Goal: Task Accomplishment & Management: Complete application form

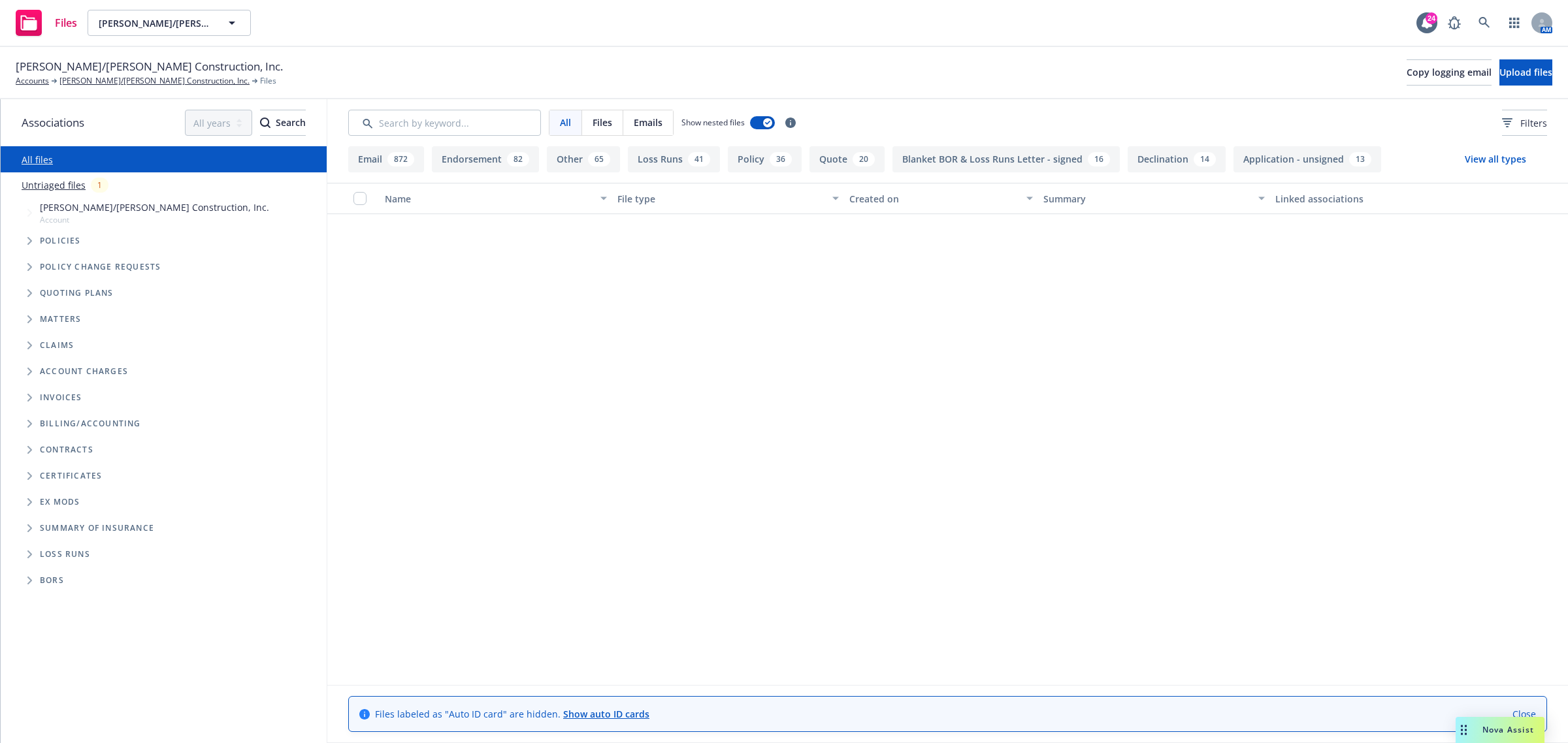
scroll to position [6235, 0]
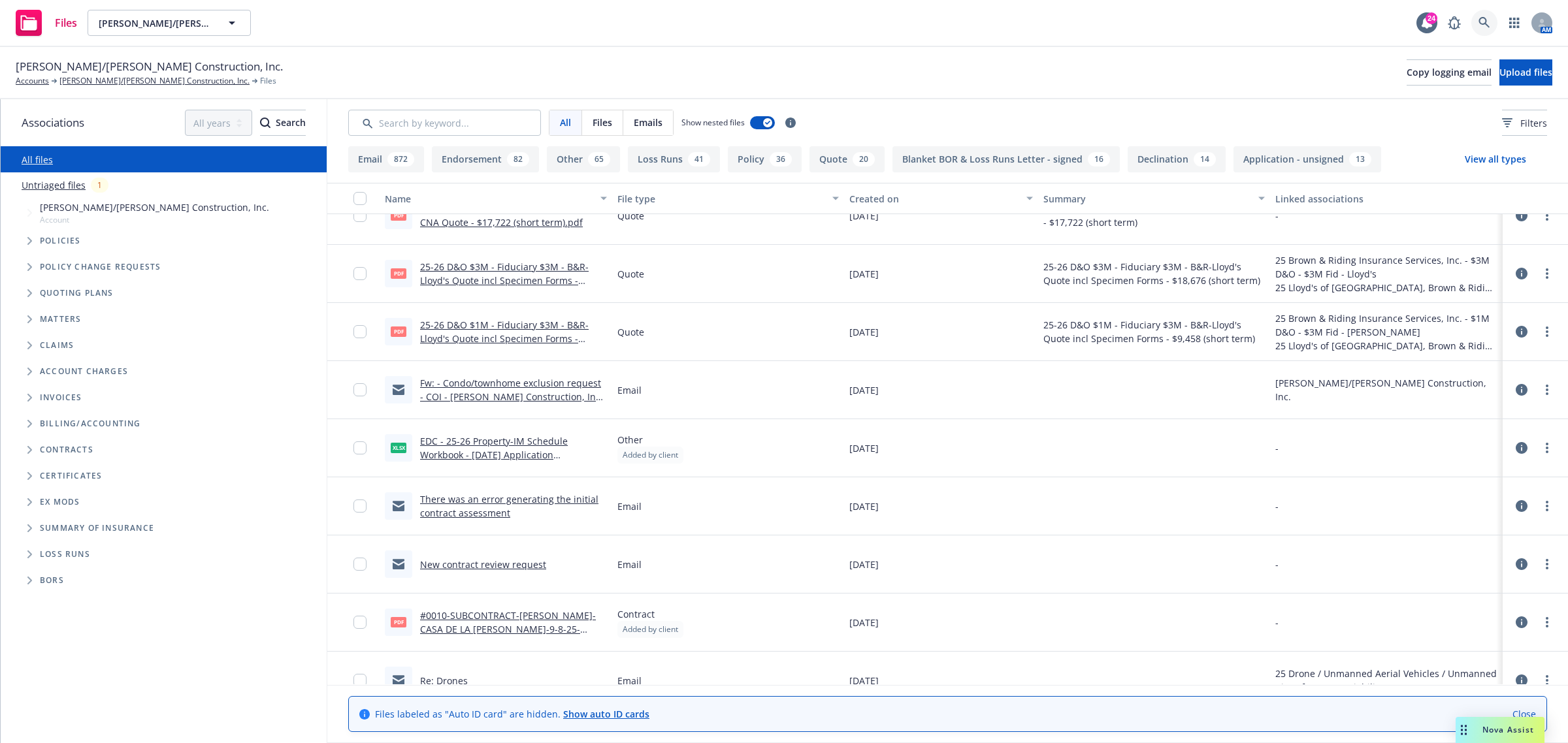
click at [1490, 30] on link at bounding box center [1484, 22] width 26 height 26
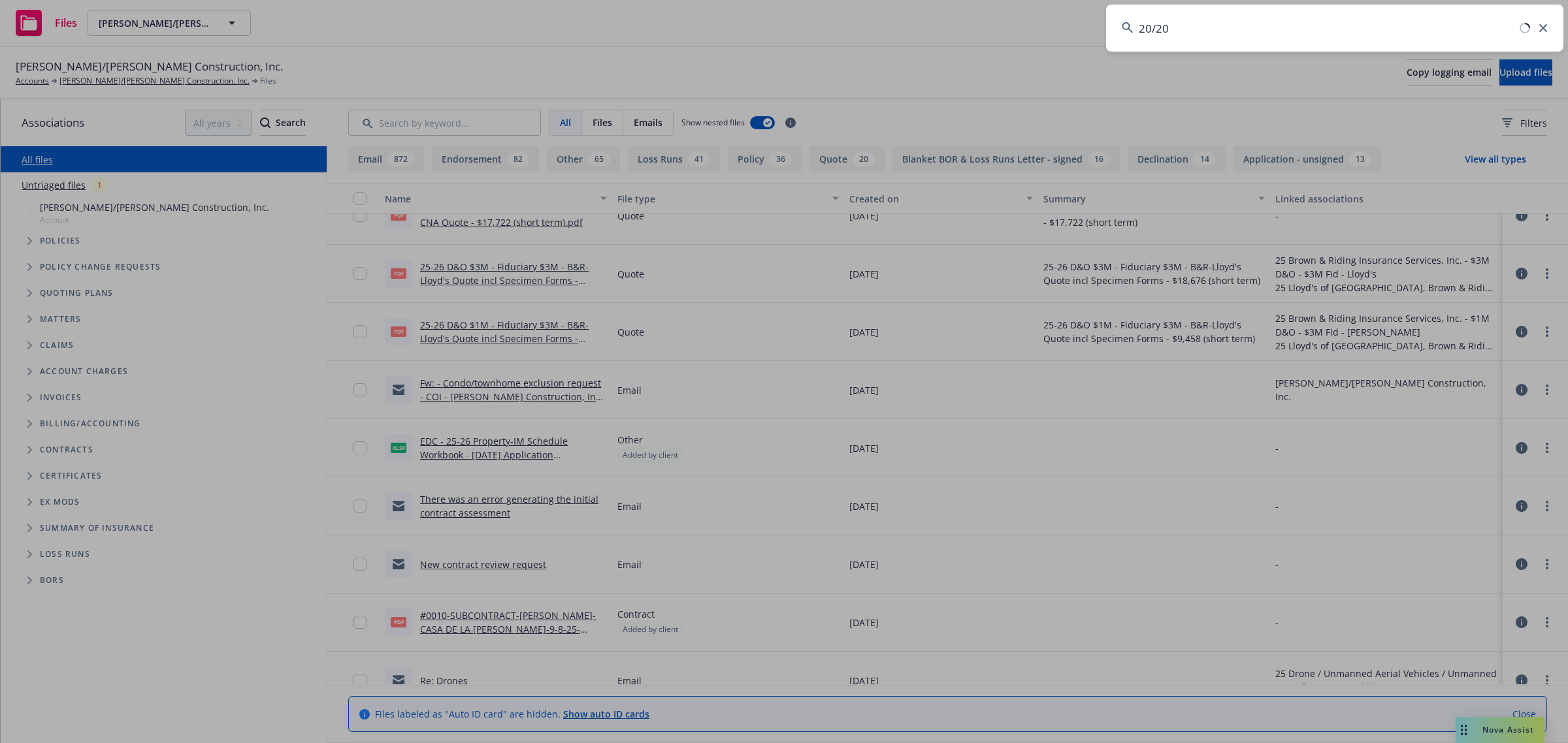
type input "20/20"
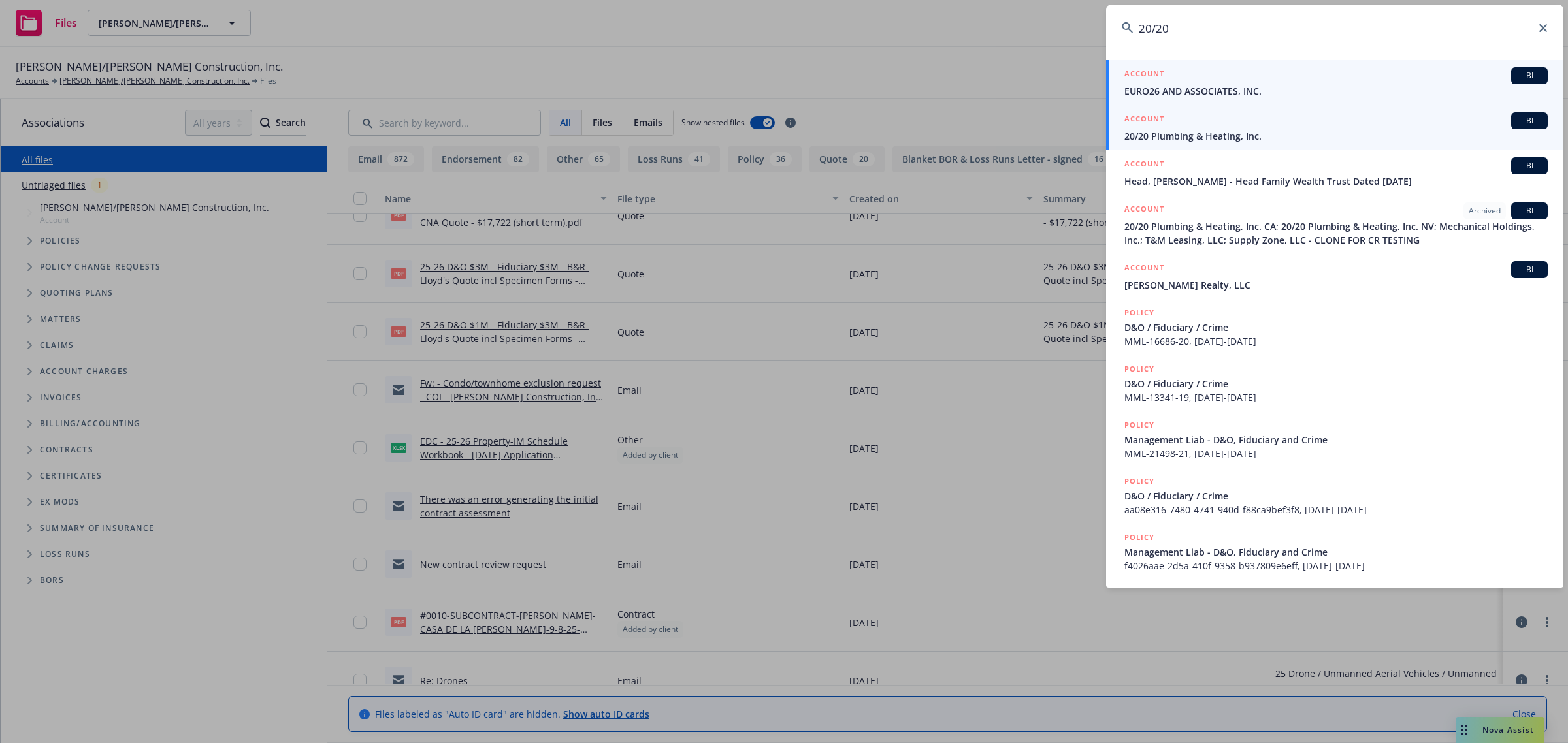
click at [1207, 134] on span "20/20 Plumbing & Heating, Inc." at bounding box center [1335, 135] width 423 height 14
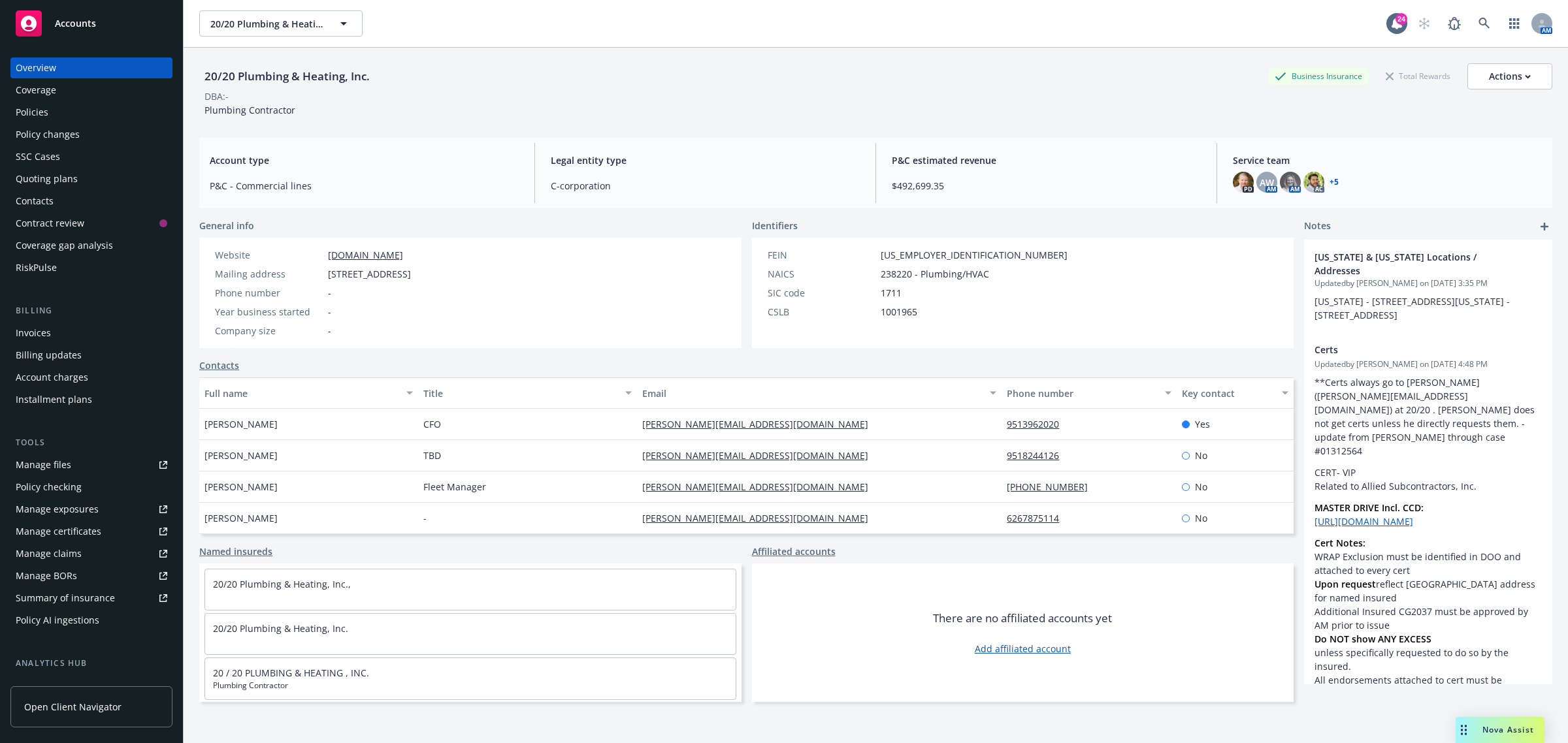
click at [57, 131] on div "Policy changes" at bounding box center [48, 135] width 64 height 21
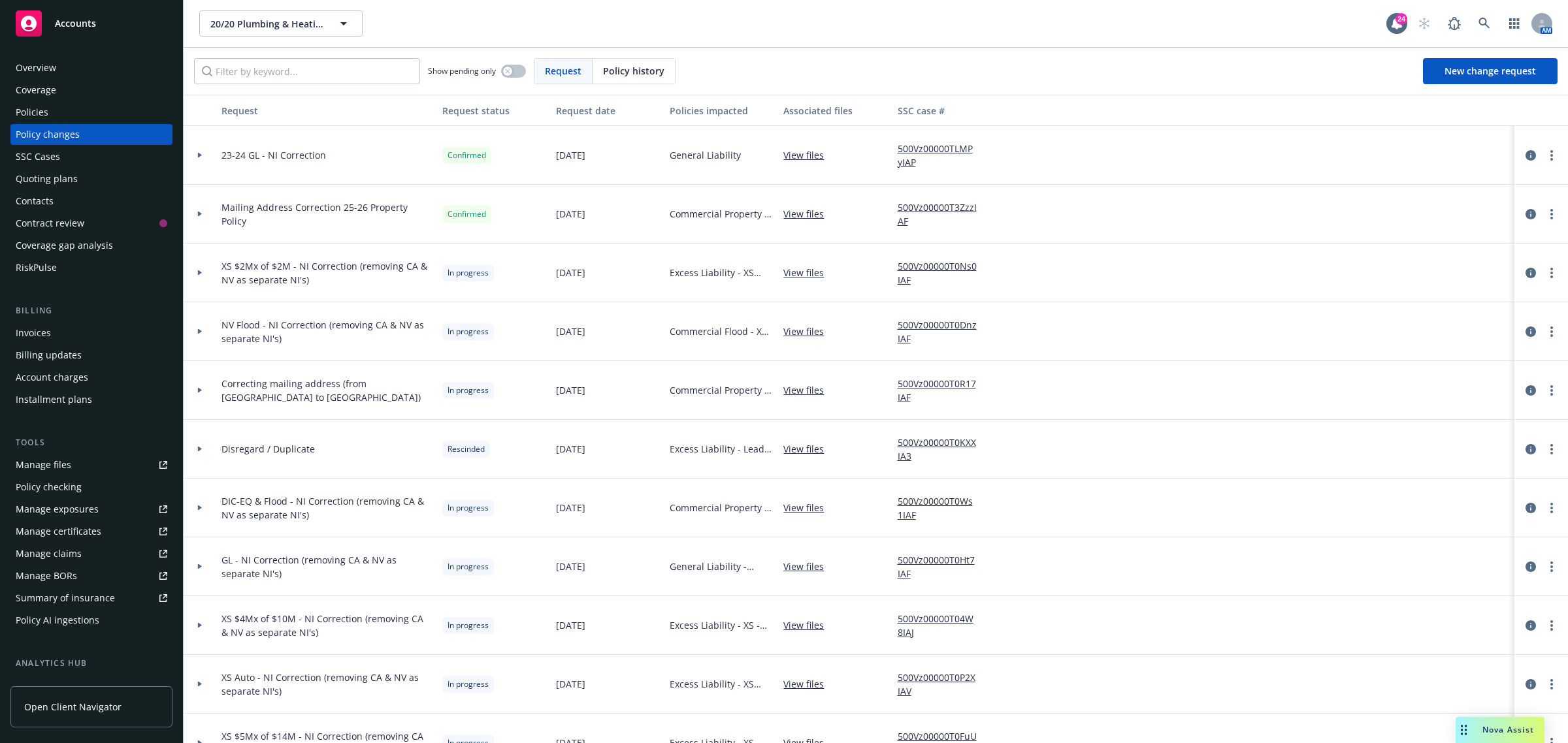
click at [201, 268] on div at bounding box center [199, 273] width 33 height 59
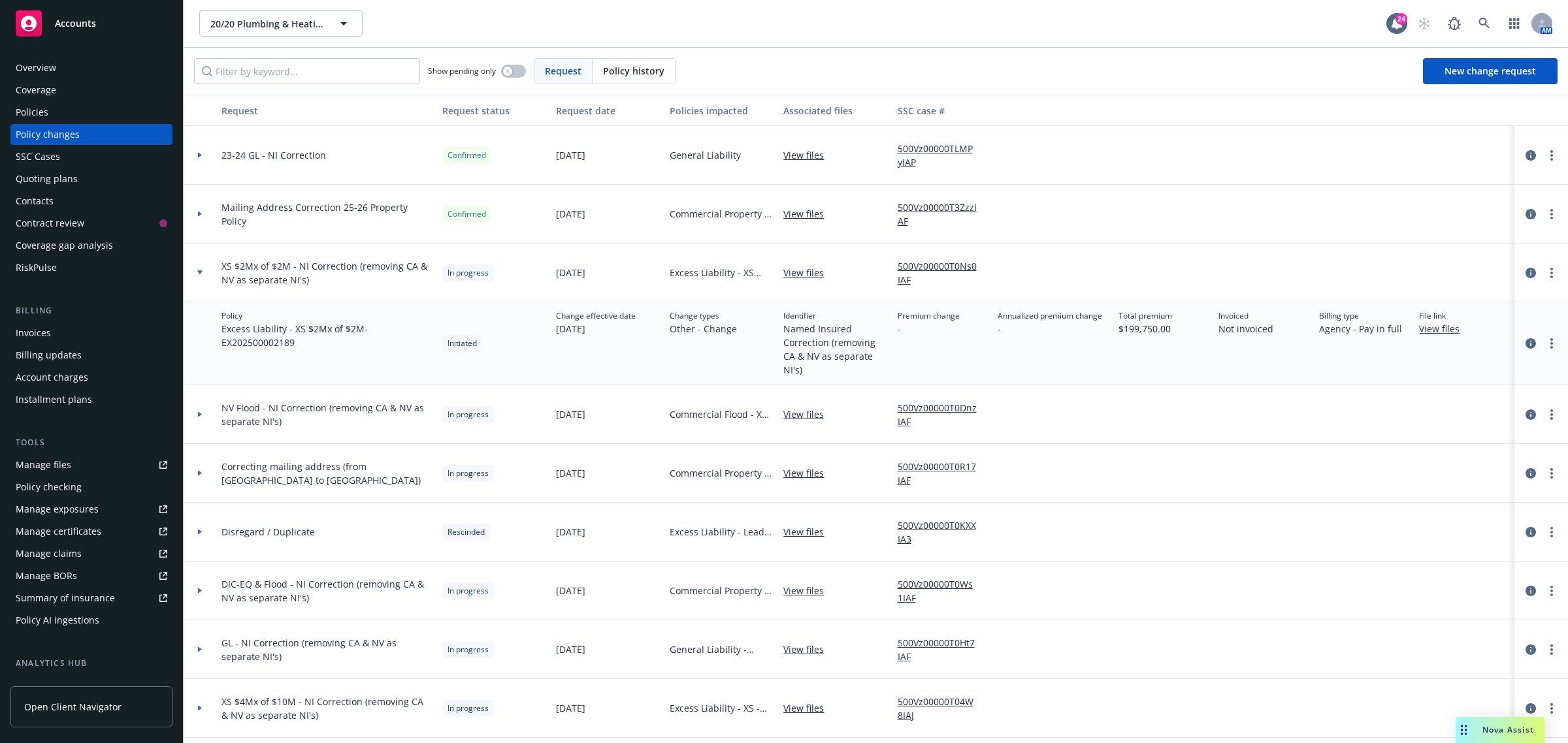
click at [198, 263] on div at bounding box center [199, 273] width 33 height 59
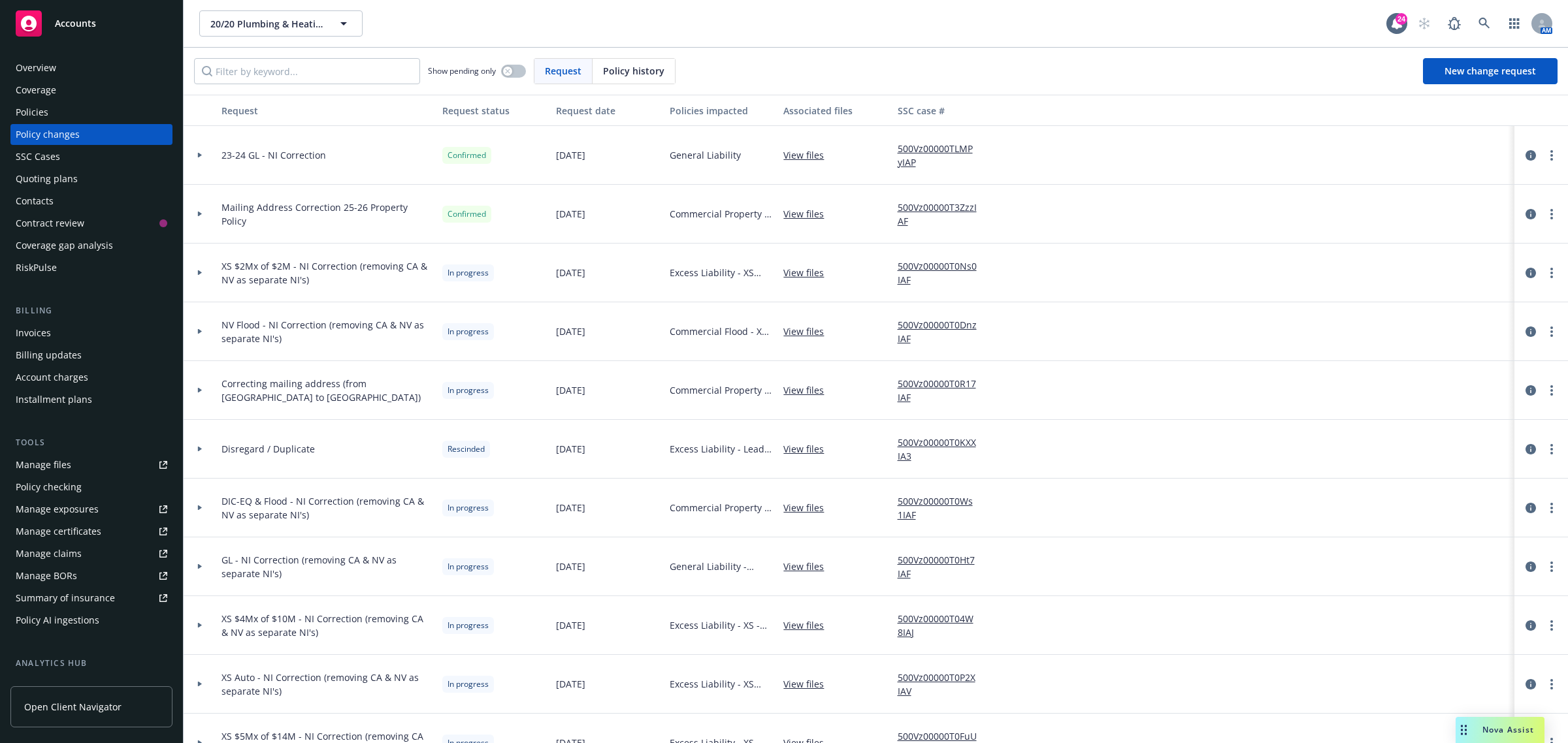
click at [206, 213] on div at bounding box center [200, 214] width 22 height 5
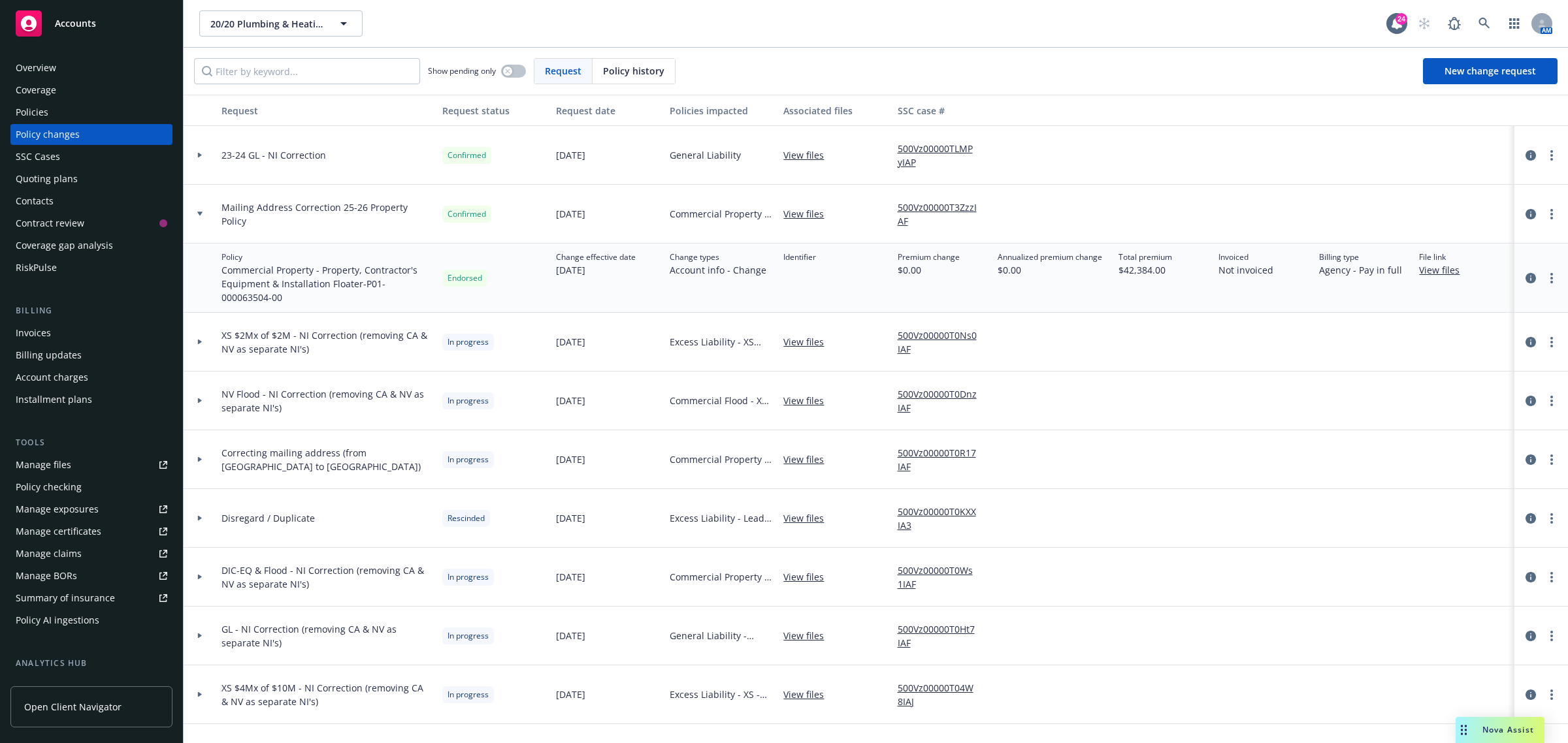
click at [201, 220] on div at bounding box center [199, 214] width 33 height 59
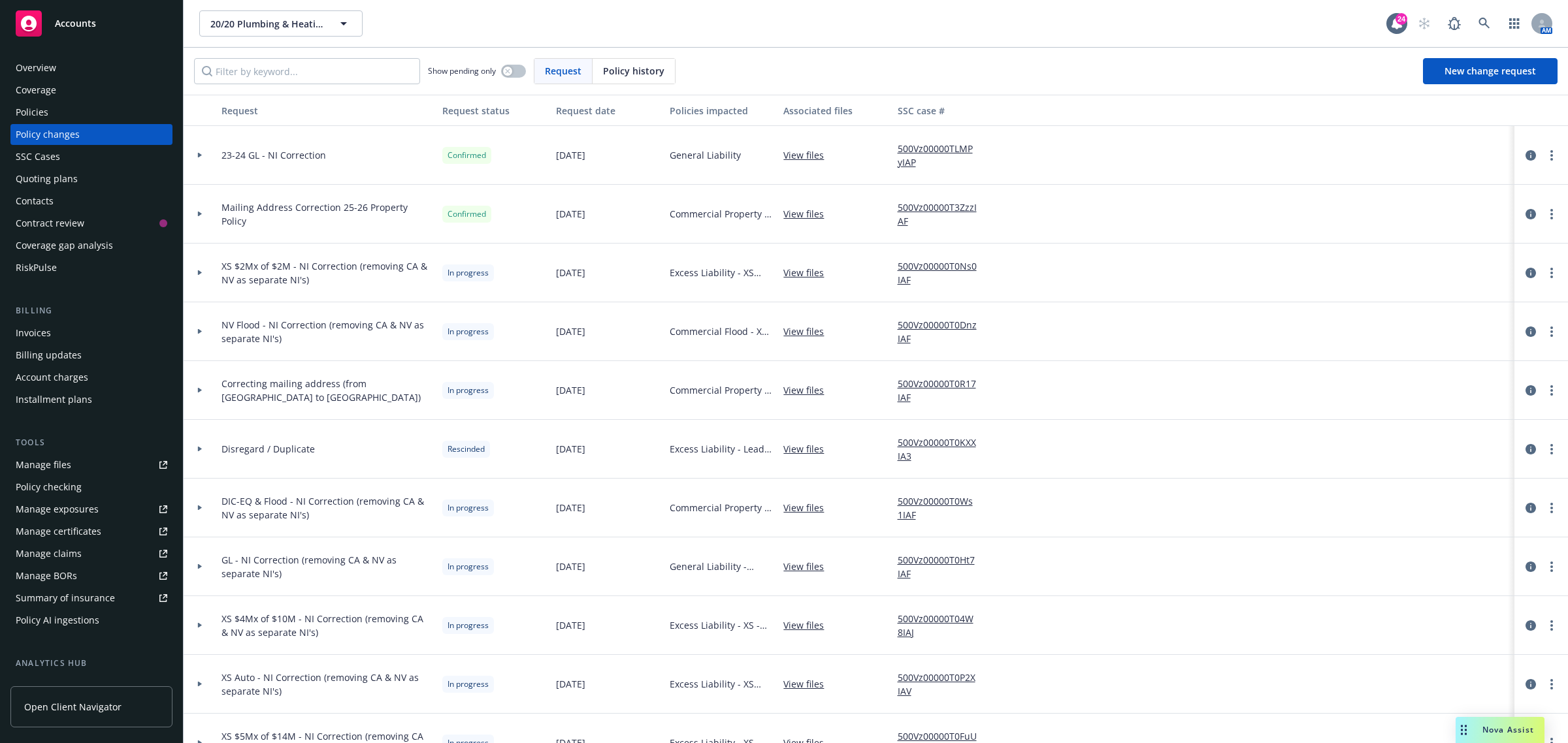
click at [194, 272] on div at bounding box center [200, 272] width 22 height 5
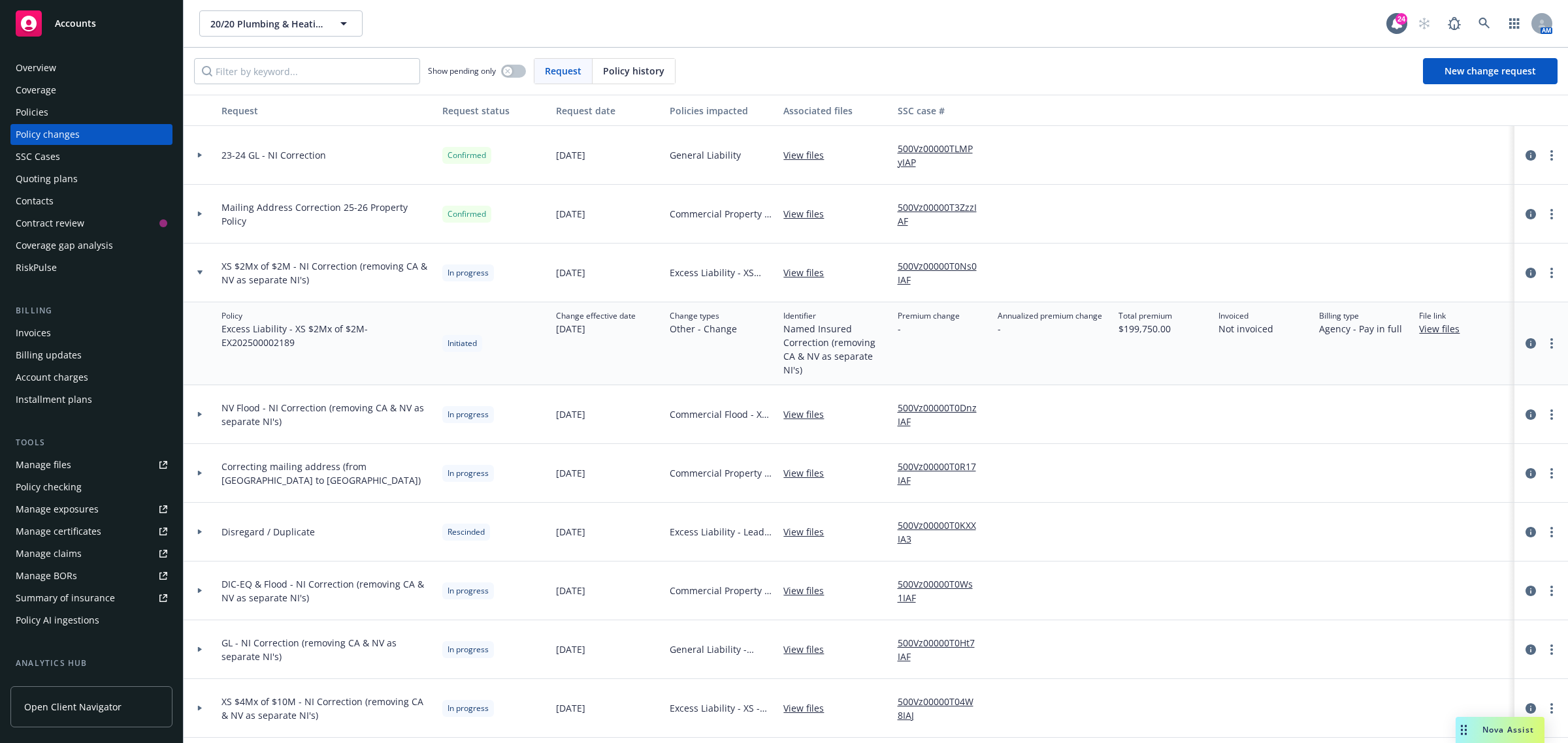
click at [197, 409] on div at bounding box center [199, 415] width 33 height 59
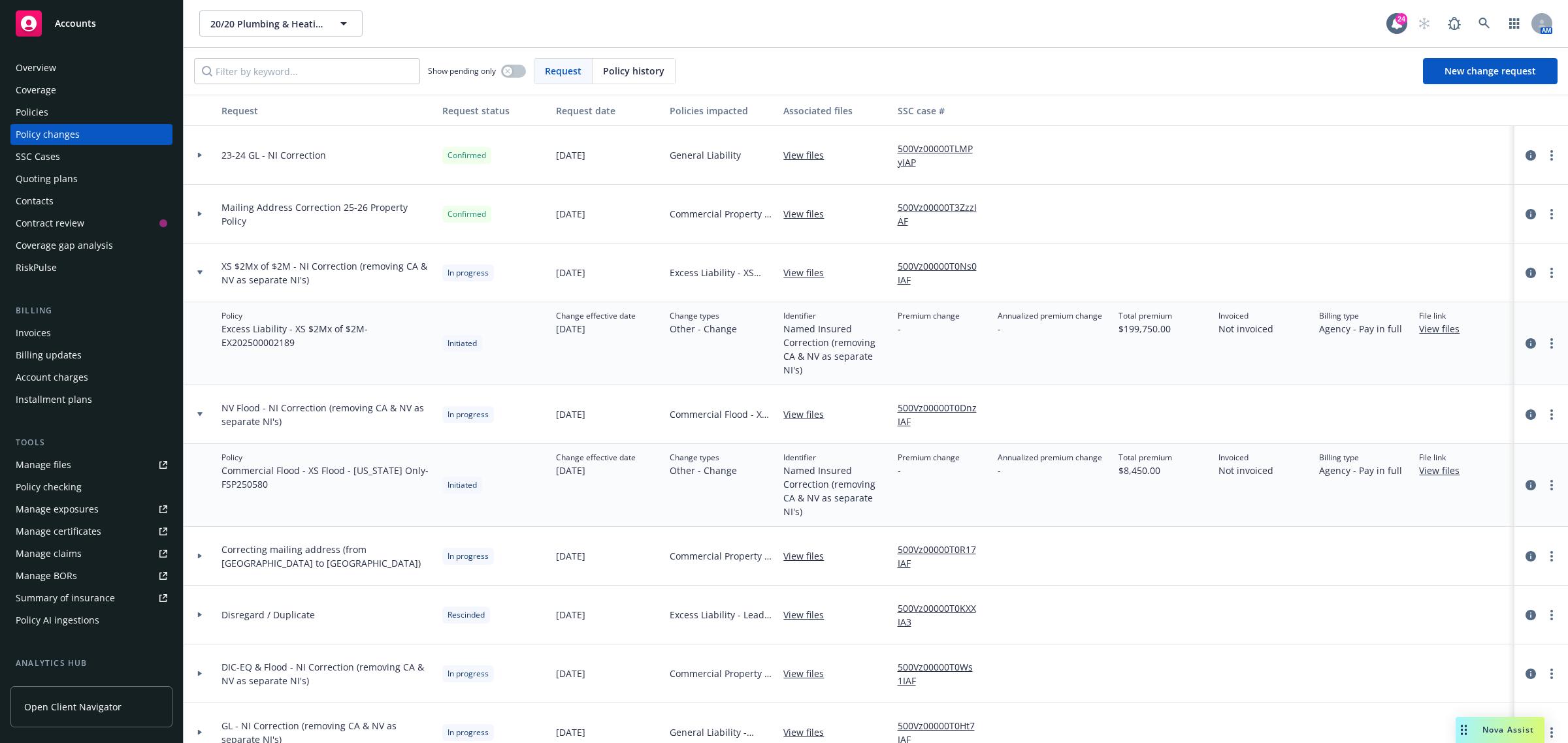
click at [197, 409] on div at bounding box center [199, 415] width 33 height 59
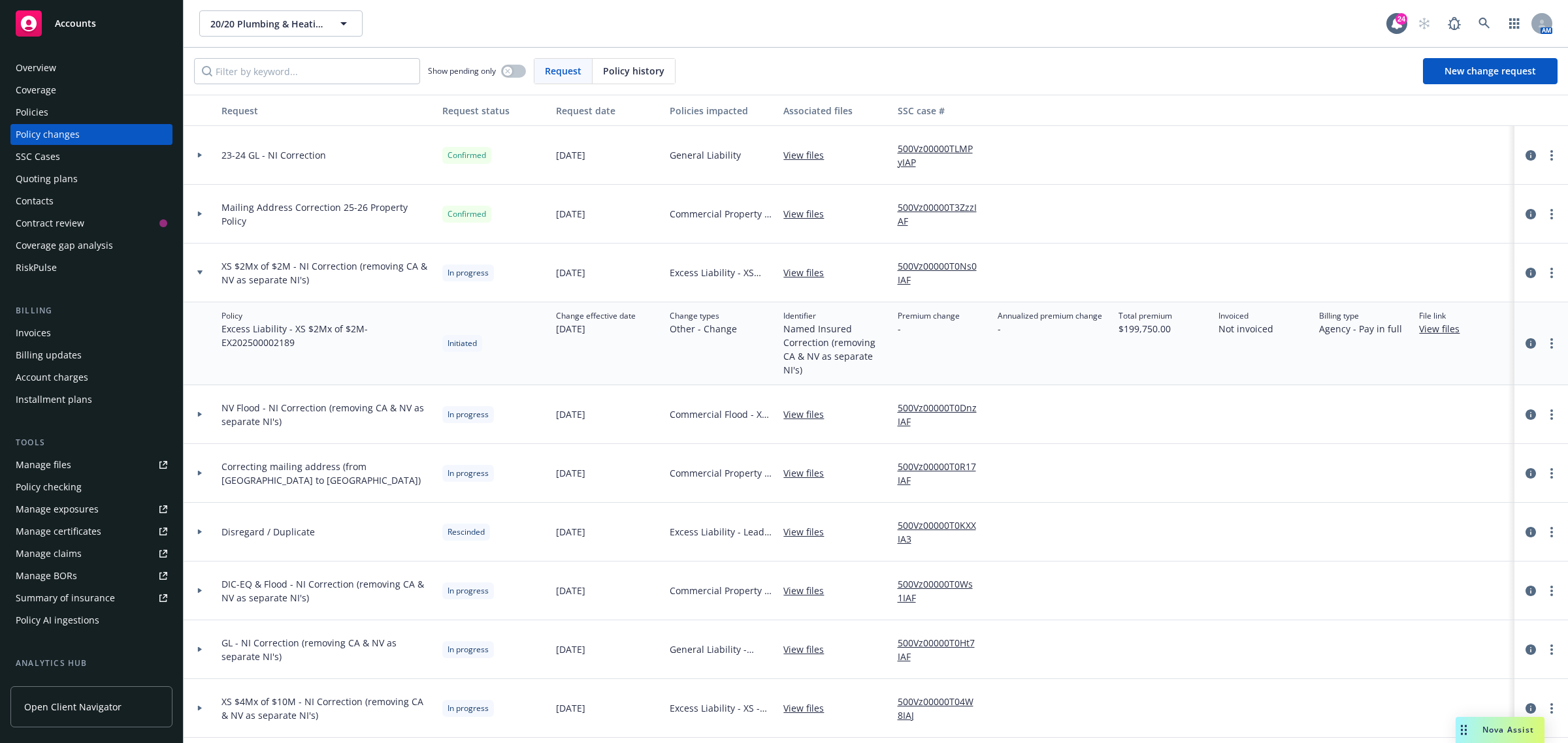
click at [198, 412] on icon at bounding box center [200, 414] width 6 height 5
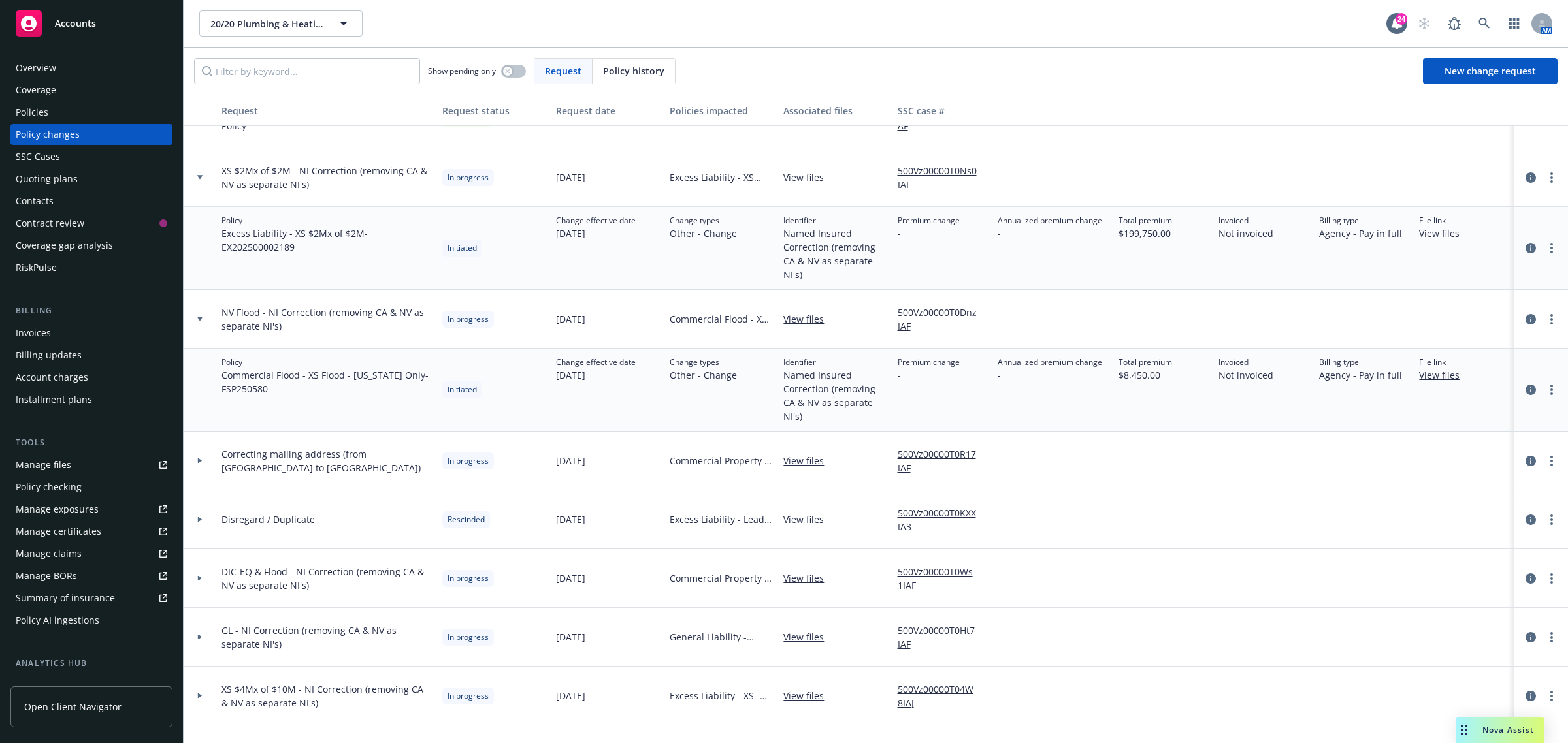
scroll to position [163, 0]
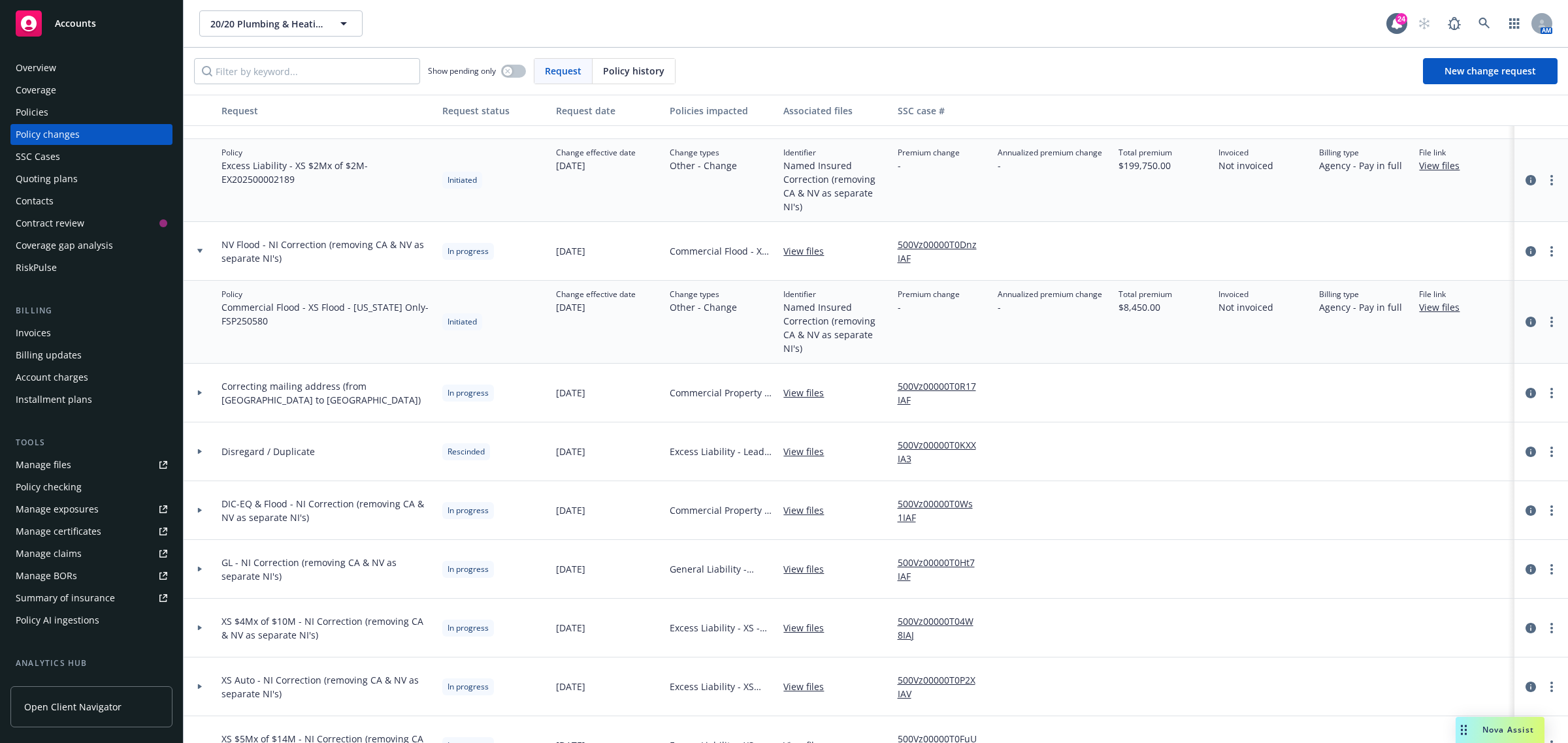
click at [209, 405] on div at bounding box center [199, 393] width 33 height 59
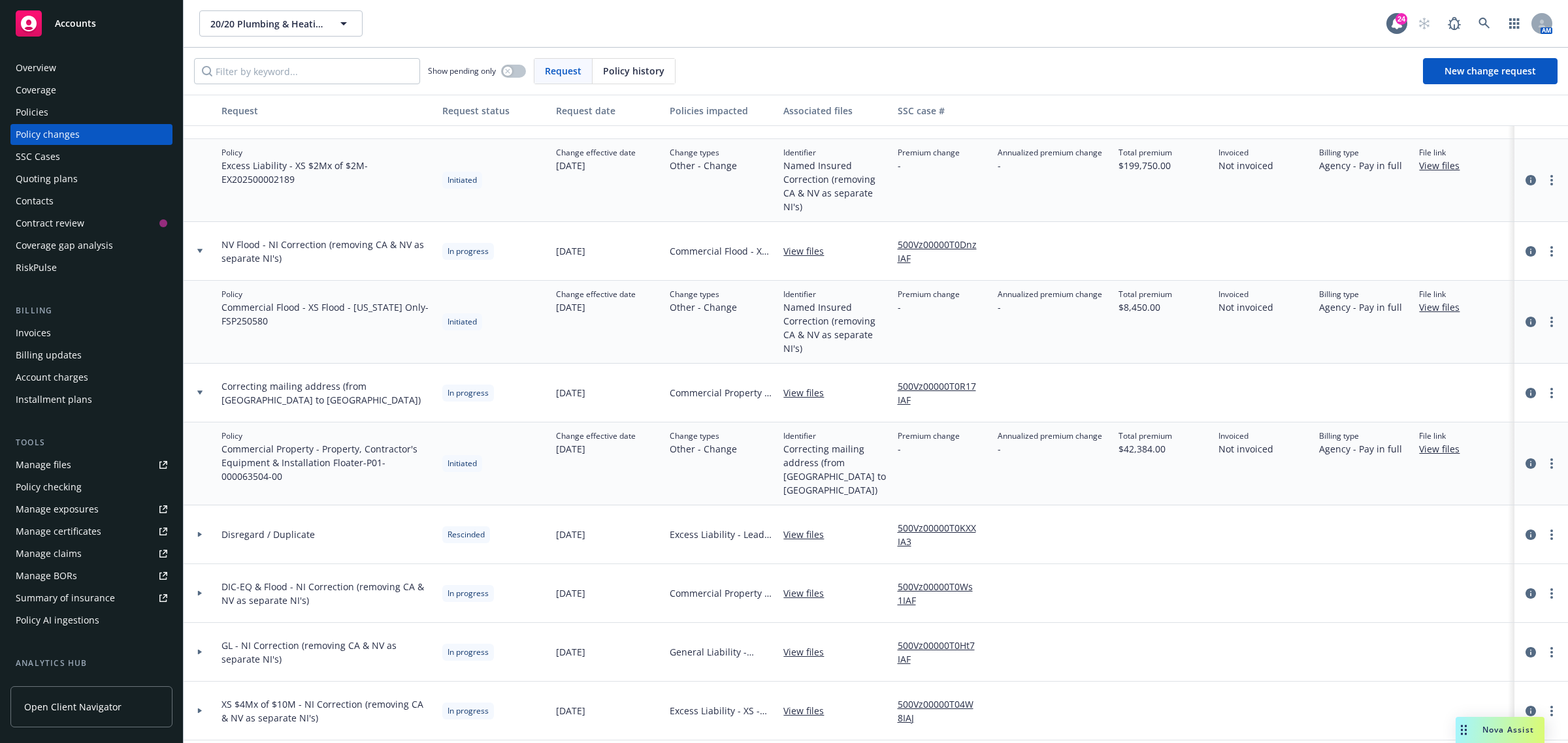
scroll to position [327, 0]
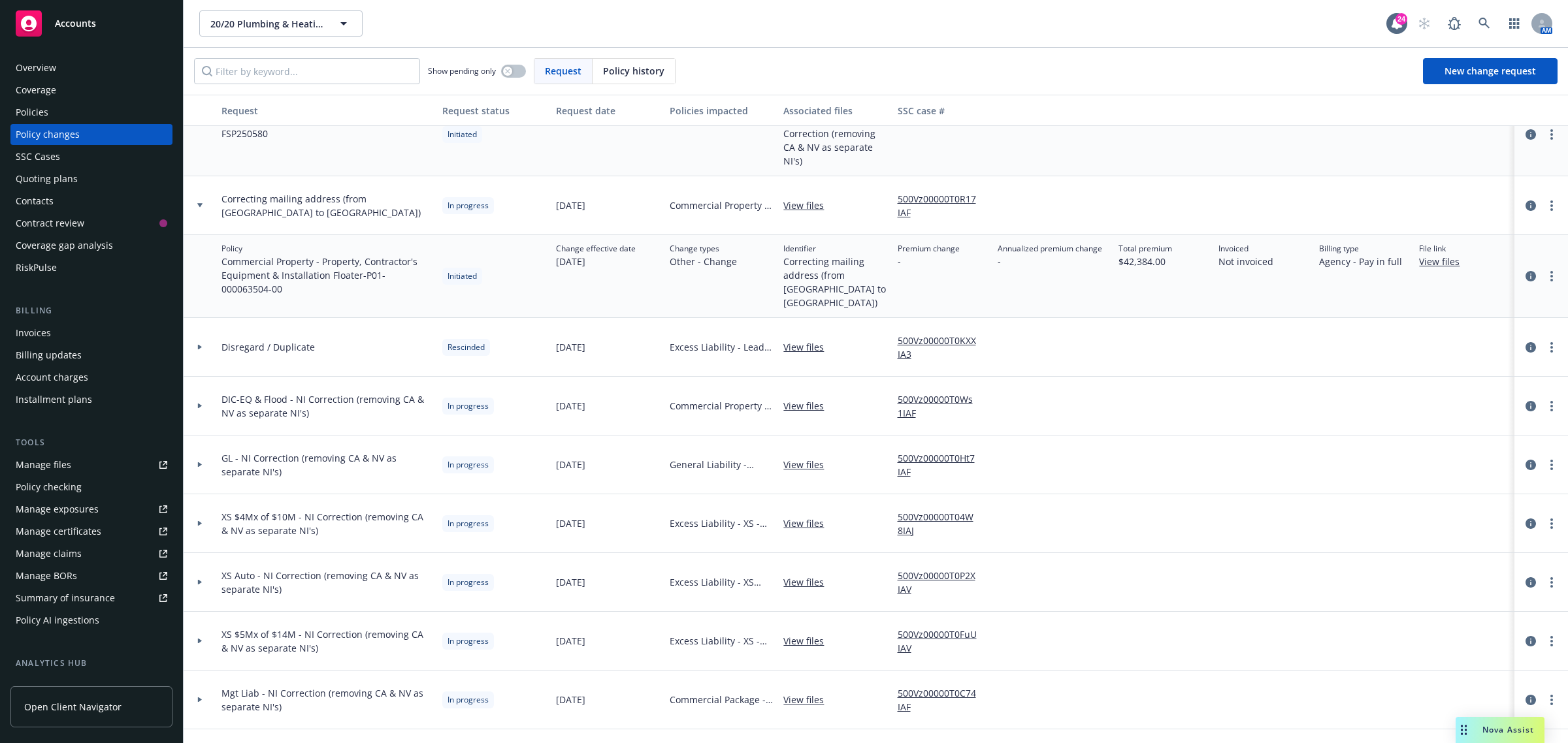
click at [206, 345] on div at bounding box center [200, 347] width 22 height 5
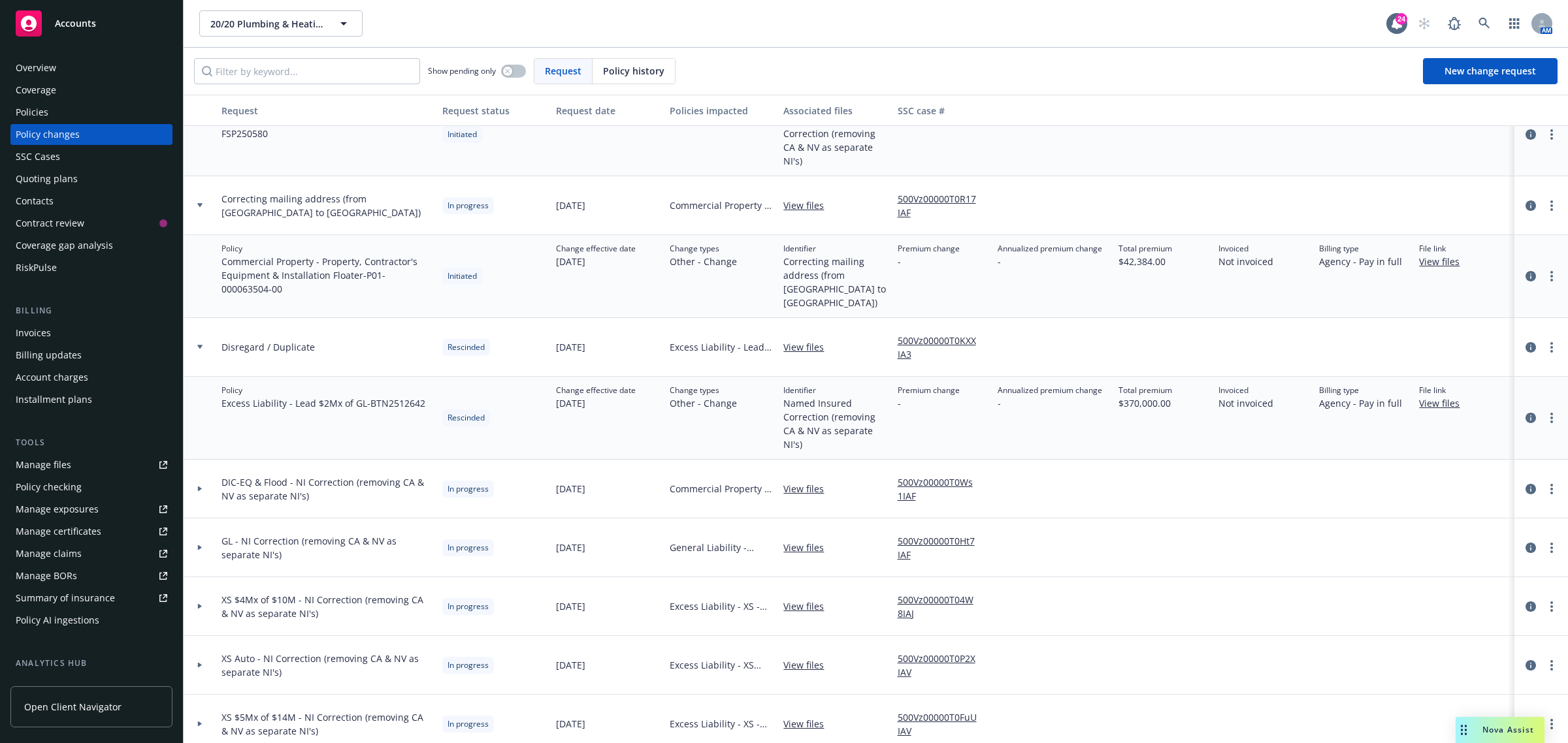
click at [202, 345] on icon at bounding box center [200, 347] width 6 height 5
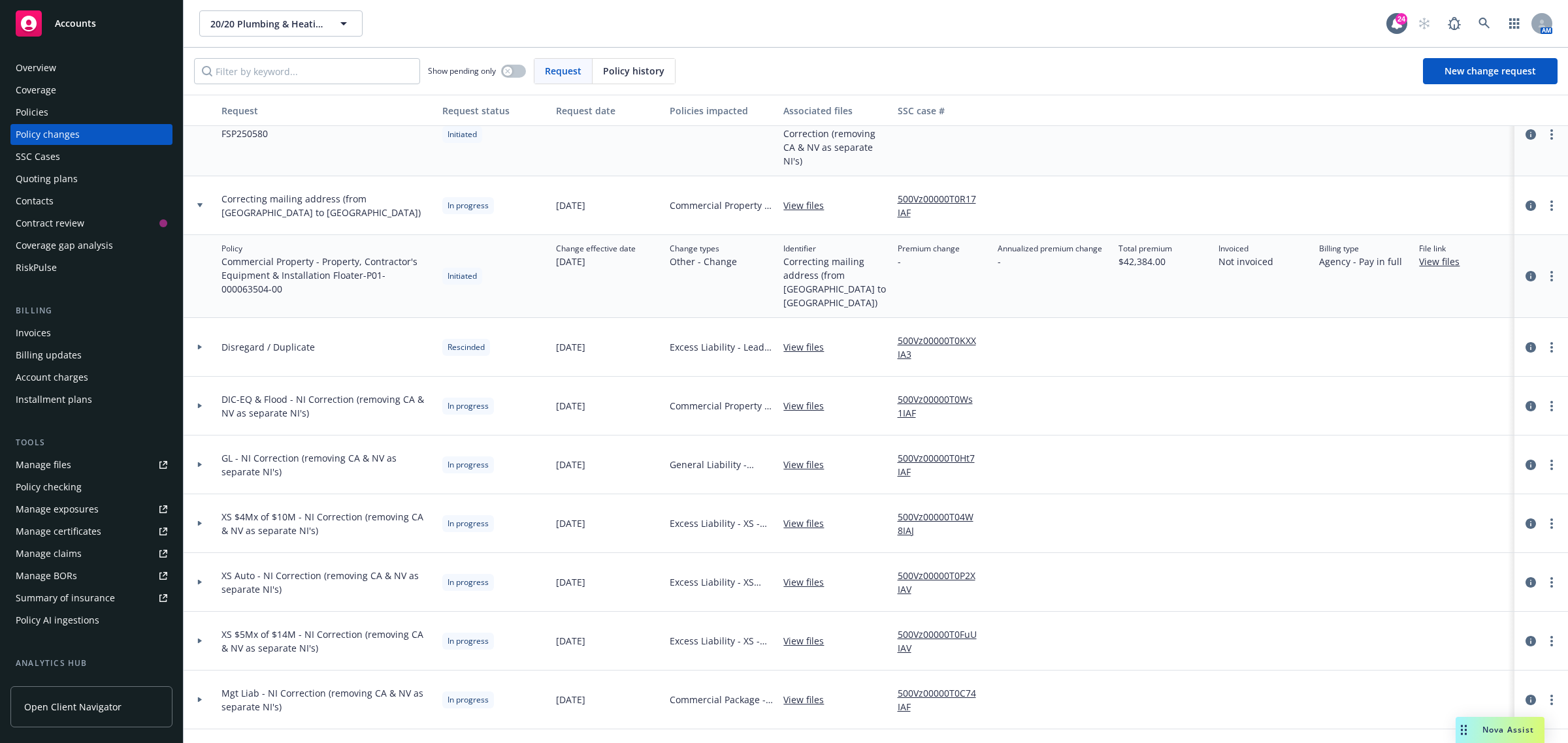
click at [203, 389] on div at bounding box center [199, 406] width 33 height 59
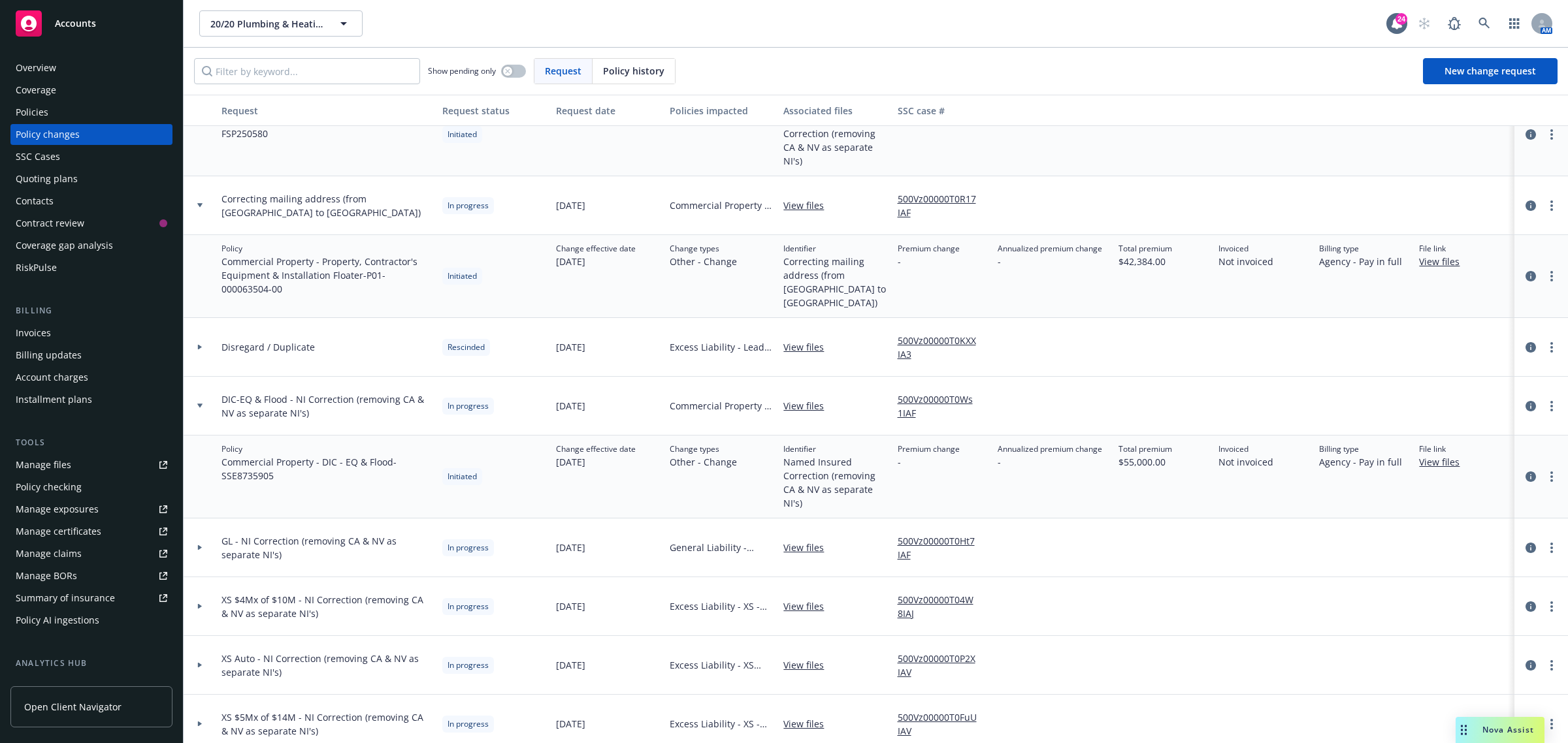
click at [210, 546] on div at bounding box center [200, 548] width 22 height 5
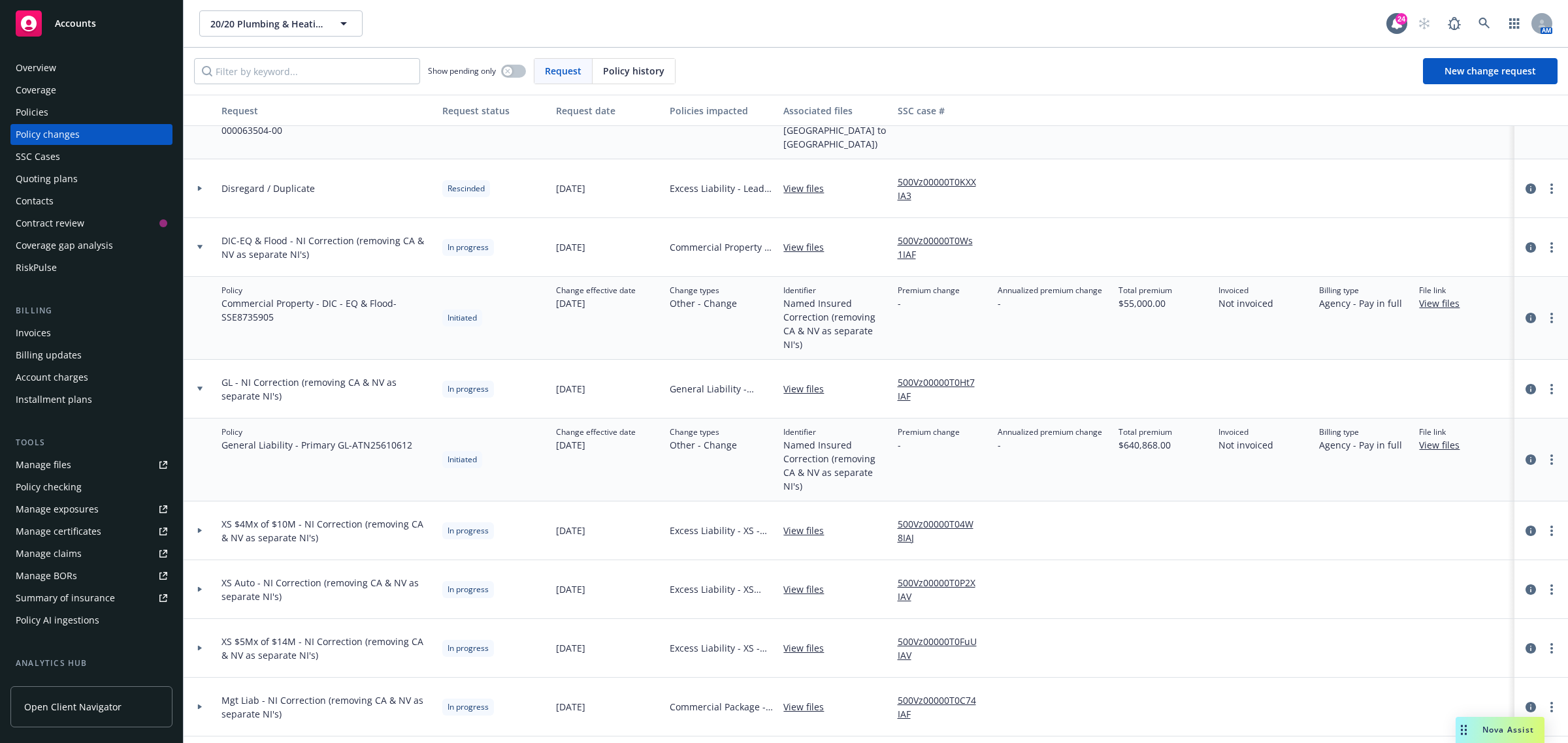
scroll to position [490, 0]
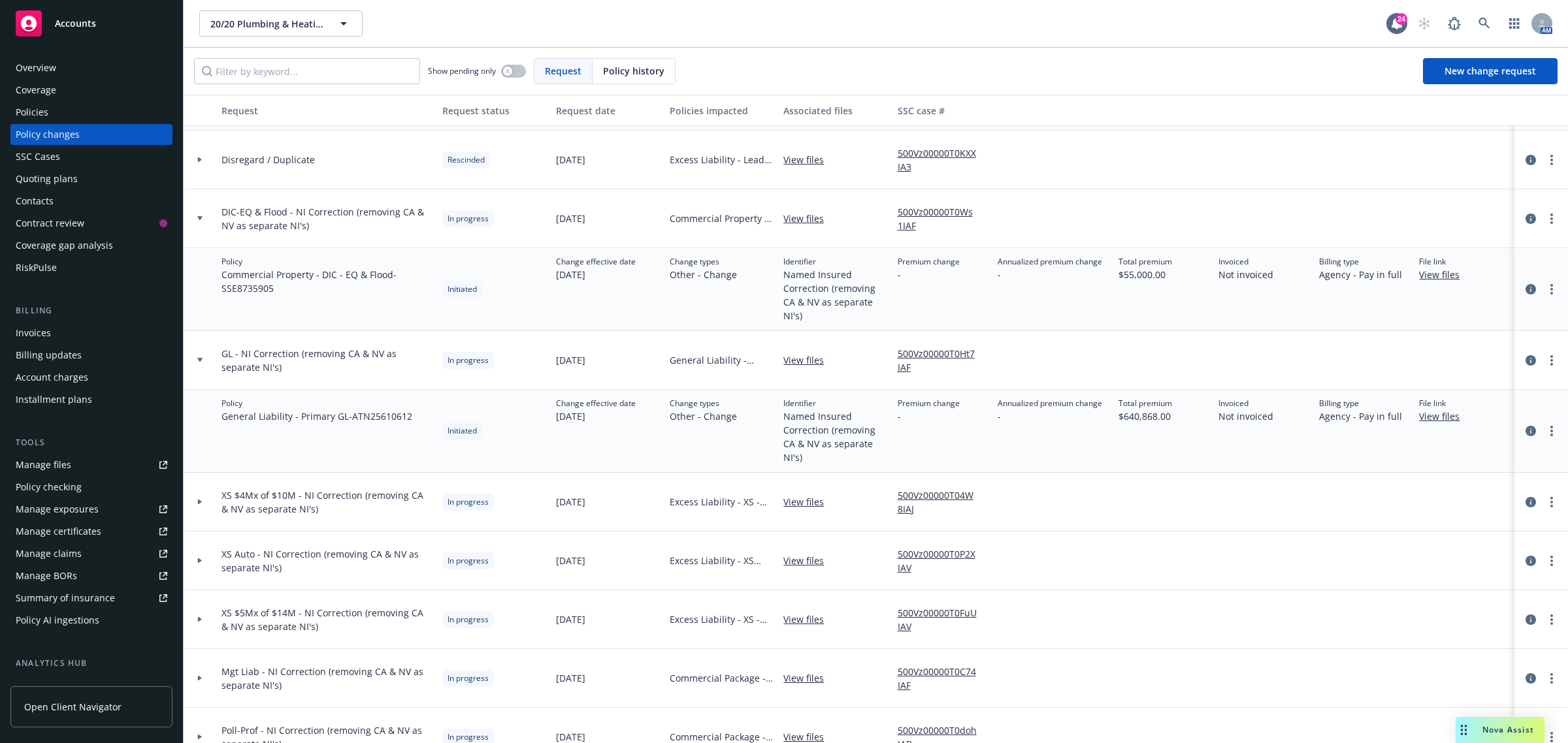
click at [214, 488] on div at bounding box center [199, 503] width 33 height 59
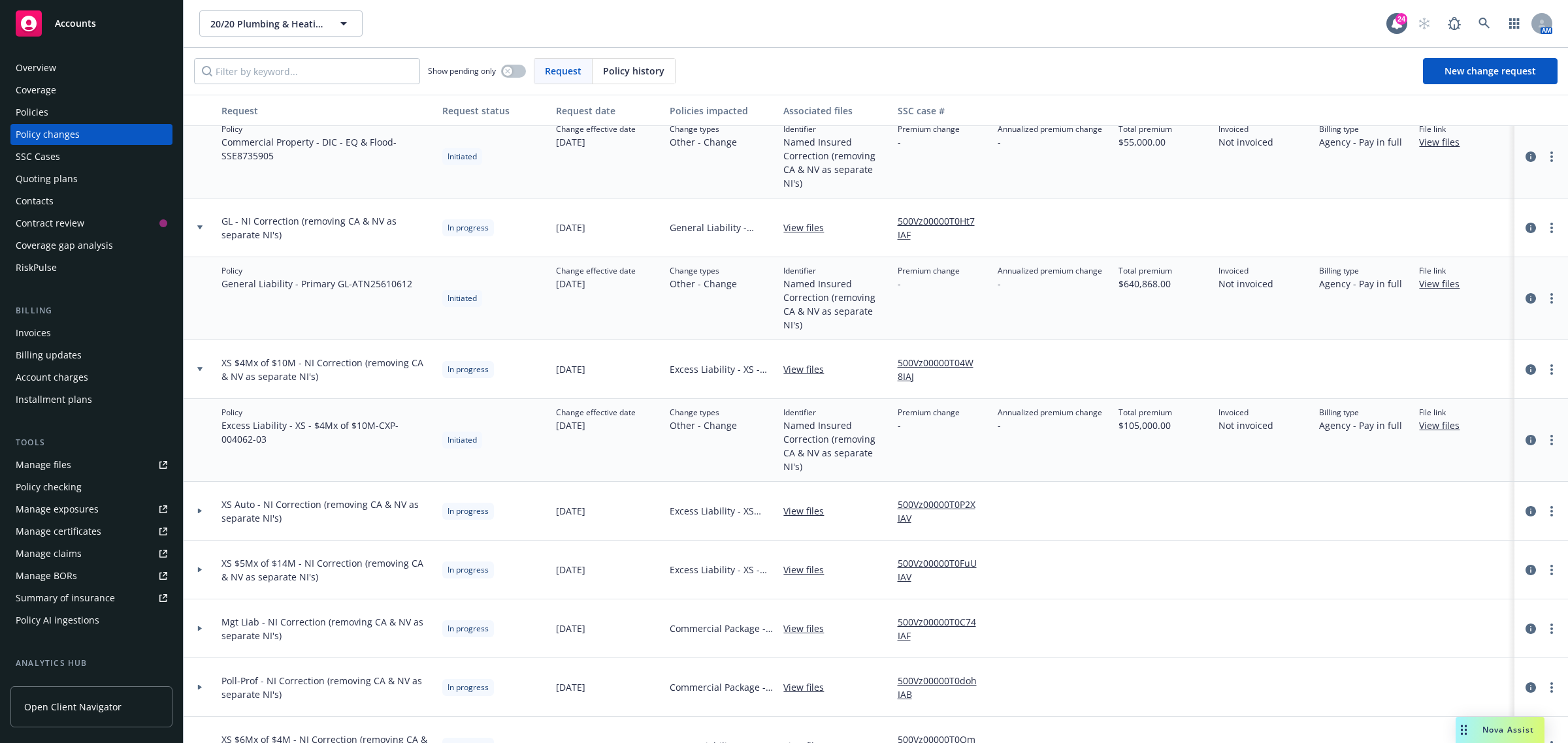
scroll to position [653, 0]
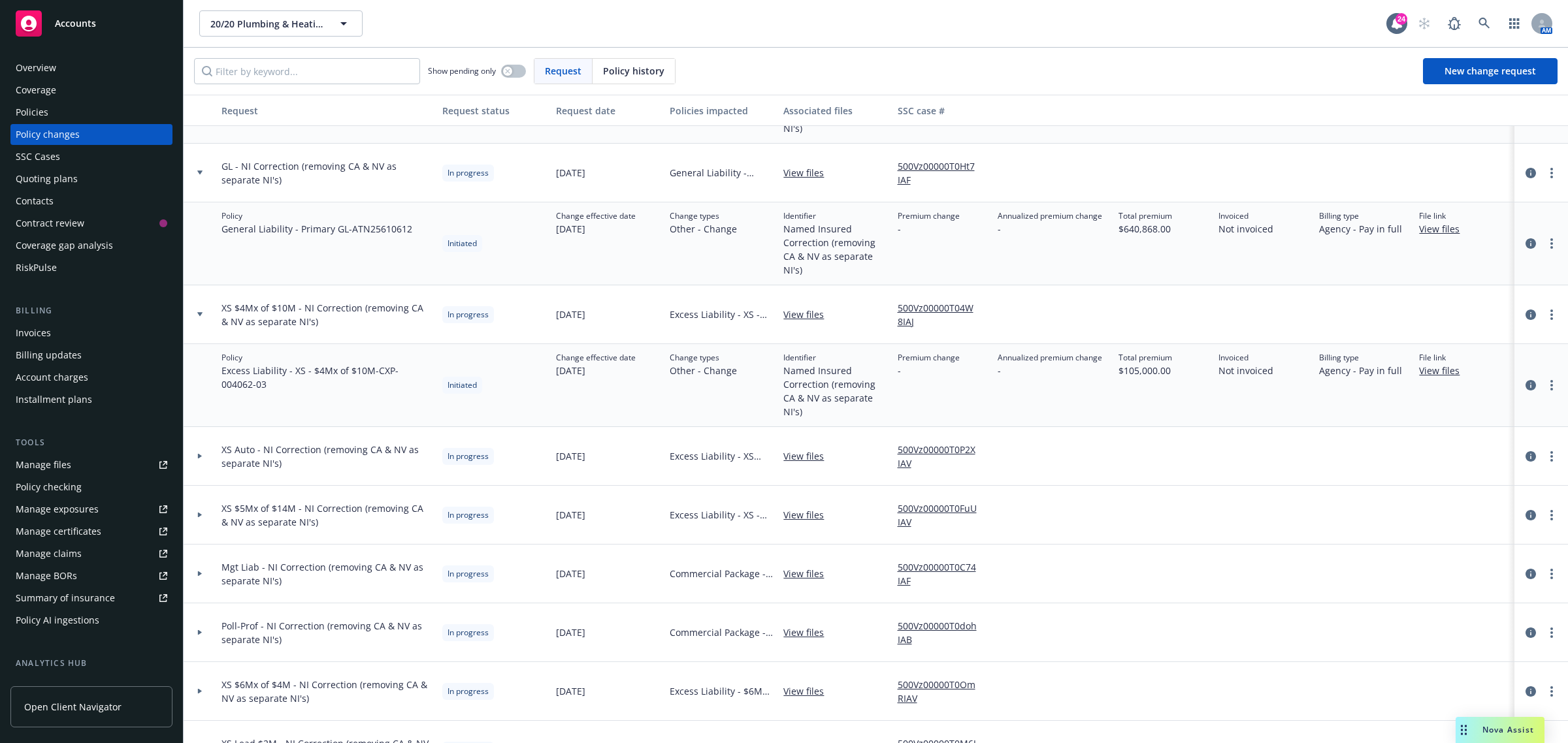
click at [207, 469] on div at bounding box center [199, 456] width 33 height 59
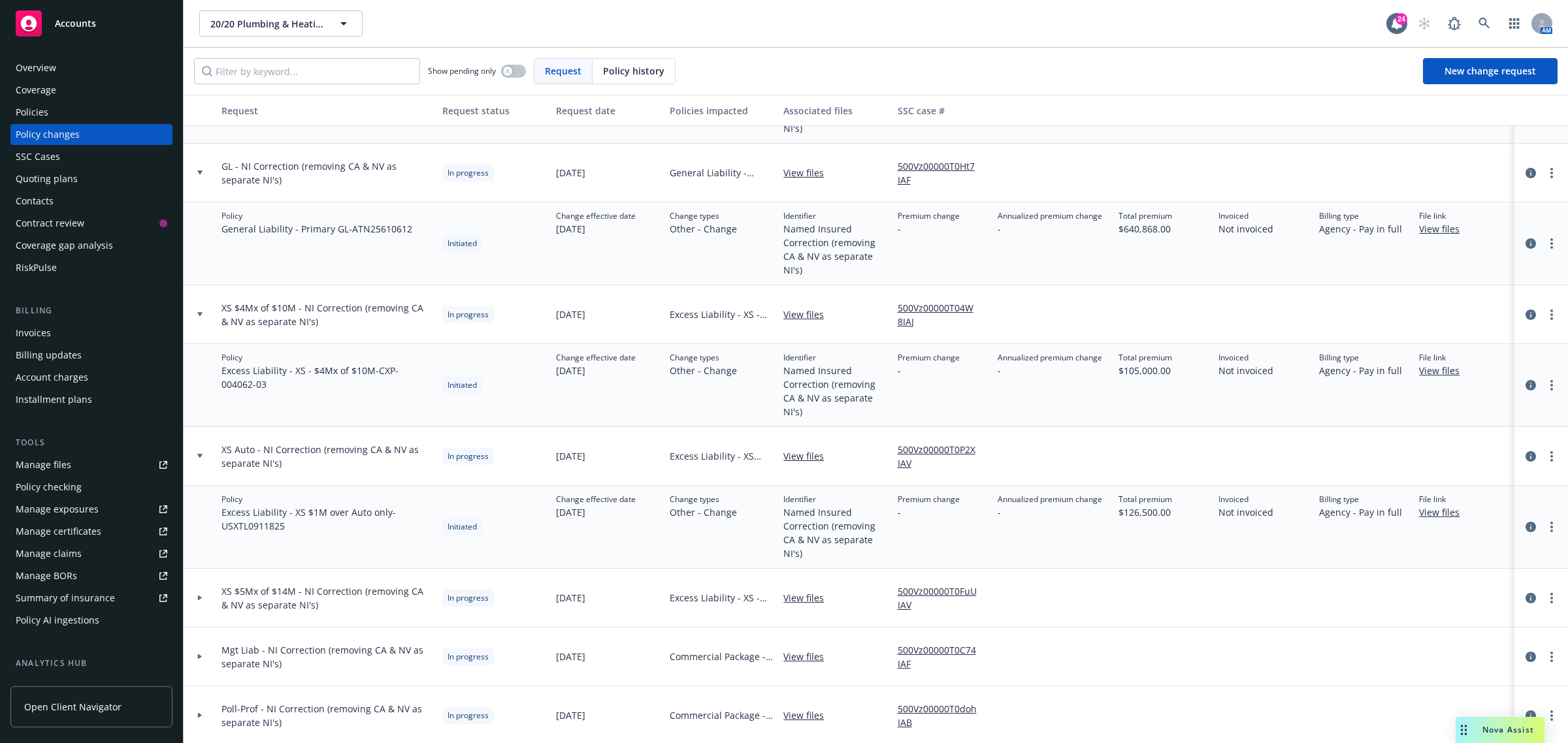
click at [220, 597] on div "XS $5Mx of $14M - NI Correction (removing CA & NV as separate NI's)" at bounding box center [326, 598] width 221 height 59
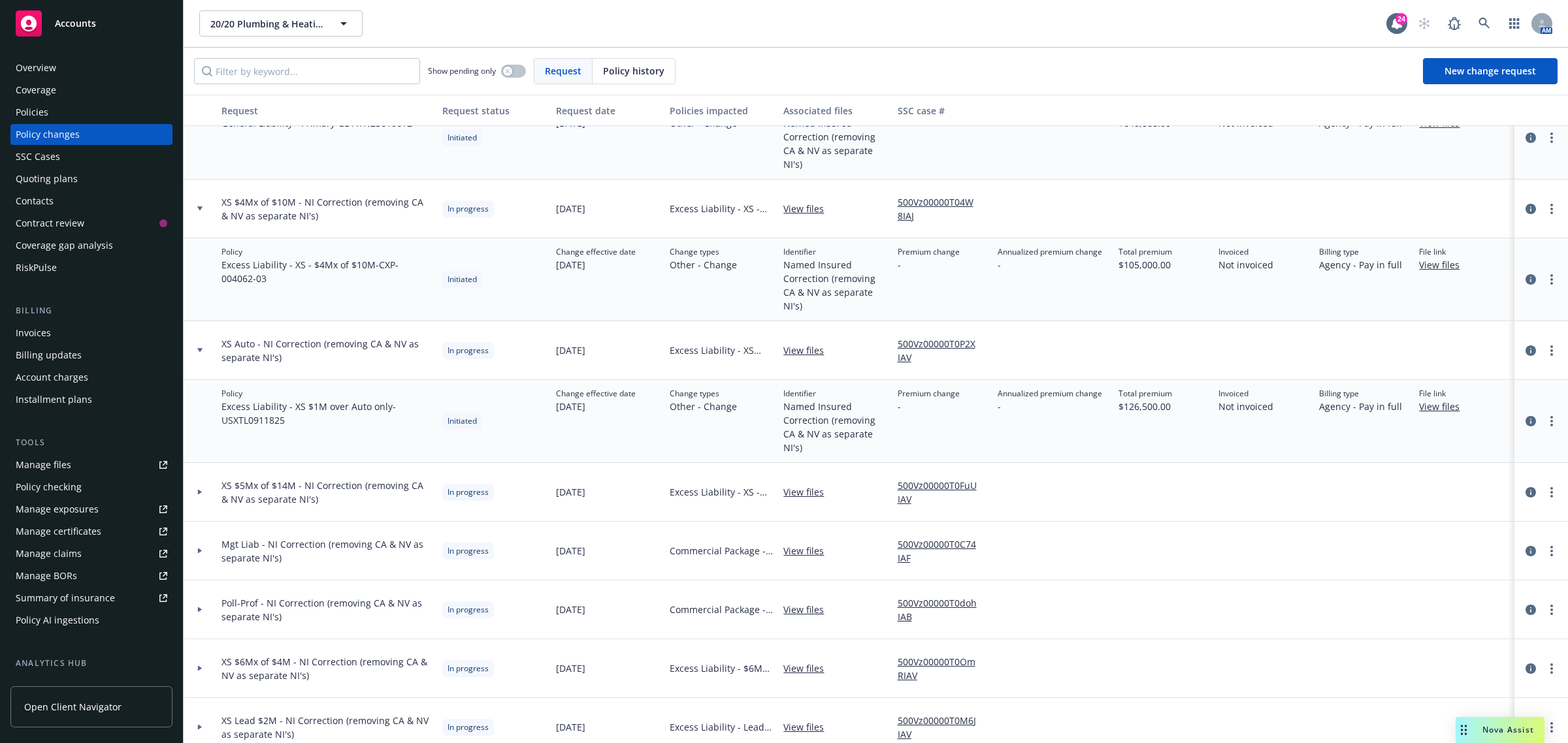
click at [204, 491] on div at bounding box center [200, 492] width 22 height 5
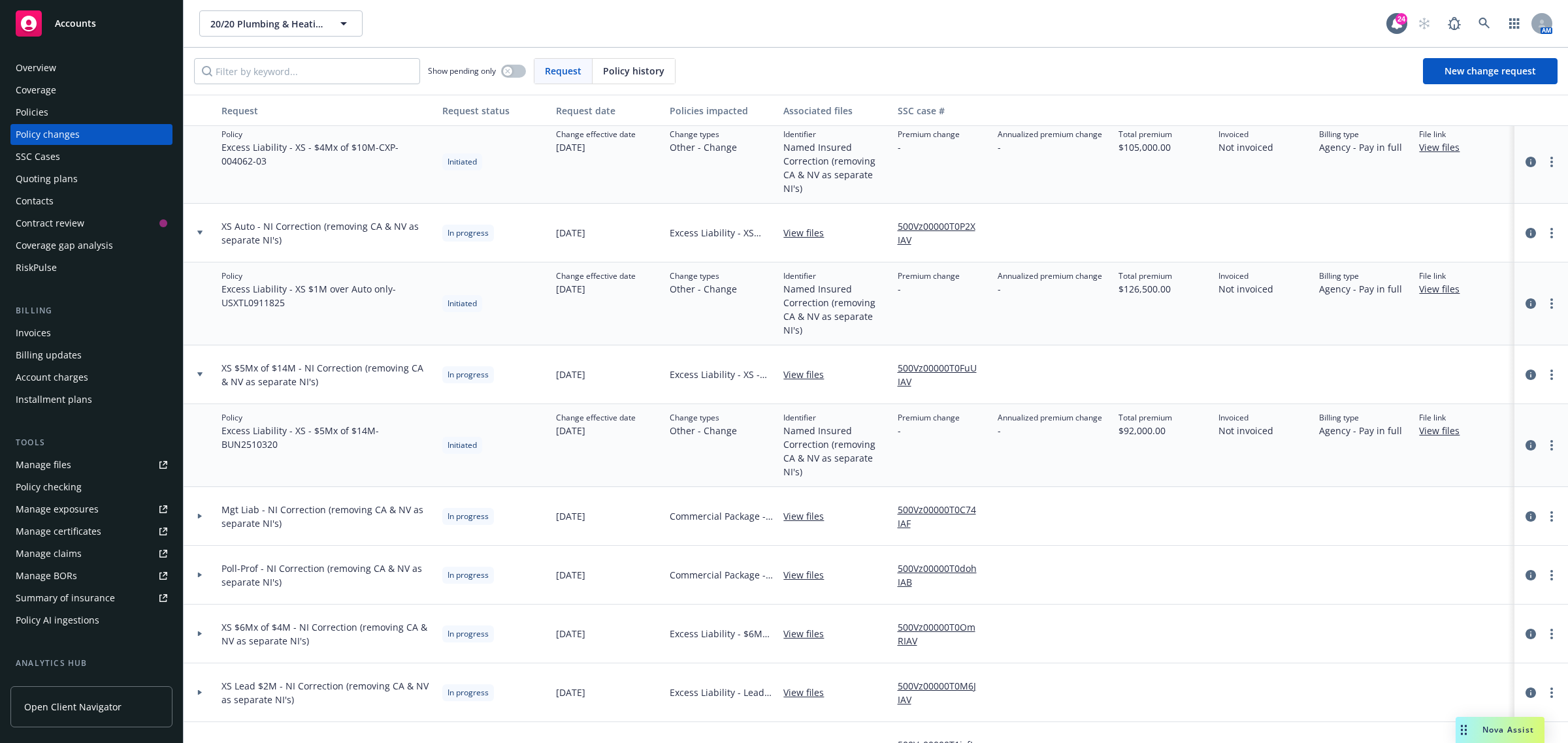
scroll to position [898, 0]
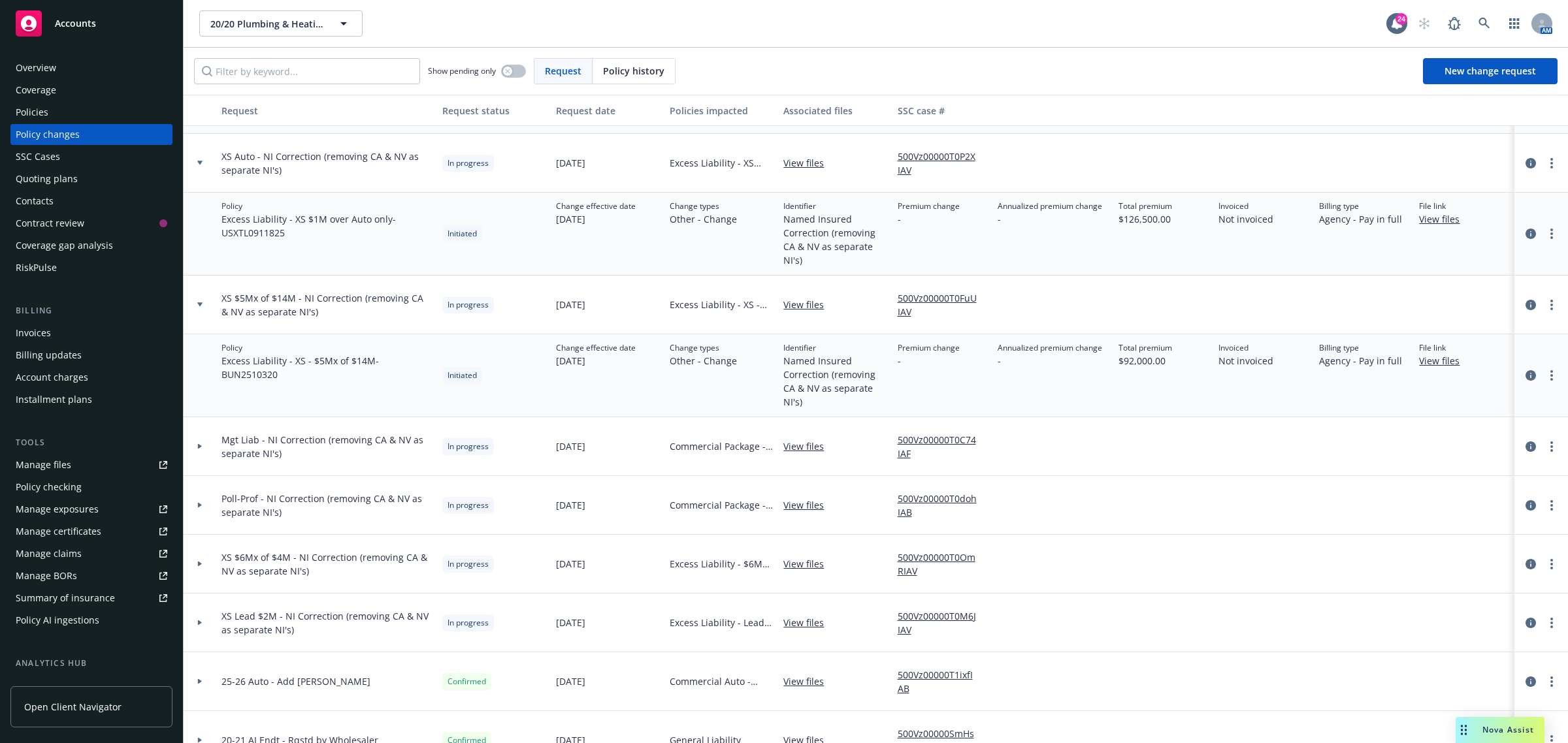
click at [204, 440] on div at bounding box center [199, 447] width 33 height 59
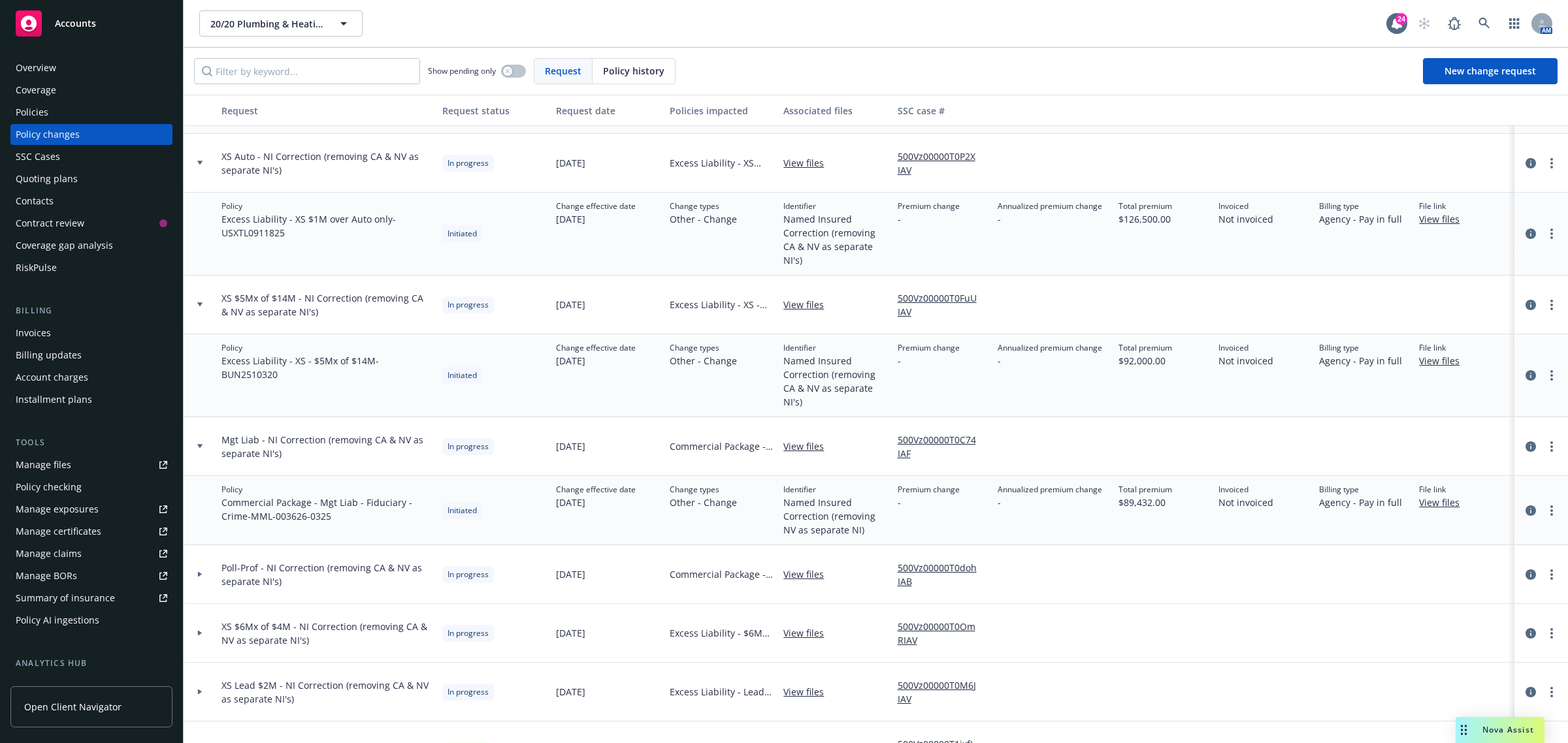
click at [210, 565] on div at bounding box center [199, 575] width 33 height 59
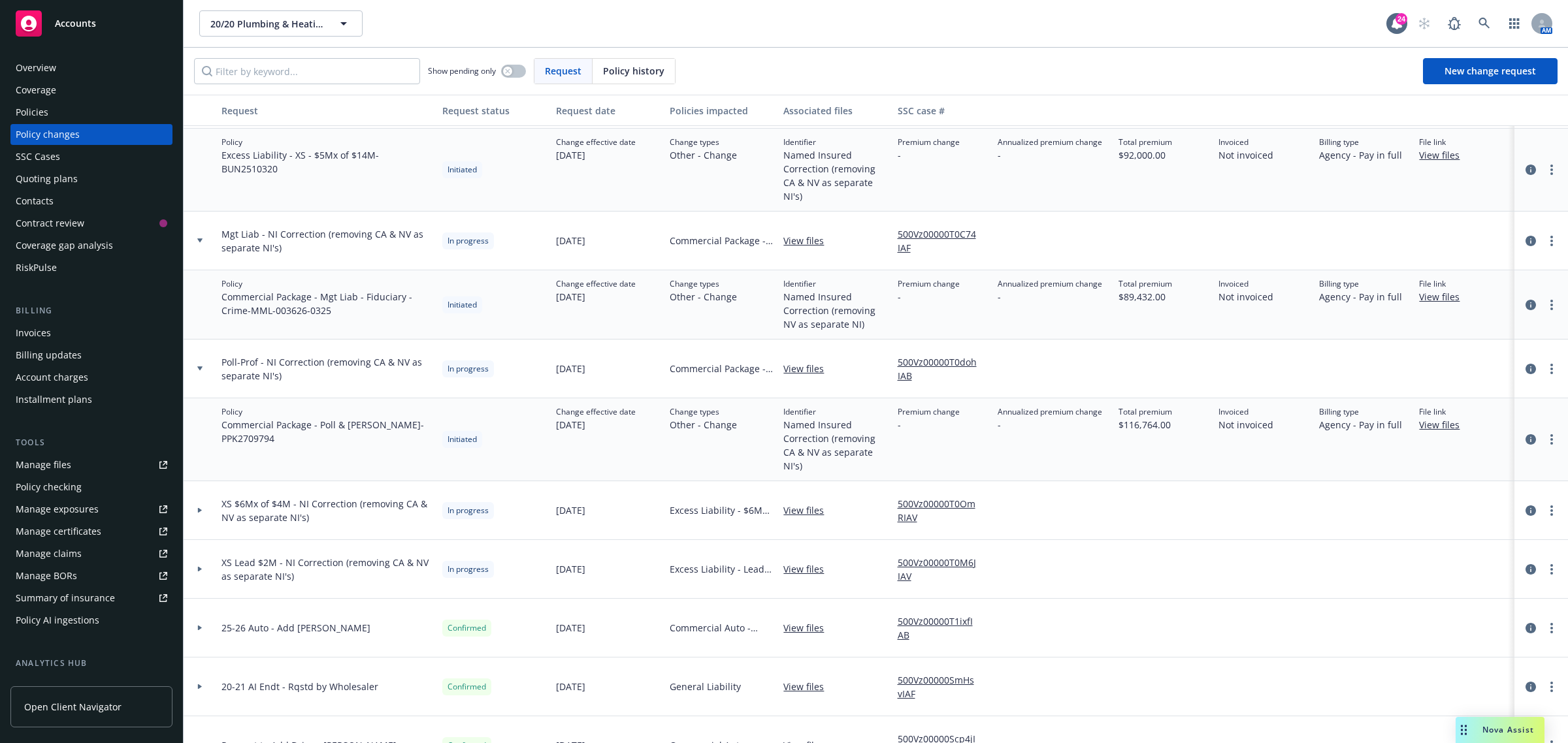
scroll to position [1062, 0]
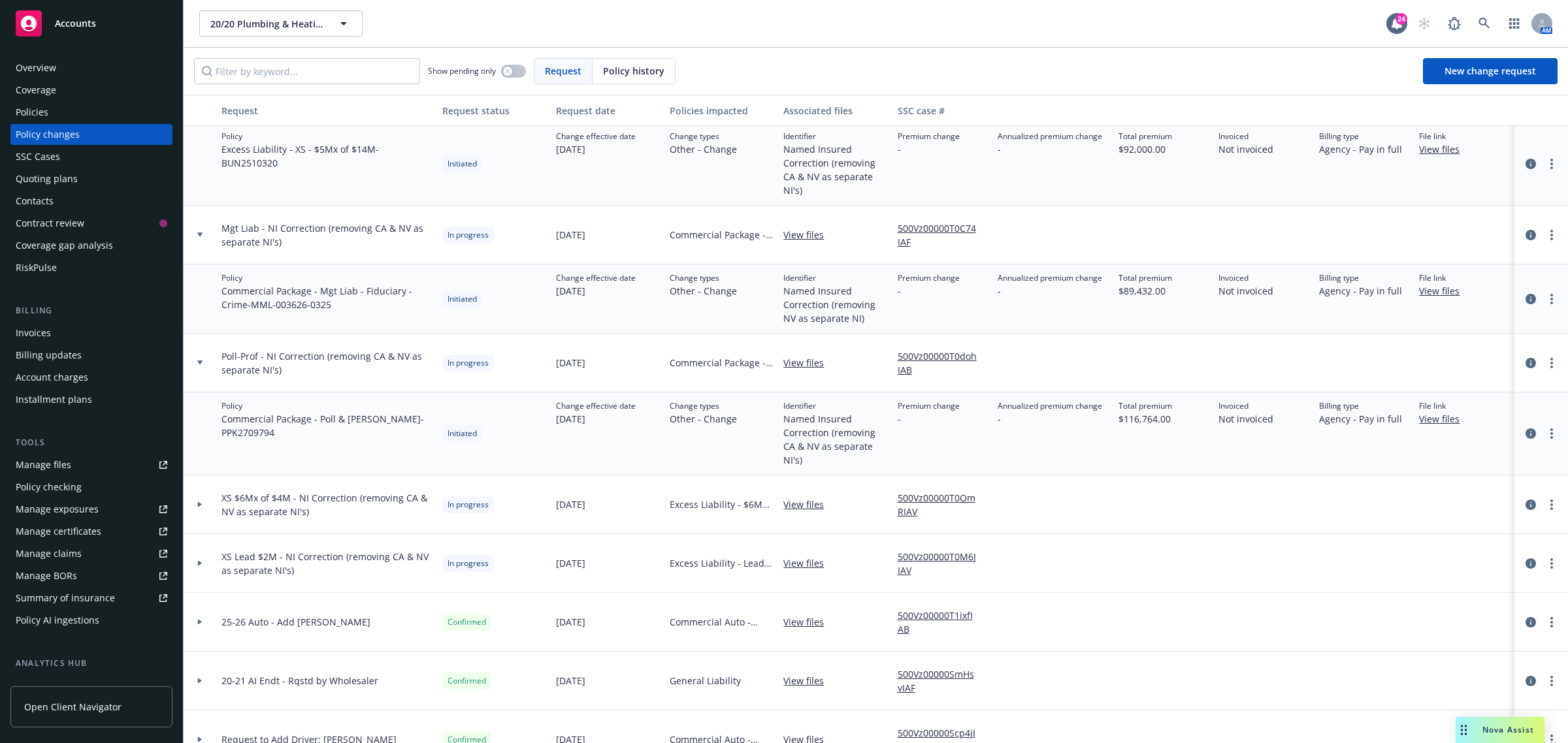
click at [207, 507] on div at bounding box center [199, 505] width 33 height 59
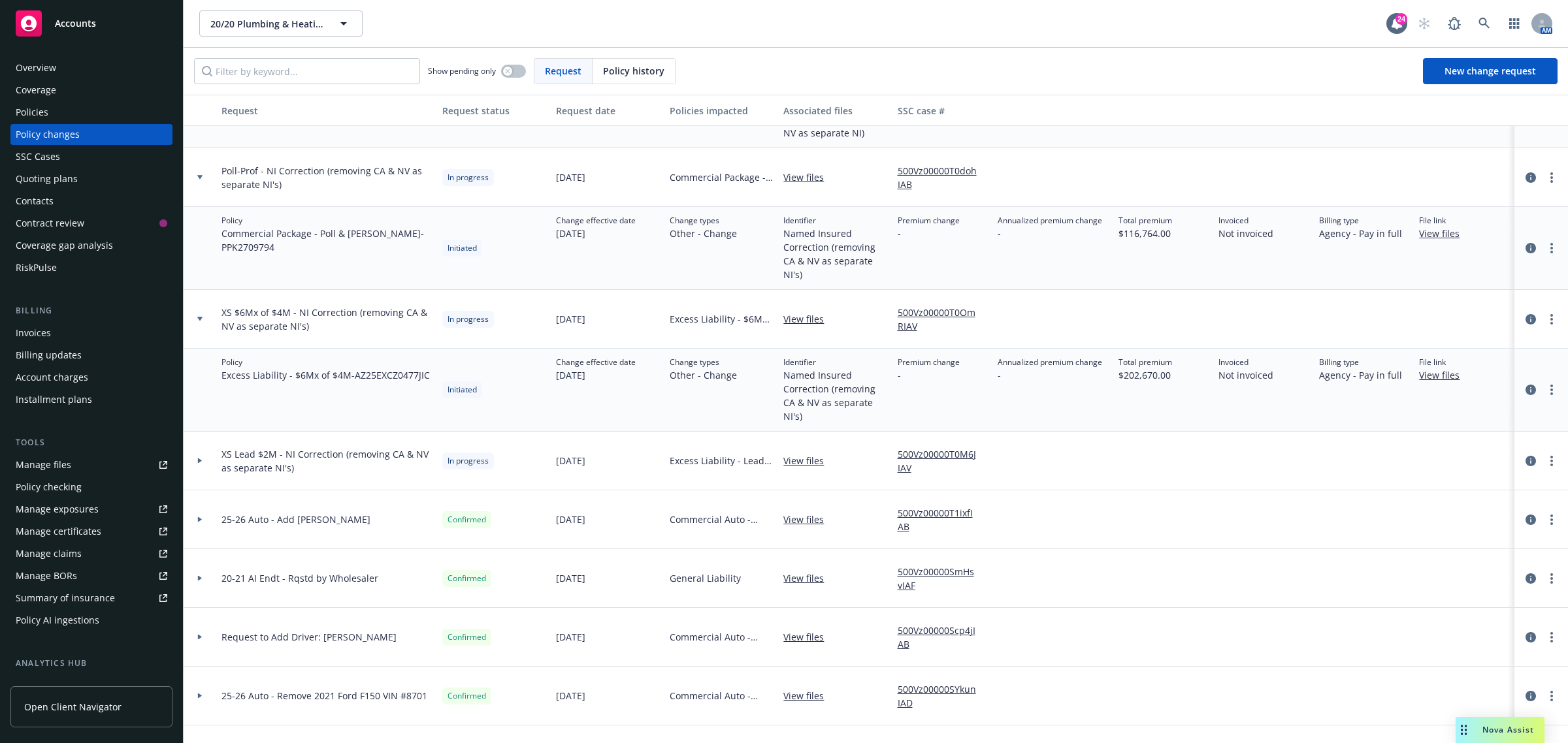
scroll to position [1225, 0]
click at [208, 457] on div at bounding box center [200, 459] width 22 height 5
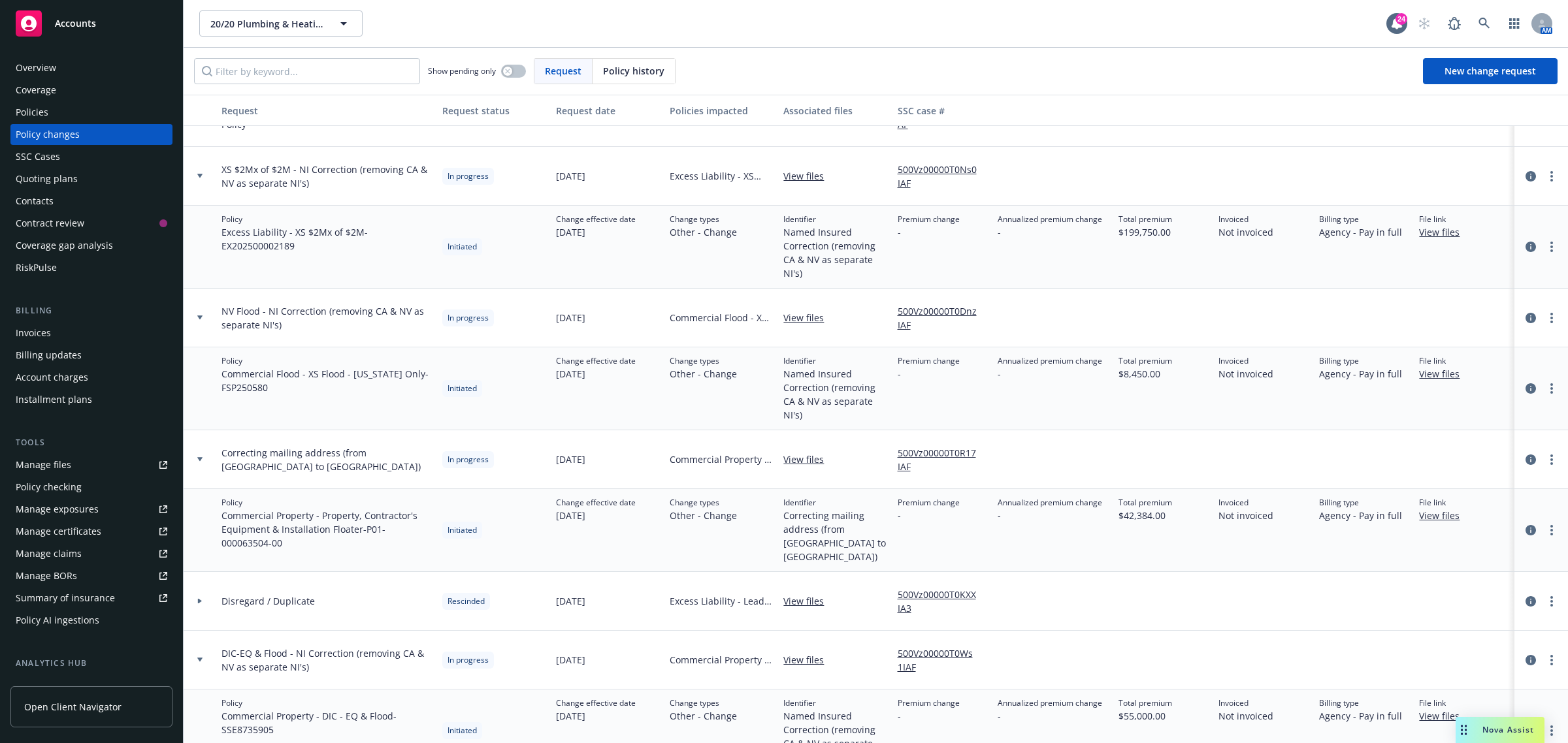
scroll to position [0, 0]
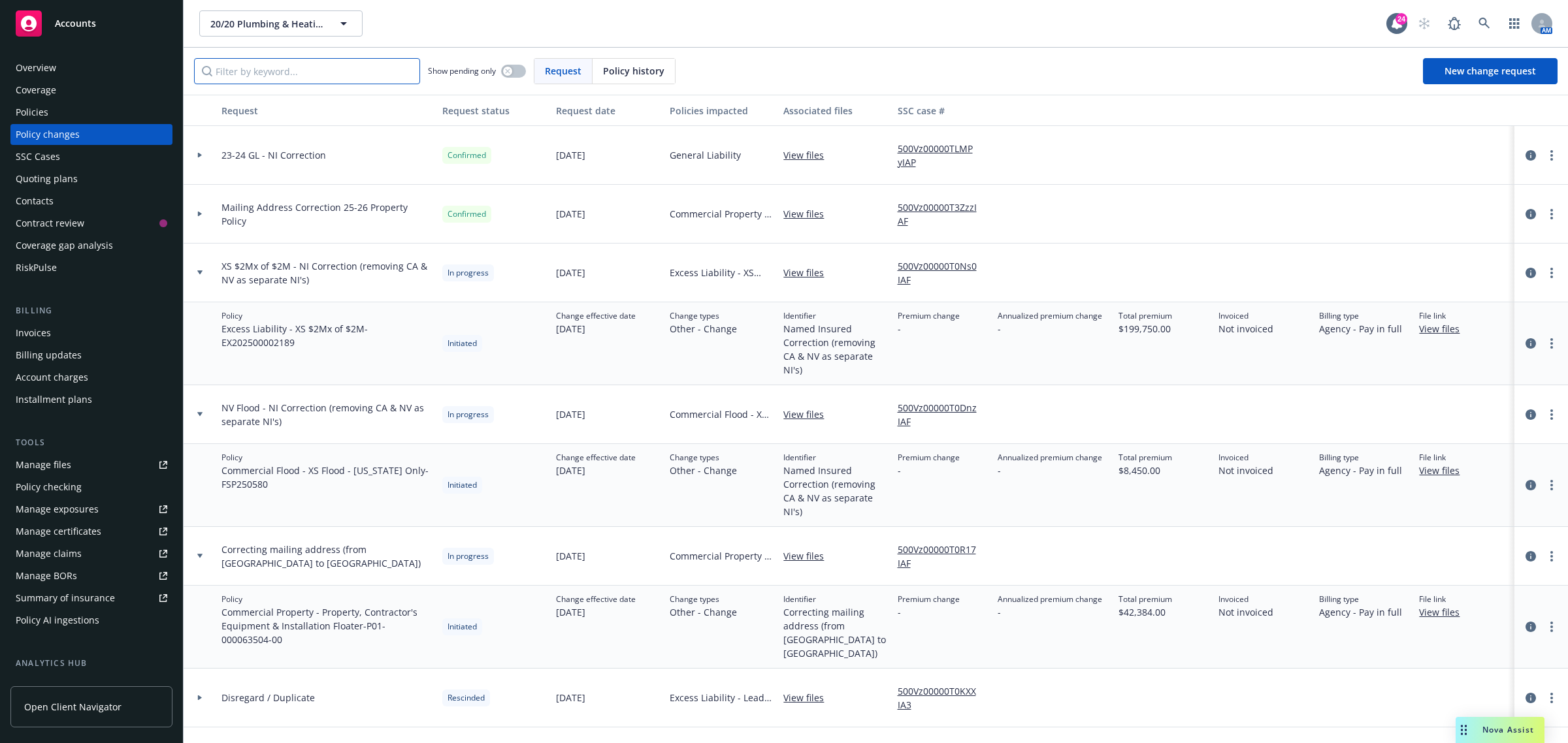
click at [230, 74] on input "Filter by keyword..." at bounding box center [308, 71] width 226 height 26
paste input "ATN2016067"
type input "ATN2016067"
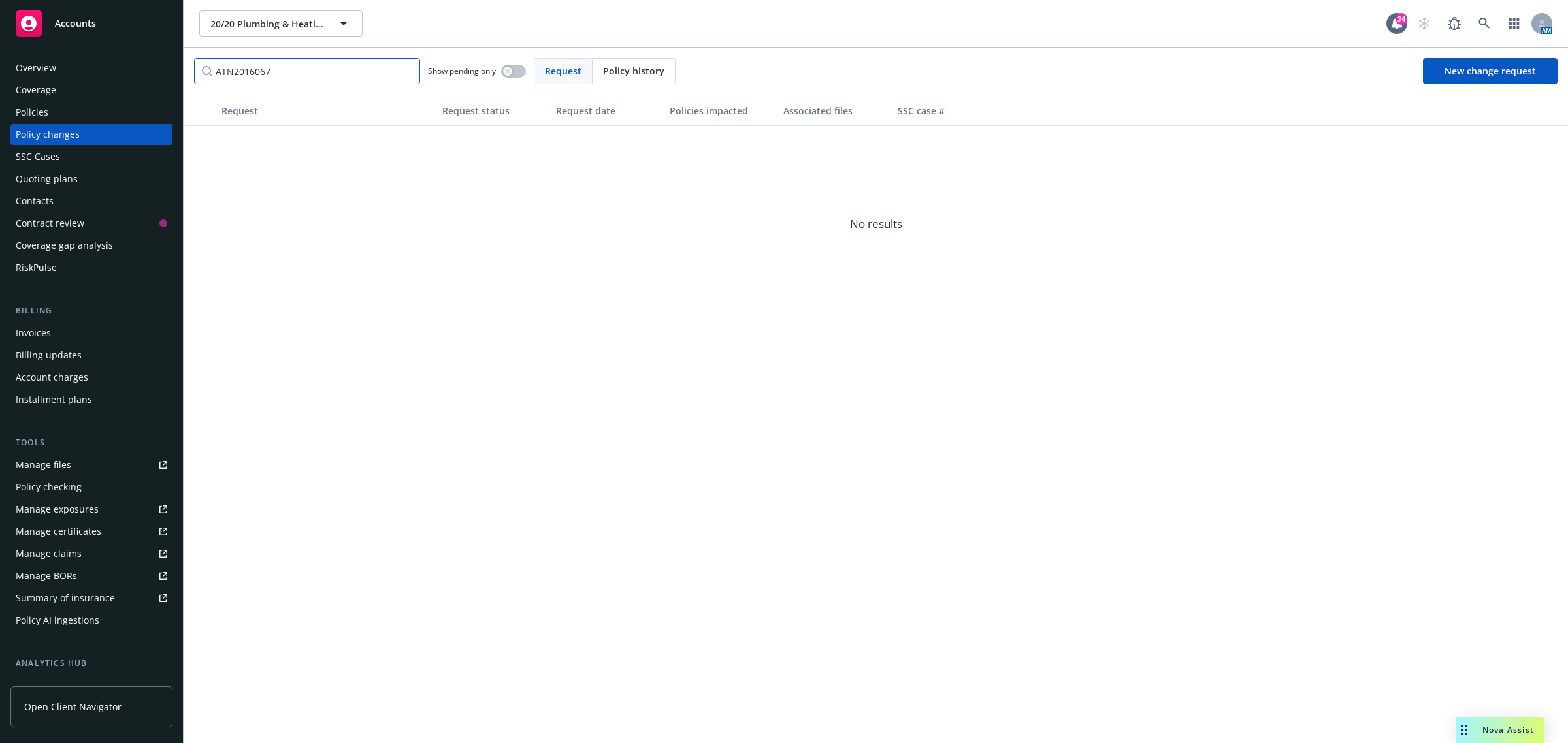
click at [405, 70] on input "ATN2016067" at bounding box center [308, 71] width 226 height 26
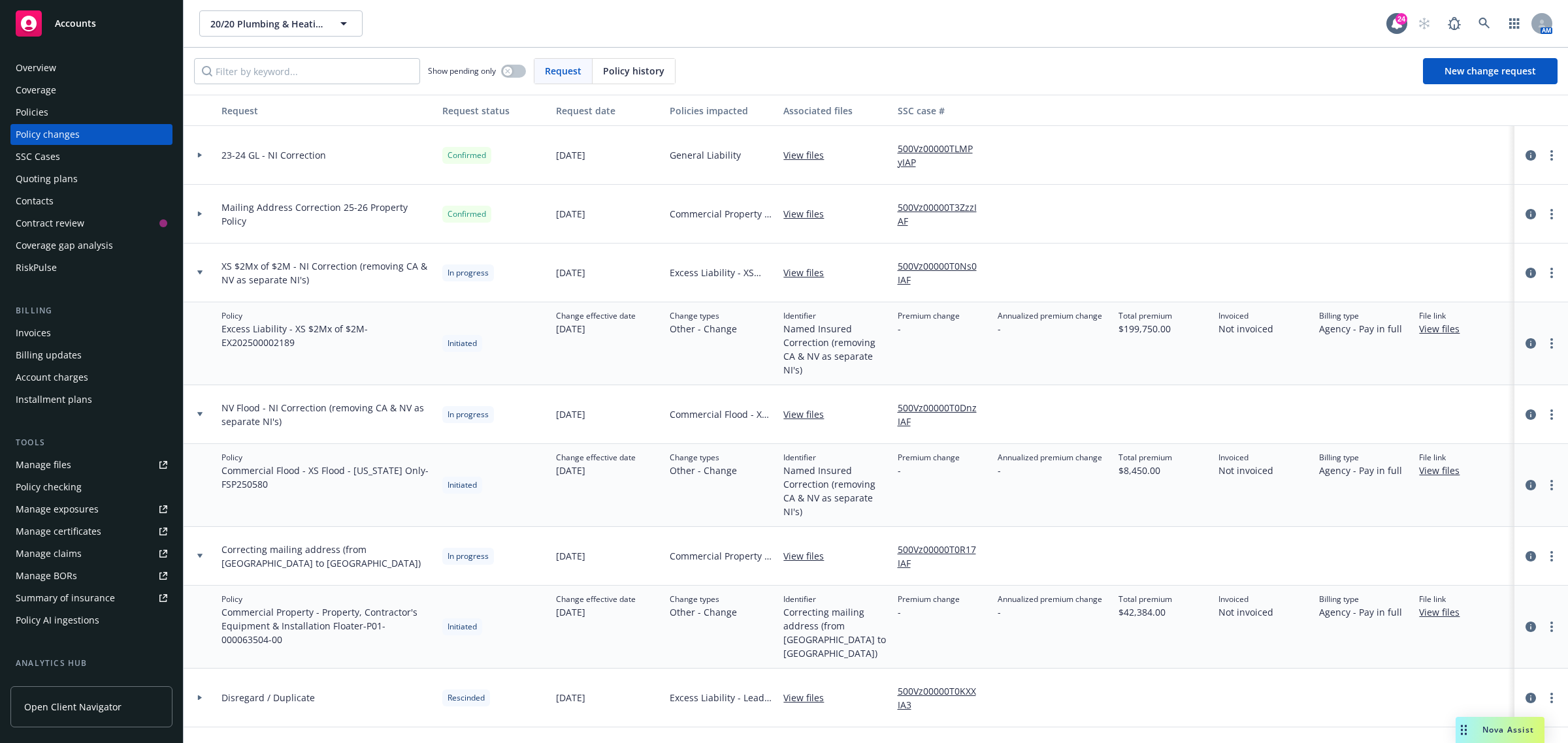
click at [199, 272] on icon at bounding box center [200, 272] width 6 height 4
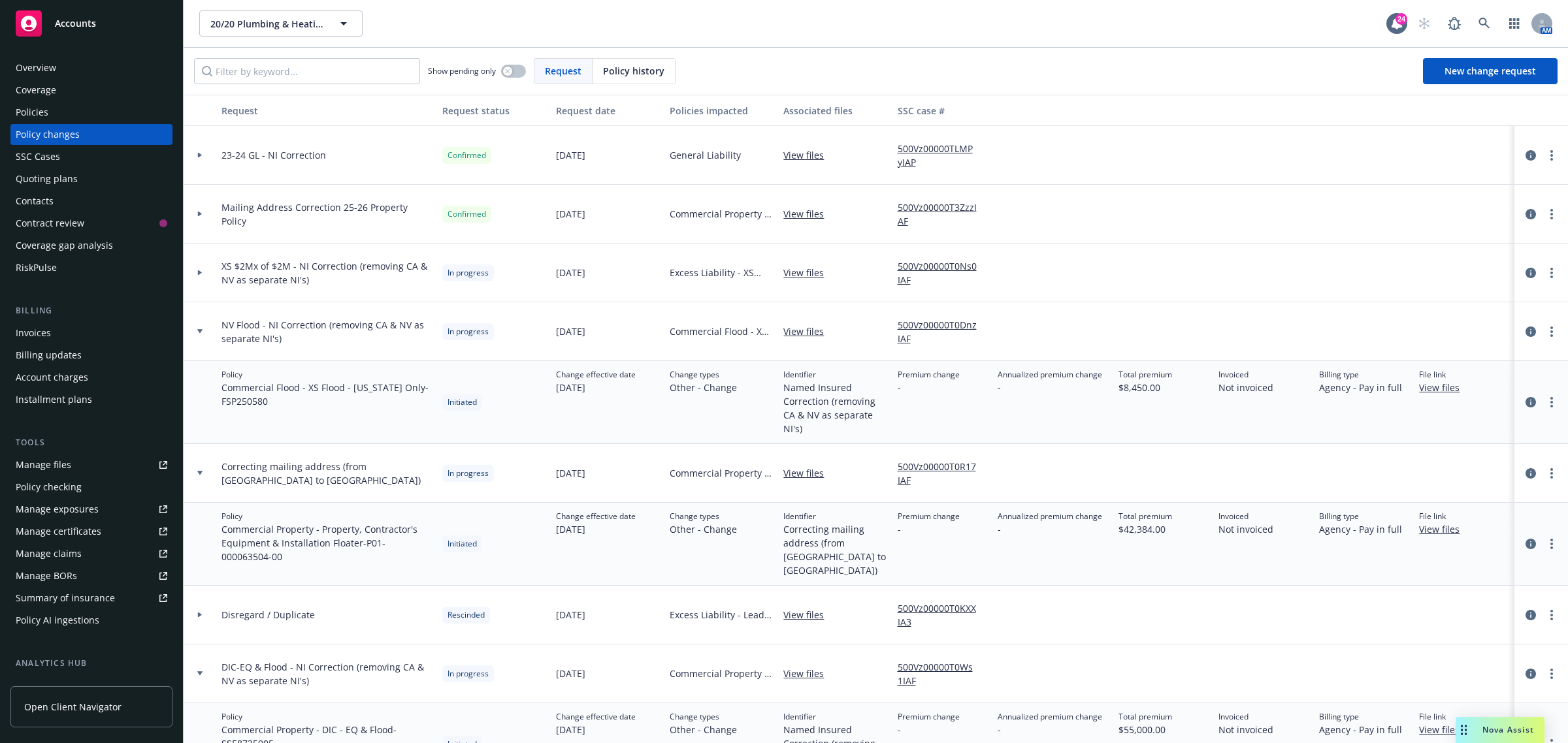
click at [202, 325] on div at bounding box center [199, 332] width 33 height 59
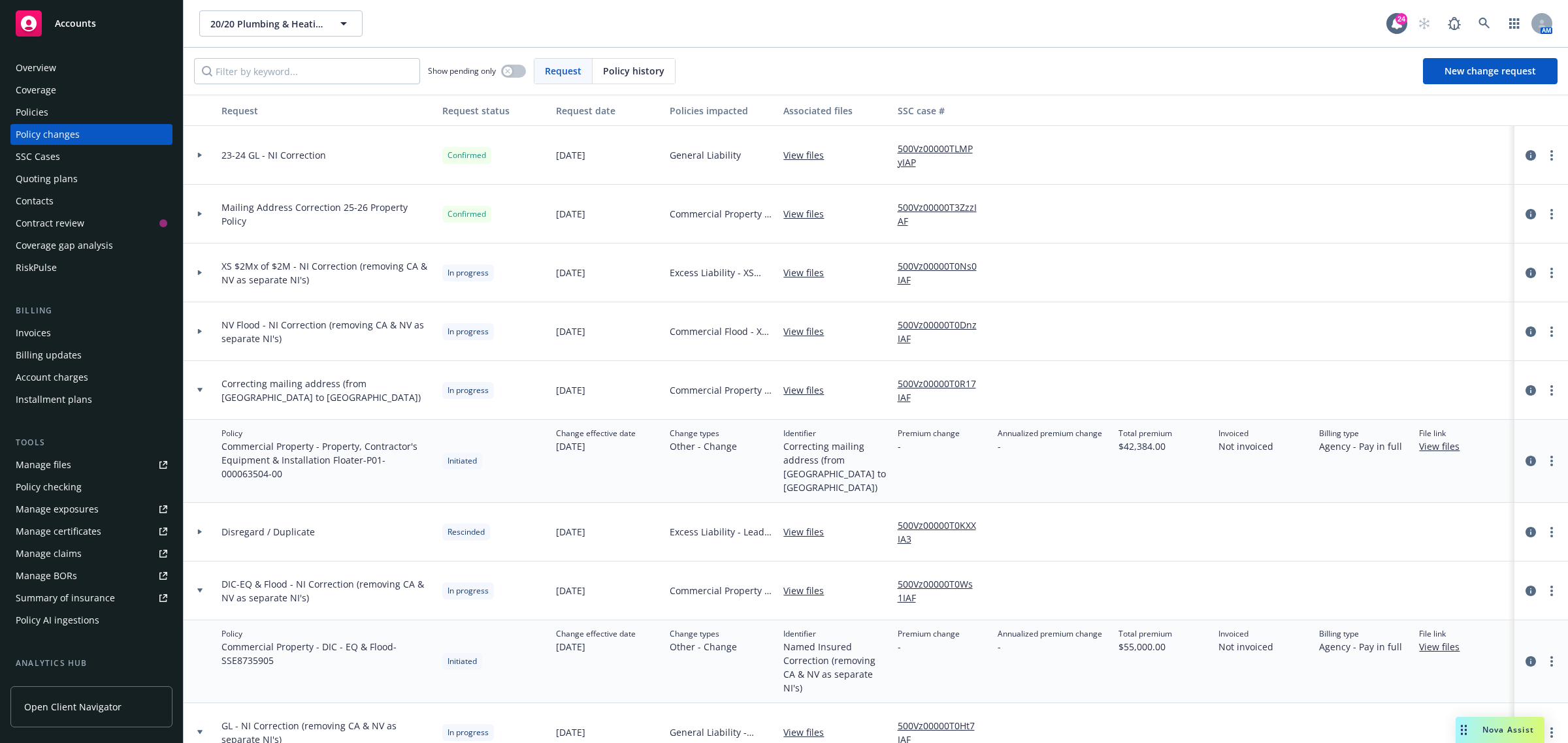
click at [191, 381] on div at bounding box center [199, 390] width 33 height 59
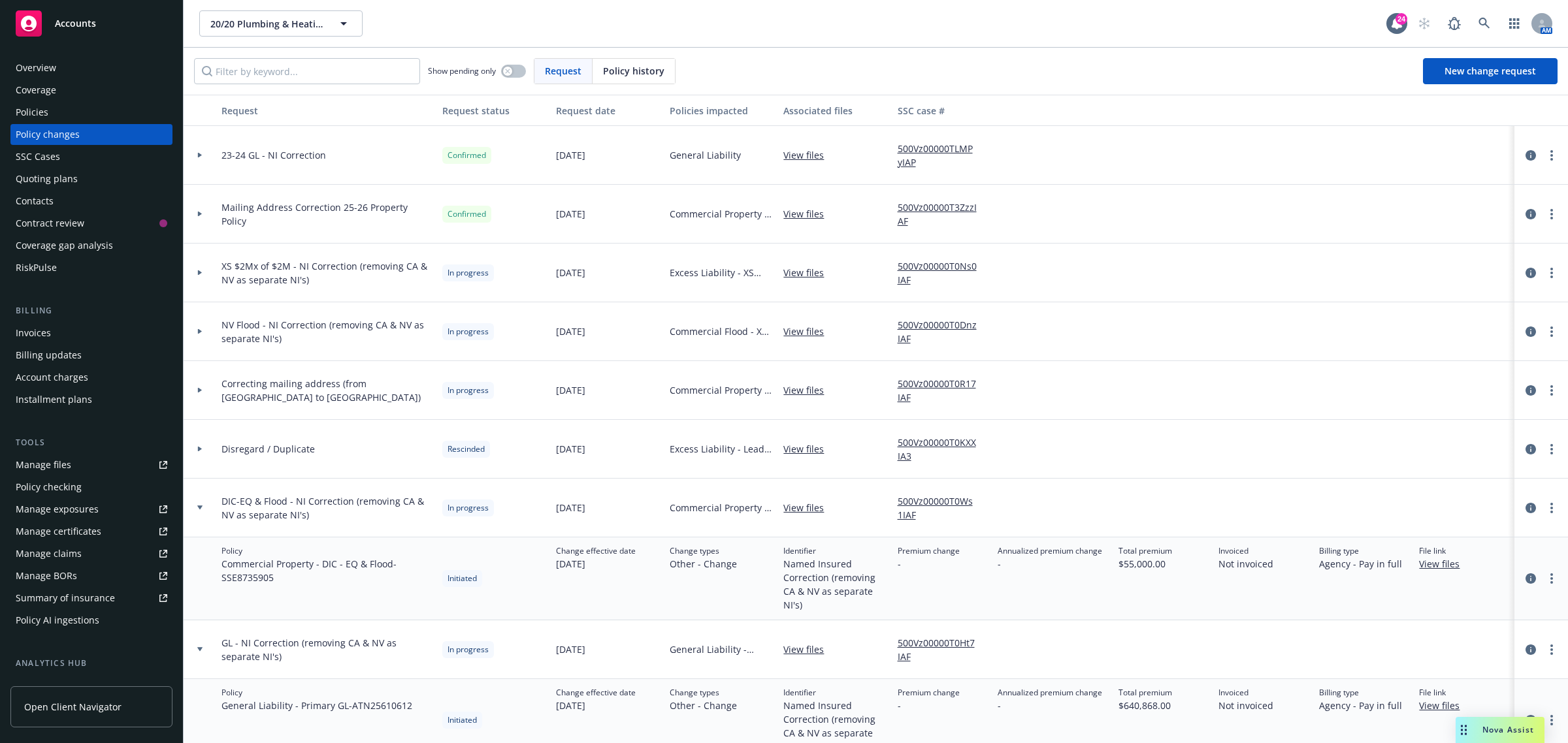
click at [198, 464] on div at bounding box center [199, 449] width 33 height 59
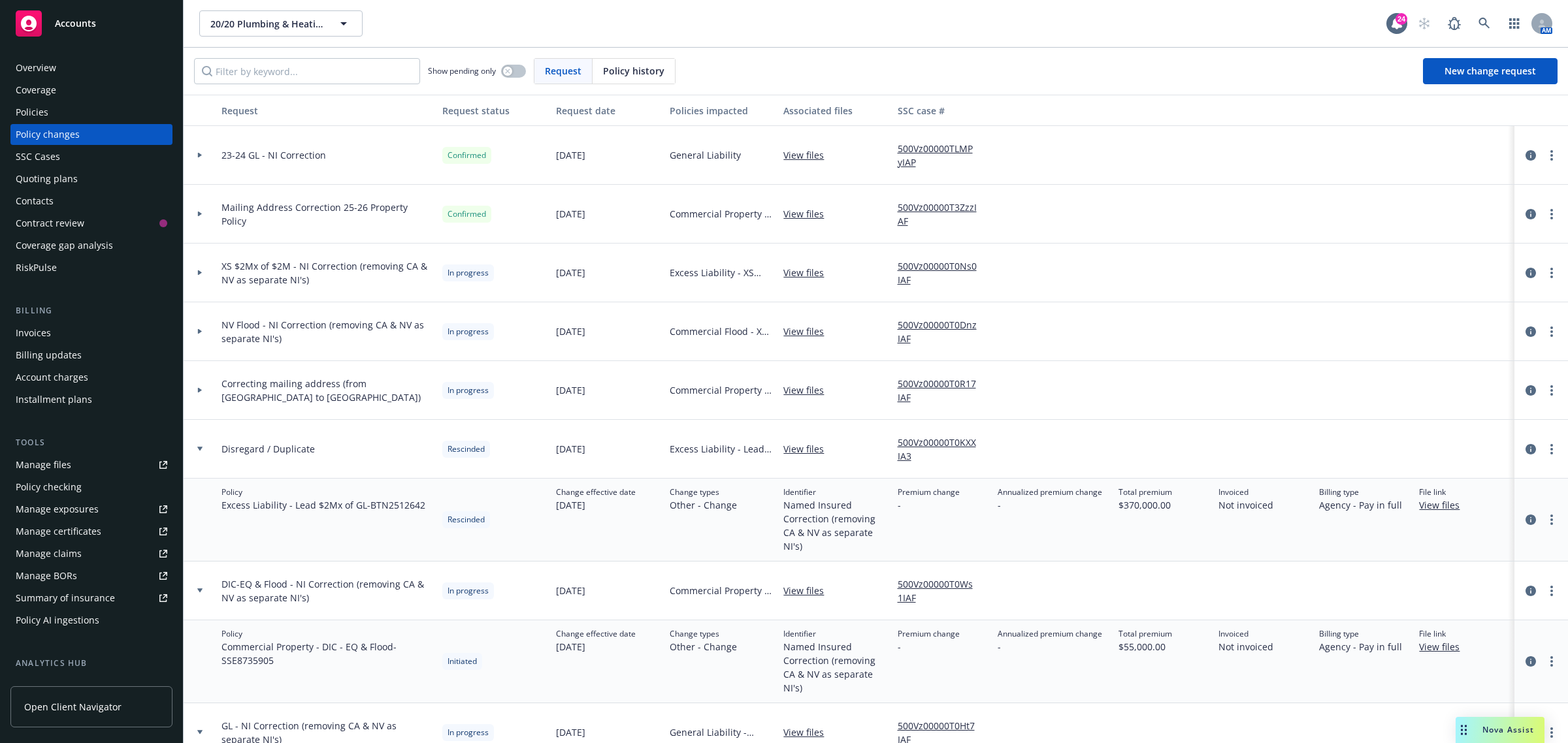
click at [208, 449] on div at bounding box center [200, 449] width 22 height 5
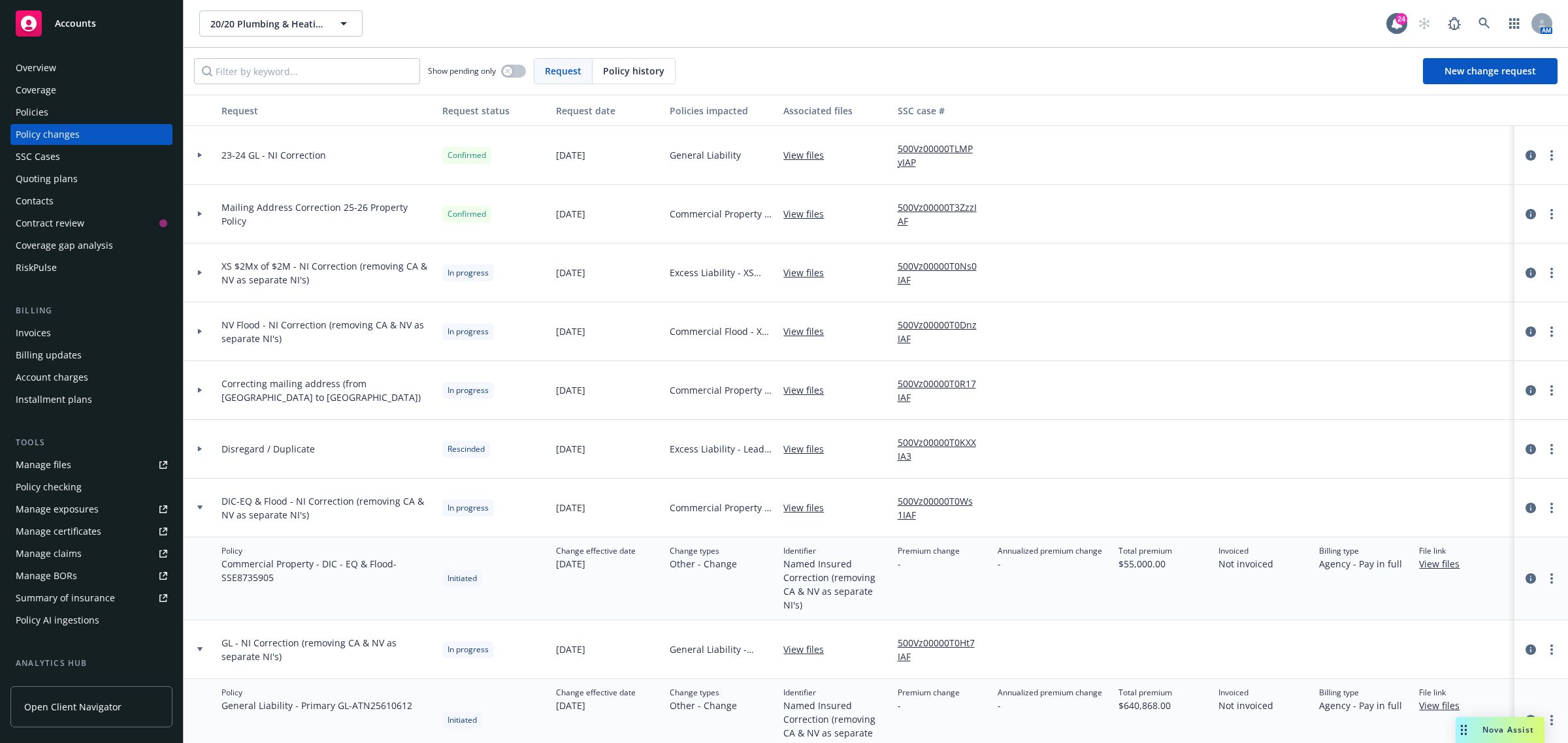
click at [206, 507] on div at bounding box center [200, 508] width 22 height 5
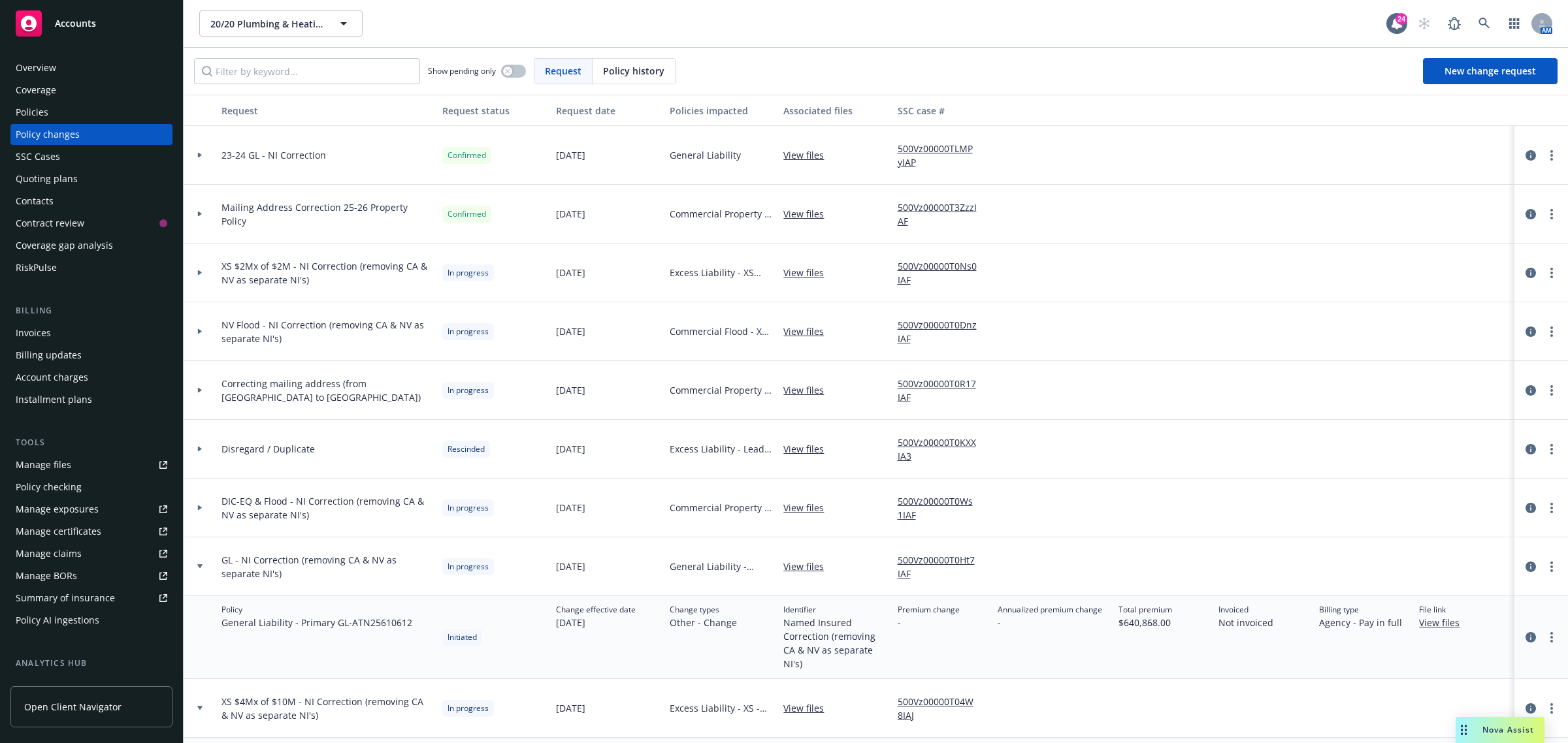
click at [203, 561] on div at bounding box center [199, 567] width 33 height 59
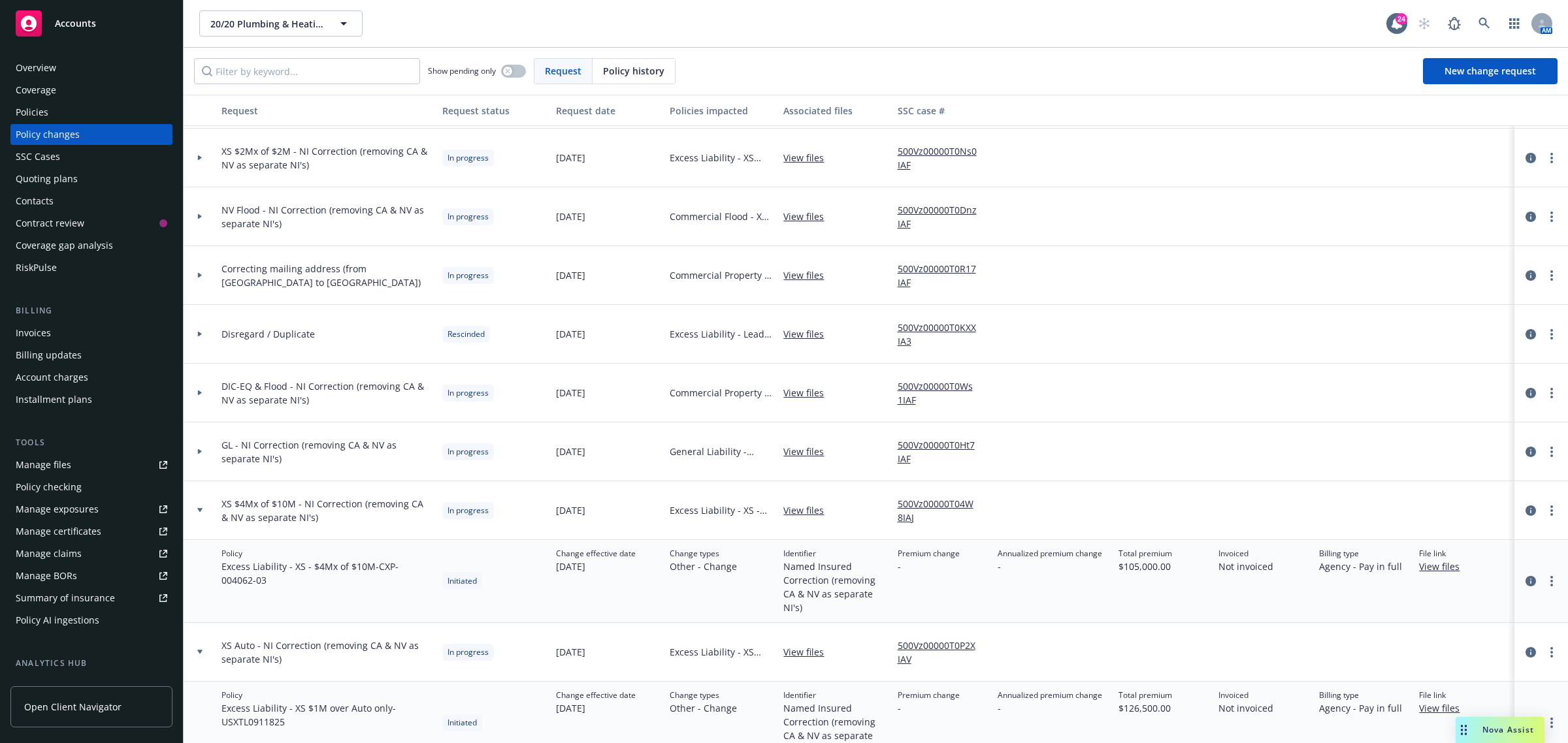
scroll to position [196, 0]
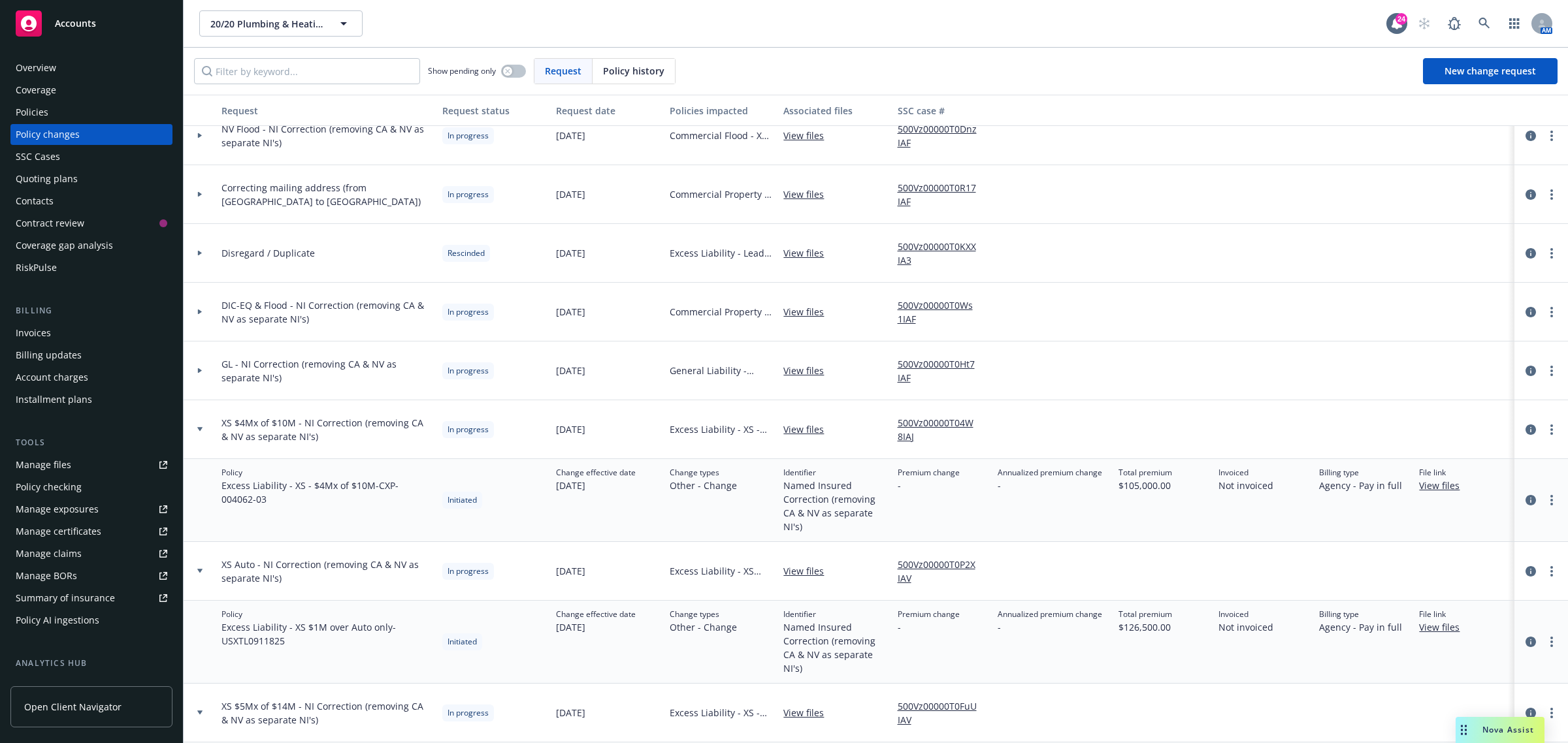
click at [210, 426] on div at bounding box center [199, 430] width 33 height 59
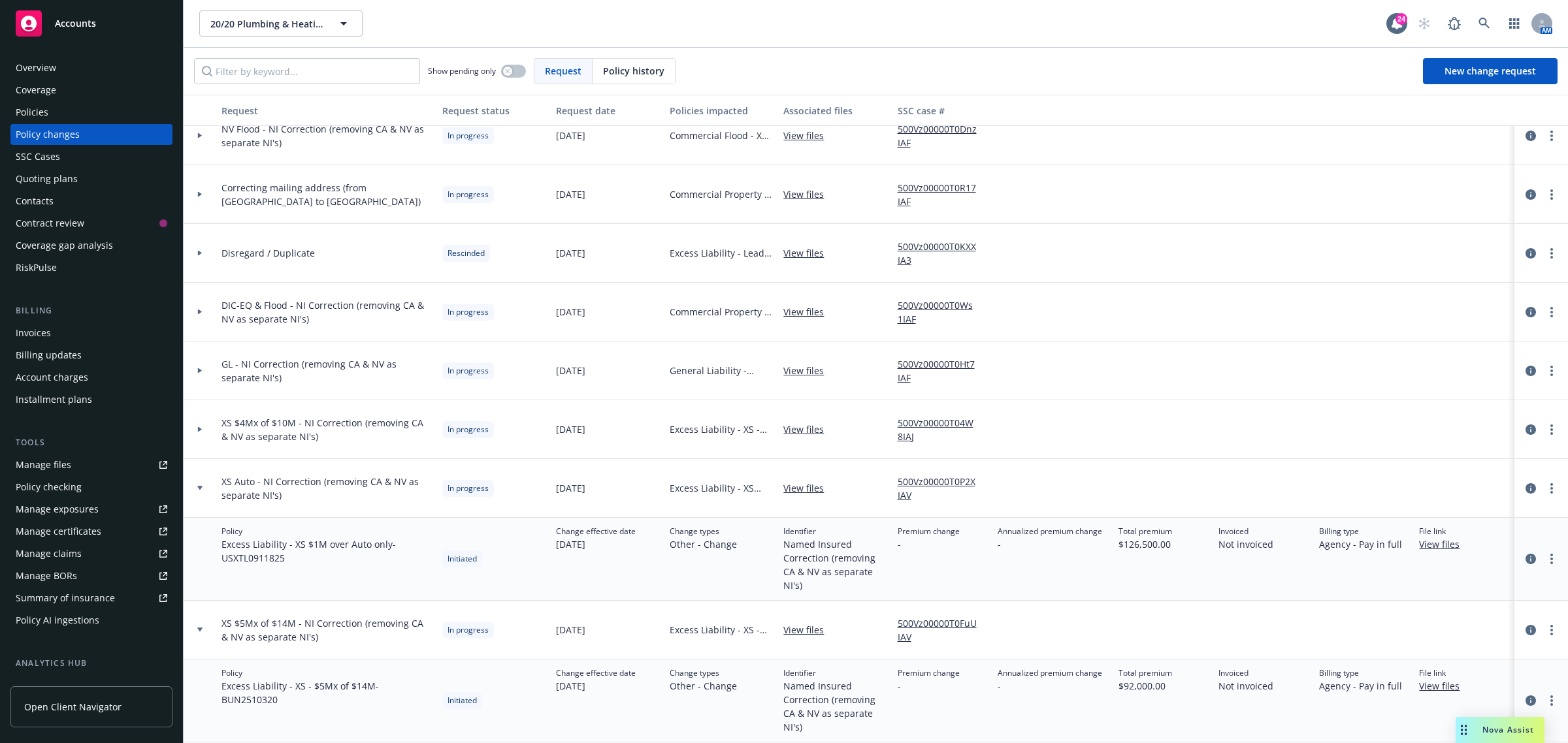
click at [202, 491] on div at bounding box center [199, 488] width 33 height 59
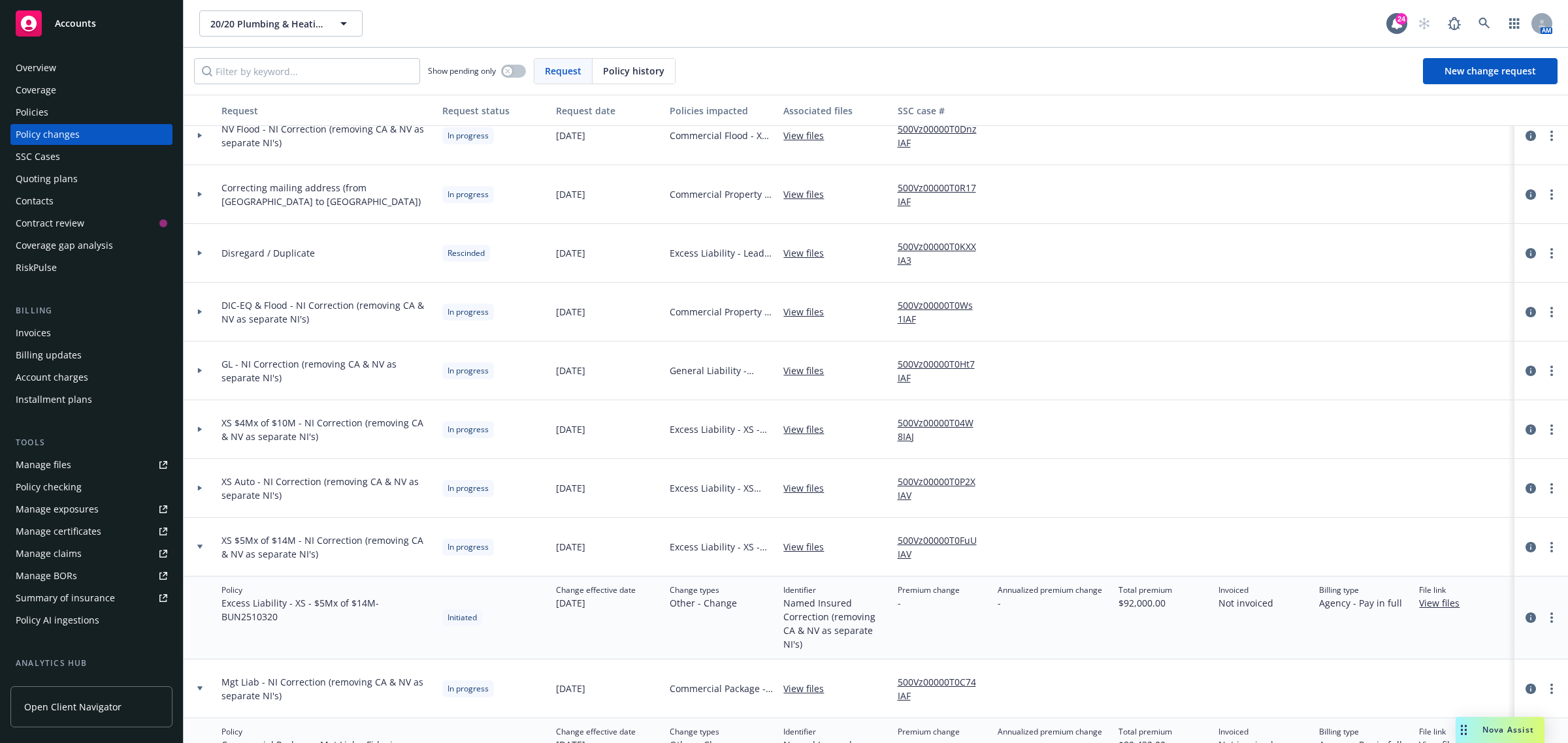
click at [202, 555] on div at bounding box center [199, 547] width 33 height 59
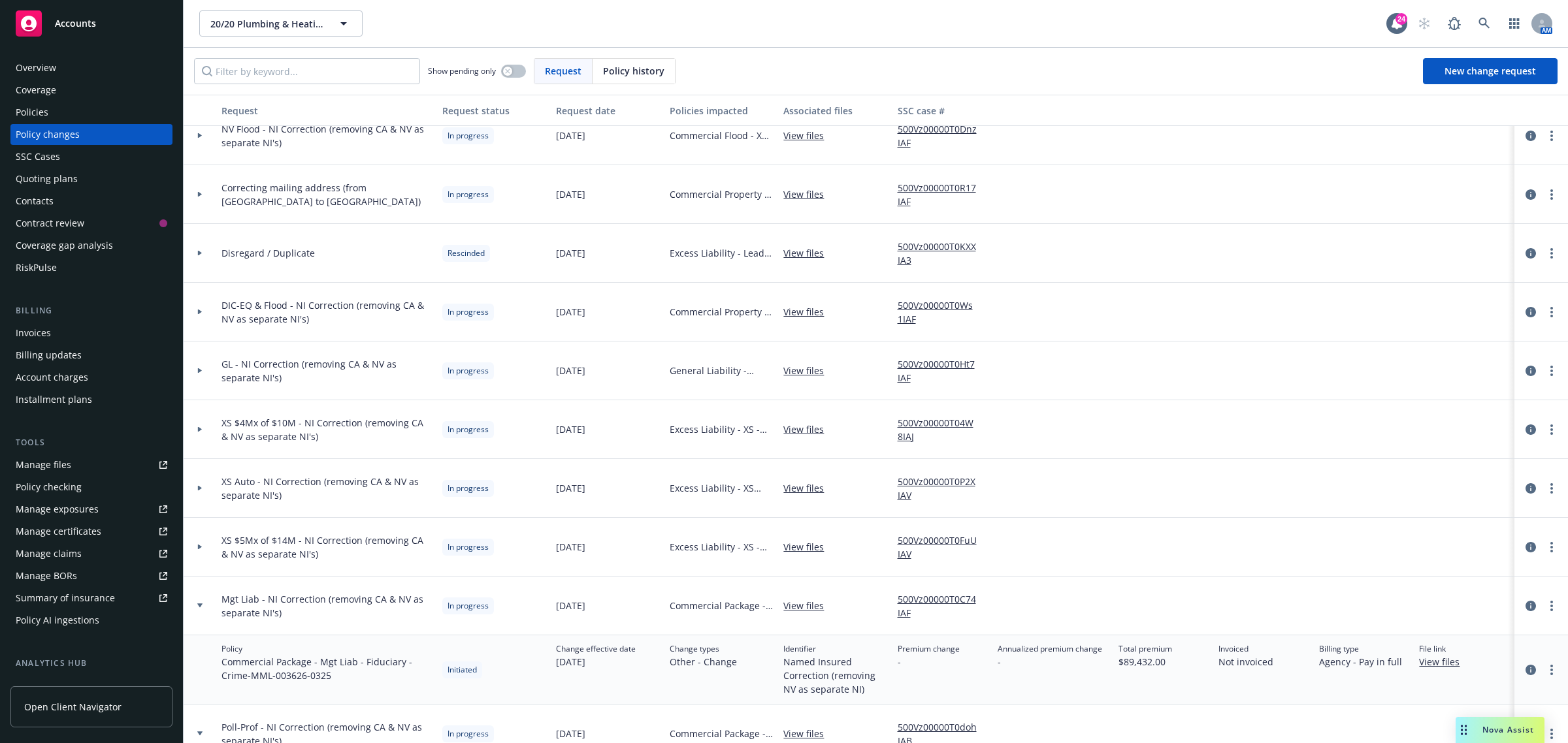
click at [202, 600] on div at bounding box center [199, 606] width 33 height 59
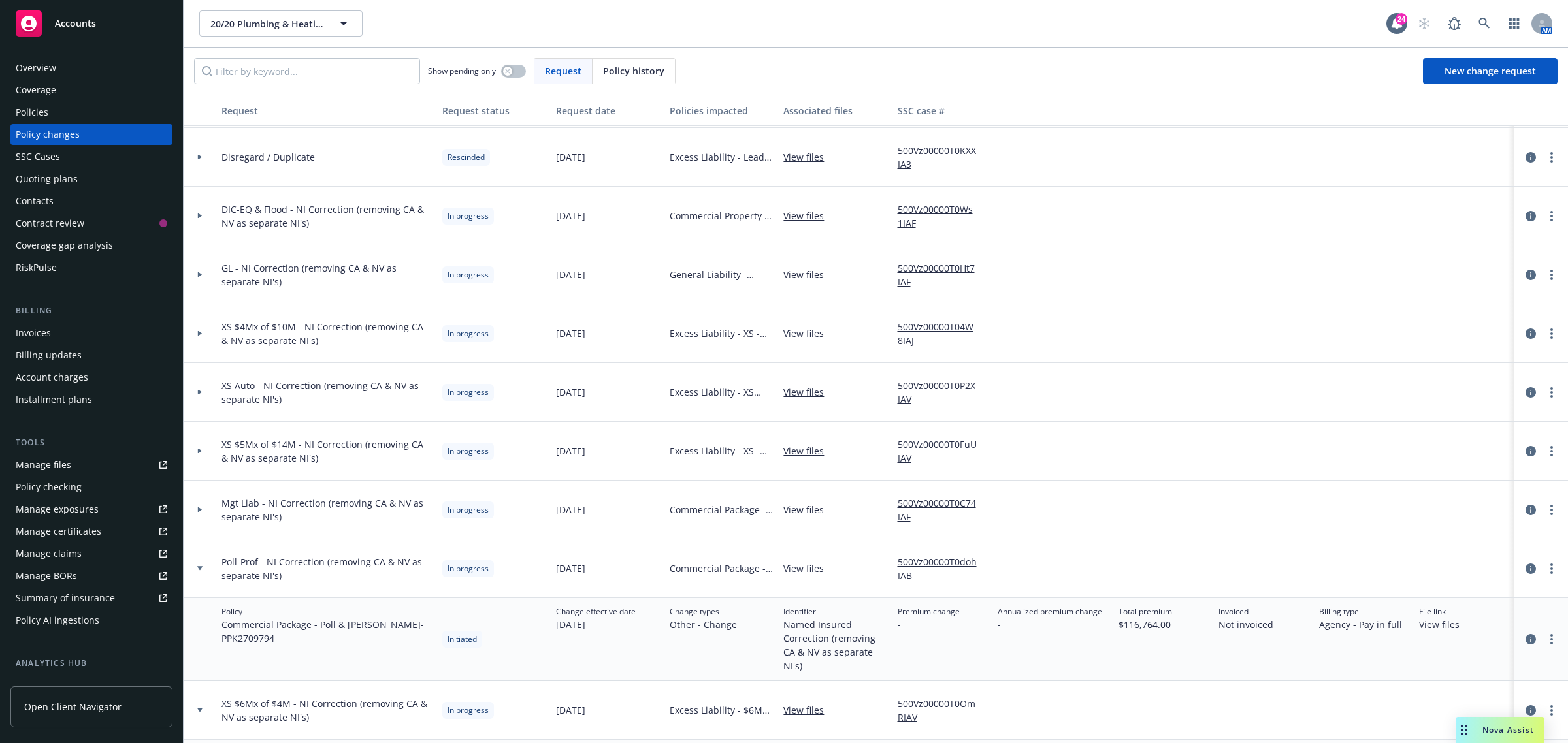
scroll to position [359, 0]
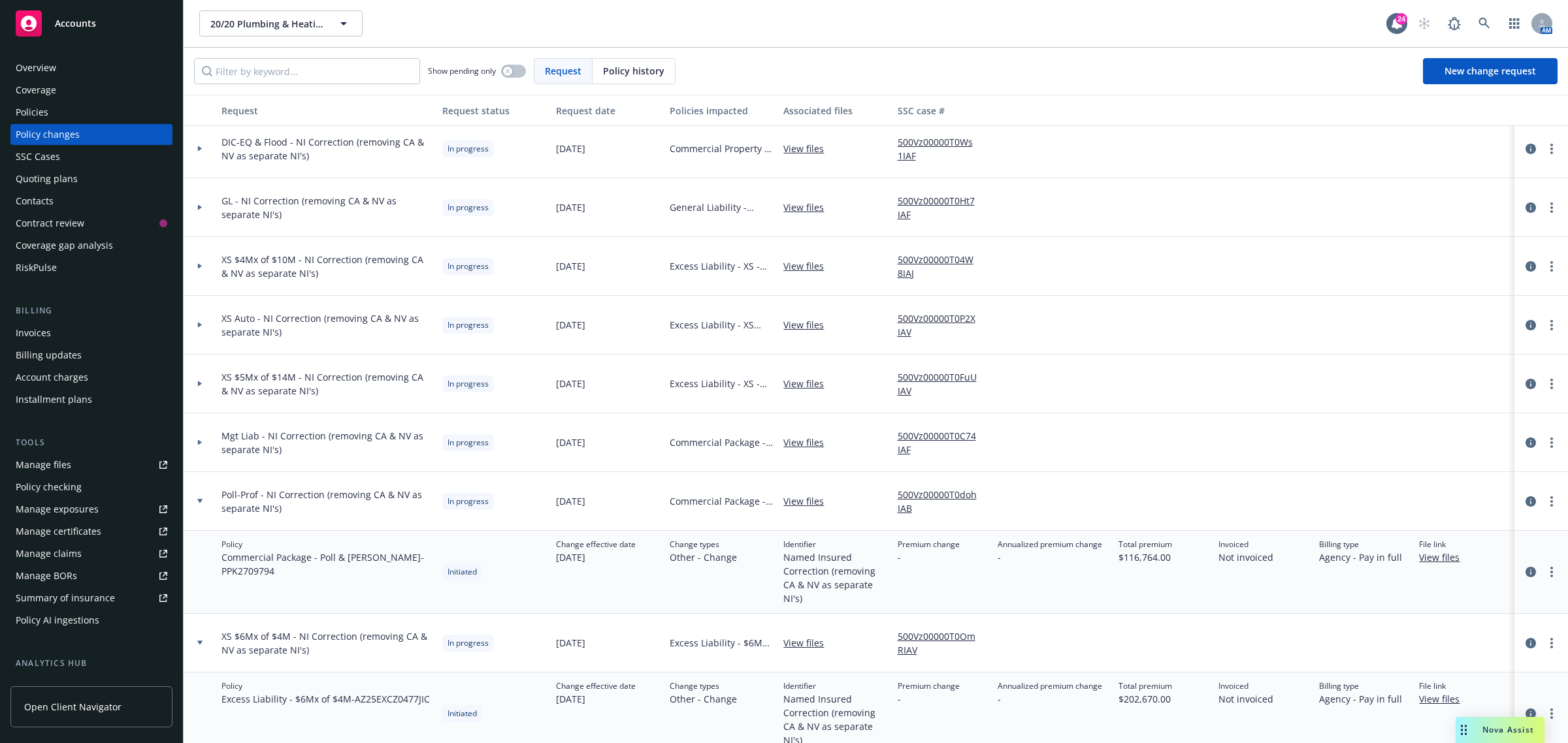
click at [213, 497] on div at bounding box center [199, 502] width 33 height 59
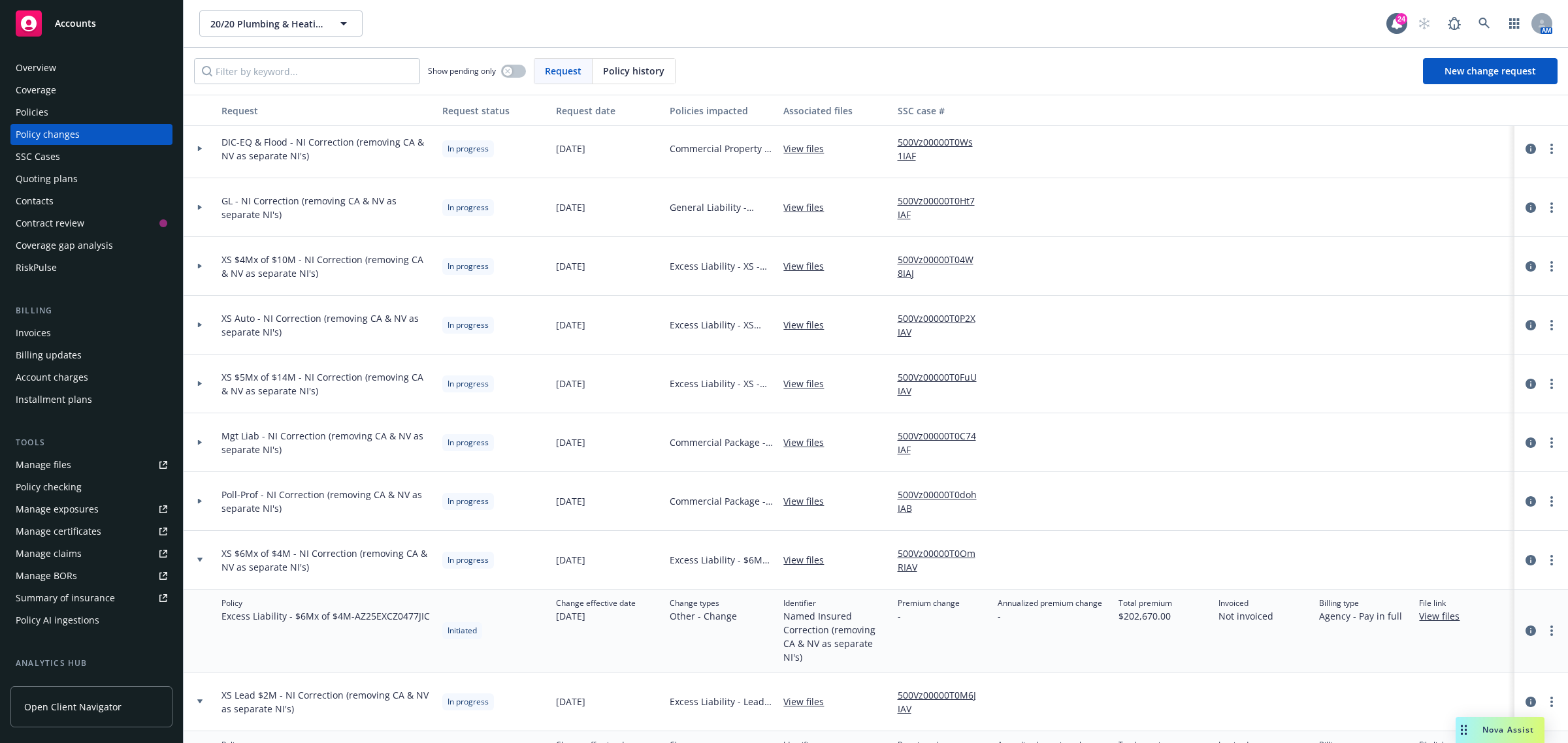
click at [199, 575] on div at bounding box center [199, 561] width 33 height 59
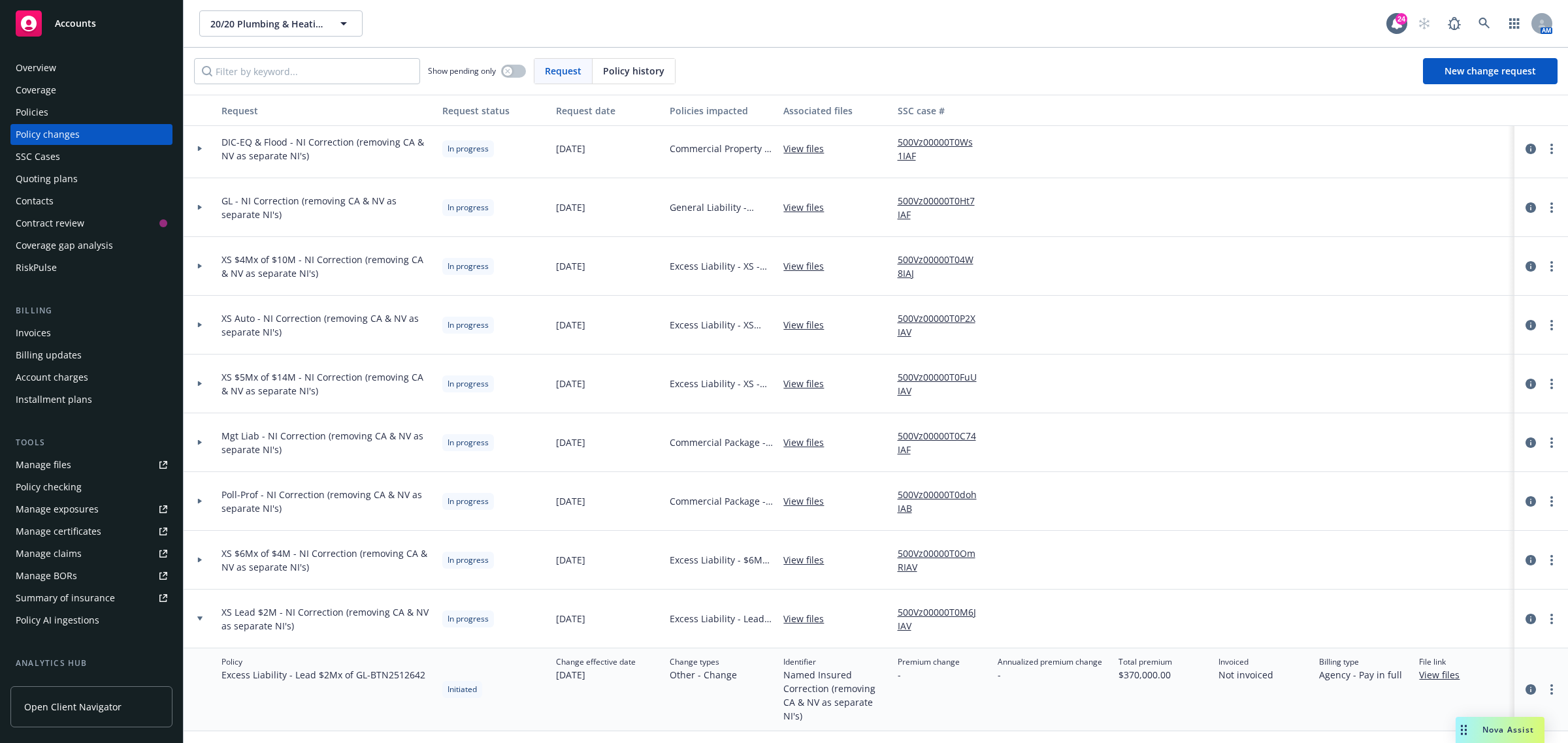
click at [202, 624] on div at bounding box center [199, 619] width 33 height 59
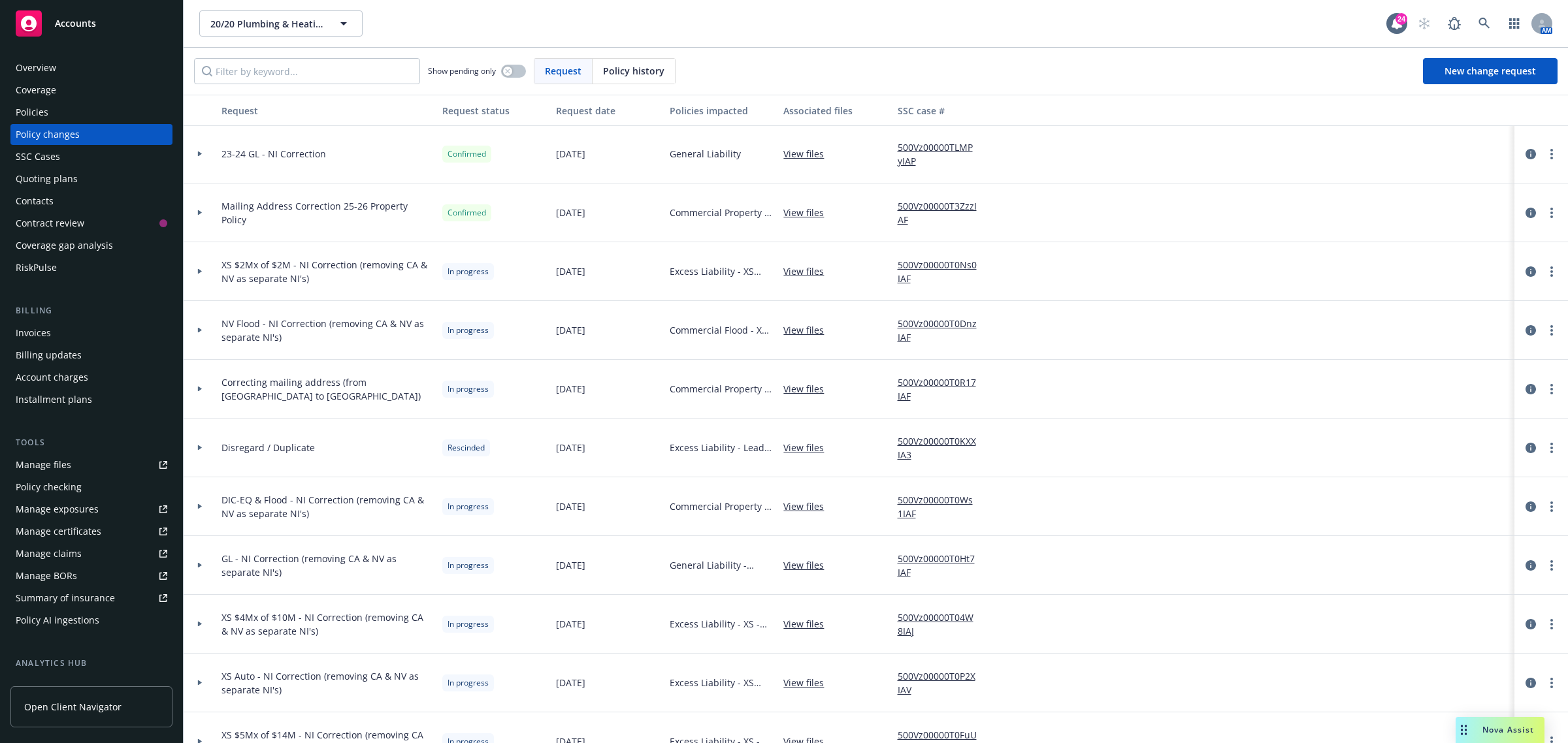
scroll to position [0, 0]
click at [204, 262] on div at bounding box center [199, 273] width 33 height 59
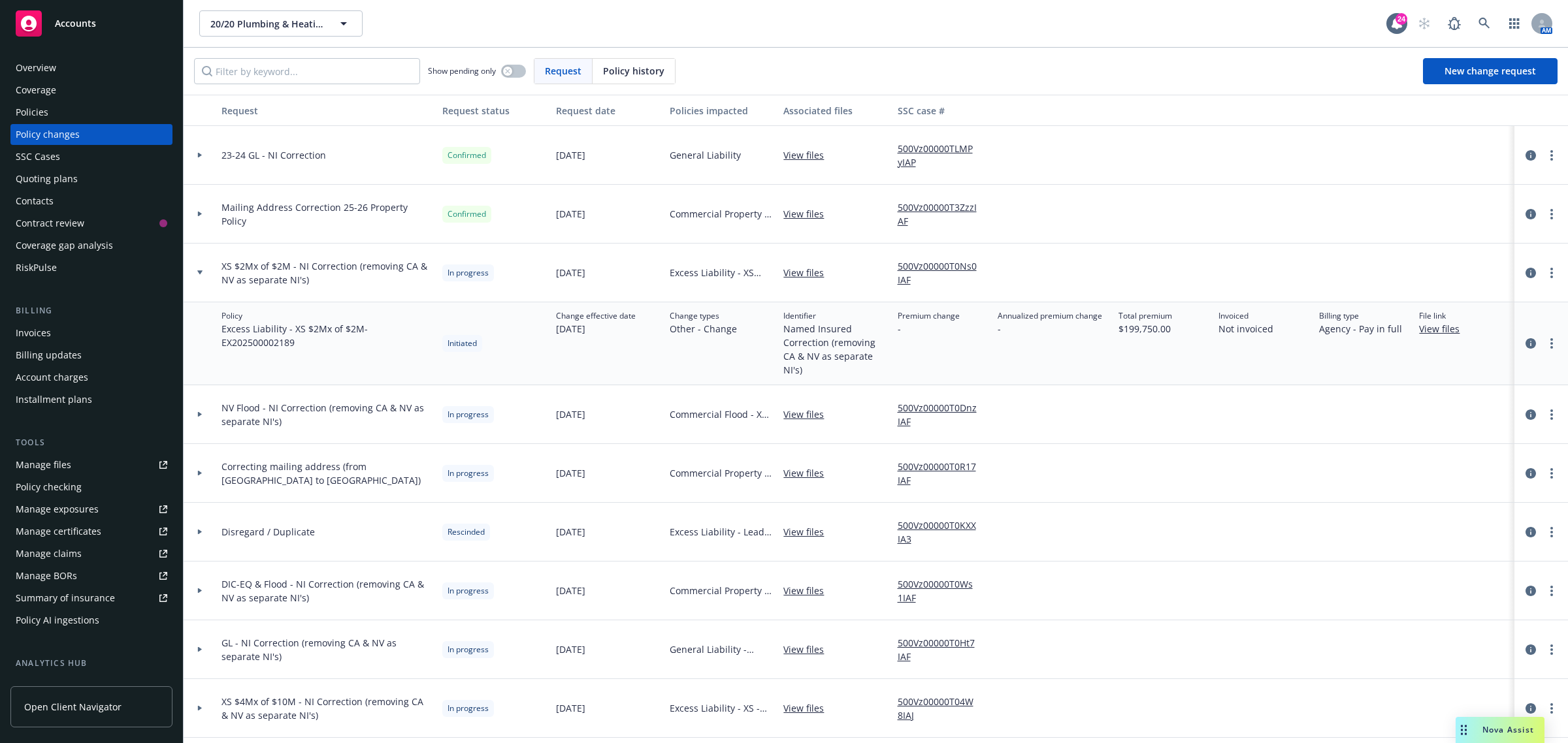
click at [203, 262] on div at bounding box center [199, 273] width 33 height 59
click at [203, 263] on div at bounding box center [199, 273] width 33 height 59
click at [207, 276] on div at bounding box center [199, 273] width 33 height 59
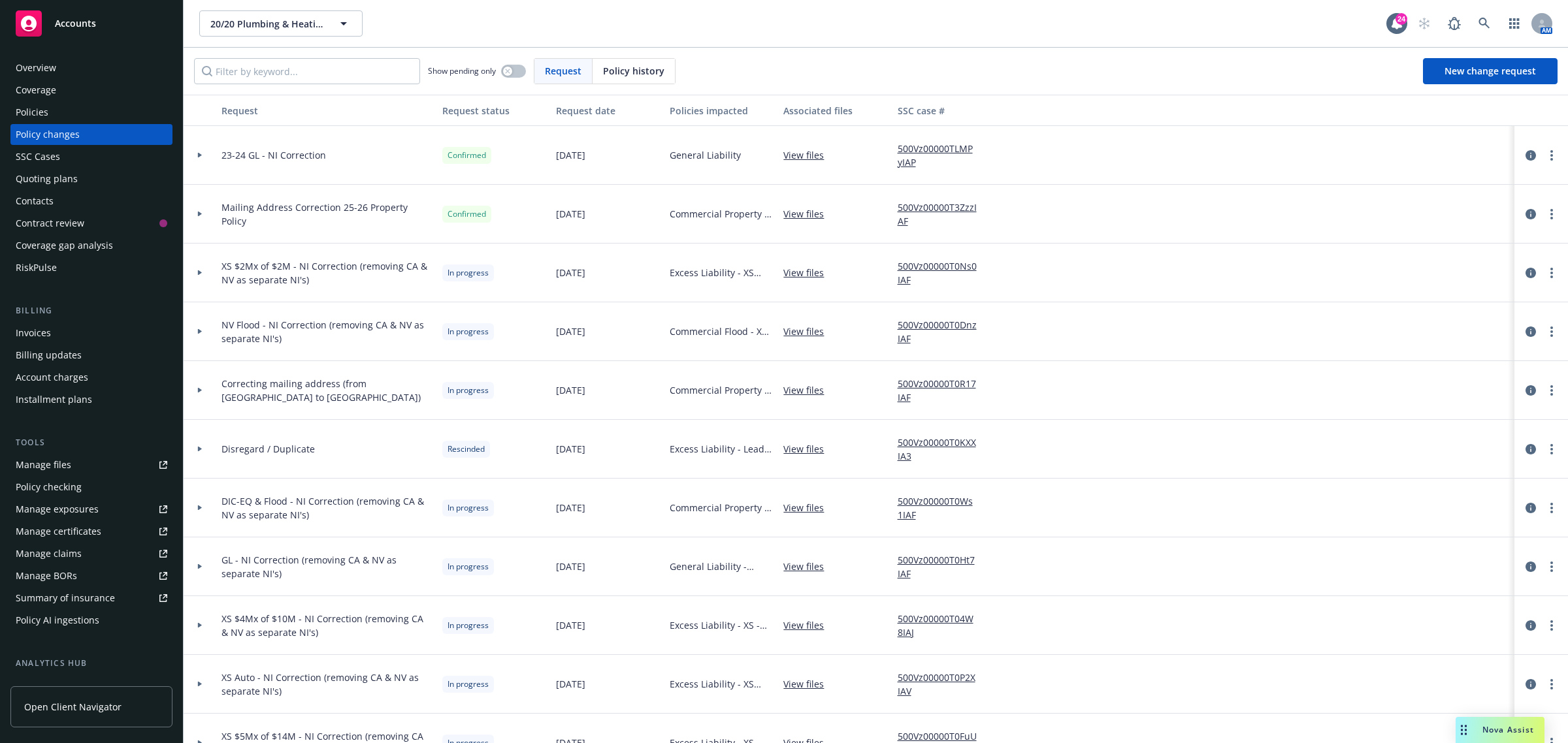
click at [202, 333] on icon at bounding box center [200, 331] width 6 height 5
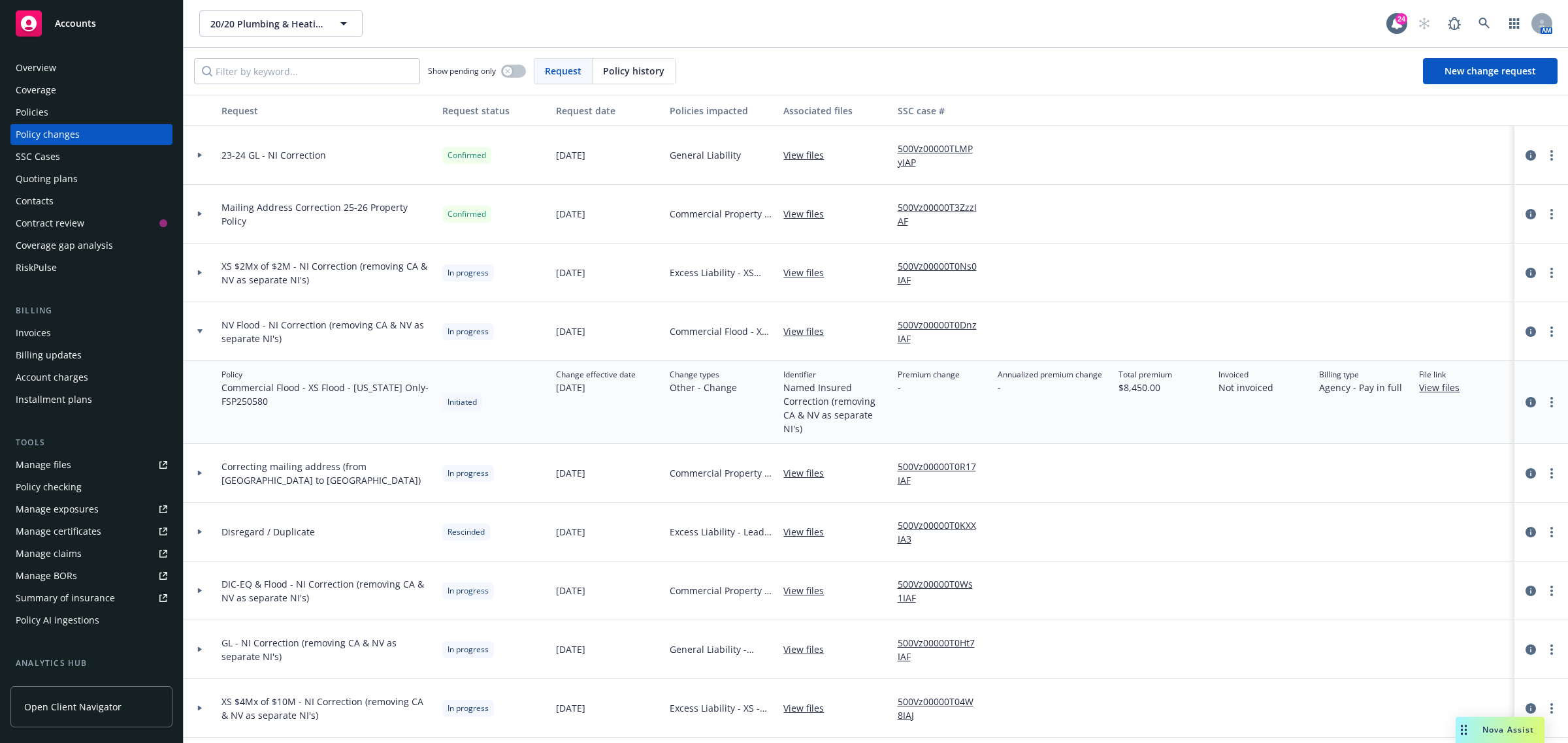
click at [202, 333] on icon at bounding box center [200, 331] width 6 height 5
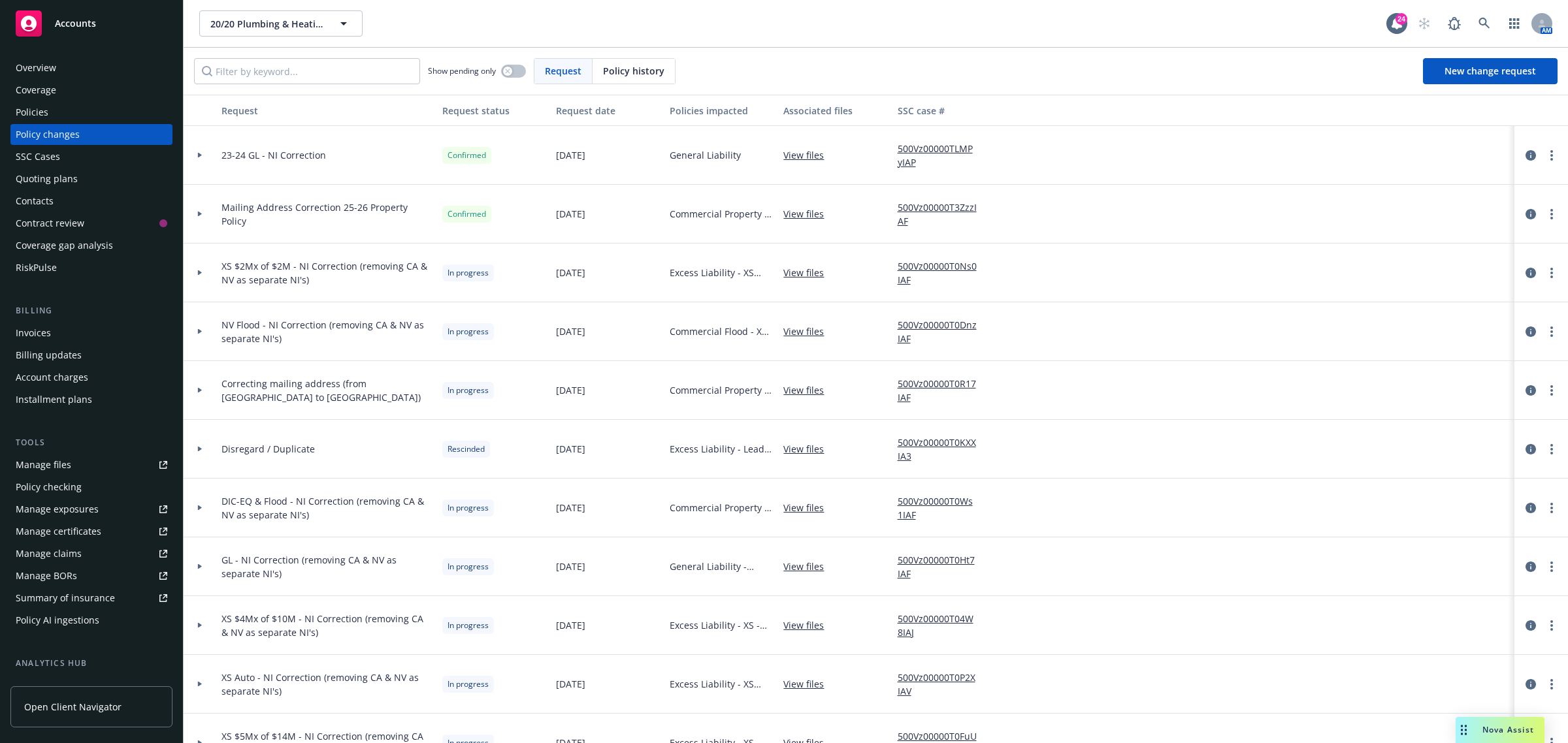
click at [204, 393] on div at bounding box center [199, 390] width 33 height 59
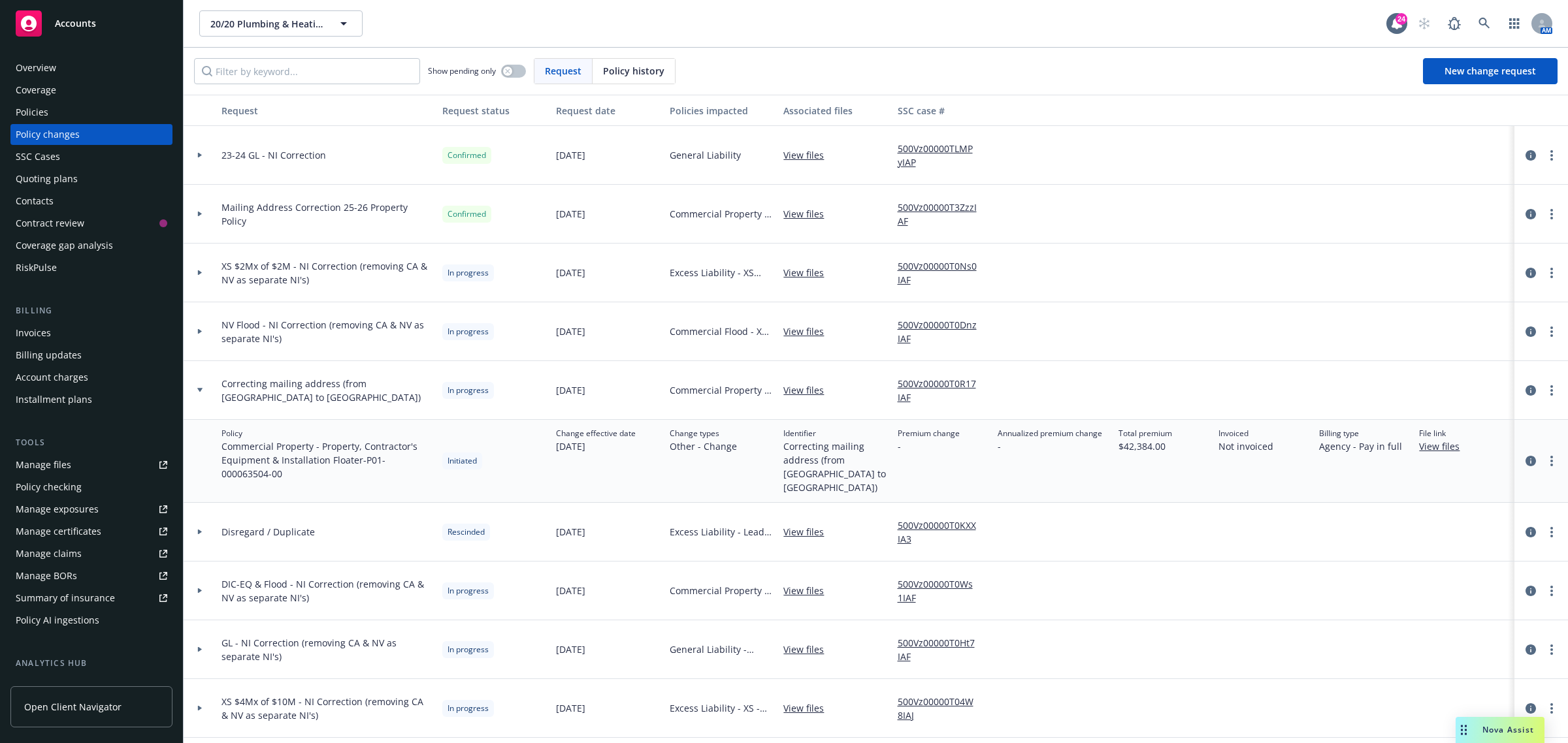
click at [204, 393] on div at bounding box center [199, 390] width 33 height 59
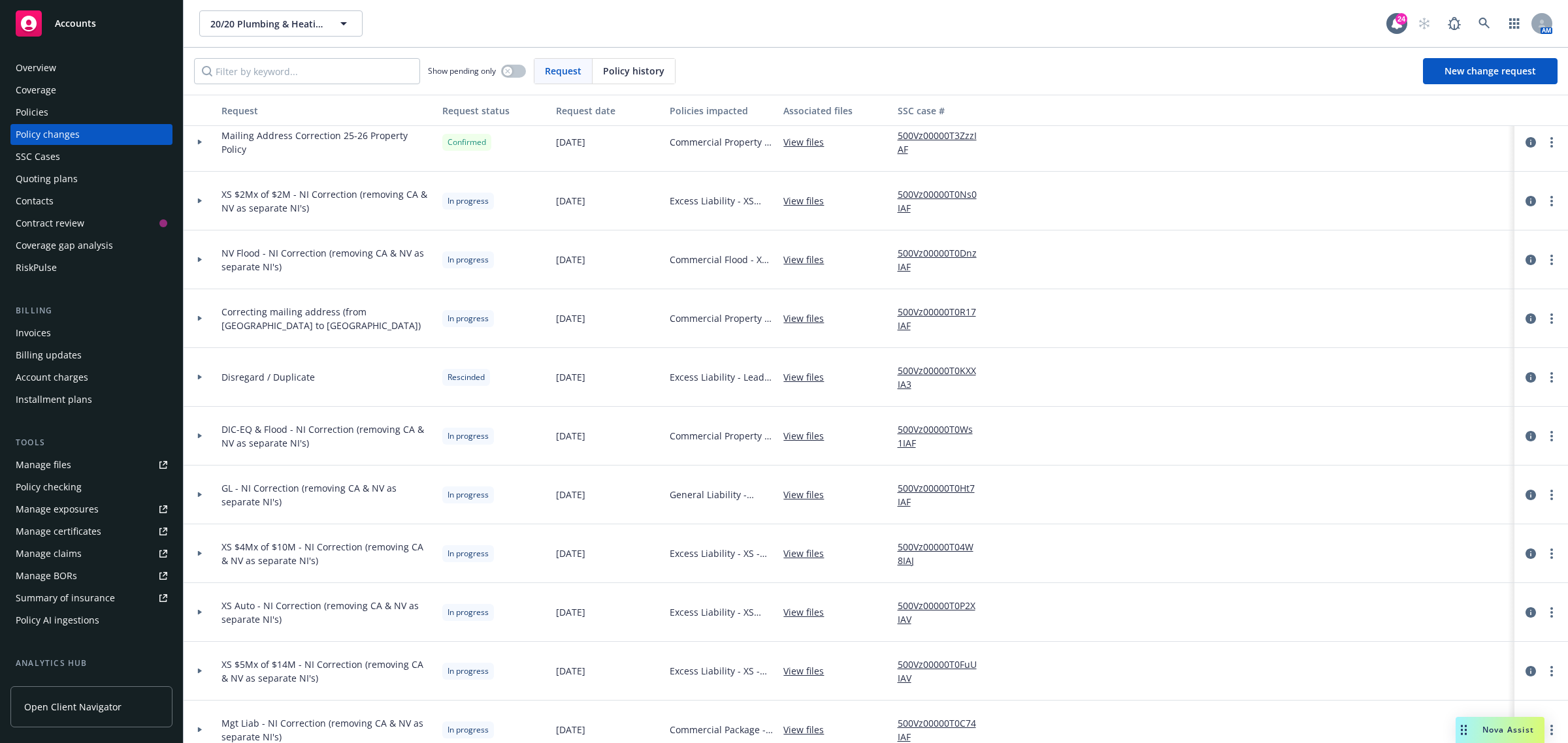
scroll to position [163, 0]
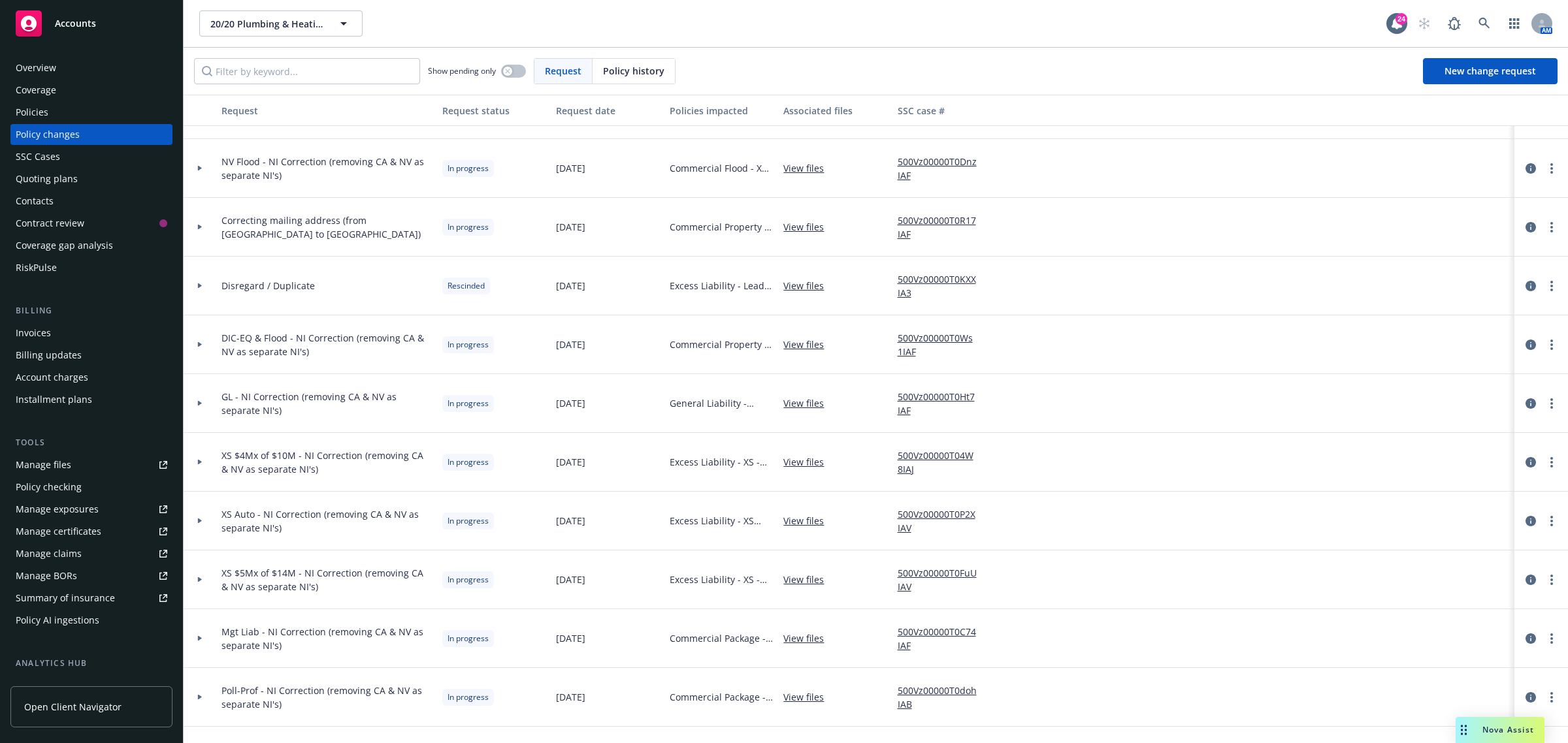
click at [205, 338] on div at bounding box center [199, 345] width 33 height 59
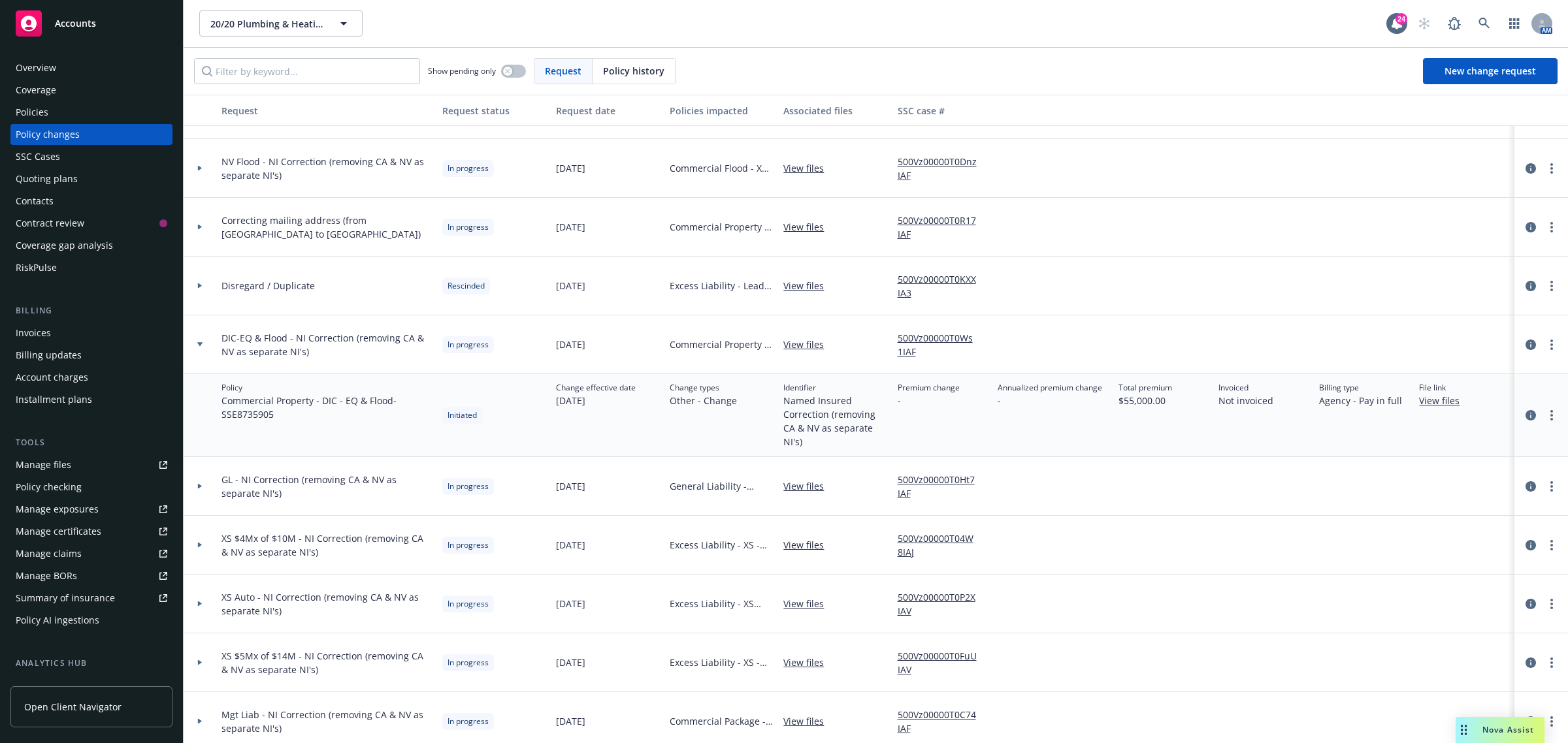
click at [204, 340] on div at bounding box center [199, 345] width 33 height 59
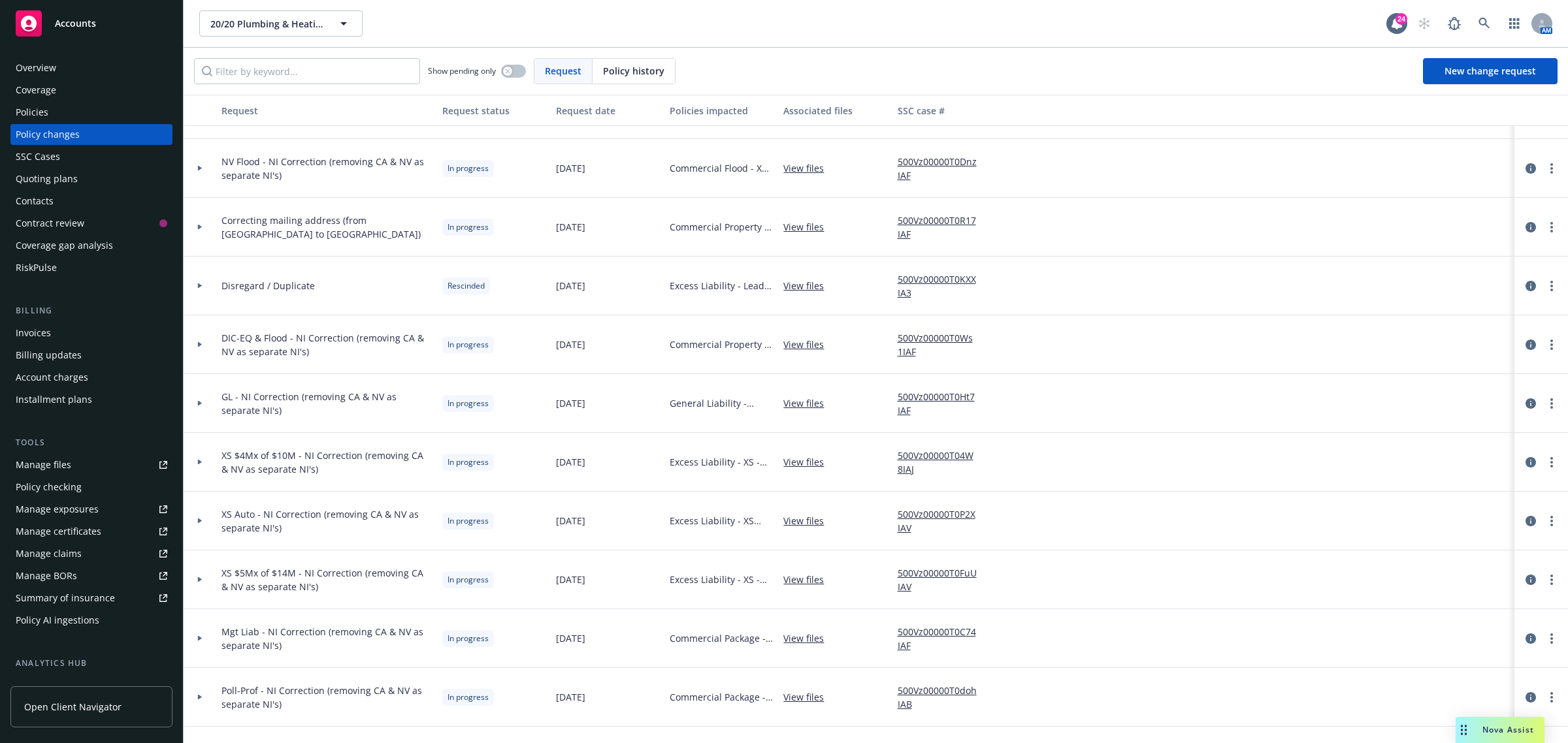
click at [199, 398] on div at bounding box center [199, 404] width 33 height 59
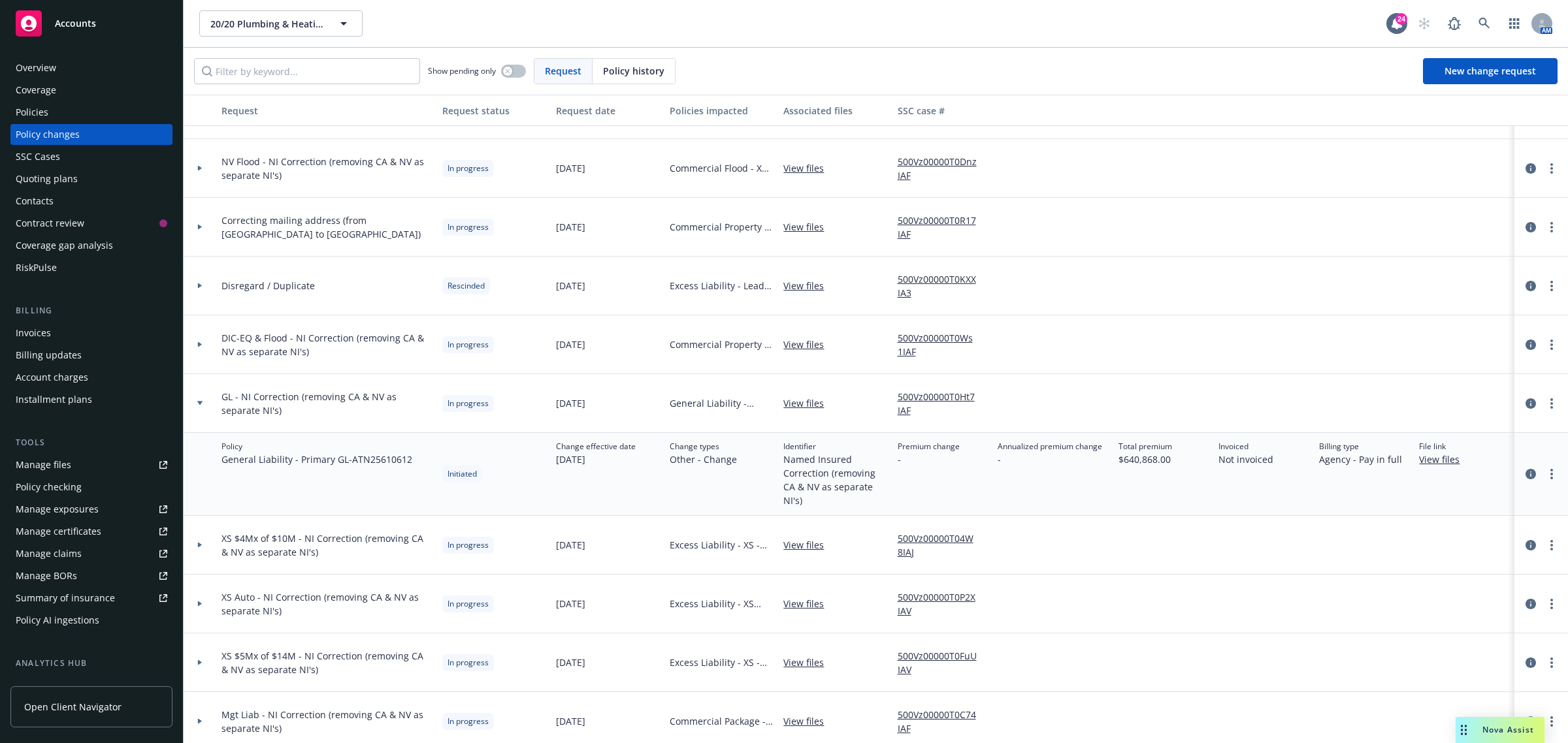
click at [201, 401] on icon at bounding box center [200, 403] width 6 height 5
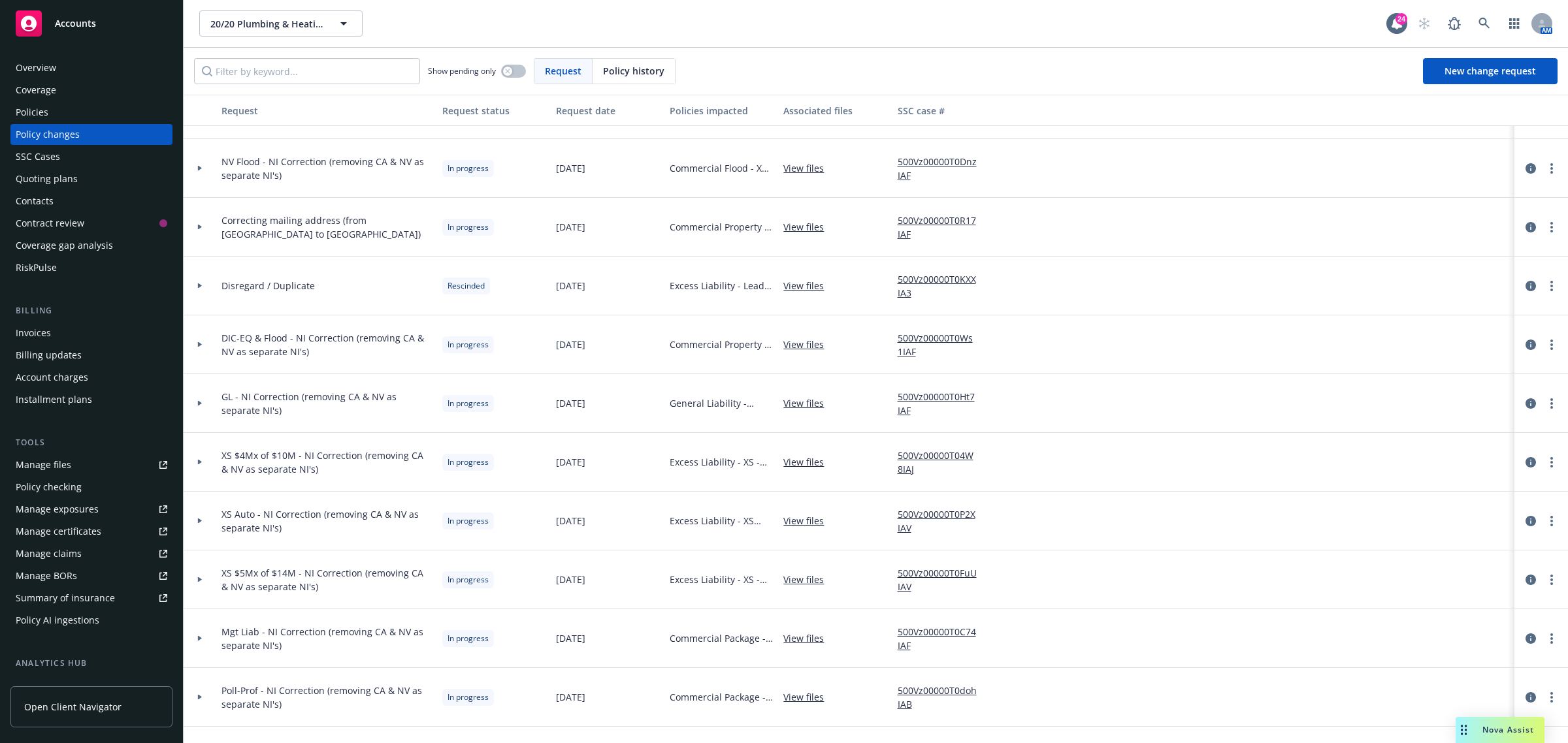
click at [194, 452] on div at bounding box center [199, 463] width 33 height 59
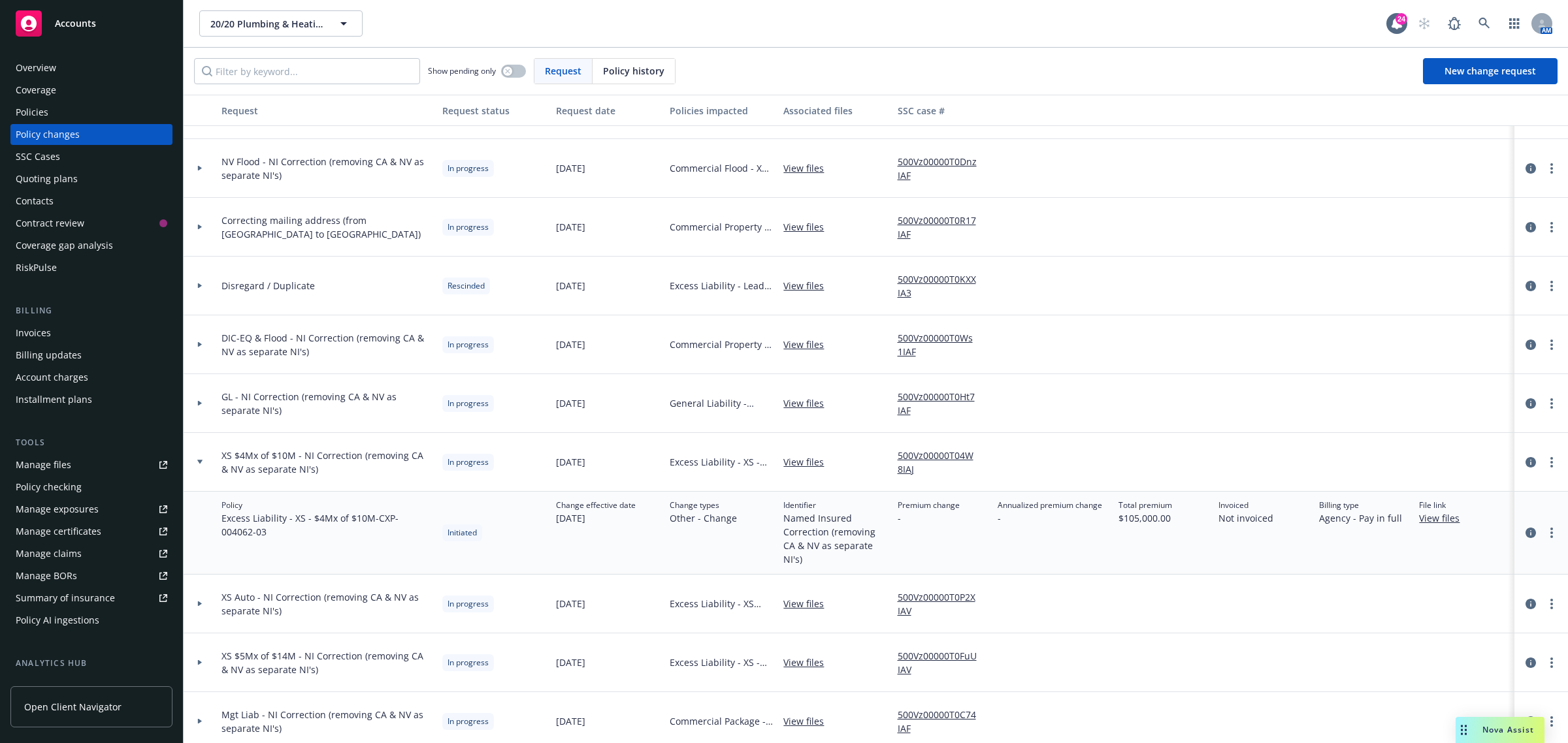
click at [202, 463] on icon at bounding box center [200, 462] width 6 height 5
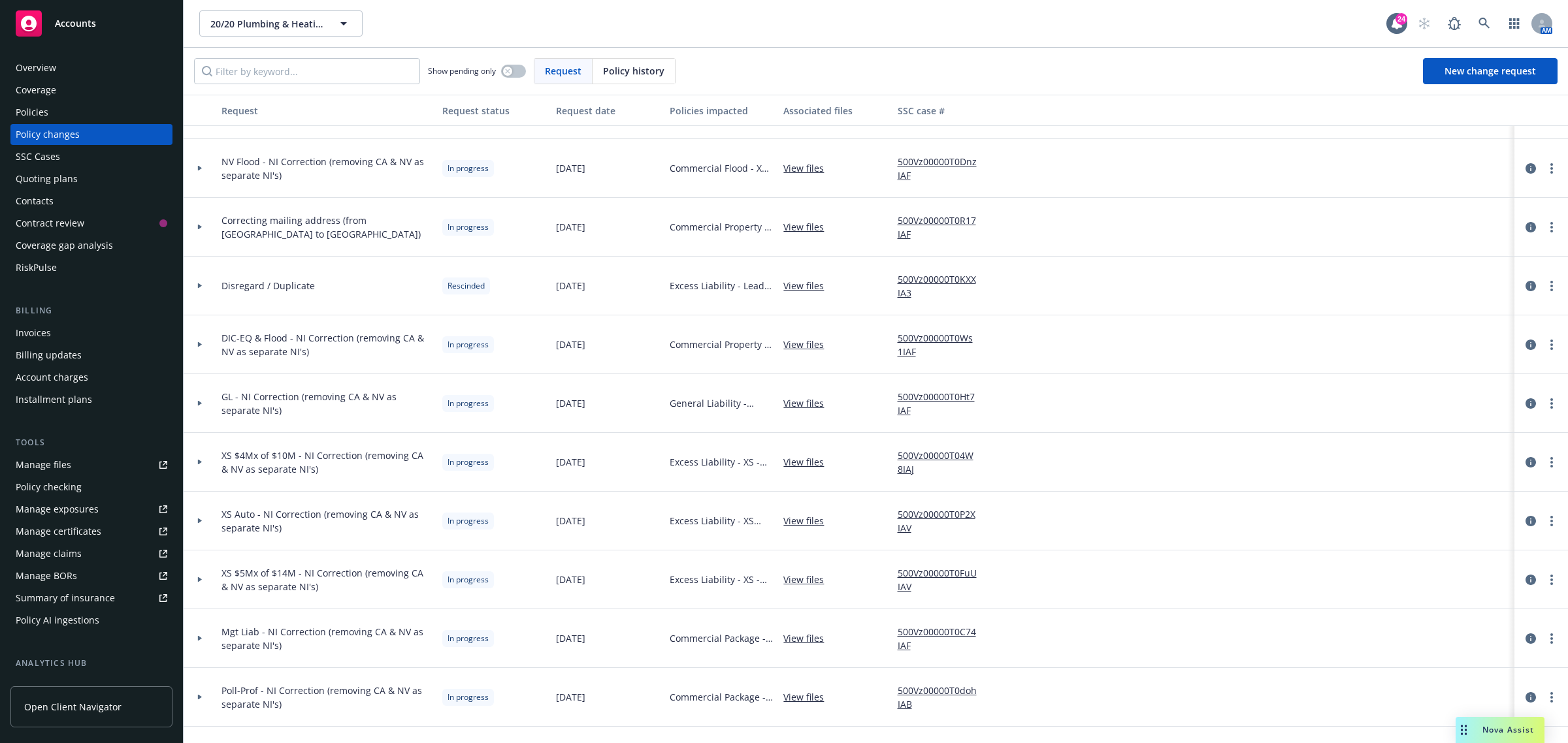
click at [202, 463] on icon at bounding box center [200, 462] width 6 height 5
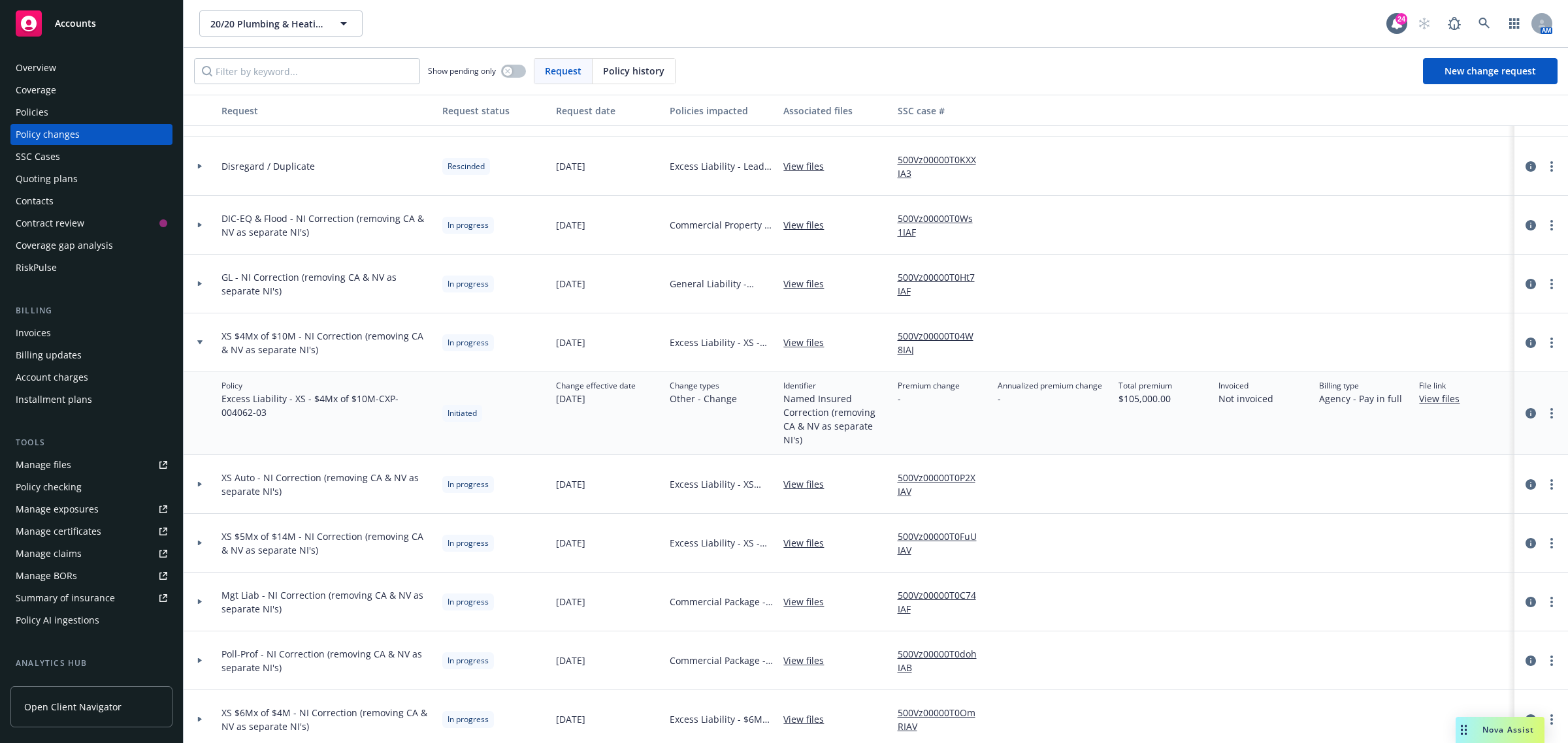
scroll to position [327, 0]
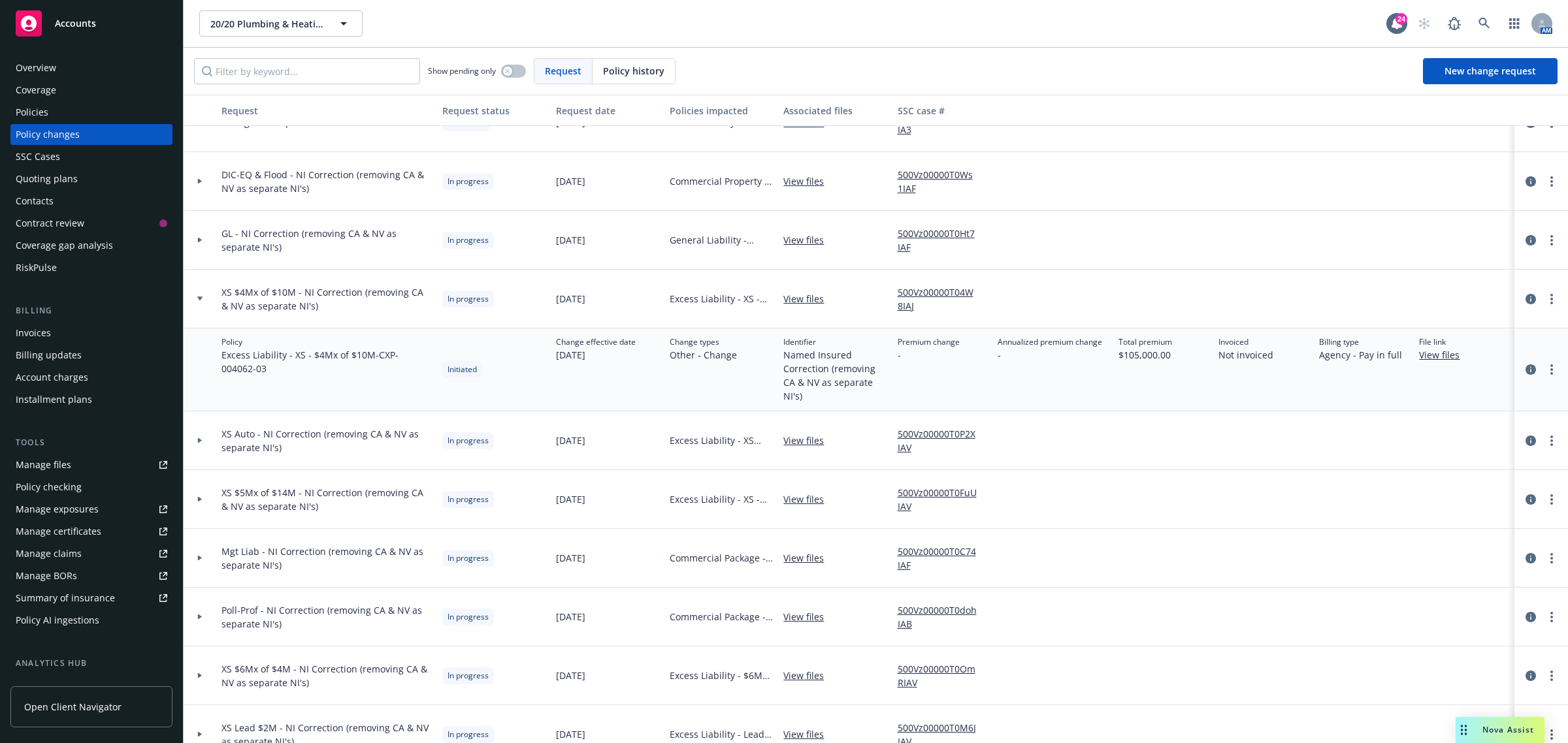
click at [203, 300] on div at bounding box center [200, 299] width 22 height 5
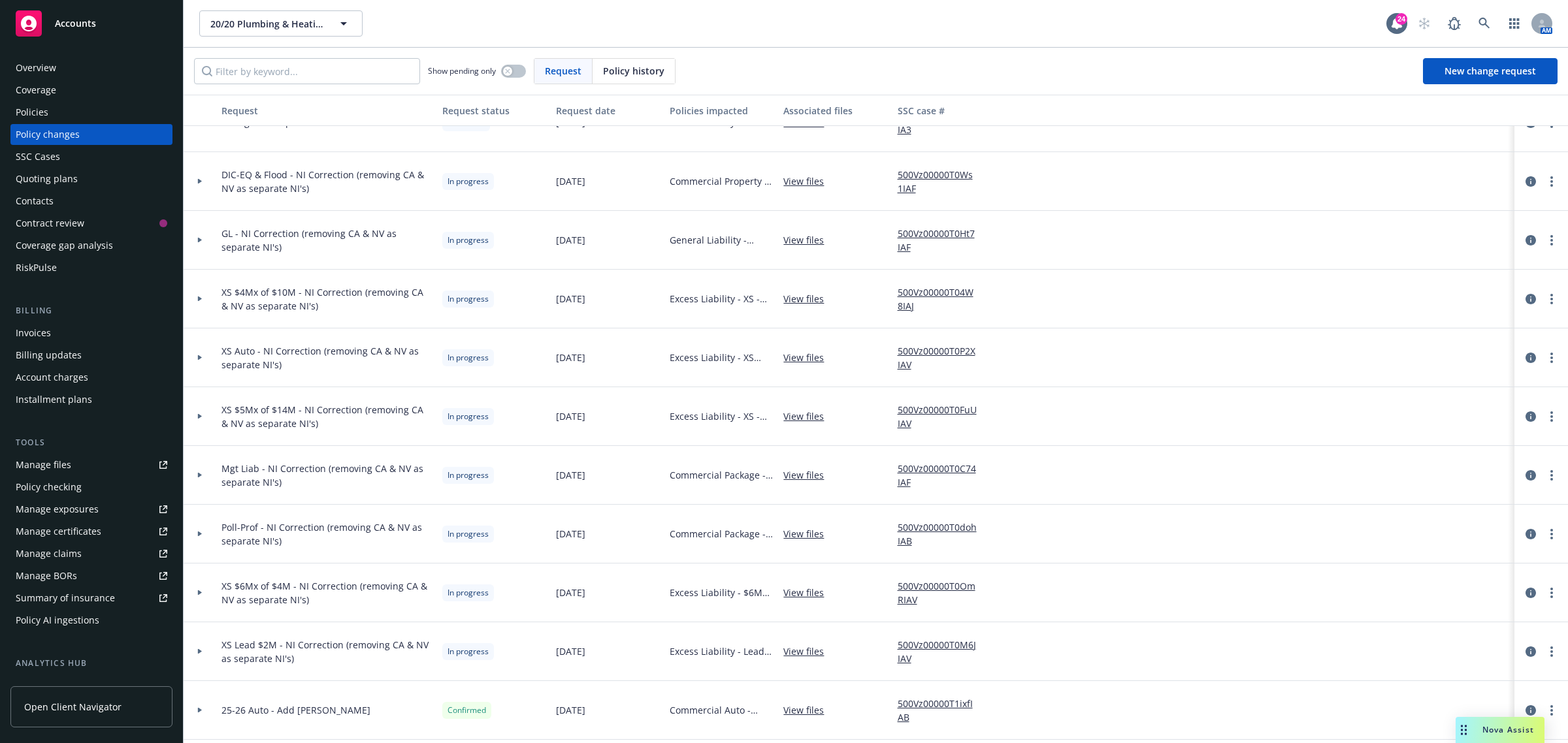
click at [198, 475] on icon at bounding box center [200, 475] width 6 height 5
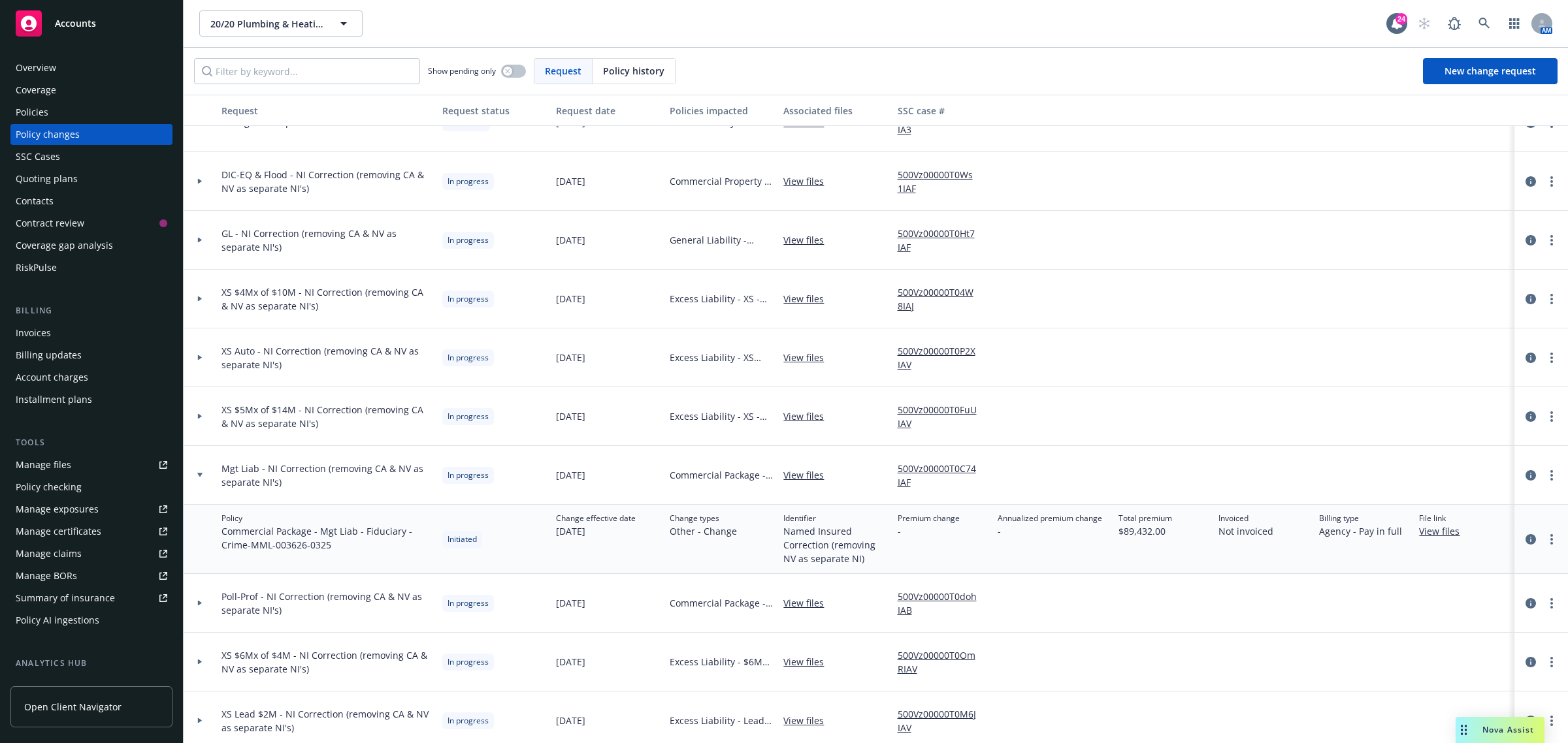
click at [210, 466] on div at bounding box center [199, 475] width 33 height 59
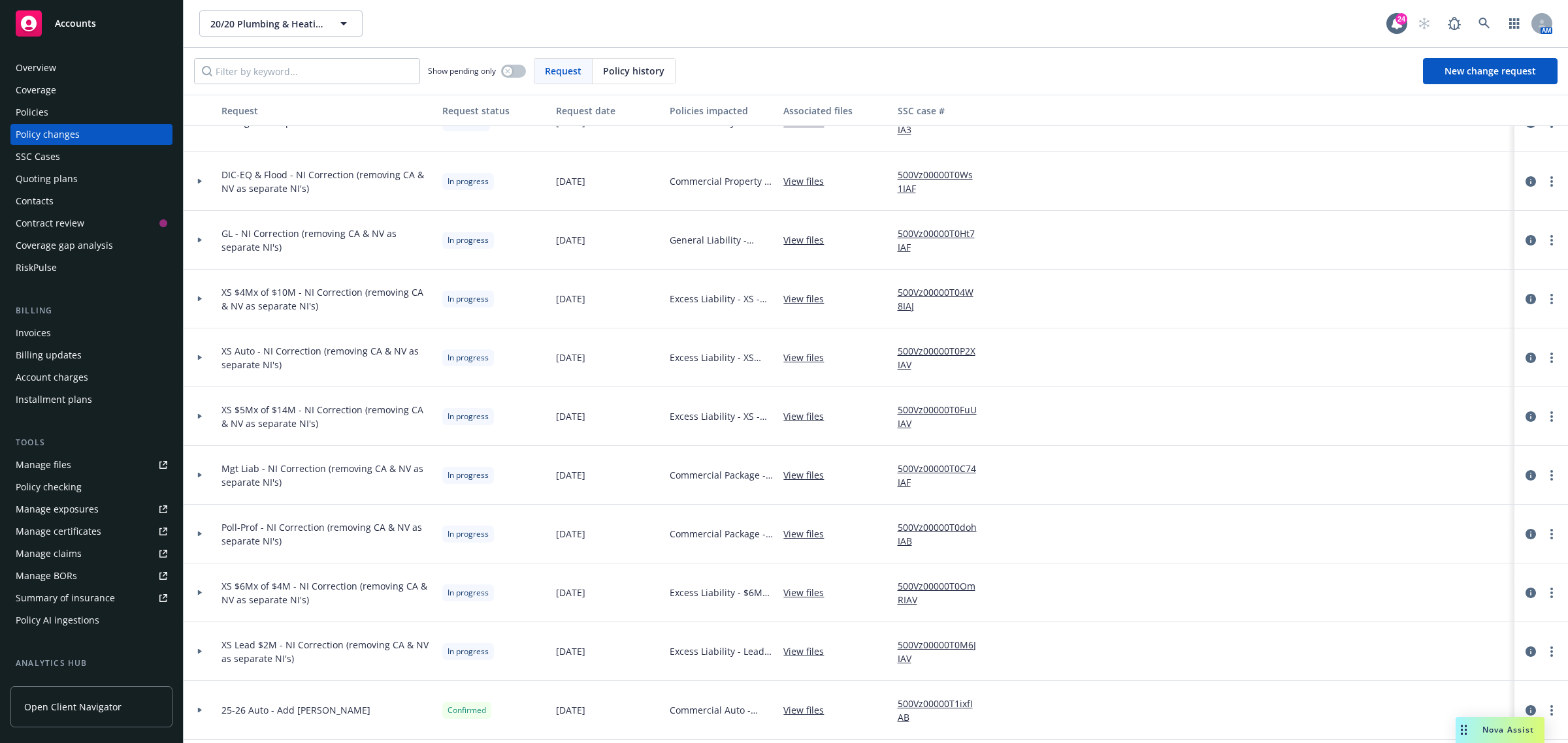
click at [210, 466] on div at bounding box center [199, 475] width 33 height 59
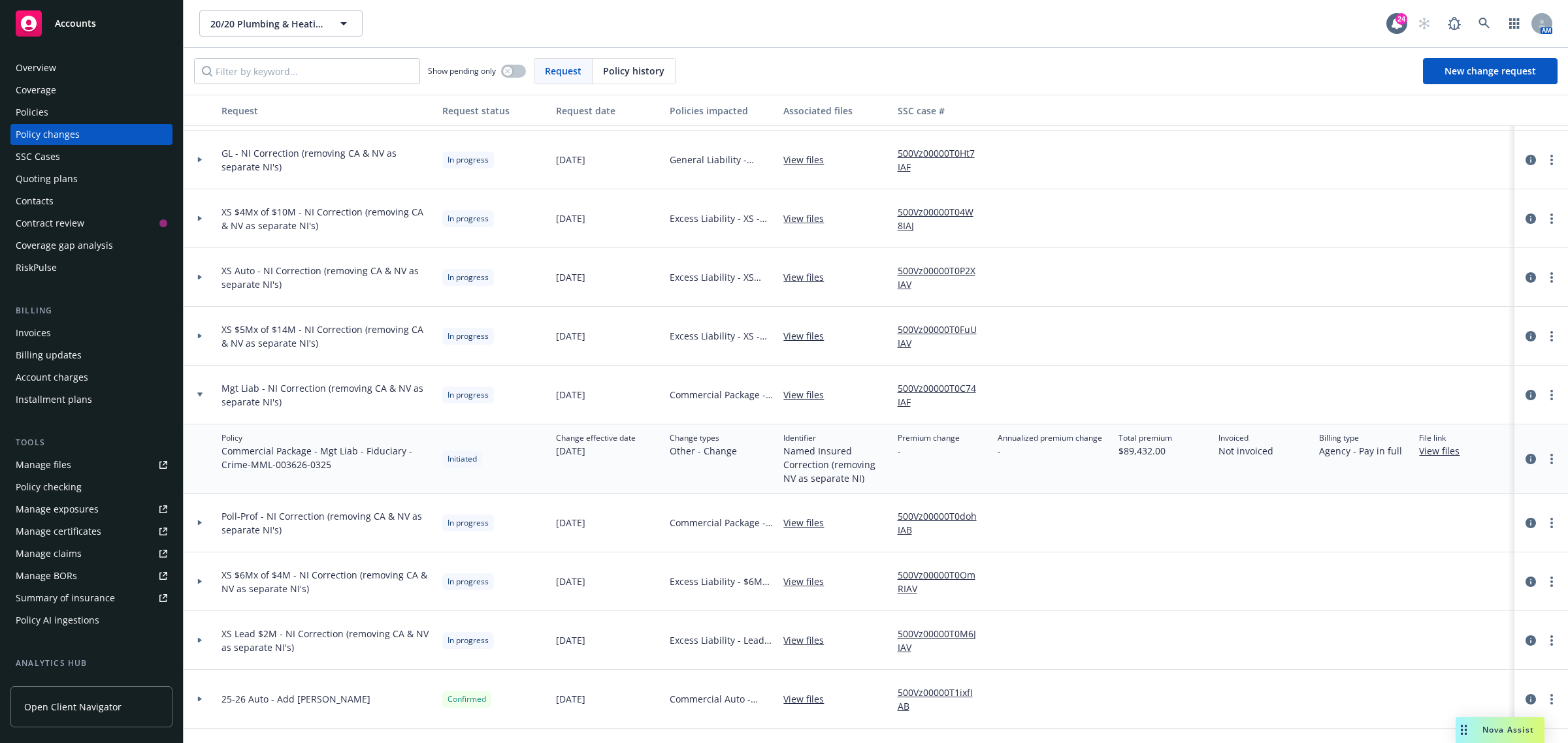
scroll to position [409, 0]
click at [208, 392] on div at bounding box center [199, 394] width 33 height 59
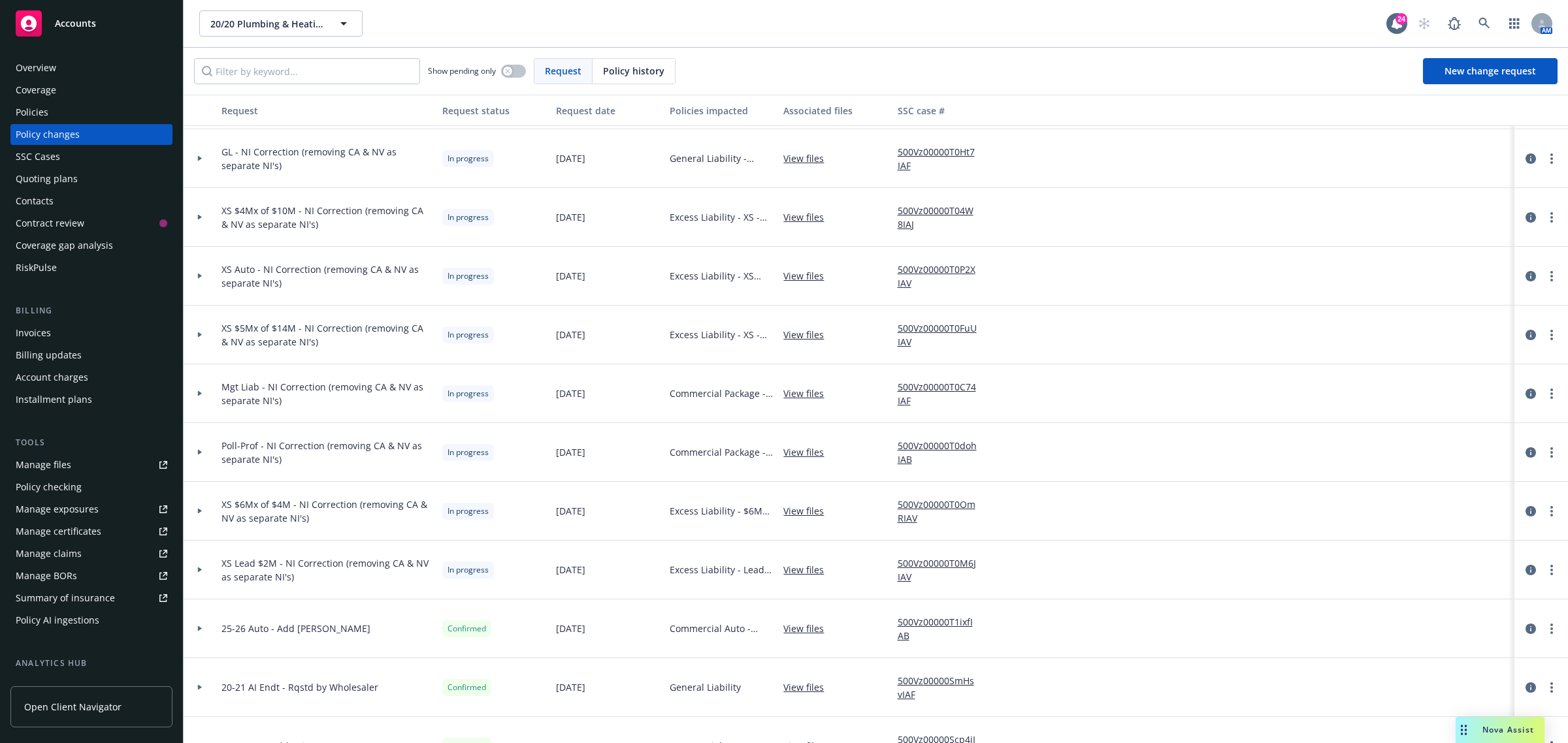
click at [210, 152] on div at bounding box center [199, 158] width 33 height 59
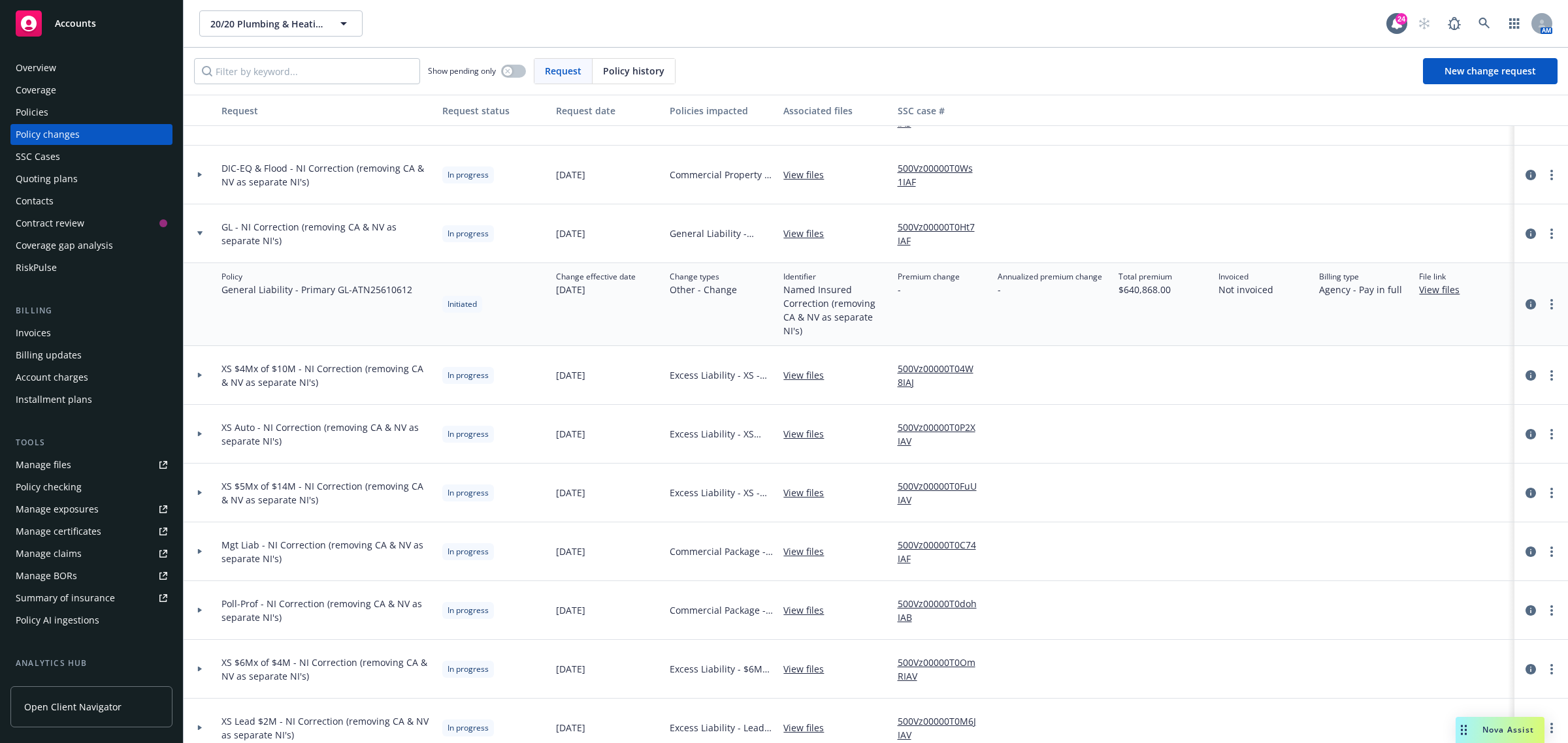
scroll to position [327, 0]
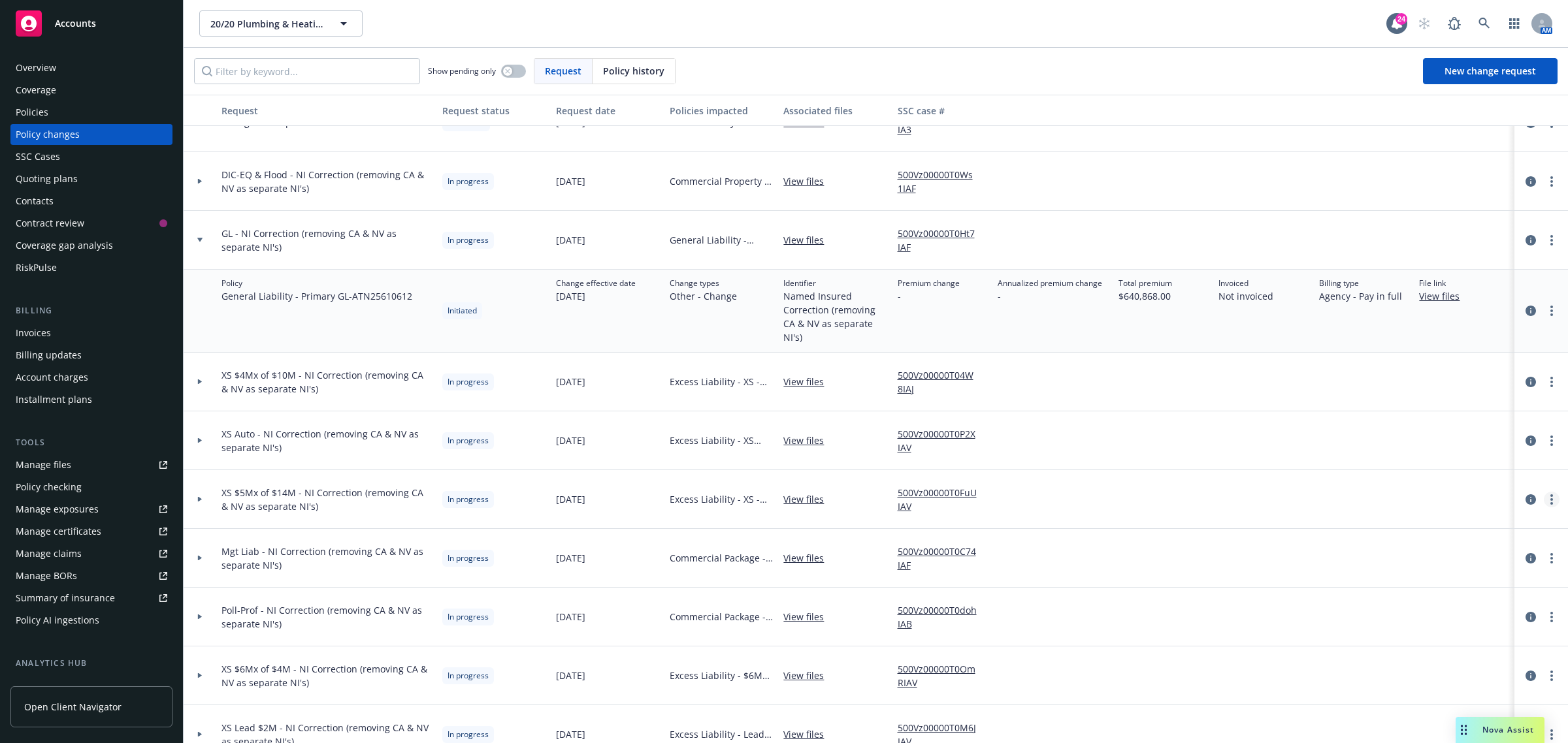
click at [1545, 499] on link "more" at bounding box center [1552, 499] width 16 height 16
click at [892, 497] on div "500Vz00000T0FuUIAV" at bounding box center [943, 499] width 100 height 59
click at [198, 499] on icon at bounding box center [200, 499] width 6 height 5
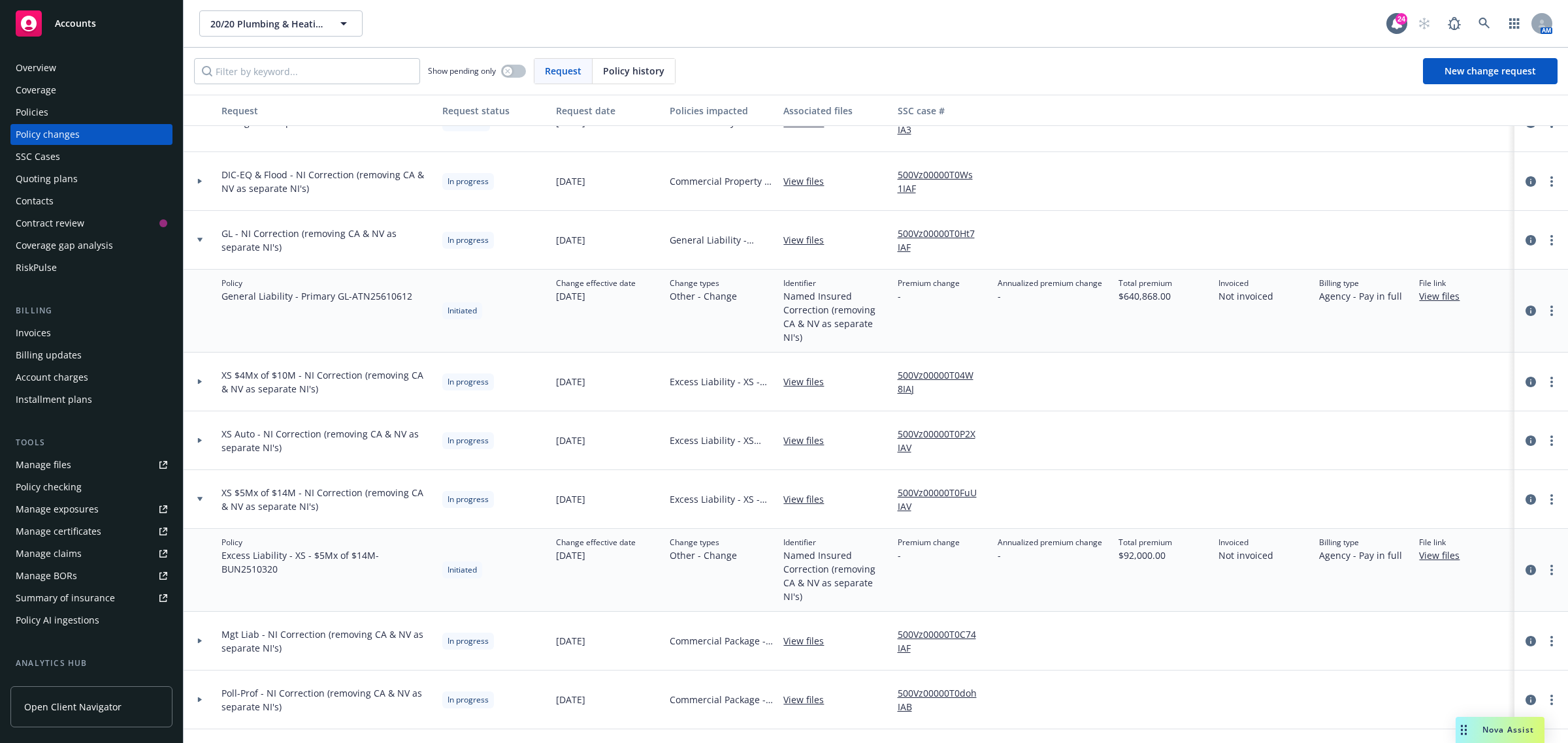
click at [1425, 557] on link "View files" at bounding box center [1445, 555] width 51 height 14
click at [194, 237] on div at bounding box center [199, 240] width 33 height 59
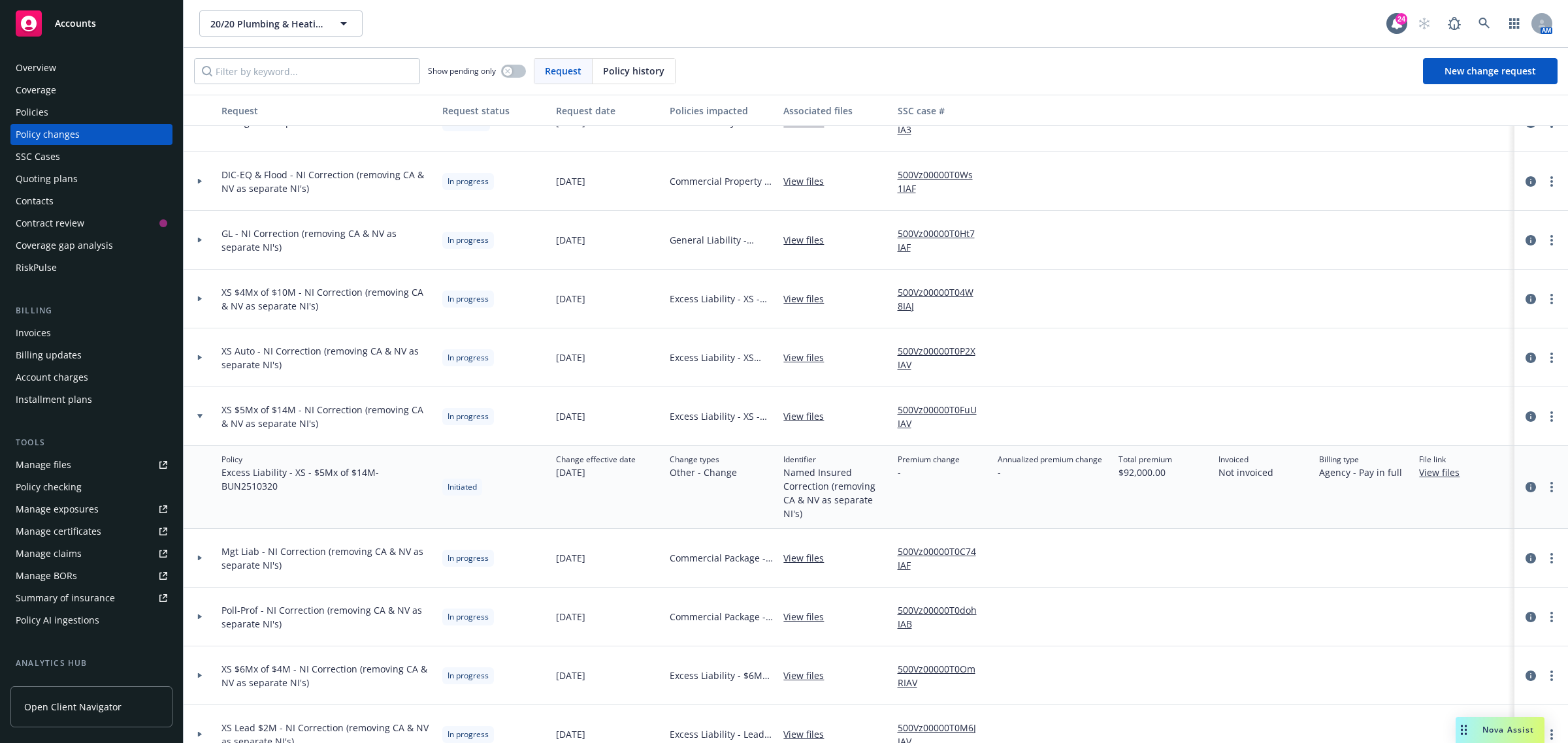
click at [194, 412] on div at bounding box center [199, 416] width 33 height 59
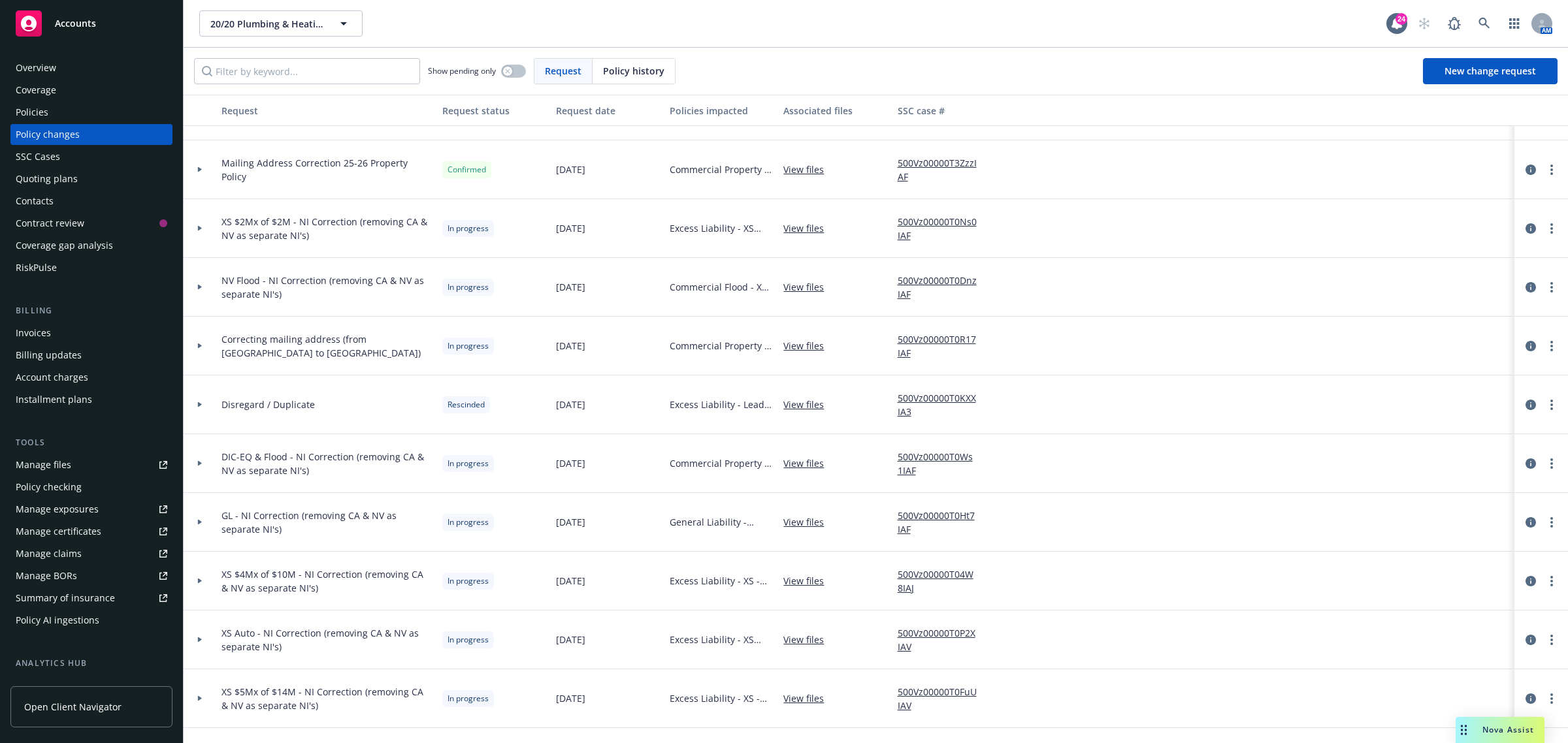
scroll to position [0, 0]
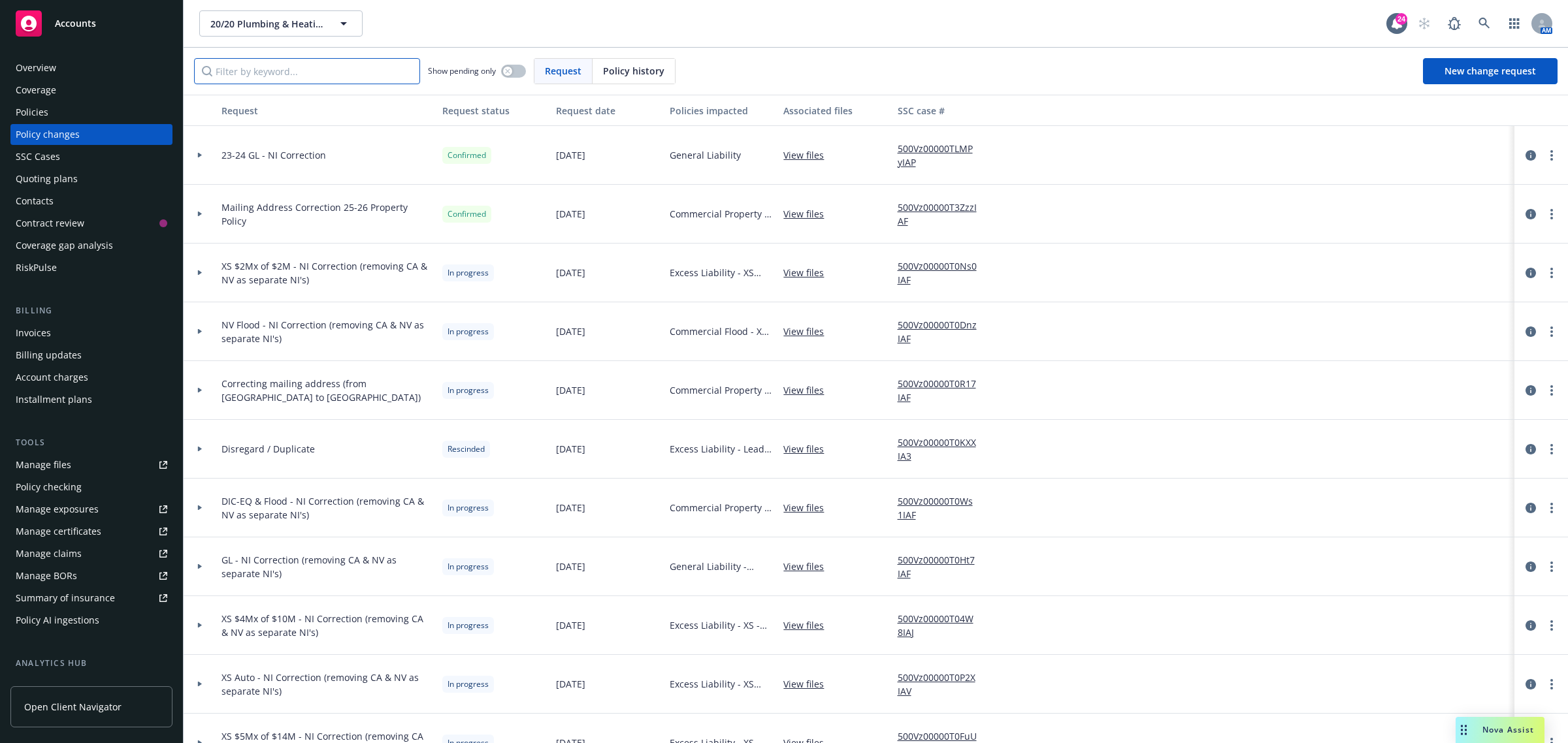
click at [260, 72] on input "Filter by keyword..." at bounding box center [308, 71] width 226 height 26
click at [213, 208] on div at bounding box center [199, 214] width 33 height 59
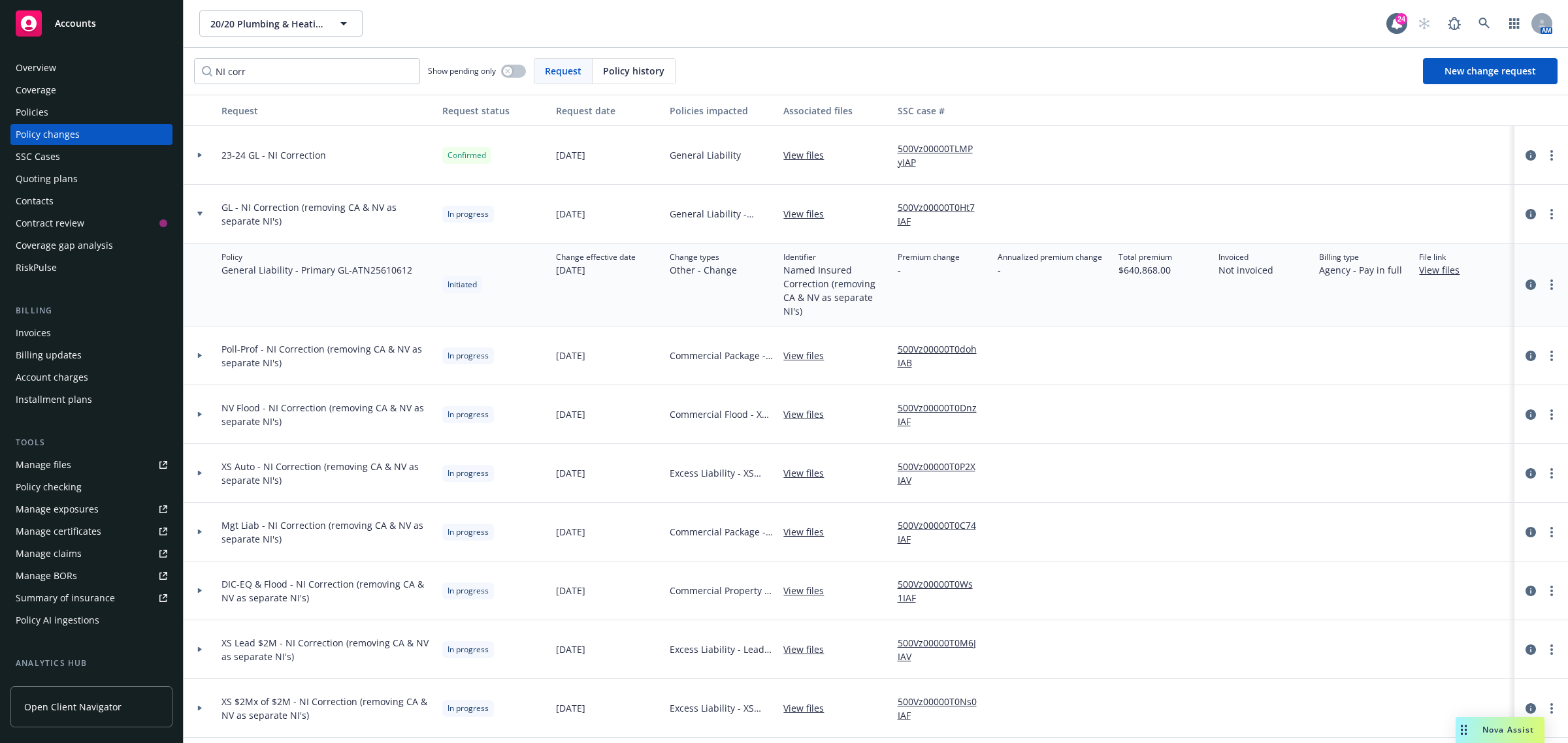
click at [213, 208] on div at bounding box center [199, 214] width 33 height 59
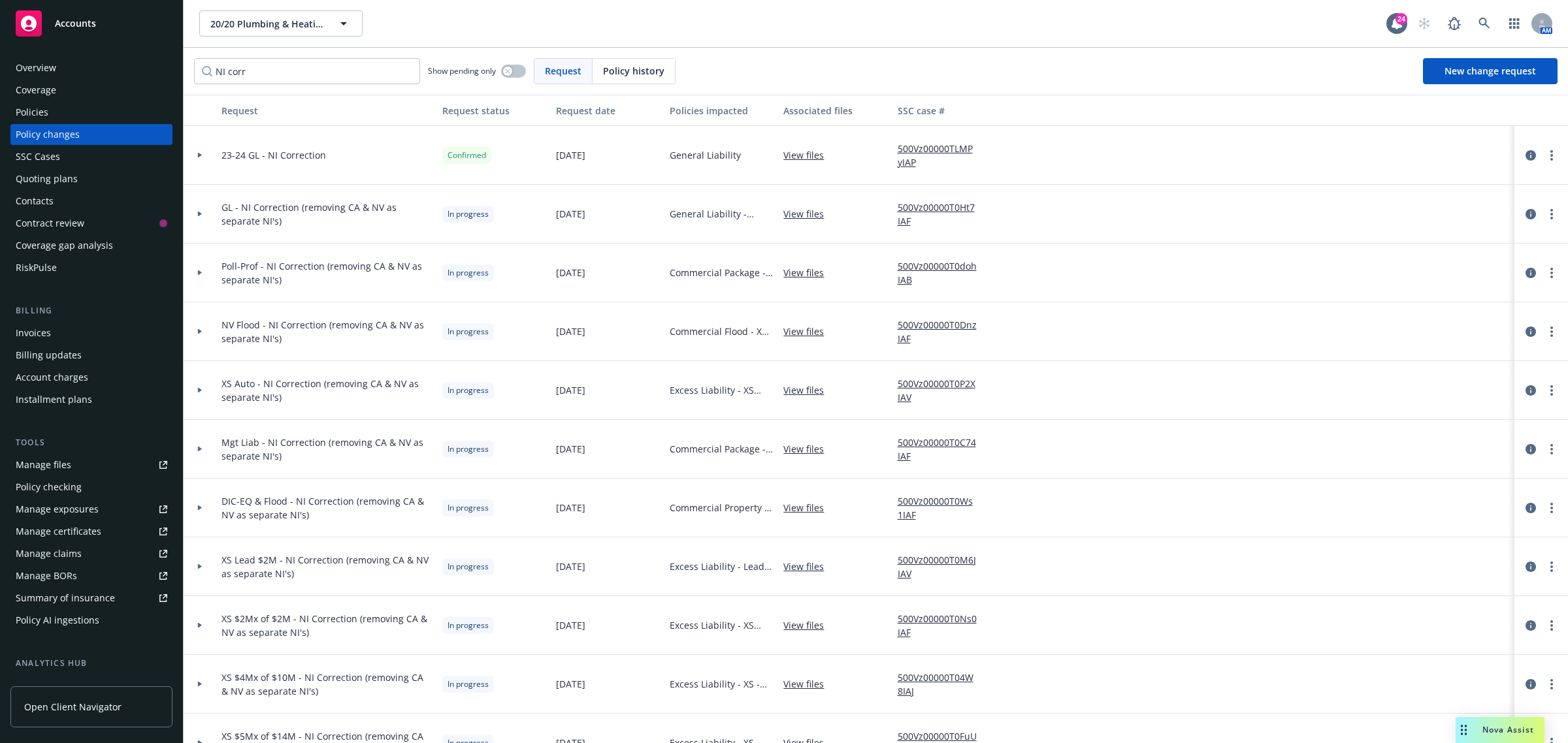
click at [202, 267] on div at bounding box center [199, 273] width 33 height 59
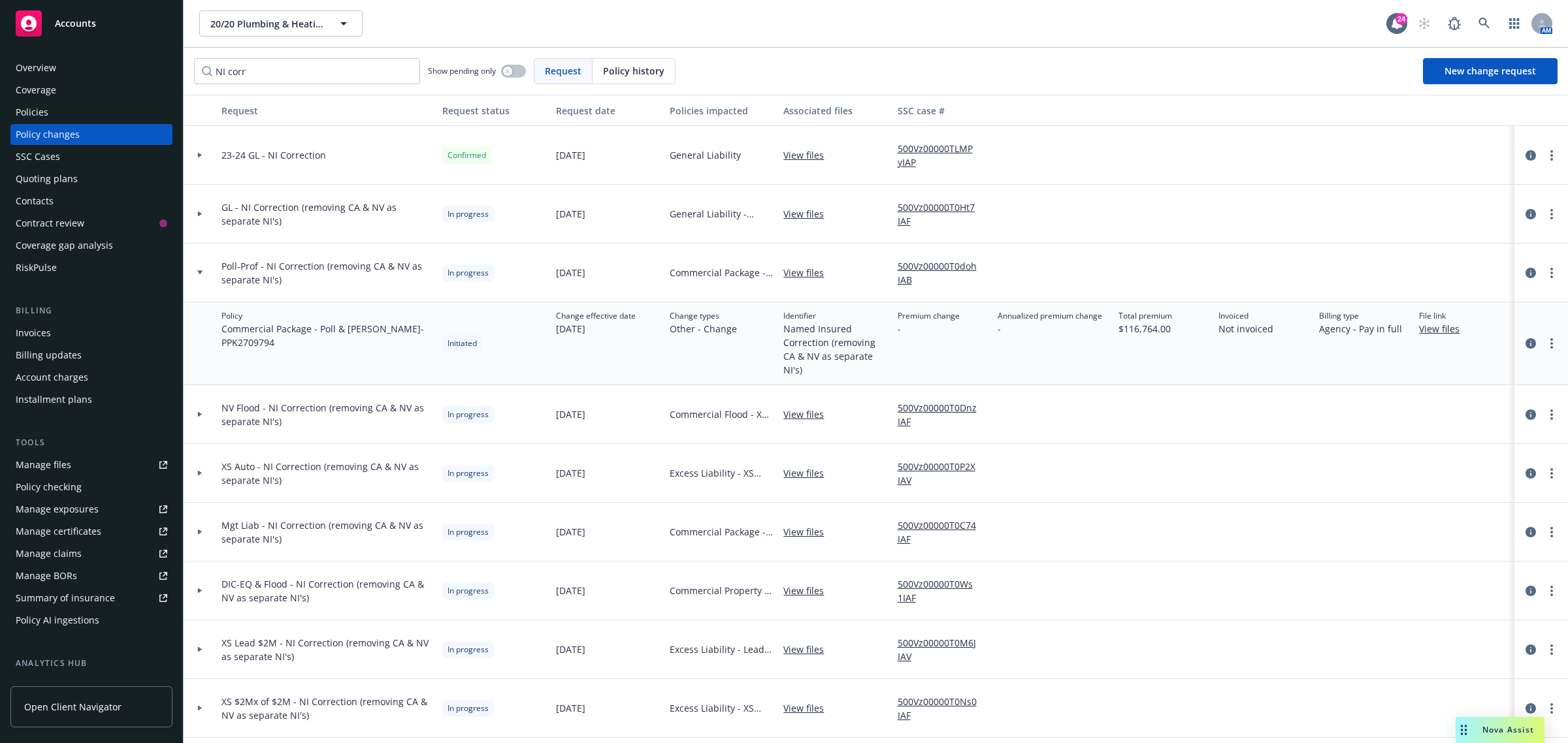
click at [202, 267] on div at bounding box center [199, 273] width 33 height 59
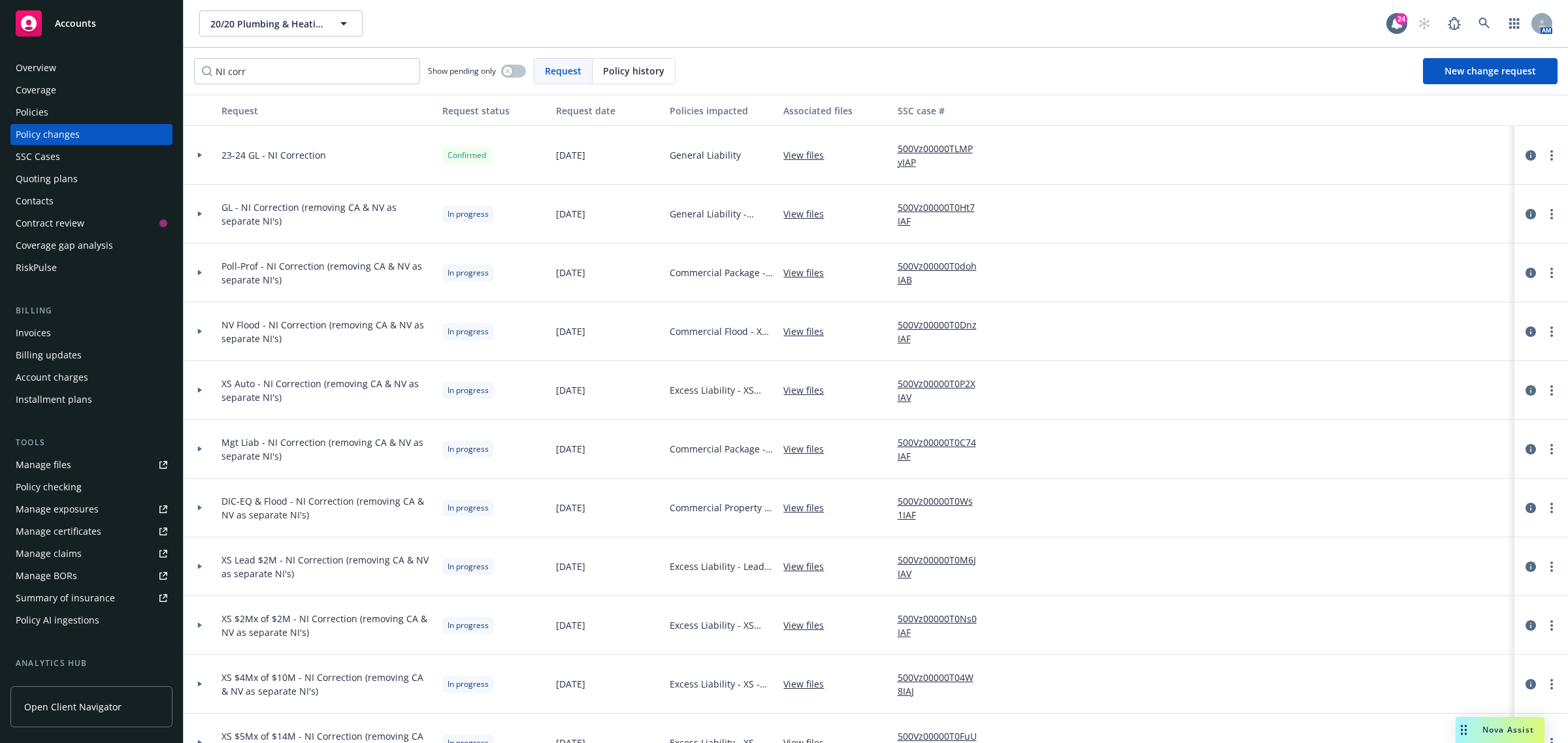
click at [203, 330] on div at bounding box center [200, 331] width 22 height 5
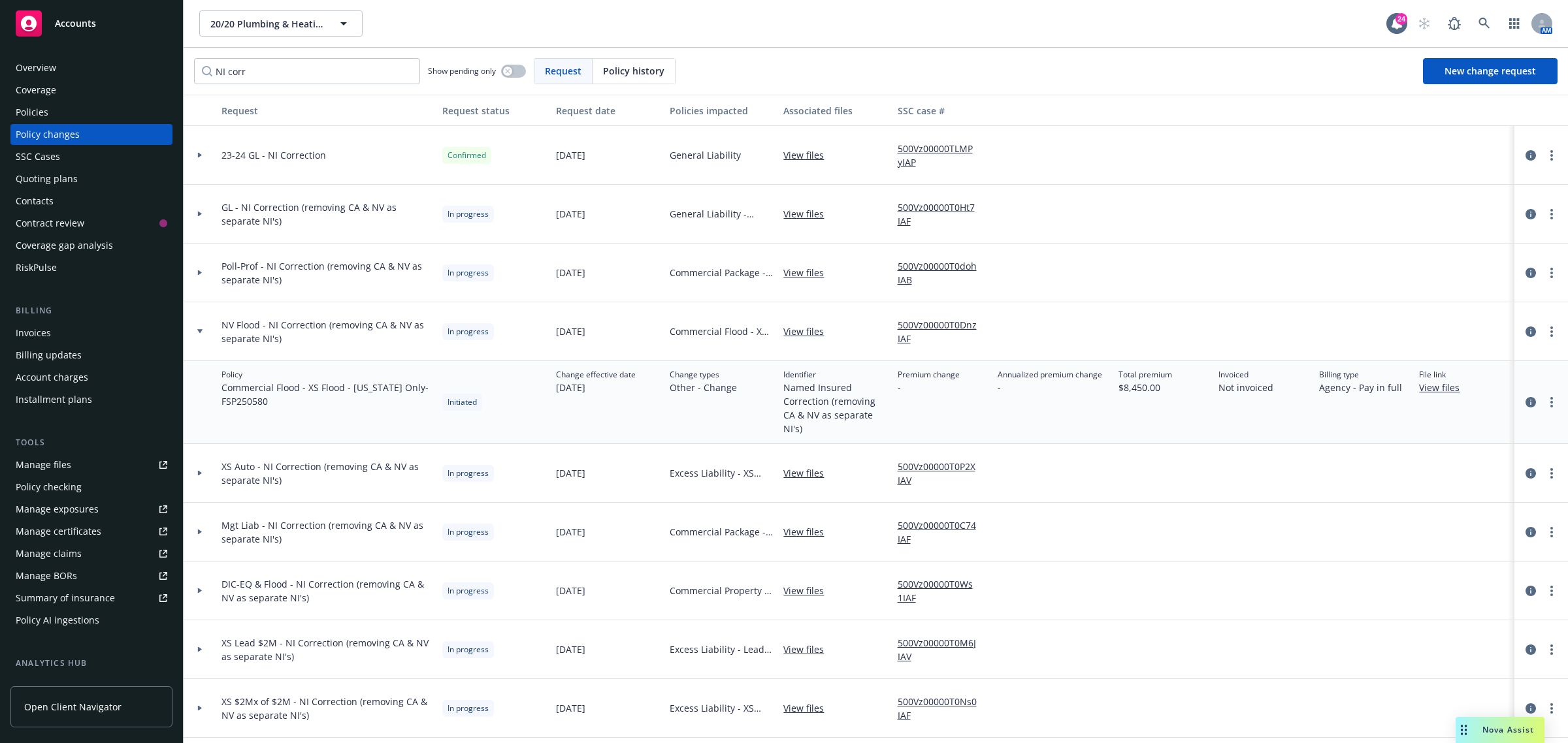
click at [203, 330] on div at bounding box center [200, 331] width 22 height 5
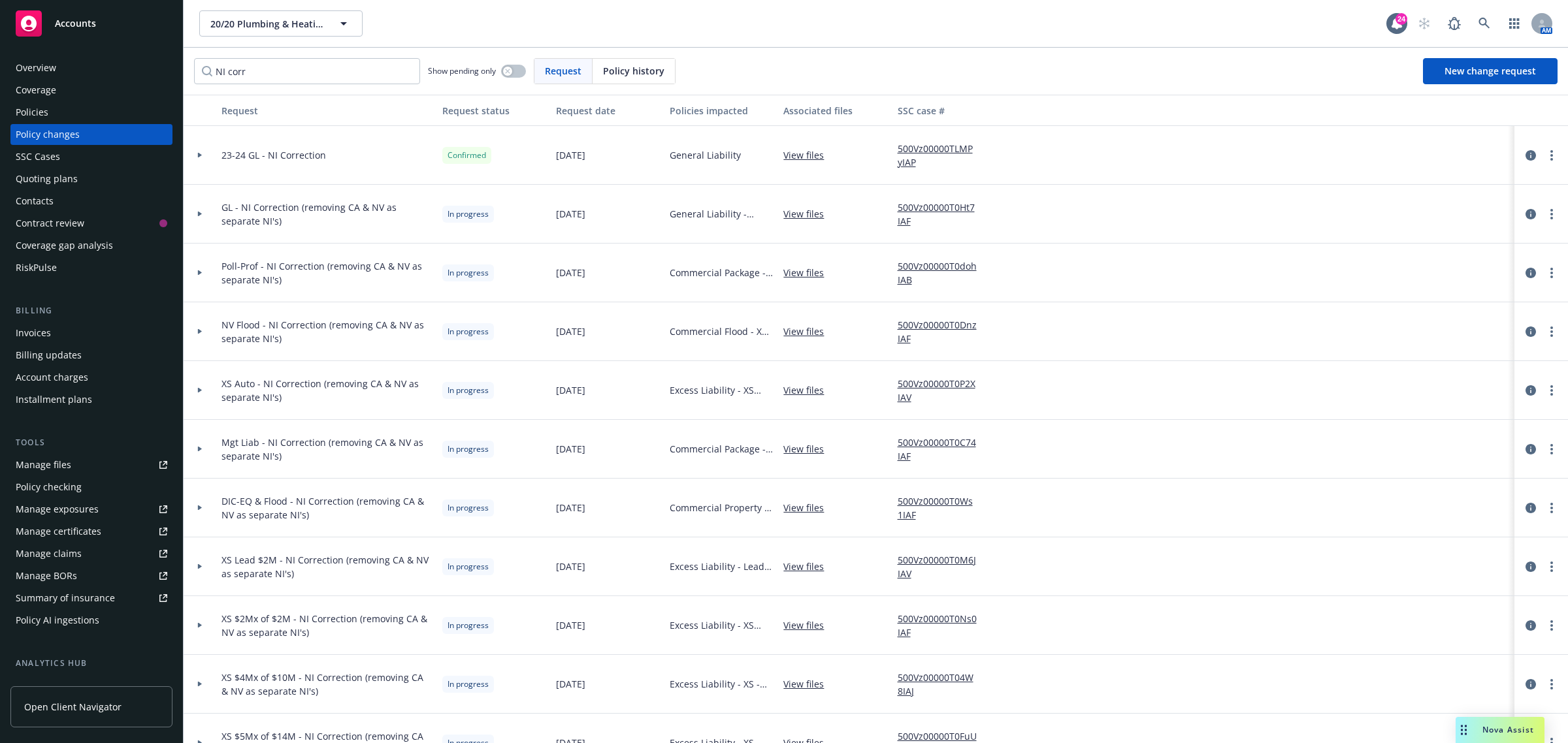
click at [198, 383] on div at bounding box center [199, 390] width 33 height 59
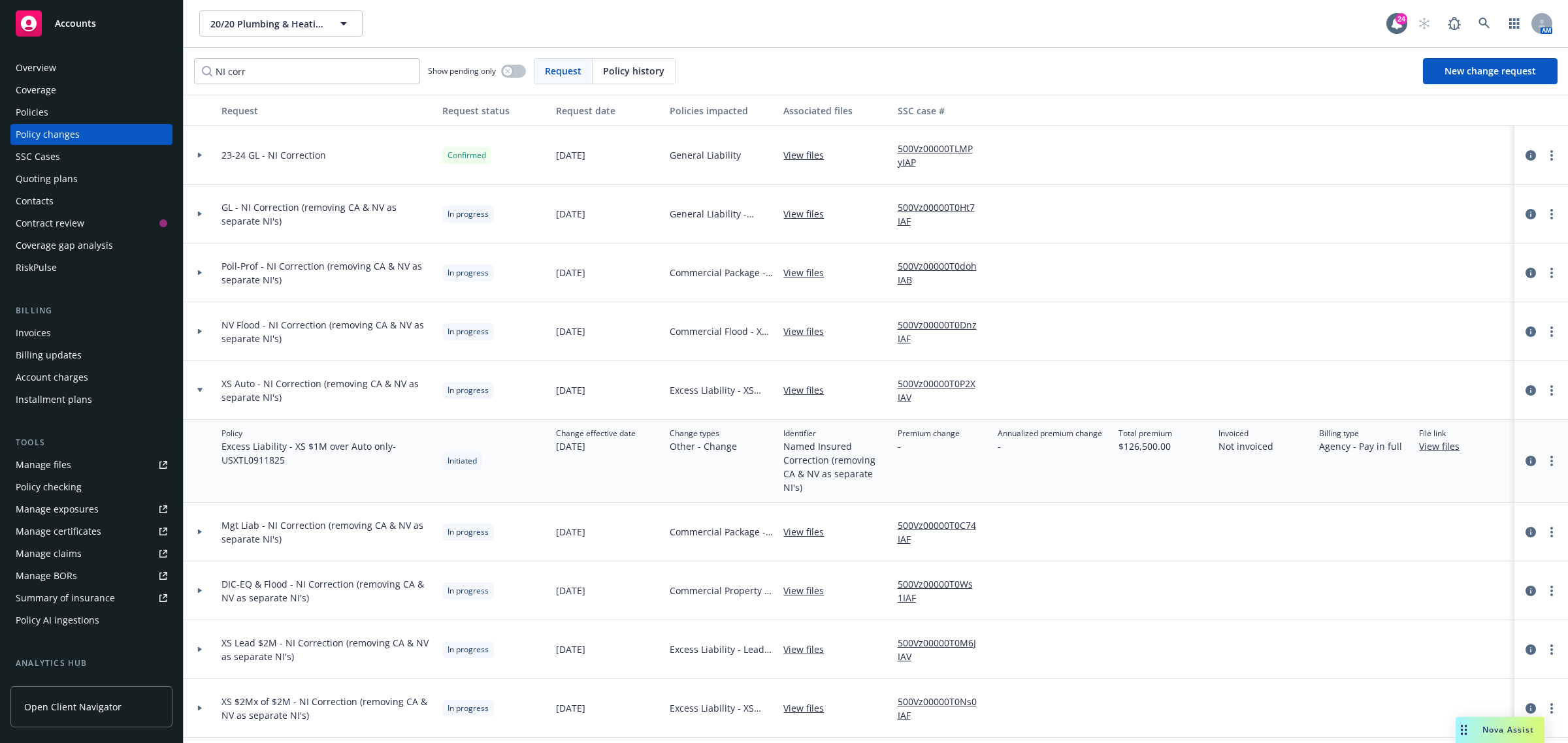
click at [201, 389] on icon at bounding box center [200, 389] width 6 height 4
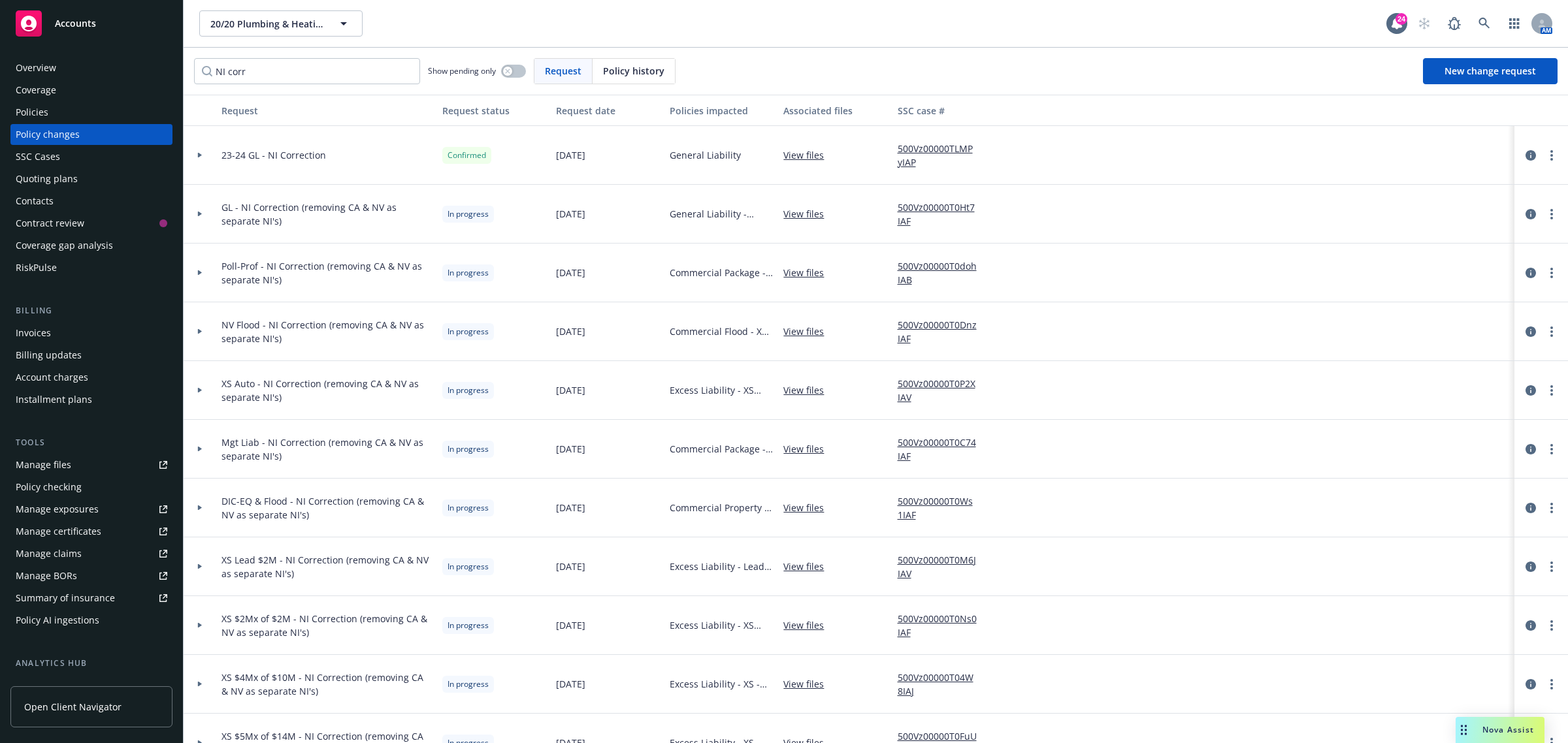
click at [210, 457] on div at bounding box center [199, 449] width 33 height 59
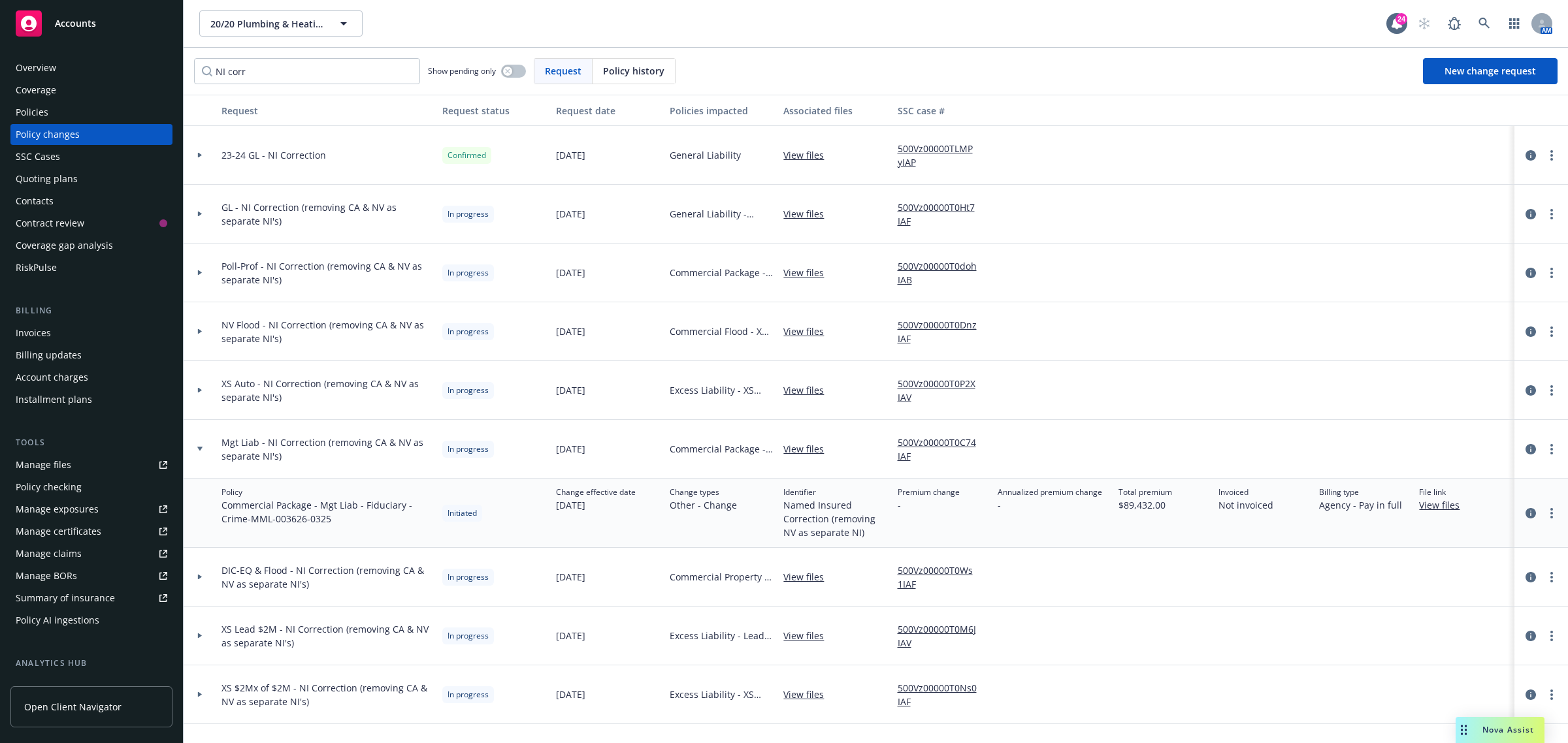
click at [210, 457] on div at bounding box center [199, 449] width 33 height 59
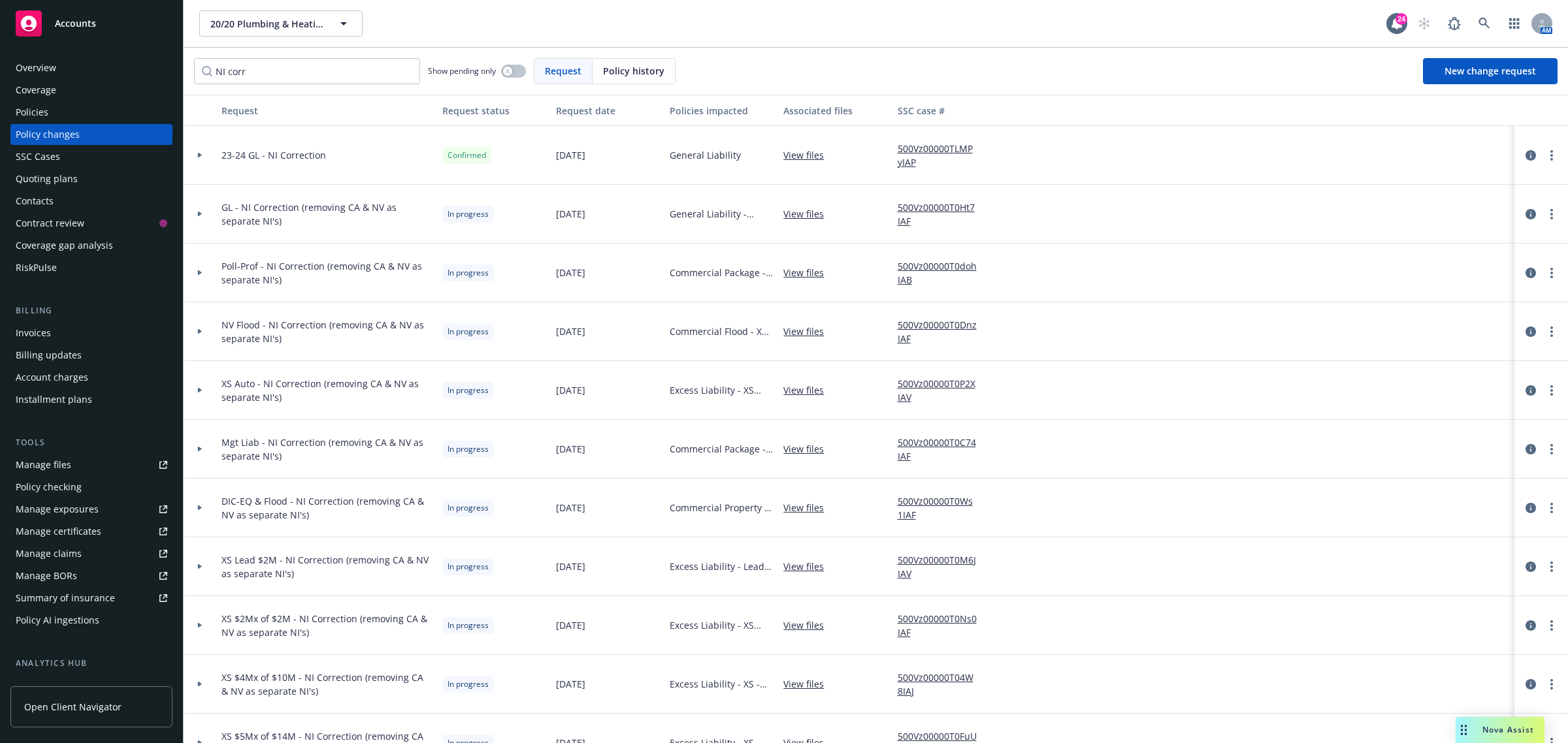
click at [209, 514] on div at bounding box center [199, 508] width 33 height 59
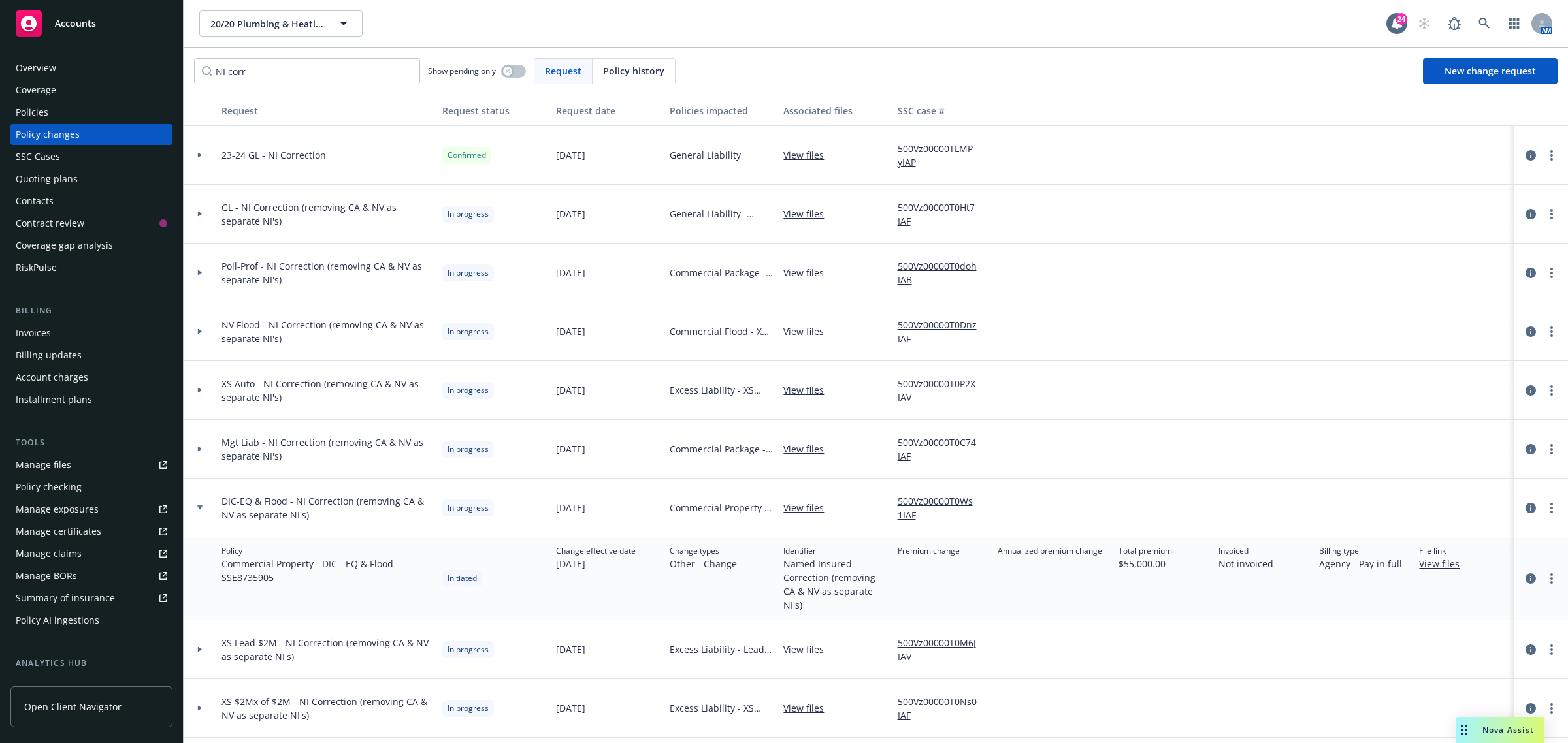
click at [209, 514] on div at bounding box center [199, 508] width 33 height 59
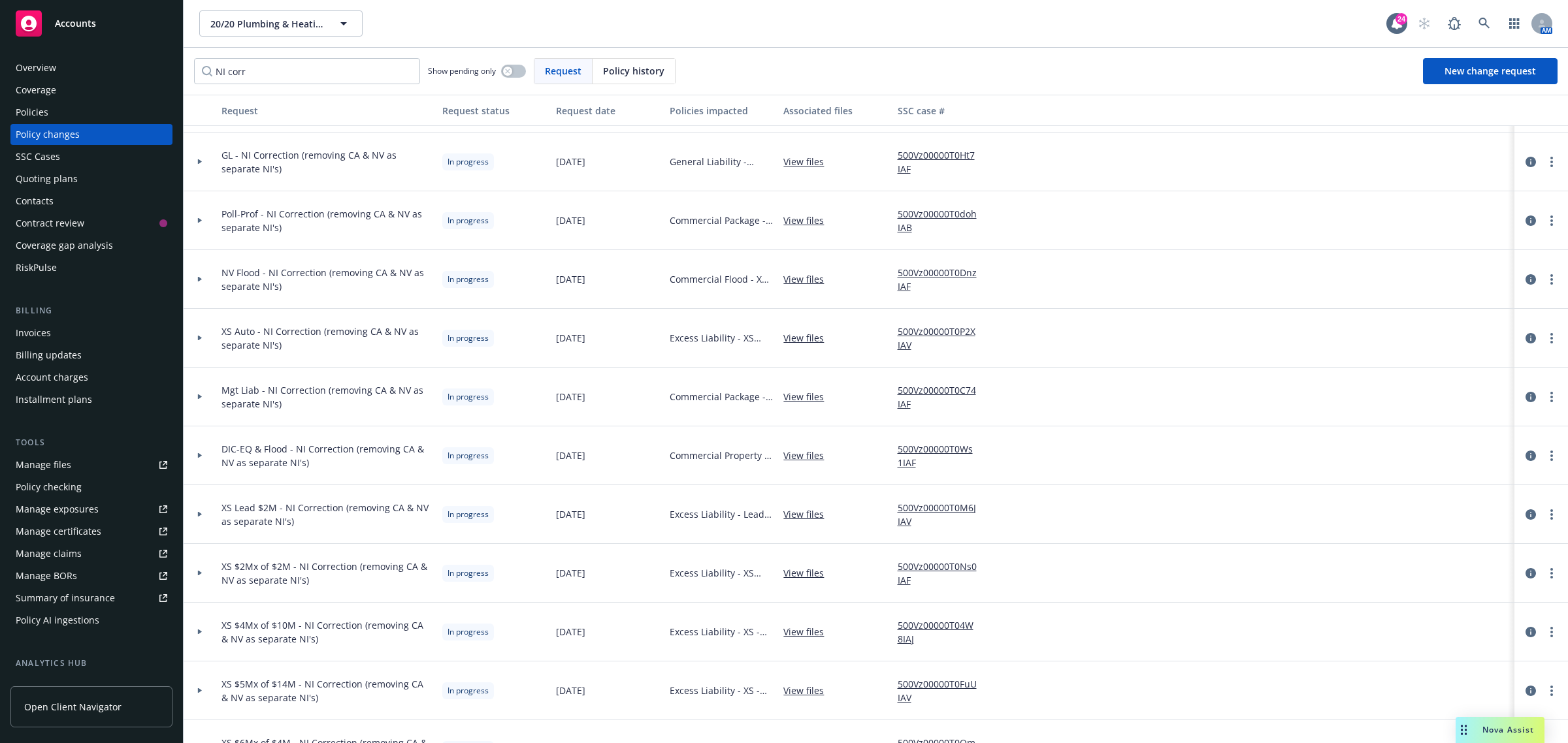
scroll to position [82, 0]
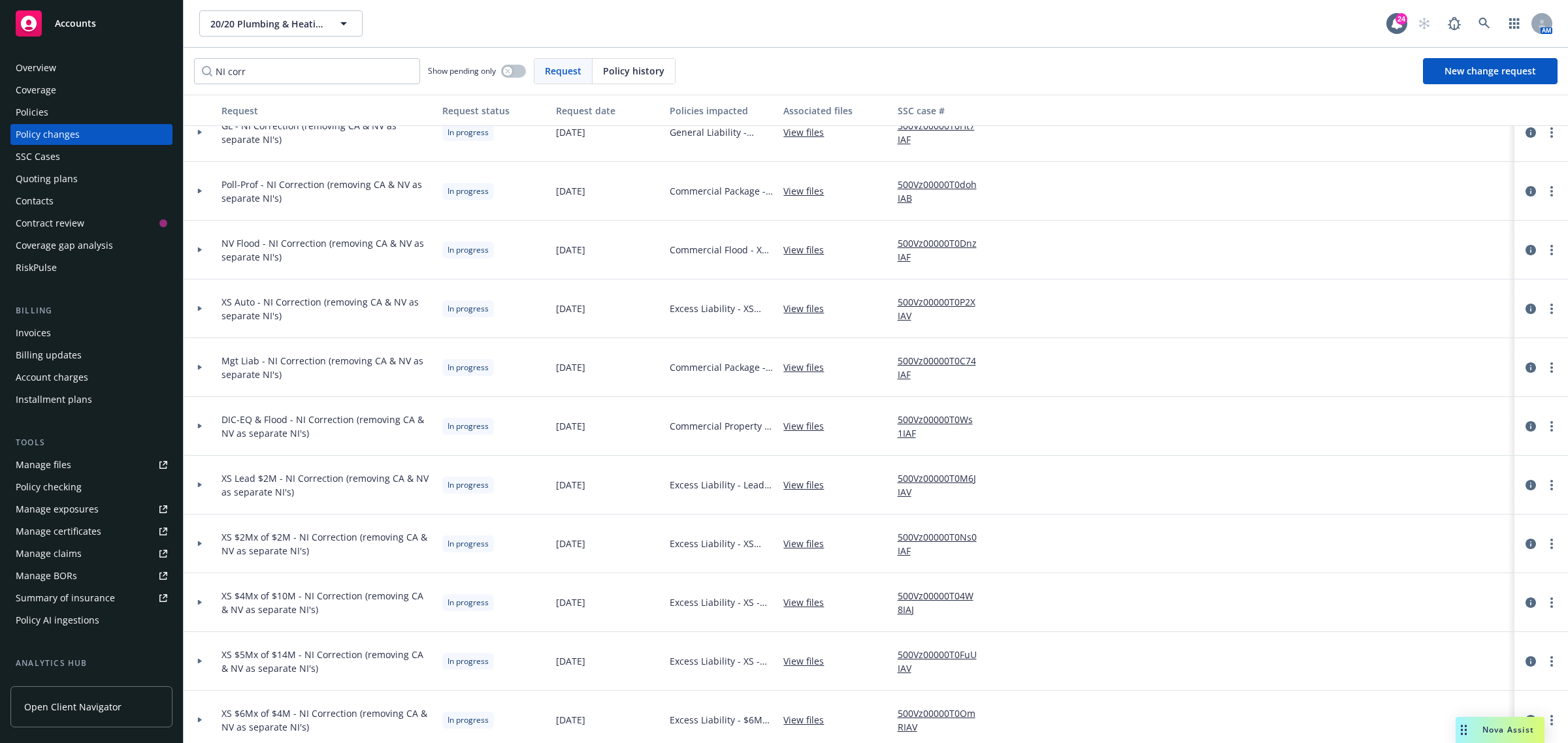
click at [206, 498] on div at bounding box center [199, 485] width 33 height 59
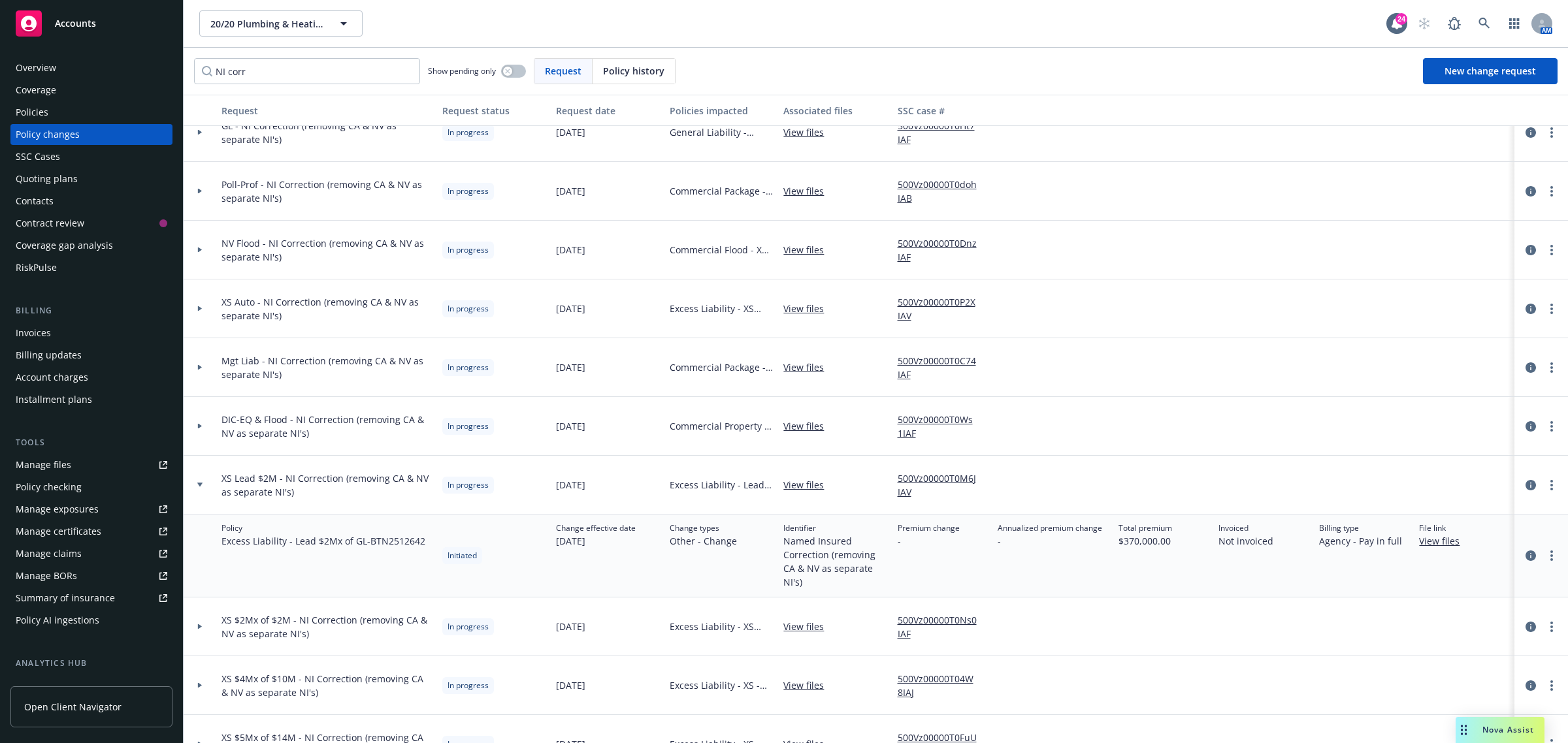
click at [206, 498] on div at bounding box center [199, 485] width 33 height 59
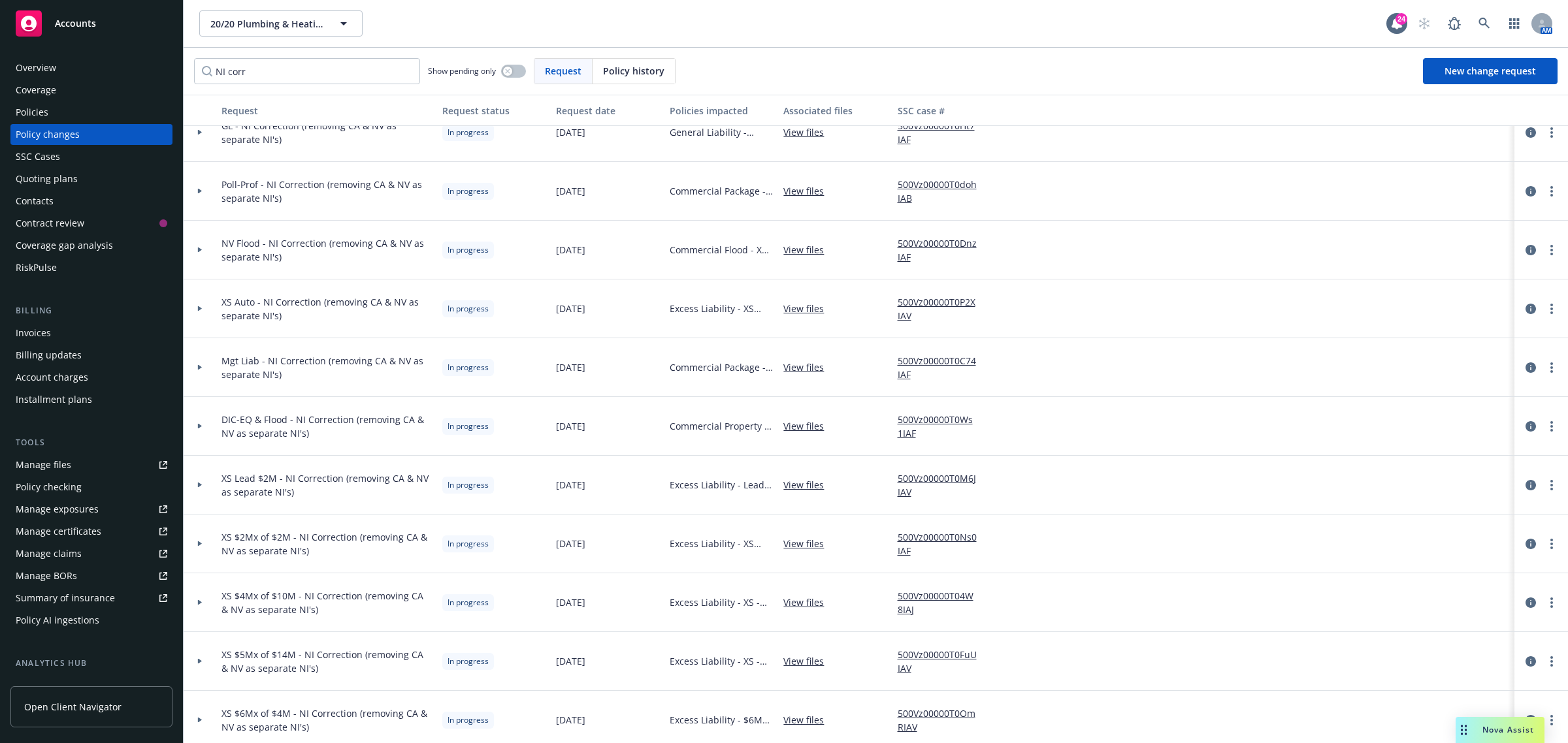
click at [206, 498] on div at bounding box center [199, 485] width 33 height 59
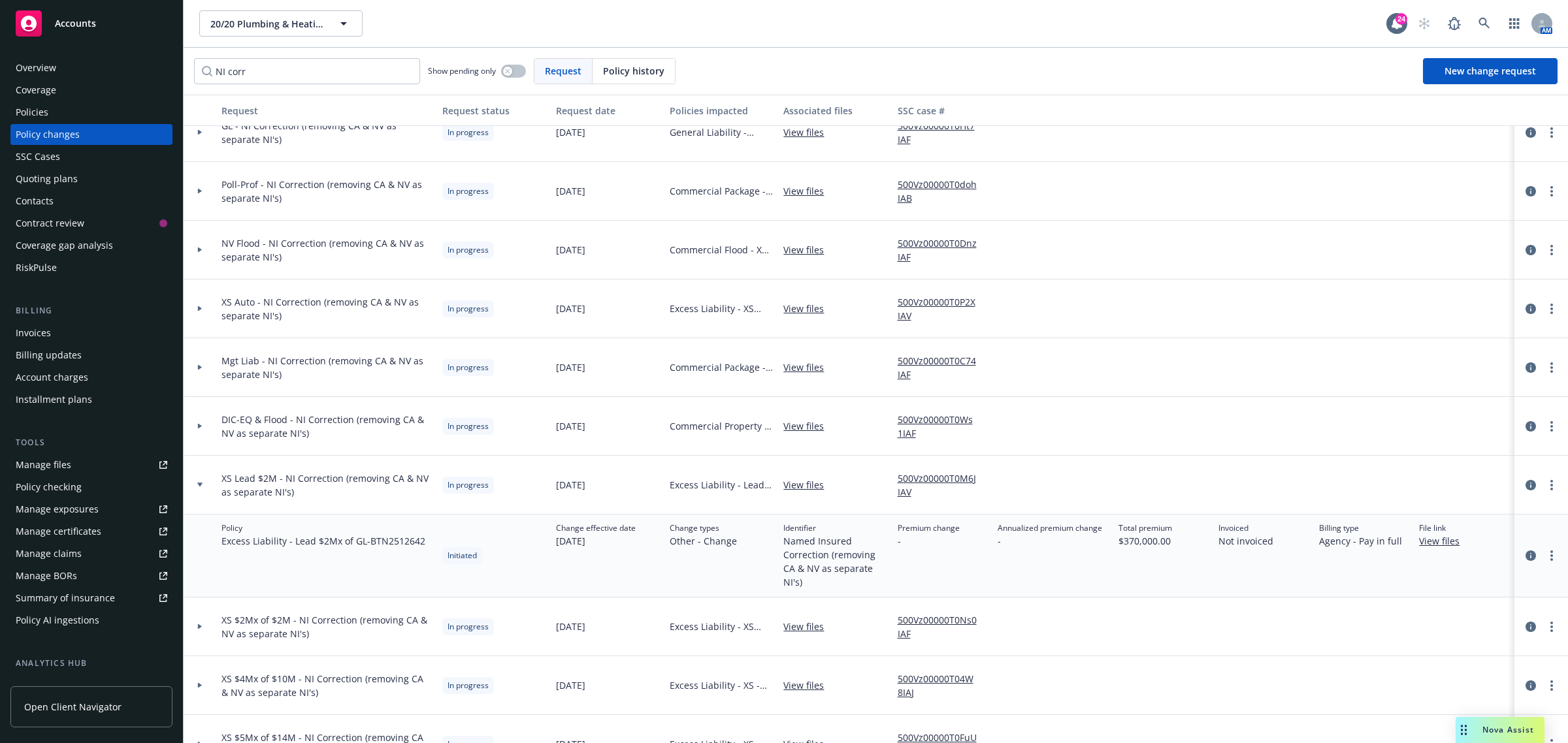
click at [206, 498] on div at bounding box center [199, 485] width 33 height 59
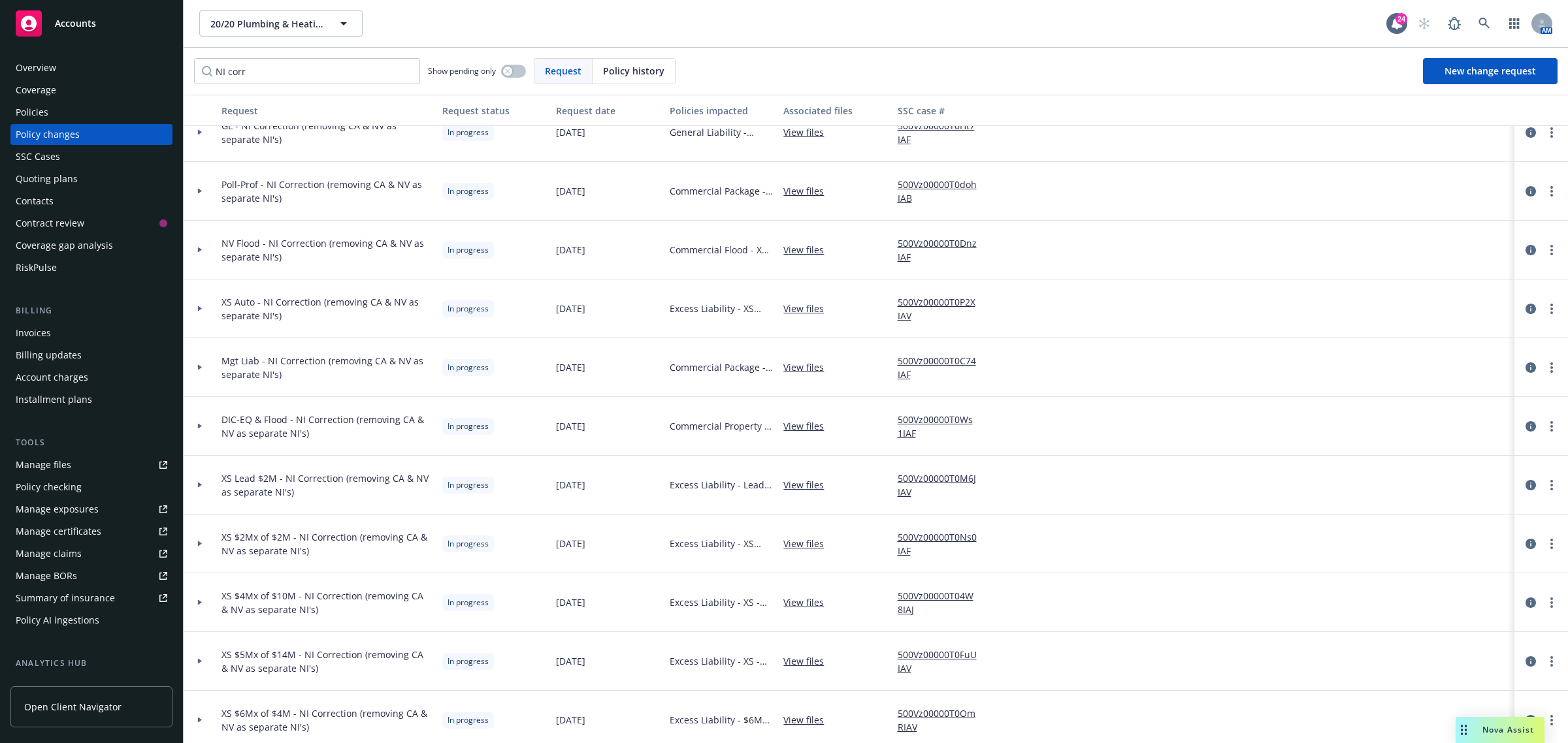
click at [203, 488] on div at bounding box center [199, 485] width 33 height 59
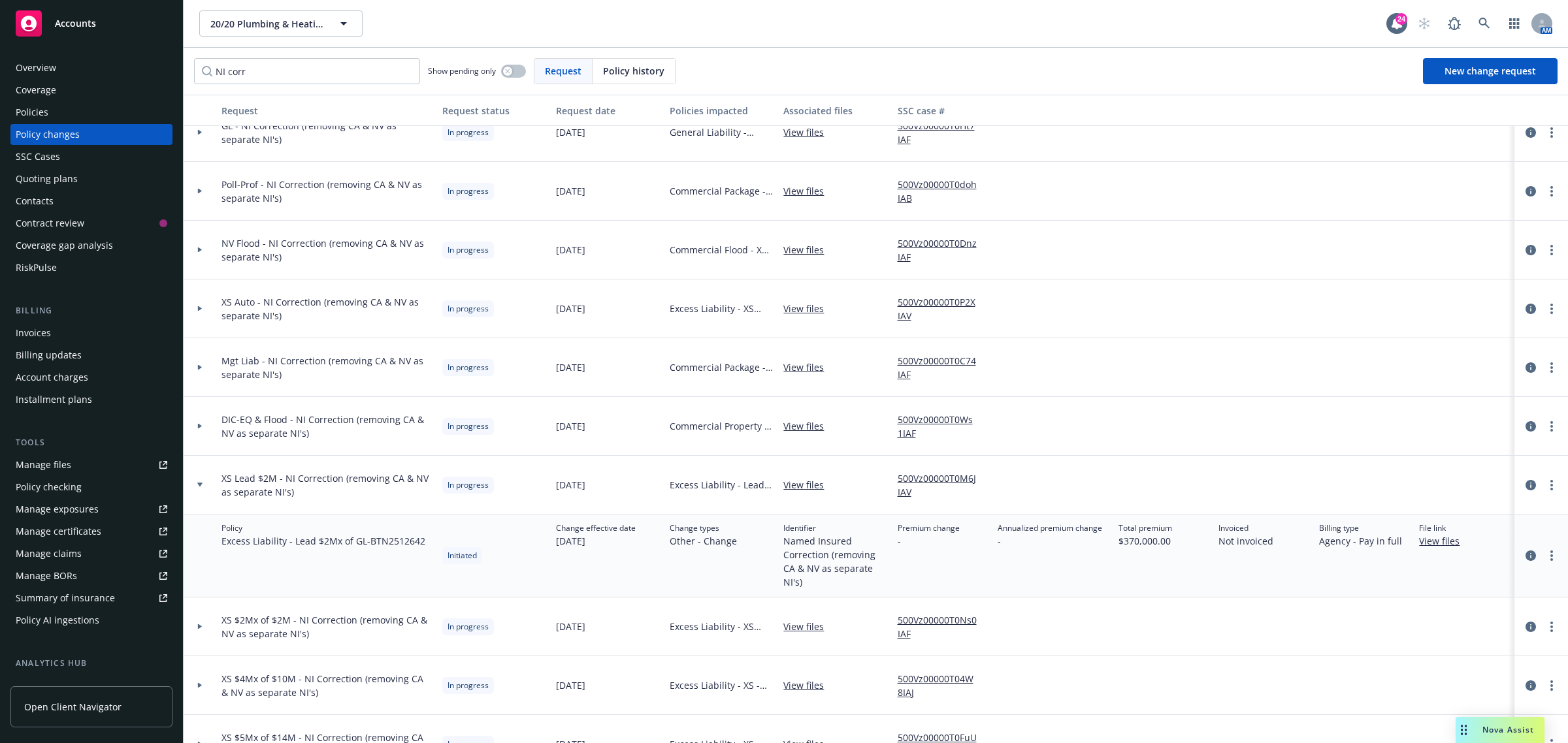
click at [203, 488] on div at bounding box center [199, 485] width 33 height 59
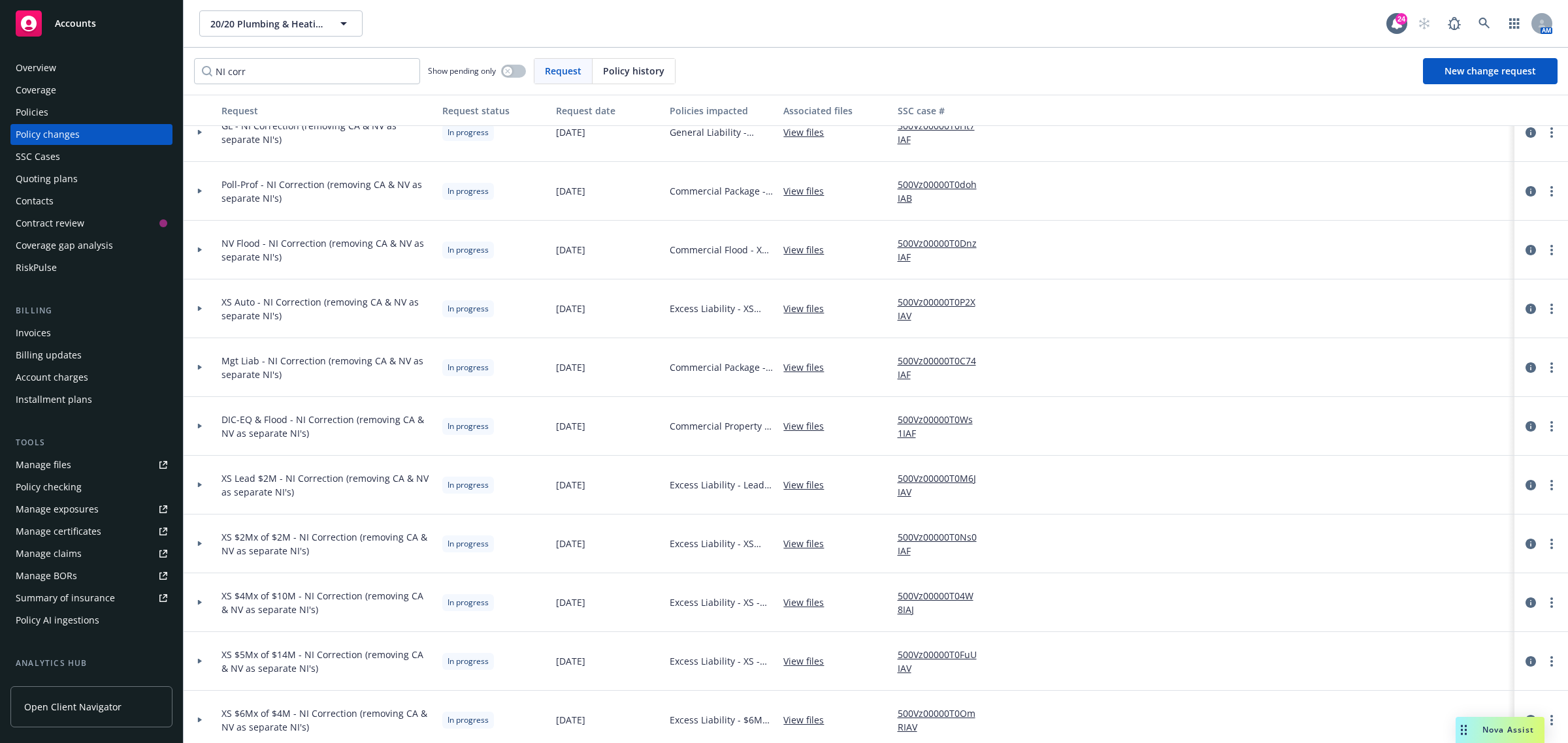
click at [202, 562] on div at bounding box center [199, 544] width 33 height 59
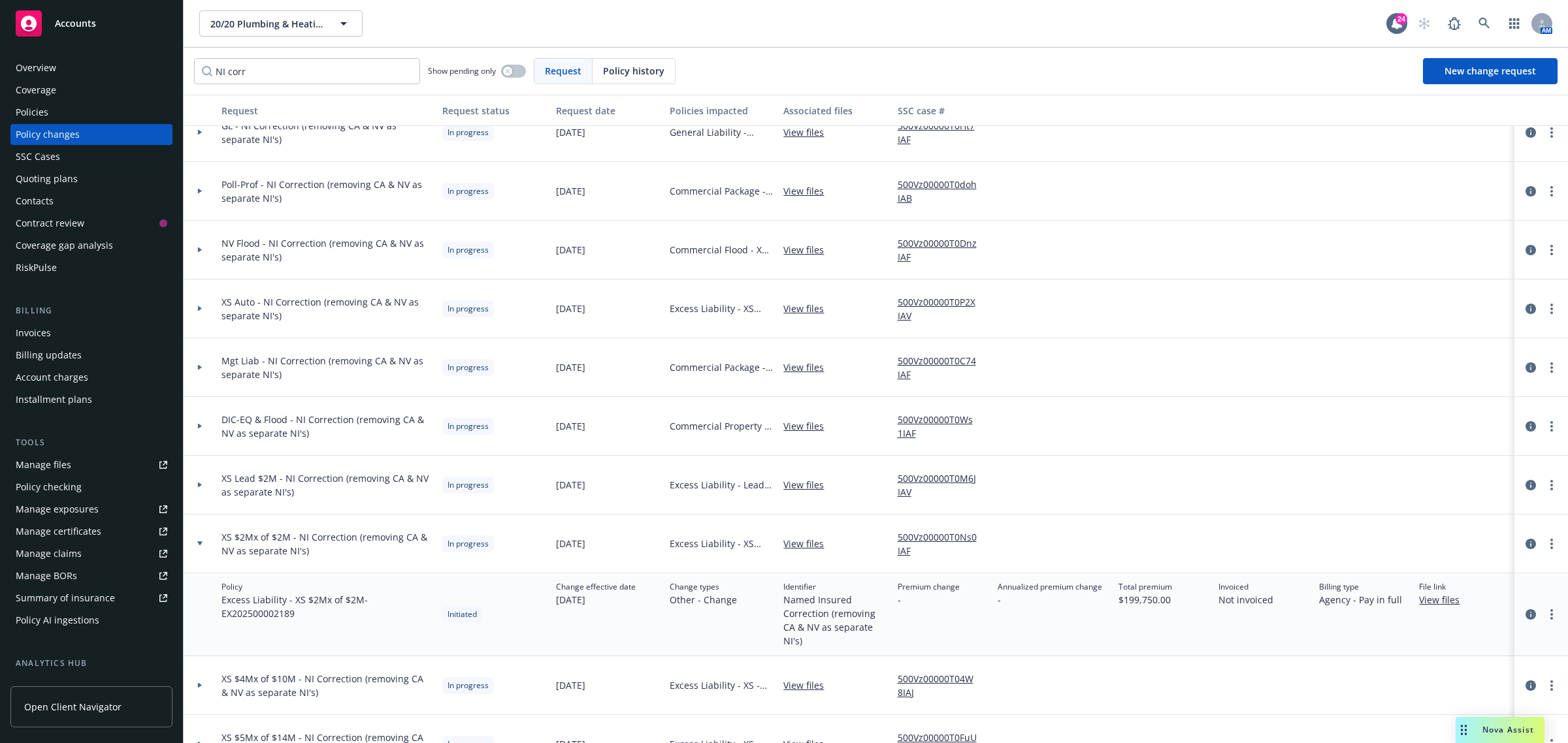
click at [205, 547] on div at bounding box center [199, 544] width 33 height 59
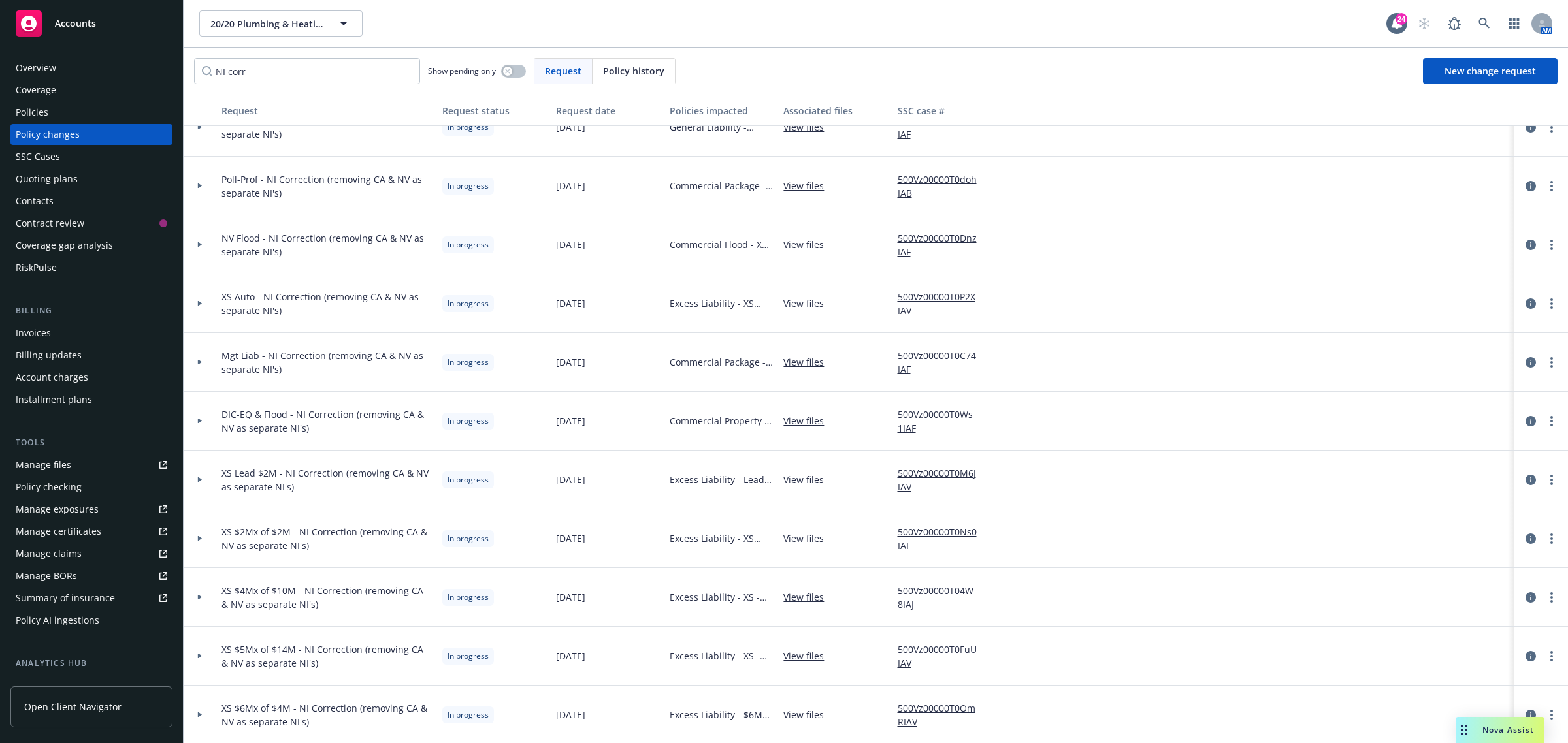
scroll to position [88, 0]
click at [206, 704] on div at bounding box center [199, 714] width 33 height 59
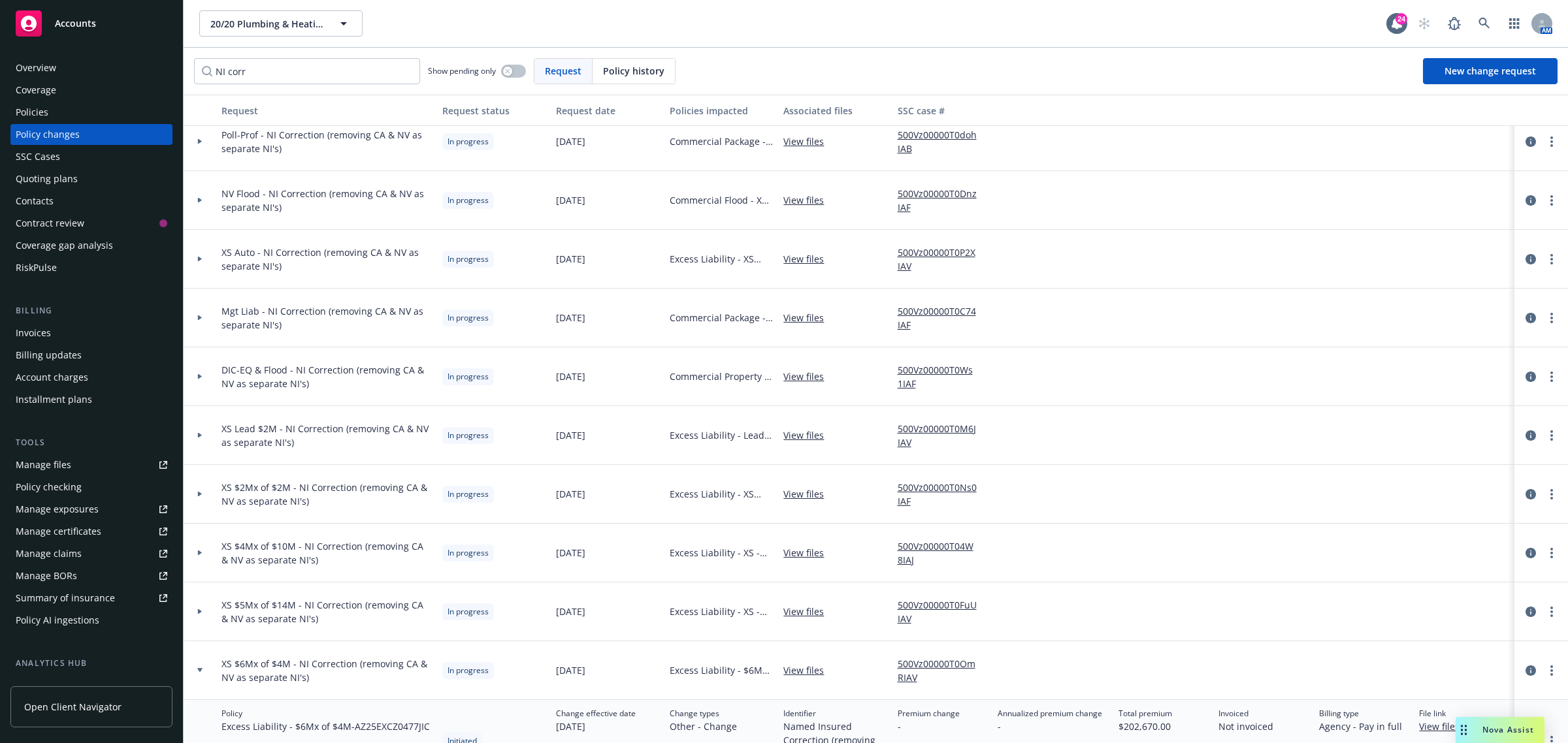
scroll to position [171, 0]
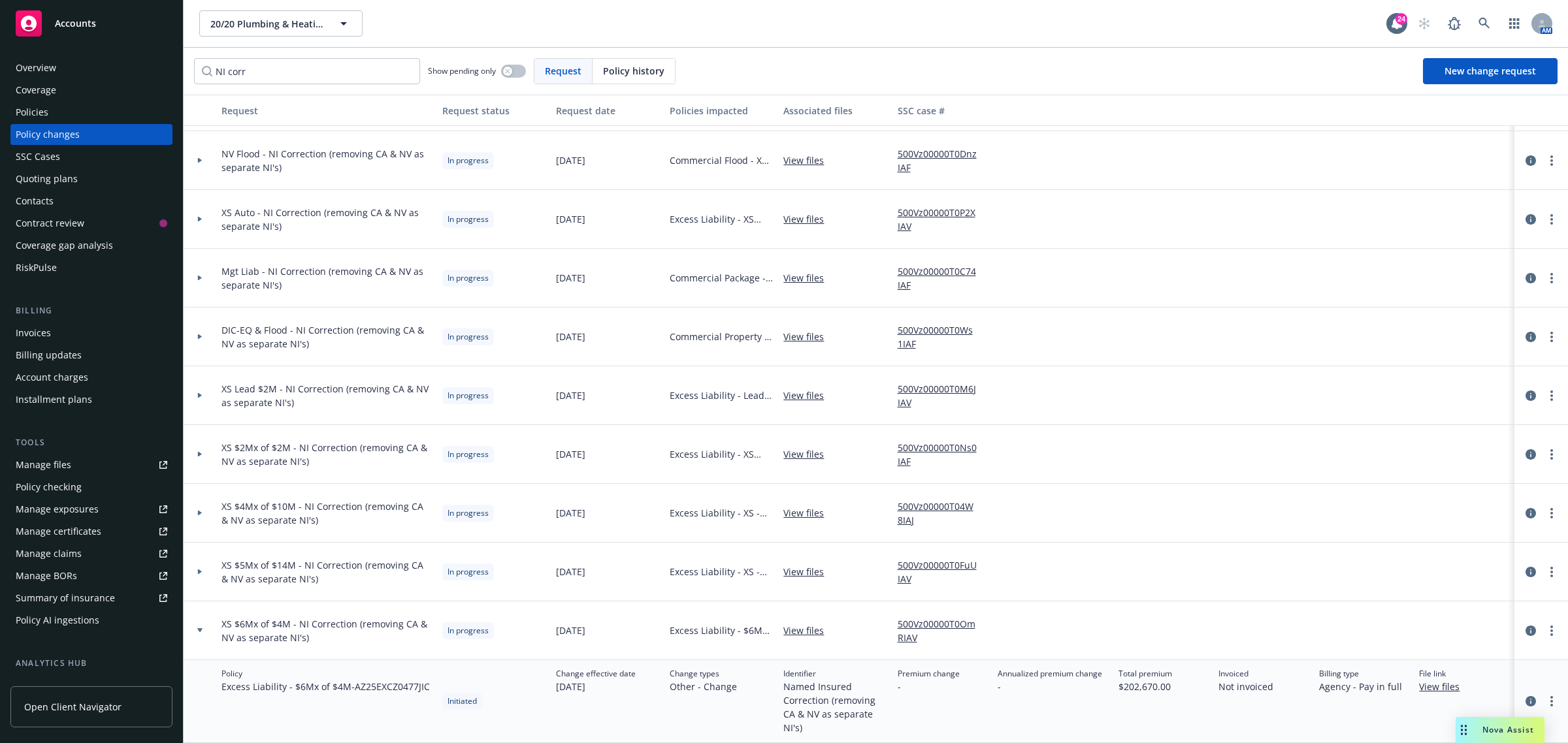
click at [207, 621] on div at bounding box center [199, 631] width 33 height 59
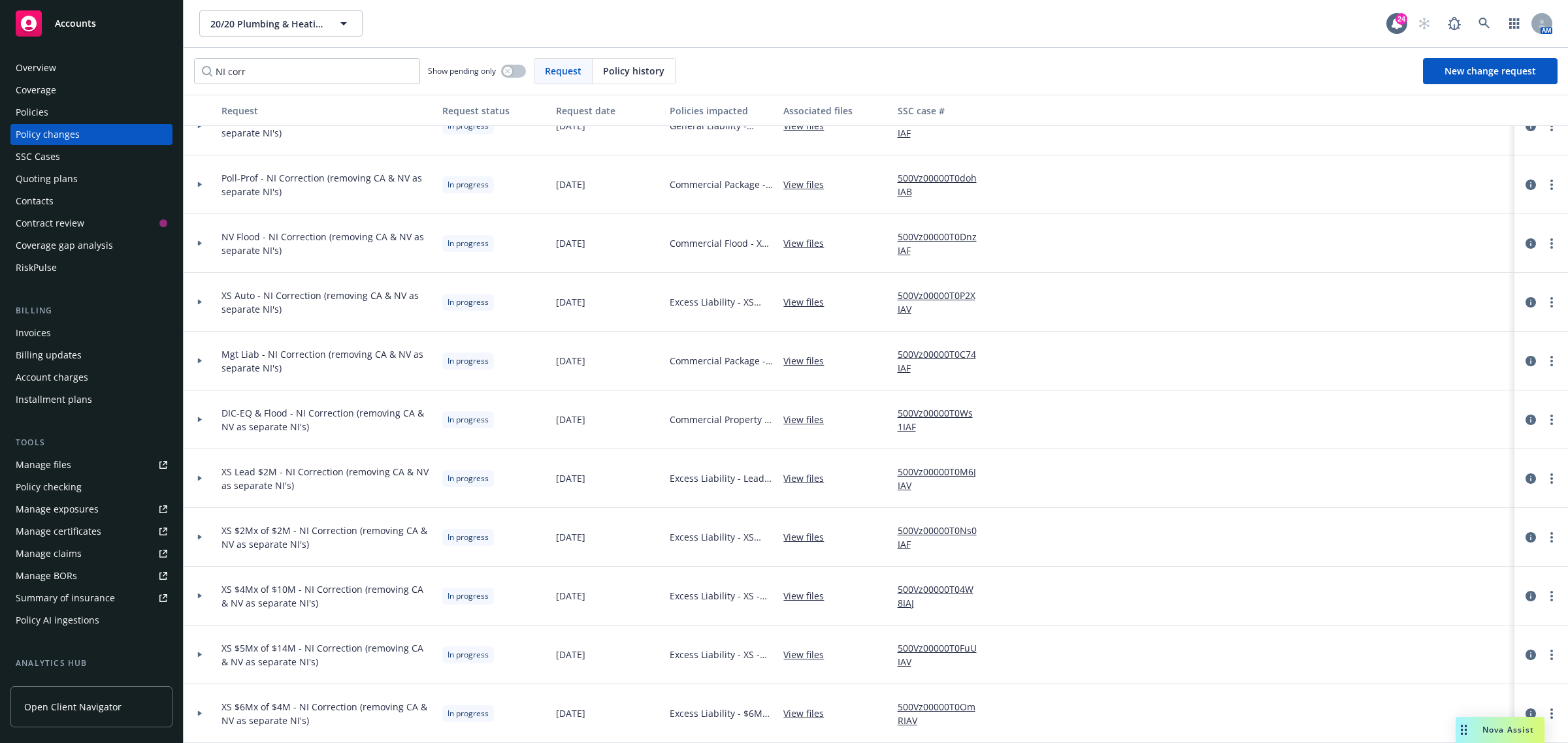
click at [202, 648] on div at bounding box center [199, 655] width 33 height 59
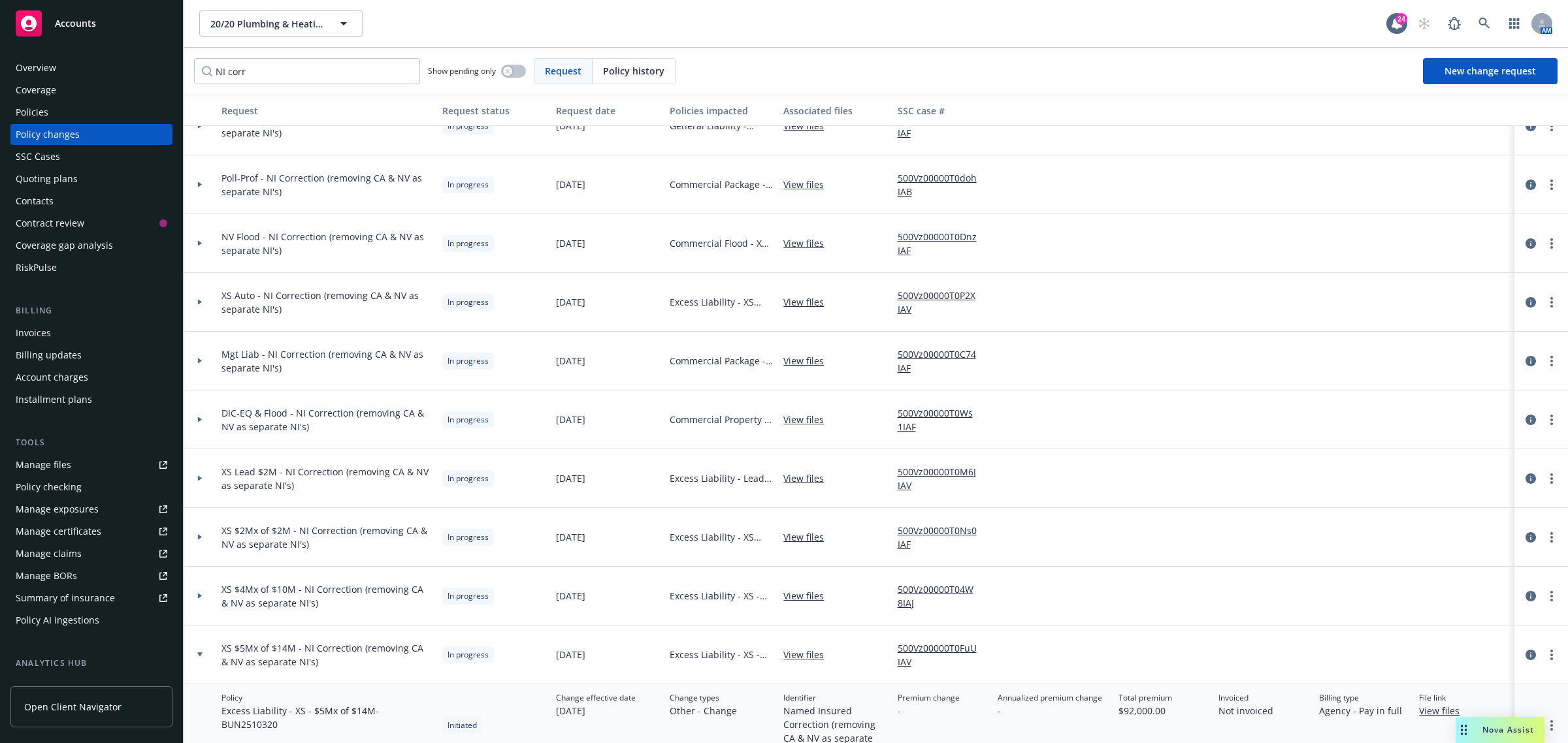
click at [204, 643] on div at bounding box center [199, 655] width 33 height 59
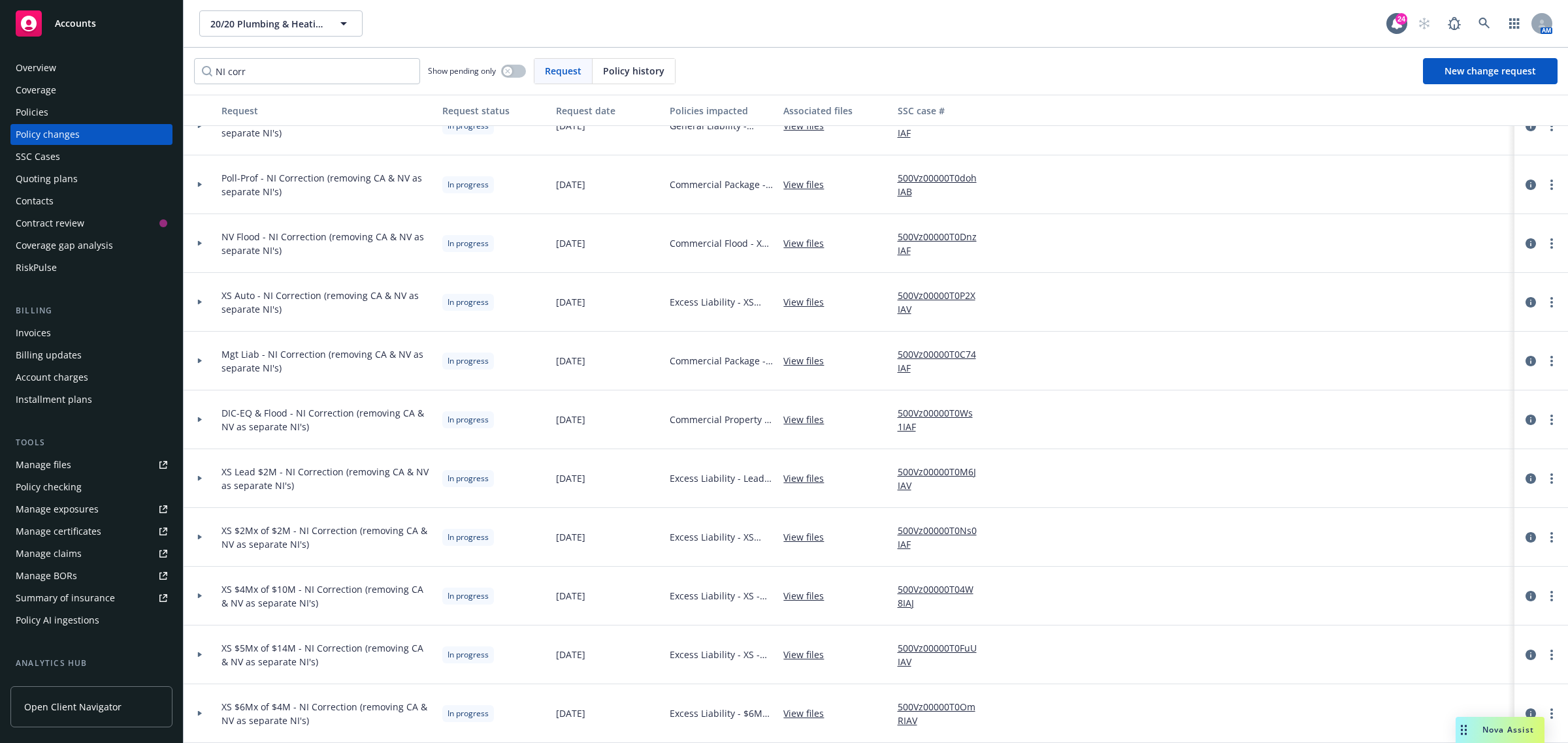
click at [198, 600] on div at bounding box center [199, 596] width 33 height 59
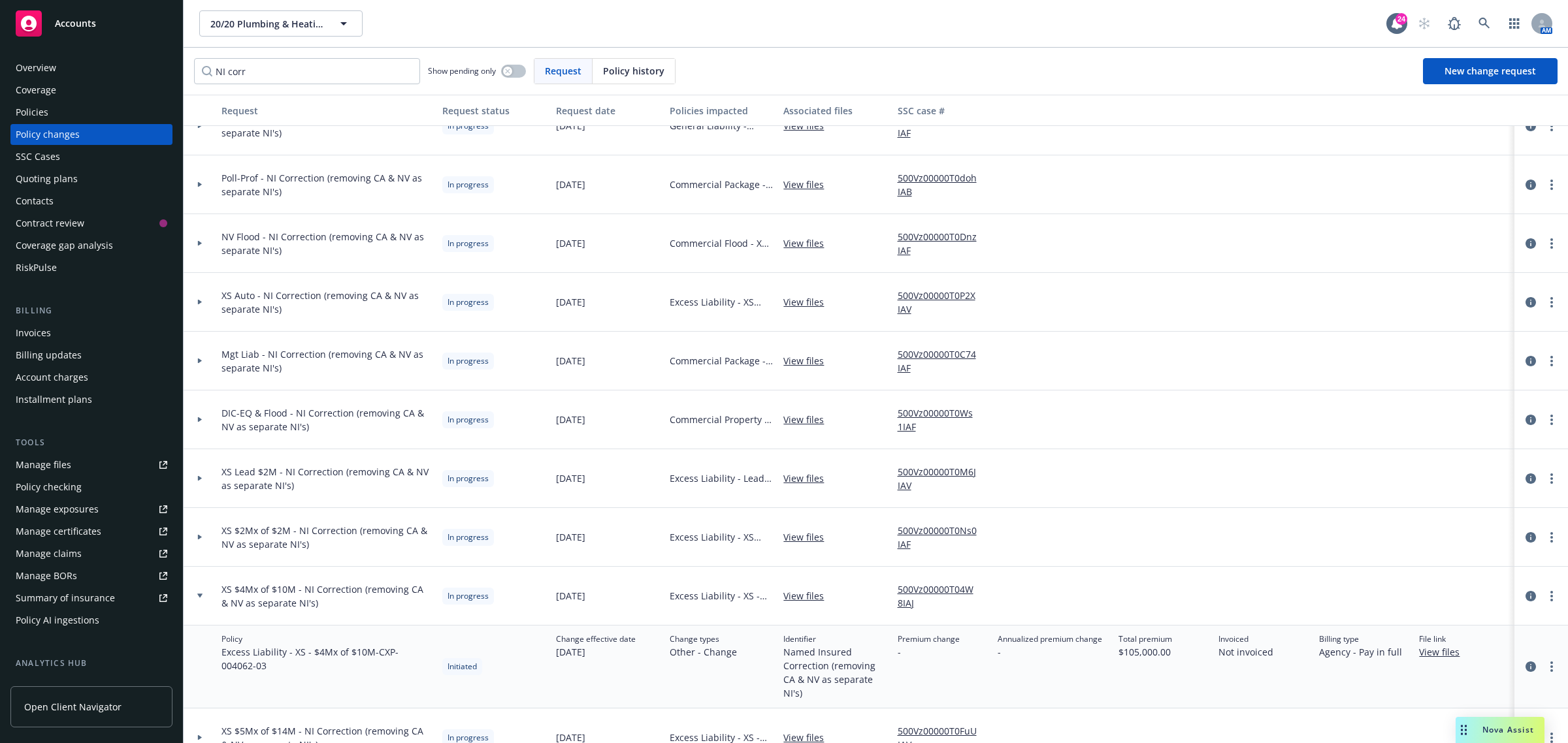
click at [197, 606] on div at bounding box center [199, 596] width 33 height 59
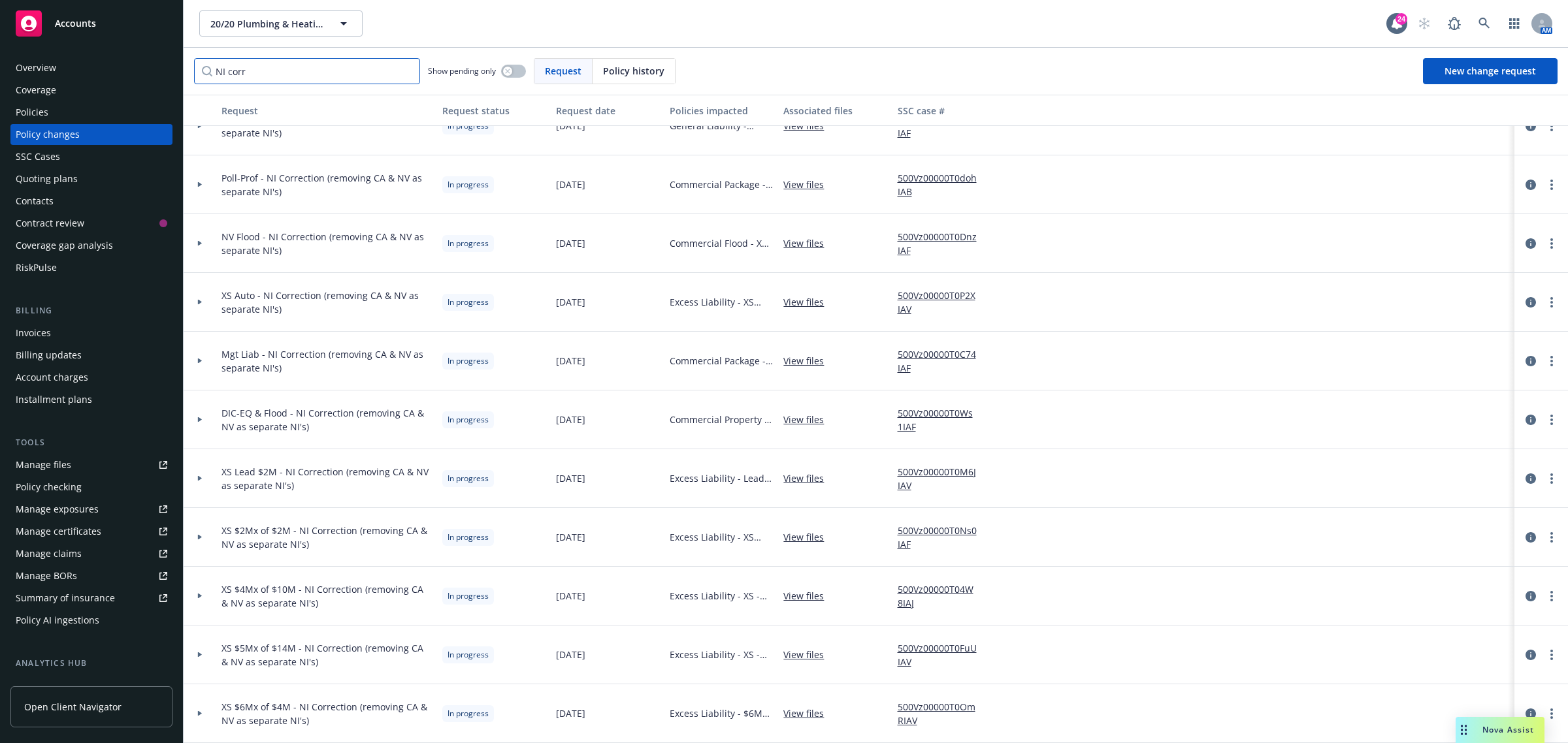
click at [354, 72] on input "NI corr" at bounding box center [308, 71] width 226 height 26
type input "N"
click at [1001, 66] on div "Show pending only Request Policy history New change request" at bounding box center [876, 71] width 1363 height 26
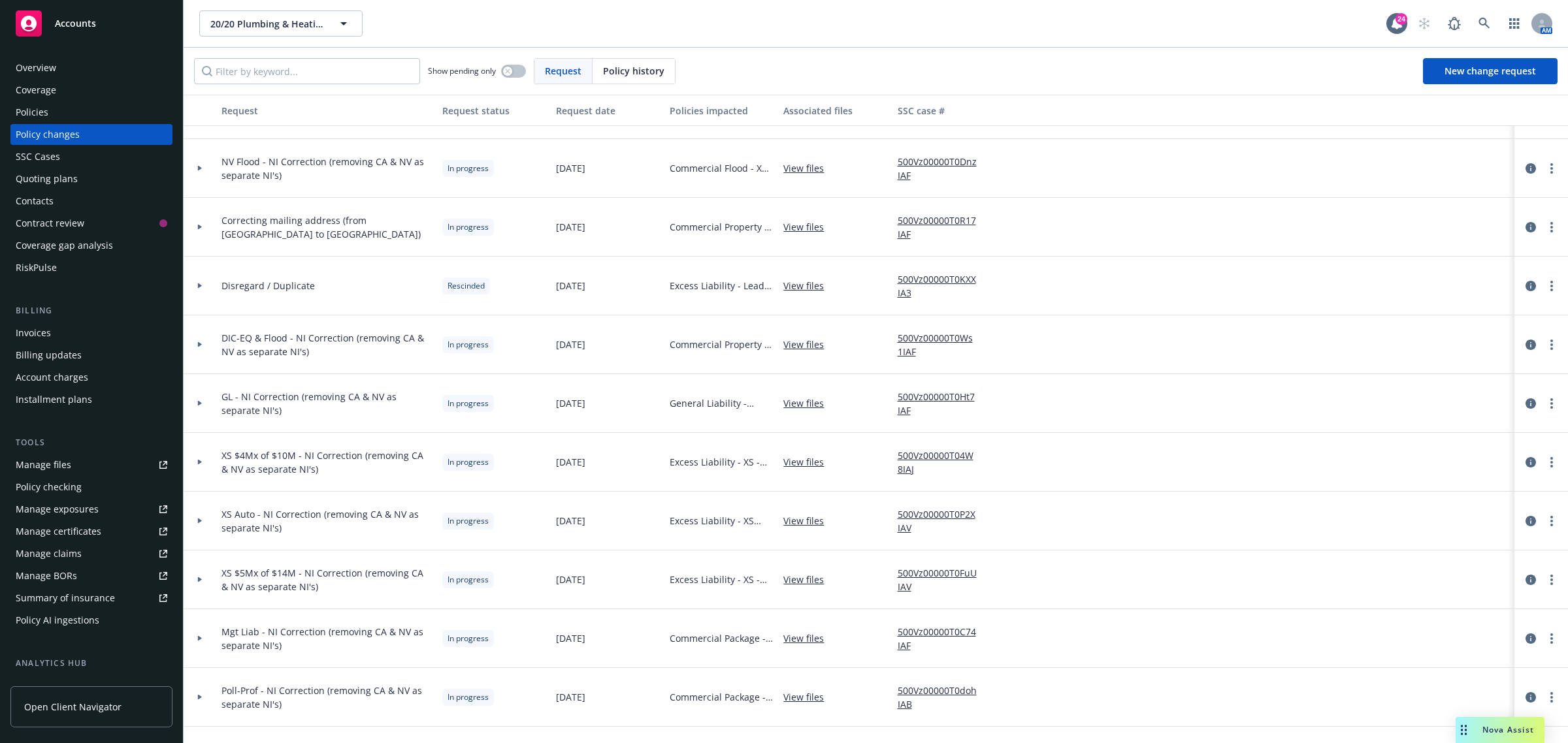
scroll to position [0, 0]
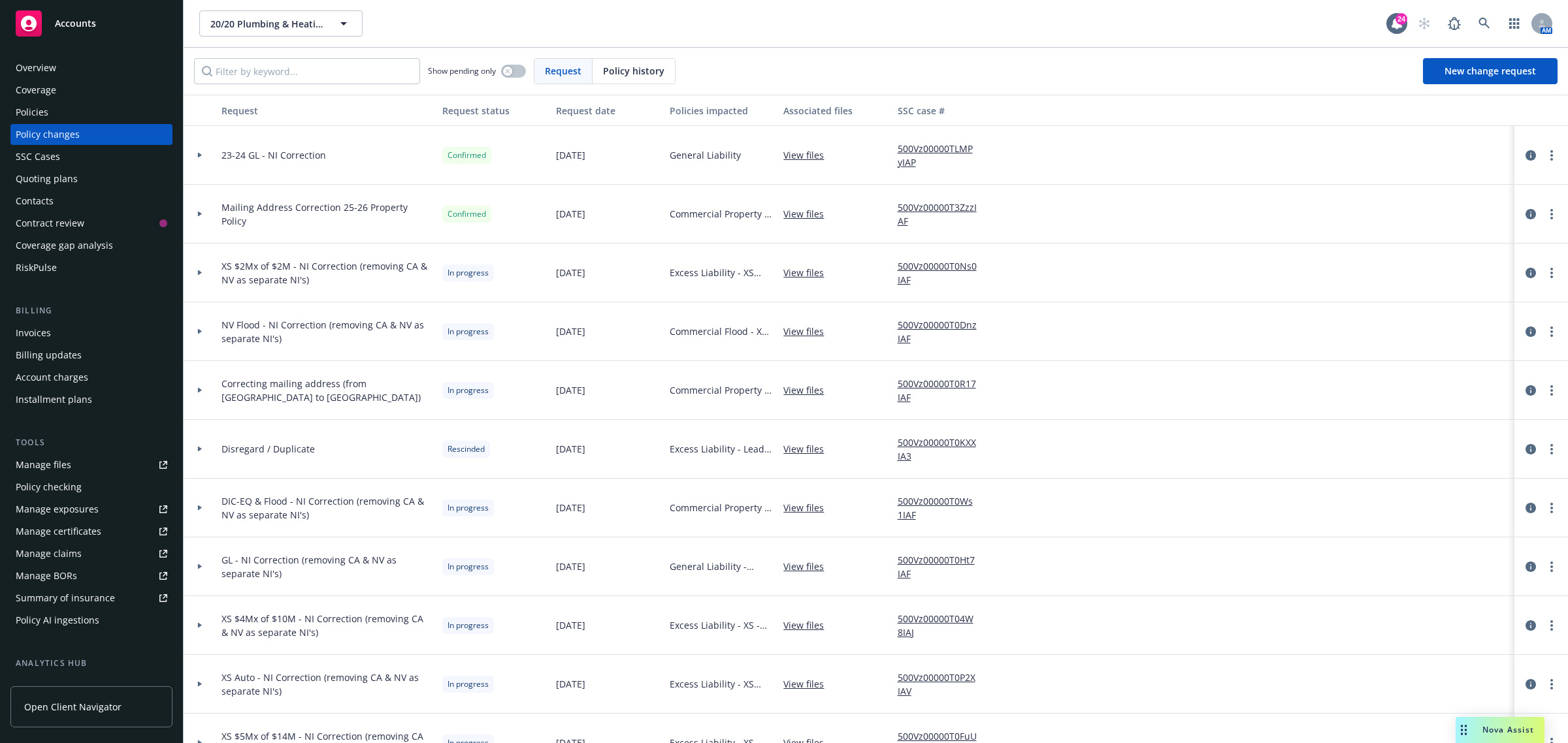
click at [204, 148] on div at bounding box center [199, 155] width 33 height 59
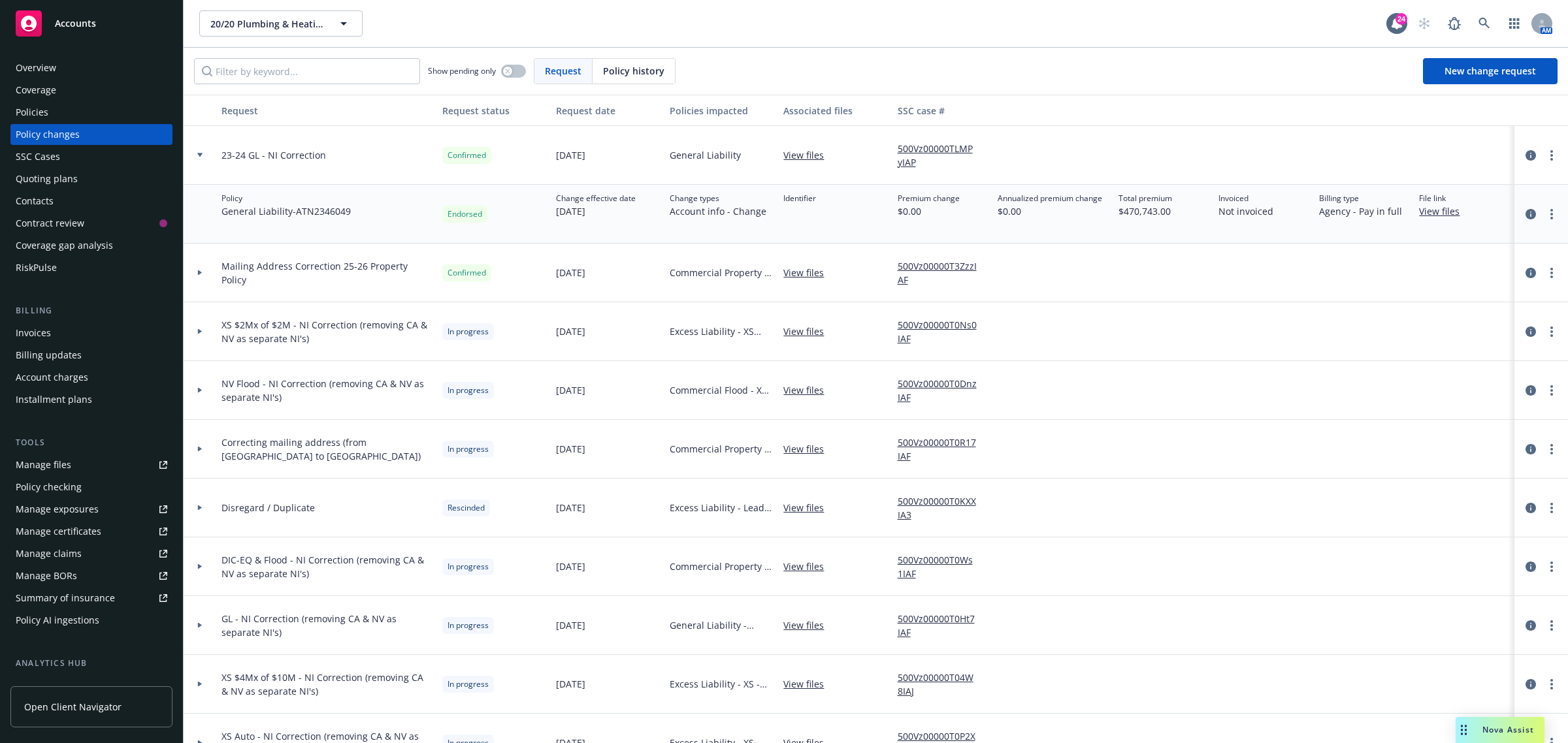
click at [200, 161] on div at bounding box center [199, 155] width 33 height 59
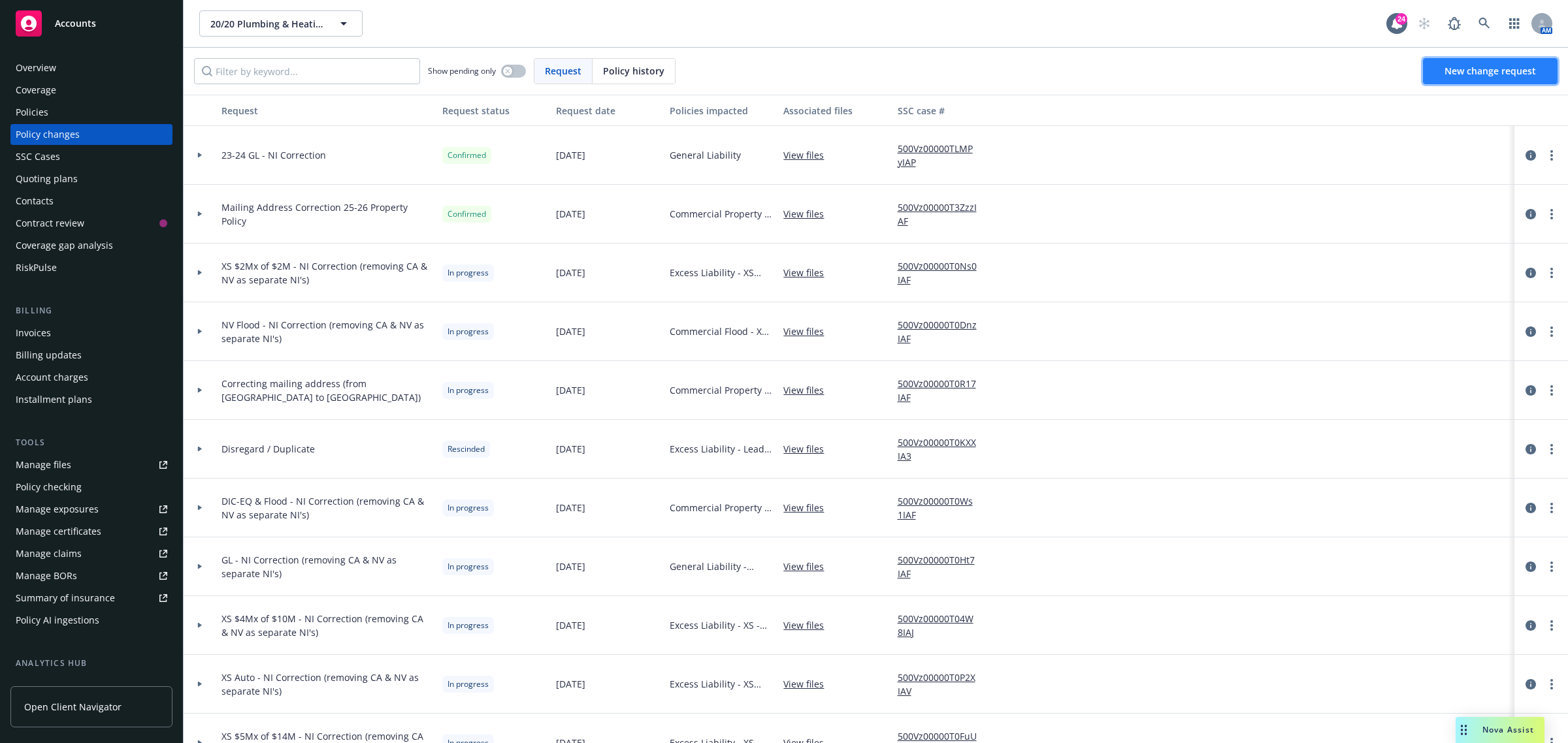
click at [1451, 71] on span "New change request" at bounding box center [1490, 71] width 92 height 13
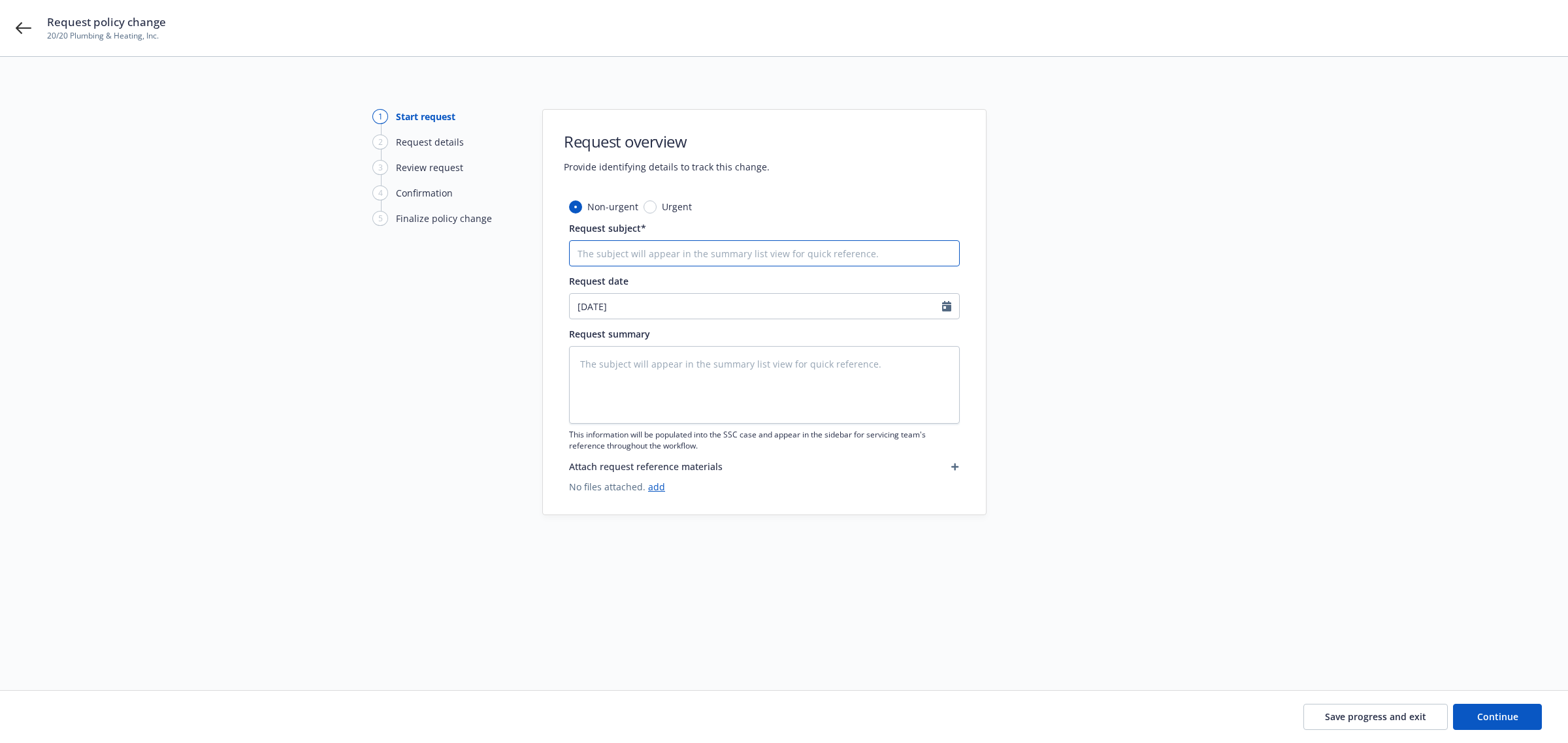
click at [707, 255] on input "Request subject*" at bounding box center [764, 253] width 390 height 26
click at [594, 252] on input "Request subject*" at bounding box center [764, 253] width 390 height 26
type textarea "x"
type input "2"
type textarea "x"
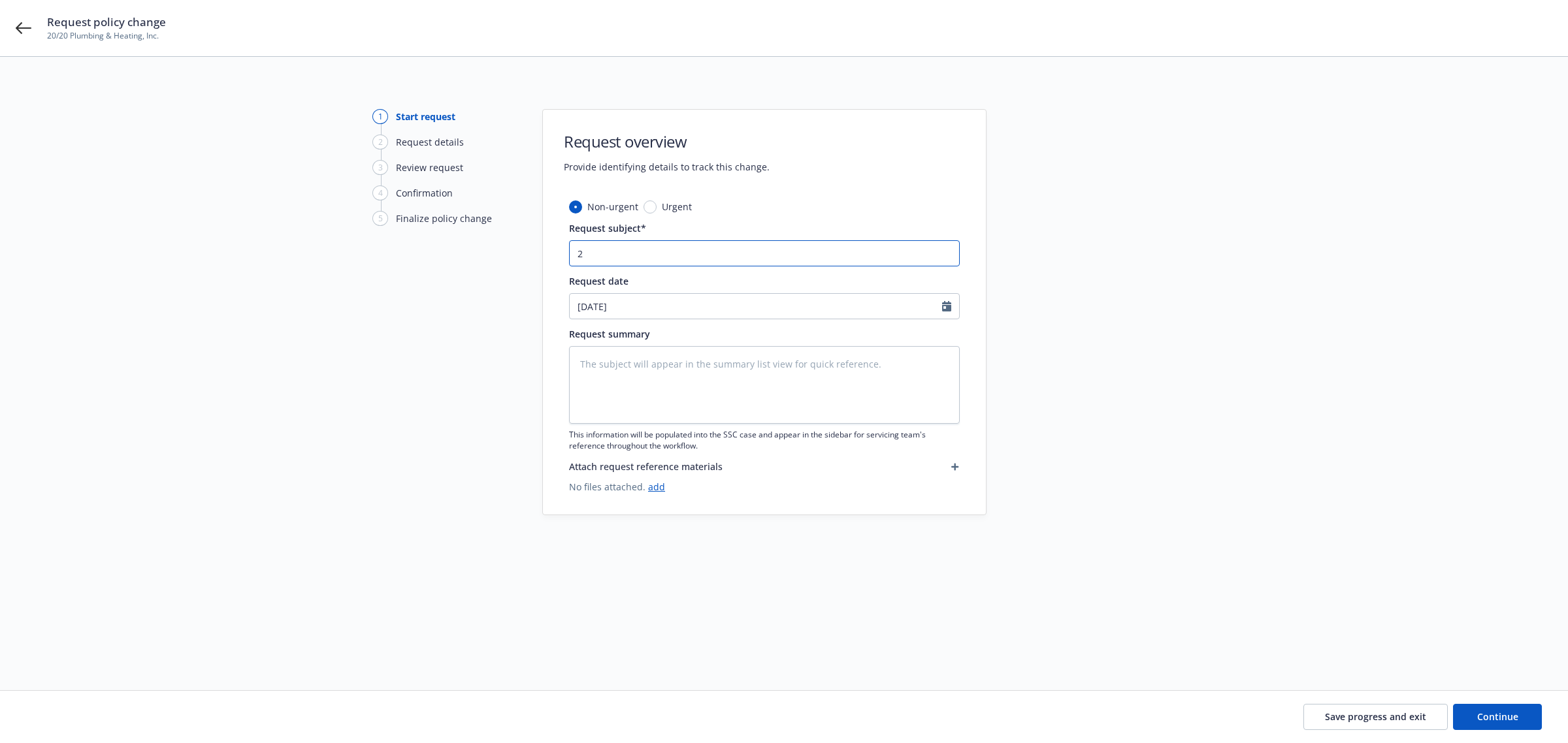
type input "20"
type textarea "x"
type input "20-"
type textarea "x"
type input "20-2"
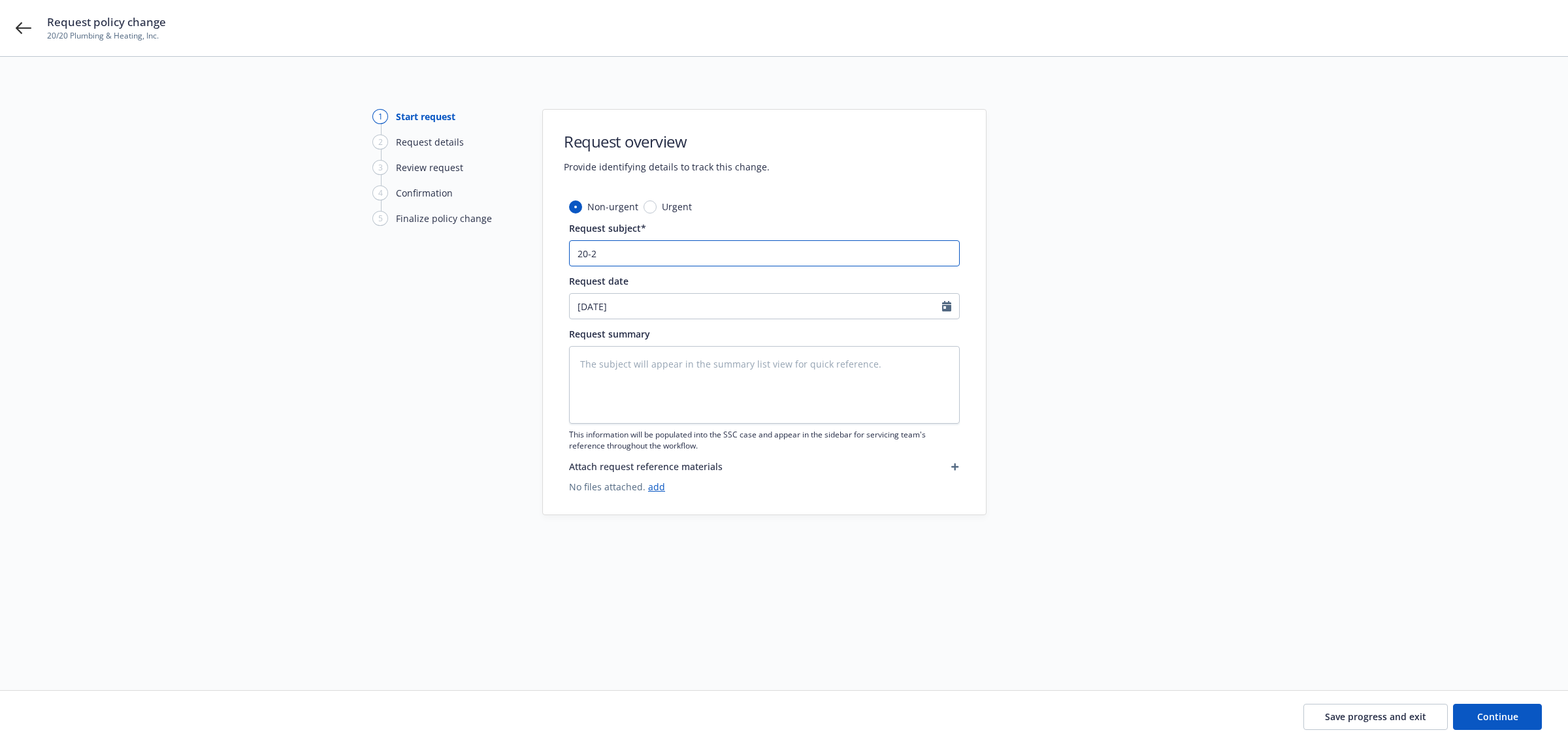
type textarea "x"
type input "20-21"
type textarea "x"
type input "20-21"
type textarea "x"
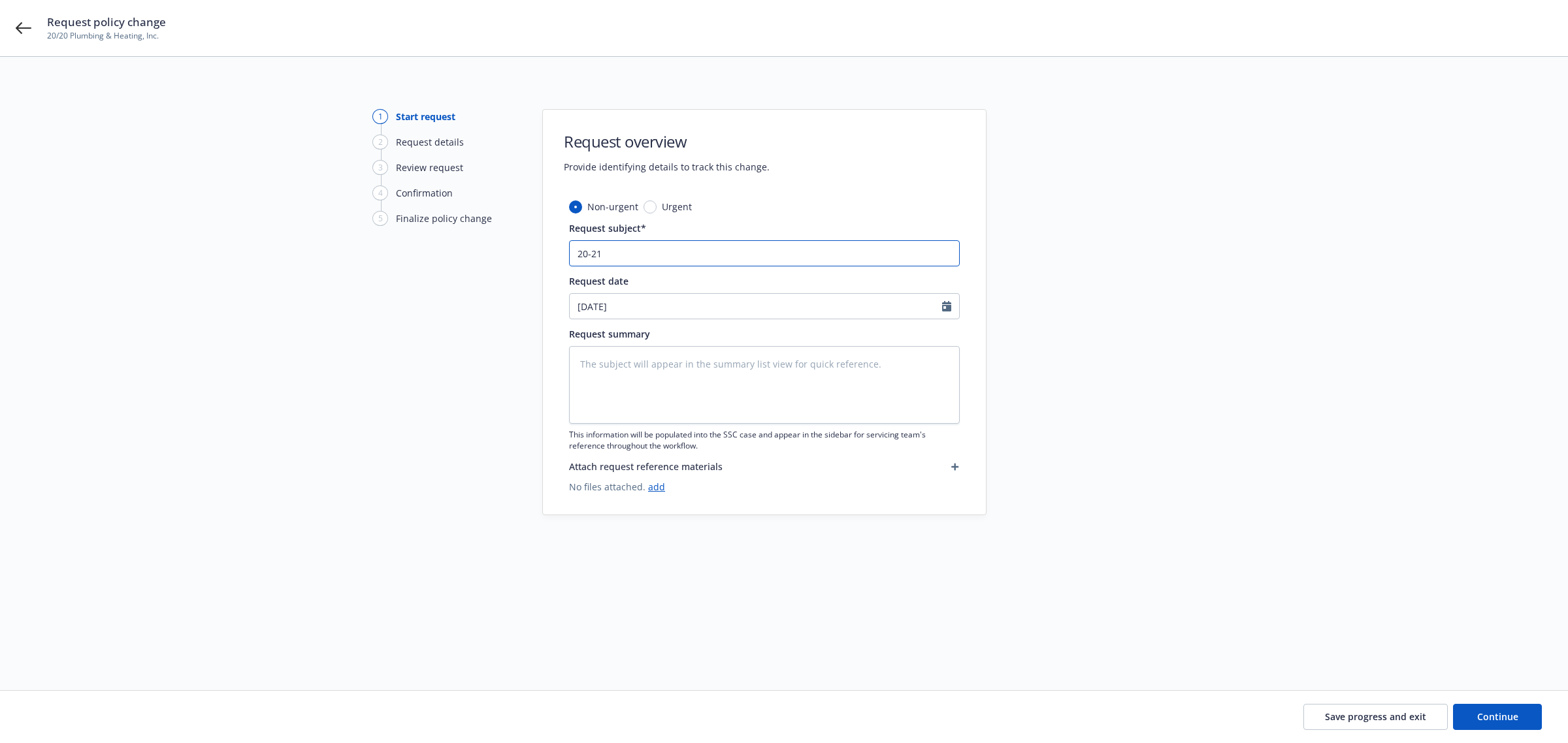
type input "20-21"
type textarea "x"
type input "20-2"
type textarea "x"
type input "20-21"
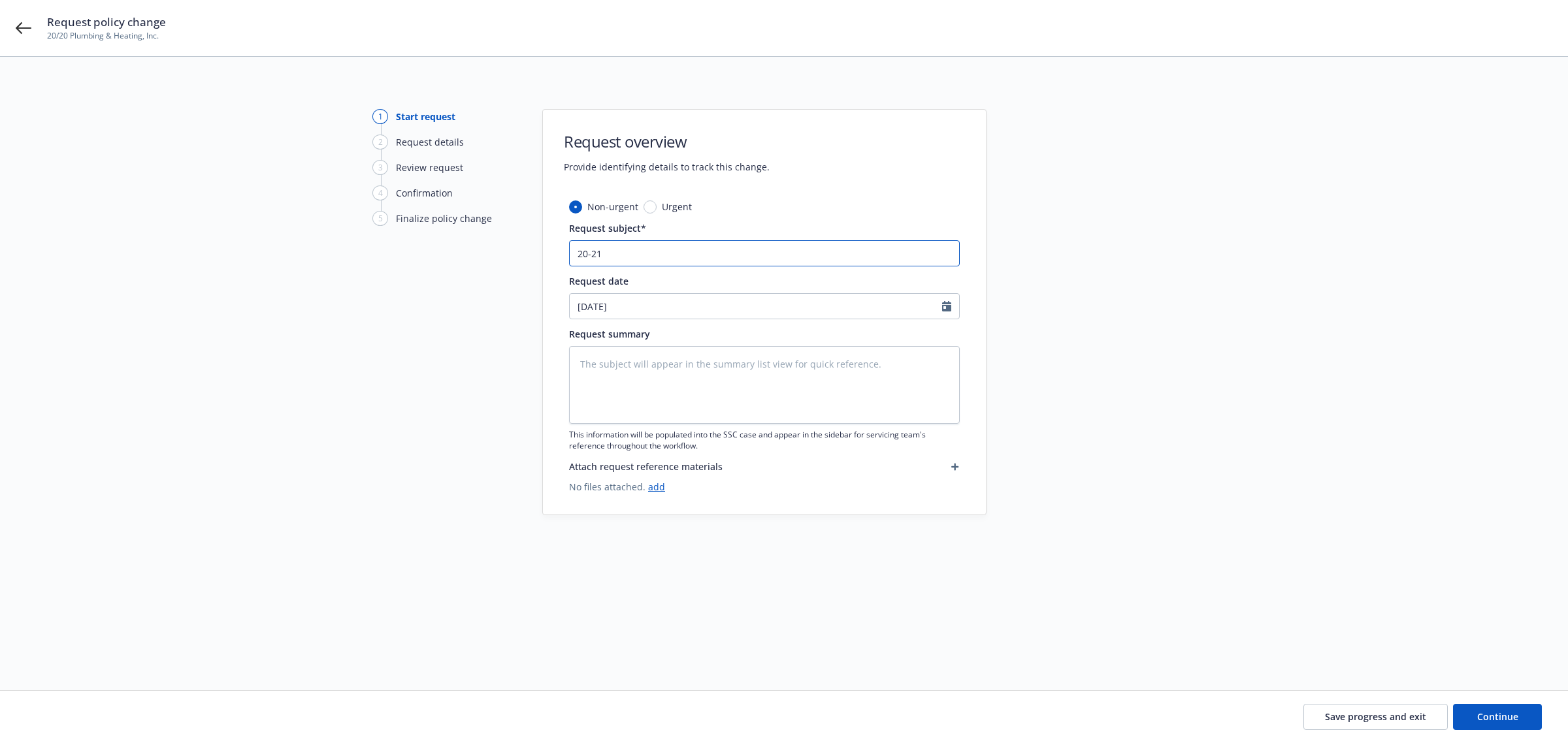
type textarea "x"
type input "20-21"
click at [25, 21] on icon at bounding box center [24, 28] width 16 height 16
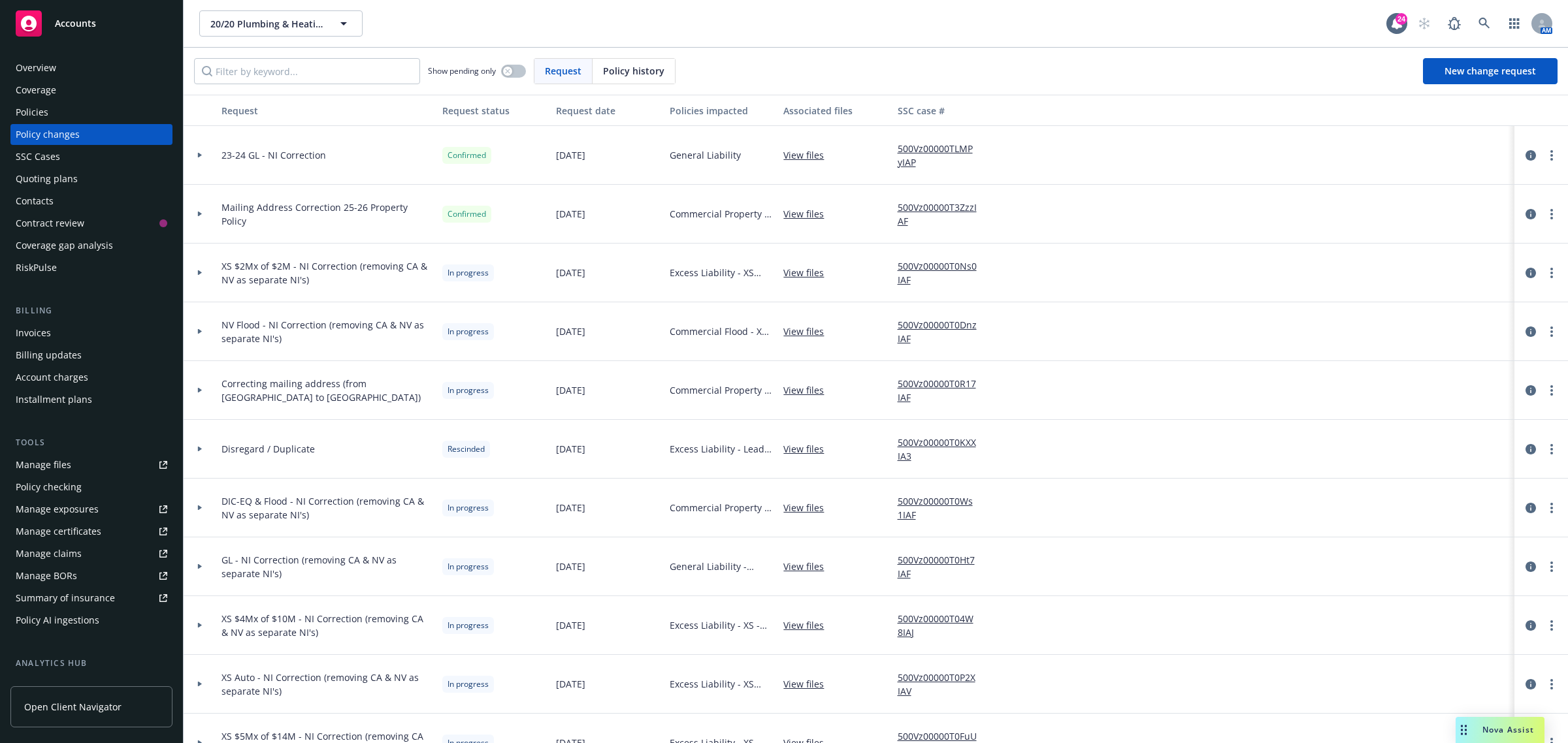
click at [206, 386] on div at bounding box center [199, 390] width 33 height 59
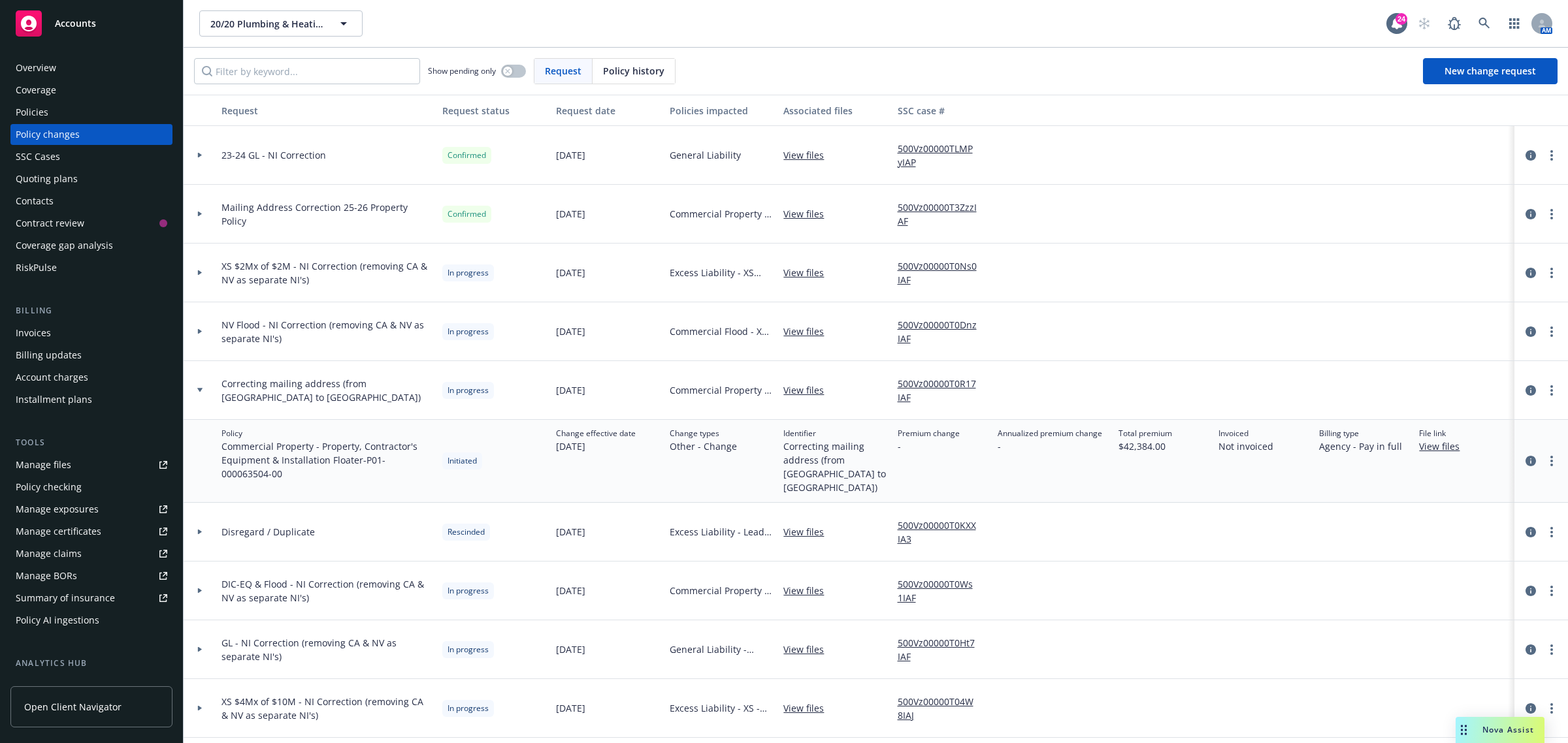
click at [200, 389] on icon at bounding box center [200, 389] width 6 height 4
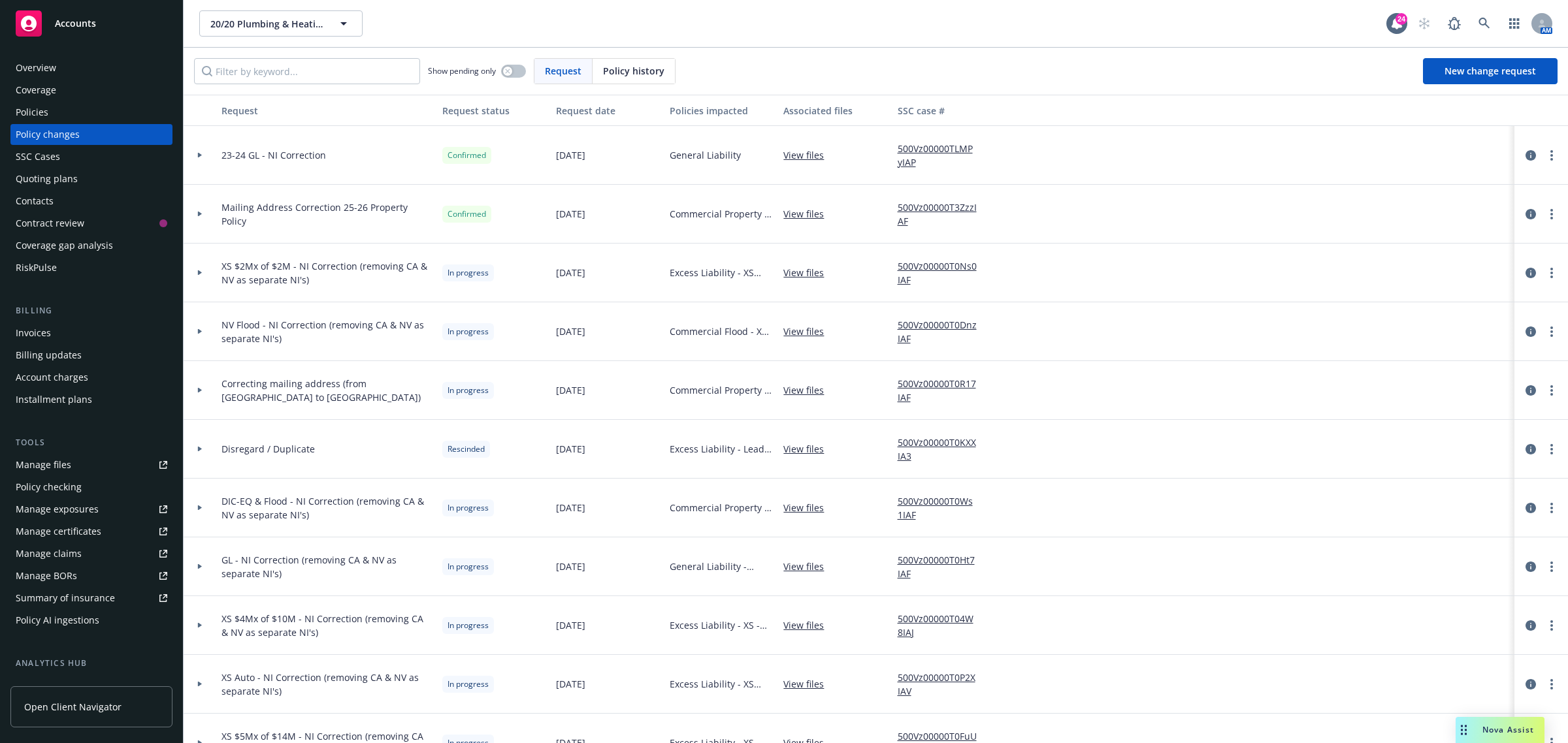
click at [200, 330] on icon at bounding box center [200, 331] width 6 height 5
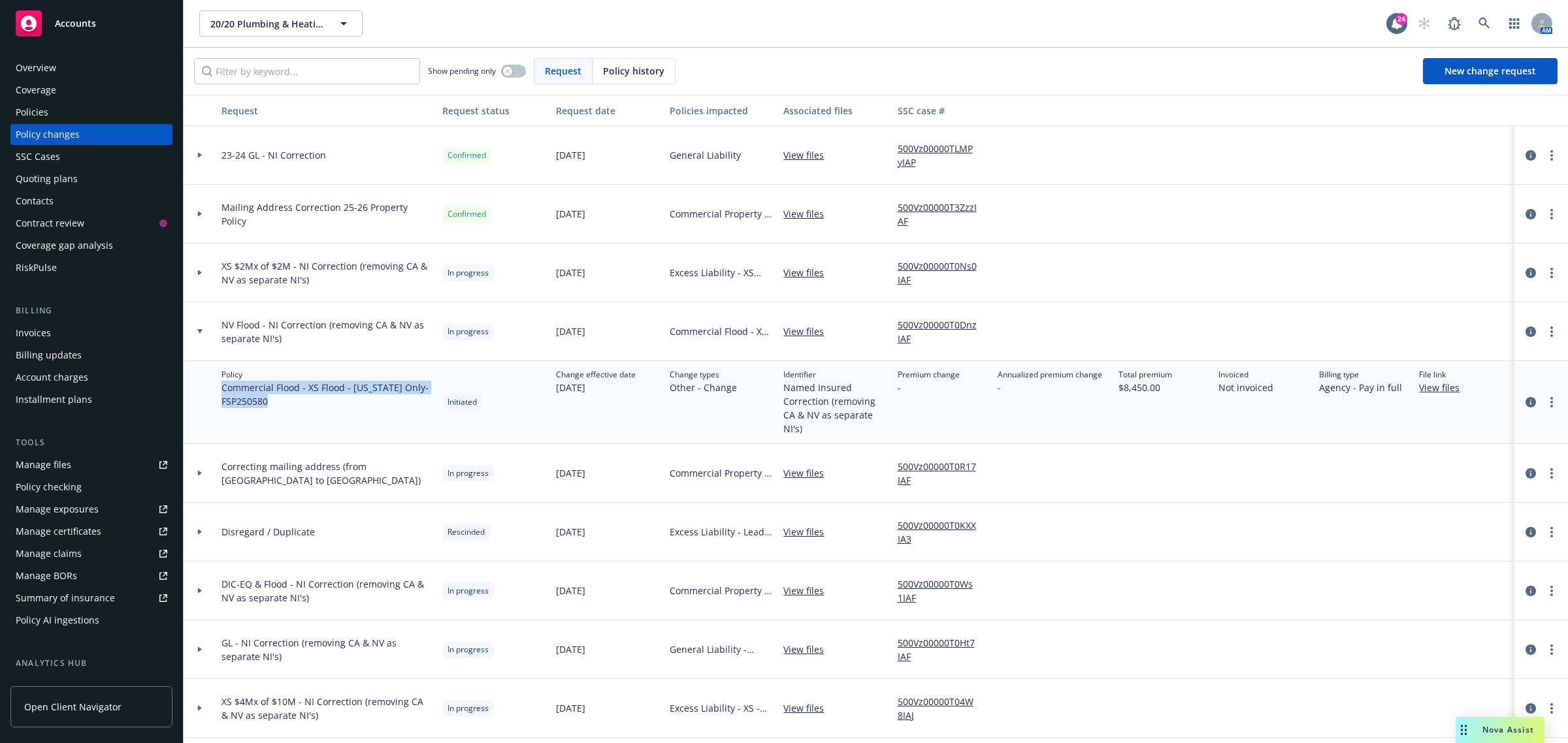
drag, startPoint x: 225, startPoint y: 390, endPoint x: 278, endPoint y: 423, distance: 62.4
click at [278, 423] on div "Policy Commercial Flood - XS Flood - Nevada Only - FSP250580" at bounding box center [326, 402] width 221 height 83
click at [184, 321] on div at bounding box center [199, 332] width 33 height 59
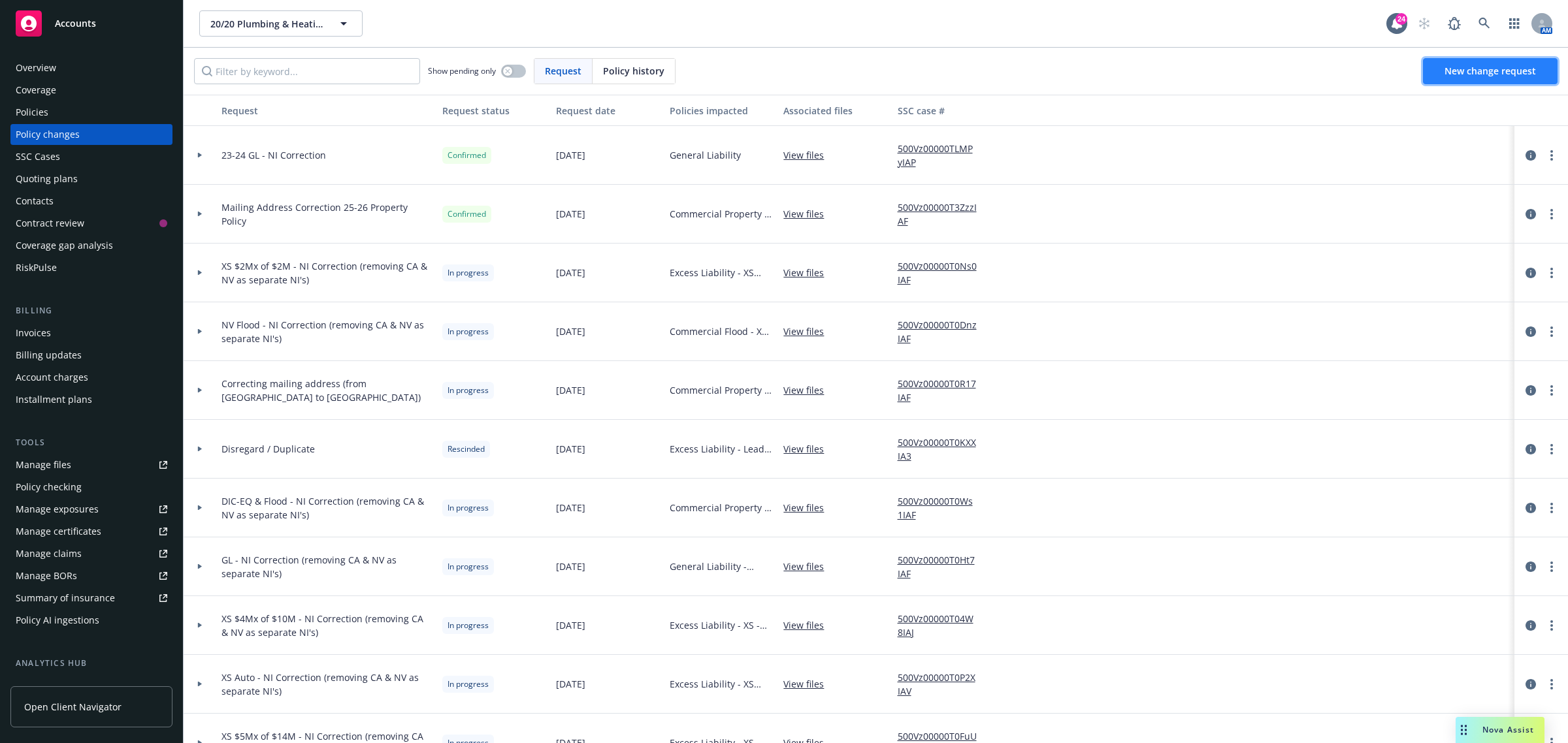
click at [1518, 76] on span "New change request" at bounding box center [1490, 71] width 92 height 13
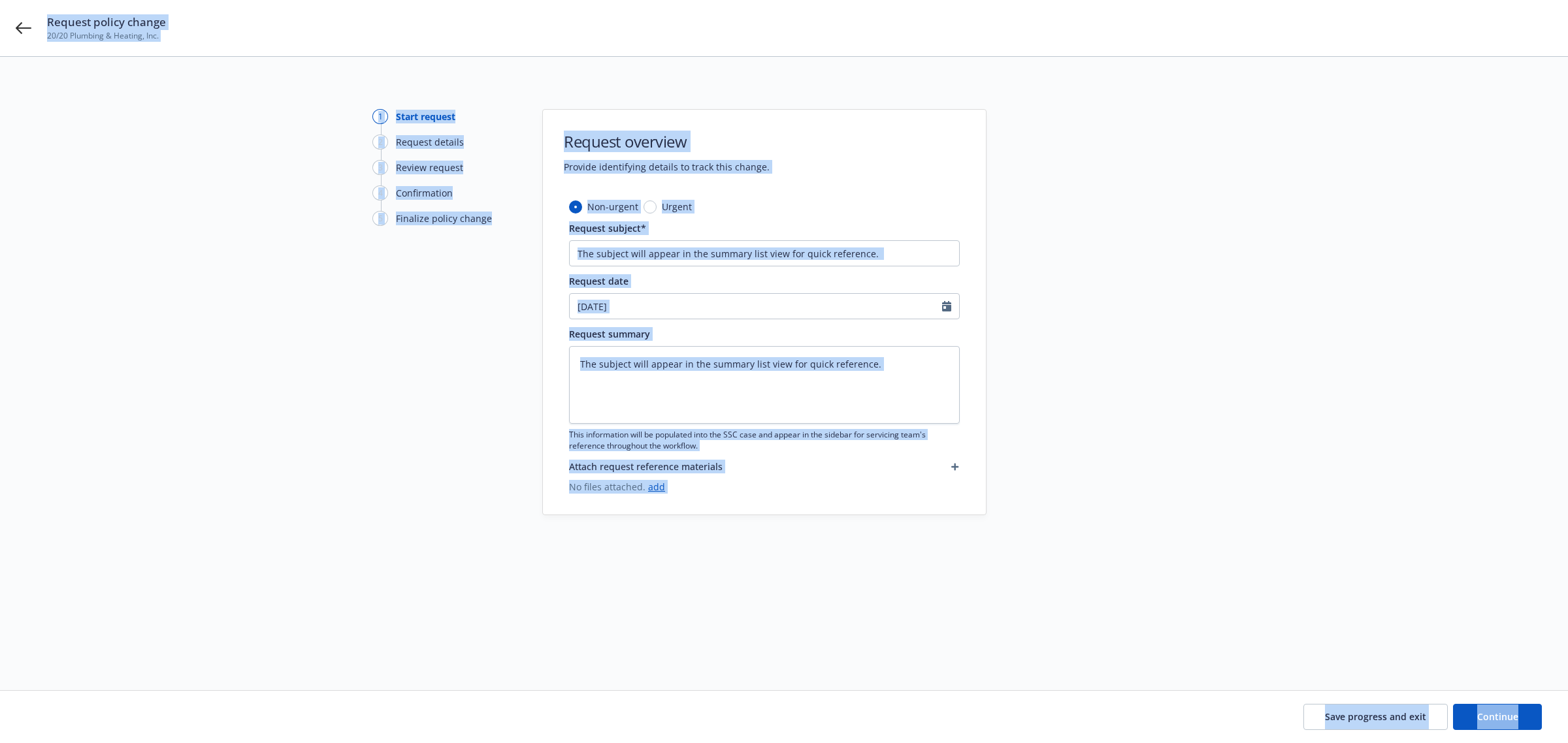
type textarea "x"
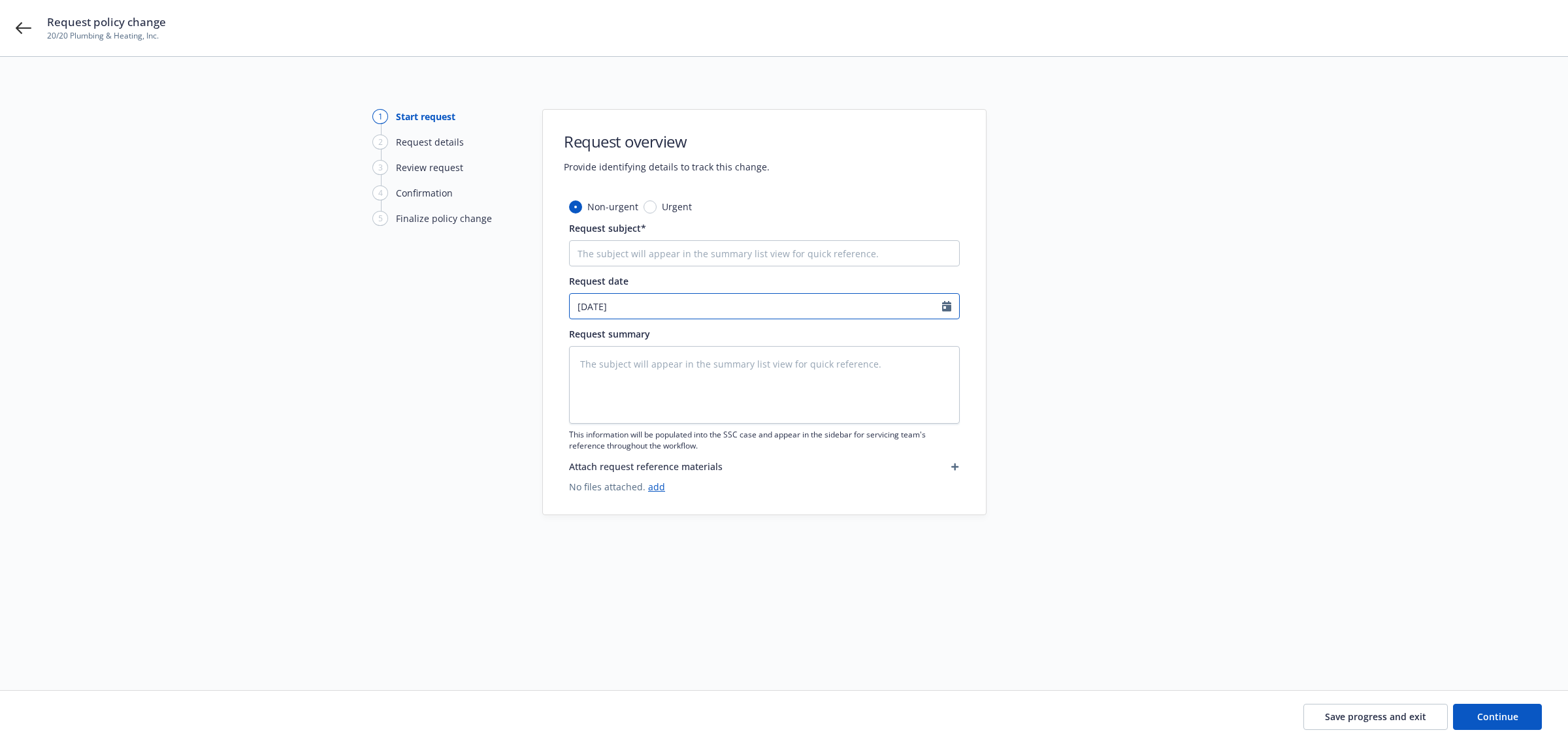
select select "10"
click at [911, 304] on input "10/15/2025" at bounding box center [755, 306] width 372 height 25
type input "03/26/2020"
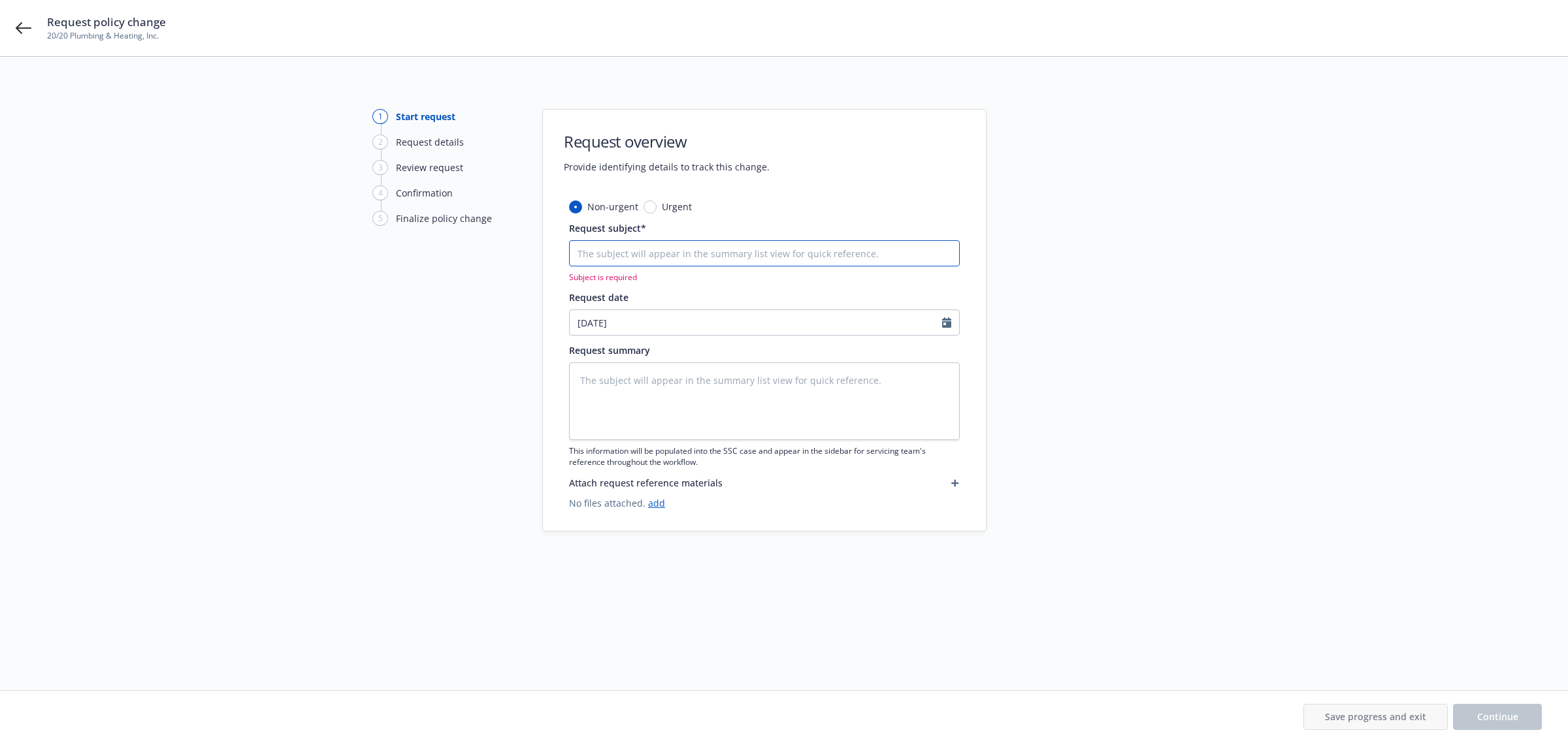
click at [790, 258] on input "Request subject*" at bounding box center [764, 253] width 390 height 26
click at [26, 37] on div "Request policy change 20/20 Plumbing & Heating, Inc." at bounding box center [784, 28] width 1568 height 57
click at [27, 18] on div "Request policy change 20/20 Plumbing & Heating, Inc." at bounding box center [784, 28] width 1568 height 57
click at [20, 31] on icon at bounding box center [24, 28] width 16 height 16
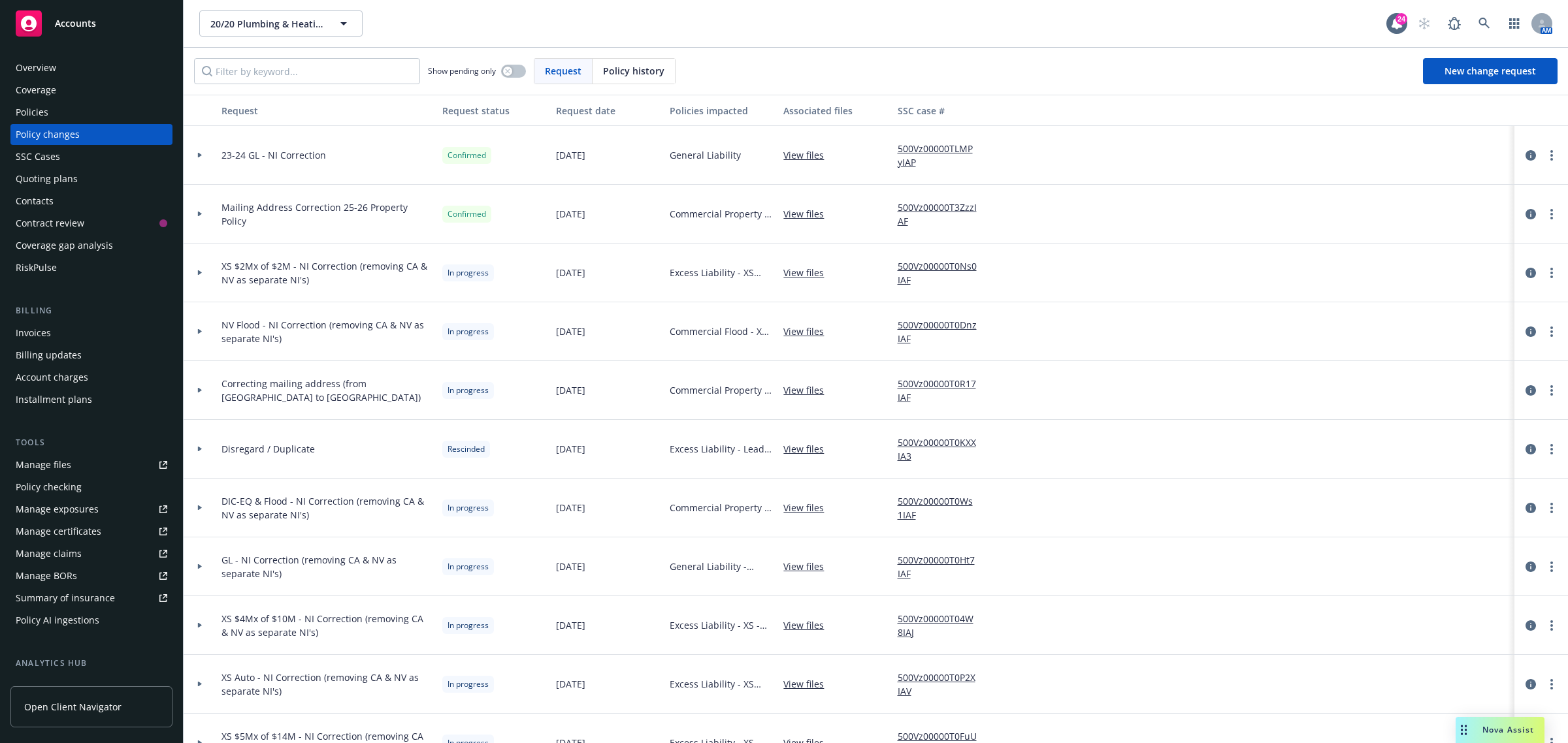
click at [206, 264] on div at bounding box center [199, 273] width 33 height 59
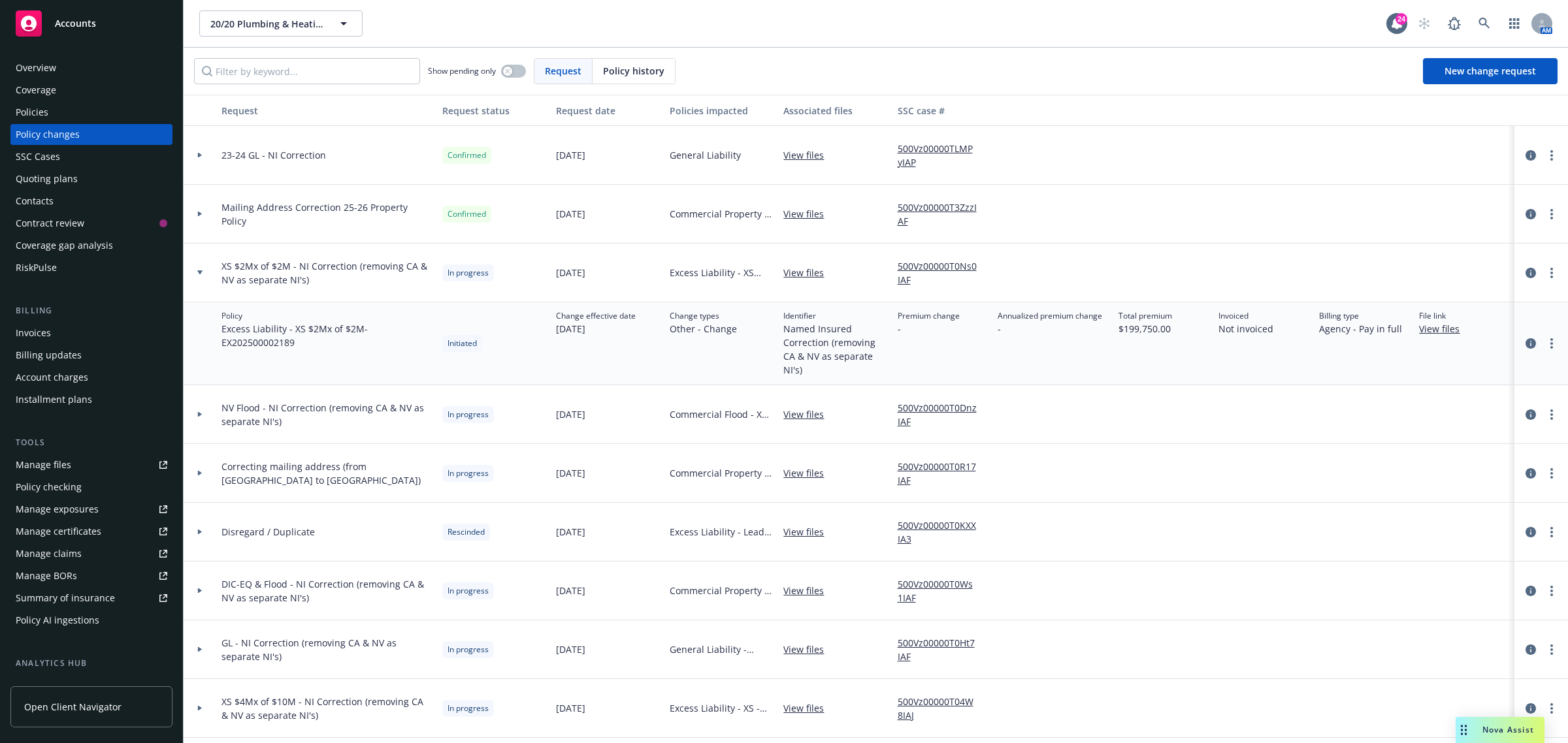
click at [194, 272] on div at bounding box center [200, 272] width 22 height 5
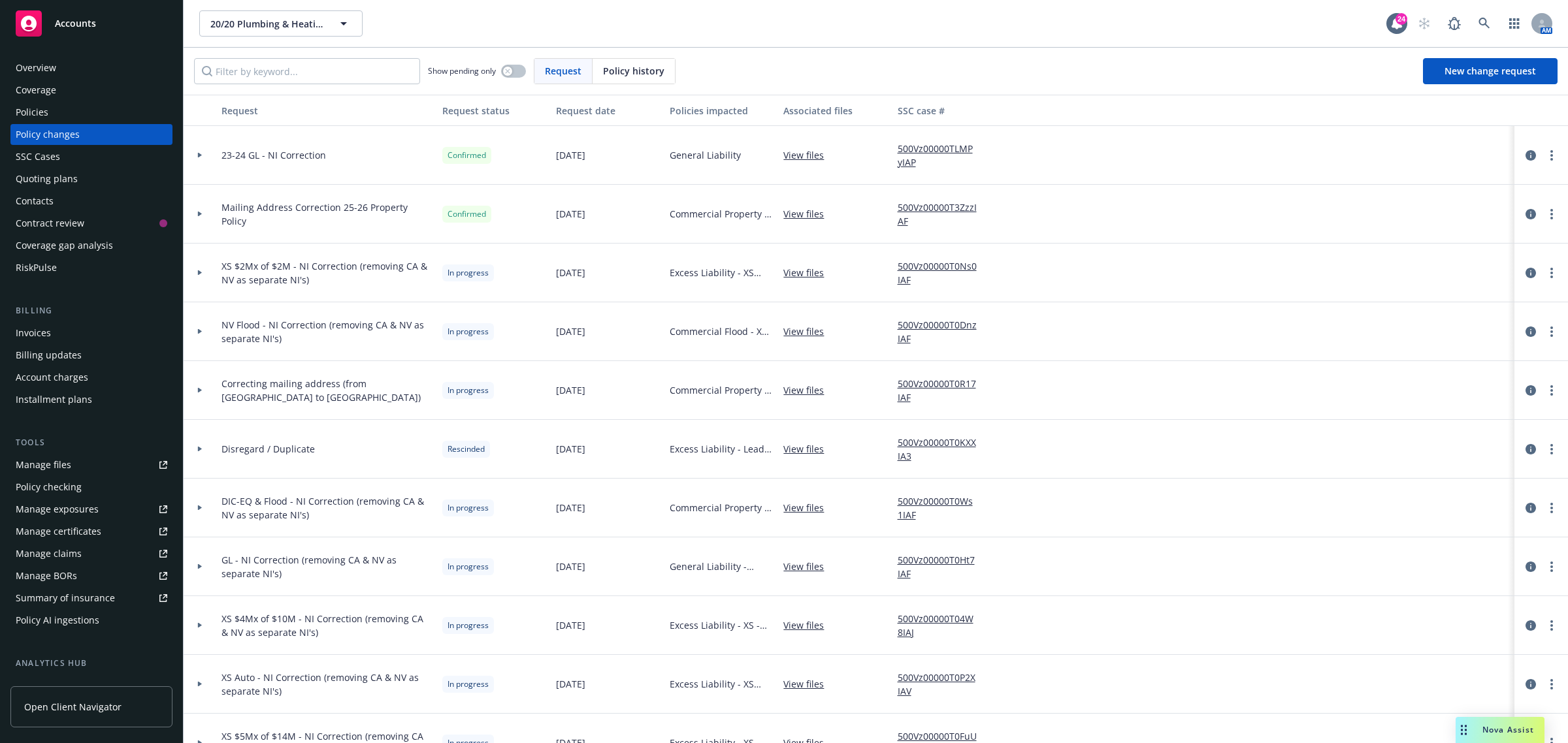
click at [210, 354] on div at bounding box center [199, 332] width 33 height 59
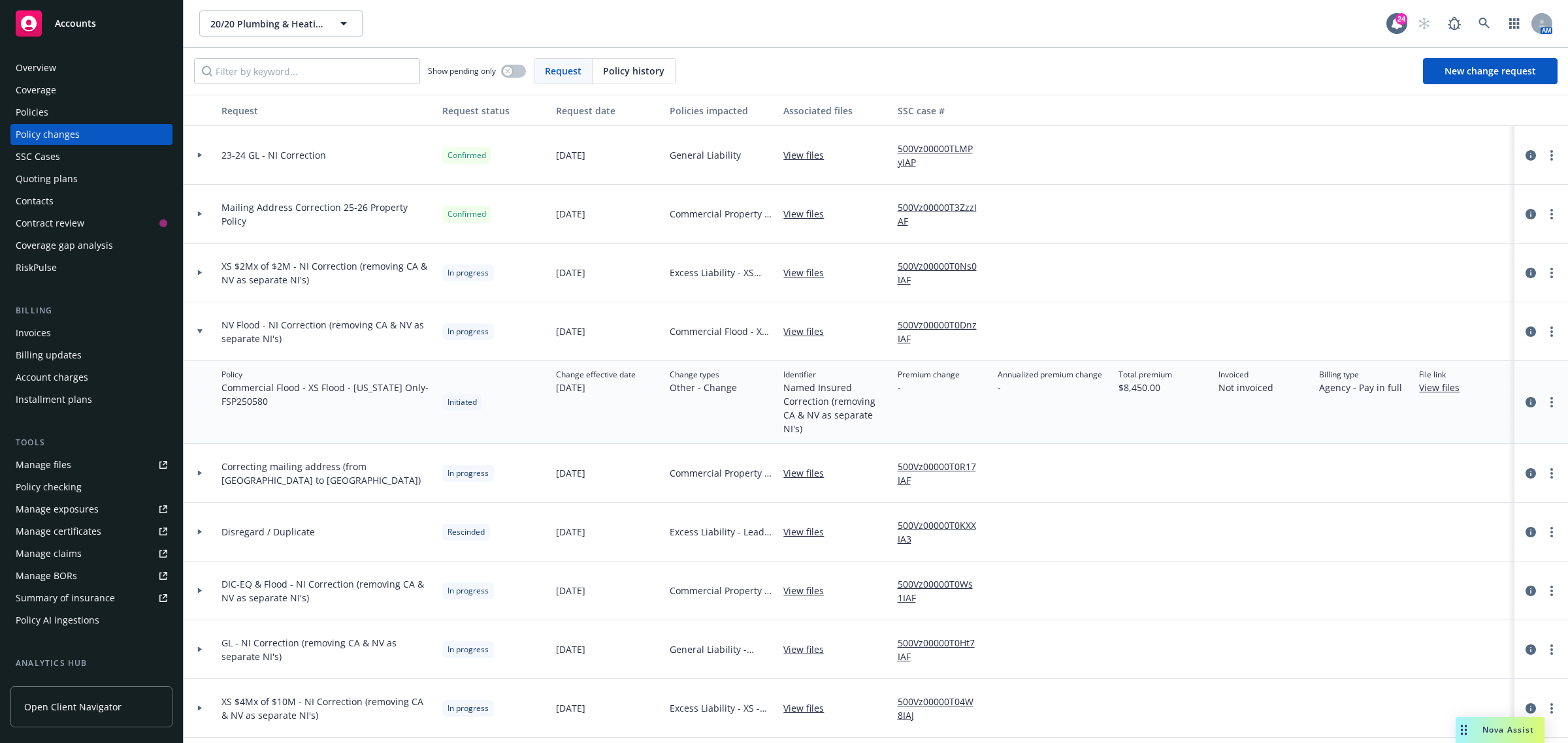
click at [202, 333] on icon at bounding box center [200, 331] width 6 height 5
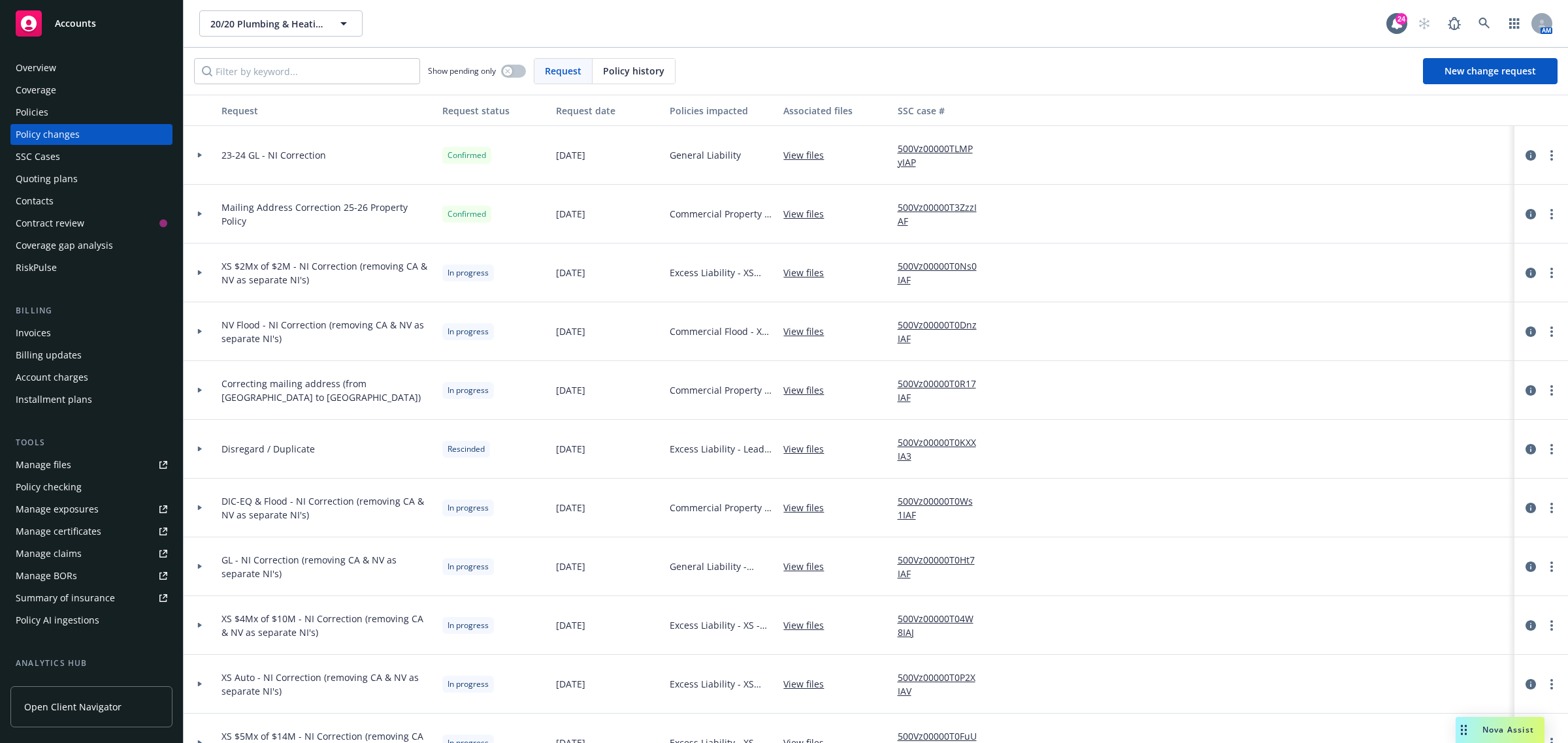
click at [200, 389] on icon at bounding box center [199, 390] width 4 height 6
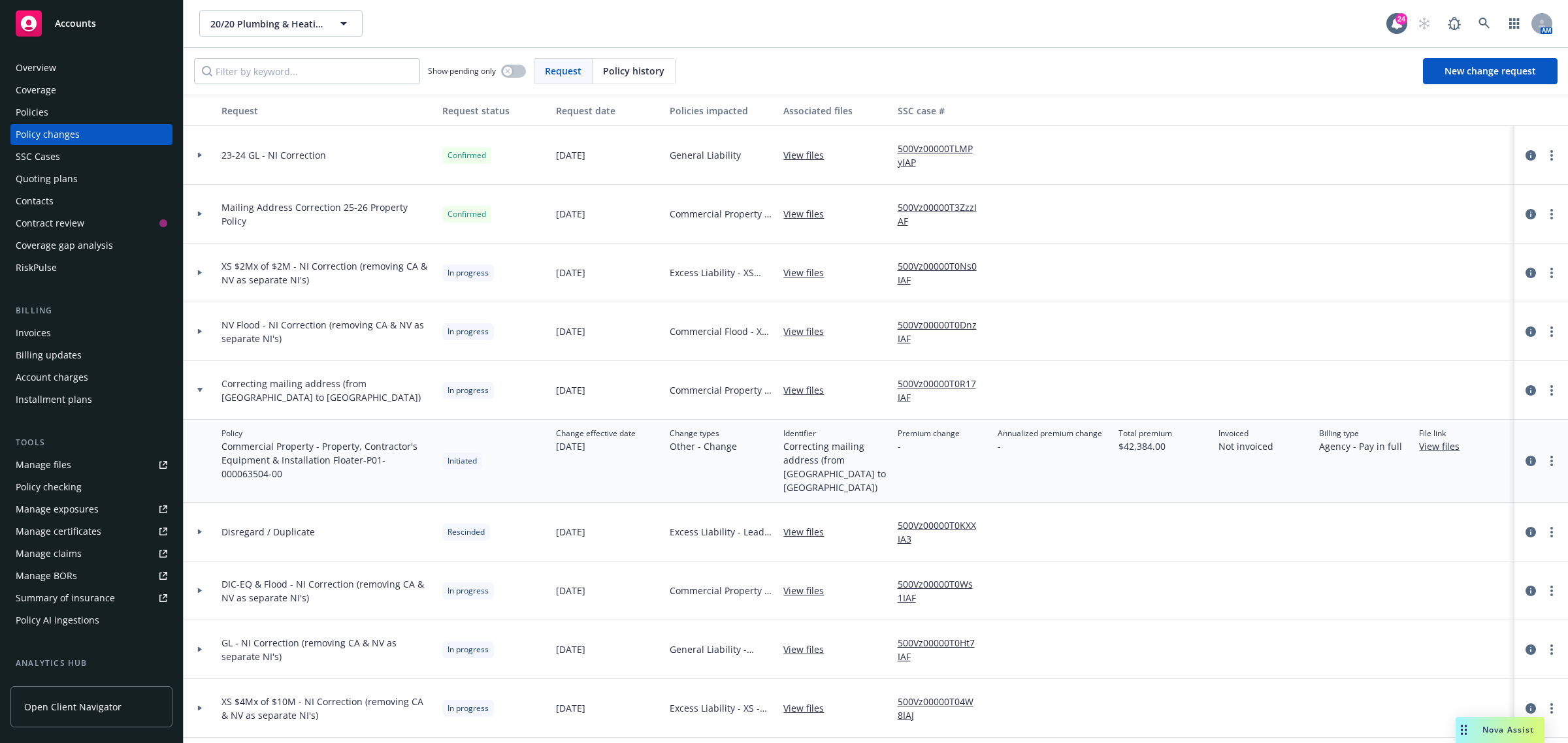
click at [190, 388] on div at bounding box center [200, 390] width 22 height 5
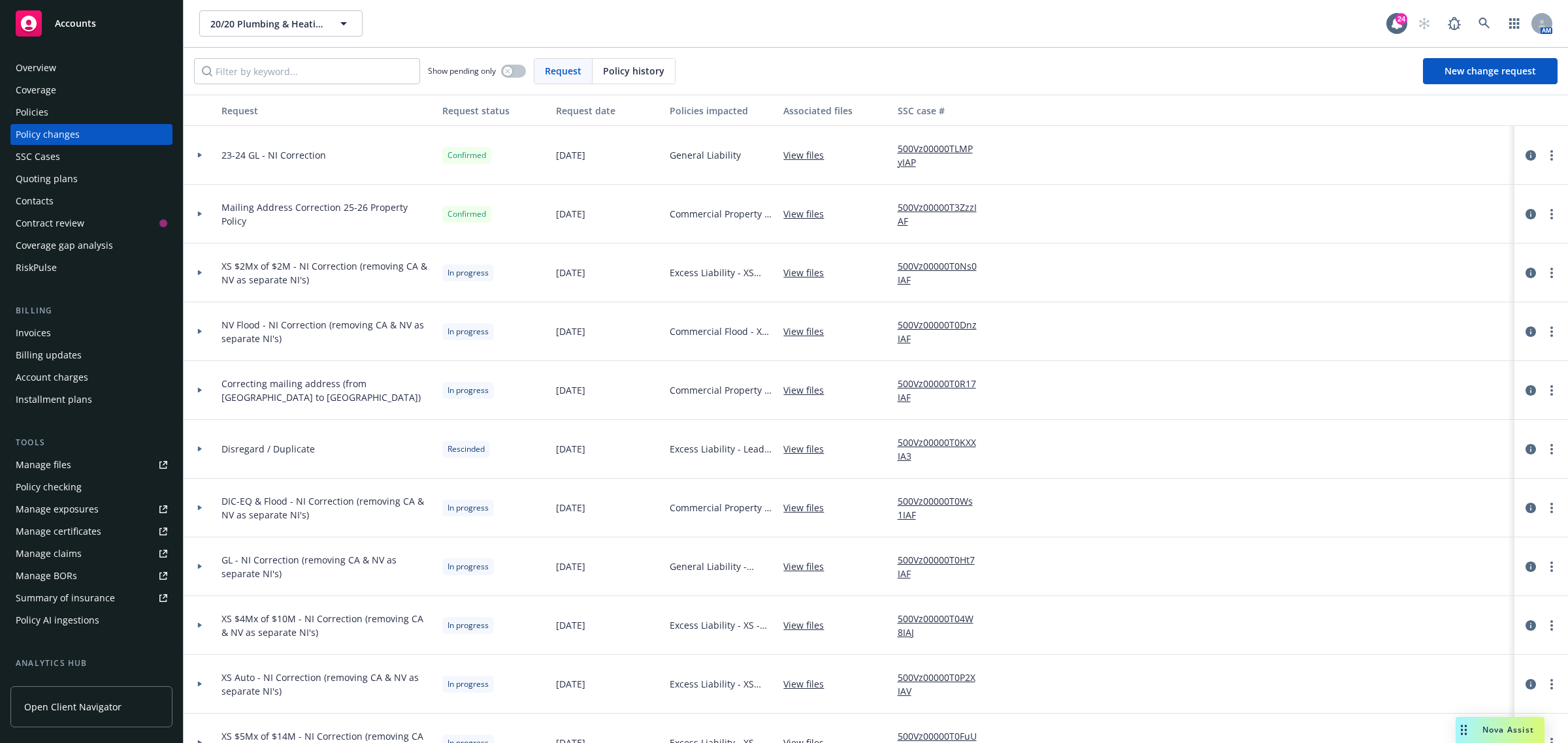
click at [213, 565] on div at bounding box center [199, 567] width 33 height 59
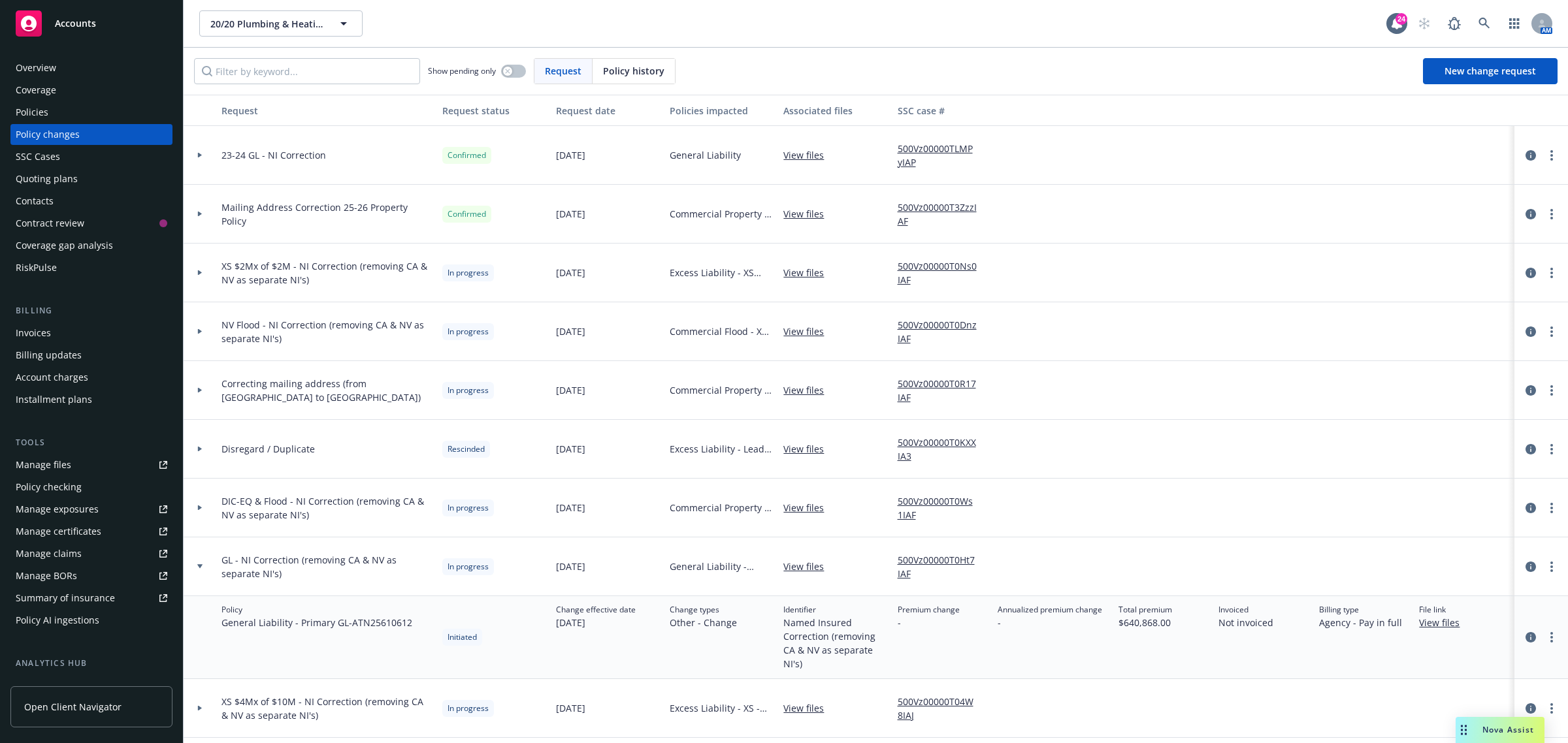
click at [1431, 625] on link "View files" at bounding box center [1445, 622] width 51 height 14
click at [211, 573] on div at bounding box center [199, 567] width 33 height 59
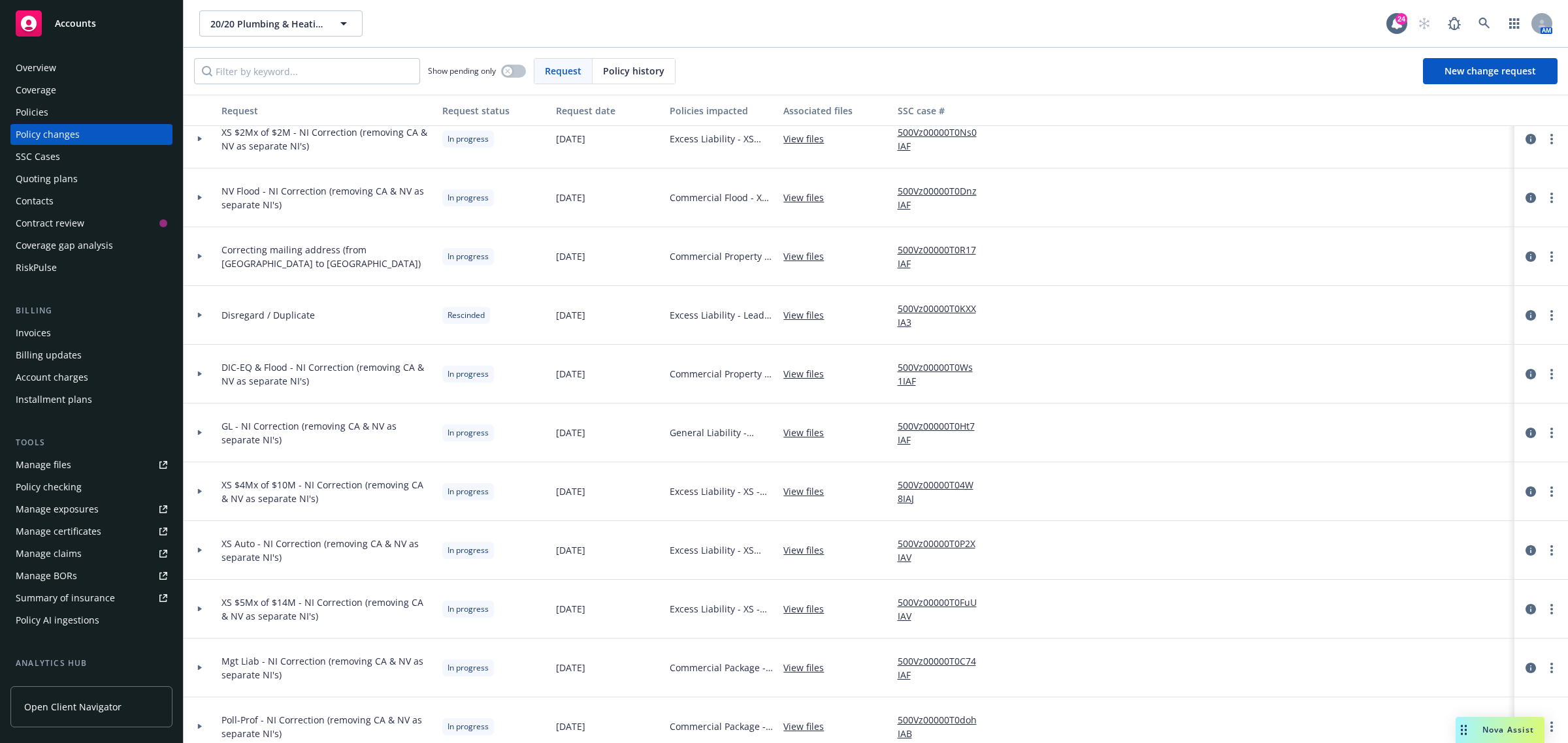
scroll to position [163, 0]
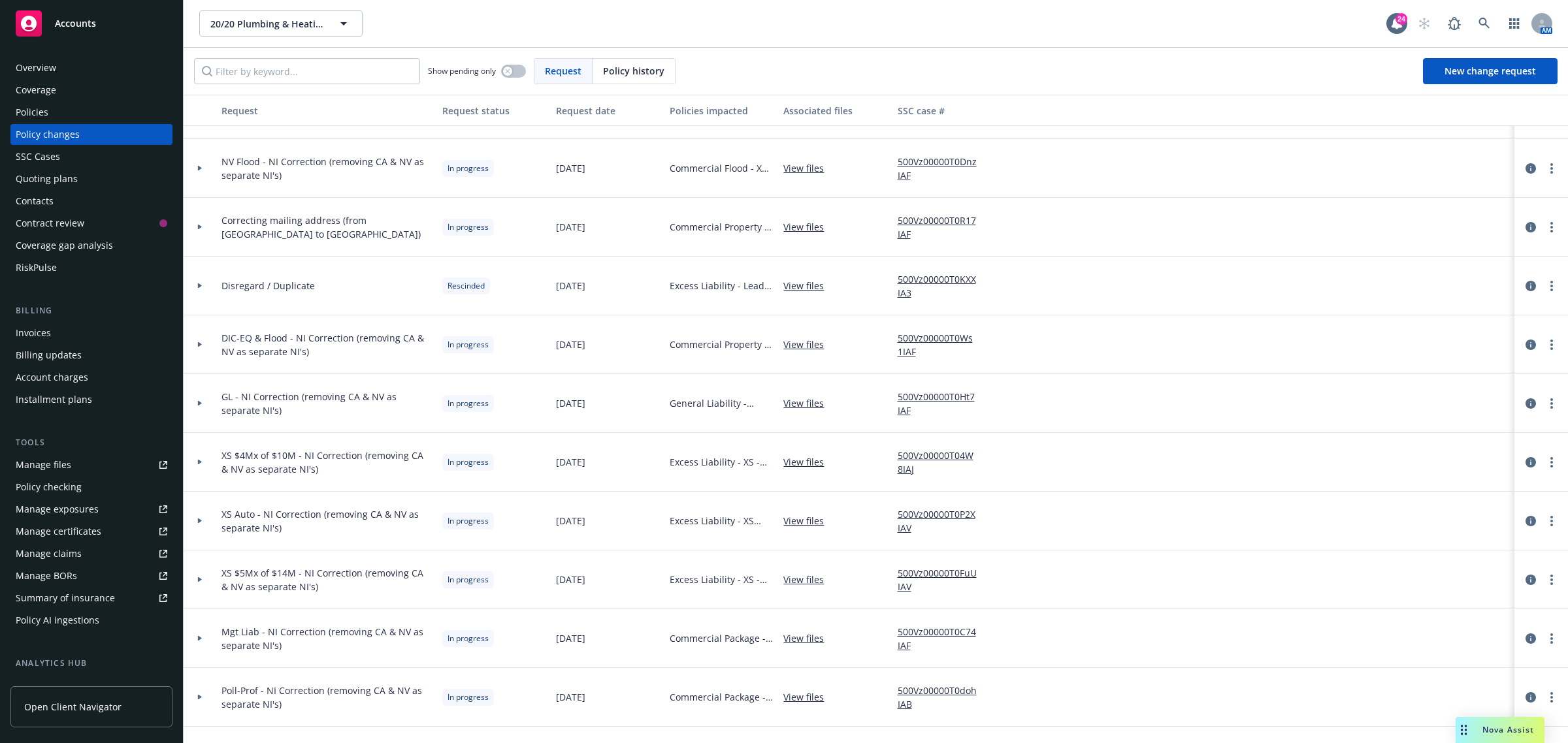
click at [203, 510] on div at bounding box center [199, 521] width 33 height 59
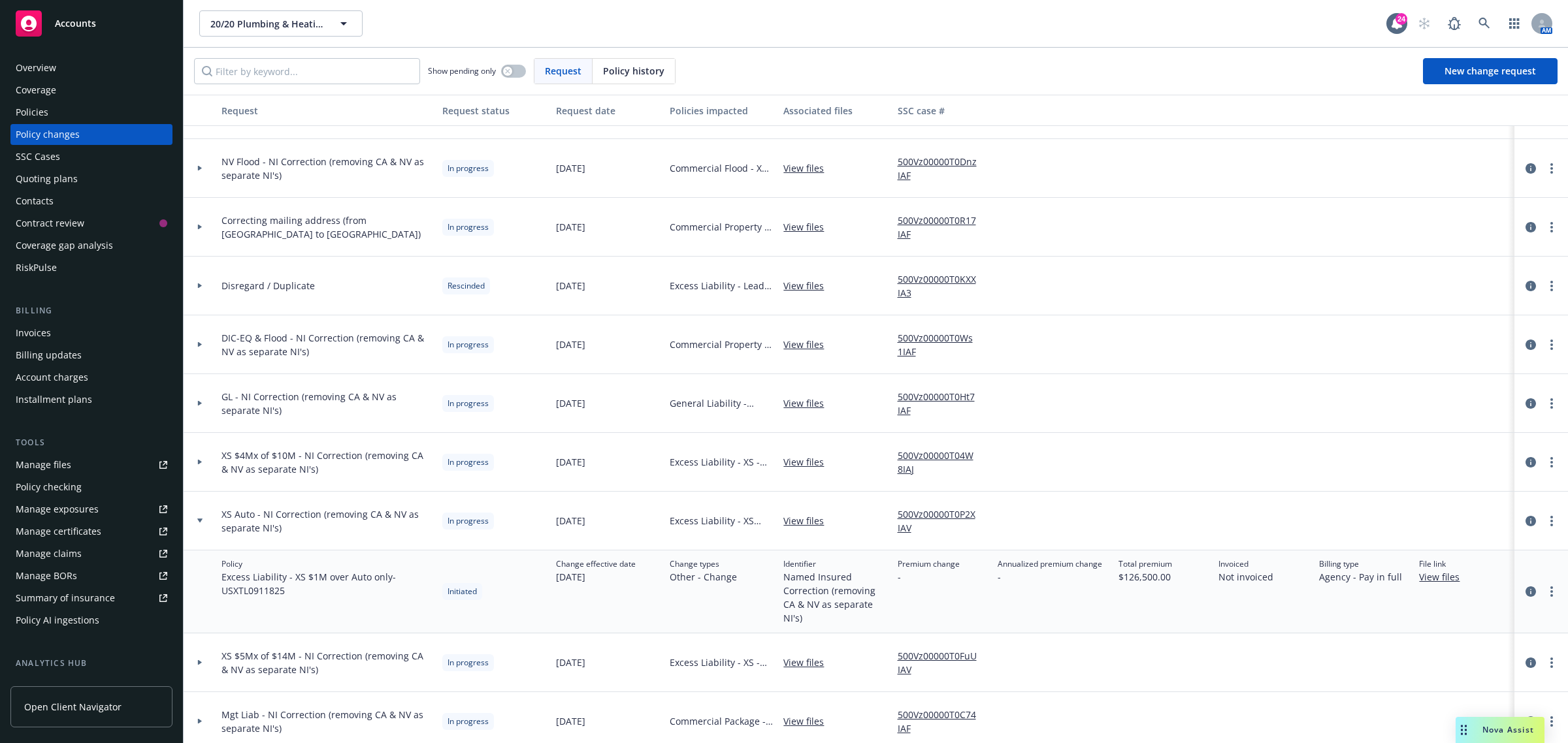
click at [201, 520] on icon at bounding box center [200, 520] width 6 height 4
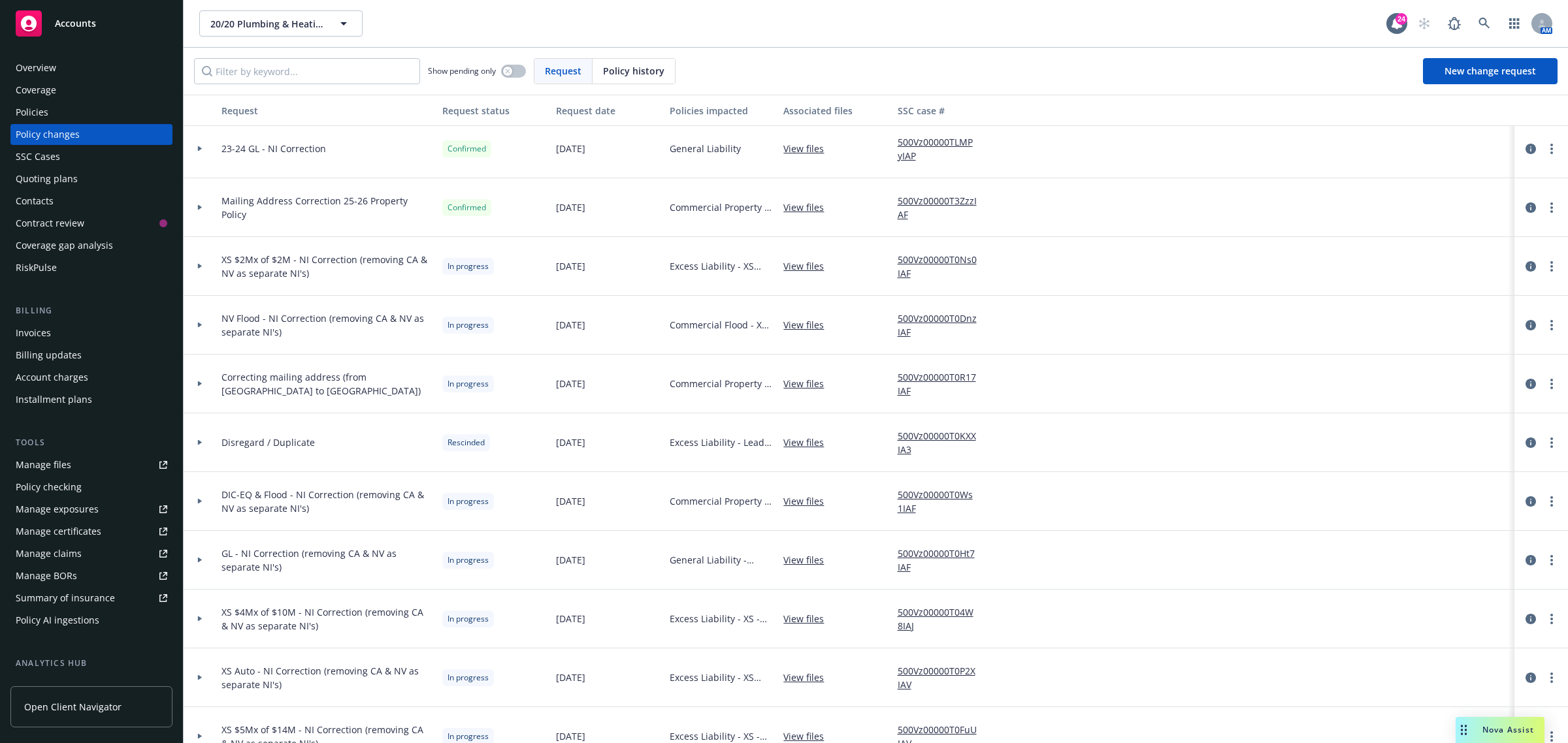
scroll to position [0, 0]
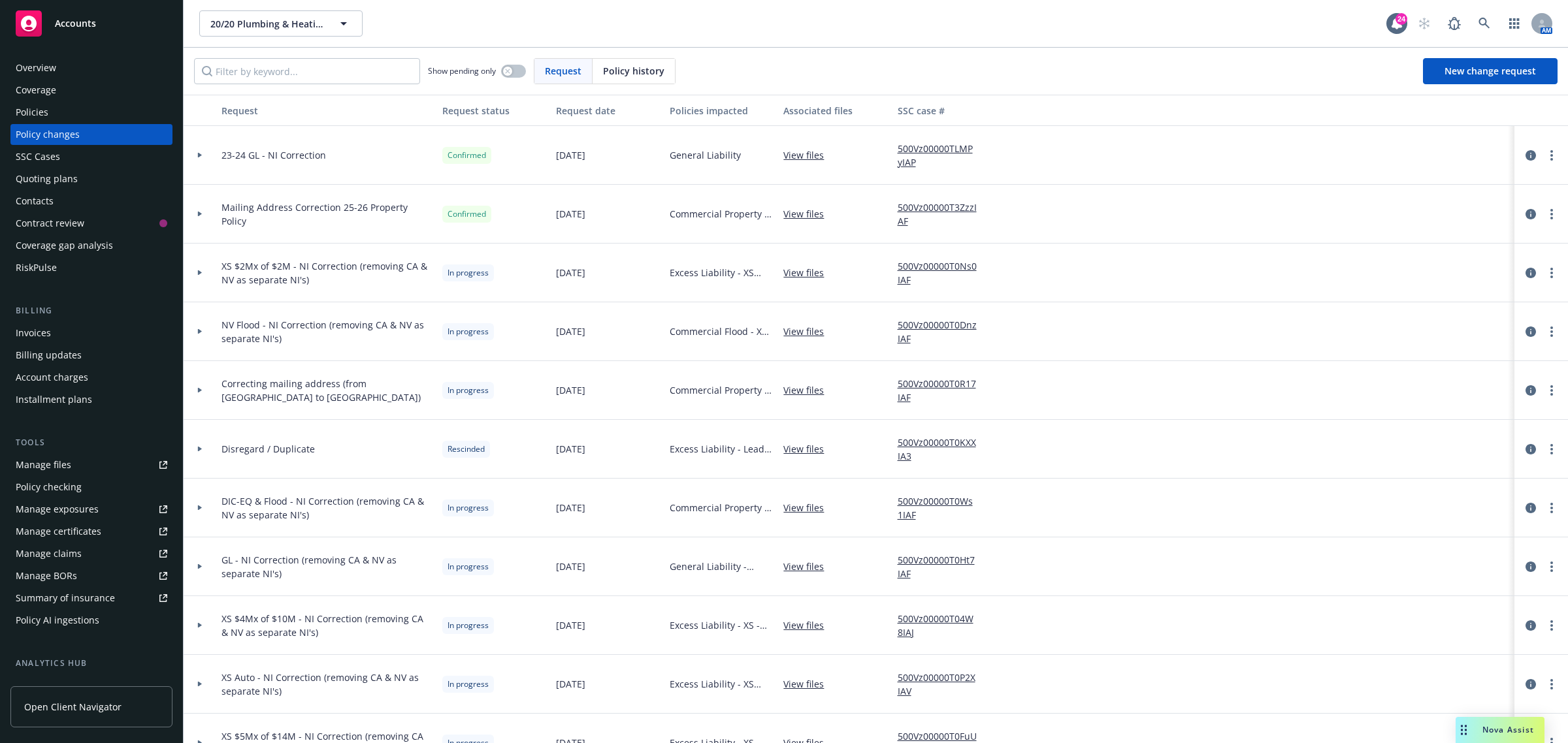
click at [210, 280] on div at bounding box center [199, 273] width 33 height 59
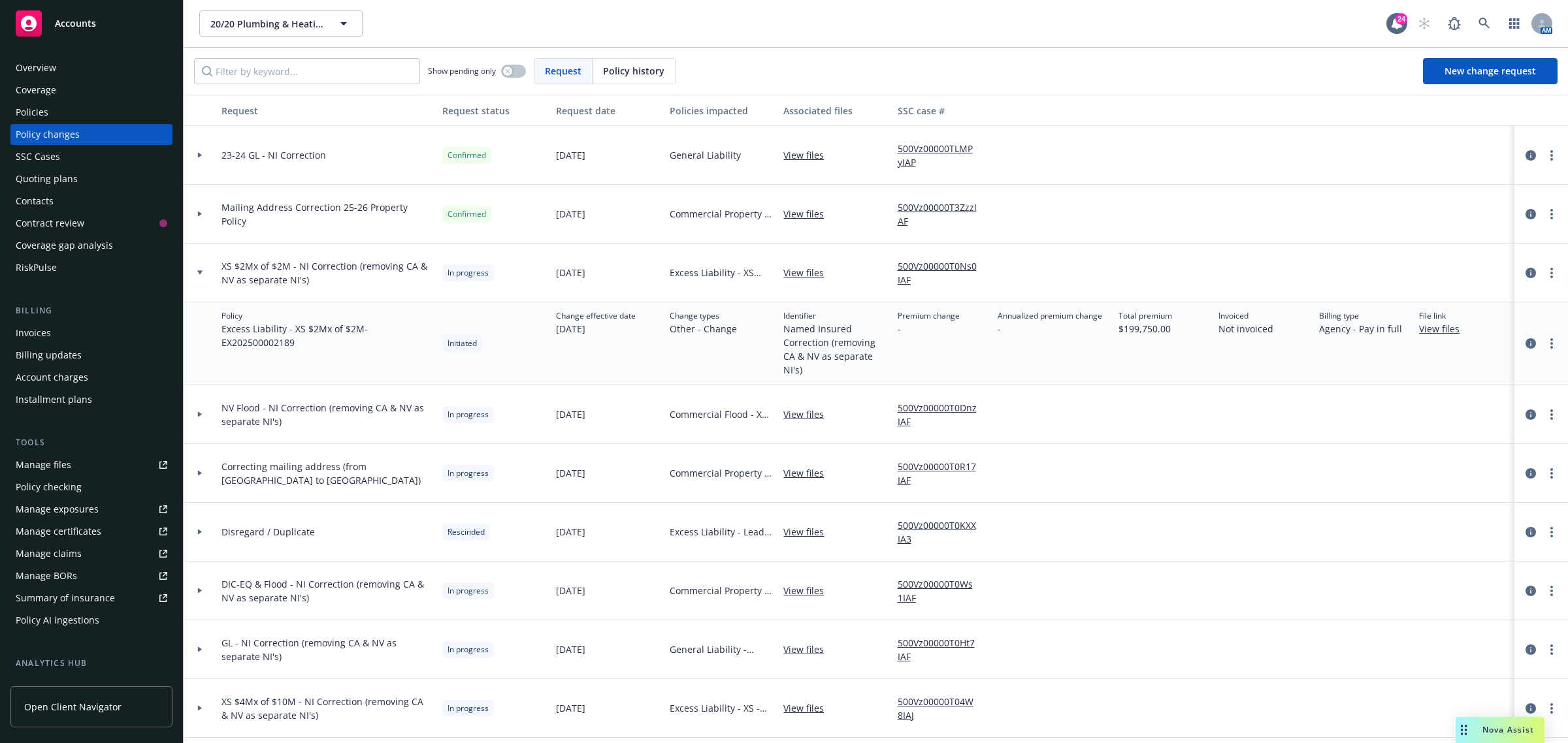
click at [210, 280] on div at bounding box center [199, 273] width 33 height 59
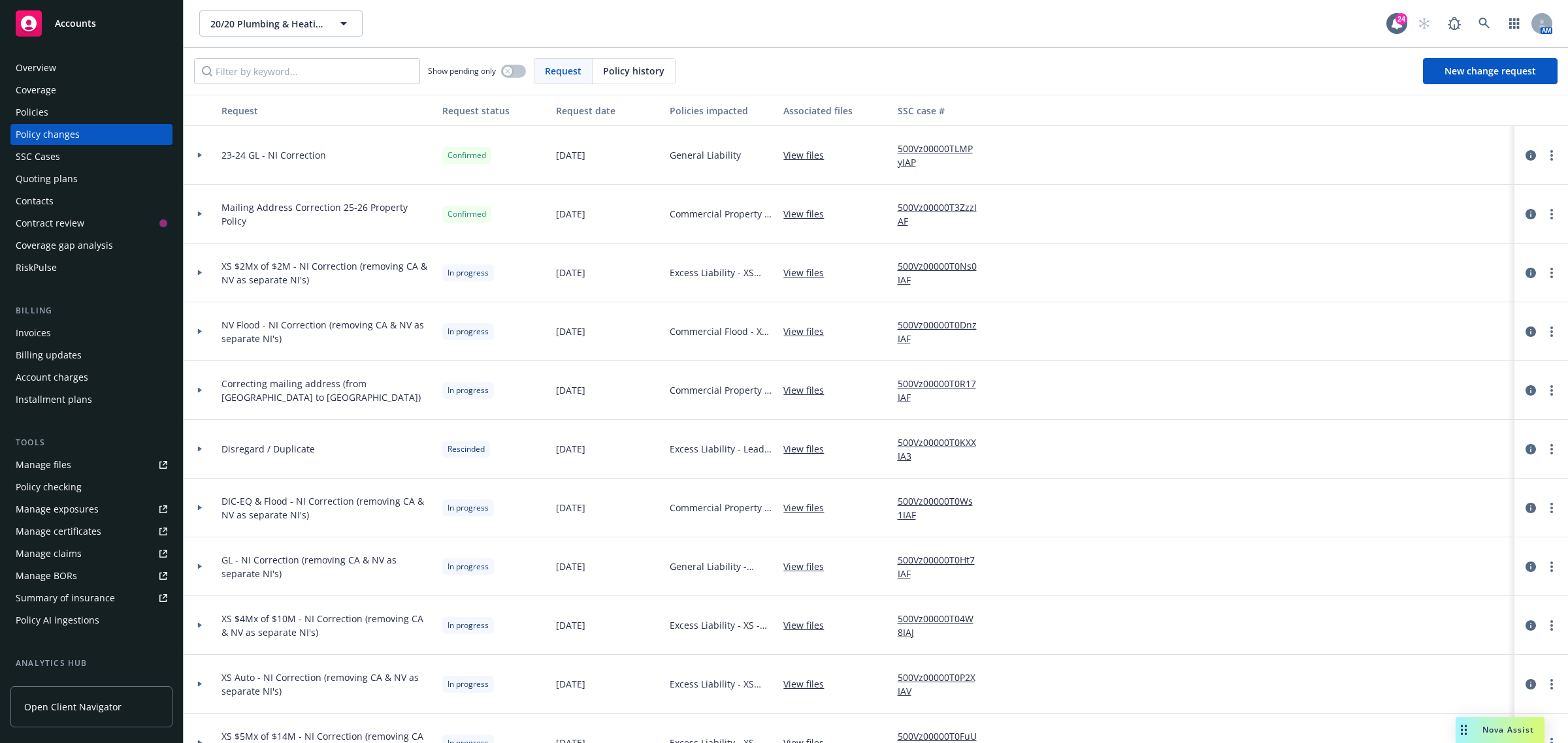
click at [198, 334] on div at bounding box center [199, 332] width 33 height 59
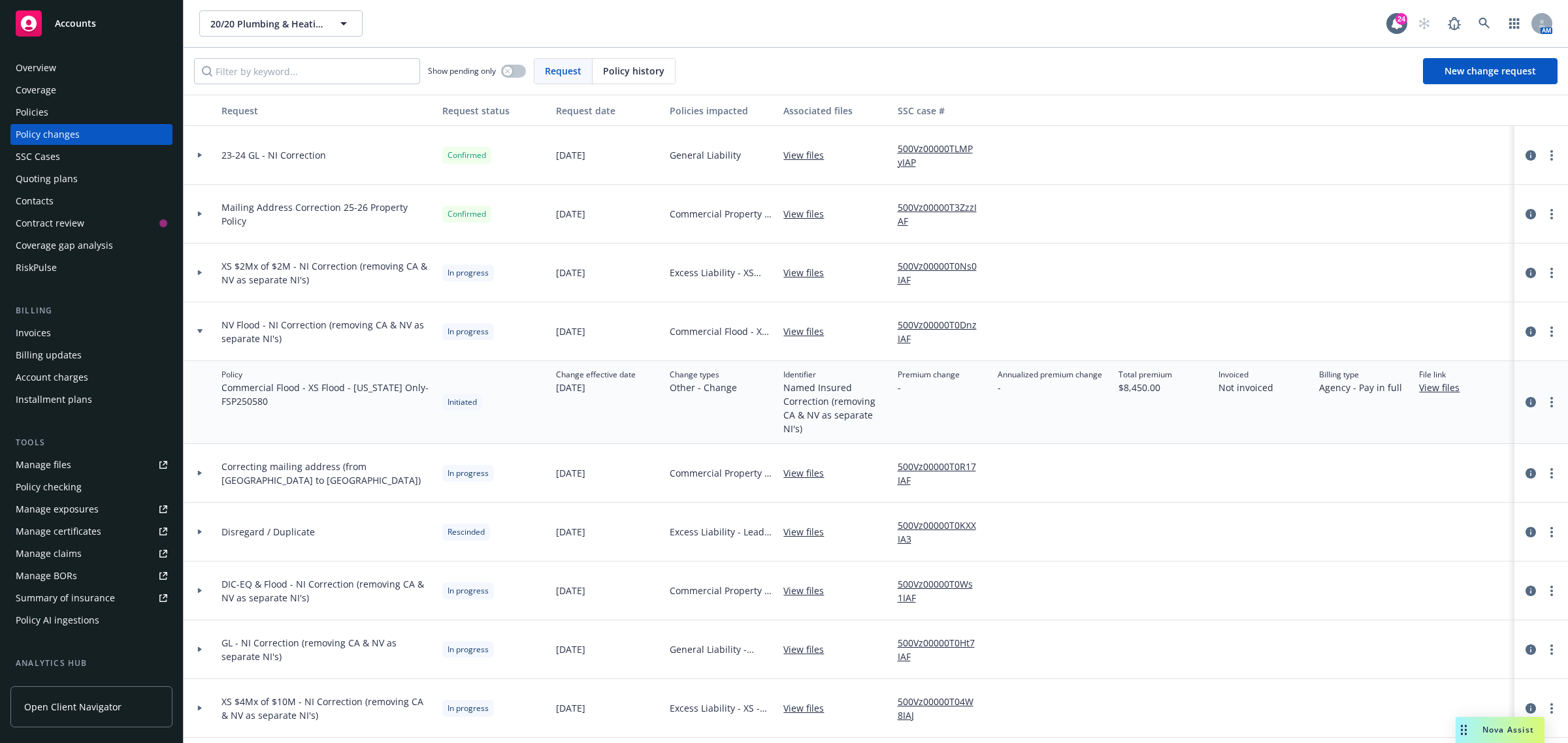
click at [198, 336] on div at bounding box center [199, 332] width 33 height 59
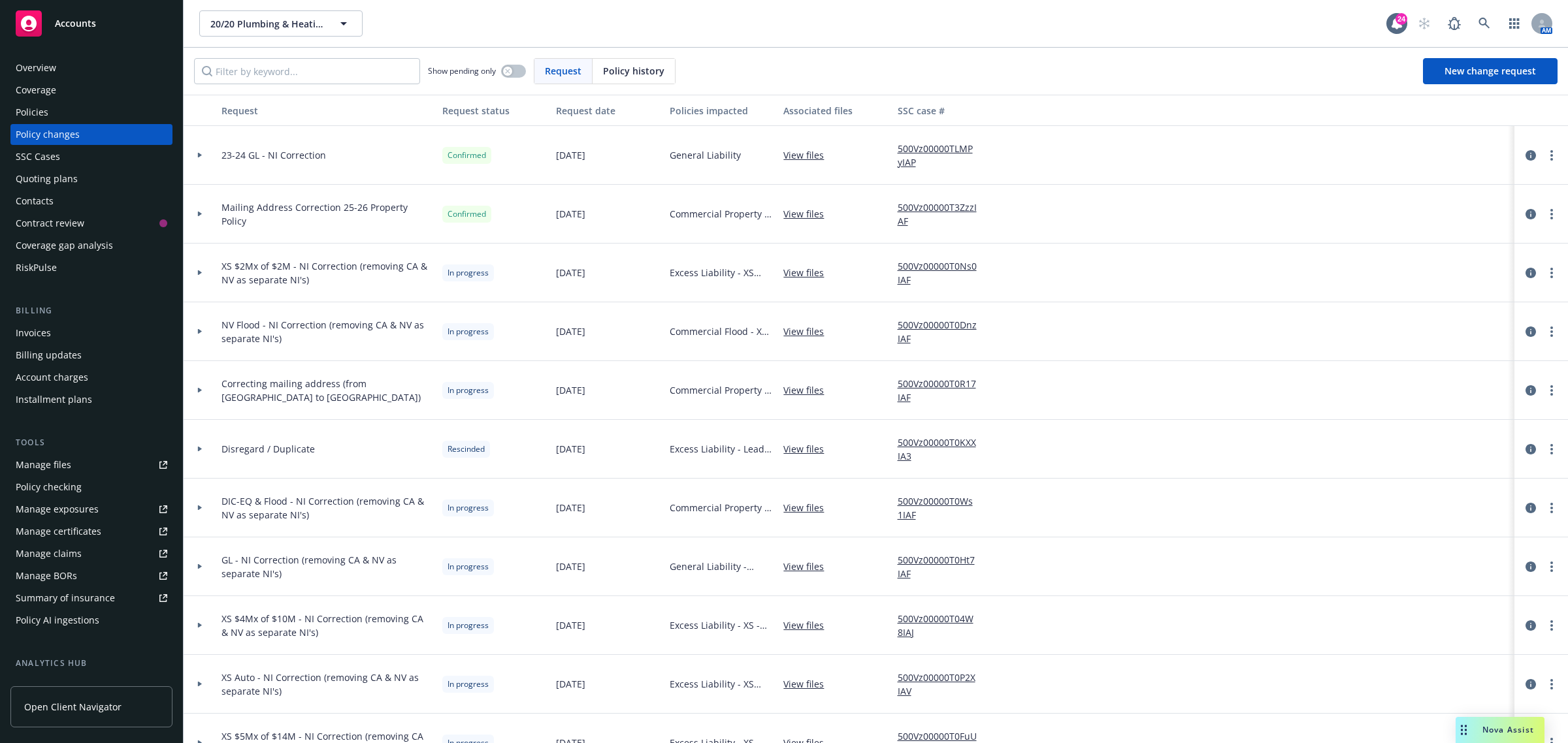
click at [204, 397] on div at bounding box center [199, 390] width 33 height 59
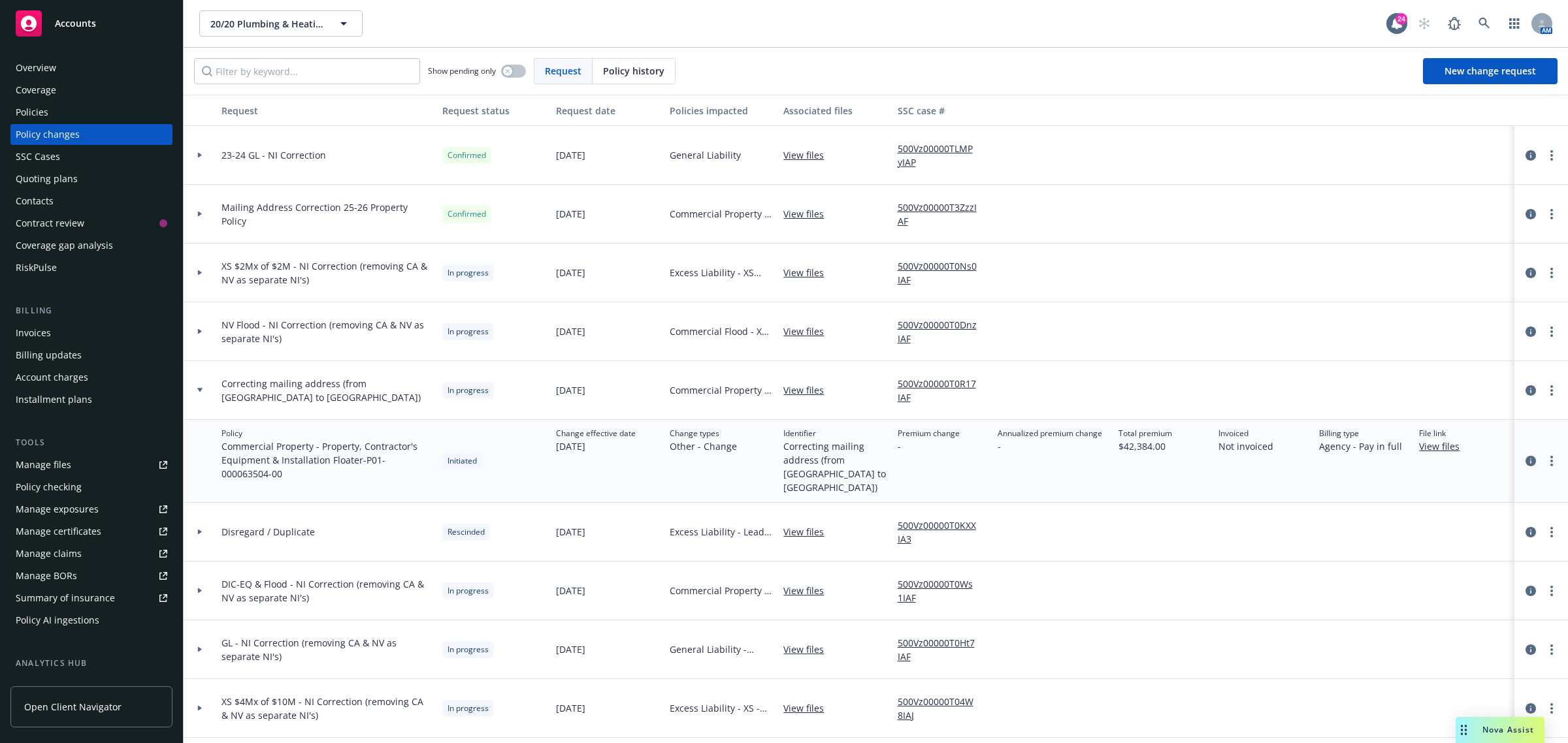
click at [204, 397] on div at bounding box center [199, 390] width 33 height 59
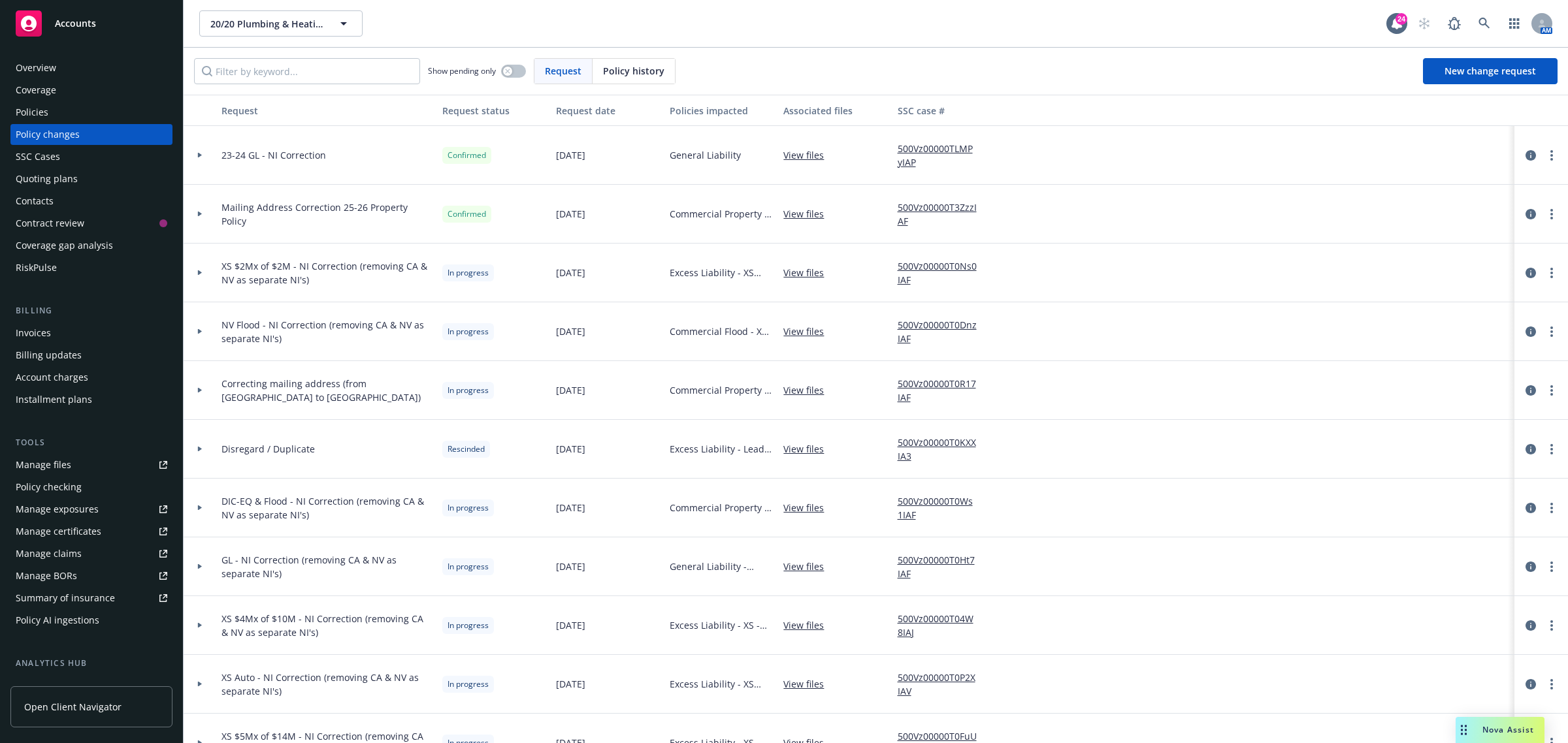
click at [209, 510] on div at bounding box center [199, 508] width 33 height 59
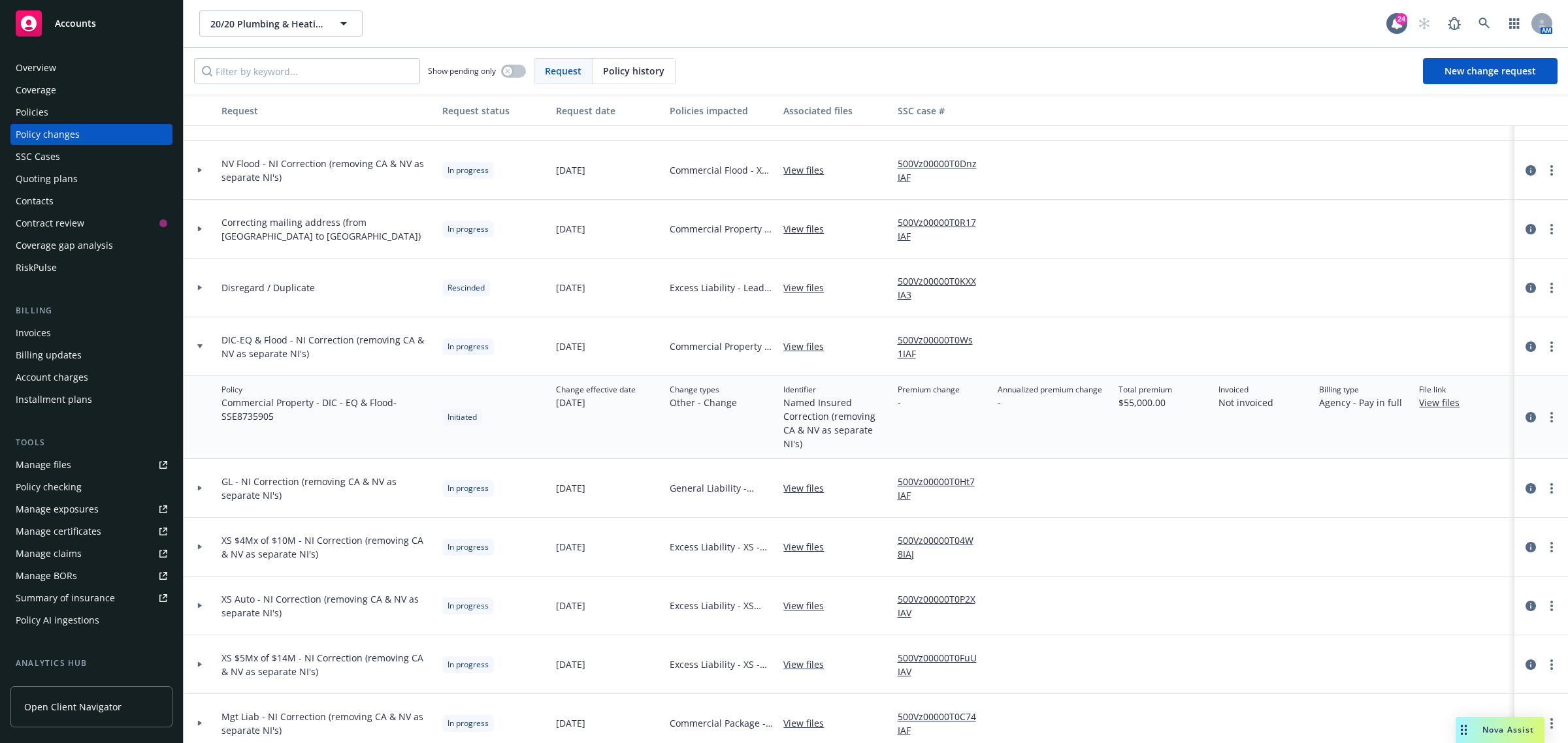
scroll to position [163, 0]
click at [199, 351] on div at bounding box center [199, 345] width 33 height 59
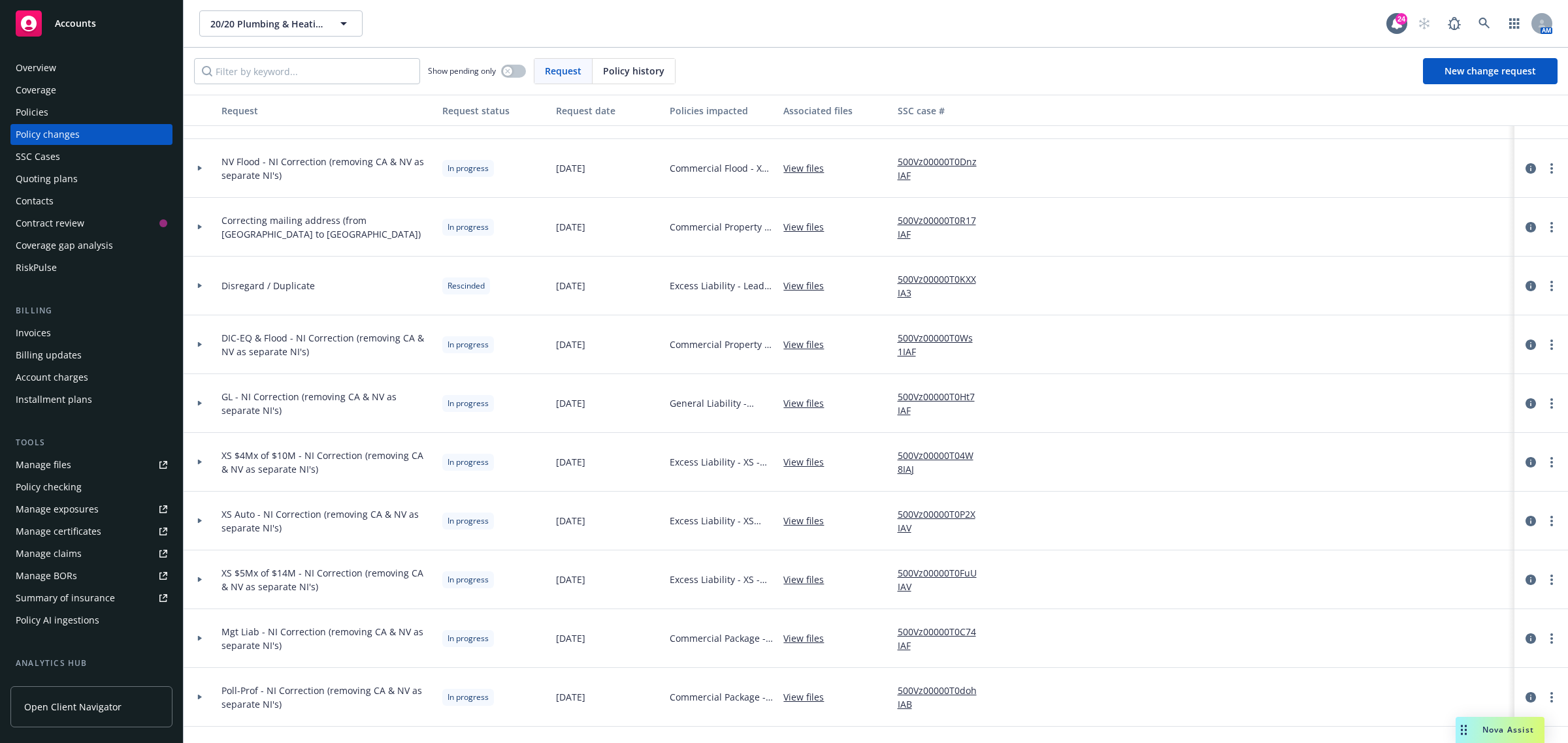
click at [201, 405] on icon at bounding box center [200, 403] width 6 height 5
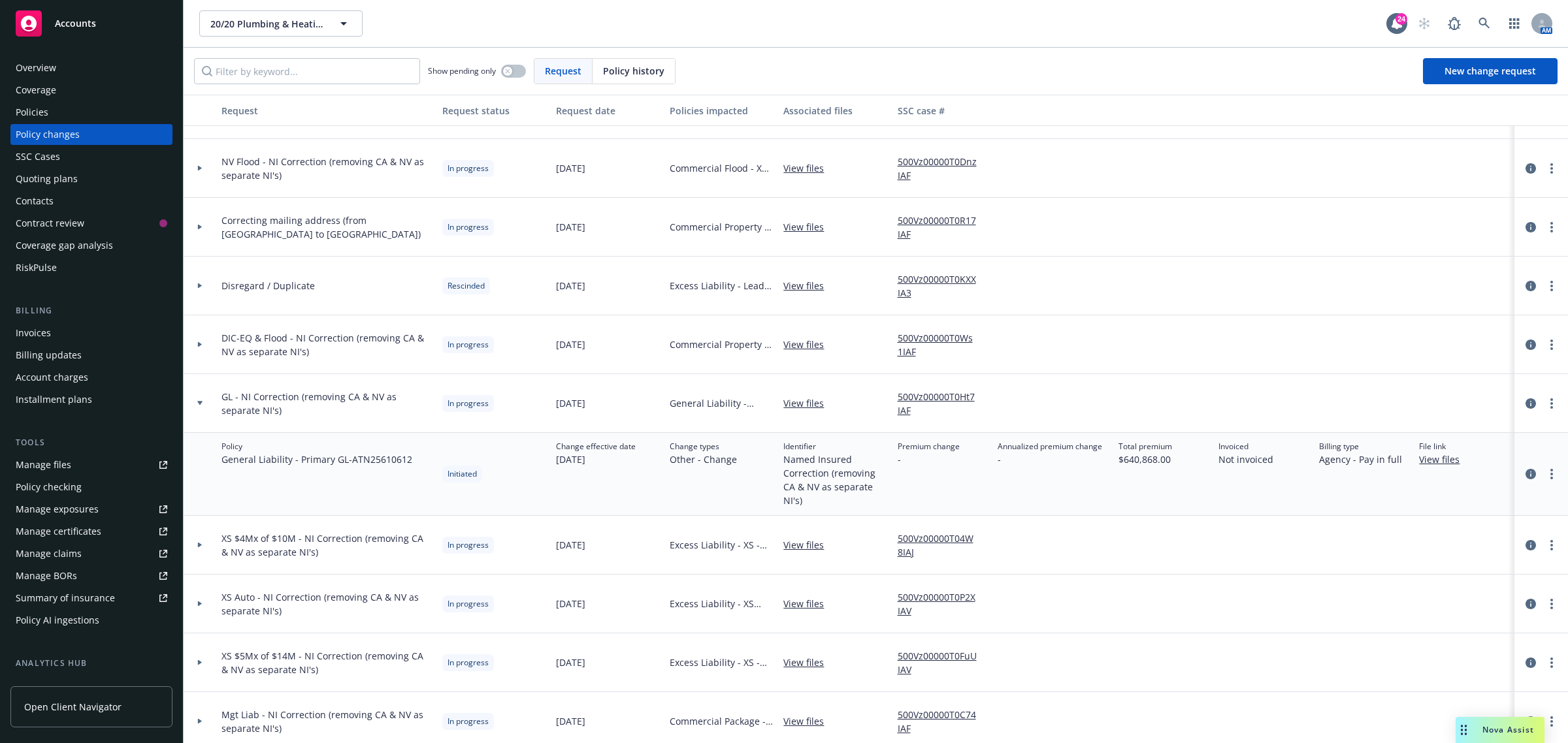
click at [207, 405] on div at bounding box center [200, 403] width 22 height 5
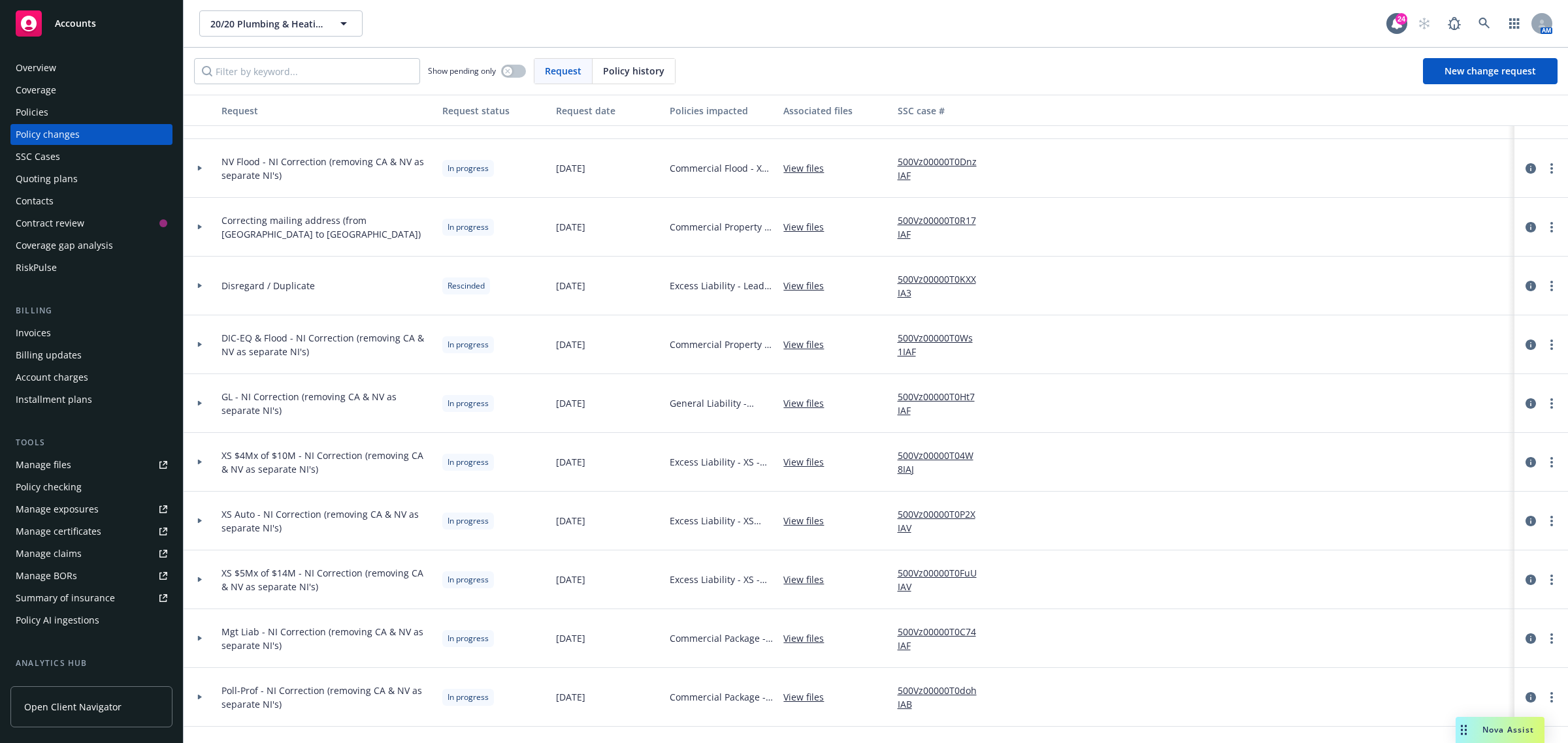
click at [208, 456] on div at bounding box center [199, 463] width 33 height 59
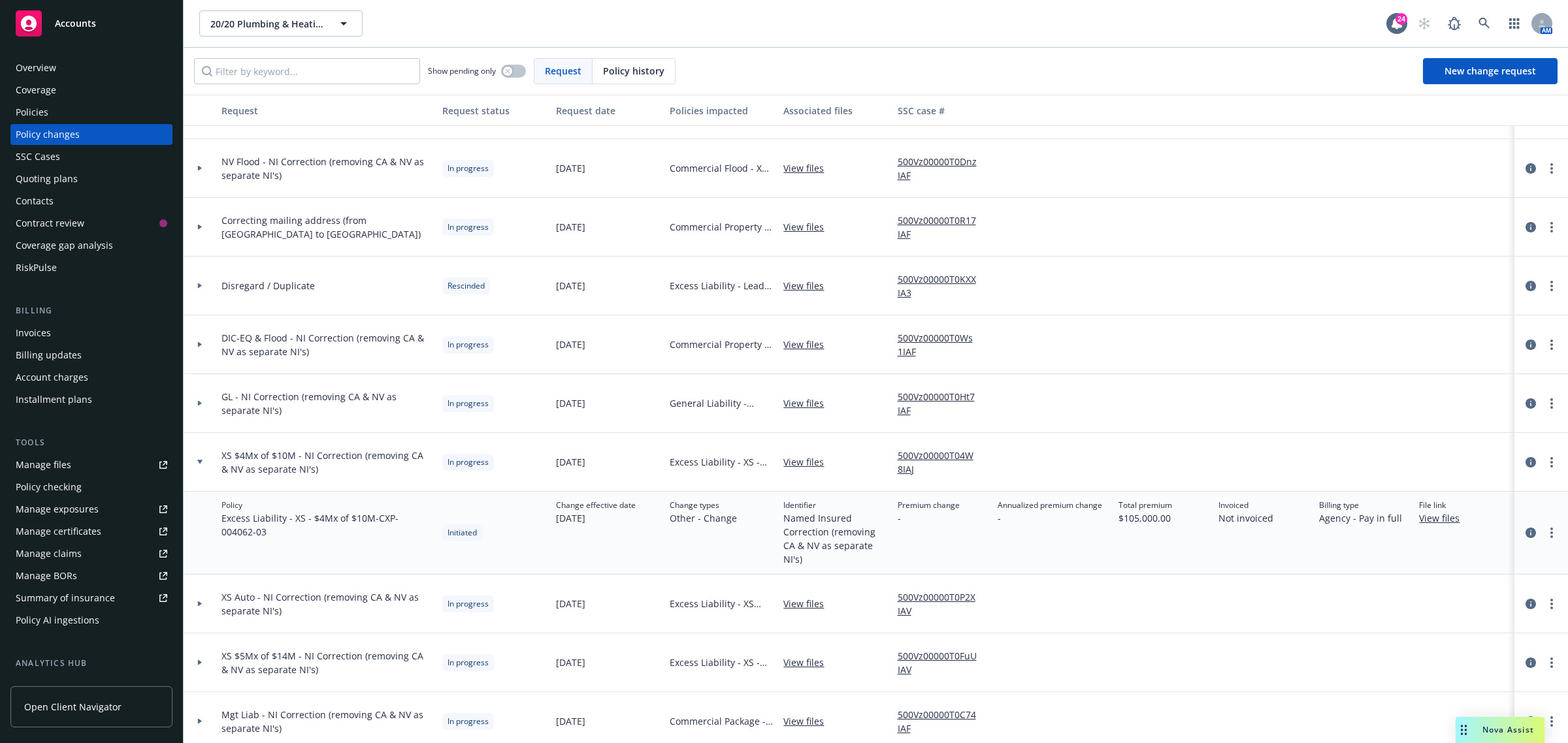
click at [209, 456] on div at bounding box center [199, 463] width 33 height 59
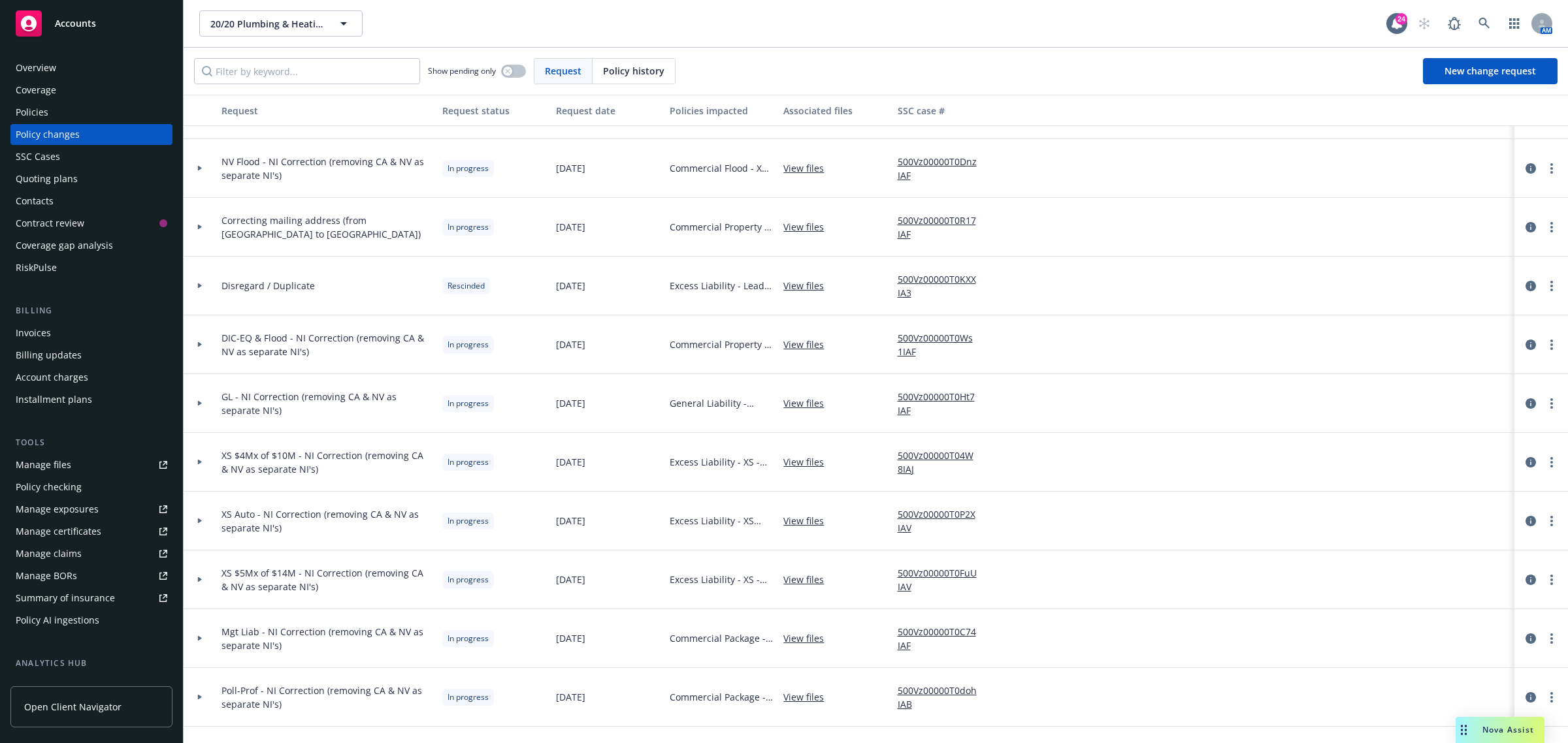
click at [201, 511] on div at bounding box center [199, 521] width 33 height 59
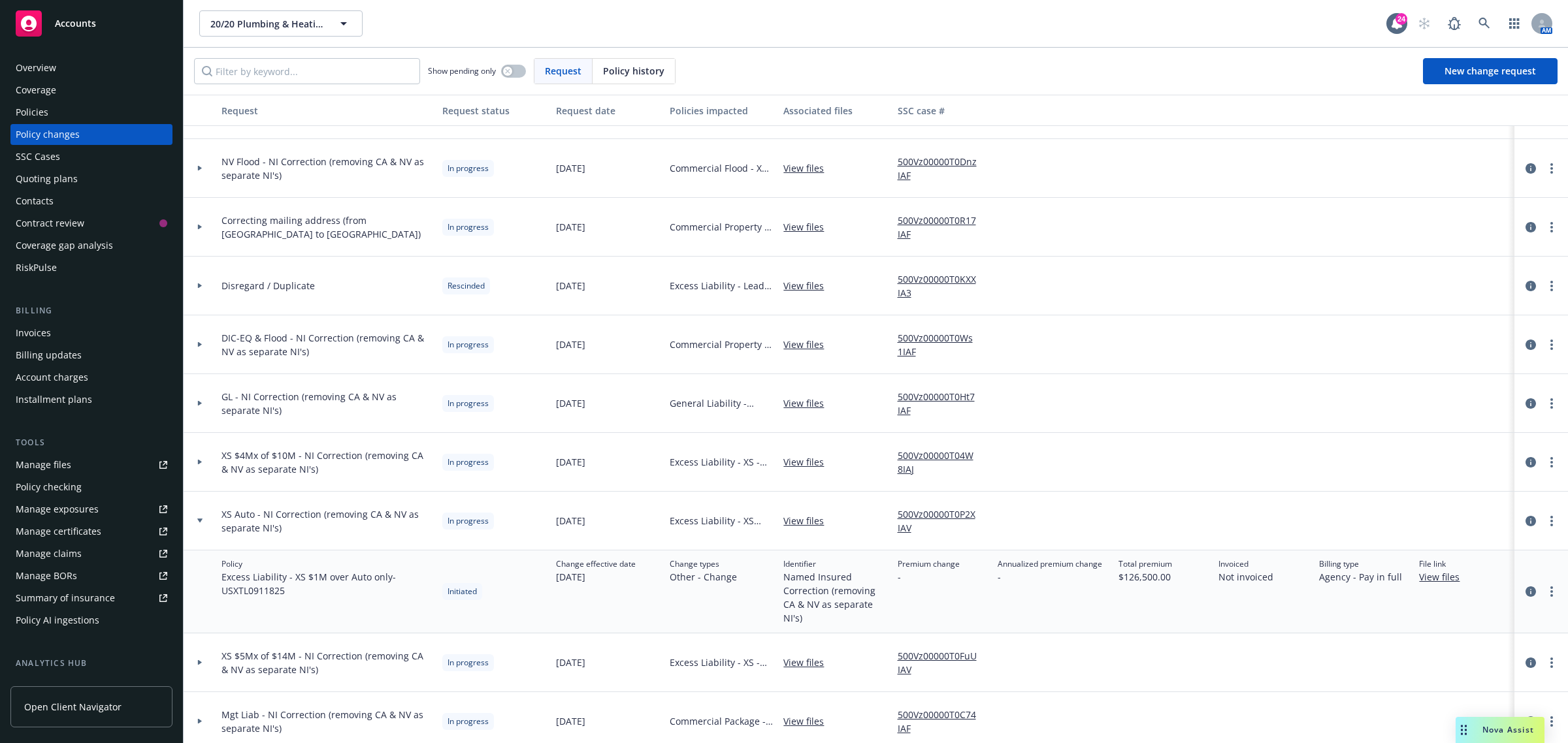
click at [202, 511] on div at bounding box center [199, 521] width 33 height 59
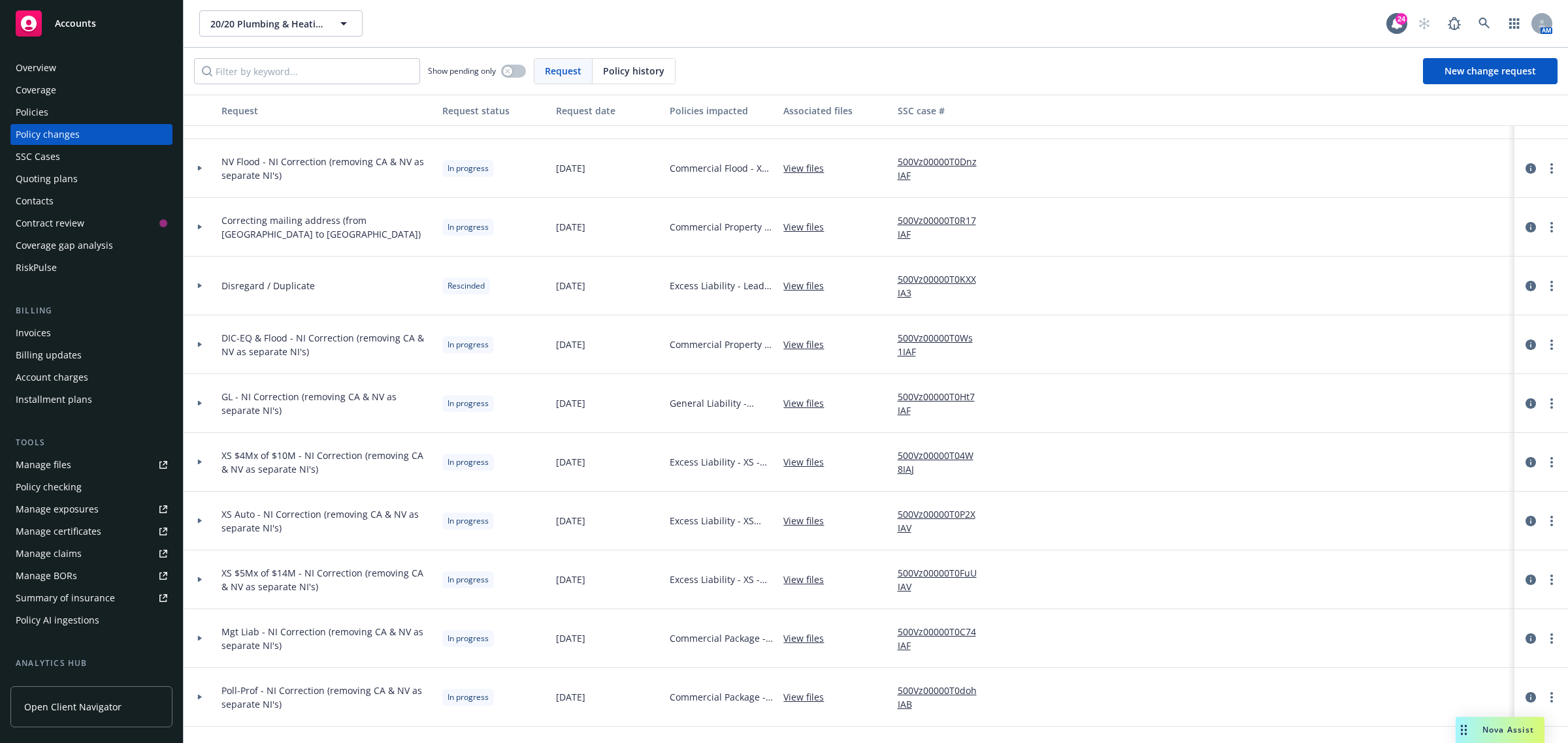
click at [206, 570] on div at bounding box center [199, 580] width 33 height 59
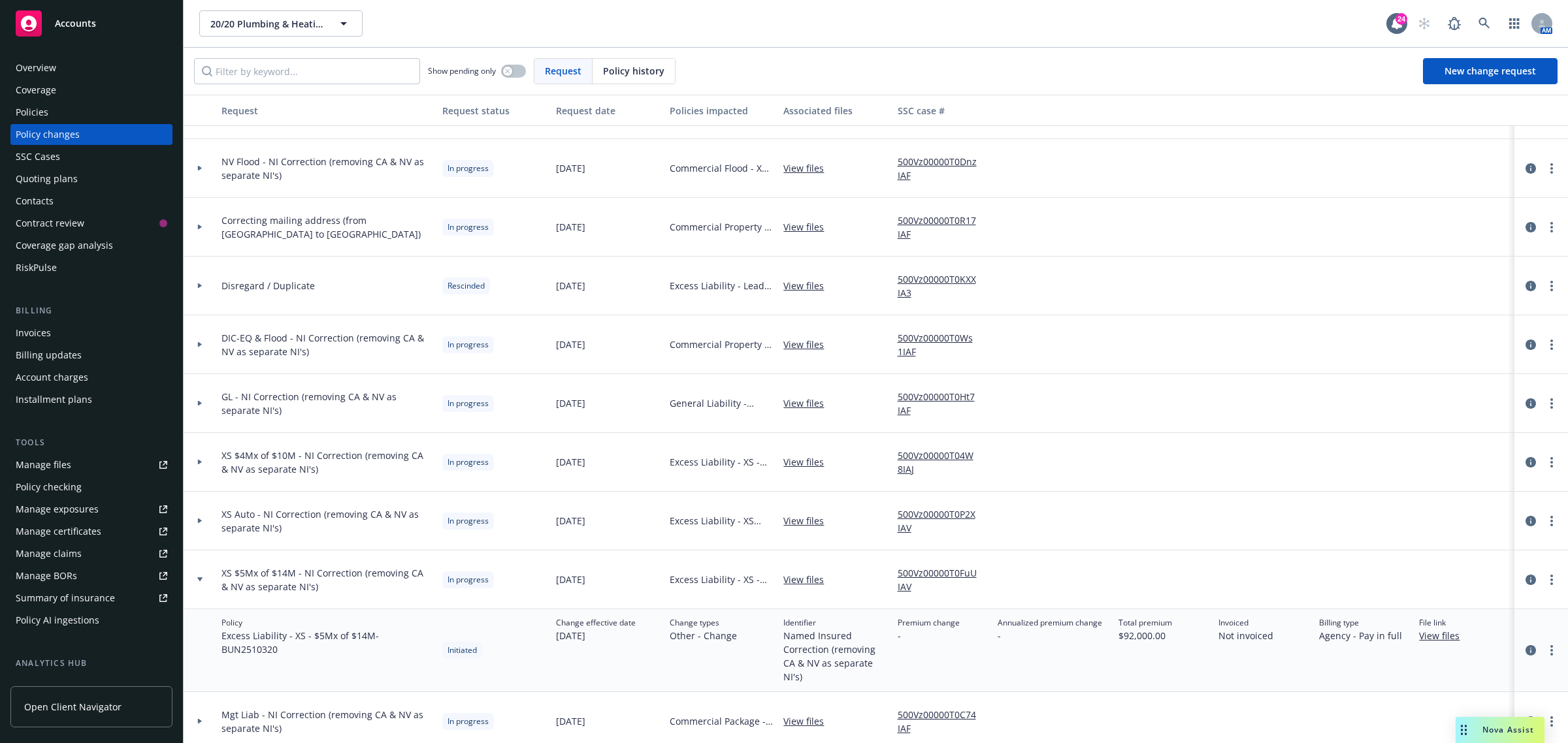
click at [205, 570] on div at bounding box center [199, 580] width 33 height 59
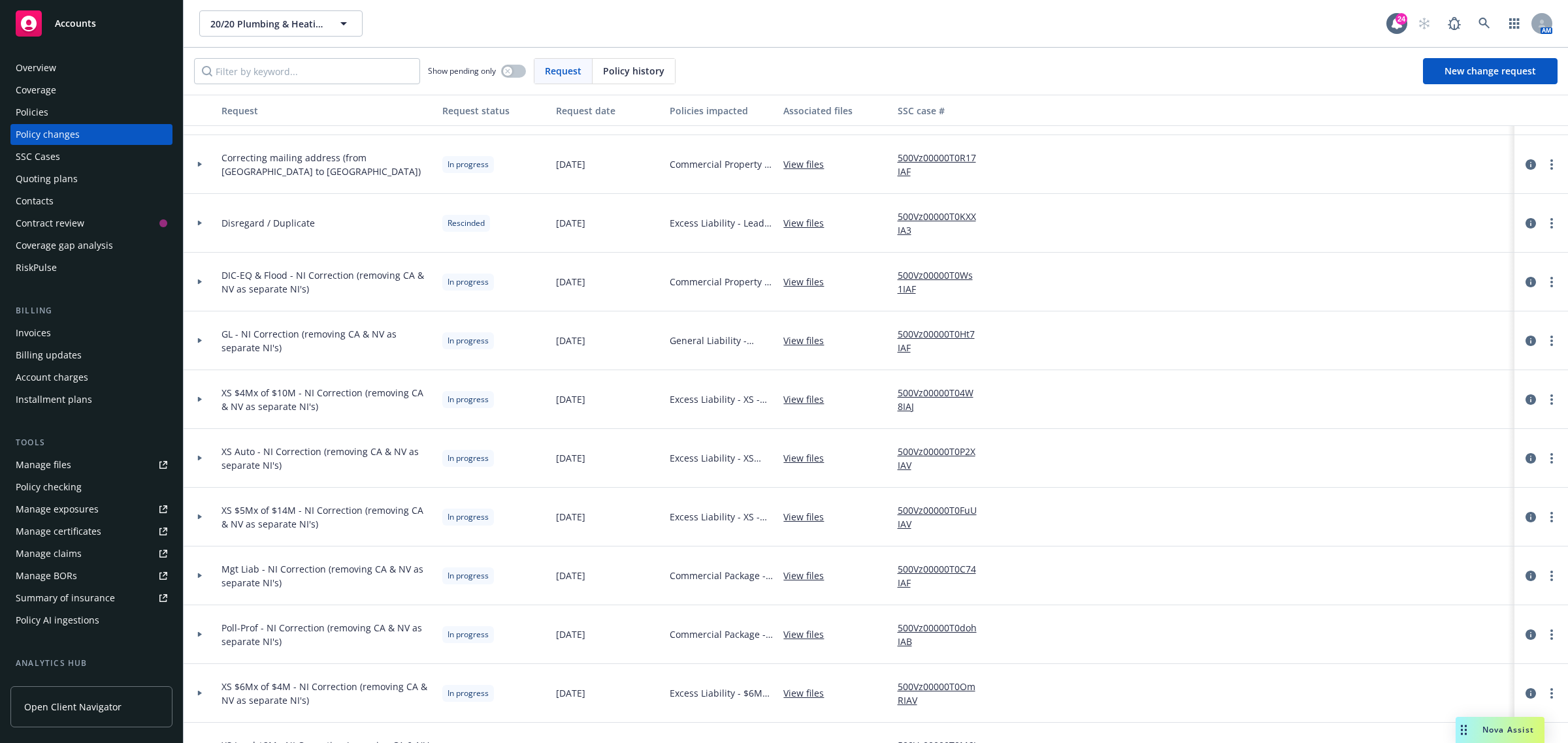
scroll to position [245, 0]
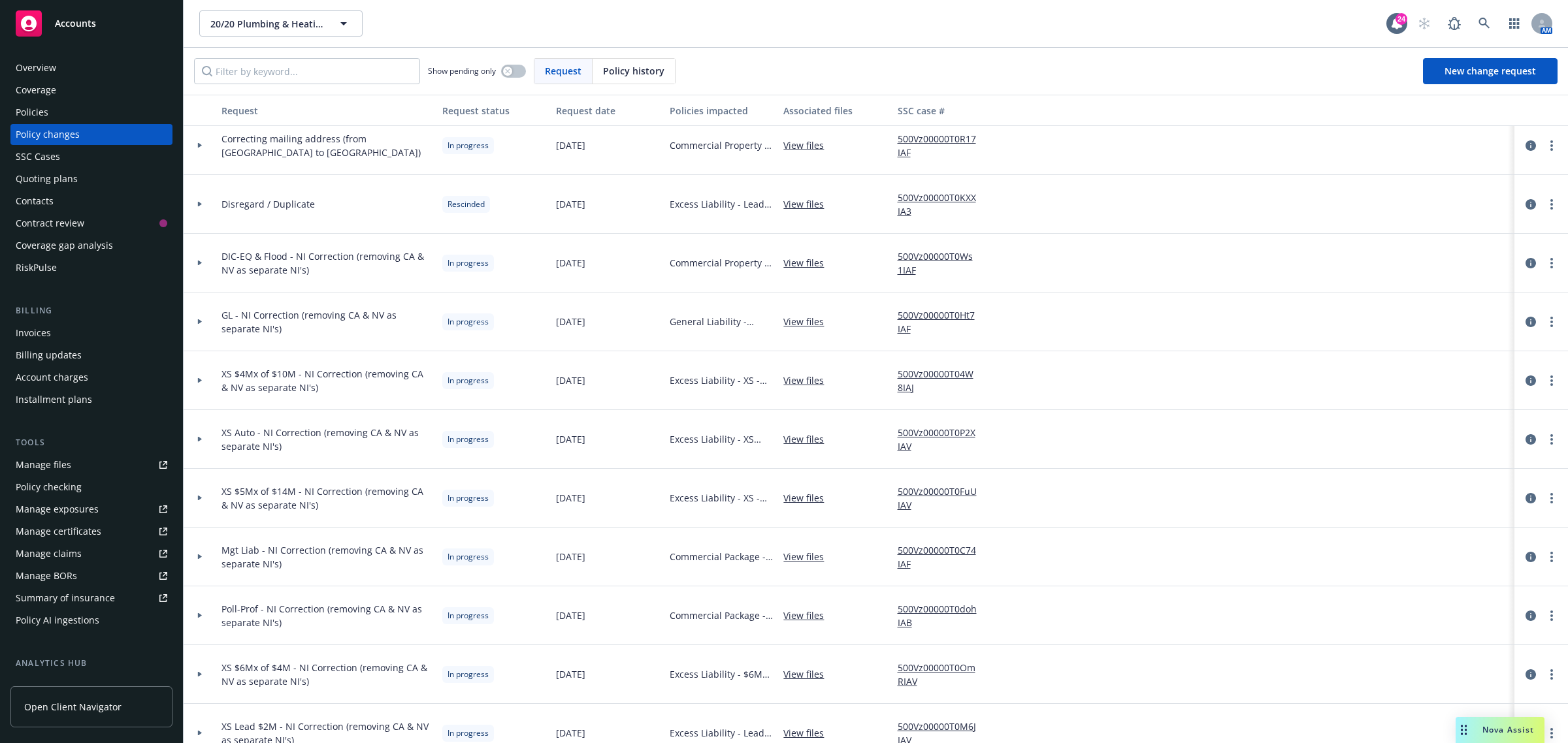
click at [206, 503] on div at bounding box center [199, 499] width 33 height 59
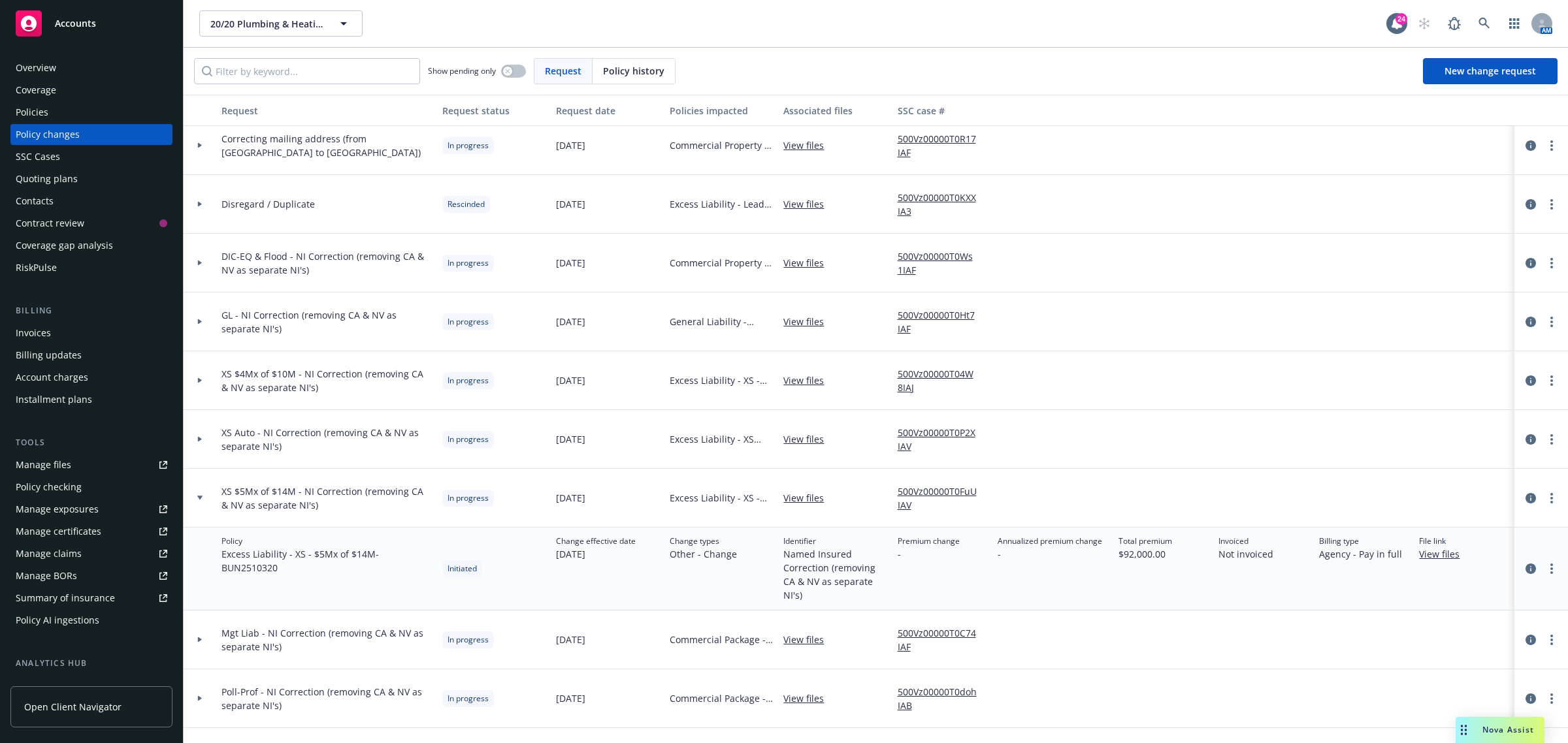
click at [206, 503] on div at bounding box center [199, 499] width 33 height 59
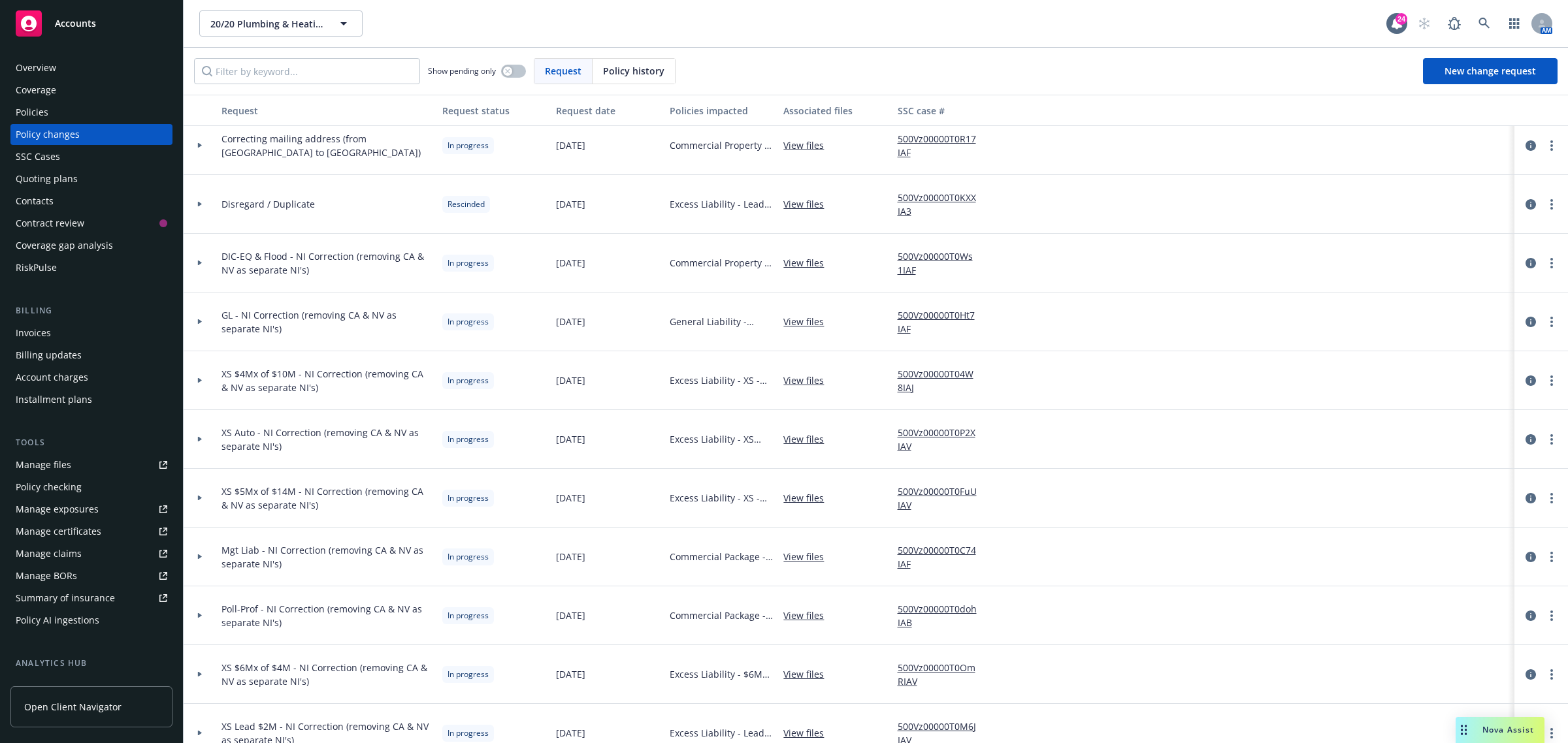
click at [209, 558] on div at bounding box center [200, 557] width 22 height 5
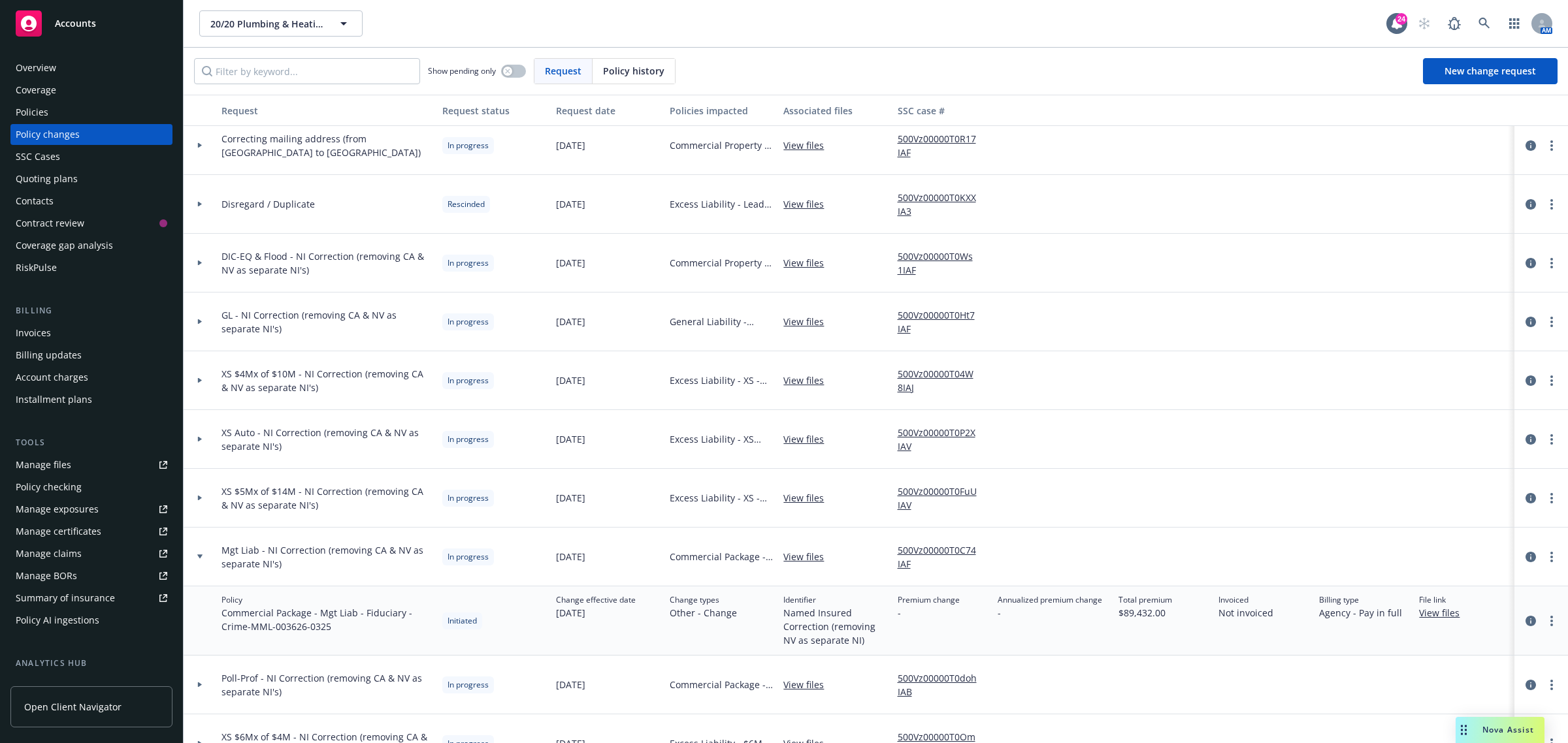
click at [209, 557] on div at bounding box center [200, 557] width 22 height 5
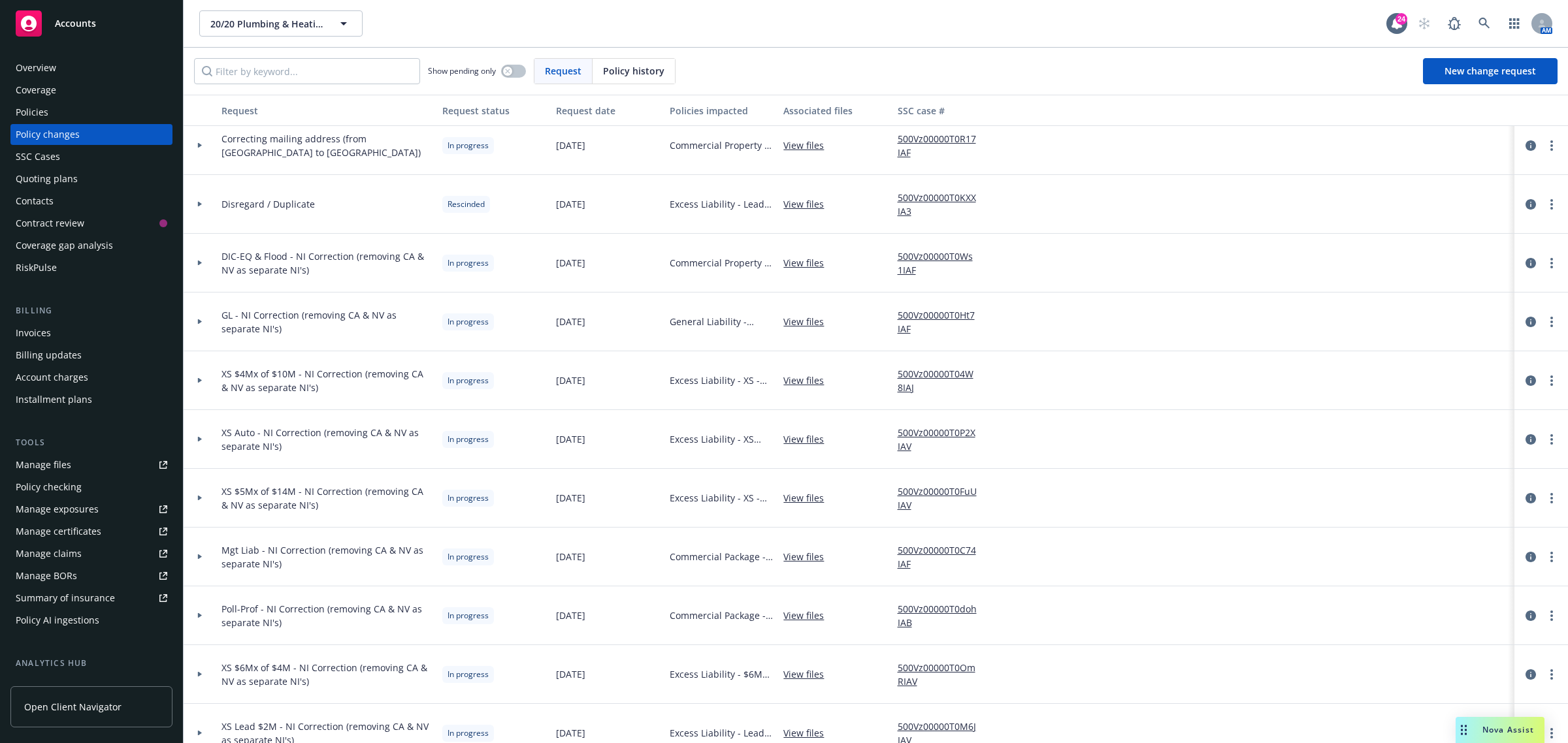
click at [220, 606] on div "Poll-Prof - NI Correction (removing CA & NV as separate NI's)" at bounding box center [326, 616] width 221 height 59
click at [198, 612] on div at bounding box center [199, 616] width 33 height 59
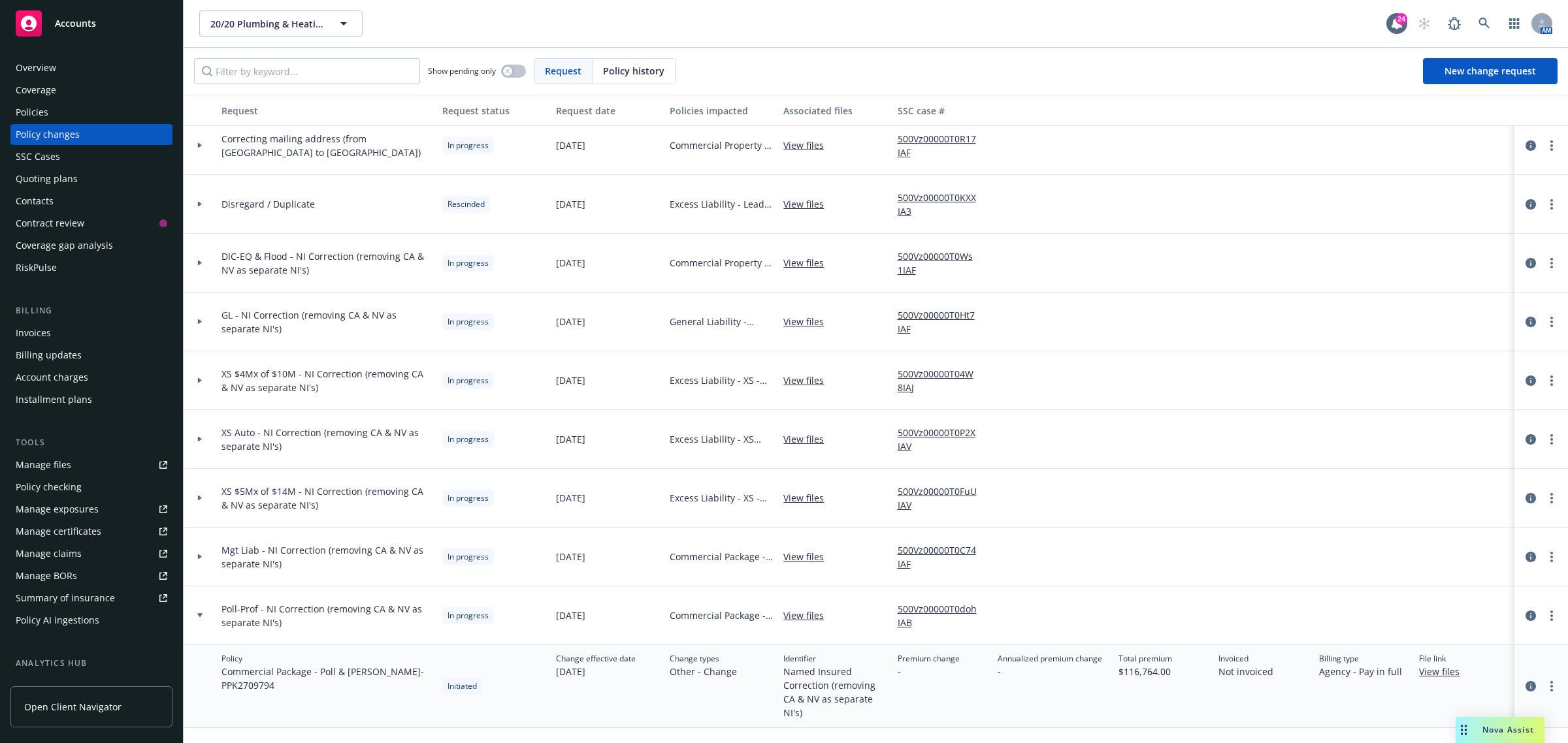
click at [197, 612] on div at bounding box center [199, 616] width 33 height 59
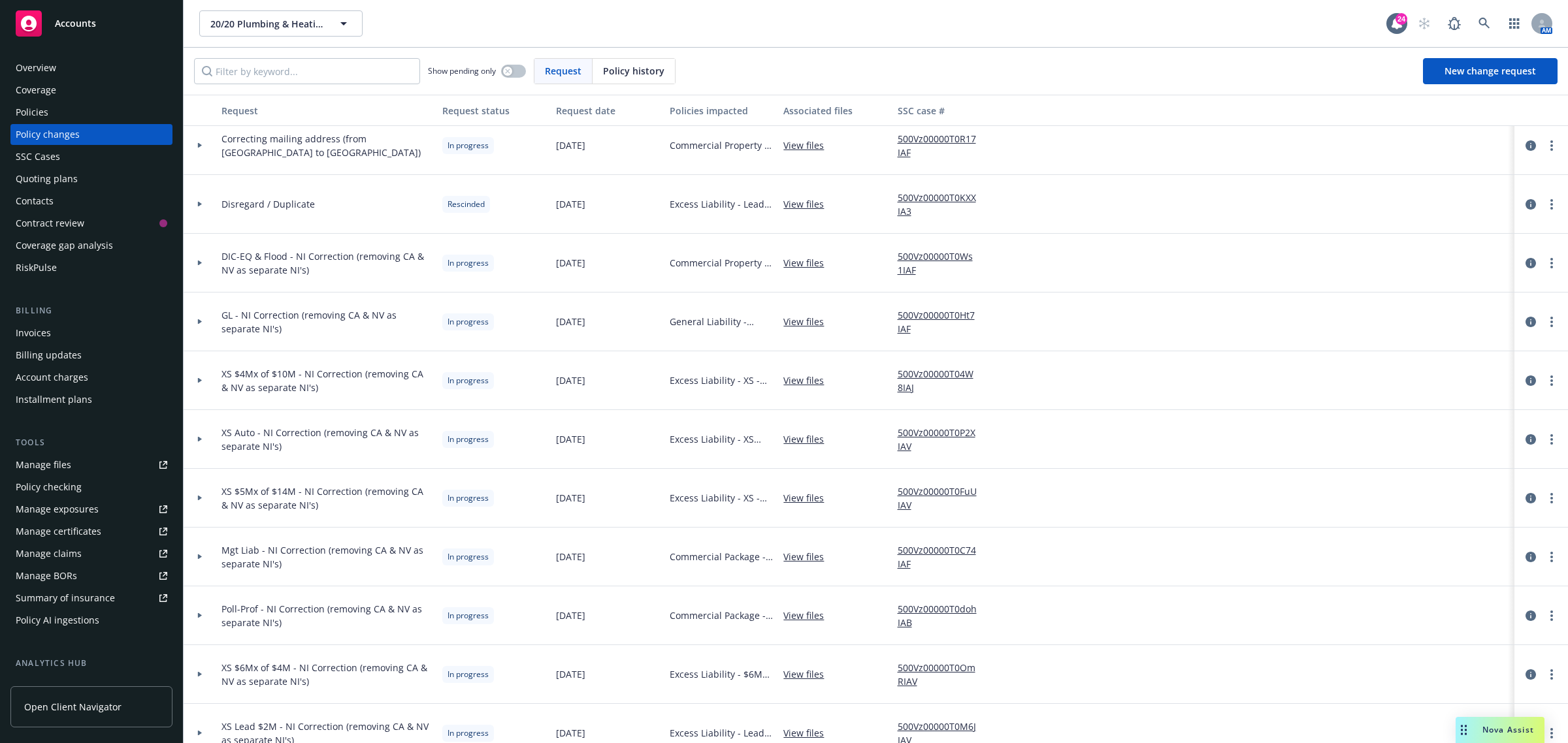
scroll to position [327, 0]
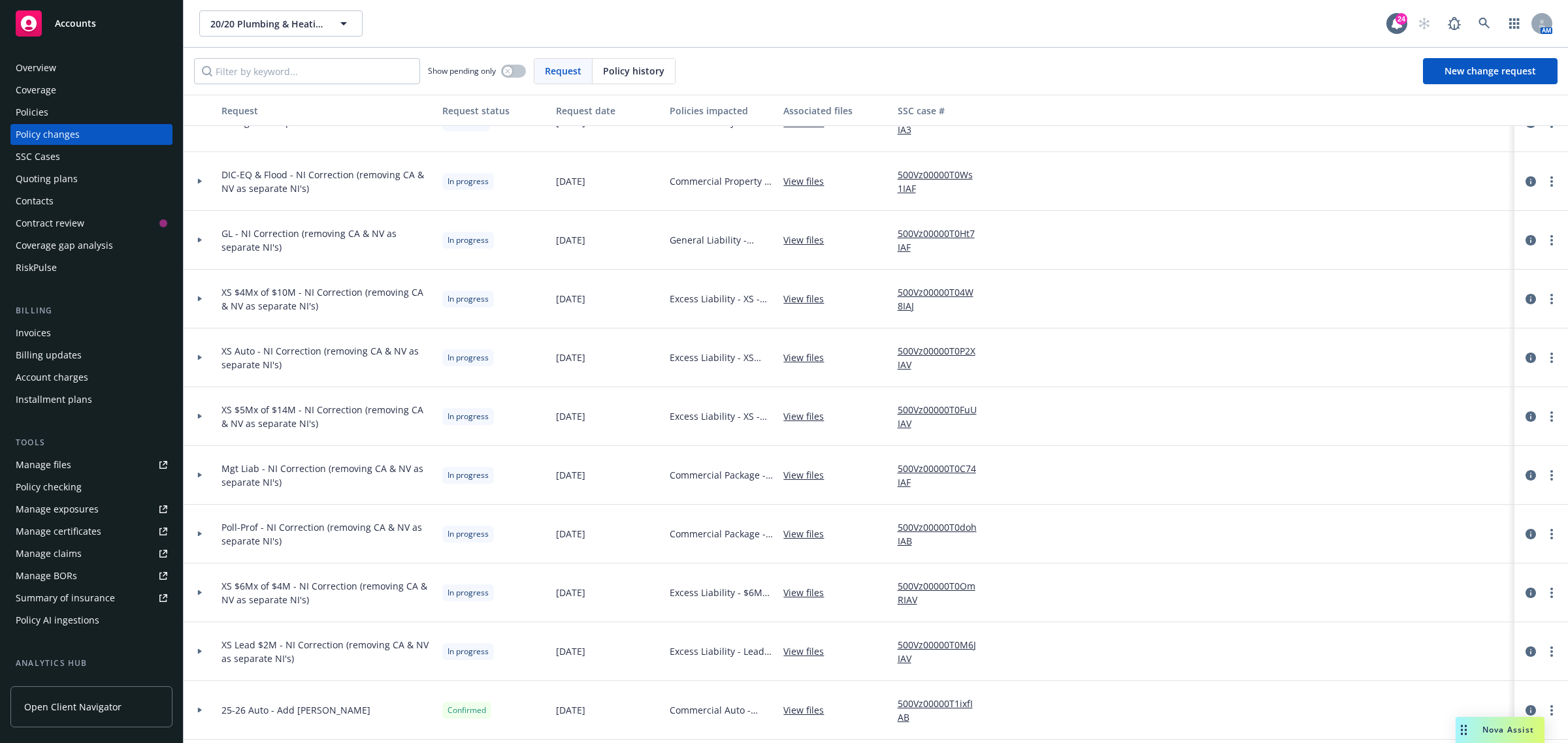
click at [208, 593] on div at bounding box center [200, 592] width 22 height 5
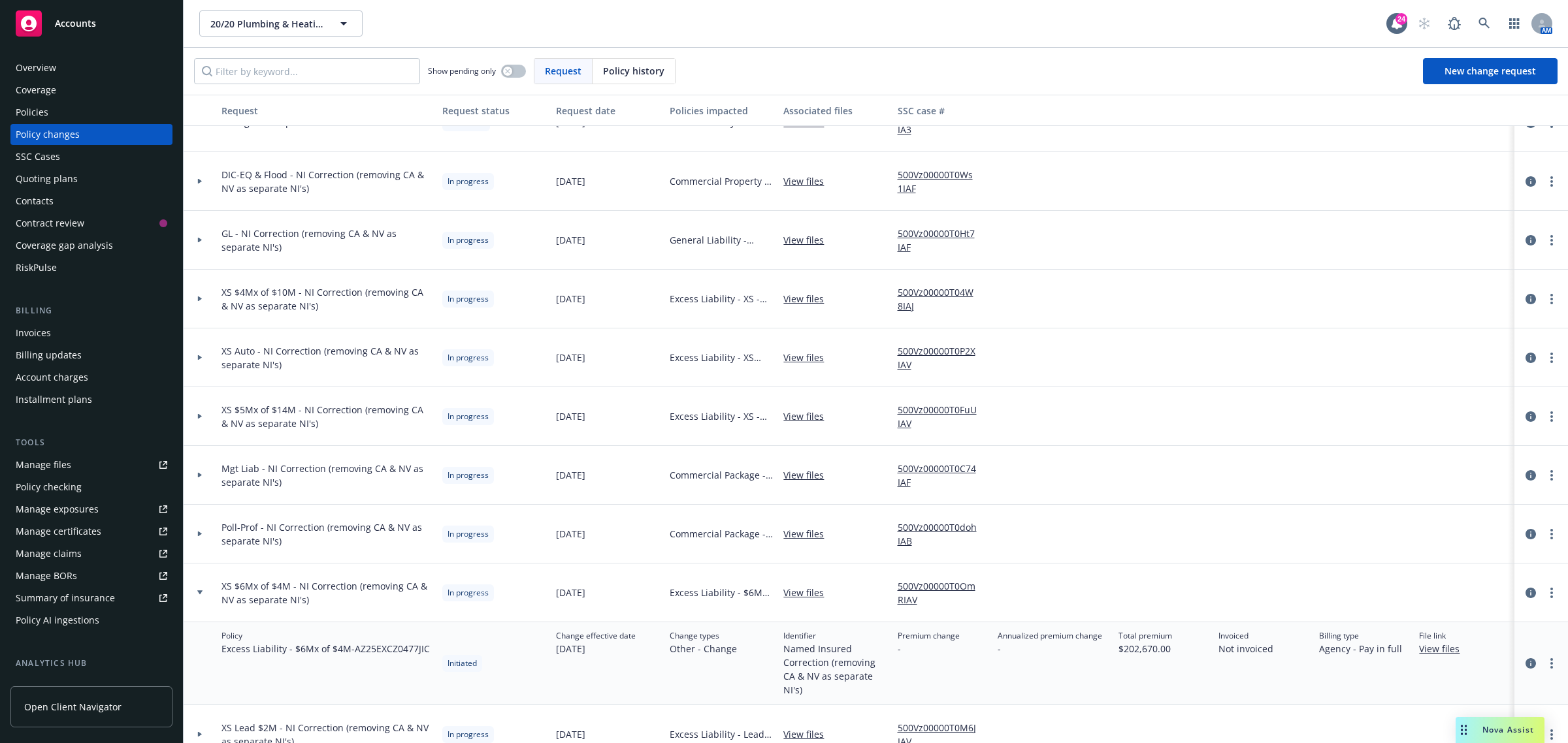
click at [210, 592] on div at bounding box center [200, 592] width 22 height 5
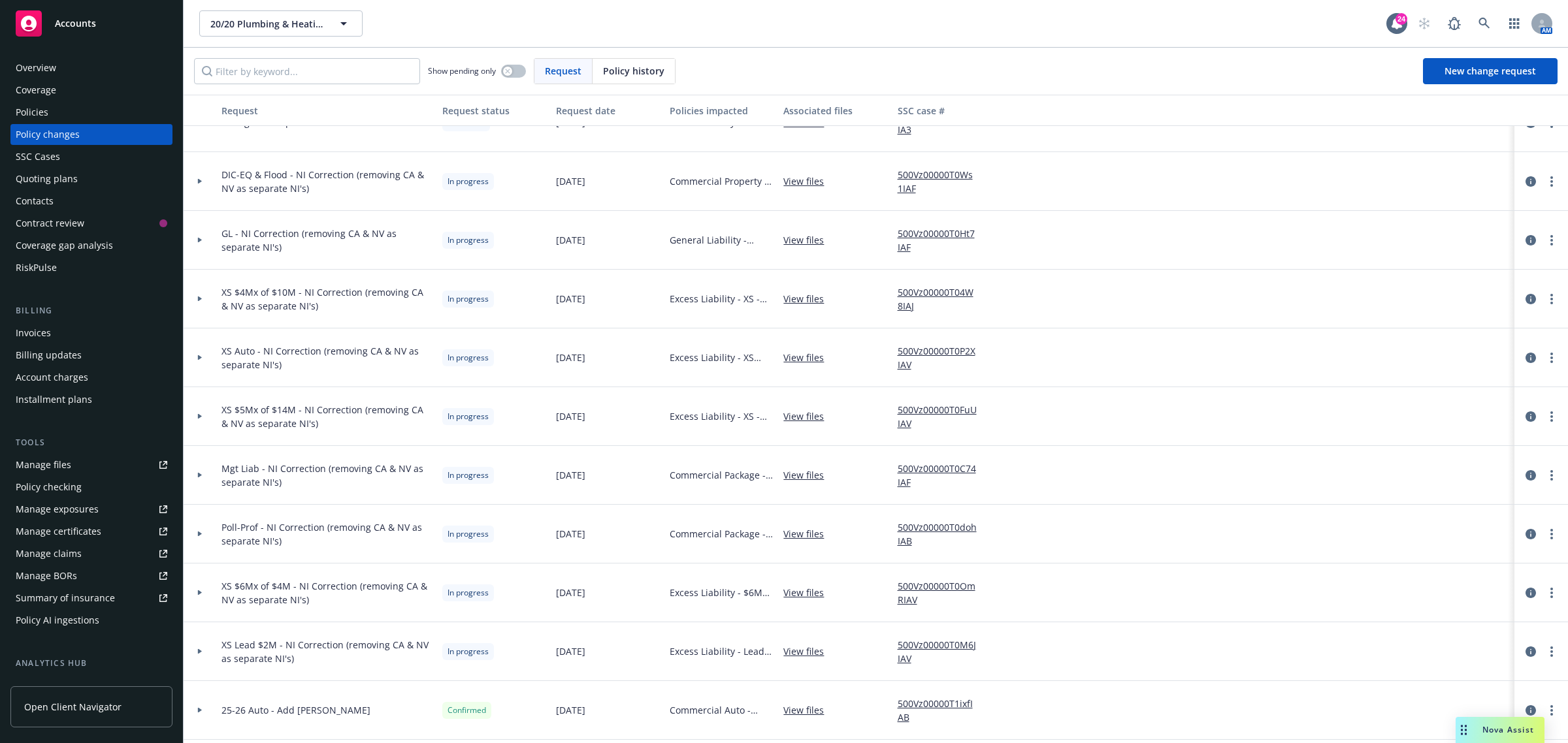
scroll to position [409, 0]
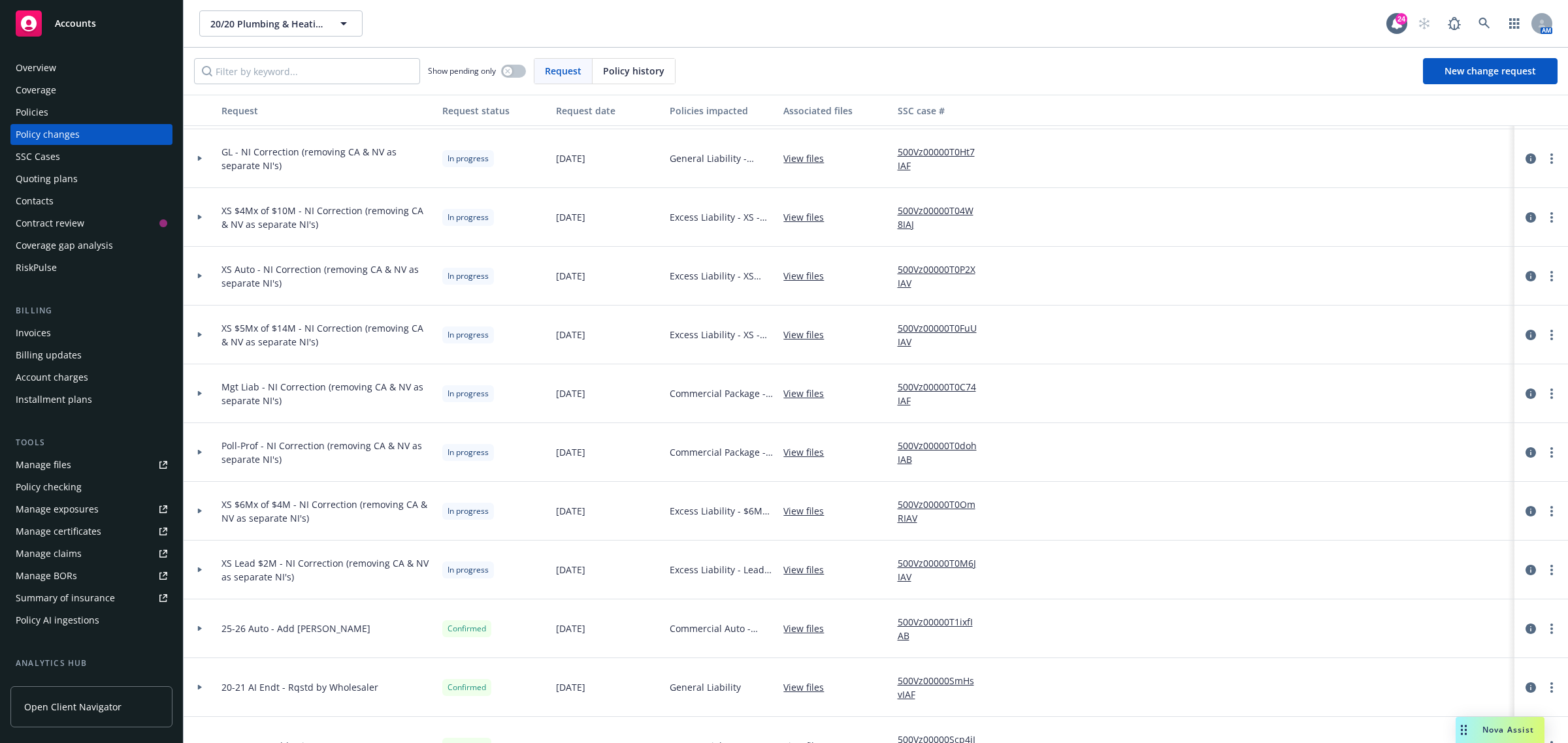
click at [208, 553] on div at bounding box center [199, 570] width 33 height 59
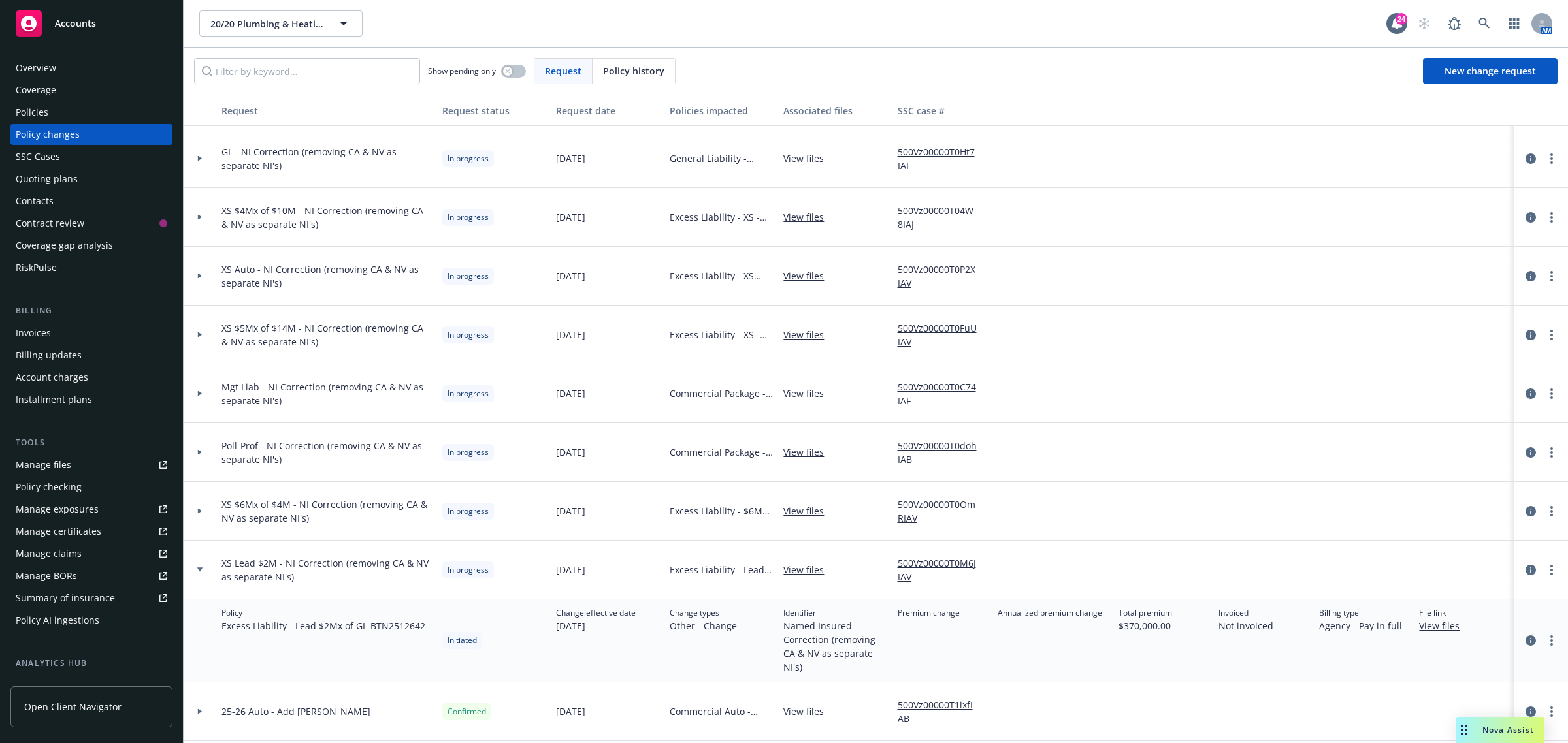
click at [206, 557] on div at bounding box center [199, 570] width 33 height 59
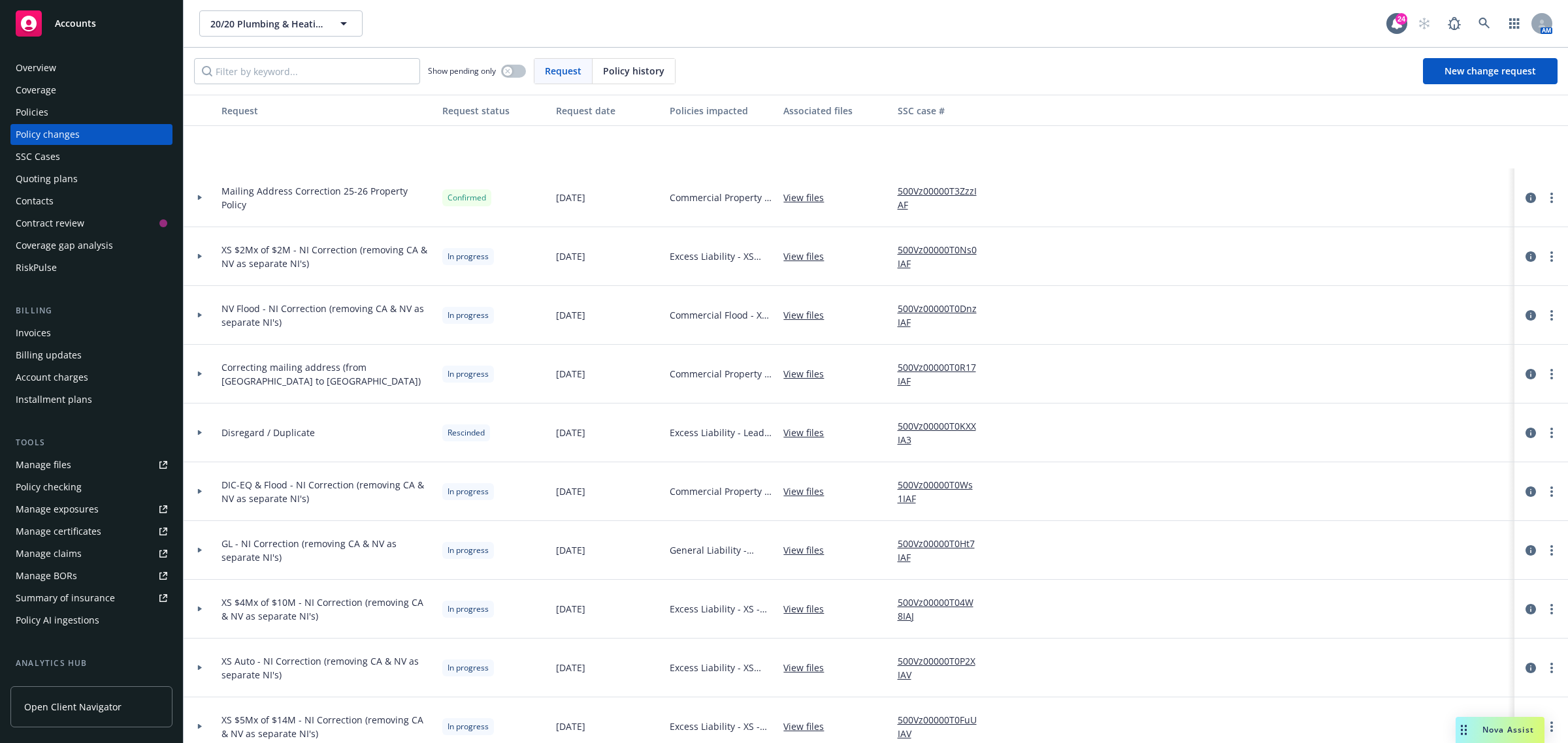
scroll to position [0, 0]
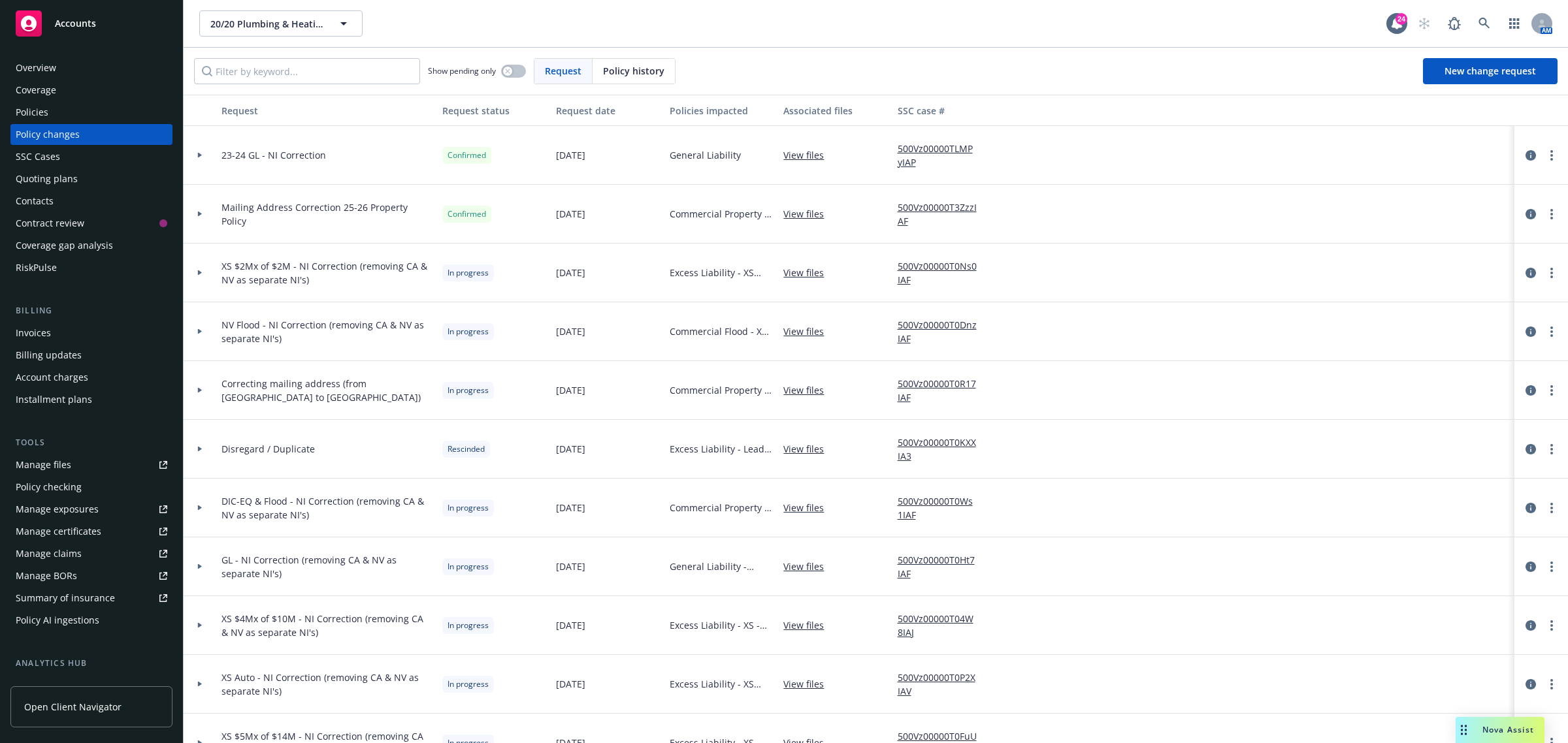
click at [203, 331] on div at bounding box center [200, 331] width 22 height 5
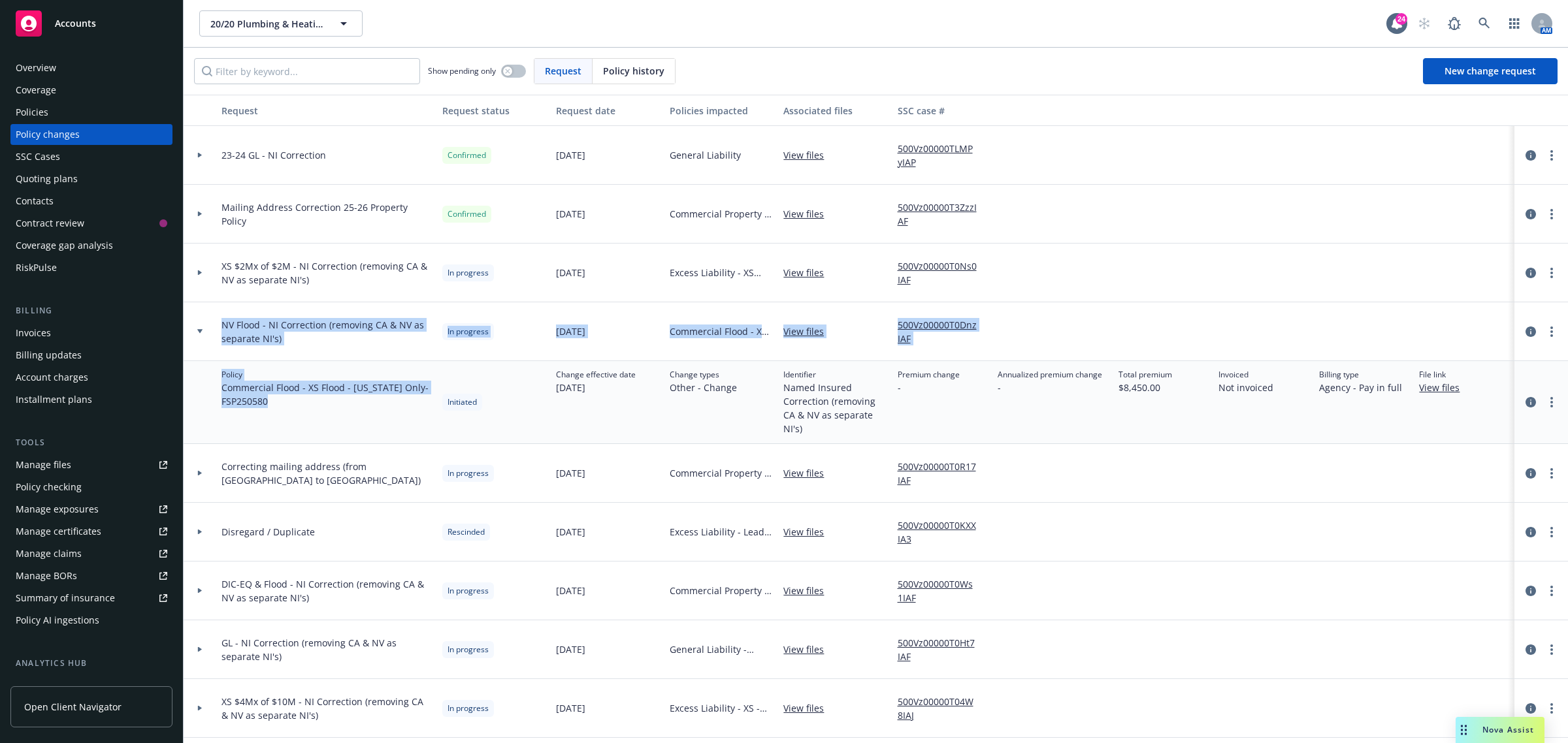
drag, startPoint x: 218, startPoint y: 321, endPoint x: 276, endPoint y: 412, distance: 107.9
click at [226, 354] on div "NV Flood - NI Correction (removing CA & NV as separate NI's)" at bounding box center [326, 332] width 221 height 59
click at [307, 441] on div "Policy Commercial Flood - XS Flood - Nevada Only - FSP250580" at bounding box center [326, 402] width 221 height 83
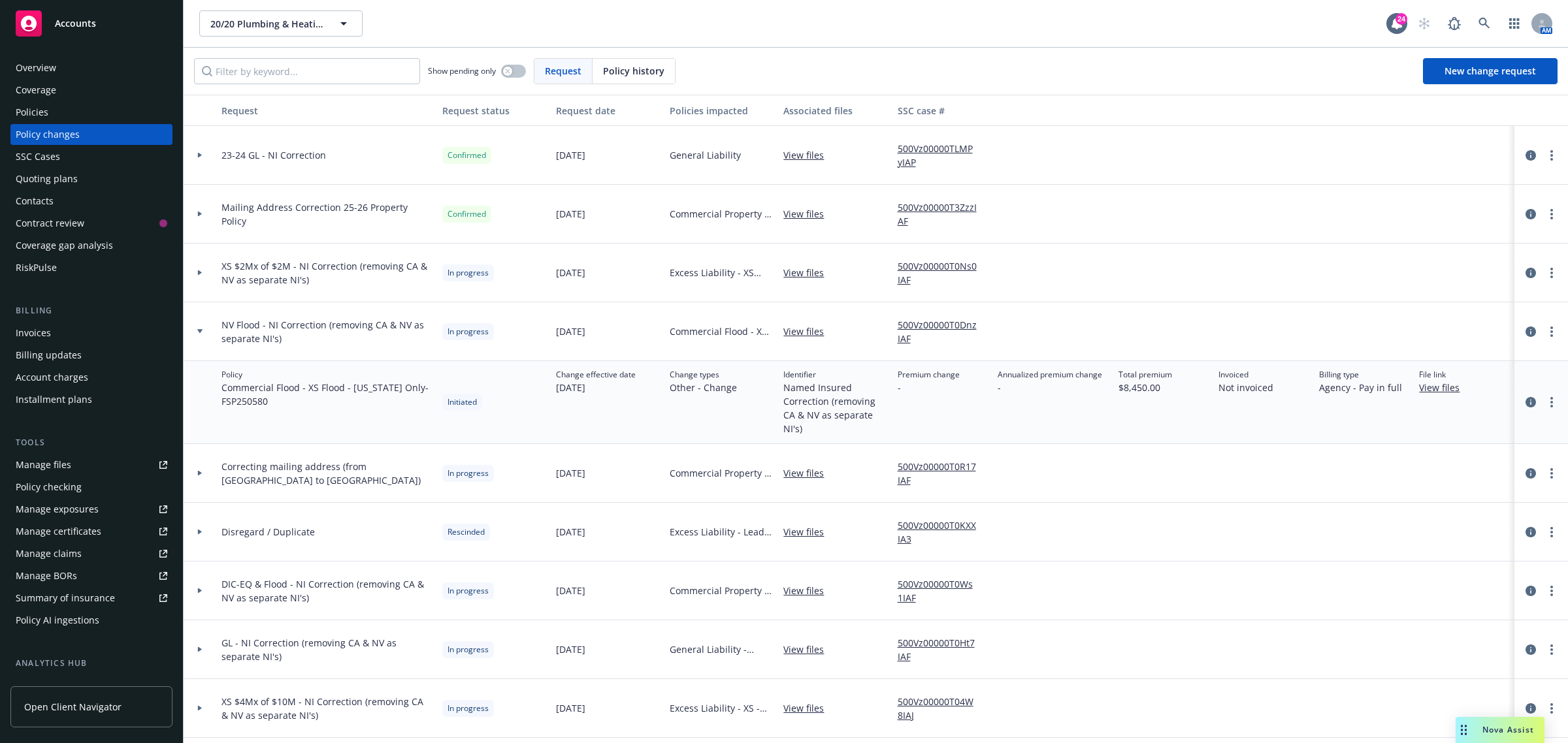
click at [216, 314] on div at bounding box center [199, 332] width 33 height 59
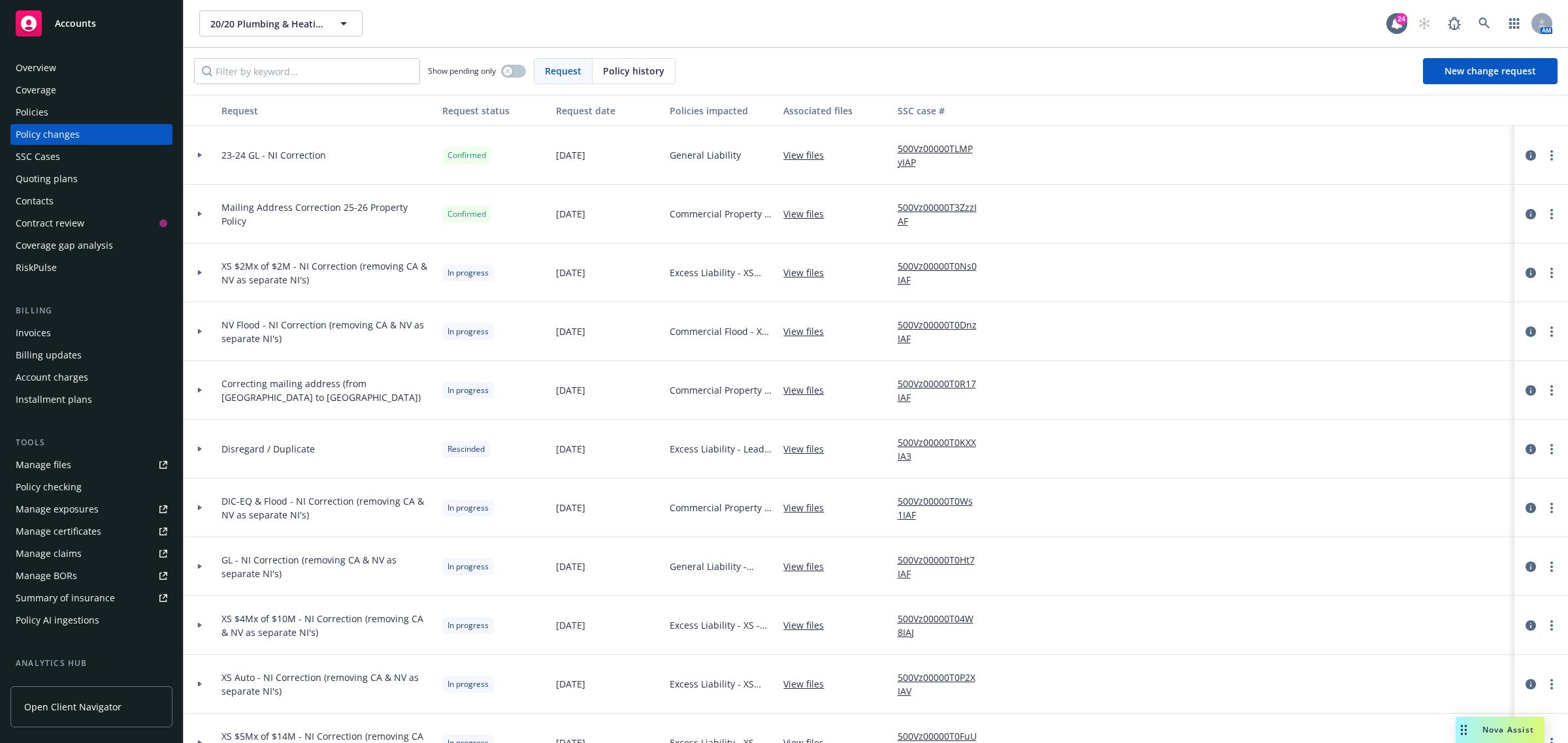
click at [210, 327] on div at bounding box center [199, 332] width 33 height 59
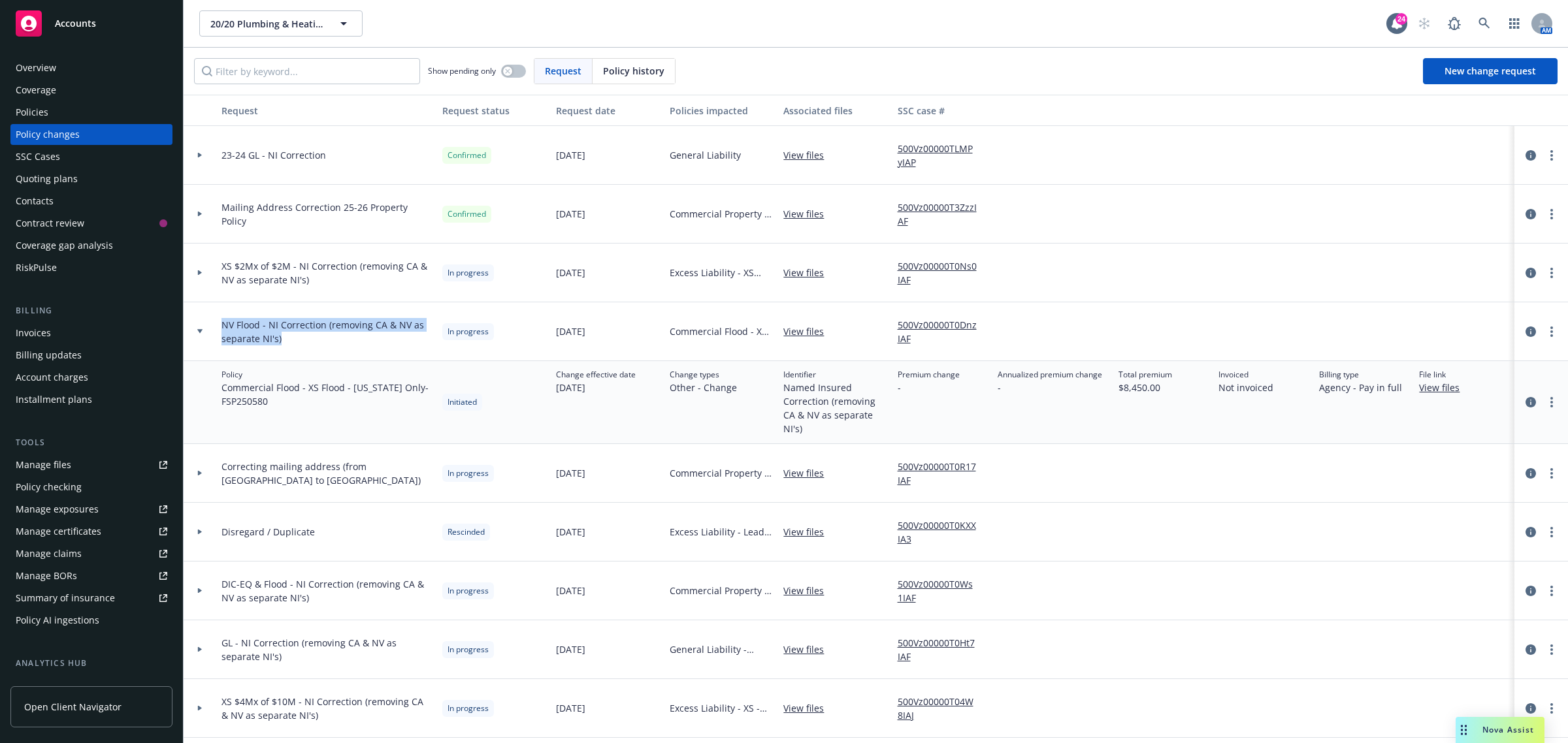
drag, startPoint x: 223, startPoint y: 318, endPoint x: 311, endPoint y: 342, distance: 91.2
click at [311, 342] on div "NV Flood - NI Correction (removing CA & NV as separate NI's)" at bounding box center [326, 332] width 221 height 59
click at [305, 402] on span "Commercial Flood - XS Flood - Nevada Only - FSP250580" at bounding box center [327, 394] width 210 height 27
drag, startPoint x: 288, startPoint y: 410, endPoint x: 217, endPoint y: 389, distance: 74.0
click at [217, 389] on div "Policy Commercial Flood - XS Flood - Nevada Only - FSP250580" at bounding box center [326, 402] width 221 height 83
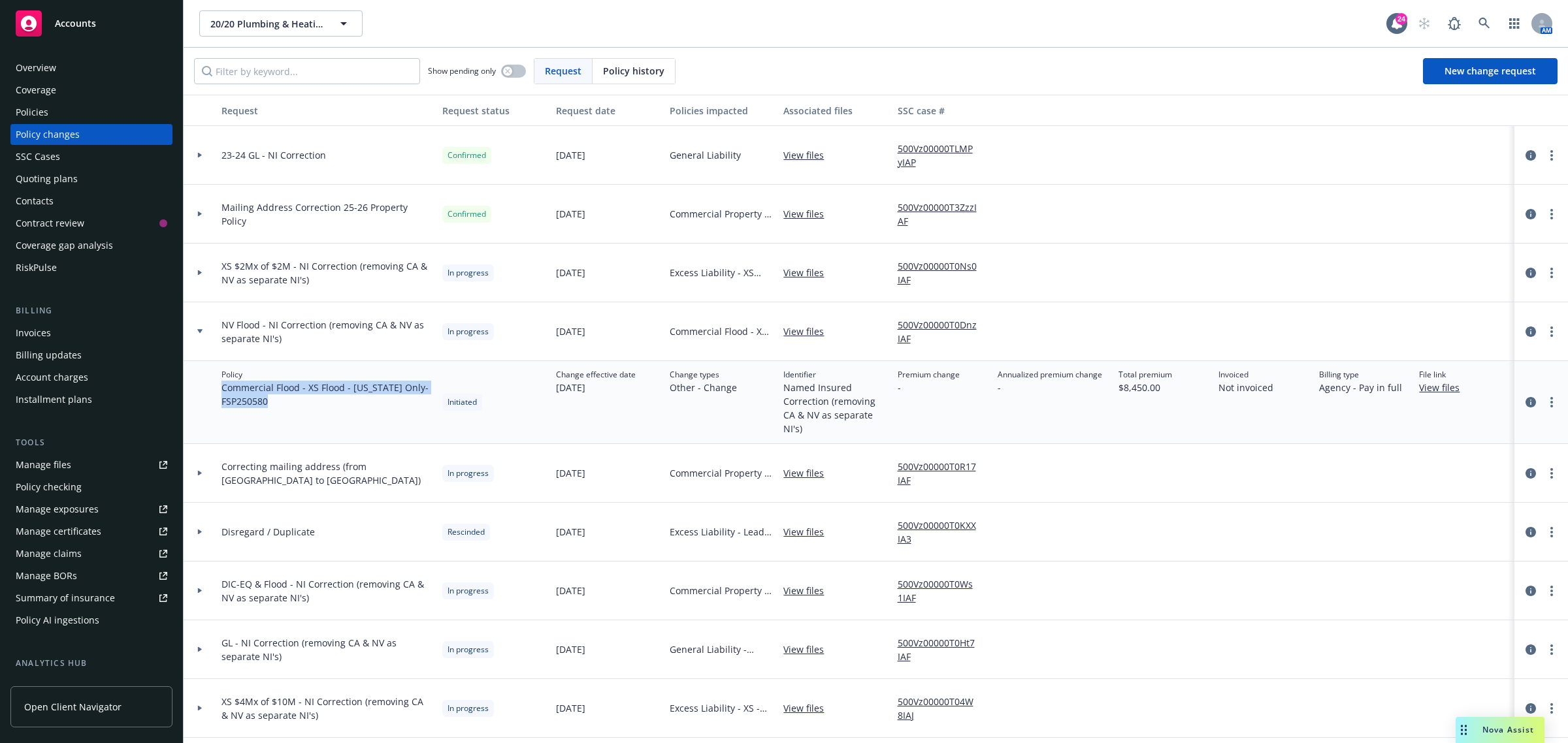
copy span "Commercial Flood - XS Flood - Nevada Only - FSP250580"
click at [401, 405] on span "Commercial Flood - XS Flood - Nevada Only - FSP250580" at bounding box center [327, 394] width 210 height 27
drag, startPoint x: 194, startPoint y: 333, endPoint x: 213, endPoint y: 318, distance: 24.2
click at [196, 331] on div at bounding box center [200, 331] width 22 height 5
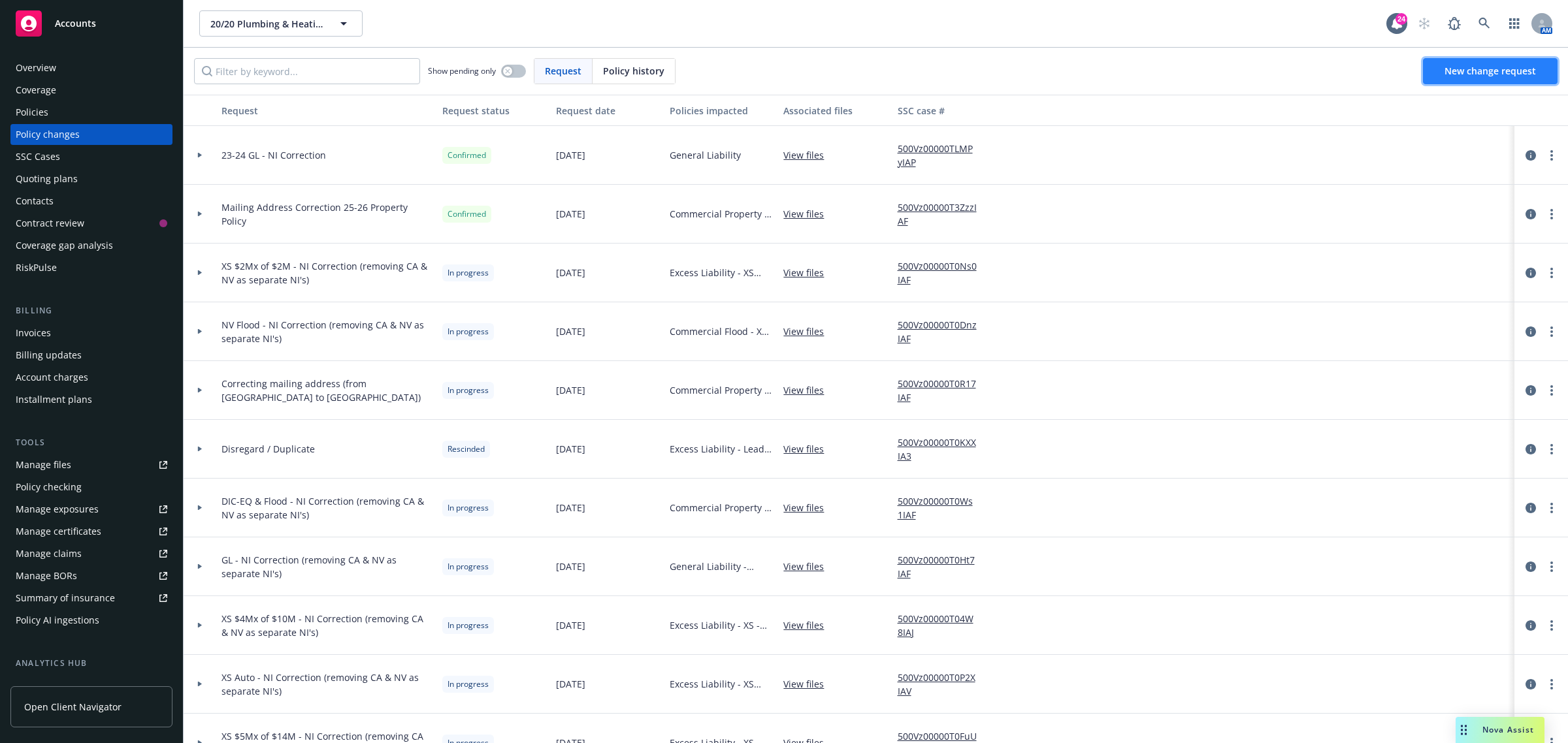
click at [1459, 79] on link "New change request" at bounding box center [1490, 71] width 135 height 26
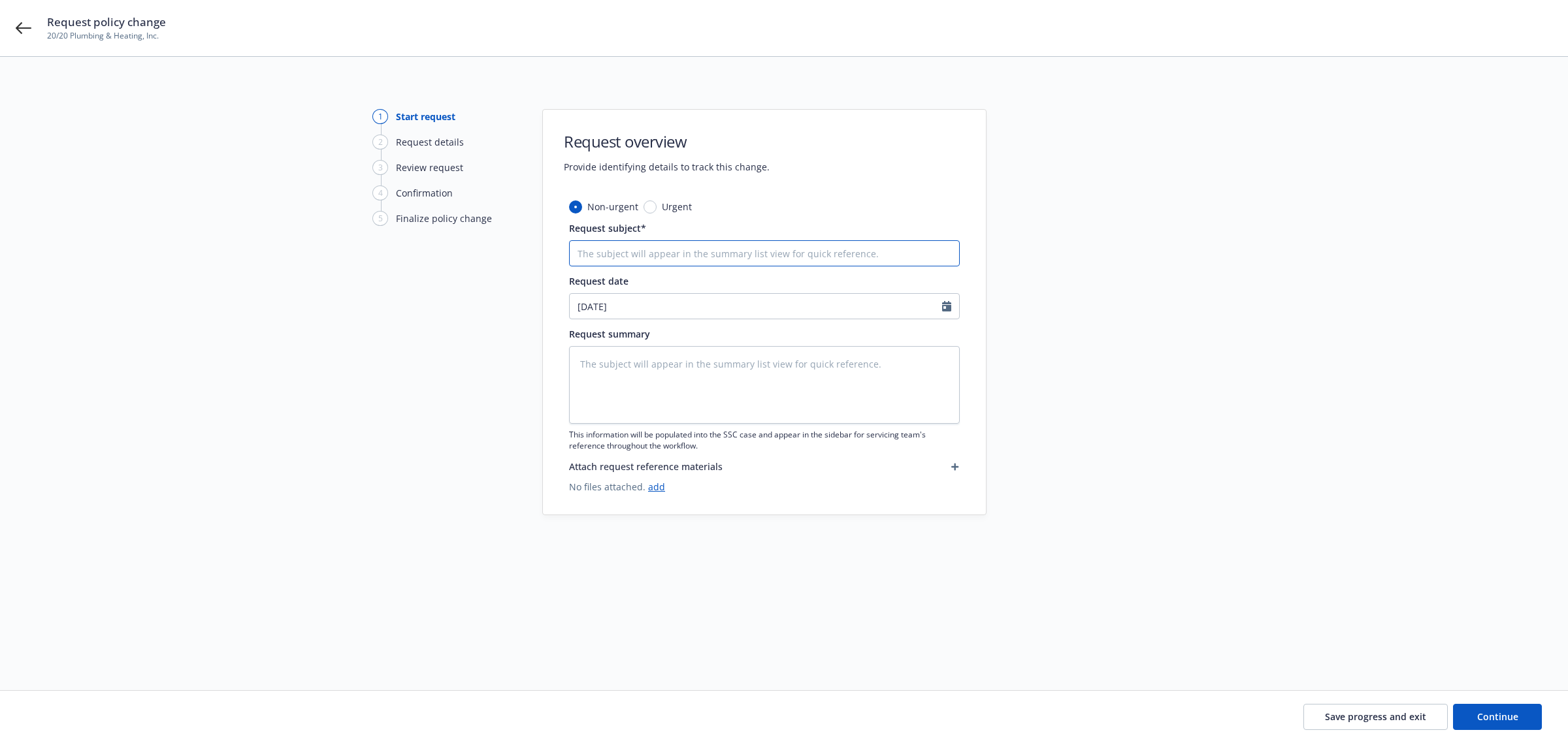
click at [583, 253] on input "Request subject*" at bounding box center [764, 253] width 390 height 26
type textarea "x"
type input "2"
type textarea "x"
type input "20"
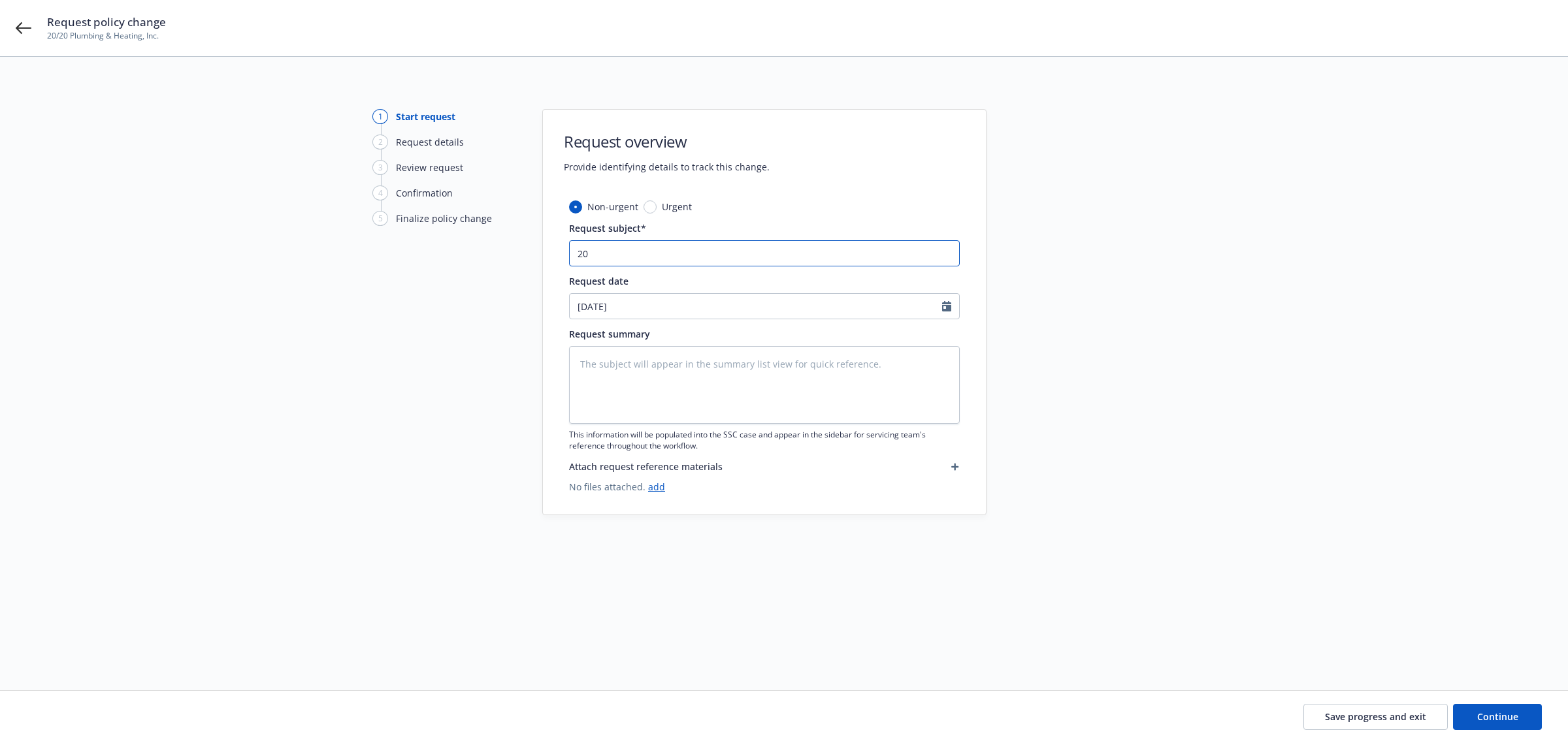
type textarea "x"
type input "20-"
type textarea "x"
type input "20-2"
type textarea "x"
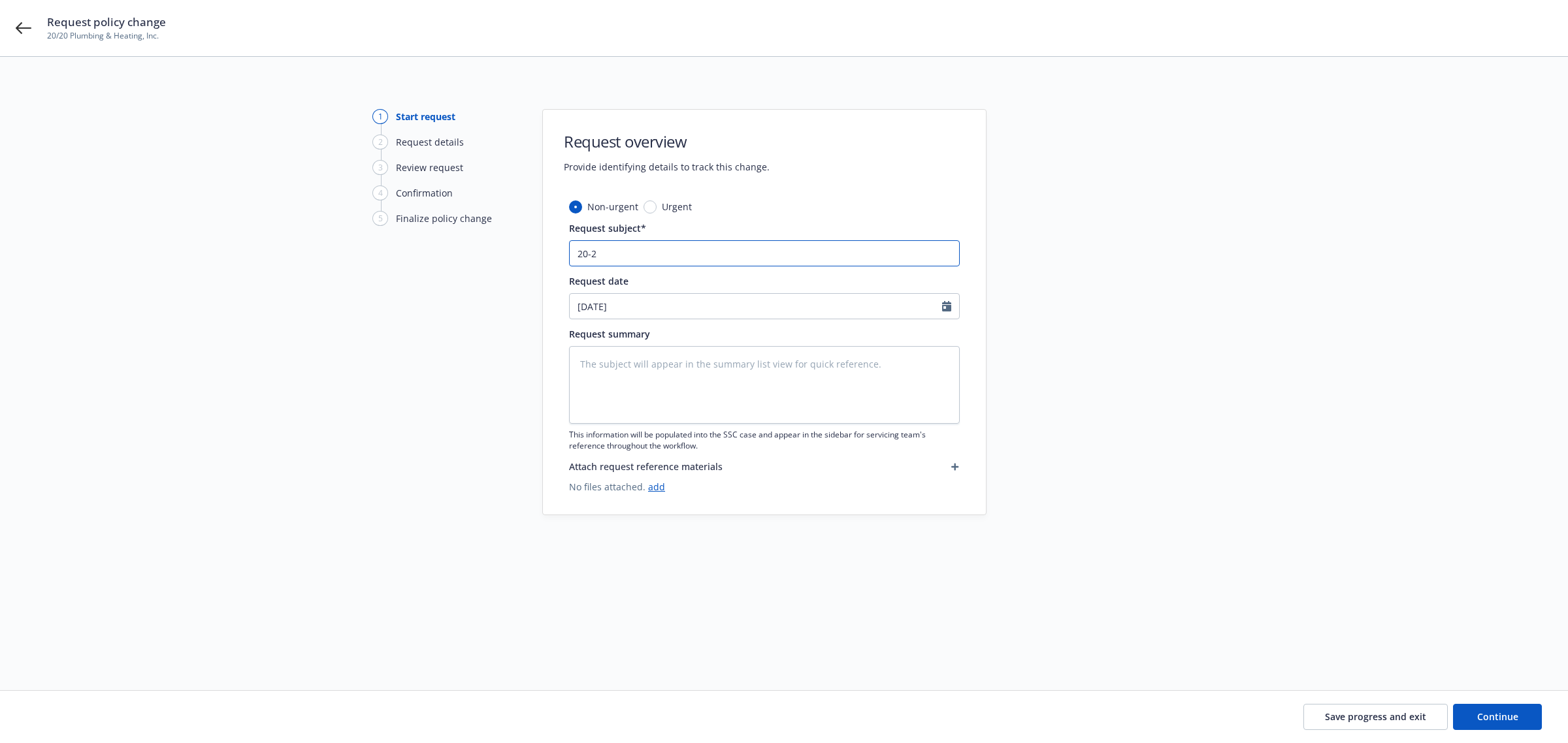
type input "20-21"
type textarea "x"
type input "20-21"
click at [27, 33] on icon at bounding box center [24, 28] width 16 height 16
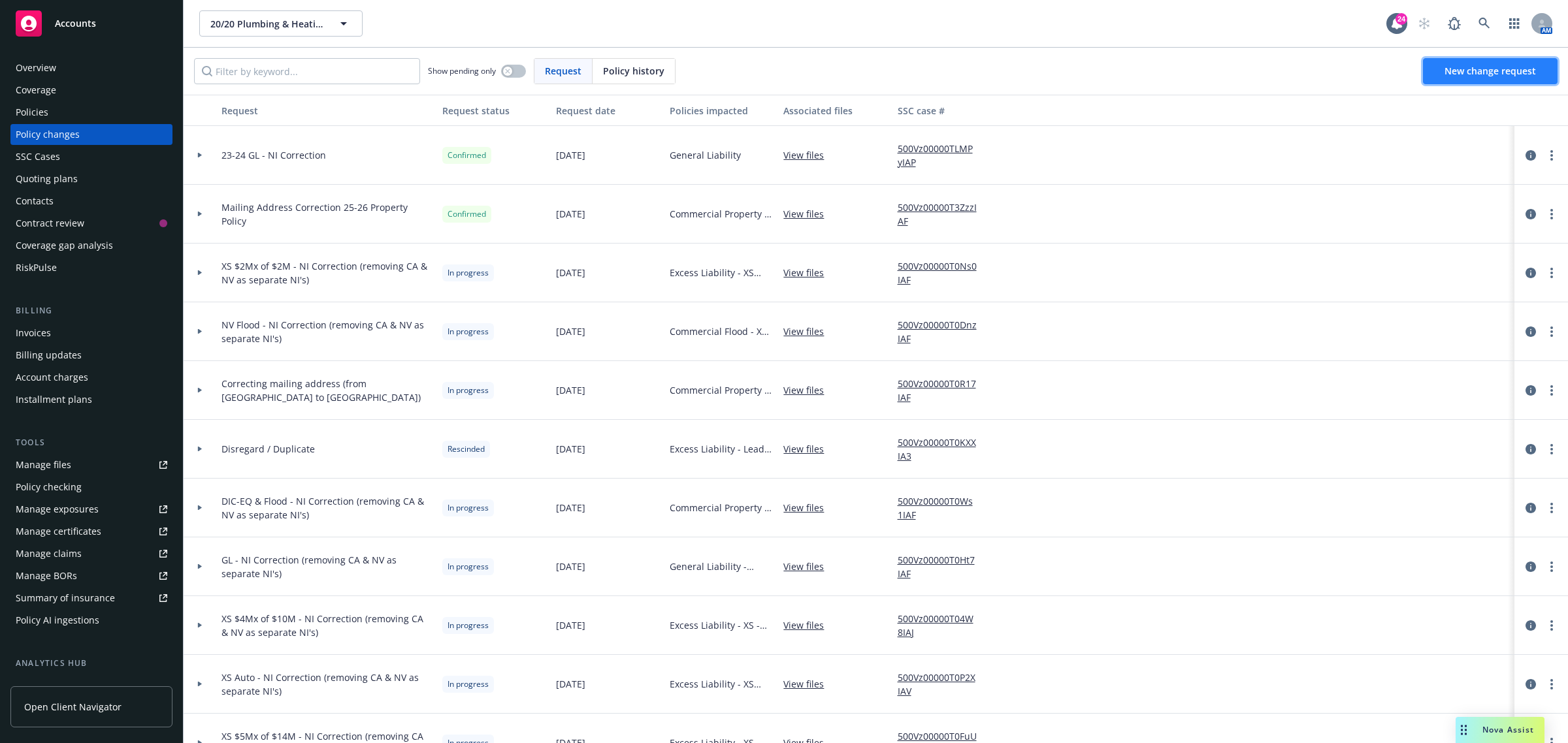
click at [1490, 64] on link "New change request" at bounding box center [1490, 71] width 135 height 26
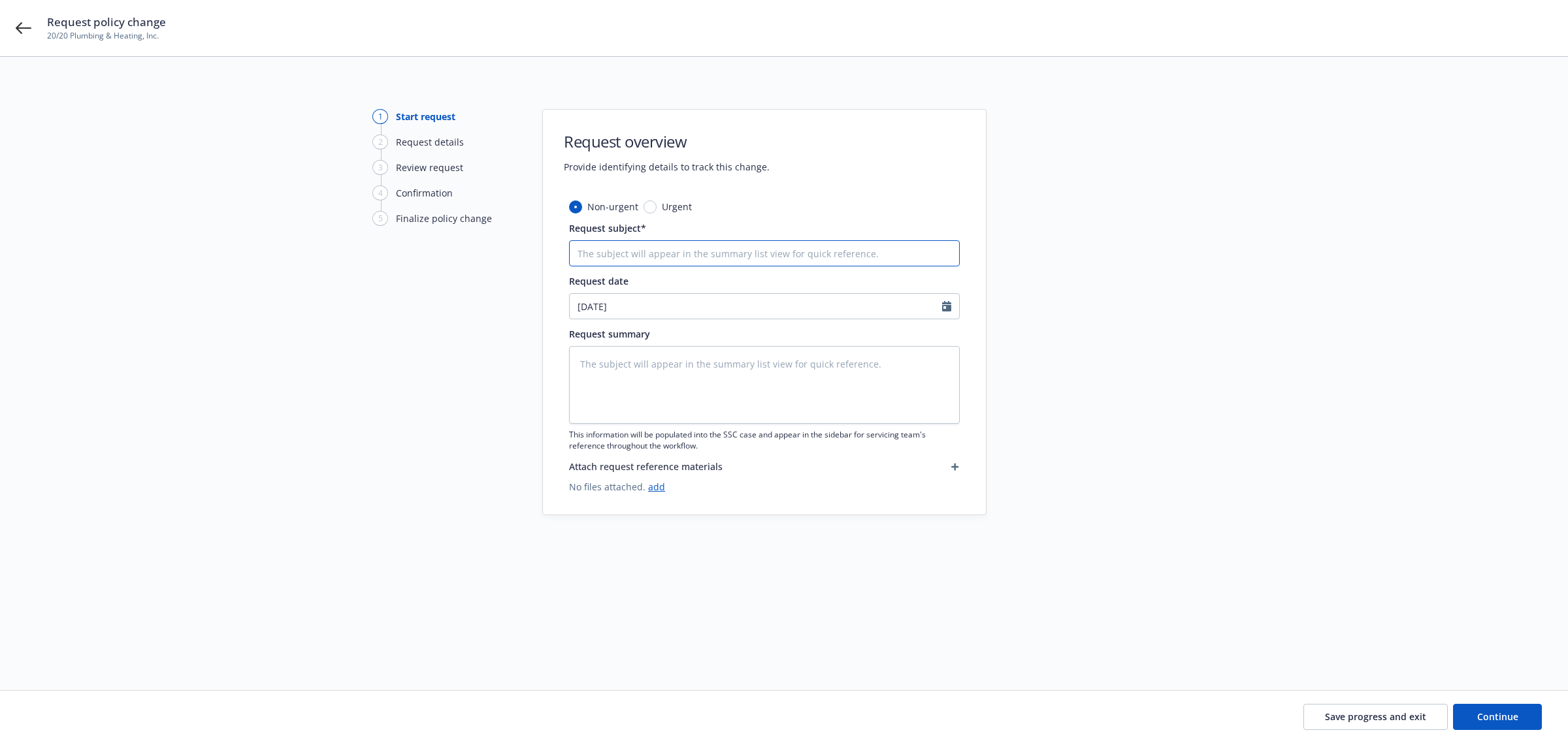
click at [778, 260] on input "Request subject*" at bounding box center [764, 253] width 390 height 26
type textarea "x"
type input "2"
type textarea "x"
type input "20"
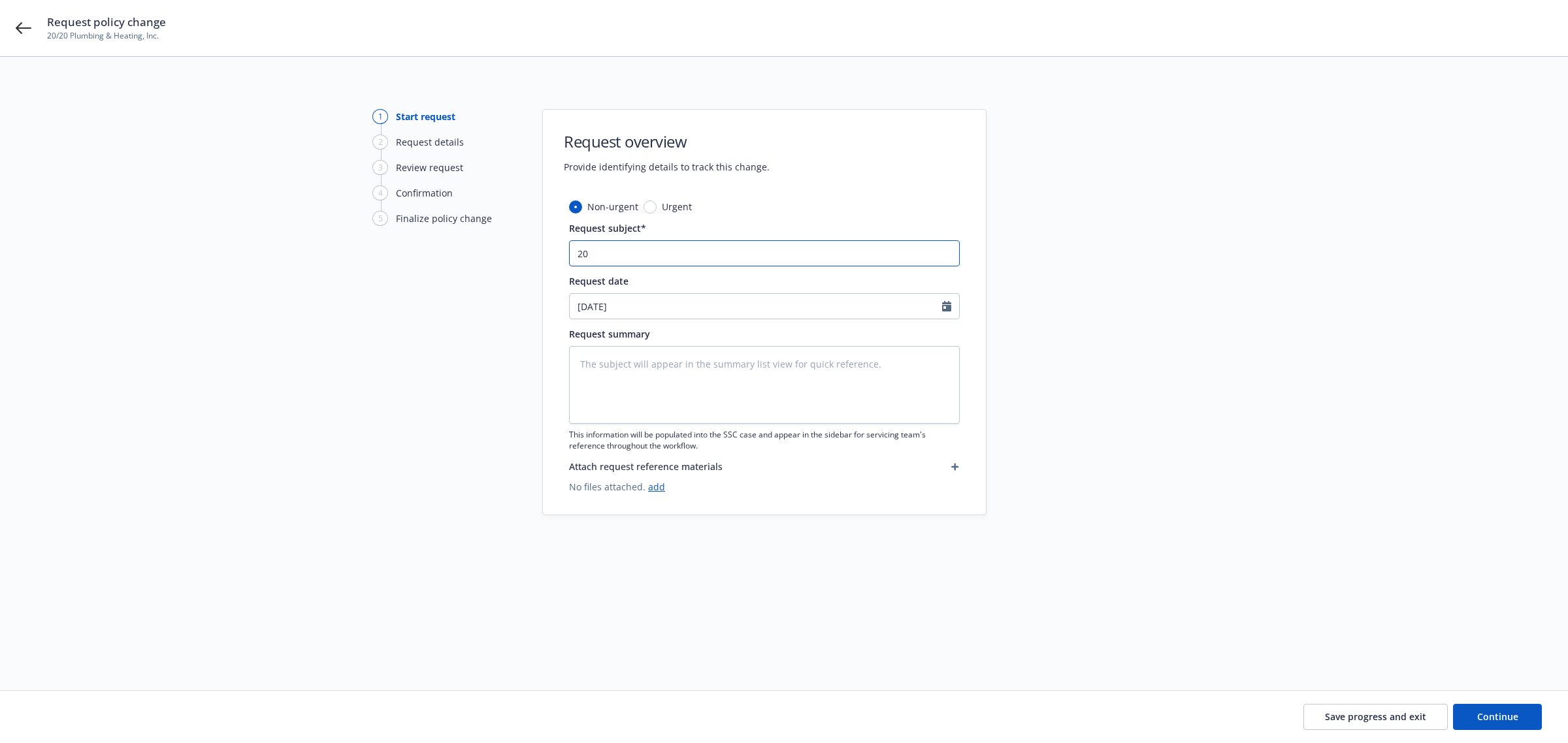
type textarea "x"
type input "20-"
type textarea "x"
type input "20-2"
type textarea "x"
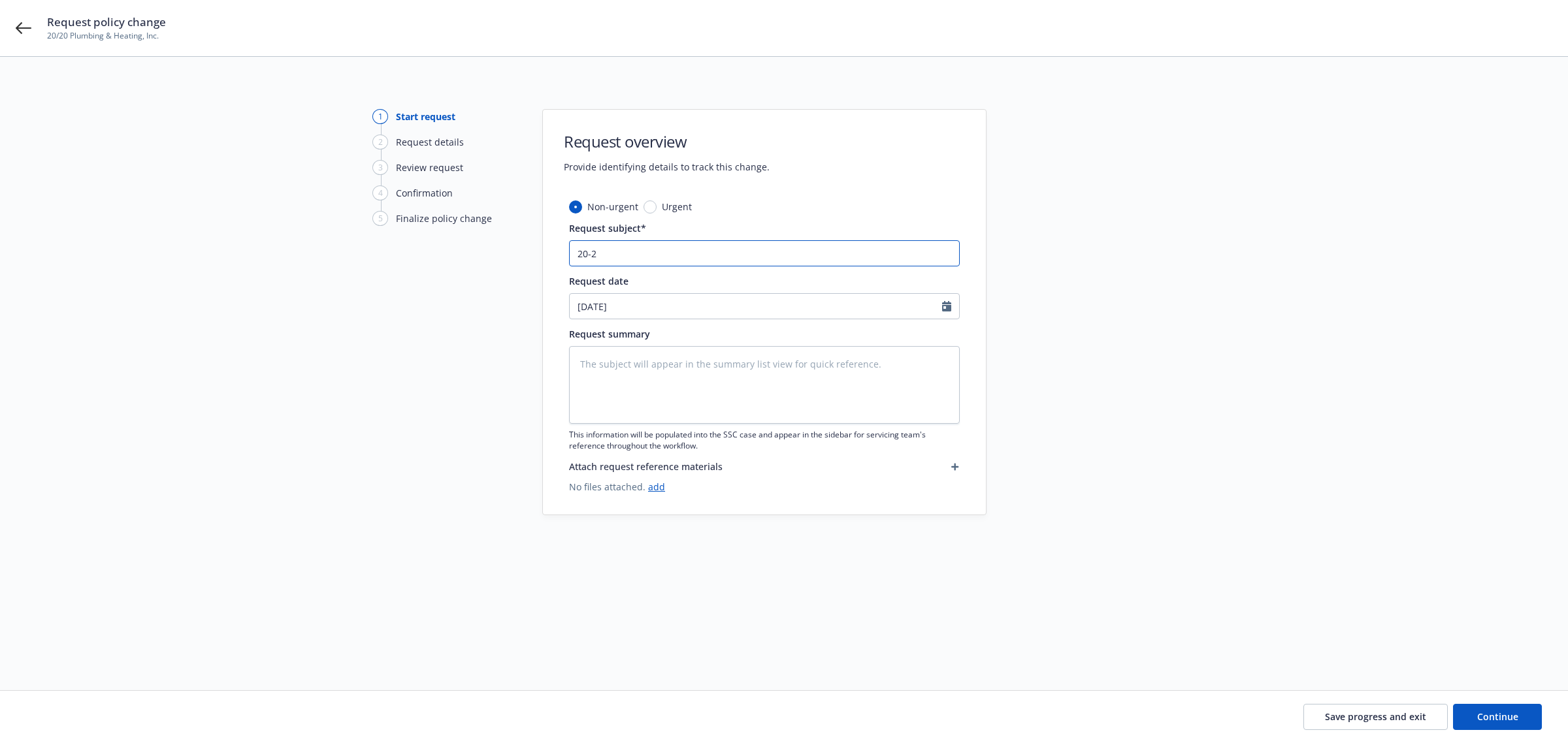
type input "20-21"
type textarea "x"
type input "20-21"
type textarea "x"
type input "20-21 G"
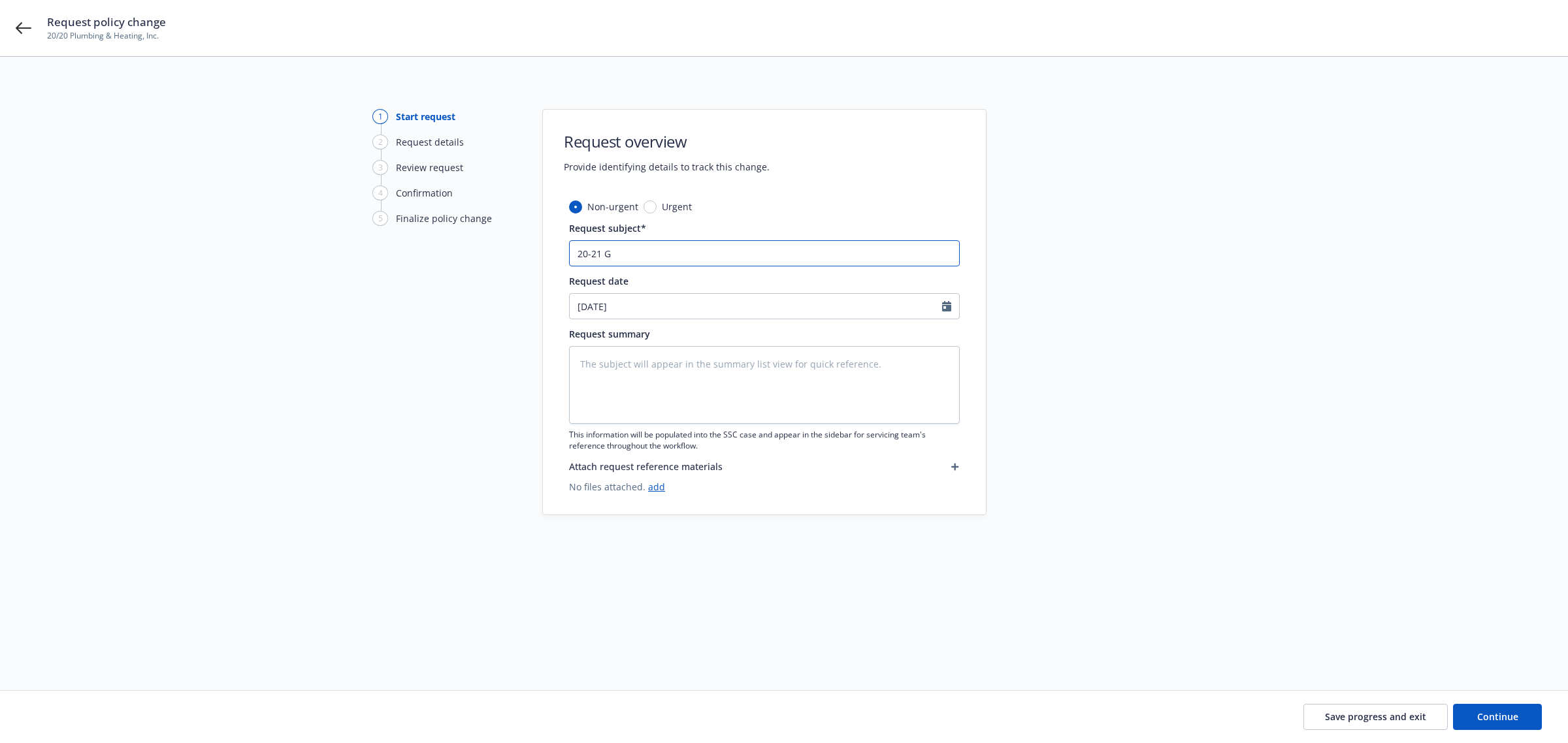
type textarea "x"
type input "20-21 GL"
type textarea "x"
type input "20-21 GL"
type textarea "x"
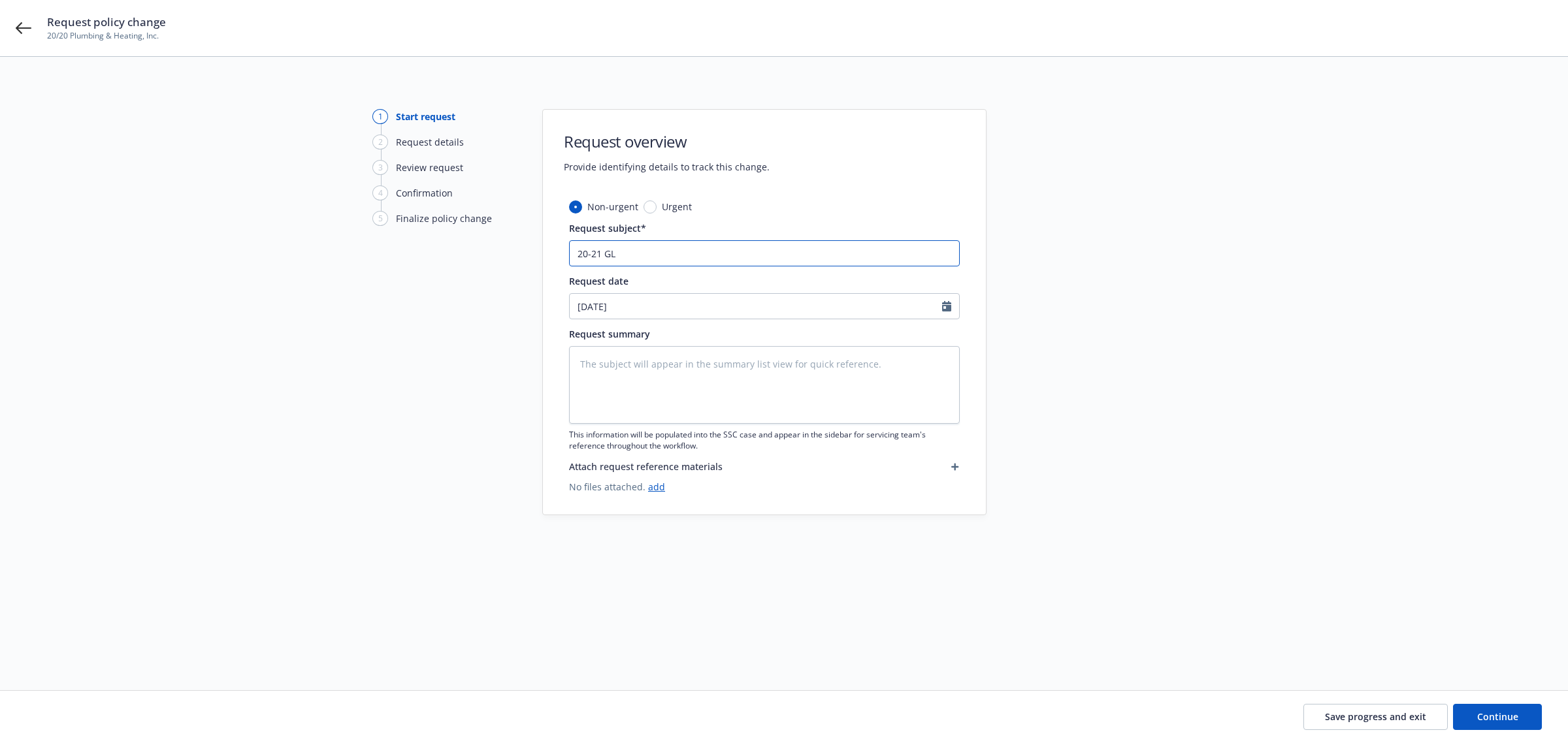
type input "20-21 GL N"
type textarea "x"
type input "20-21 GL NI"
type textarea "x"
type input "20-21 GL NI"
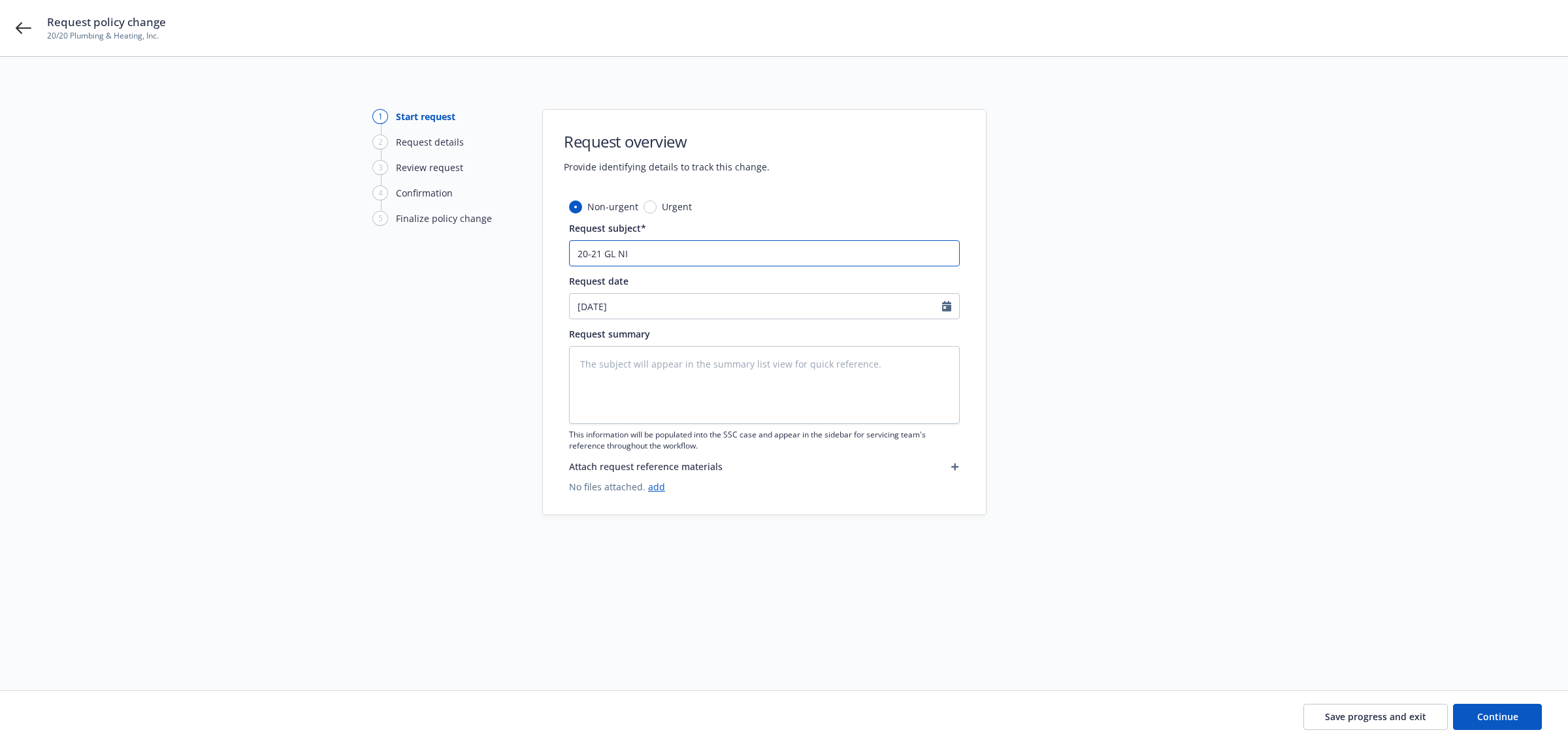
type textarea "x"
type input "20-21 GL NI E"
type textarea "x"
type input "20-21 GL NI En"
type textarea "x"
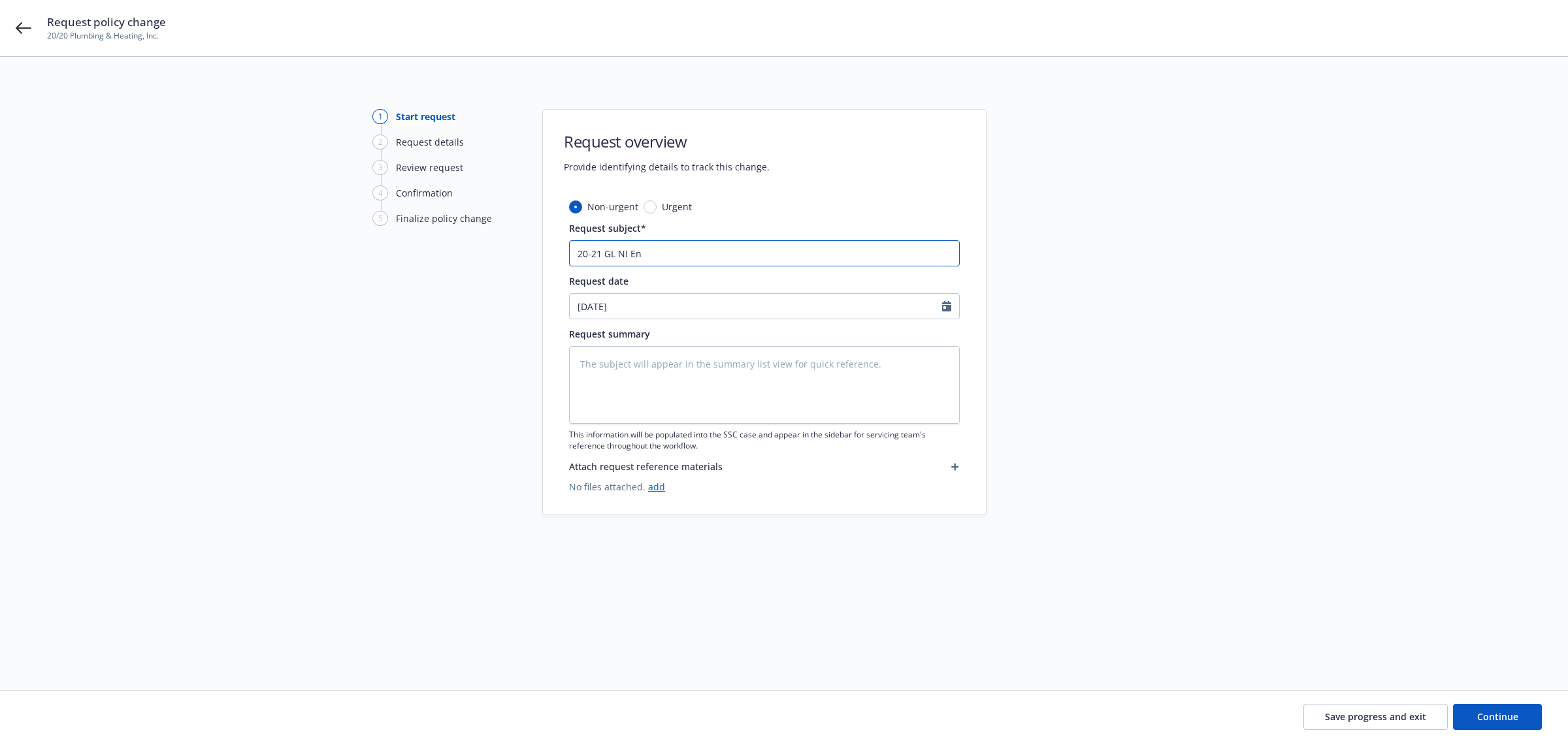
type input "20-21 GL NI End"
type textarea "x"
type input "20-21 GL NI Endo"
type textarea "x"
type input "20-21 GL NI Endor"
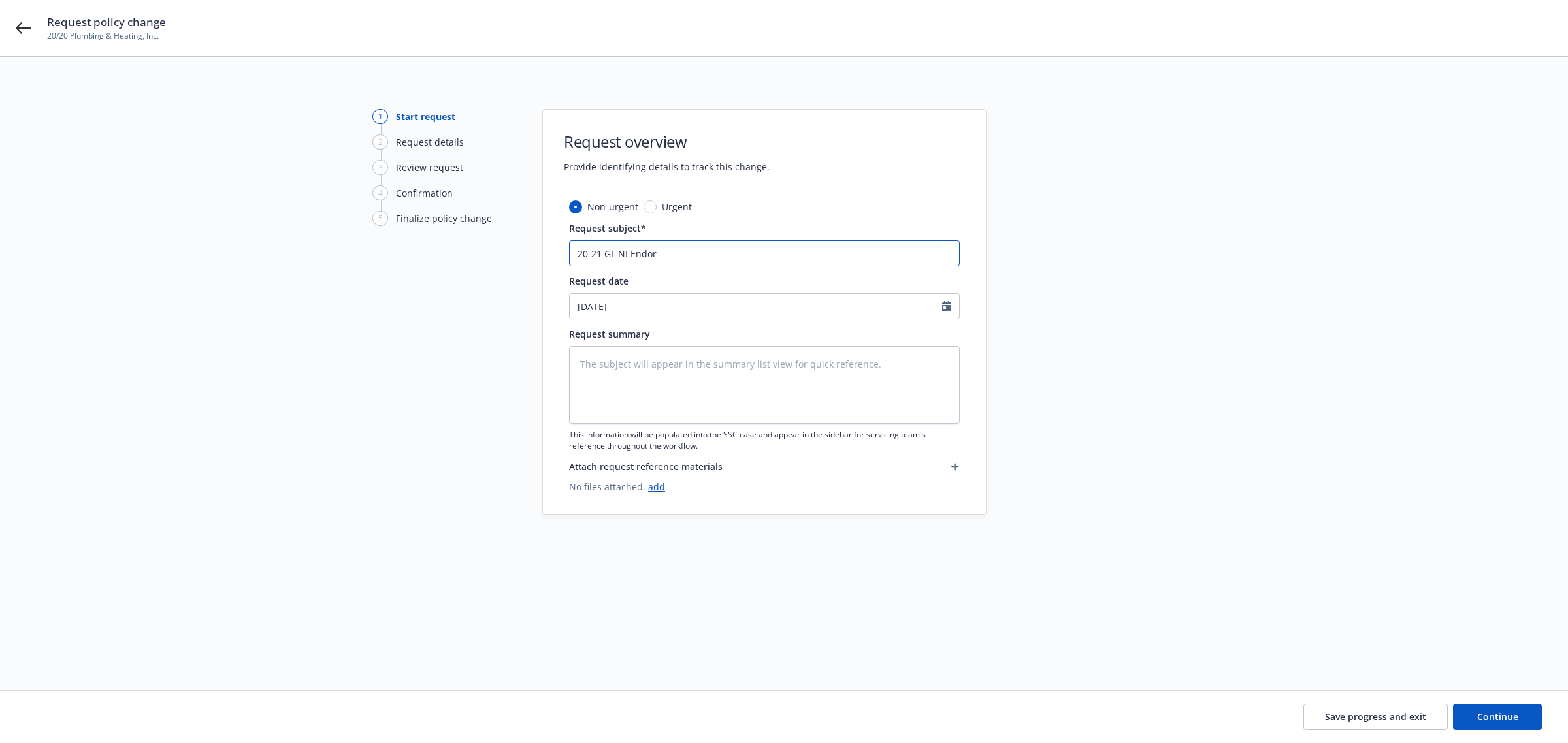
type textarea "x"
type input "20-21 GL NI Endors"
type textarea "x"
type input "20-21 GL NI Endorse"
type textarea "x"
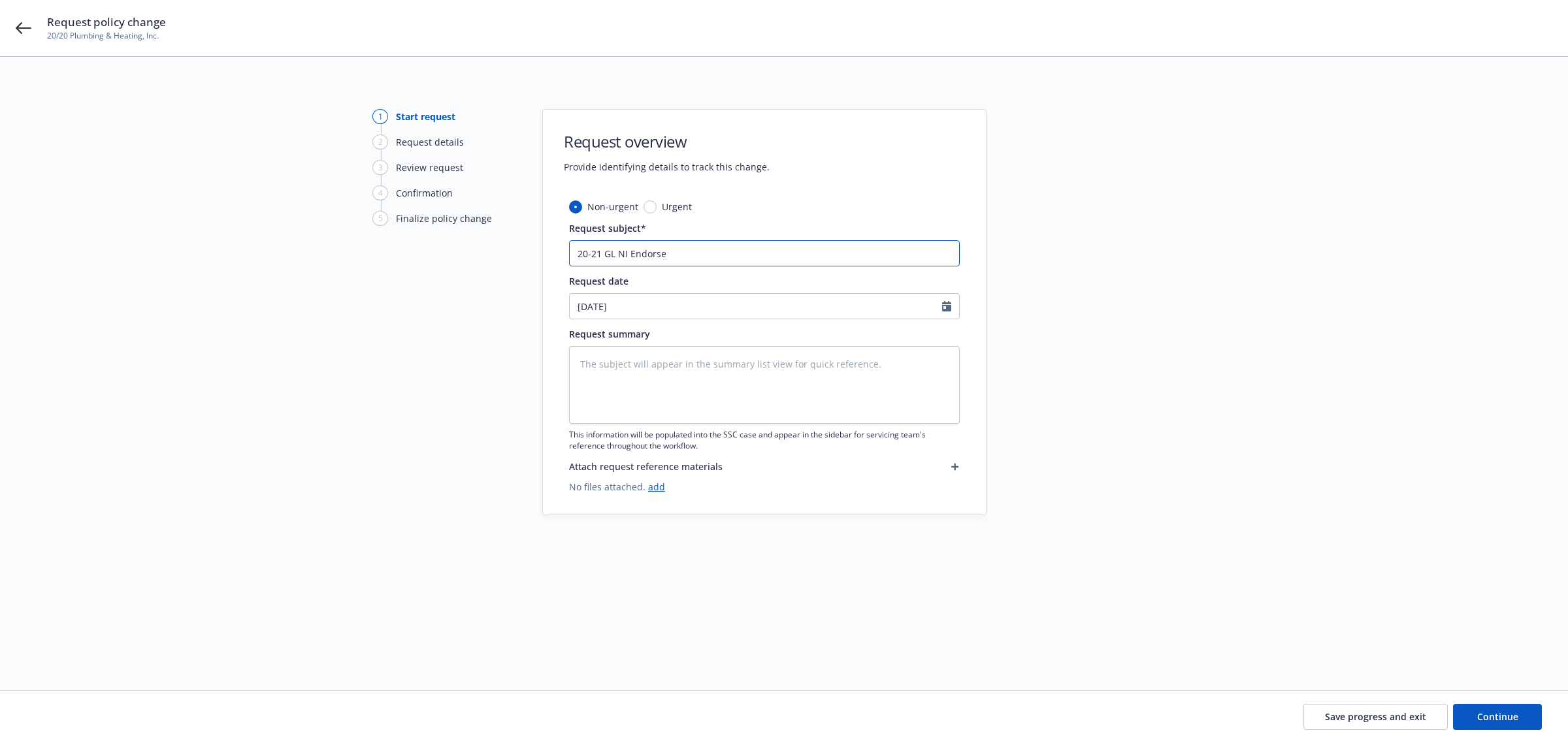
type input "20-21 GL NI Endorsem"
type textarea "x"
type input "20-21 GL NI Endorseme"
type textarea "x"
type input "20-21 GL NI Endorsemen"
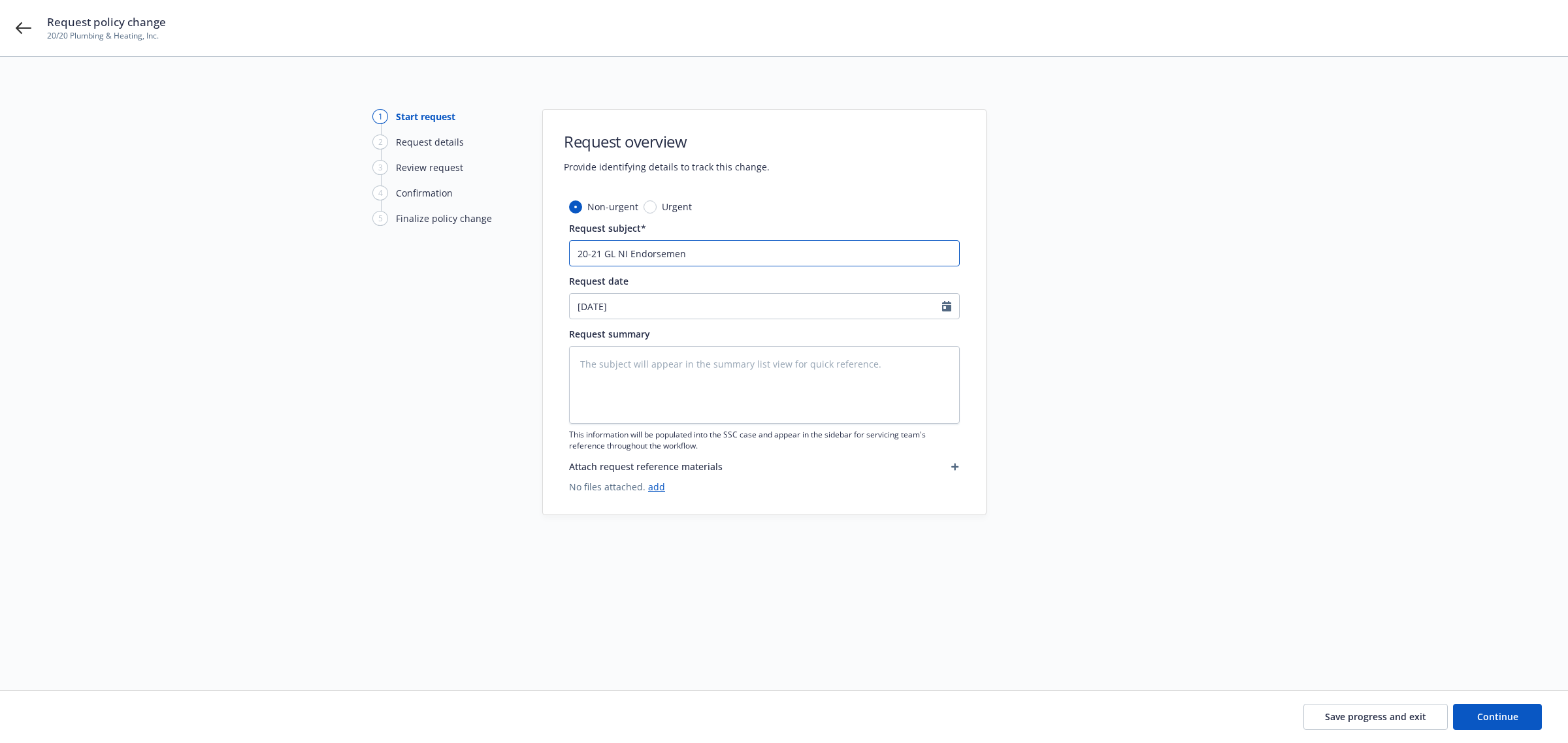
type textarea "x"
type input "20-21 GL NI Endorsement"
type textarea "x"
type input "20-21 GL NI Endorsemen"
type textarea "x"
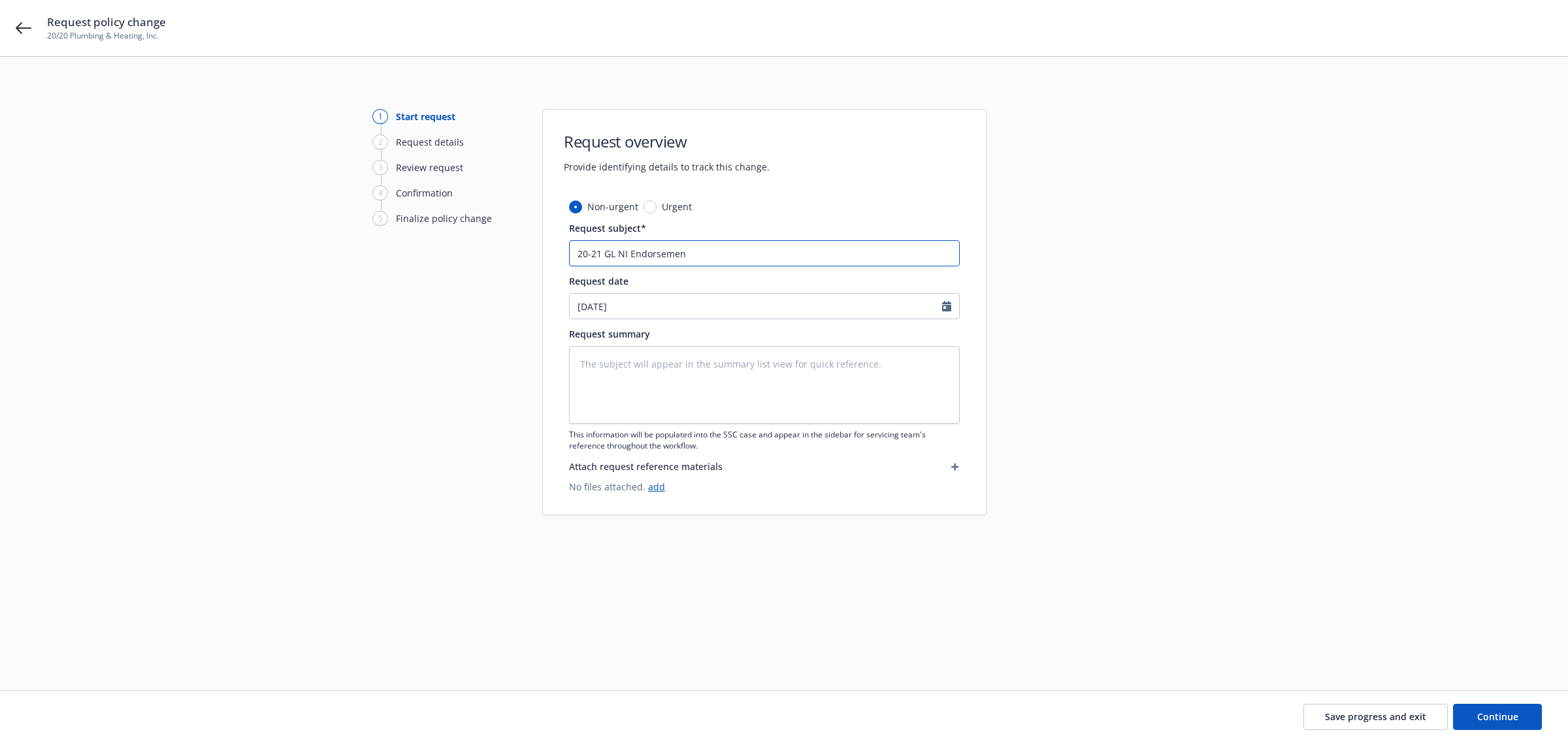
type input "20-21 GL NI Endorseme"
type textarea "x"
type input "20-21 GL NI Endorsem"
type textarea "x"
type input "20-21 GL NI Endorse"
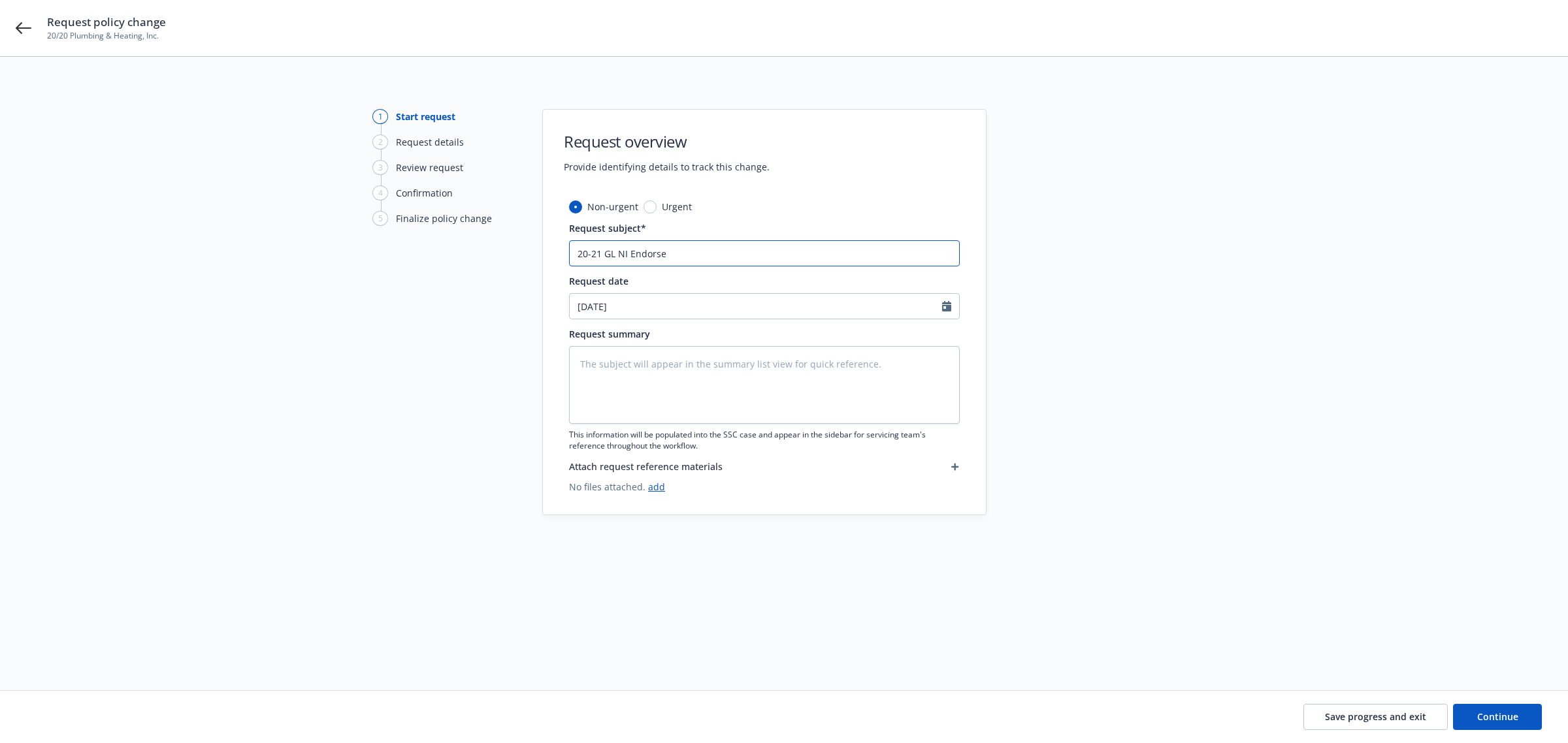
type textarea "x"
type input "20-21 GL NI Endor"
type textarea "x"
type input "20-21 GL NI Endo"
type textarea "x"
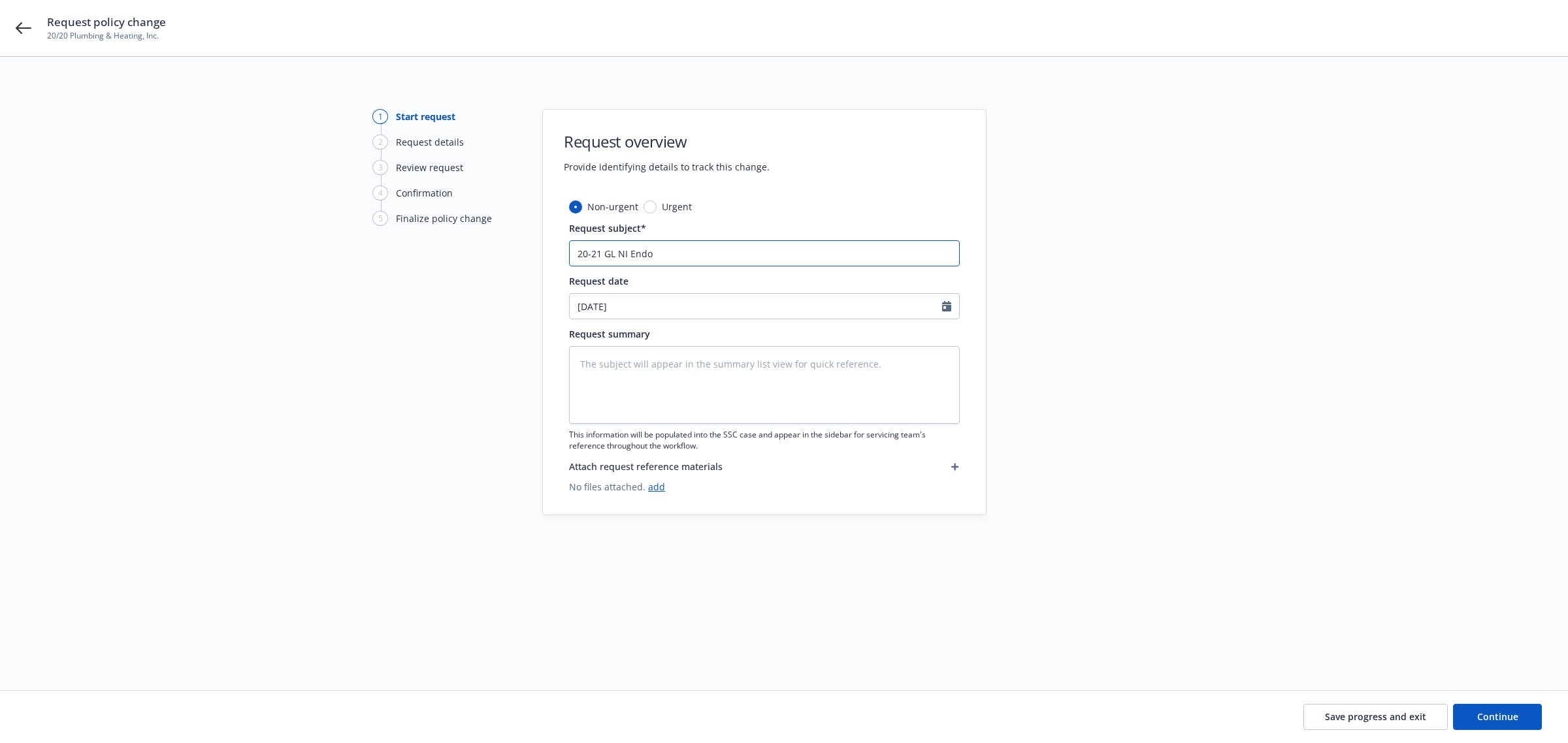
type input "20-21 GL NI End"
type textarea "x"
type input "20-21 GL NI En"
type textarea "x"
type input "20-21 GL NI E"
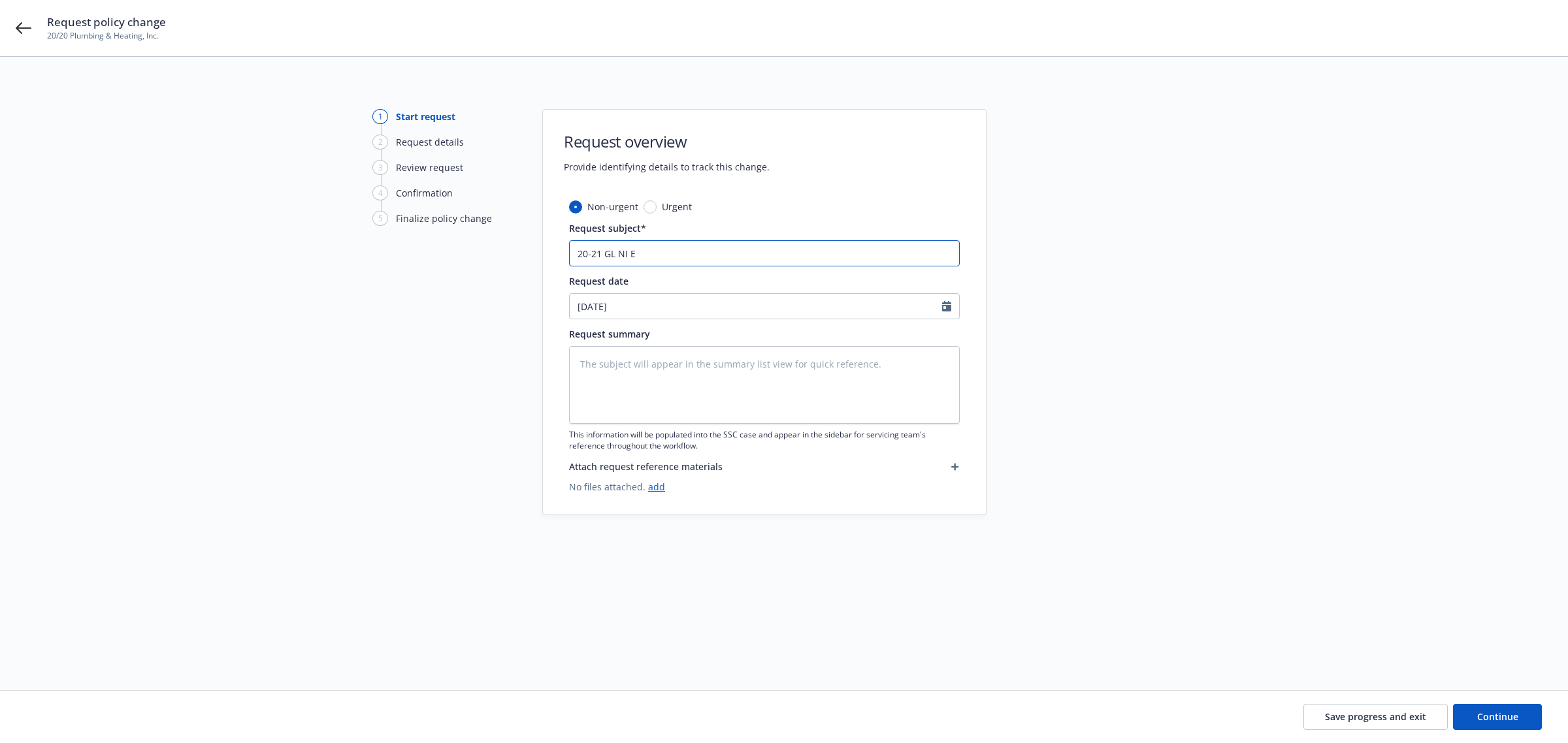
type textarea "x"
type input "20-21 GL NI"
drag, startPoint x: 615, startPoint y: 252, endPoint x: 664, endPoint y: 279, distance: 55.9
click at [615, 252] on input "20-21 GL NI" at bounding box center [764, 253] width 390 height 26
type textarea "x"
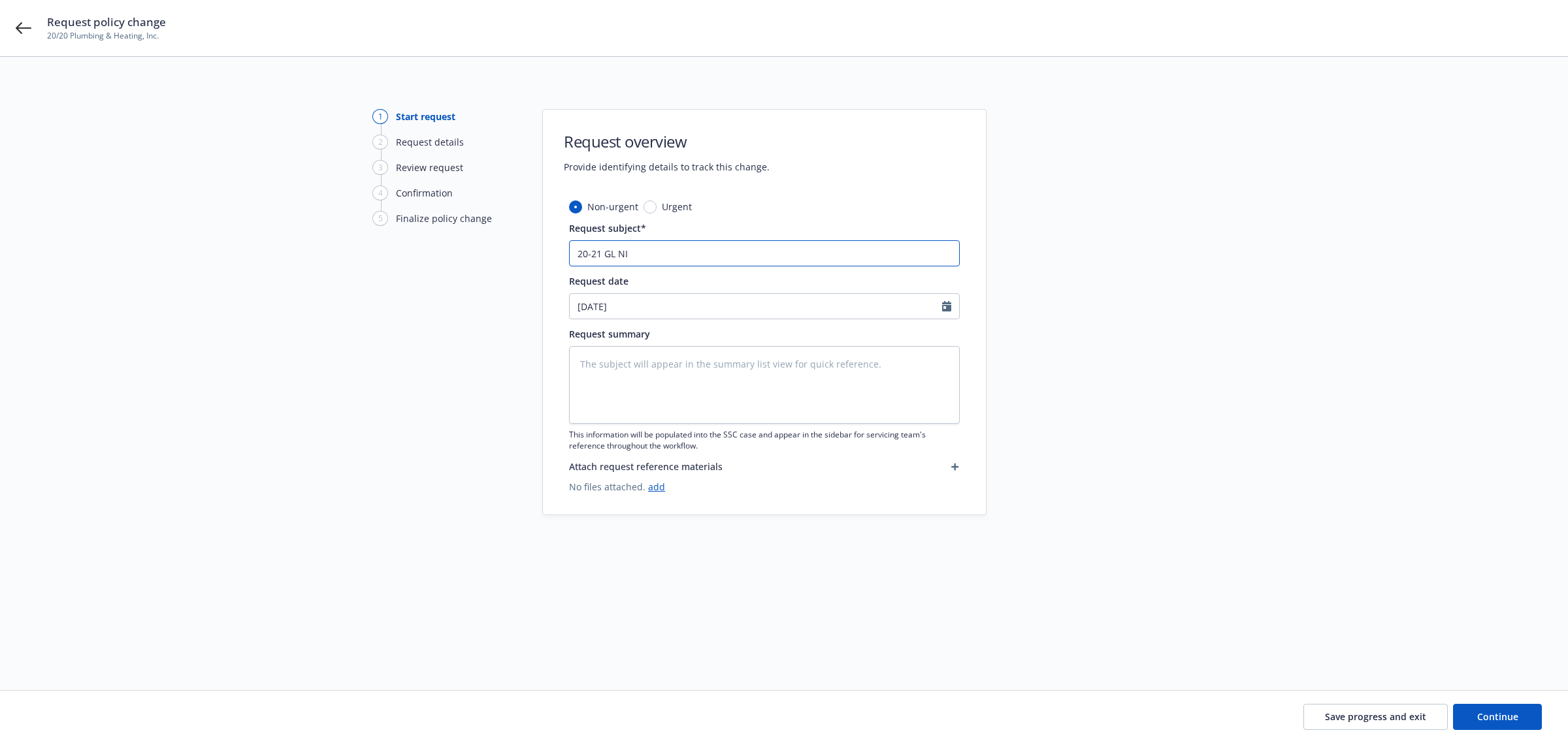
type input "20-21 GL NI"
type textarea "x"
type input "20-21 GL - NI"
click at [677, 245] on input "20-21 GL - NI" at bounding box center [764, 253] width 390 height 26
type textarea "x"
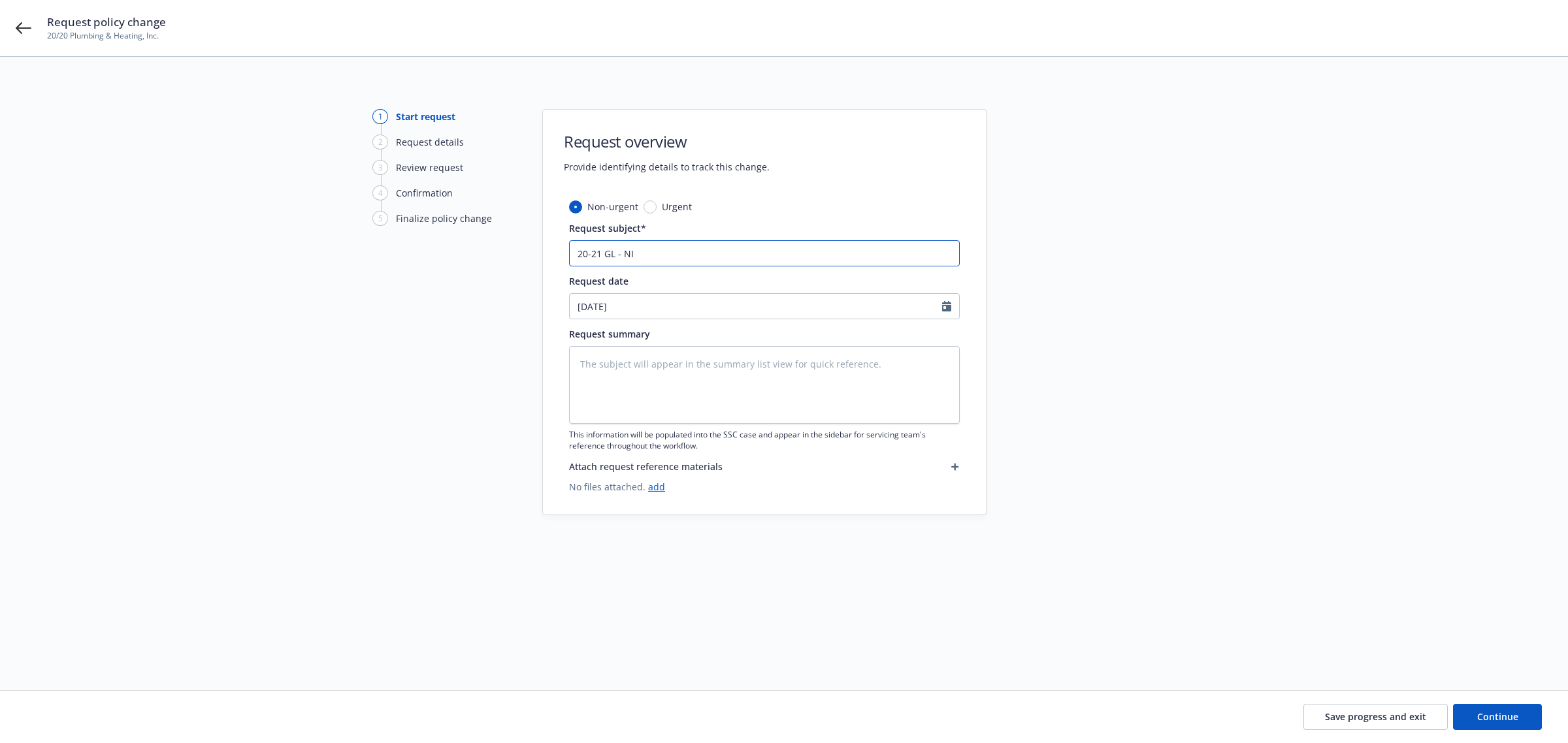
type input "20-21 GL - NI C"
type textarea "x"
type input "20-21 GL - NI Co"
type textarea "x"
type input "20-21 GL - NI Cor"
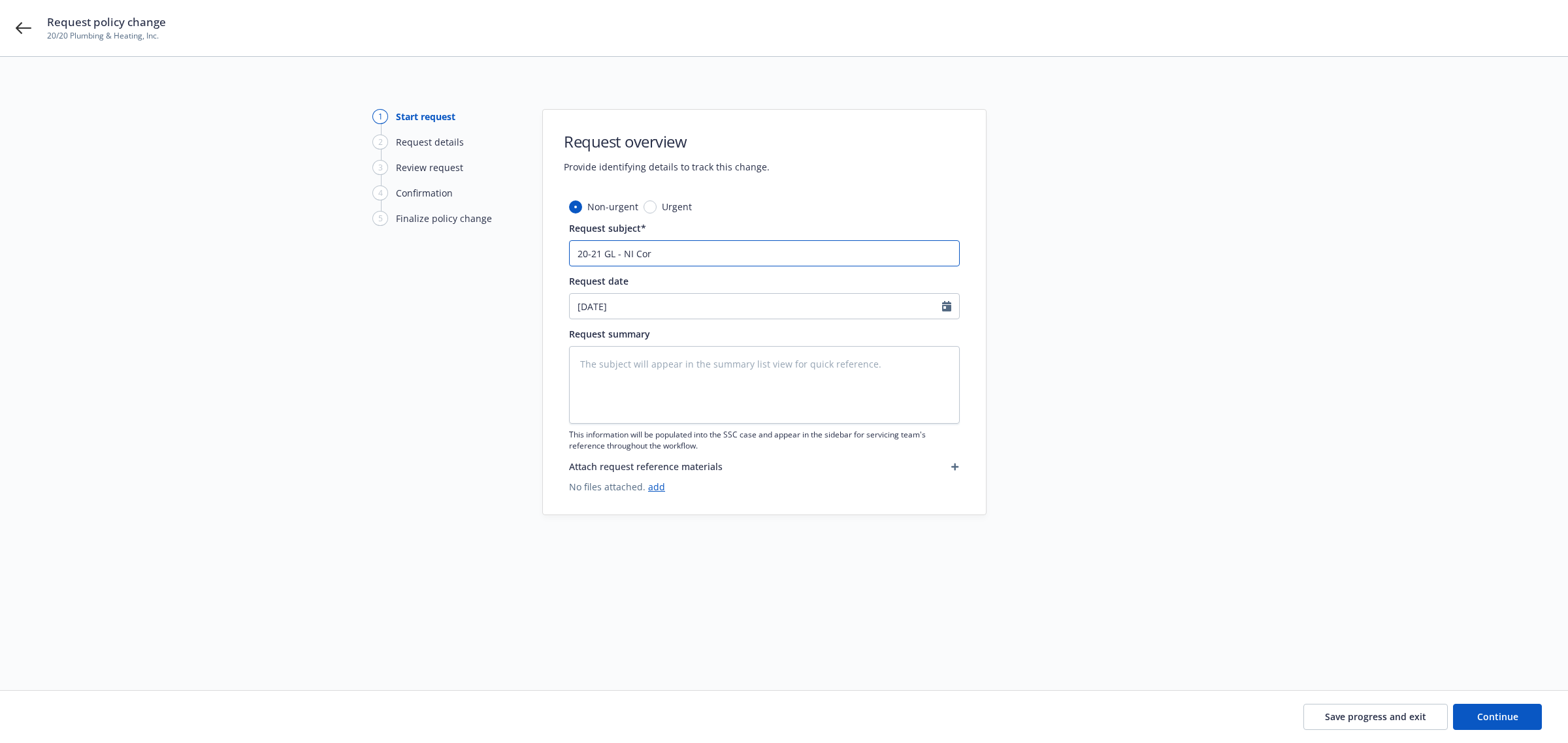
type textarea "x"
type input "20-21 GL - NI Corr"
type textarea "x"
type input "20-21 GL - NI Corre"
type textarea "x"
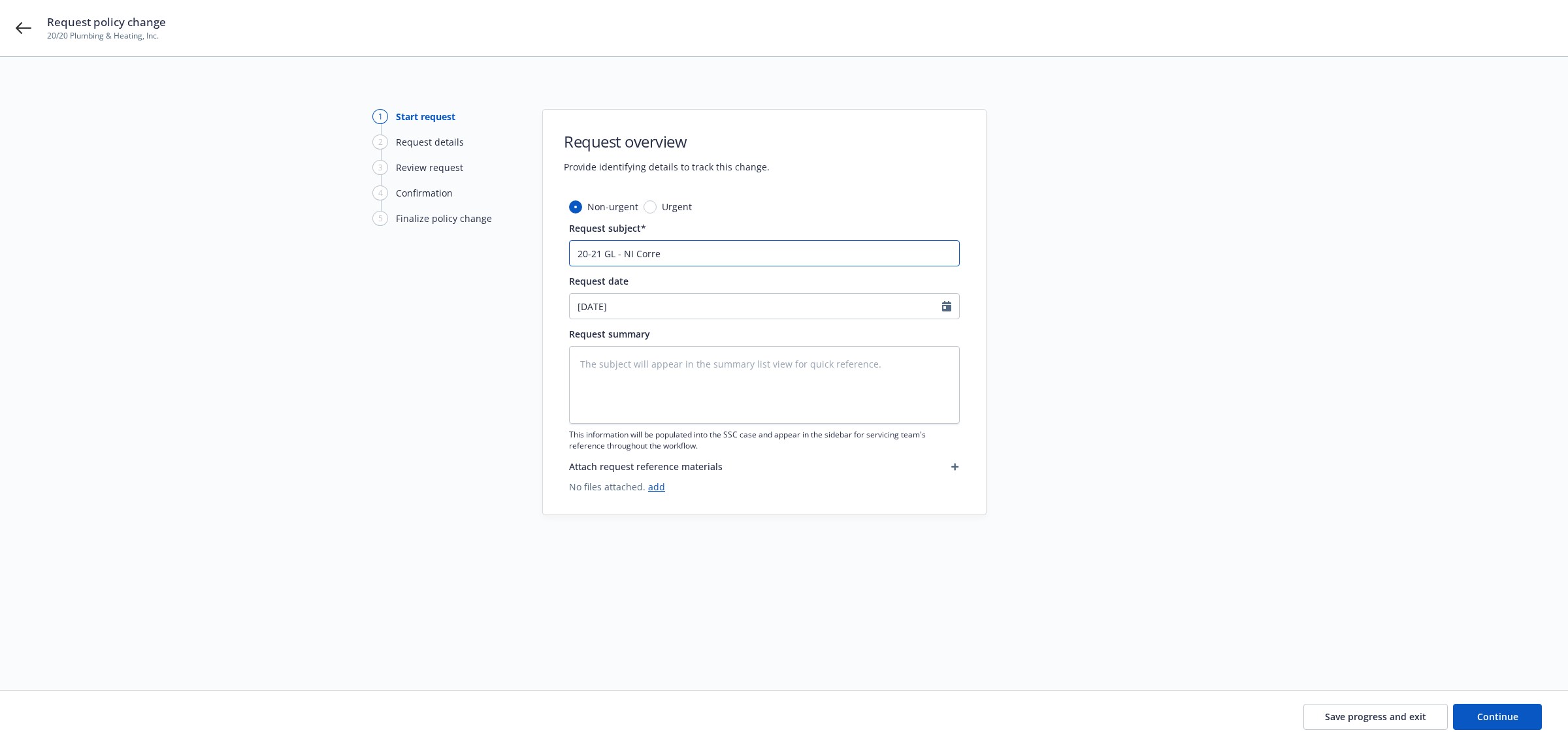
type input "20-21 GL - NI Correc"
type textarea "x"
type input "20-21 GL - NI Correct"
type textarea "x"
type input "20-21 GL - NI Correcti"
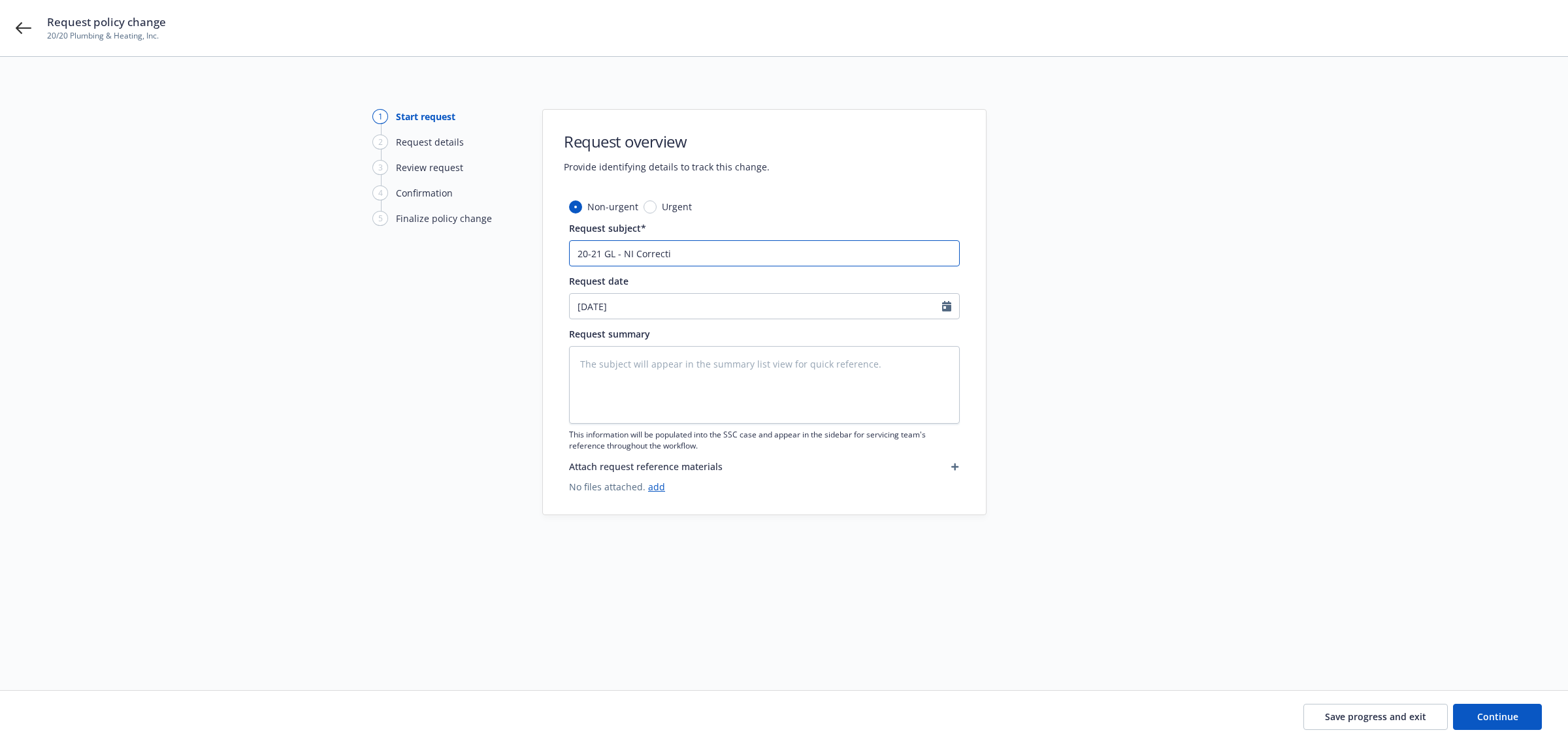
type textarea "x"
type input "20-21 GL - NI Correctio"
type textarea "x"
type input "20-21 GL - NI Correction"
click at [943, 305] on icon "Calendar" at bounding box center [946, 306] width 9 height 10
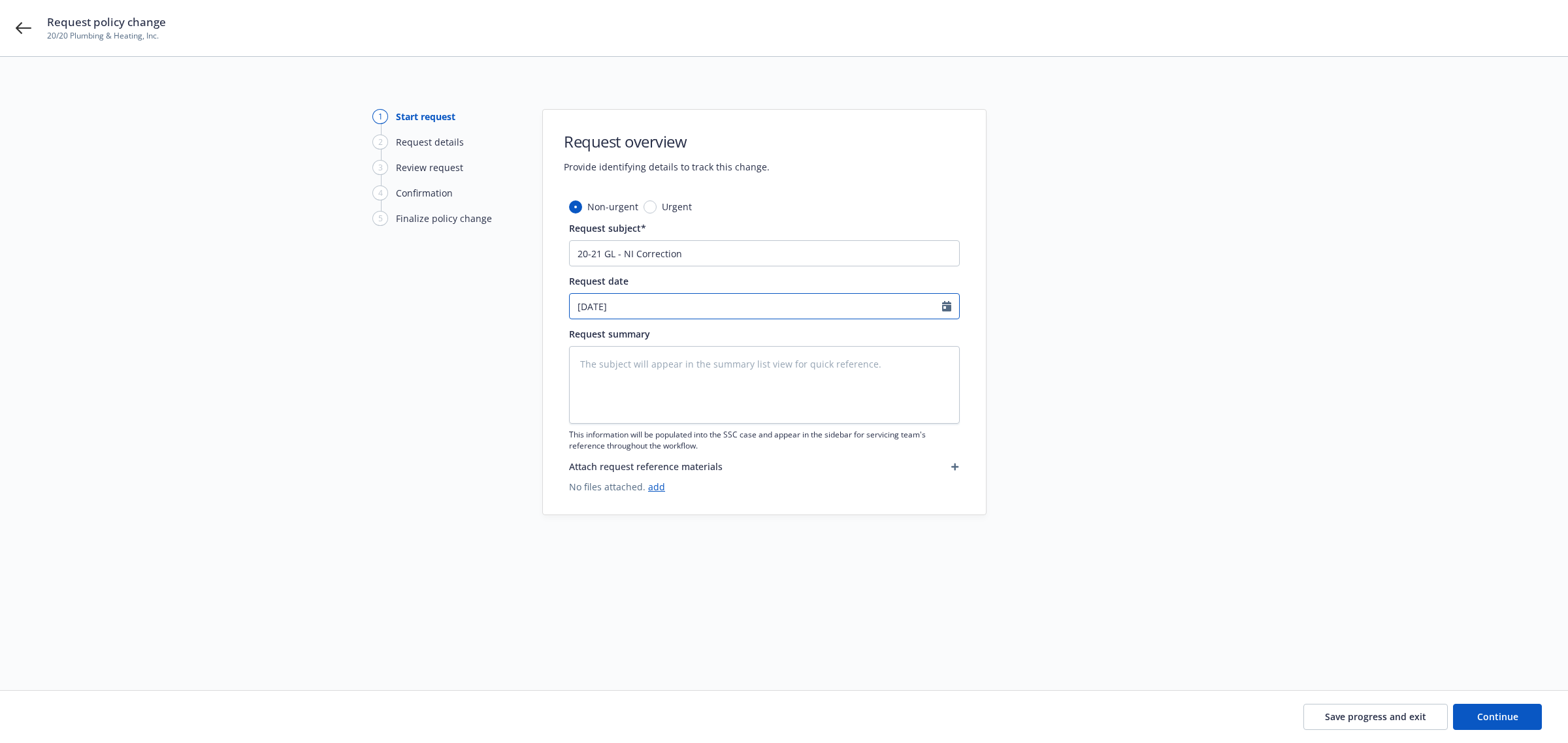
select select "10"
click at [608, 309] on input "10/15/2025" at bounding box center [755, 306] width 372 height 25
type input "10/15/2025"
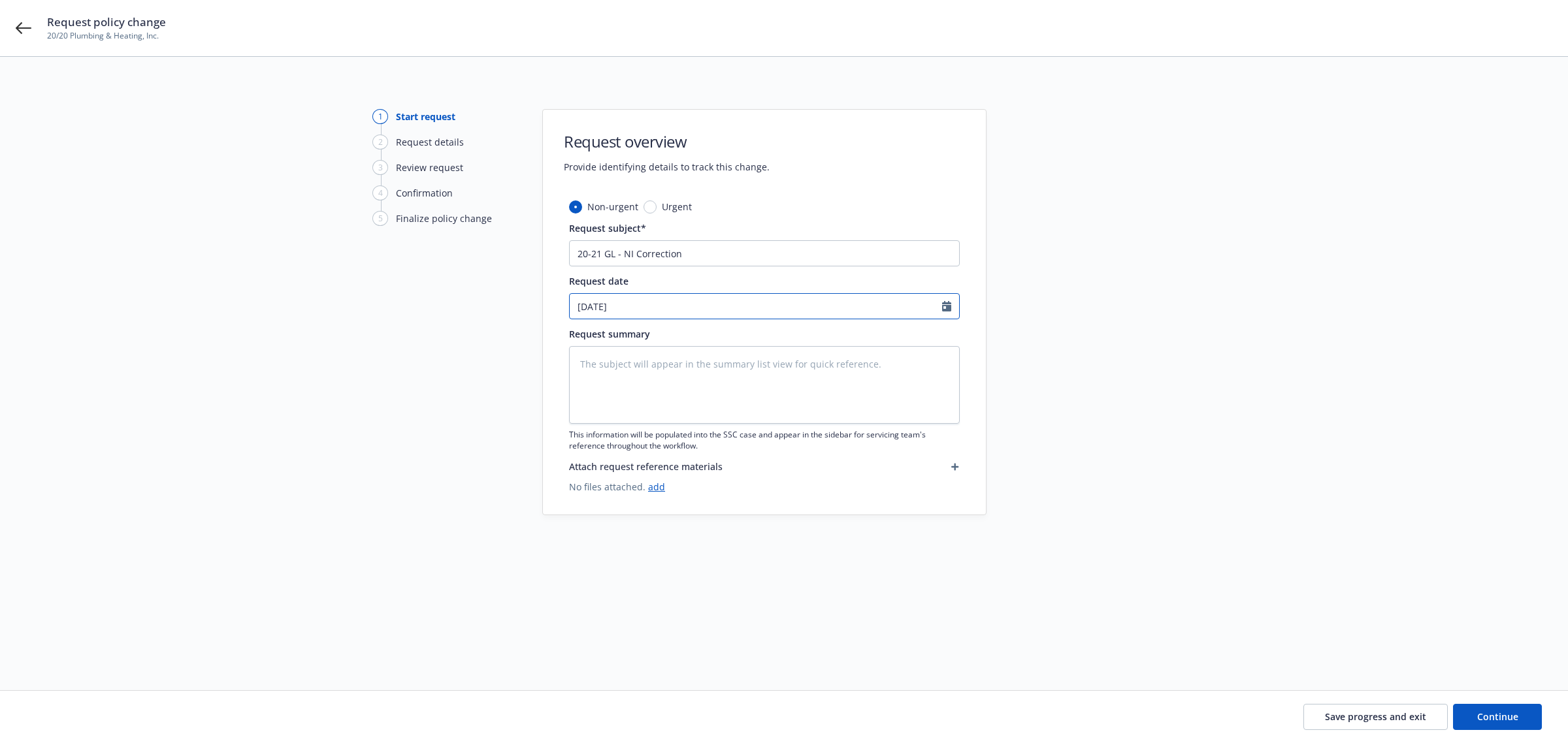
click at [605, 308] on input "10/15/2025" at bounding box center [755, 306] width 372 height 25
select select "10"
click at [608, 308] on input "10/15/2025" at bounding box center [755, 306] width 372 height 25
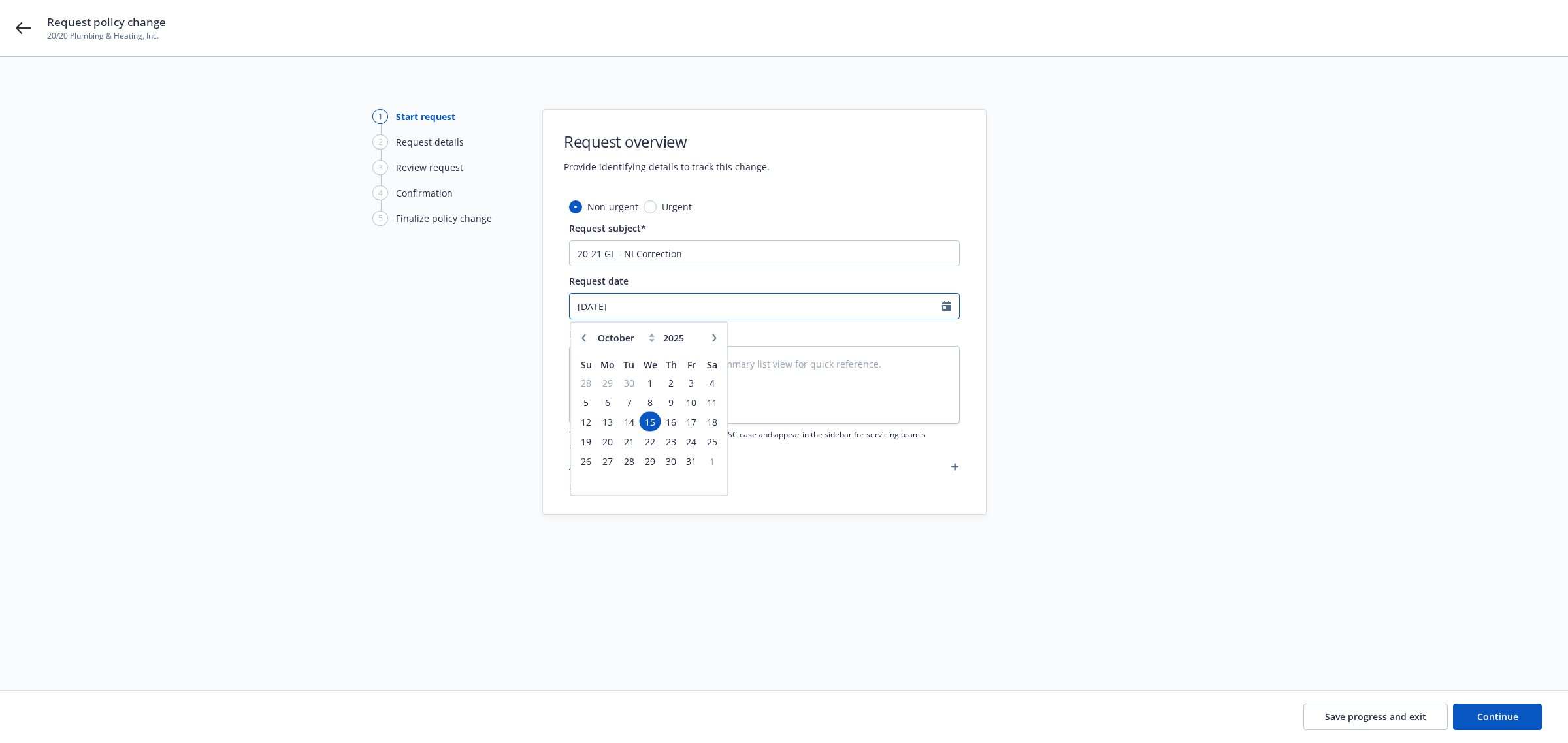
type input "03/26/2020"
click at [641, 291] on div "Request date 03/26/2020 January February March April May June July August Septe…" at bounding box center [764, 296] width 390 height 45
click at [655, 366] on textarea at bounding box center [764, 385] width 390 height 78
paste textarea "The first named insured is hereby amended to the following: 20/20 Plumbing & He…"
type textarea "x"
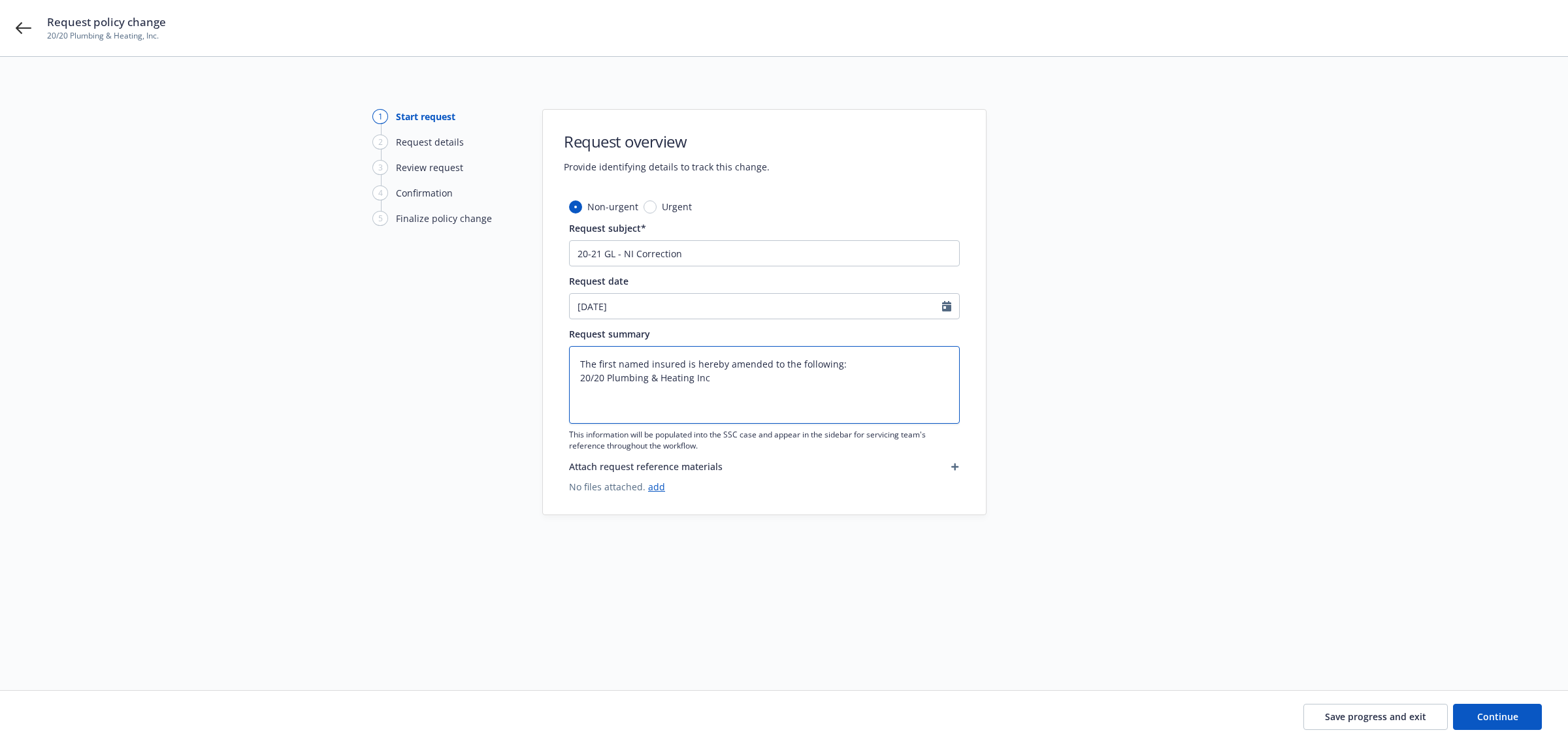
type textarea "The first named insured is hereby amended to the following: 20/20 Plumbing & He…"
click at [727, 379] on textarea "The first named insured is hereby amended to the following: 20/20 Plumbing & He…" at bounding box center [764, 385] width 390 height 78
type textarea "x"
type textarea "The first named insured is hereby amended to the following: 20/20 Plumbing & He…"
type textarea "x"
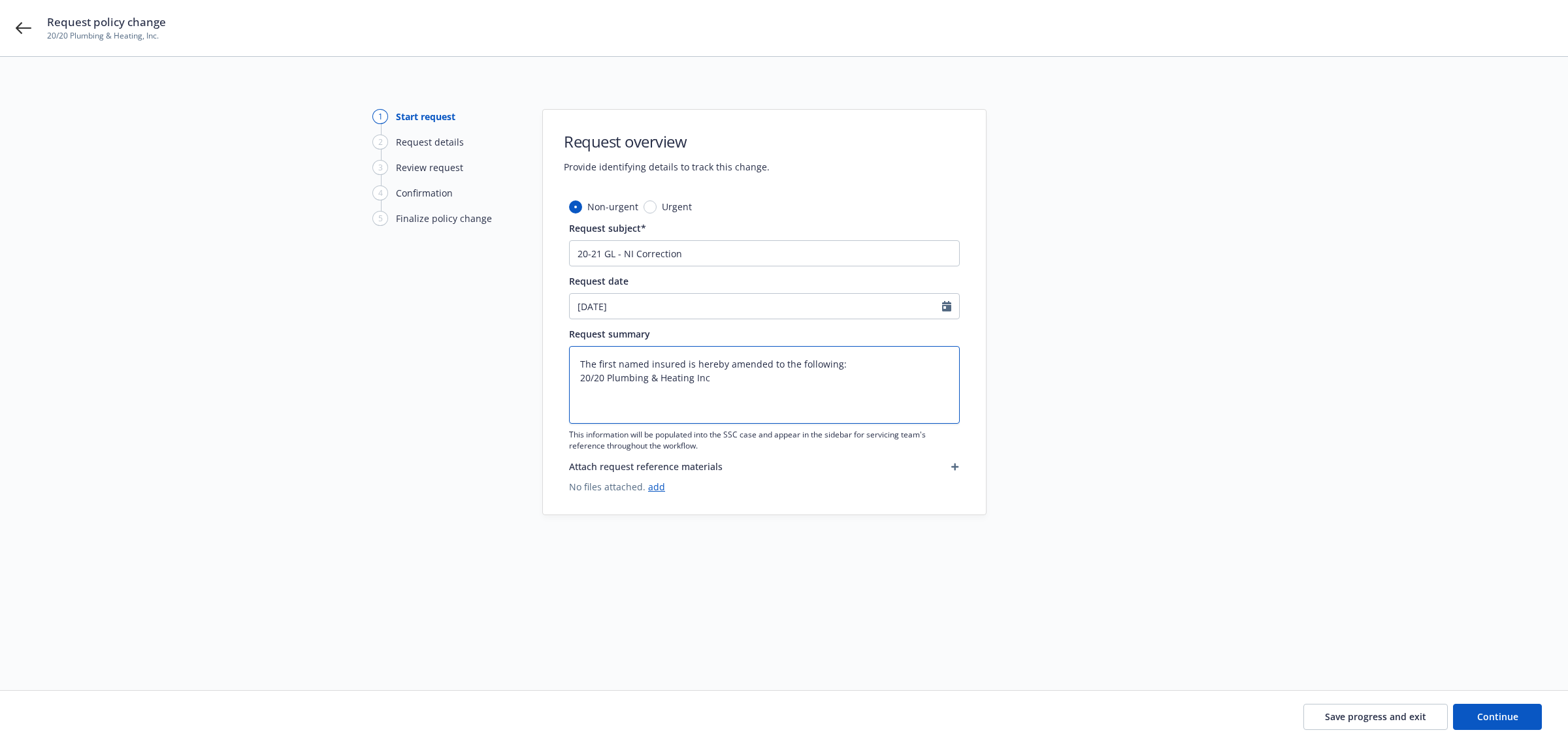
type textarea "The first named insured is hereby amended to the following: 20/20 Plumbing & He…"
type textarea "x"
type textarea "The first named insured is hereby amended to the following: 20/20 Plumbing & He…"
click at [725, 252] on input "20-21 GL - NI Correction" at bounding box center [764, 253] width 390 height 26
click at [735, 382] on textarea "The first named insured is hereby amended to the following: 20/20 Plumbing & He…" at bounding box center [764, 385] width 390 height 78
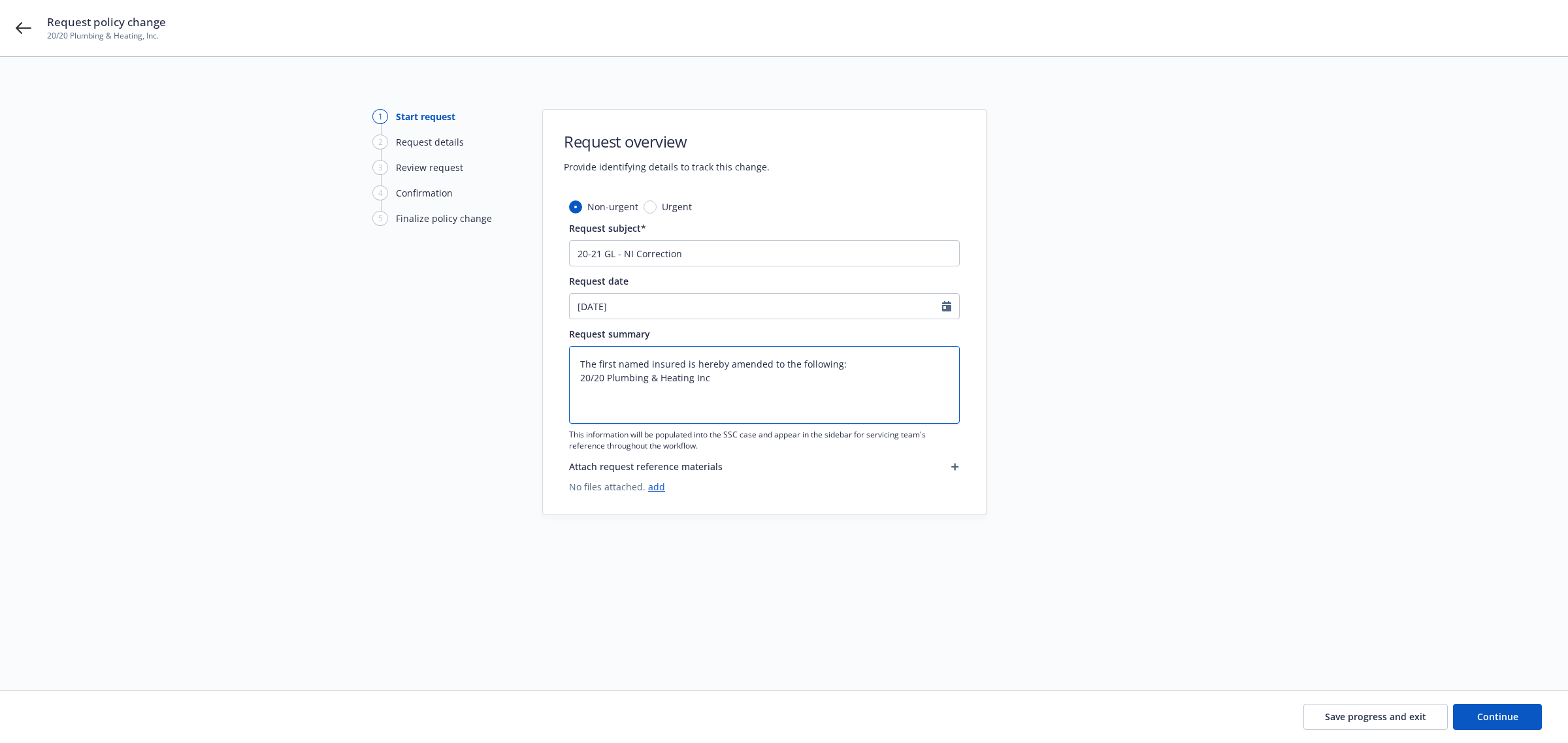
type textarea "x"
type textarea "The first named insured is hereby amended to the following: 20/20 Plumbing & He…"
type textarea "x"
type textarea "The first named insured is hereby amended to the following: 20/20 Plumbing & He…"
type textarea "x"
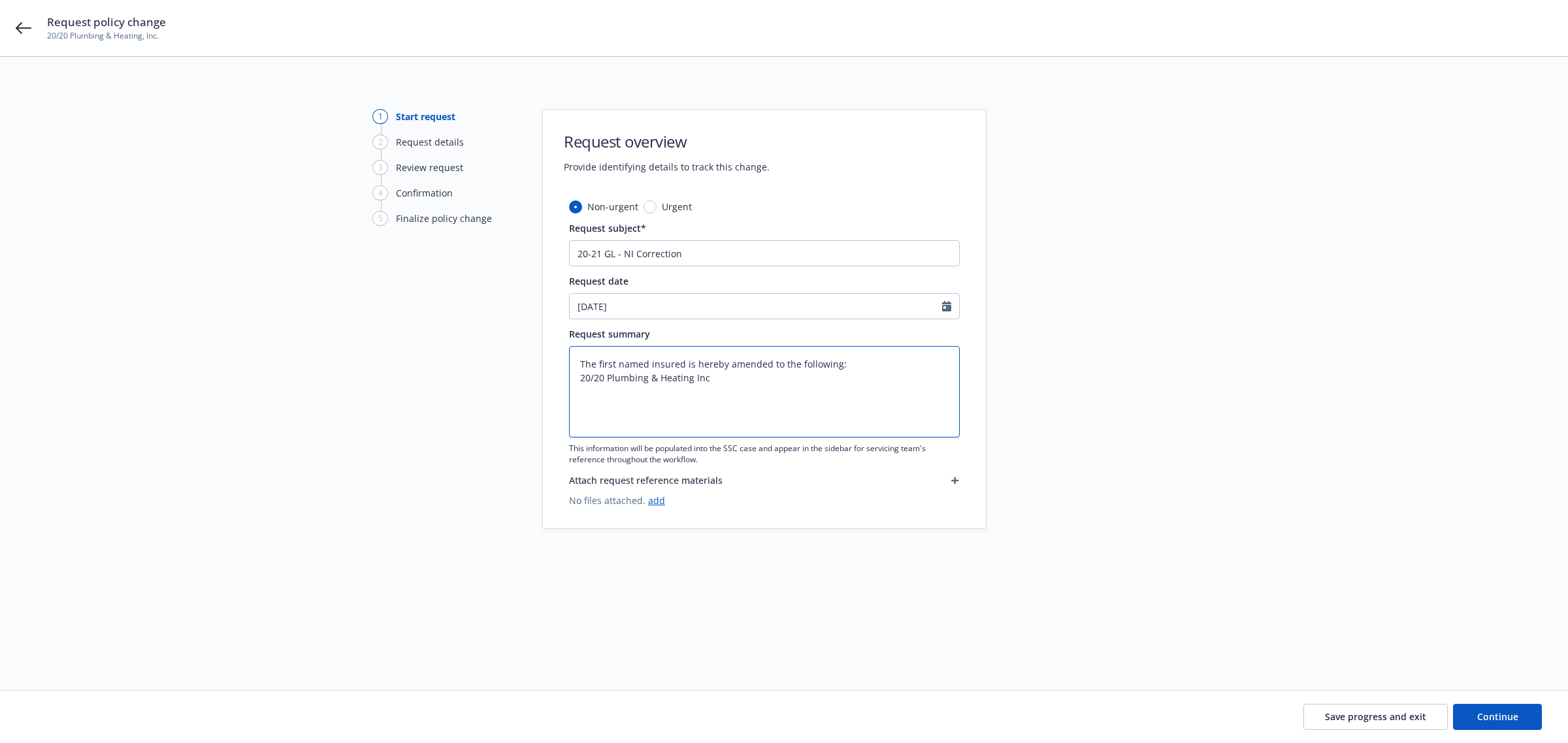
type textarea "The first named insured is hereby amended to the following: 20/20 Plumbing & He…"
click at [578, 362] on textarea "The first named insured is hereby amended to the following: 20/20 Plumbing & He…" at bounding box center [764, 385] width 390 height 78
type textarea "x"
type textarea "The first named insured is hereby amended to the following: 20/20 Plumbing & He…"
type textarea "x"
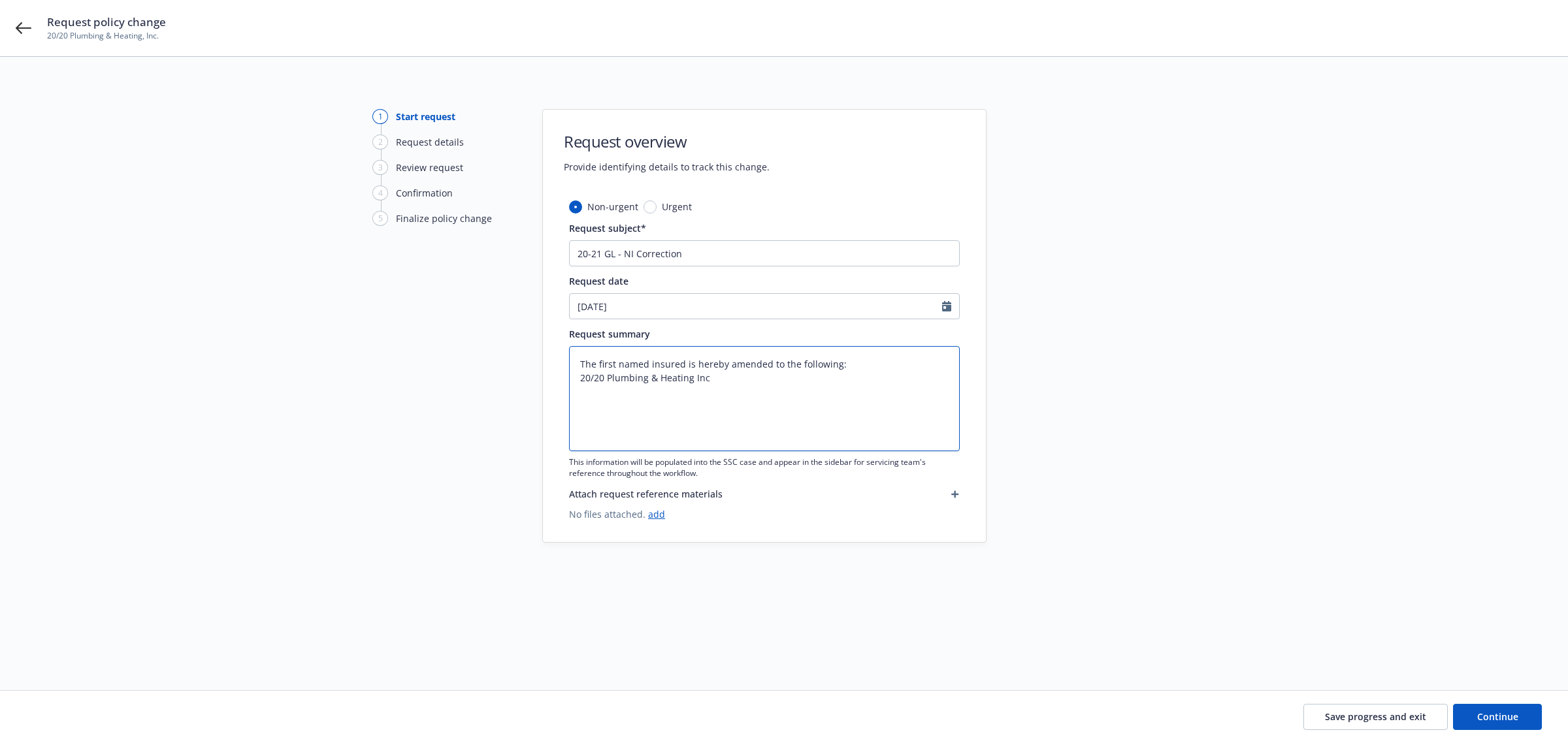
type textarea "The first named insured is hereby amended to the following: 20/20 Plumbing & He…"
click at [578, 362] on textarea "The first named insured is hereby amended to the following: 20/20 Plumbing & He…" at bounding box center [764, 399] width 390 height 105
type textarea "x"
type textarea "U The first named insured is hereby amended to the following: 20/20 Plumbing & …"
type textarea "x"
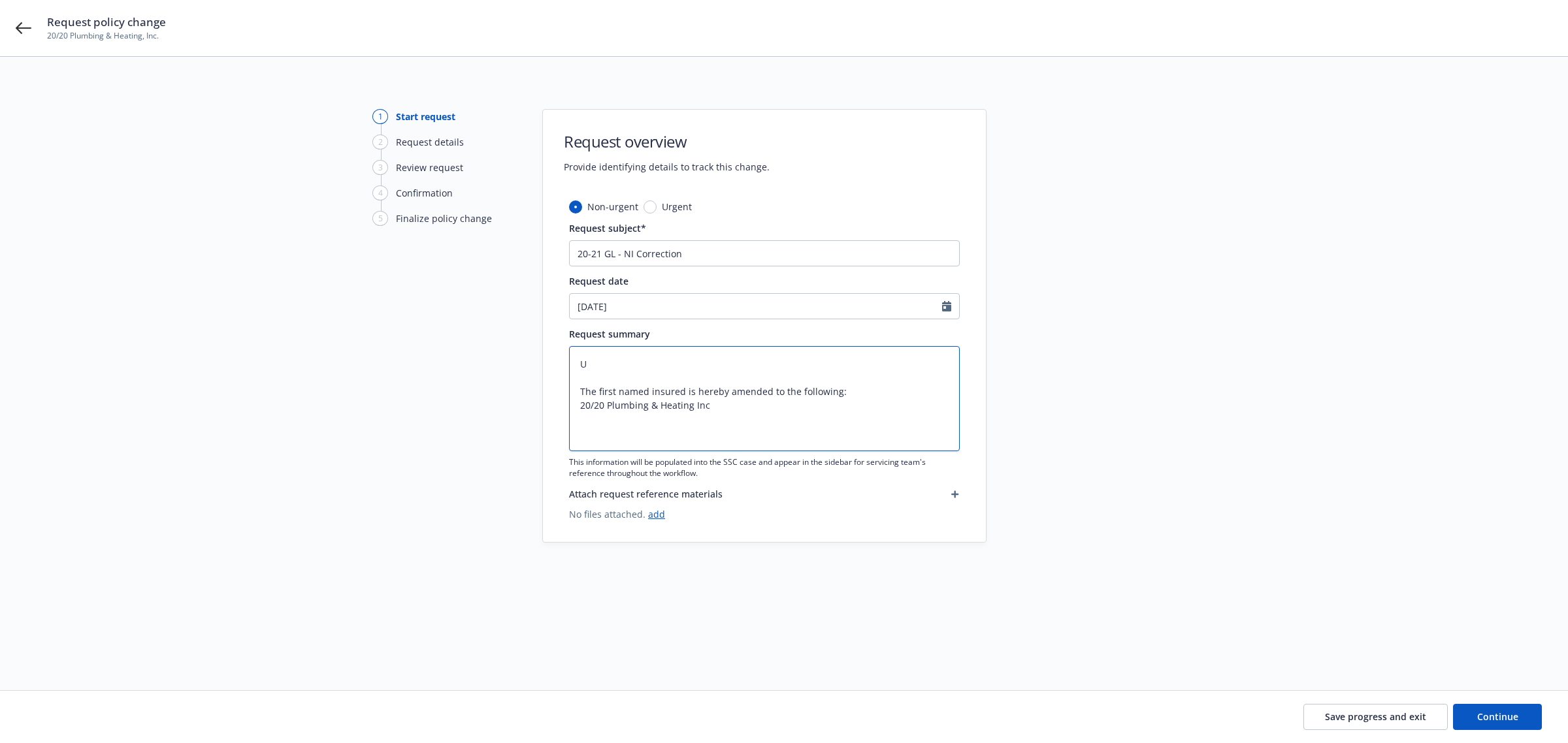
type textarea "Un The first named insured is hereby amended to the following: 20/20 Plumbing &…"
type textarea "x"
type textarea "Uni The first named insured is hereby amended to the following: 20/20 Plumbing …"
type textarea "x"
type textarea "Unit The first named insured is hereby amended to the following: 20/20 Plumbing…"
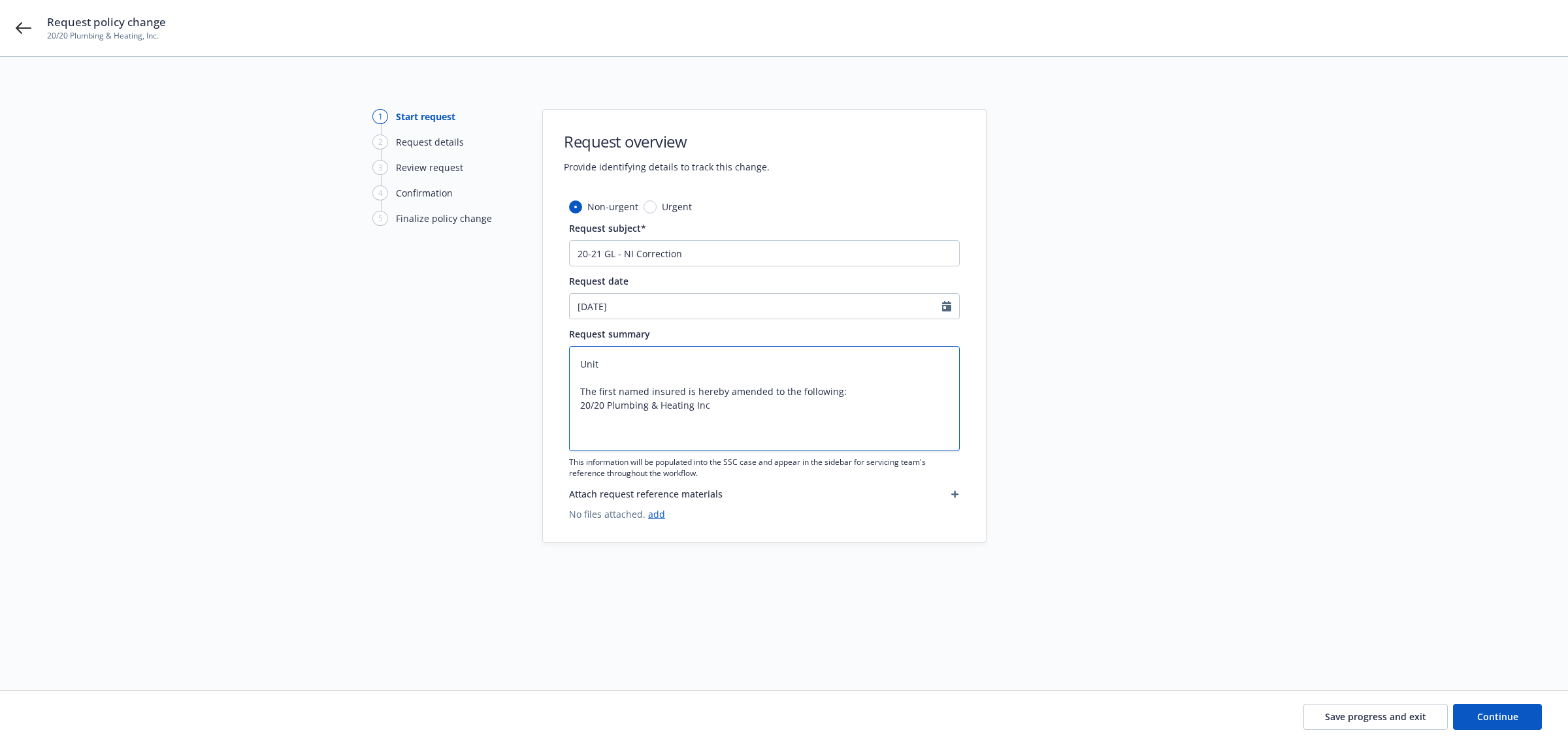
type textarea "x"
type textarea "Unite The first named insured is hereby amended to the following: 20/20 Plumbin…"
type textarea "x"
type textarea "United The first named insured is hereby amended to the following: 20/20 Plumbi…"
type textarea "x"
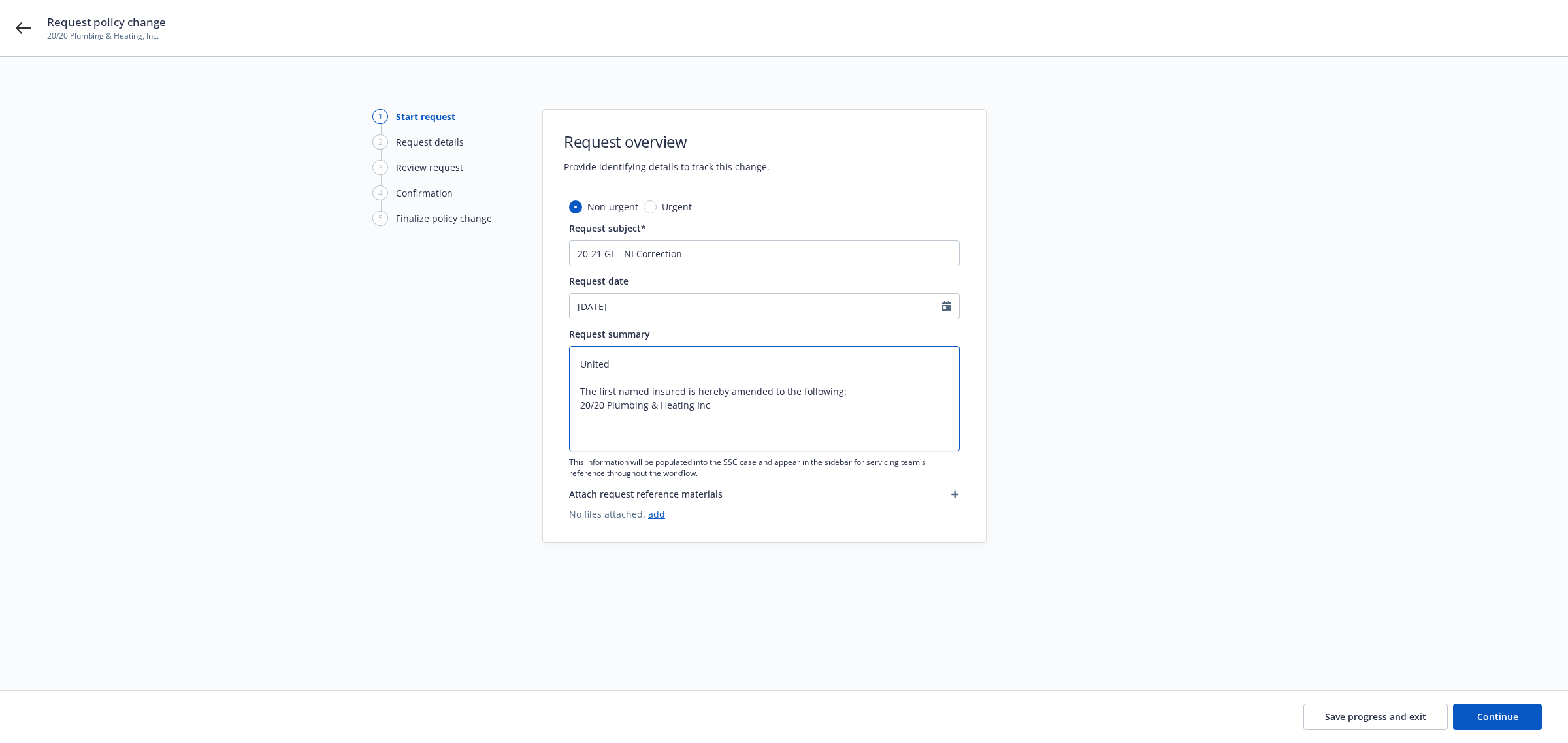
type textarea "United The first named insured is hereby amended to the following: 20/20 Plumbi…"
type textarea "x"
type textarea "United S The first named insured is hereby amended to the following: 20/20 Plum…"
type textarea "x"
type textarea "United Sp The first named insured is hereby amended to the following: 20/20 Plu…"
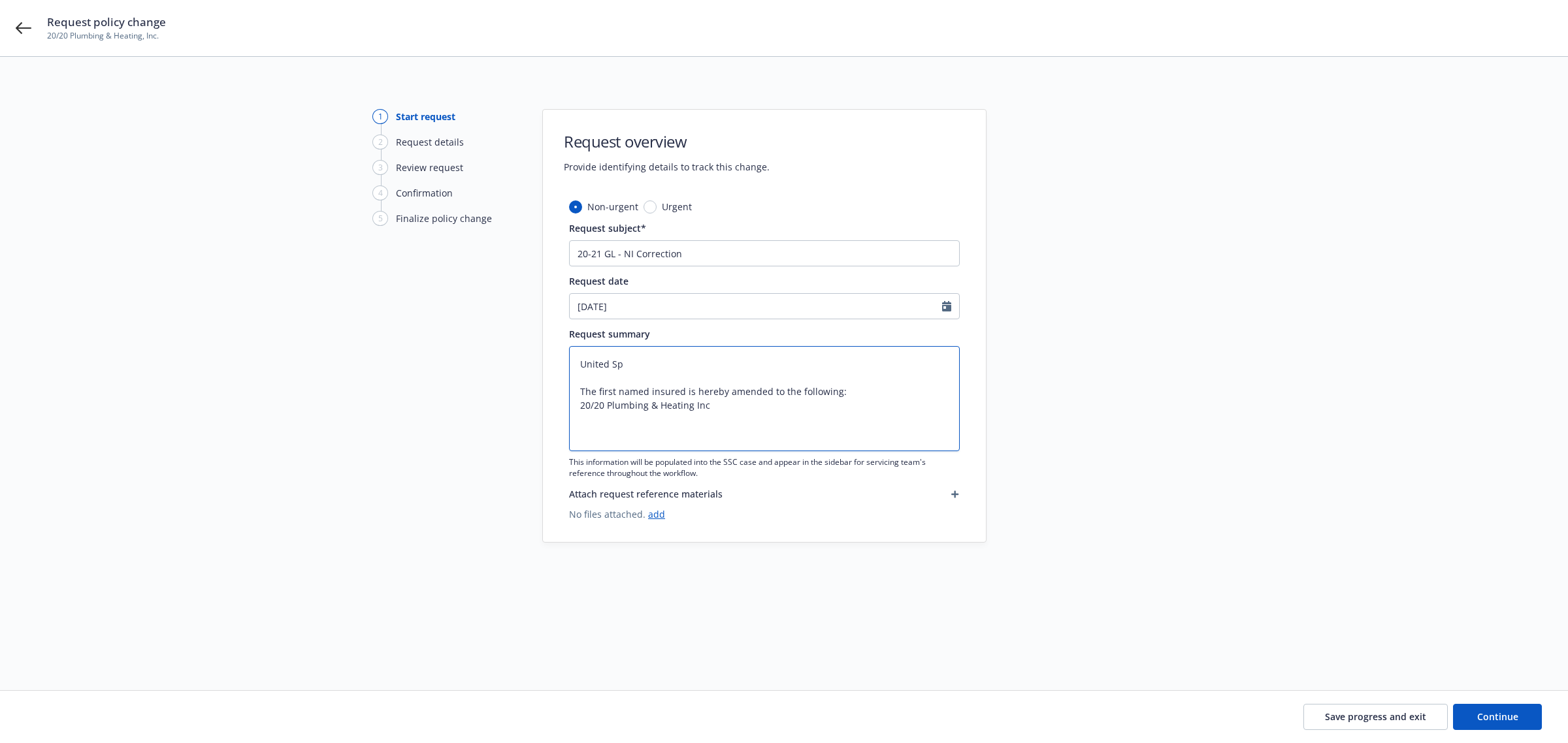
type textarea "x"
type textarea "United Spe The first named insured is hereby amended to the following: 20/20 Pl…"
type textarea "x"
type textarea "United Spec The first named insured is hereby amended to the following: 20/20 P…"
type textarea "x"
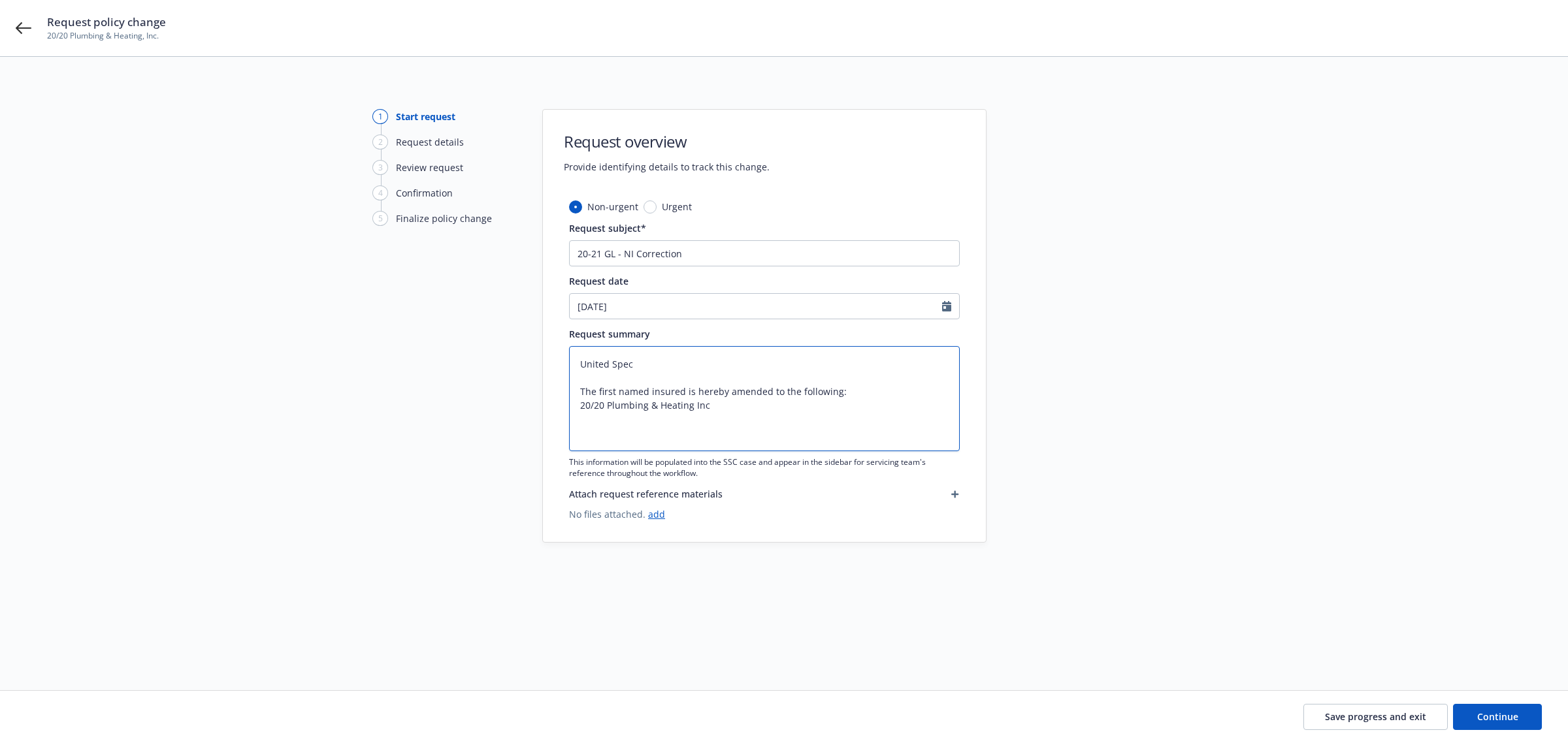
type textarea "United Speci The first named insured is hereby amended to the following: 20/20 …"
type textarea "x"
type textarea "United Specia The first named insured is hereby amended to the following: 20/20…"
type textarea "x"
type textarea "United Special The first named insured is hereby amended to the following: 20/2…"
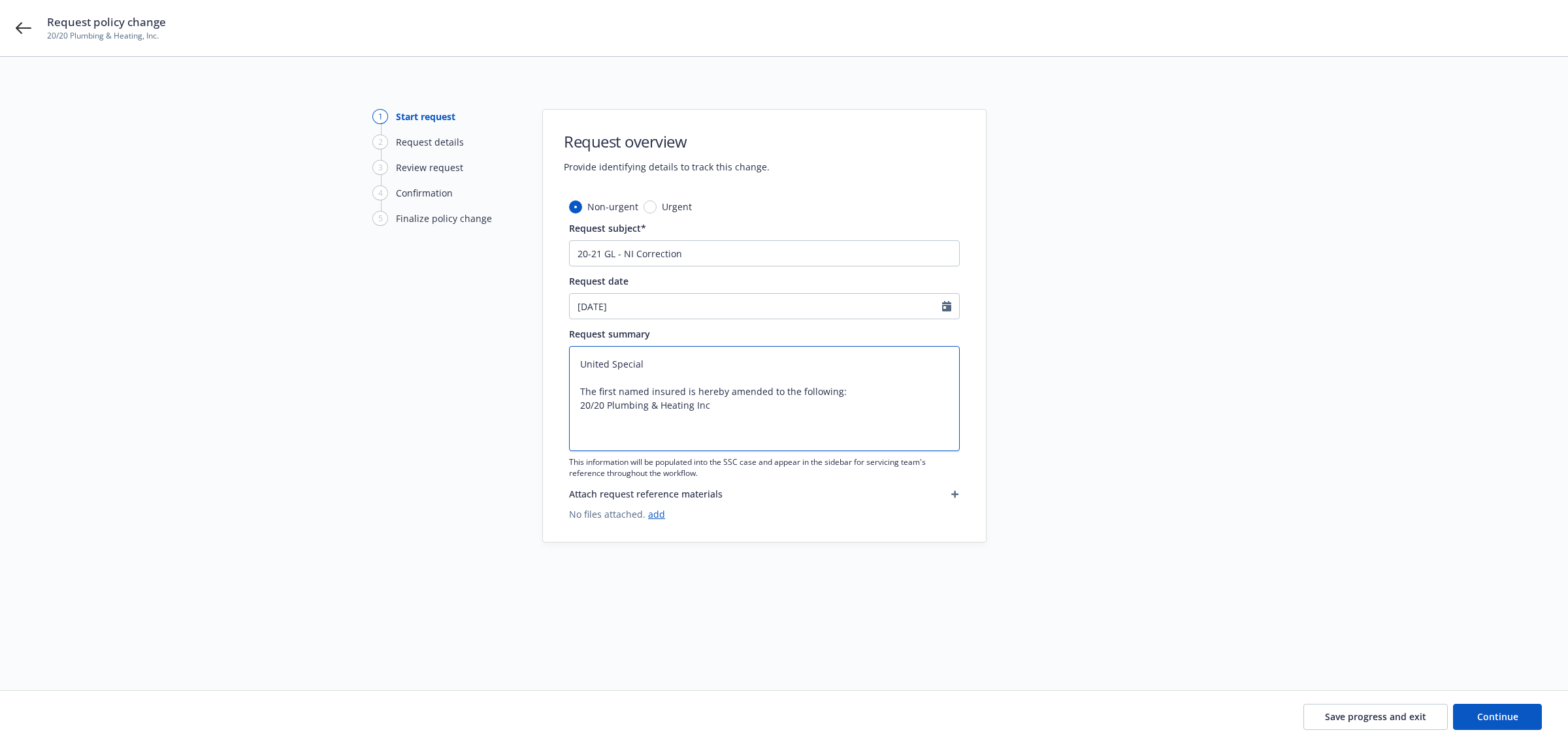
type textarea "x"
type textarea "United Specialt The first named insured is hereby amended to the following: 20/…"
type textarea "x"
type textarea "United Specialty The first named insured is hereby amended to the following: 20…"
type textarea "x"
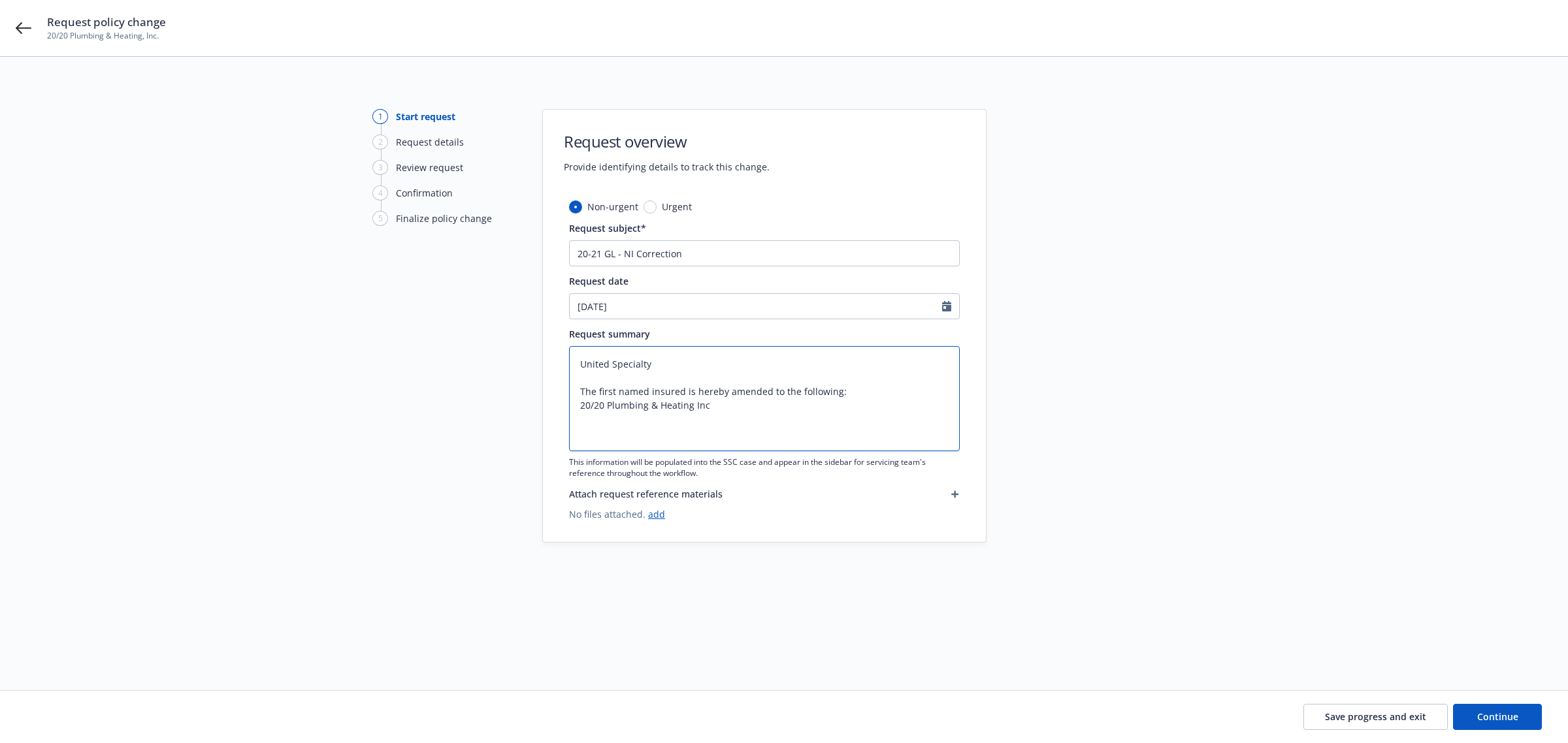
type textarea "United Specialty The first named insured is hereby amended to the following: 20…"
type textarea "x"
type textarea "United Specialty I The first named insured is hereby amended to the following: …"
type textarea "x"
type textarea "United Specialty In The first named insured is hereby amended to the following:…"
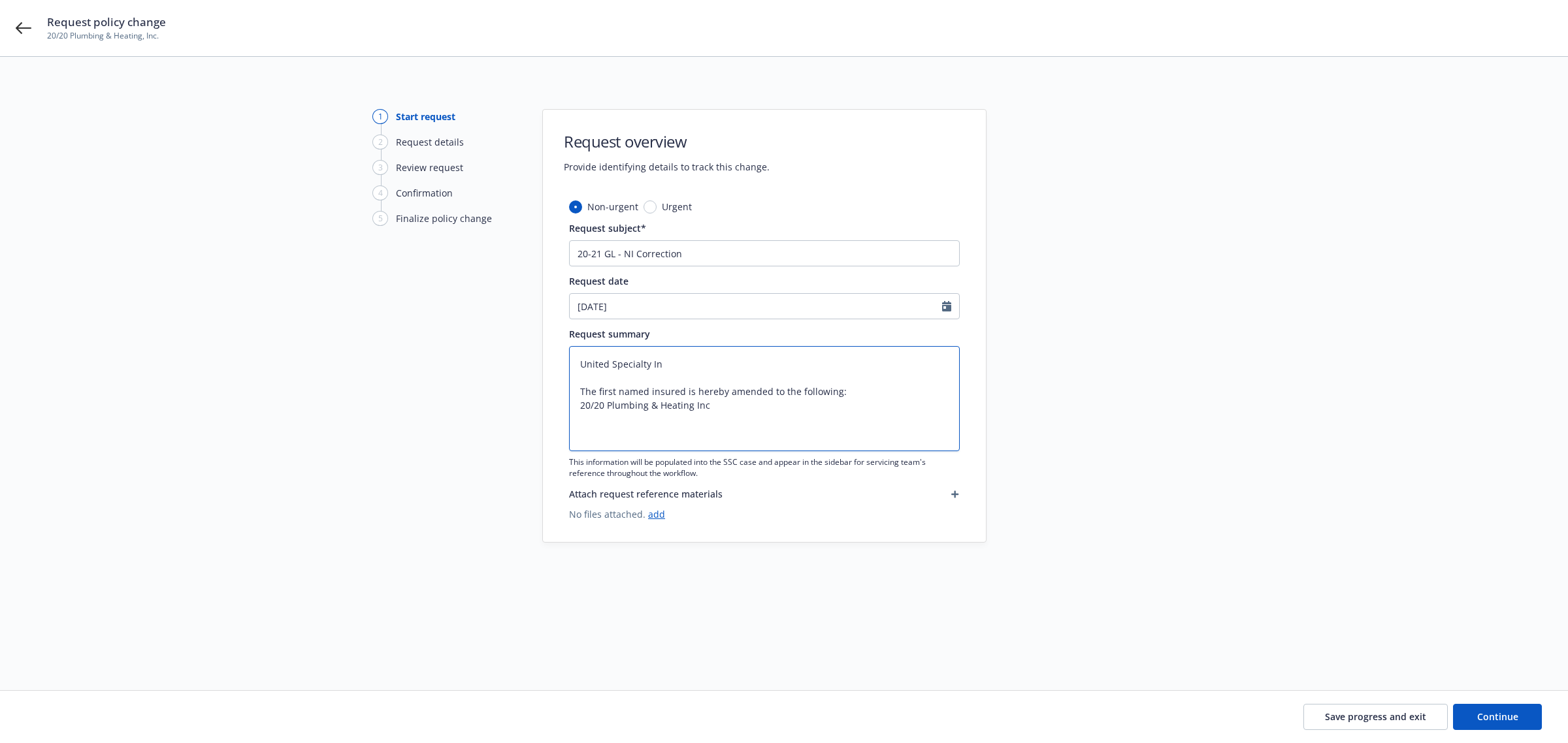
type textarea "x"
type textarea "United Specialty Ins The first named insured is hereby amended to the following…"
type textarea "x"
type textarea "United Specialty Insu The first named insured is hereby amended to the followin…"
type textarea "x"
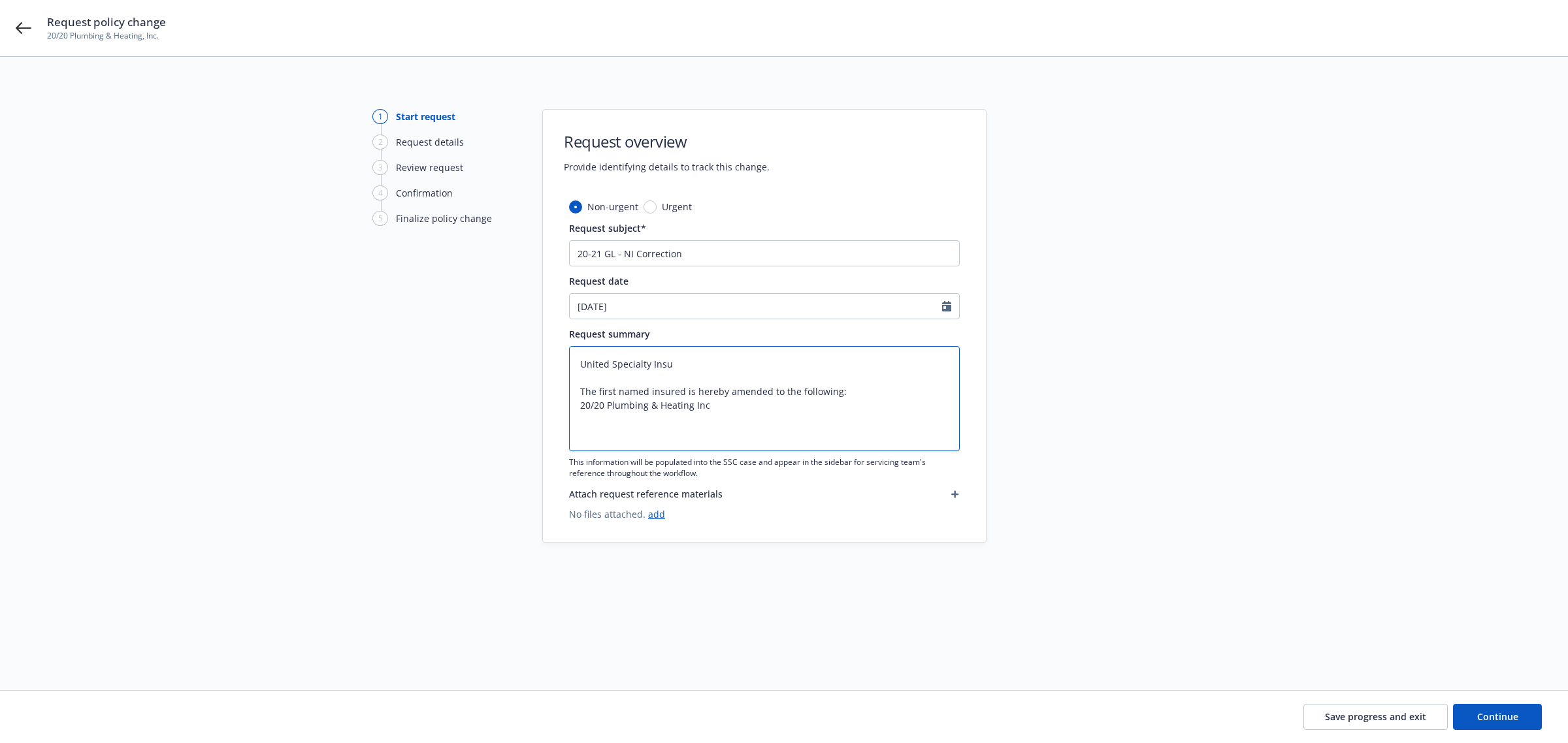
type textarea "United Specialty Insur The first named insured is hereby amended to the followi…"
type textarea "x"
type textarea "United Specialty Insura The first named insured is hereby amended to the follow…"
type textarea "x"
type textarea "United Specialty Insuran The first named insured is hereby amended to the follo…"
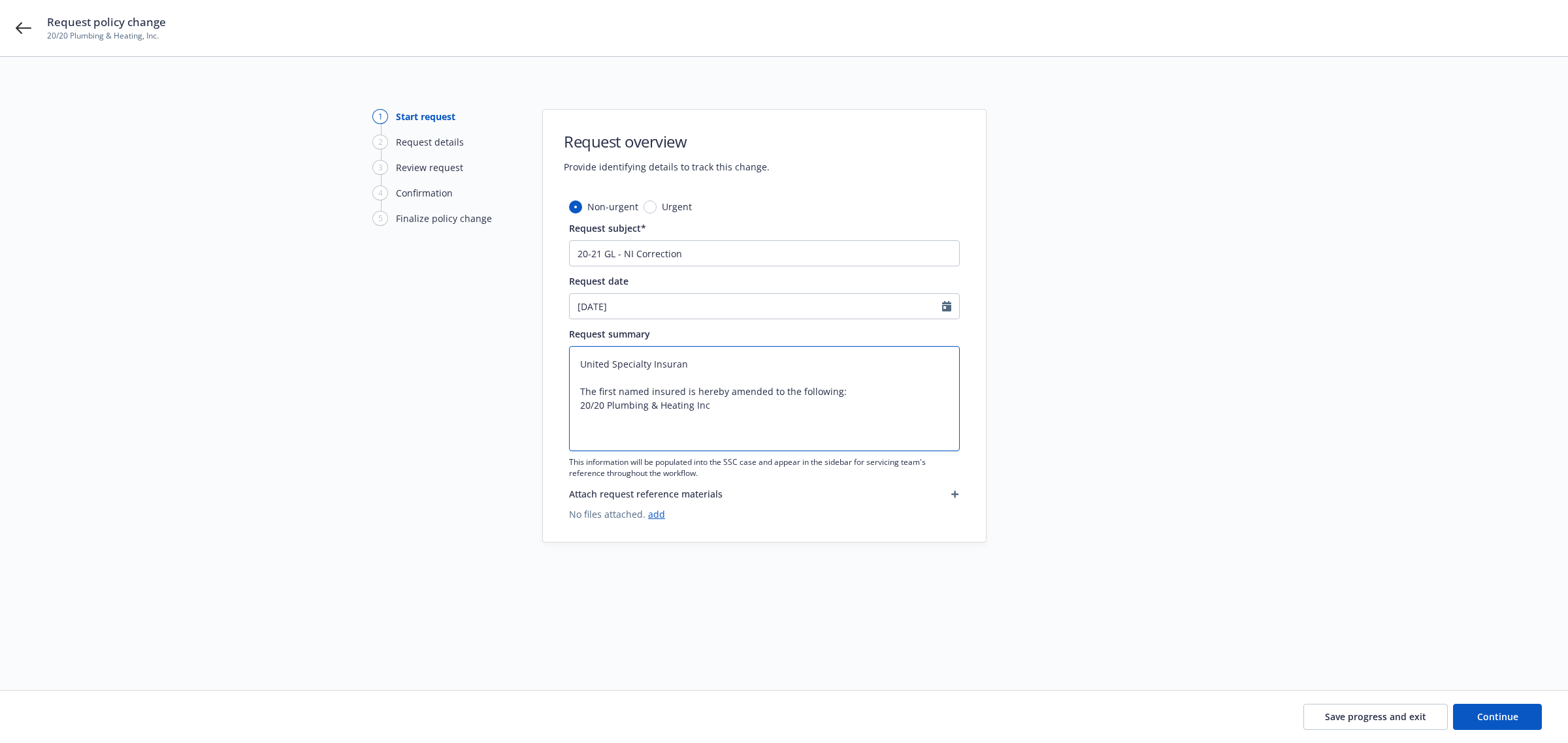
type textarea "x"
type textarea "United Specialty Insuranc The first named insured is hereby amended to the foll…"
click at [778, 365] on textarea "United Specialty Insurance Company (Pol# The first named insured is hereby amen…" at bounding box center [764, 399] width 390 height 105
paste textarea "ATN2016067"
click at [654, 517] on link "add" at bounding box center [656, 514] width 17 height 13
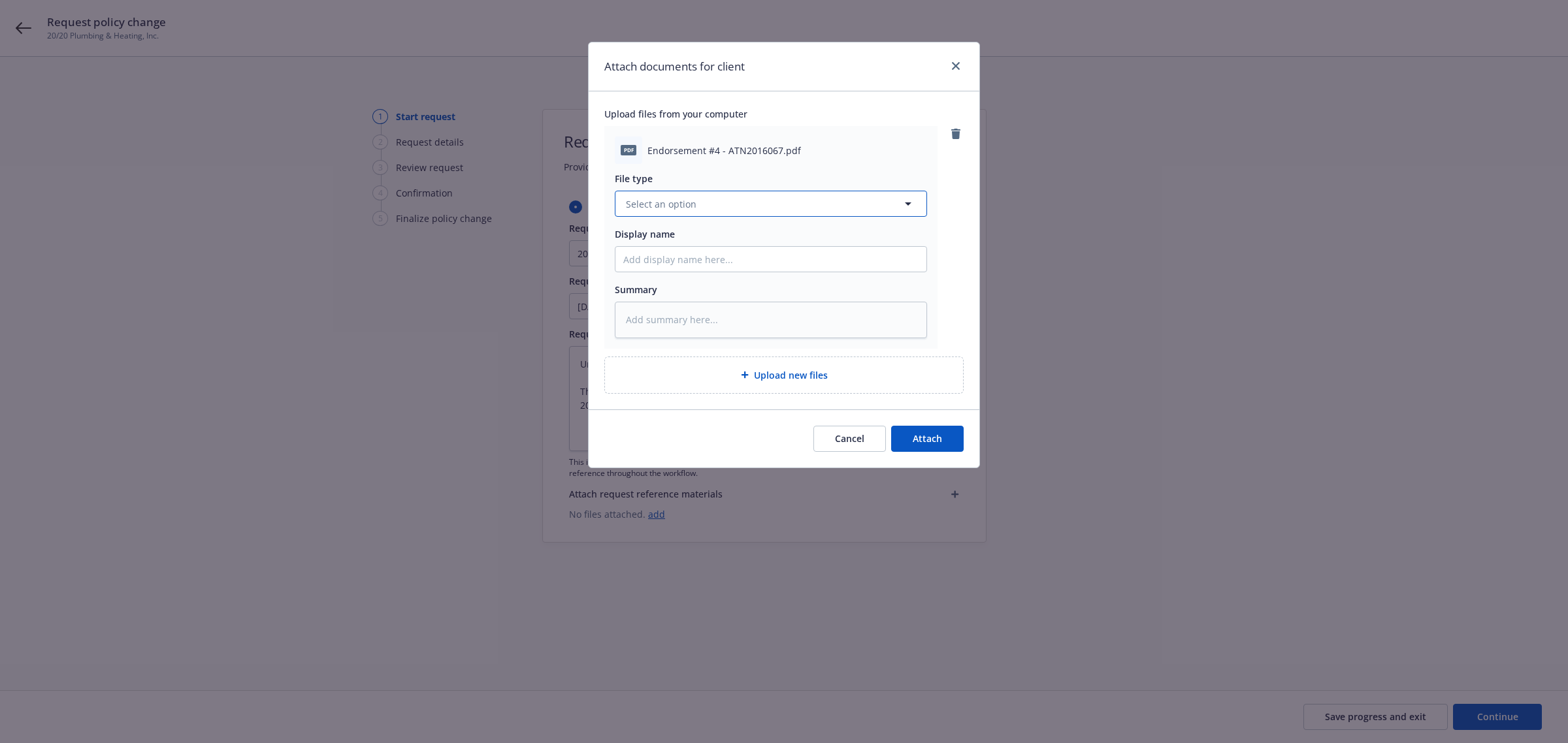
click at [668, 209] on span "Select an option" at bounding box center [661, 204] width 71 height 14
click at [956, 67] on icon "close" at bounding box center [956, 66] width 8 height 8
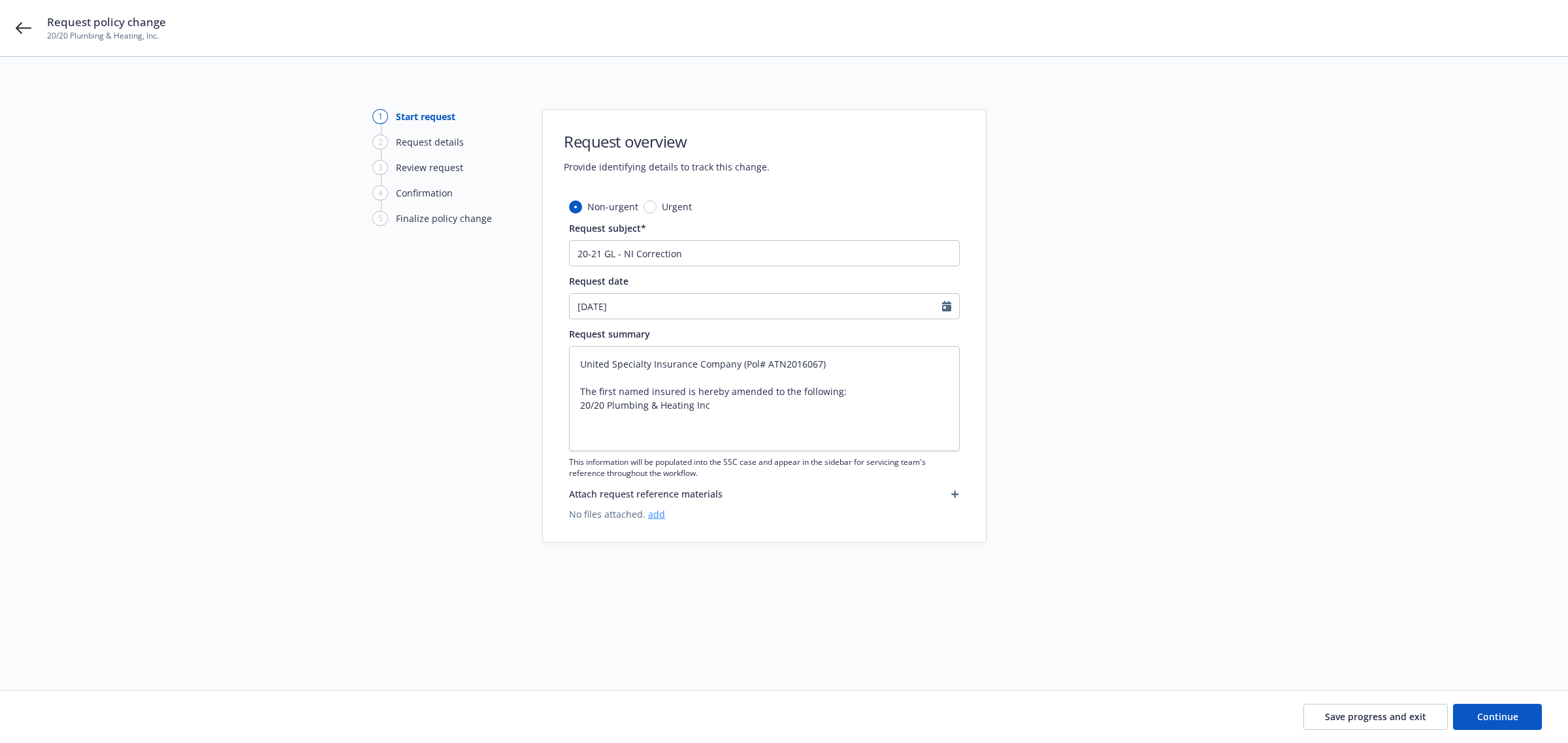
click at [652, 516] on link "add" at bounding box center [656, 514] width 17 height 13
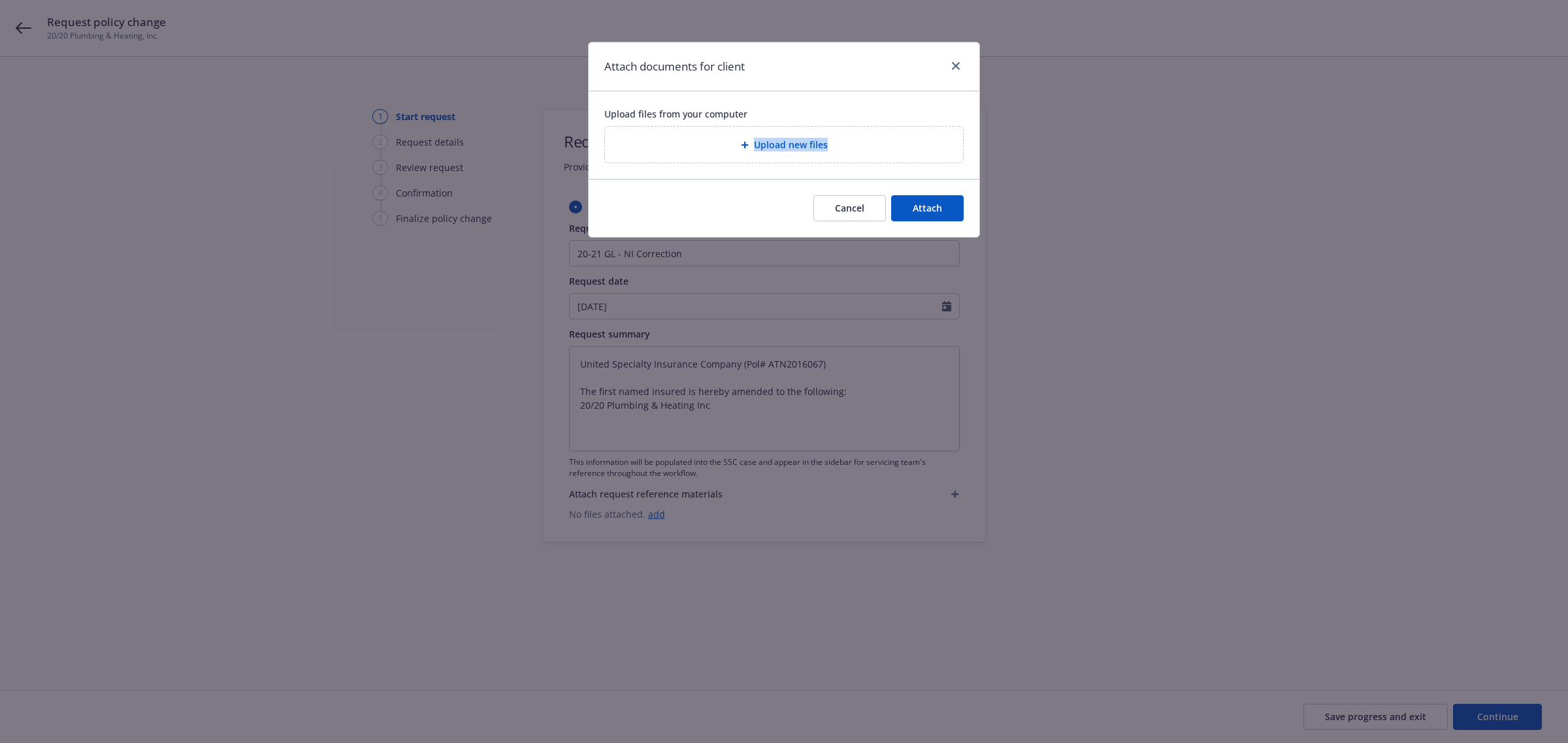
drag, startPoint x: 578, startPoint y: 165, endPoint x: 680, endPoint y: 154, distance: 102.6
click at [680, 154] on div "Attach documents for client Upload files from your computer Upload new files Ca…" at bounding box center [784, 371] width 1568 height 743
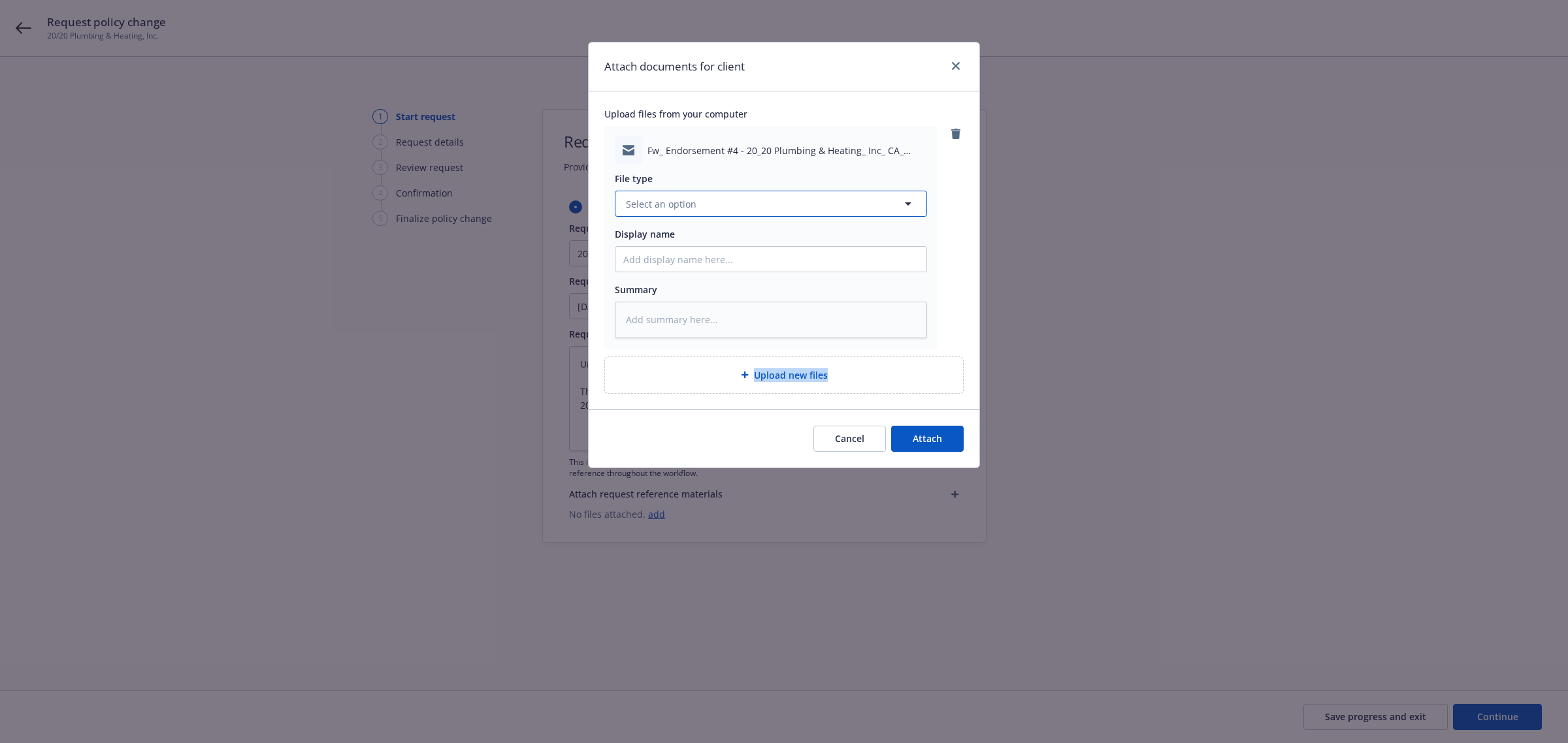
click at [681, 210] on span "Select an option" at bounding box center [661, 204] width 71 height 14
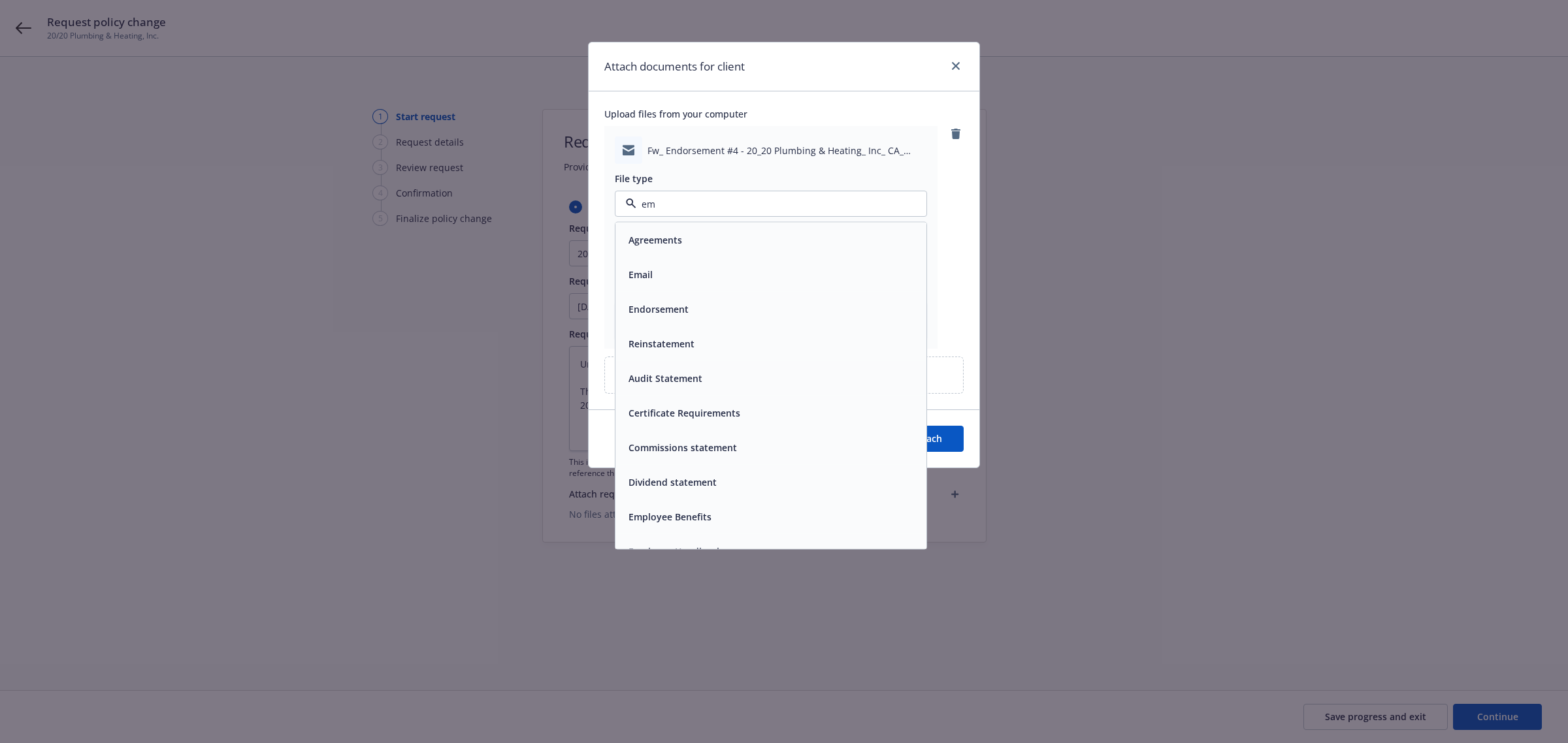
click at [714, 281] on div "Email" at bounding box center [770, 275] width 296 height 19
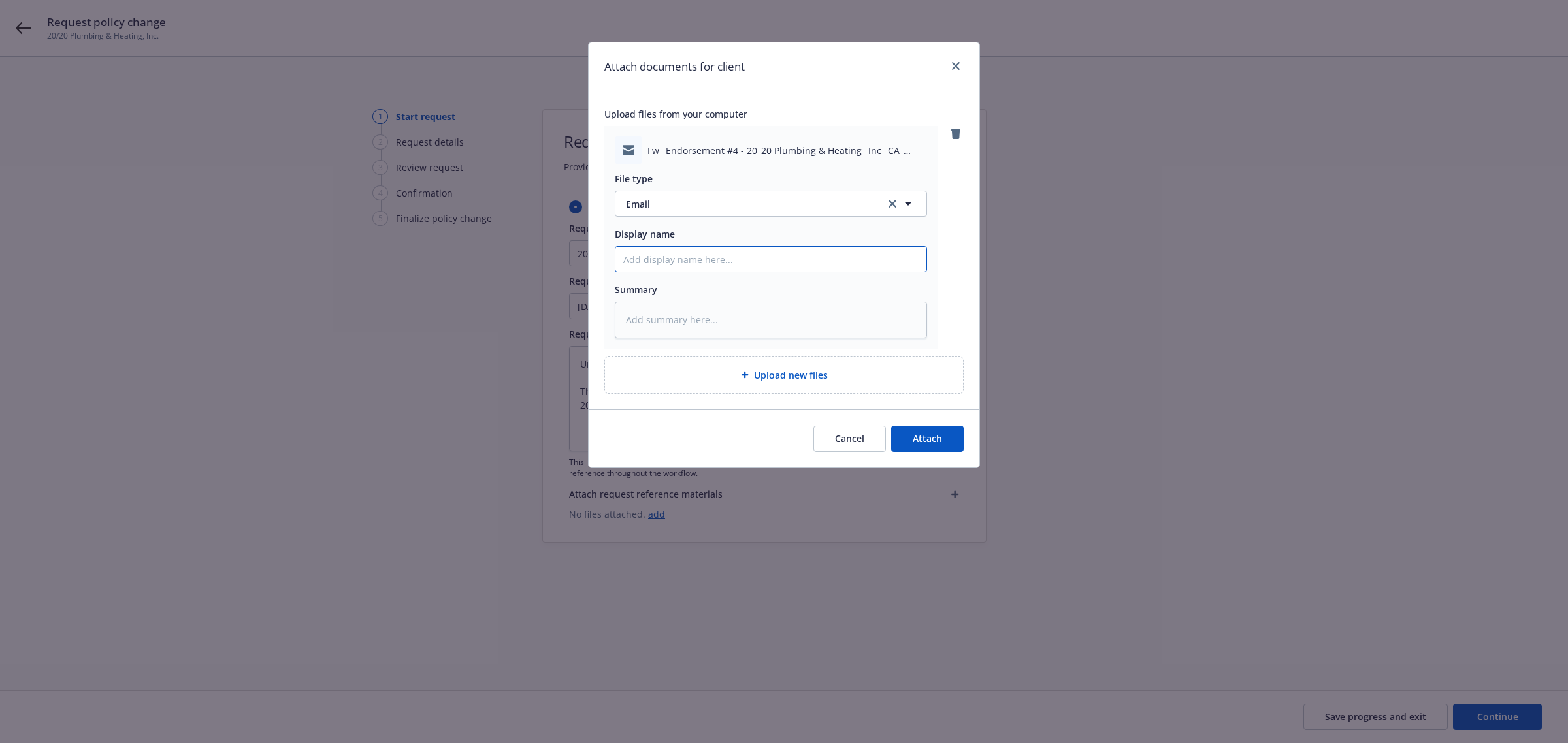
click at [672, 266] on input "Display name" at bounding box center [770, 259] width 311 height 25
click at [648, 256] on input "20-21 Endorsement" at bounding box center [770, 259] width 311 height 25
click at [752, 252] on input "20-21 GL - NI Endorsement" at bounding box center [770, 259] width 311 height 25
paste input "ATN2016067"
click at [742, 260] on input "20-21 GL - NI Endt ATN2016067" at bounding box center [770, 259] width 311 height 25
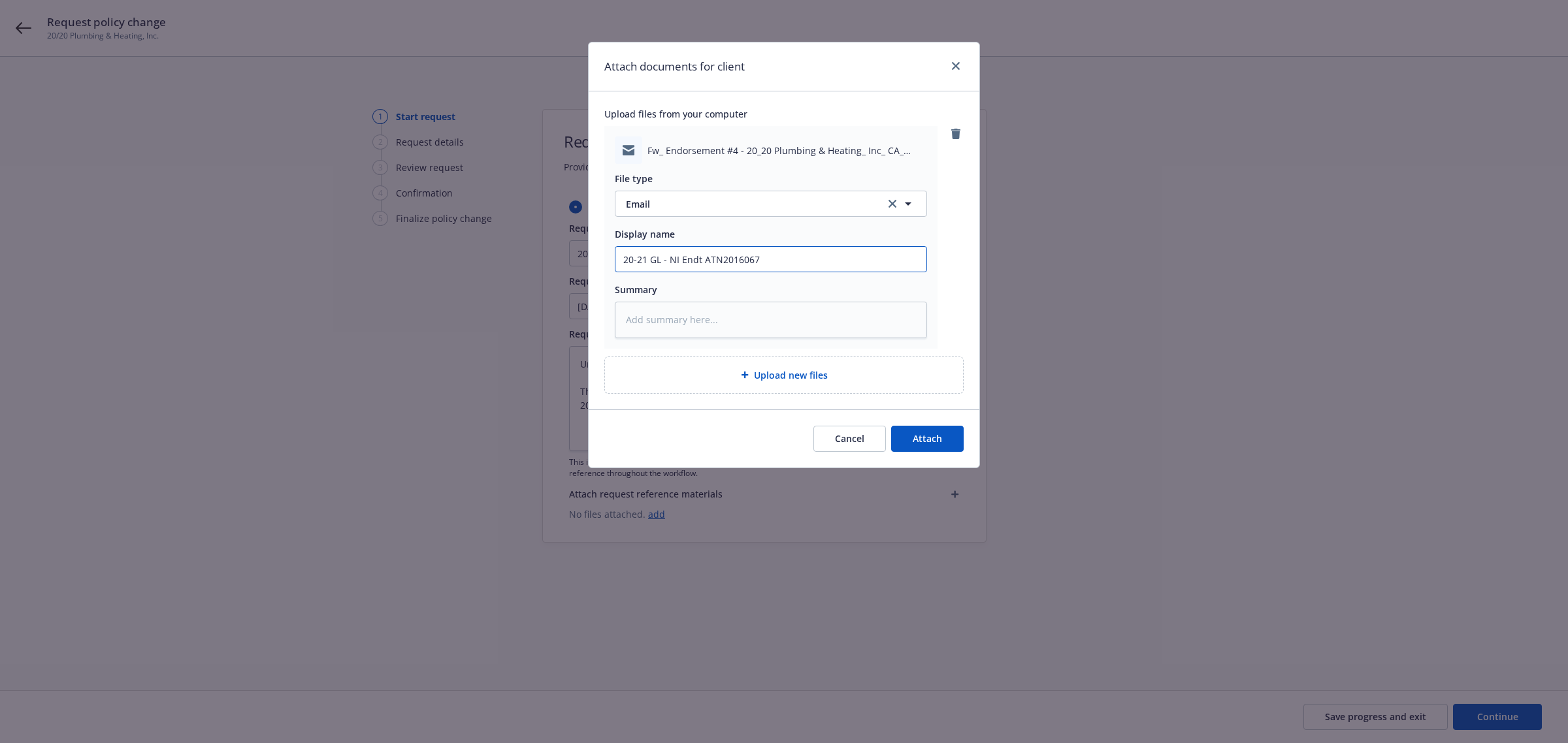
click at [742, 260] on input "20-21 GL - NI Endt ATN2016067" at bounding box center [770, 259] width 311 height 25
click at [750, 260] on input "20-21 GL - NI Endt (Pol#" at bounding box center [770, 259] width 311 height 25
paste input "ATN2016067"
click at [814, 462] on div "Cancel Attach" at bounding box center [784, 438] width 390 height 58
click at [804, 252] on input "20-21 GL - NI Endt (Pol# ATN2016067" at bounding box center [770, 259] width 311 height 25
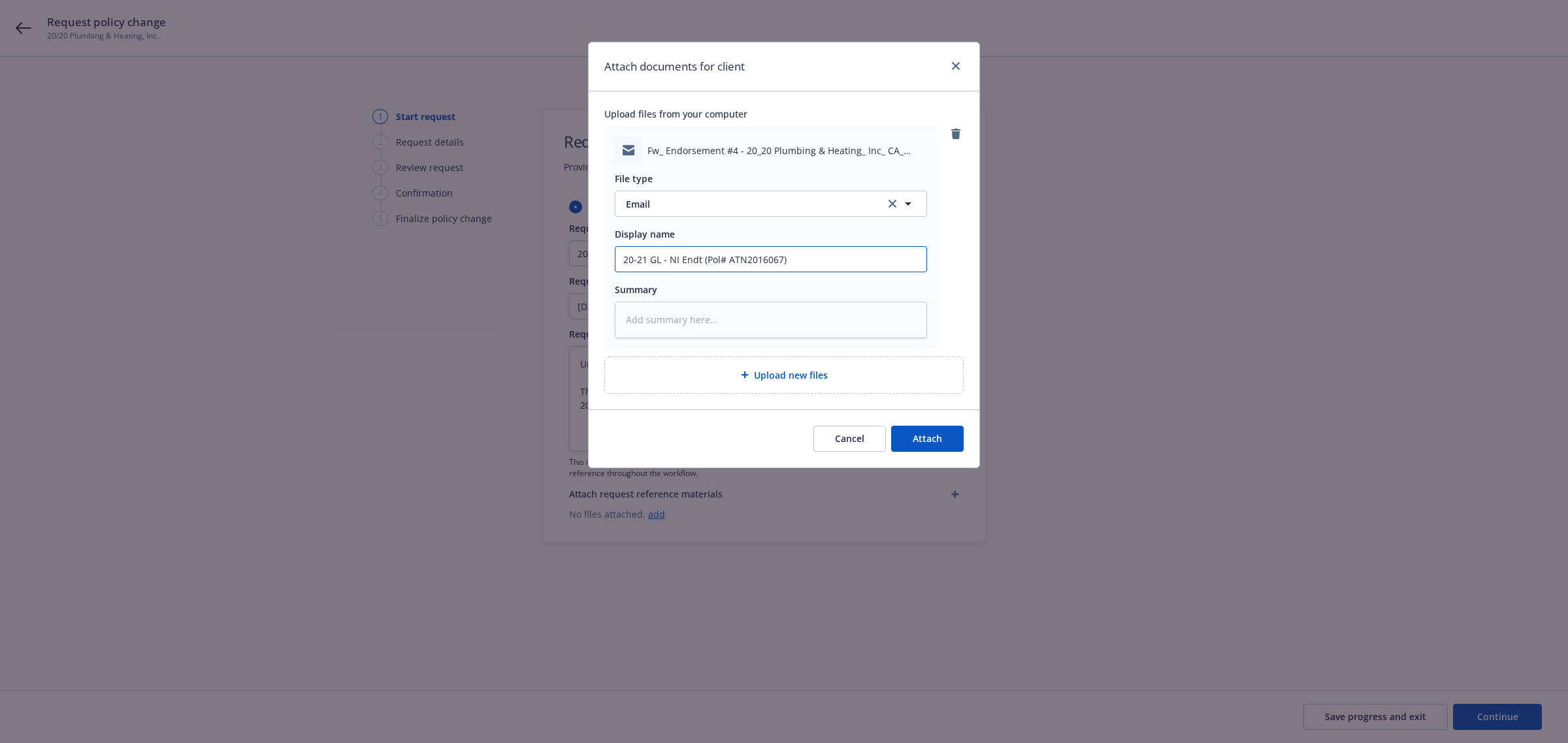
drag, startPoint x: 704, startPoint y: 262, endPoint x: 733, endPoint y: 281, distance: 34.7
click at [706, 262] on input "20-21 GL - NI Endt (Pol# ATN2016067)" at bounding box center [770, 259] width 311 height 25
drag, startPoint x: 905, startPoint y: 260, endPoint x: 927, endPoint y: 270, distance: 24.2
click at [927, 270] on div "Fw_ Endorsement #4 - 20_20 Plumbing & Heating_ Inc_ CA_ 03_26_2020 - 03_26_2021…" at bounding box center [771, 237] width 333 height 223
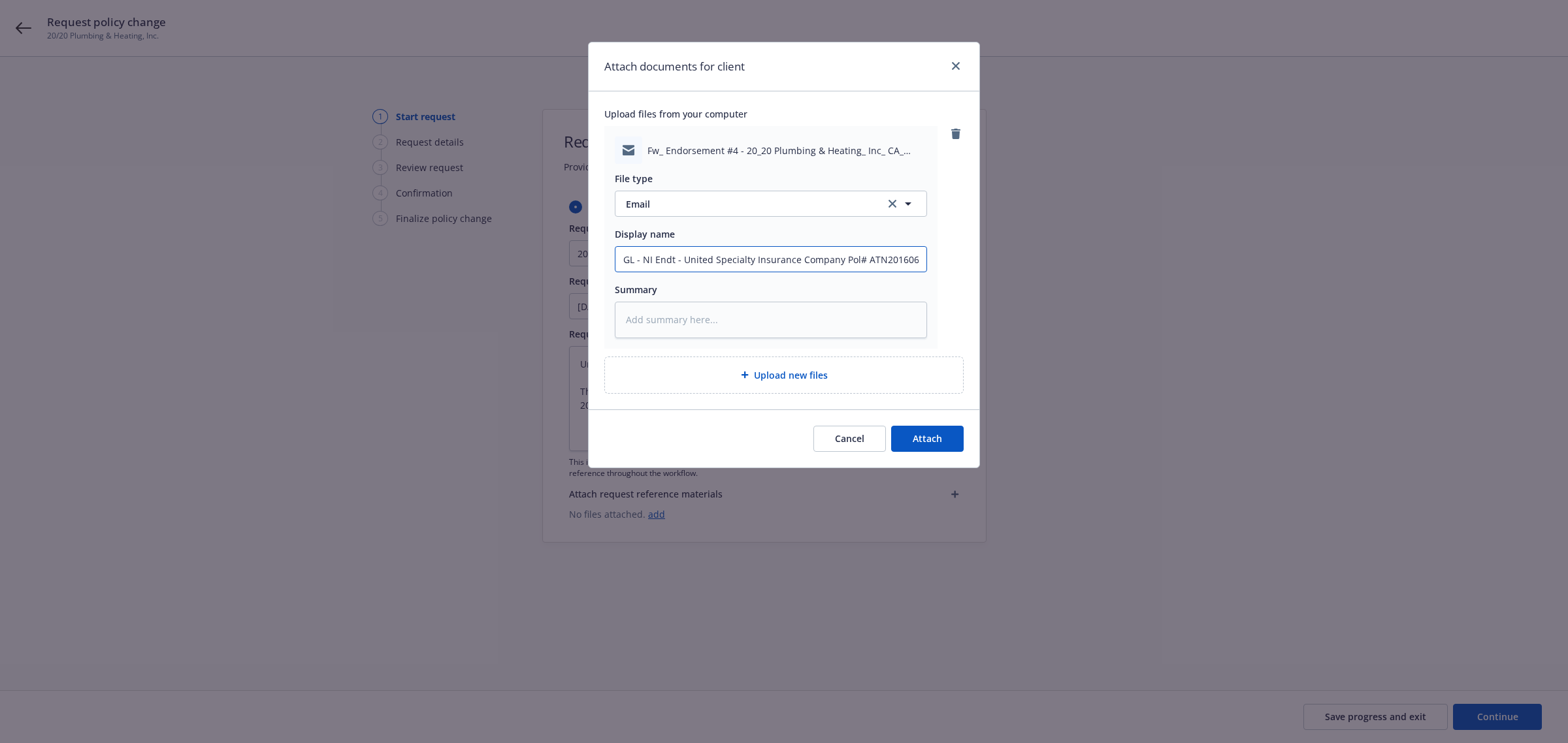
click at [918, 259] on input "20-21 GL - NI Endt - United Specialty Insurance Company Pol# ATN2016067)" at bounding box center [770, 259] width 311 height 25
click at [908, 263] on input "20-21 GL - NI Endt - United Specialty Insurance Company Pol# ATN2016067)" at bounding box center [770, 259] width 311 height 25
click at [916, 260] on input "20-21 GL - NI Endt - United Specialty Insurance Company Pol# ATN2016067)" at bounding box center [770, 259] width 311 height 25
click at [919, 260] on input "20-21 GL - NI Endt - United Specialty Insurance Company Pol# ATN2016067)" at bounding box center [770, 259] width 311 height 25
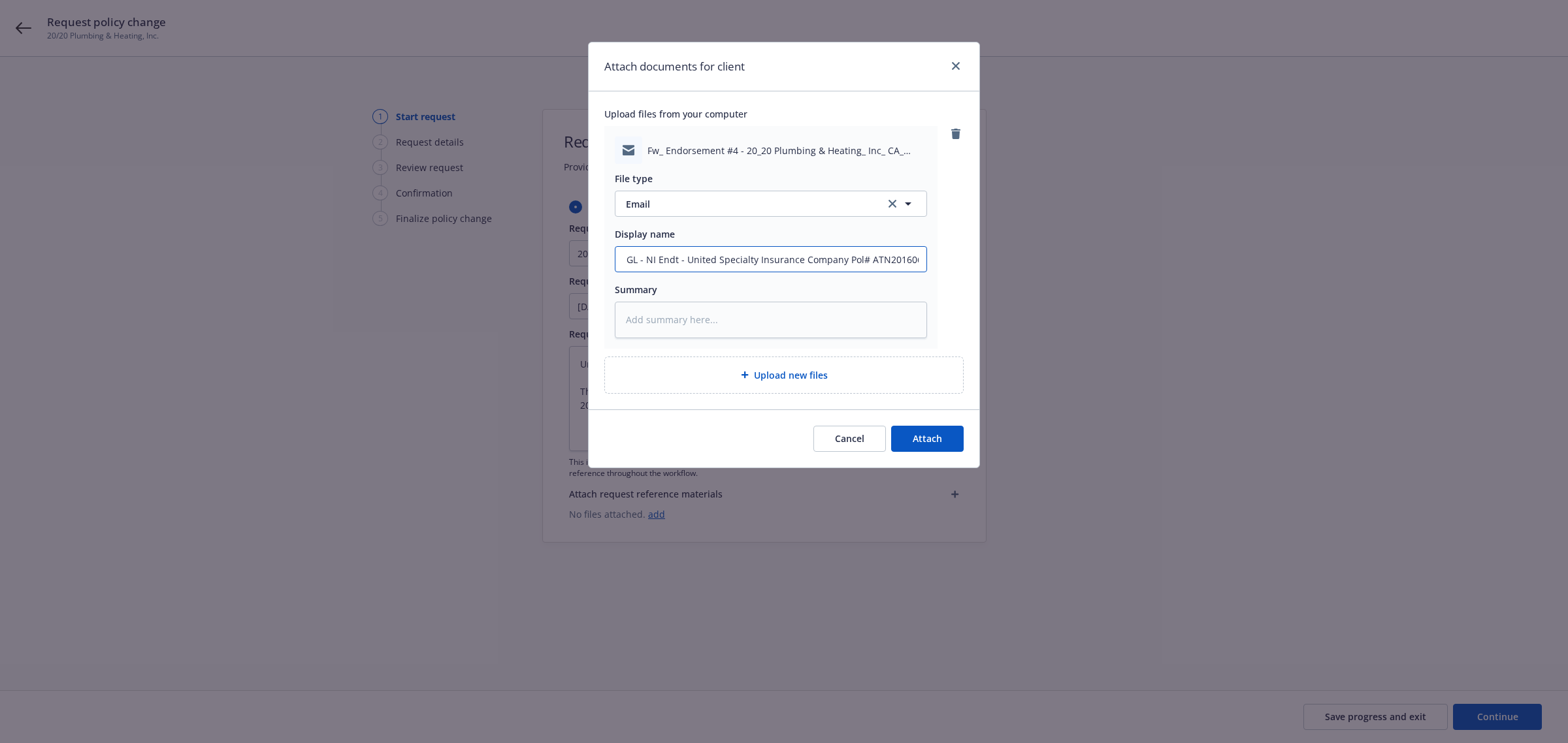
drag, startPoint x: 621, startPoint y: 259, endPoint x: 561, endPoint y: 256, distance: 60.1
click at [559, 256] on div "Attach documents for client Upload files from your computer Fw_ Endorsement #4 …" at bounding box center [784, 371] width 1568 height 743
click at [626, 258] on input "20-21 GL - NI Endt - United Specialty Insurance Company Pol# ATN2016067" at bounding box center [770, 259] width 311 height 25
drag, startPoint x: 626, startPoint y: 258, endPoint x: 579, endPoint y: 256, distance: 47.0
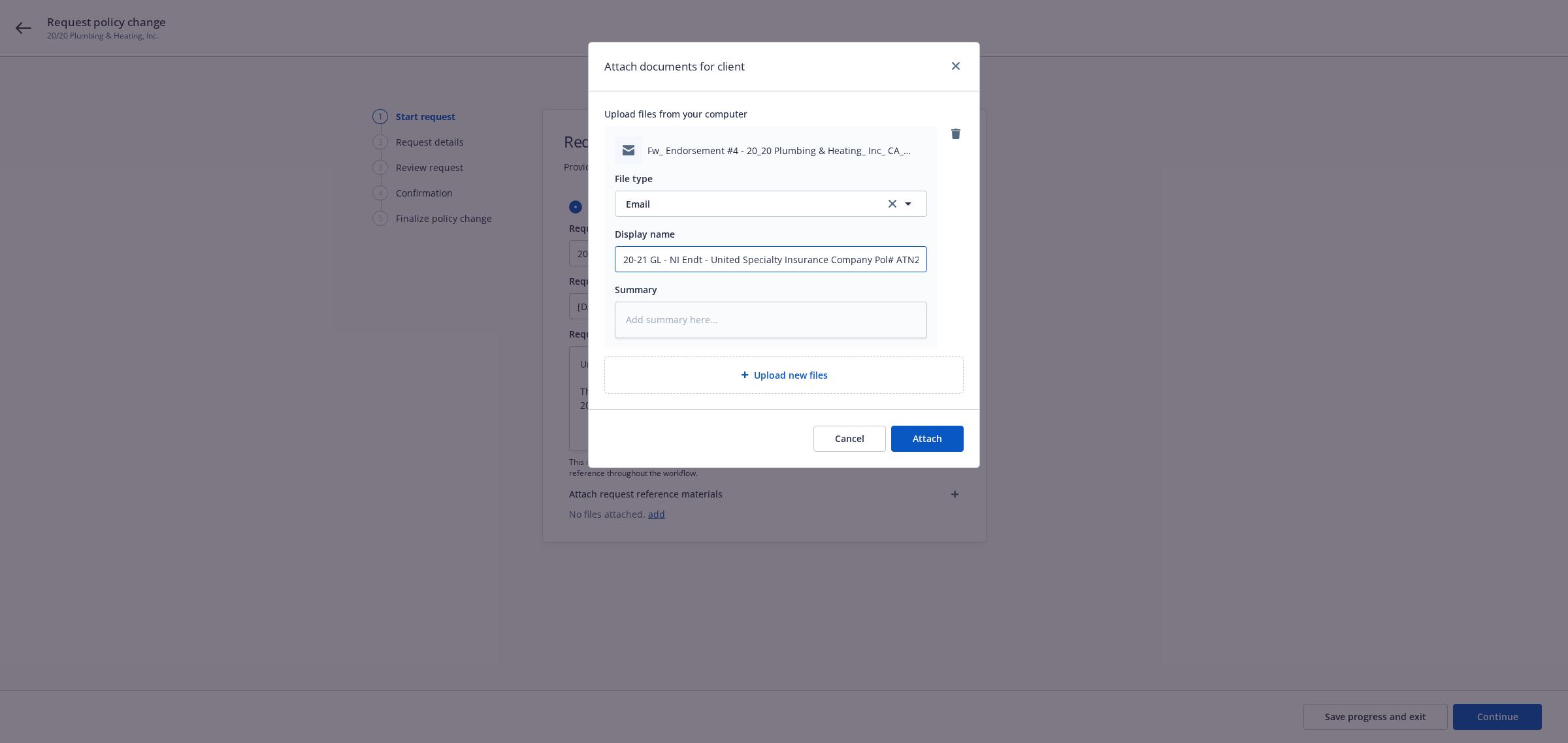
click at [579, 256] on div "Attach documents for client Upload files from your computer Fw_ Endorsement #4 …" at bounding box center [784, 371] width 1568 height 743
click at [924, 438] on span "Attach" at bounding box center [927, 439] width 29 height 13
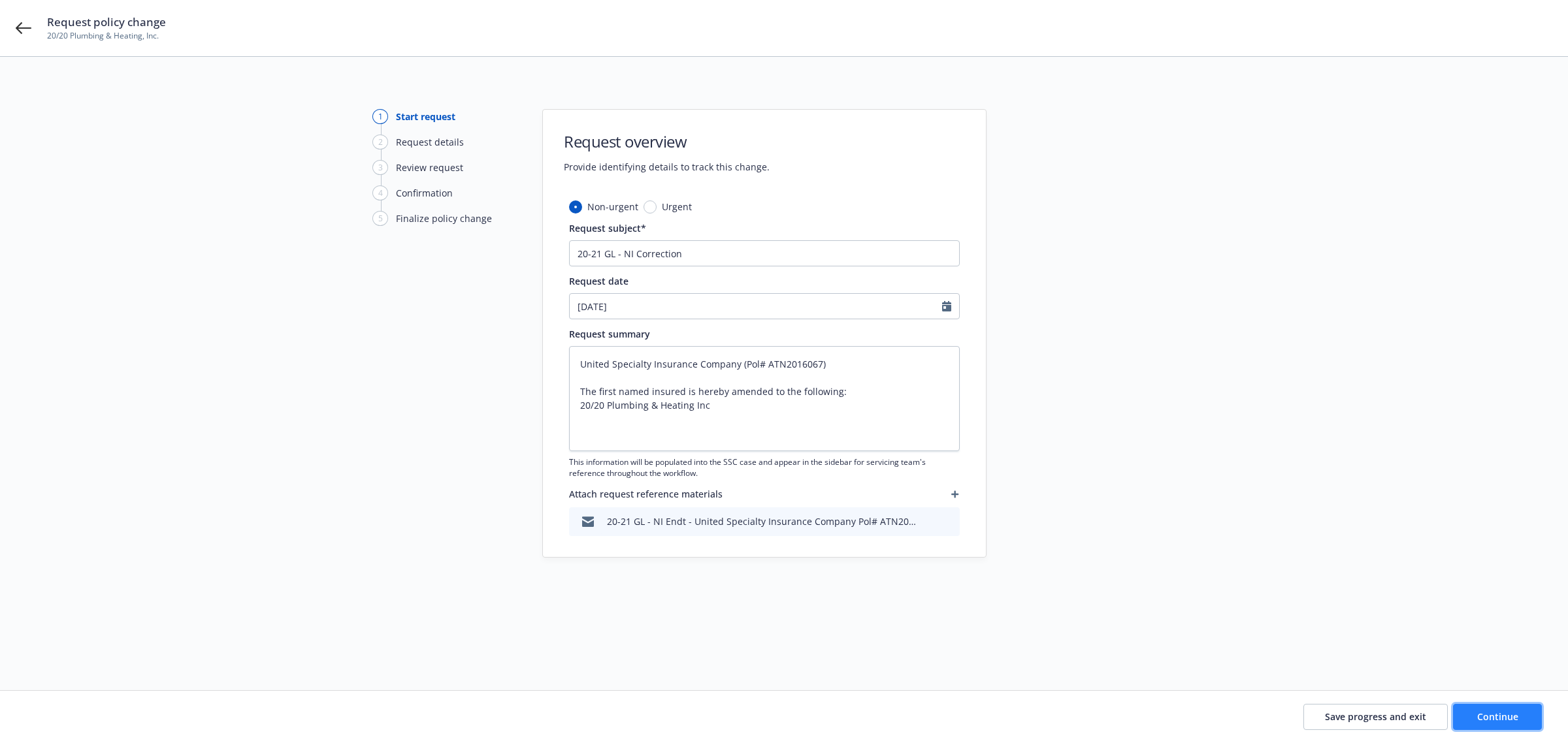
click at [1514, 722] on span "Continue" at bounding box center [1498, 717] width 41 height 13
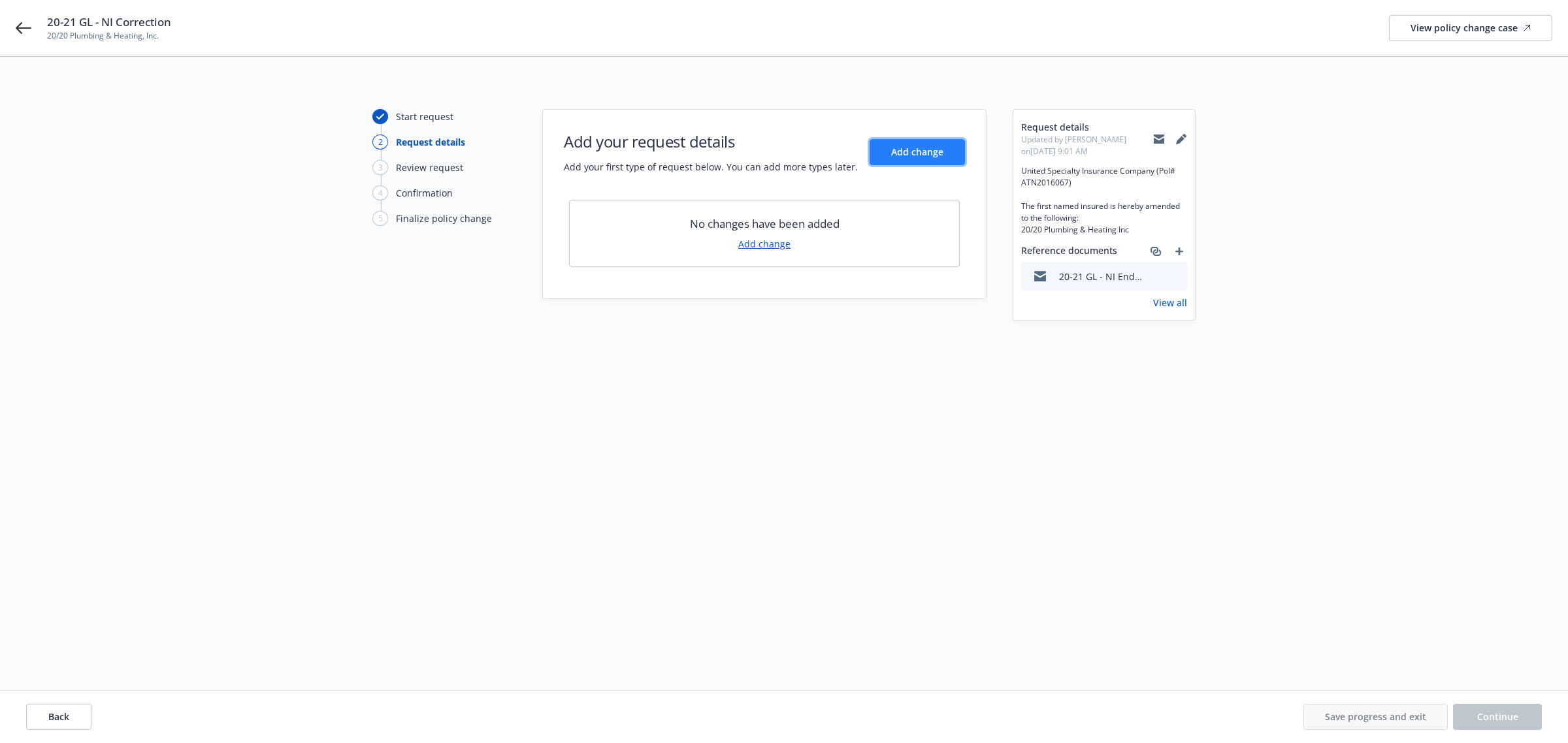
click at [925, 158] on span "Add change" at bounding box center [918, 152] width 53 height 13
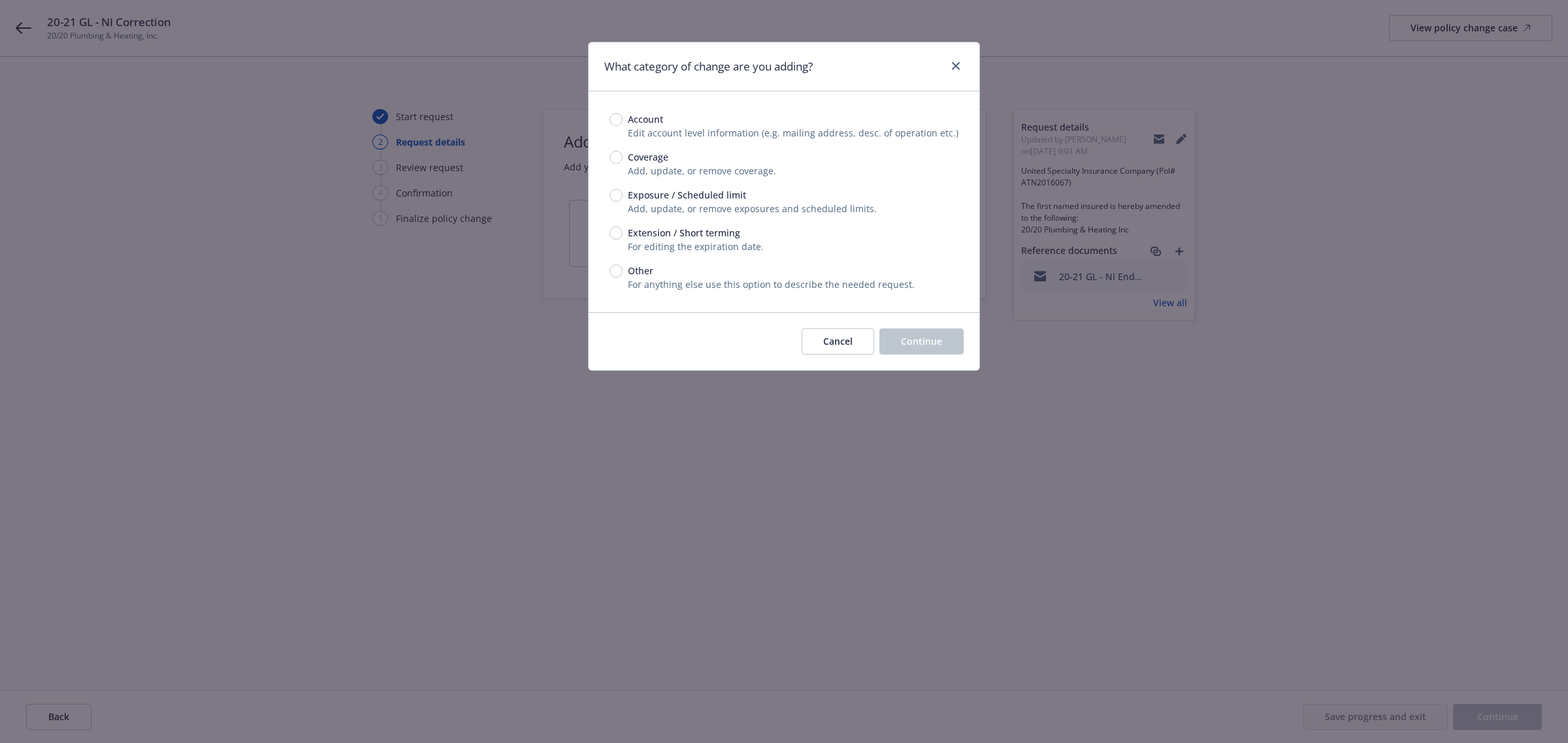
click at [630, 122] on span "Account" at bounding box center [645, 119] width 35 height 14
click at [622, 122] on input "Account" at bounding box center [616, 119] width 13 height 13
click at [949, 338] on button "Continue" at bounding box center [922, 341] width 84 height 26
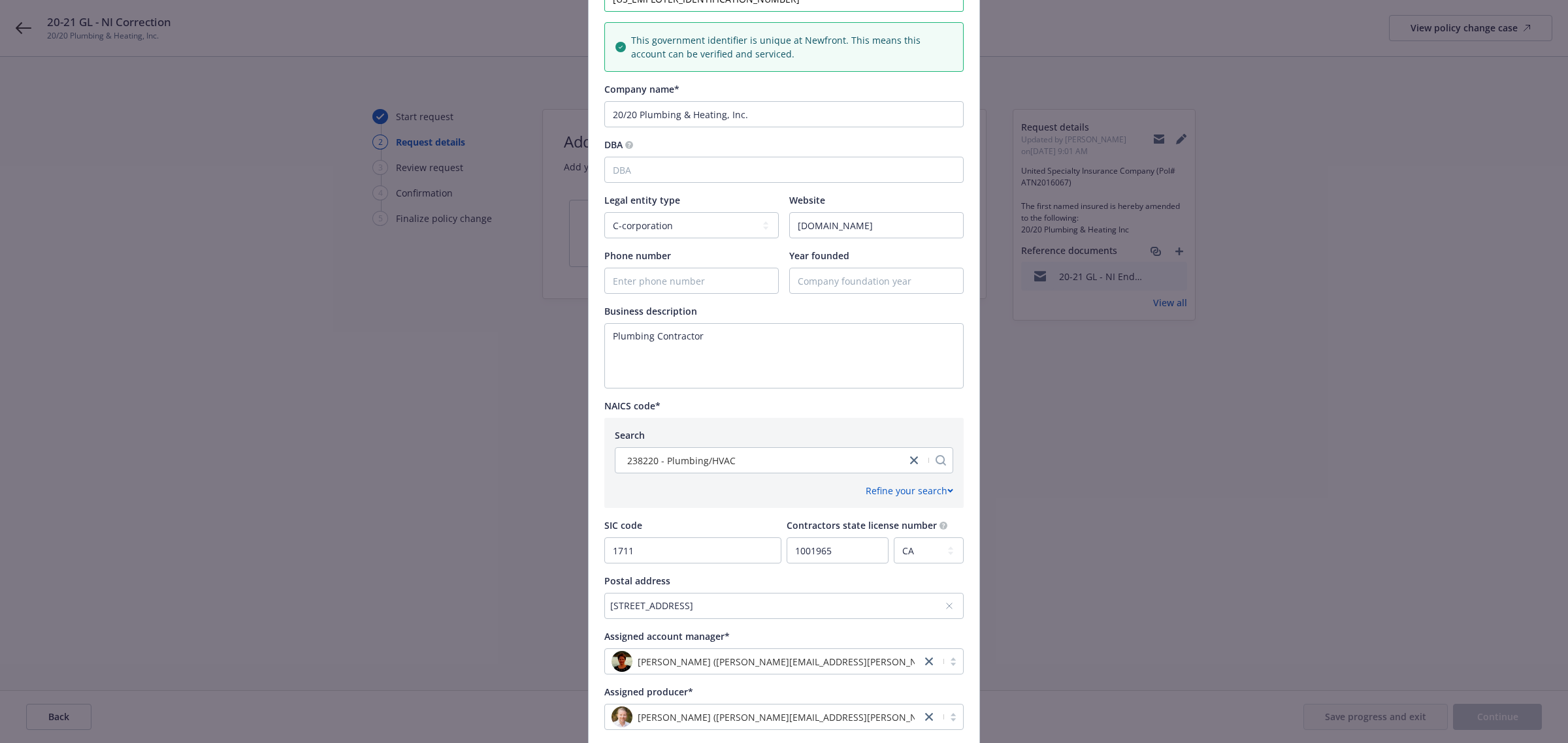
scroll to position [324, 0]
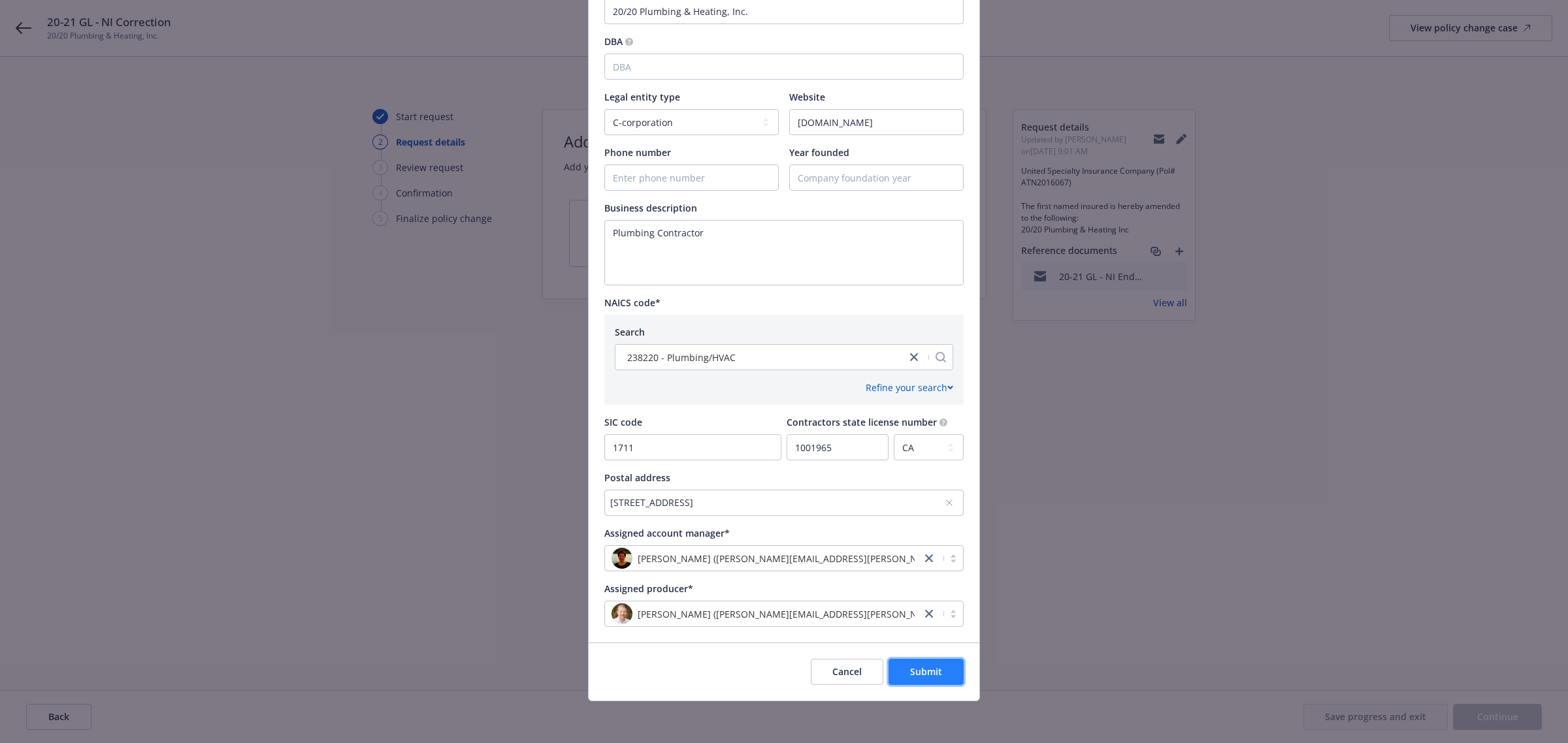
click at [920, 659] on button "Submit" at bounding box center [926, 671] width 75 height 26
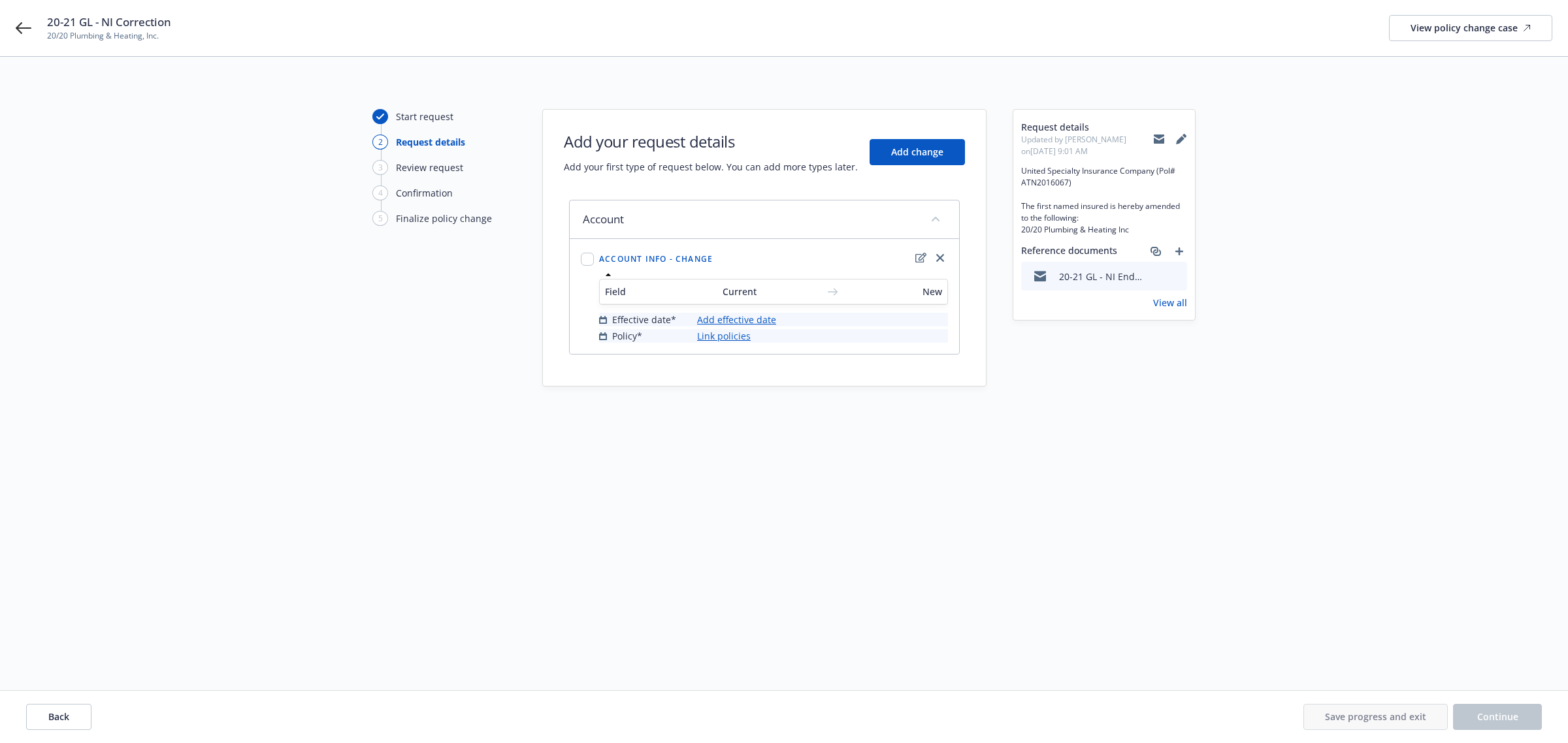
click at [753, 318] on link "Add effective date" at bounding box center [736, 319] width 79 height 14
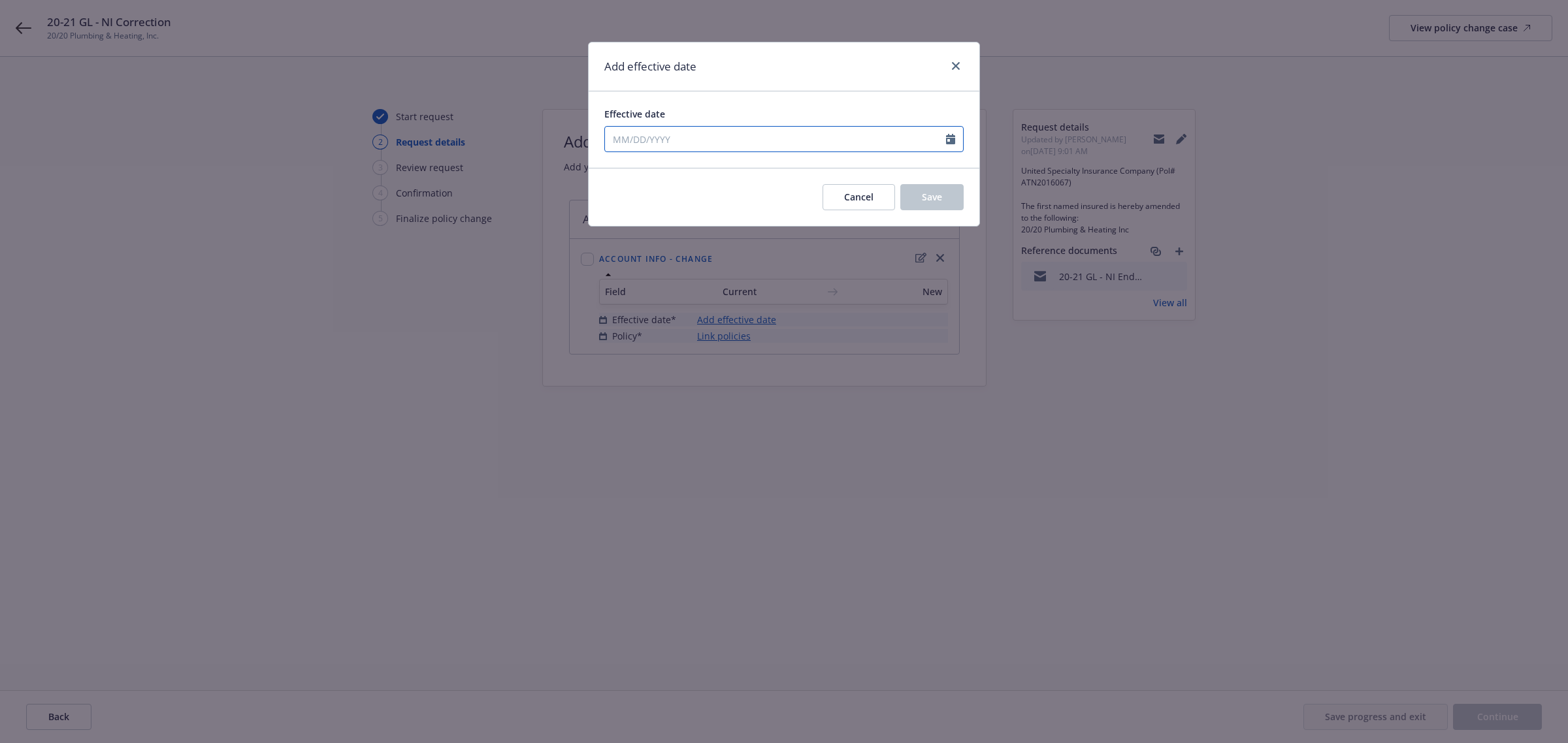
click at [949, 134] on icon "Calendar" at bounding box center [950, 139] width 9 height 10
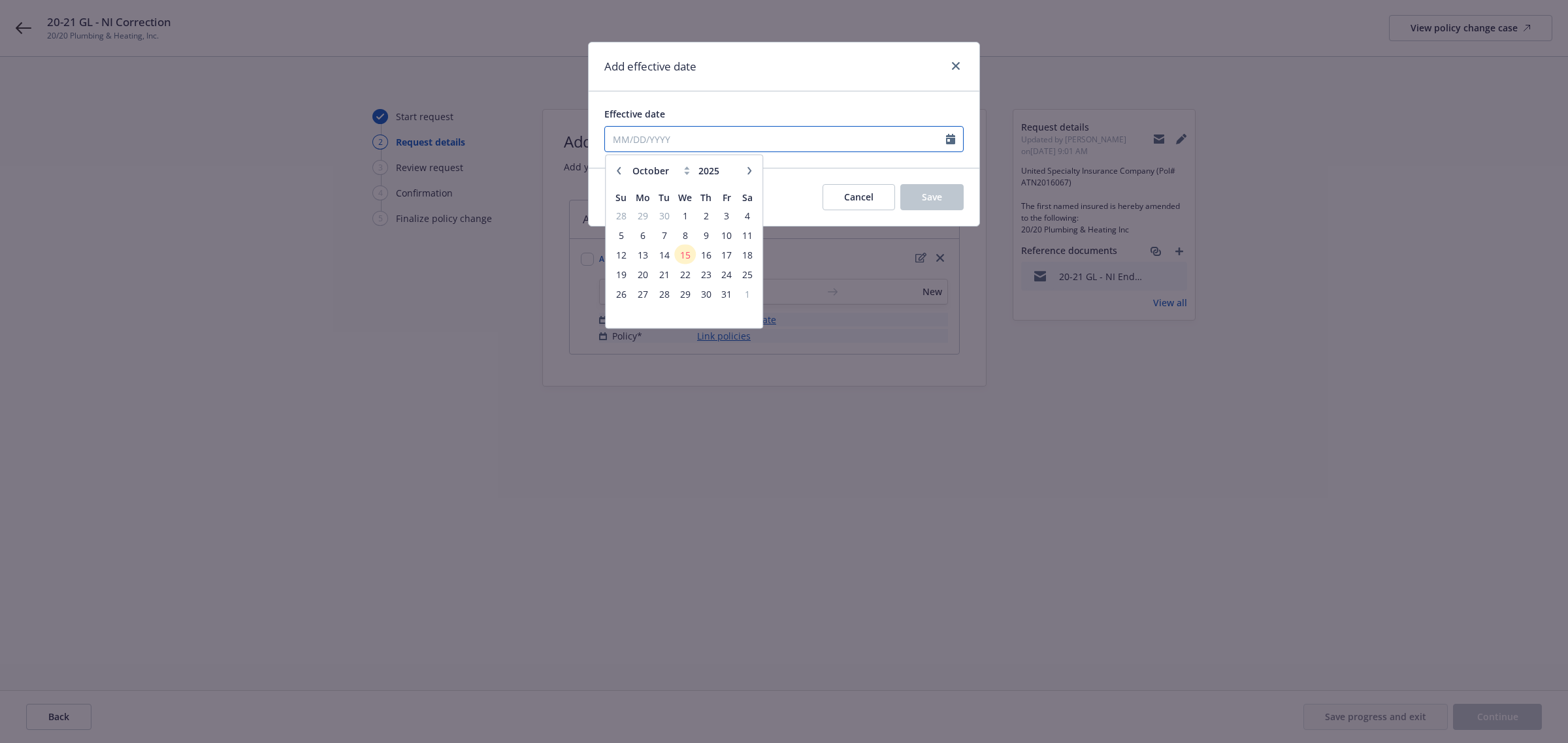
click at [615, 138] on input "Effective date" at bounding box center [775, 139] width 341 height 25
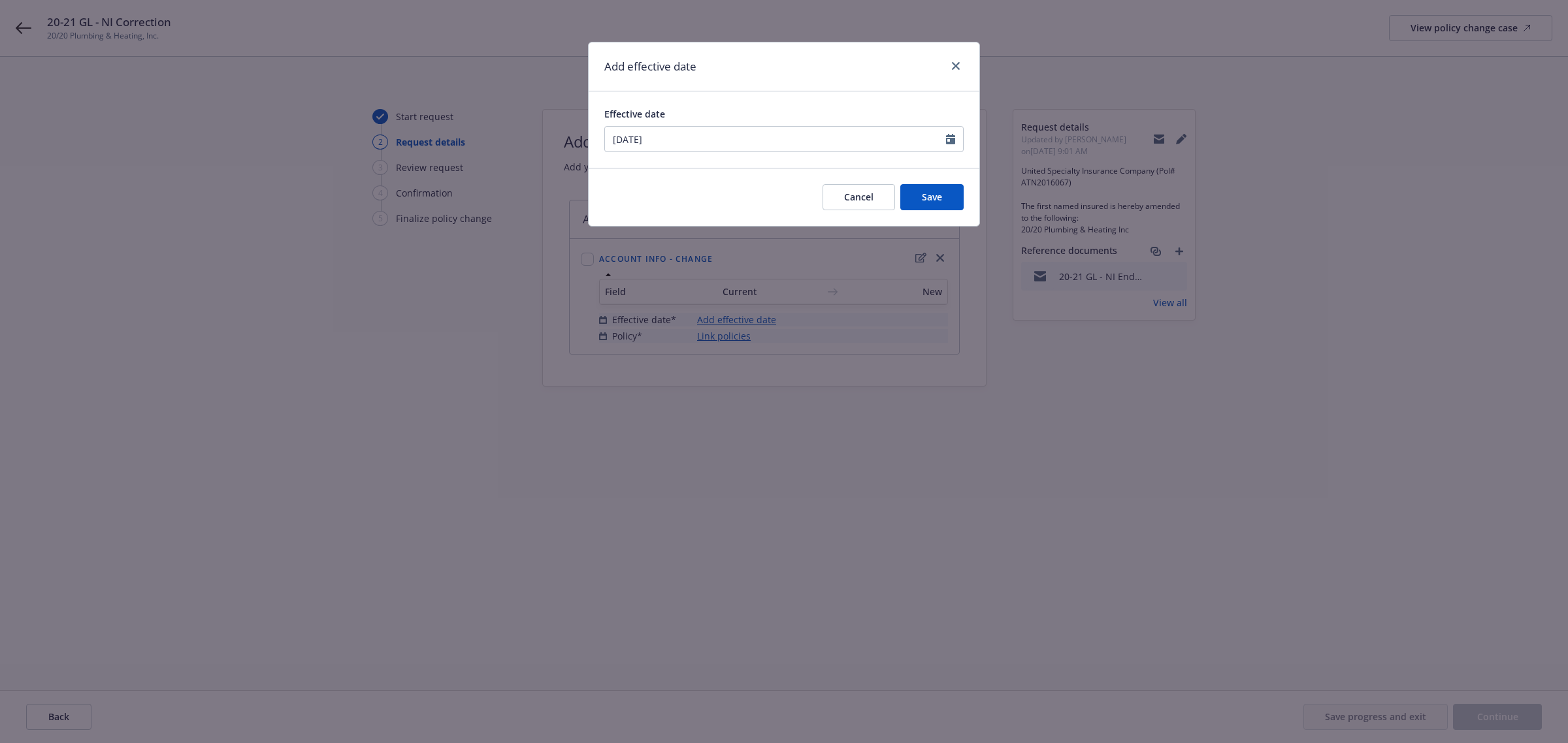
click at [658, 106] on div "Effective date 03/26/2020 January February March April May June July August Sep…" at bounding box center [784, 130] width 390 height 76
click at [924, 186] on button "Save" at bounding box center [932, 197] width 64 height 26
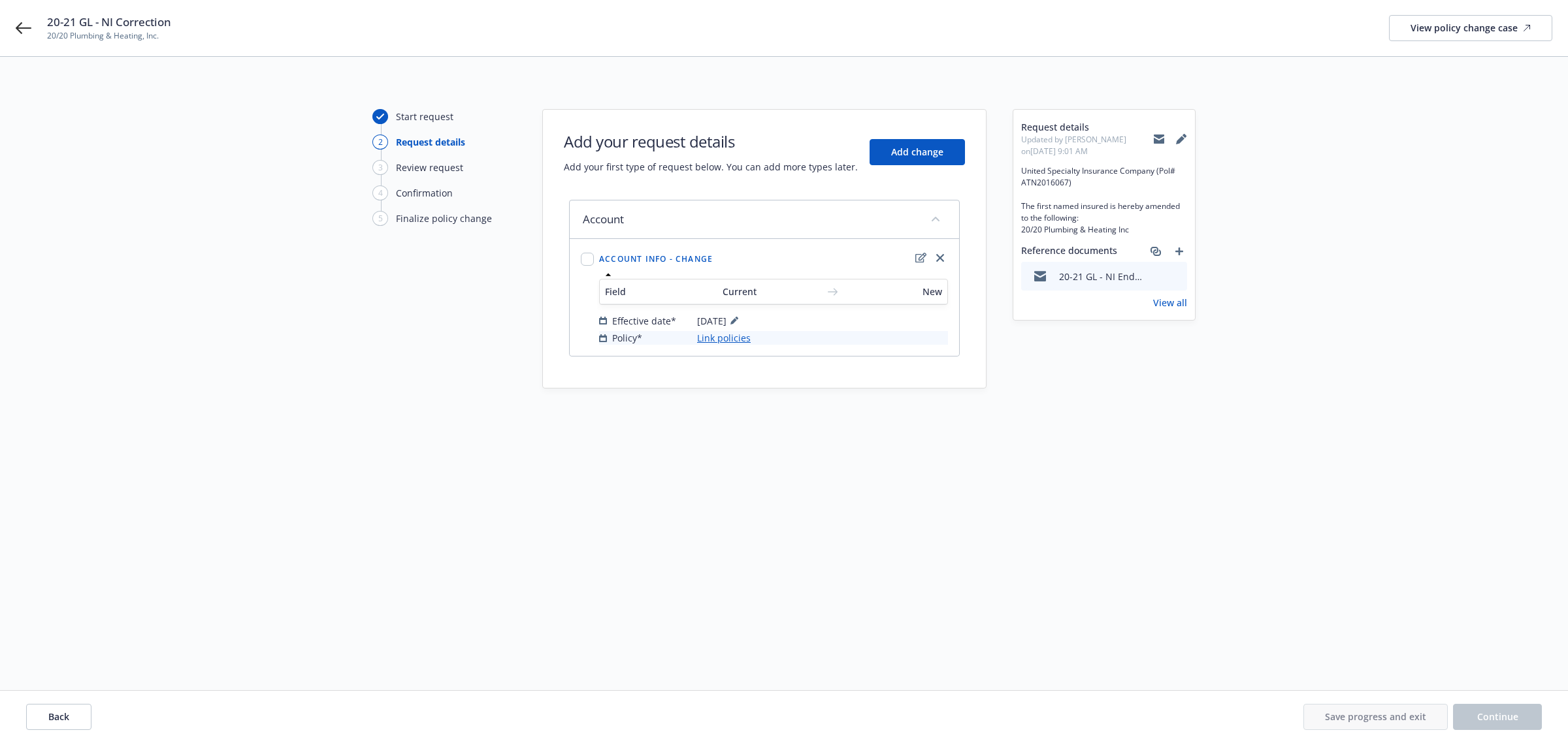
click at [710, 341] on link "Link policies" at bounding box center [723, 338] width 53 height 14
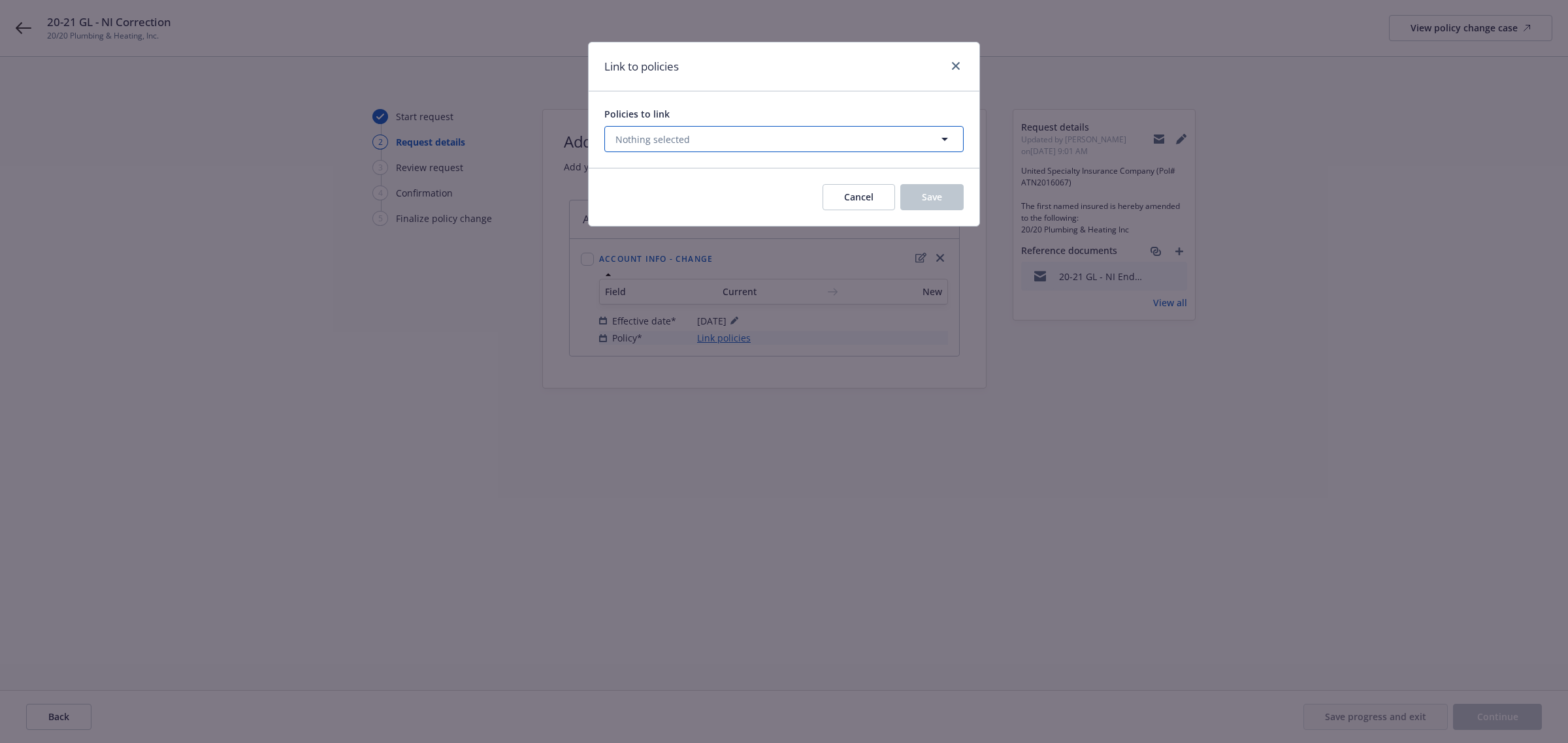
click at [654, 132] on span "Nothing selected" at bounding box center [652, 139] width 74 height 14
click at [617, 139] on span "Nothing selected" at bounding box center [652, 139] width 74 height 14
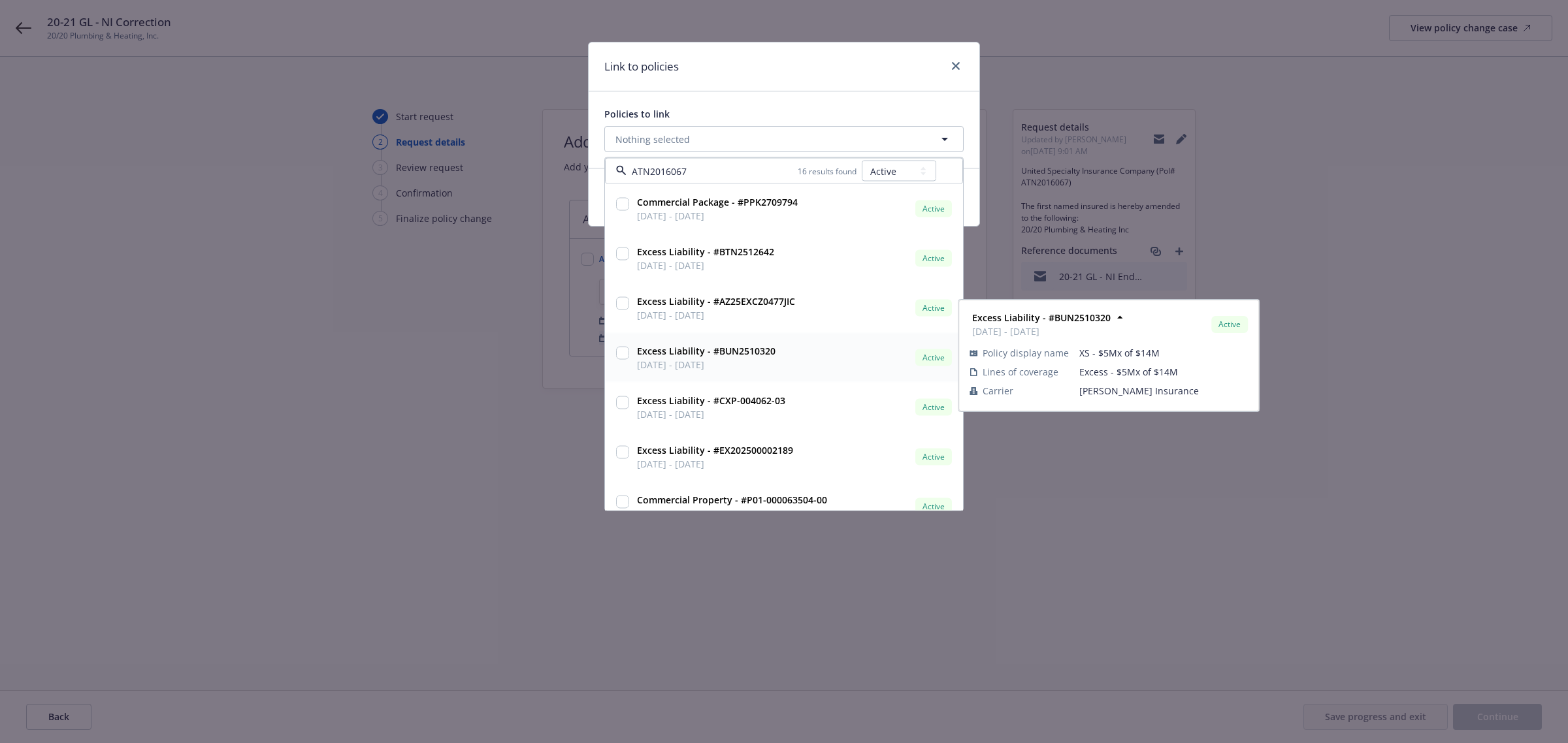
click at [724, 371] on span "03/30/2025 - 03/30/2026" at bounding box center [707, 364] width 139 height 14
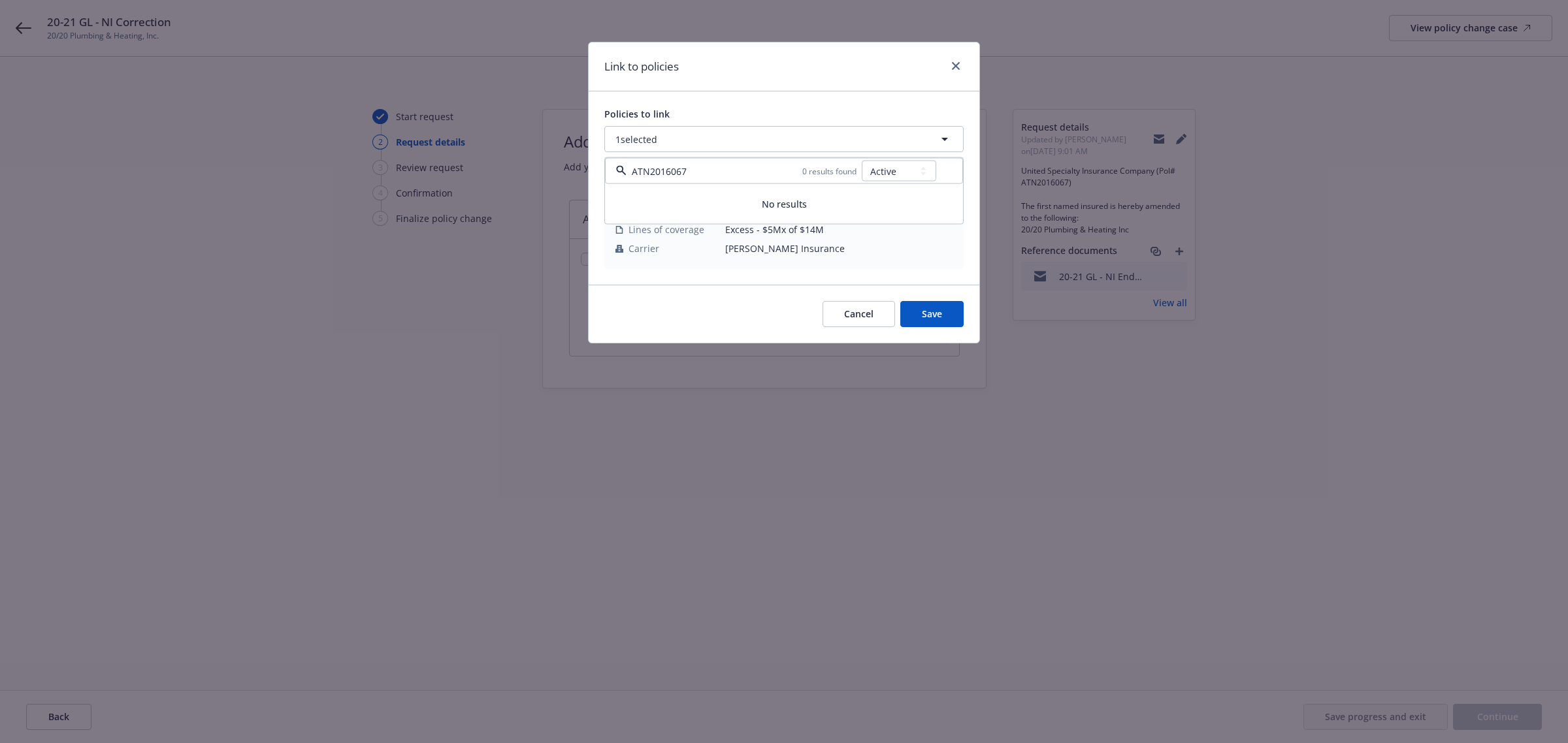
click at [690, 239] on td "Carrier" at bounding box center [670, 248] width 110 height 19
click at [680, 141] on button "1 selected" at bounding box center [784, 139] width 359 height 26
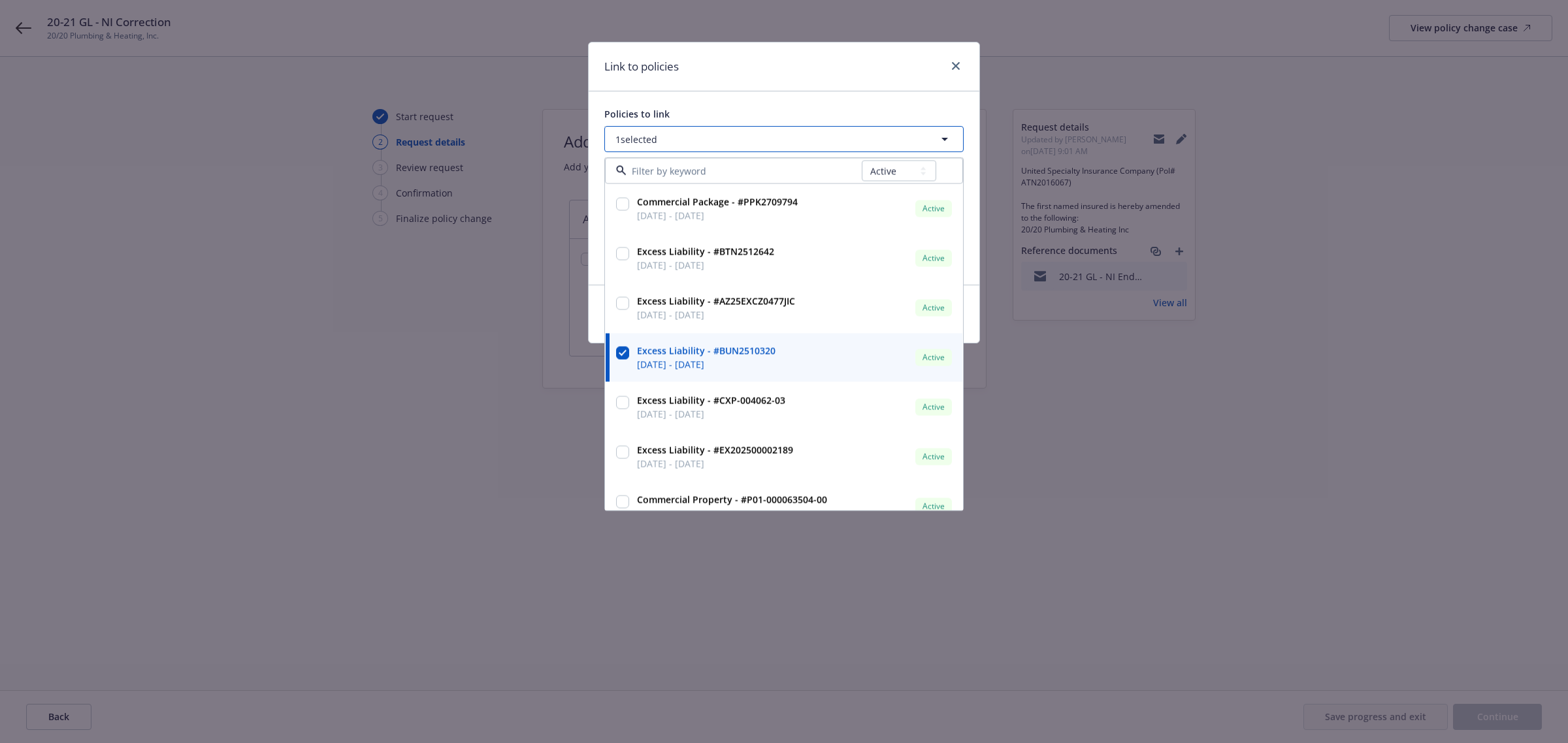
click at [885, 140] on button "1 selected" at bounding box center [784, 139] width 359 height 26
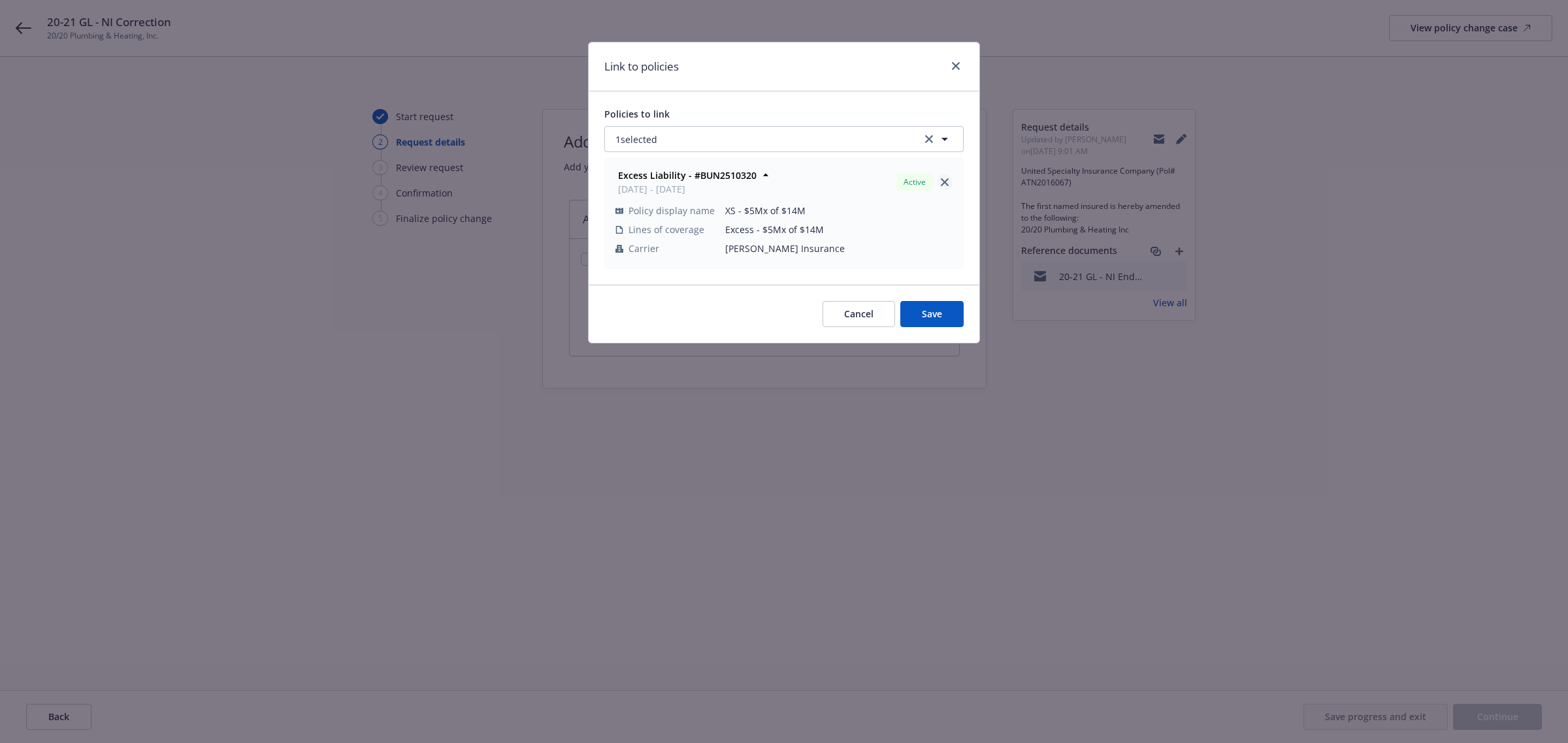
click at [948, 178] on icon "close" at bounding box center [945, 182] width 8 height 8
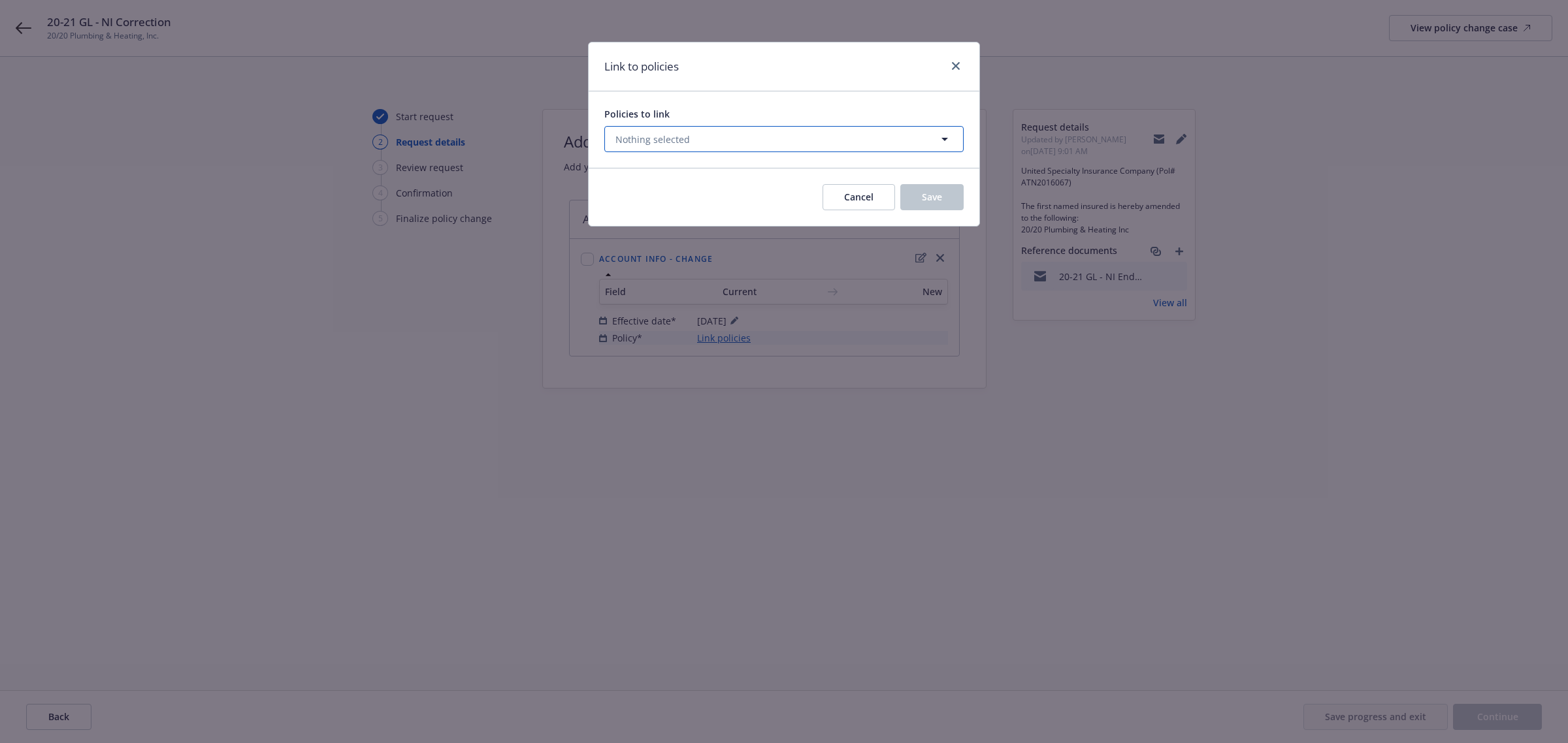
click at [699, 143] on button "Nothing selected" at bounding box center [784, 139] width 359 height 26
click at [716, 92] on div "Policies to link Nothing selected ATN2016067 0 results found All Active Upcomin…" at bounding box center [784, 130] width 390 height 76
click at [958, 63] on icon "close" at bounding box center [956, 66] width 8 height 8
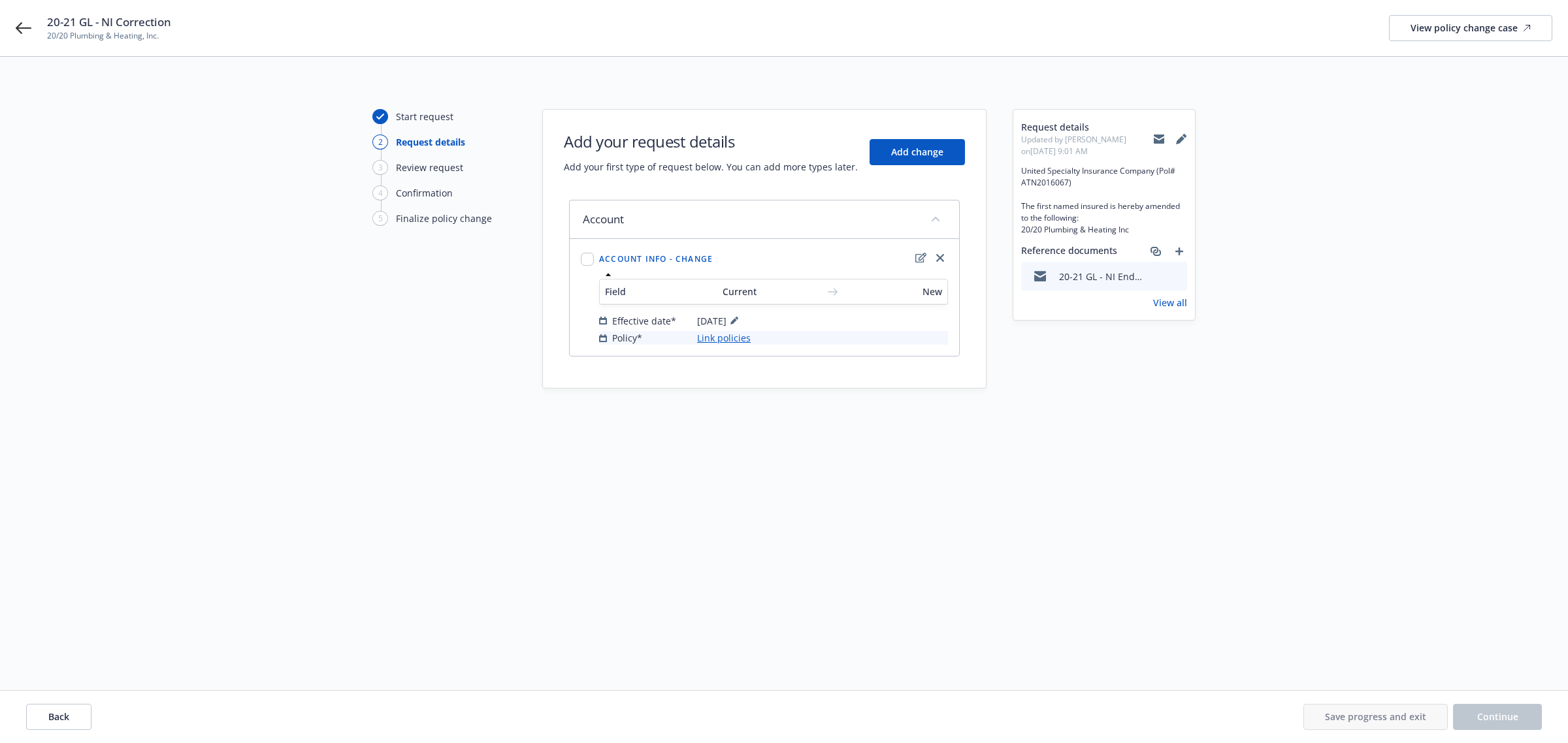
click at [915, 444] on div "Start request 2 Request details 3 Review request 4 Confirmation 5 Finalize poli…" at bounding box center [784, 358] width 1537 height 498
click at [27, 30] on icon at bounding box center [24, 28] width 16 height 16
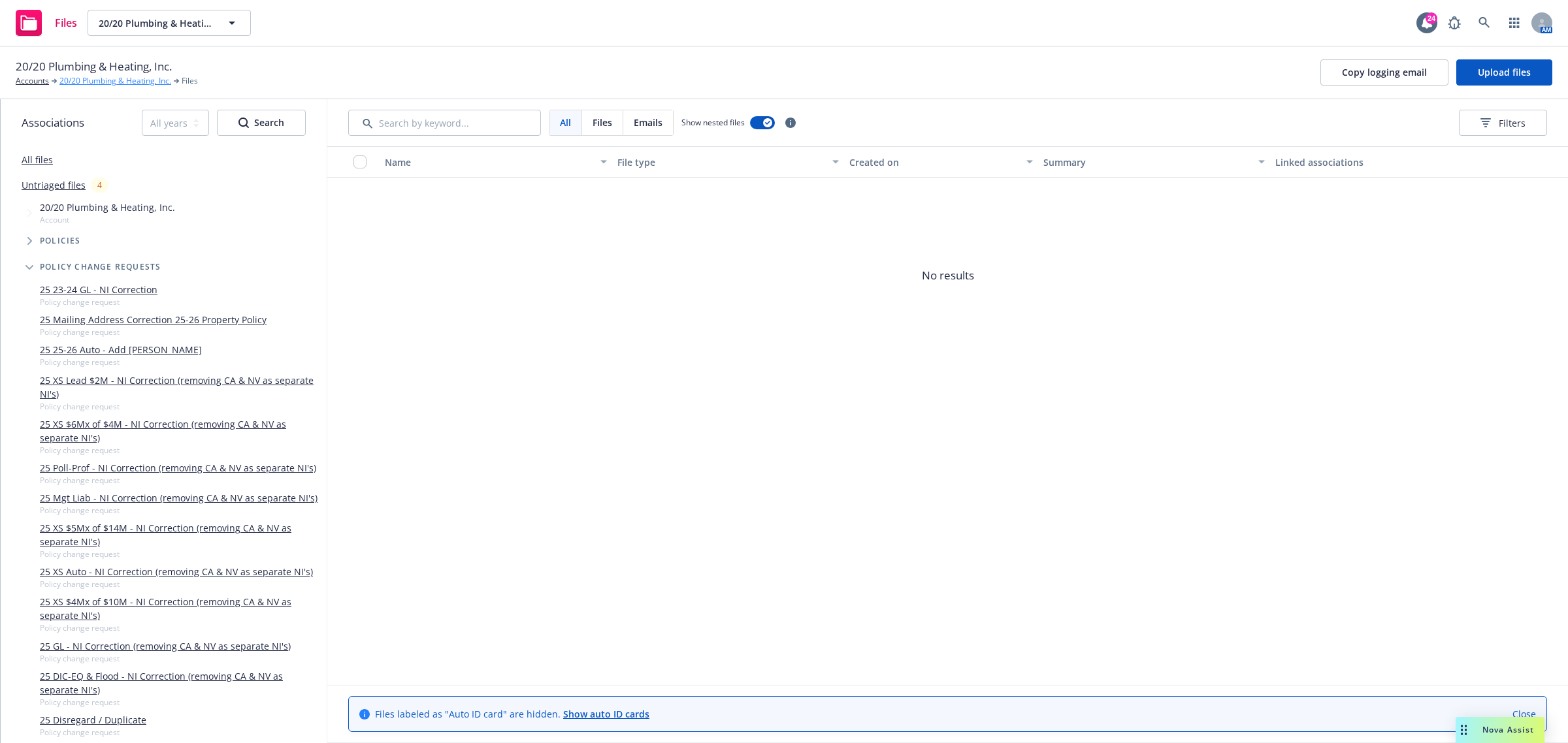
click at [78, 85] on link "20/20 Plumbing & Heating, Inc." at bounding box center [116, 80] width 112 height 12
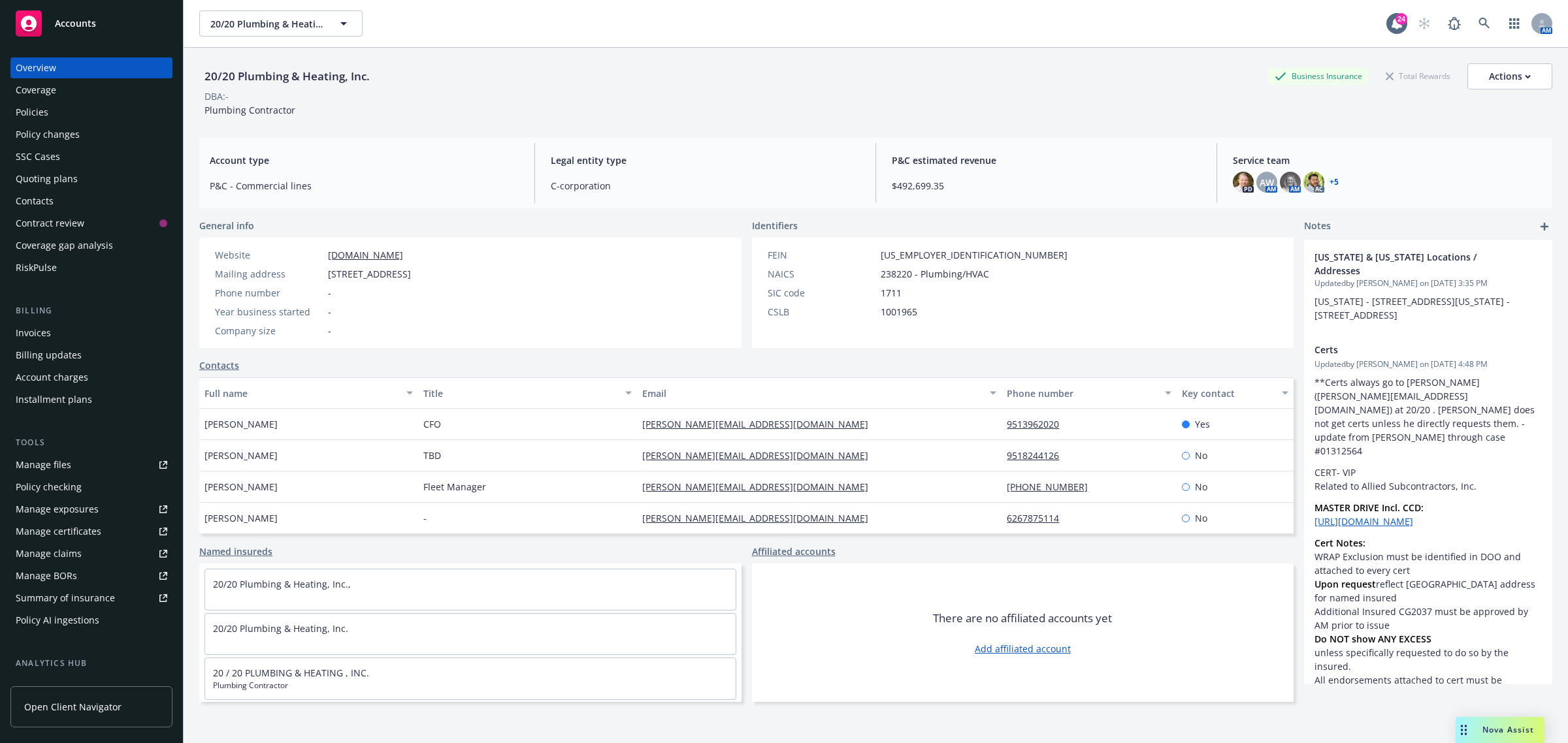
click at [47, 125] on div "Policy changes" at bounding box center [48, 135] width 64 height 21
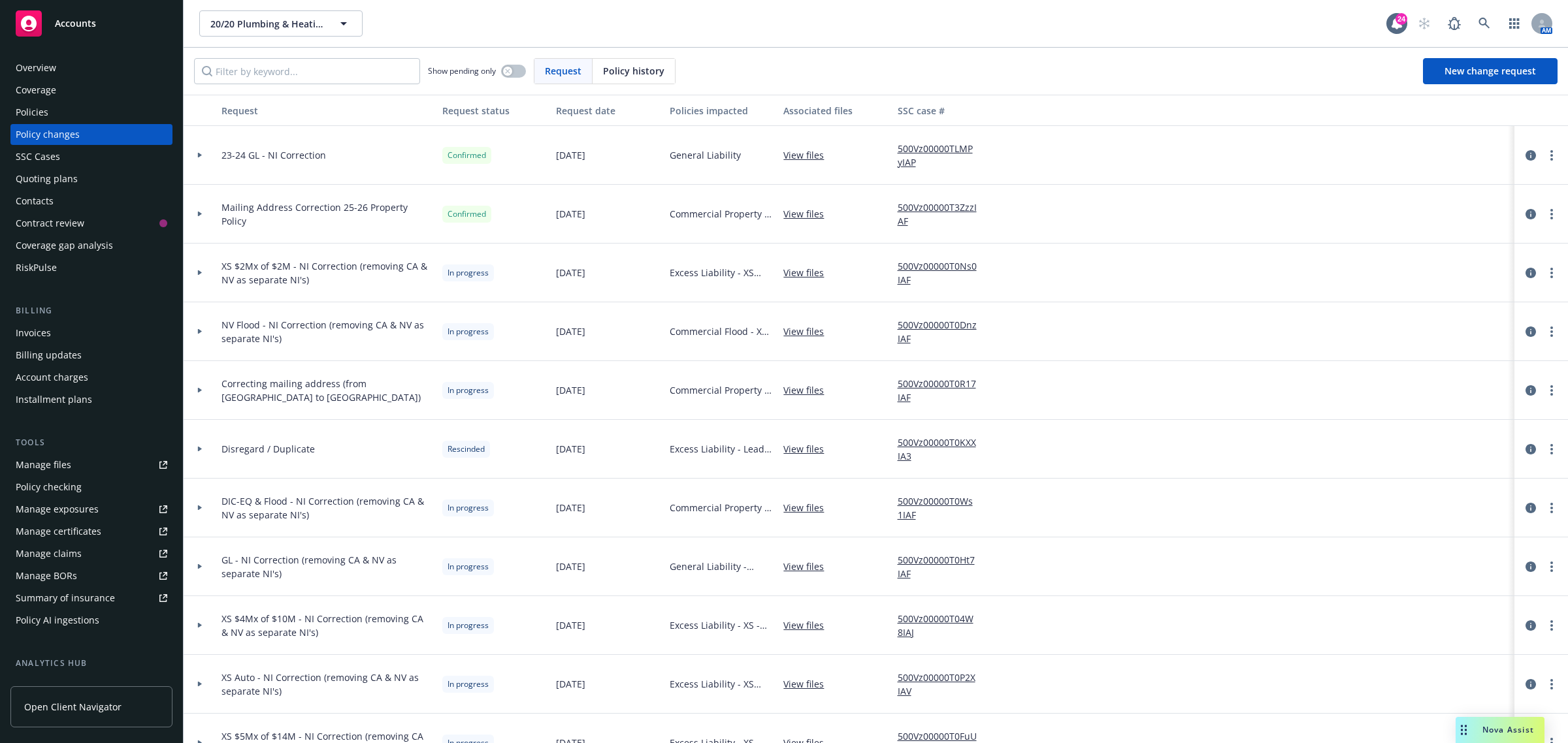
click at [53, 109] on div "Policies" at bounding box center [92, 112] width 151 height 21
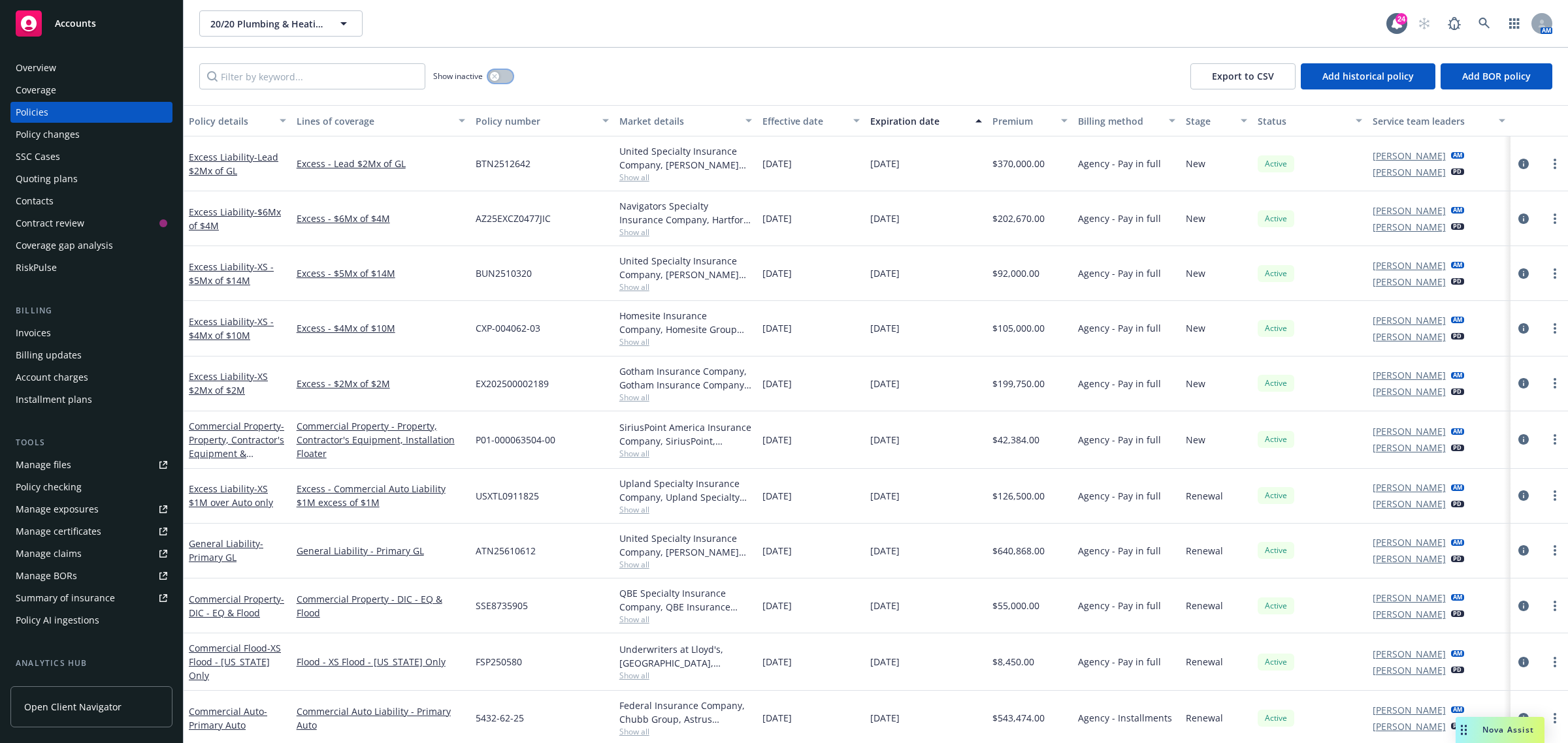
click at [501, 72] on button "button" at bounding box center [500, 76] width 25 height 13
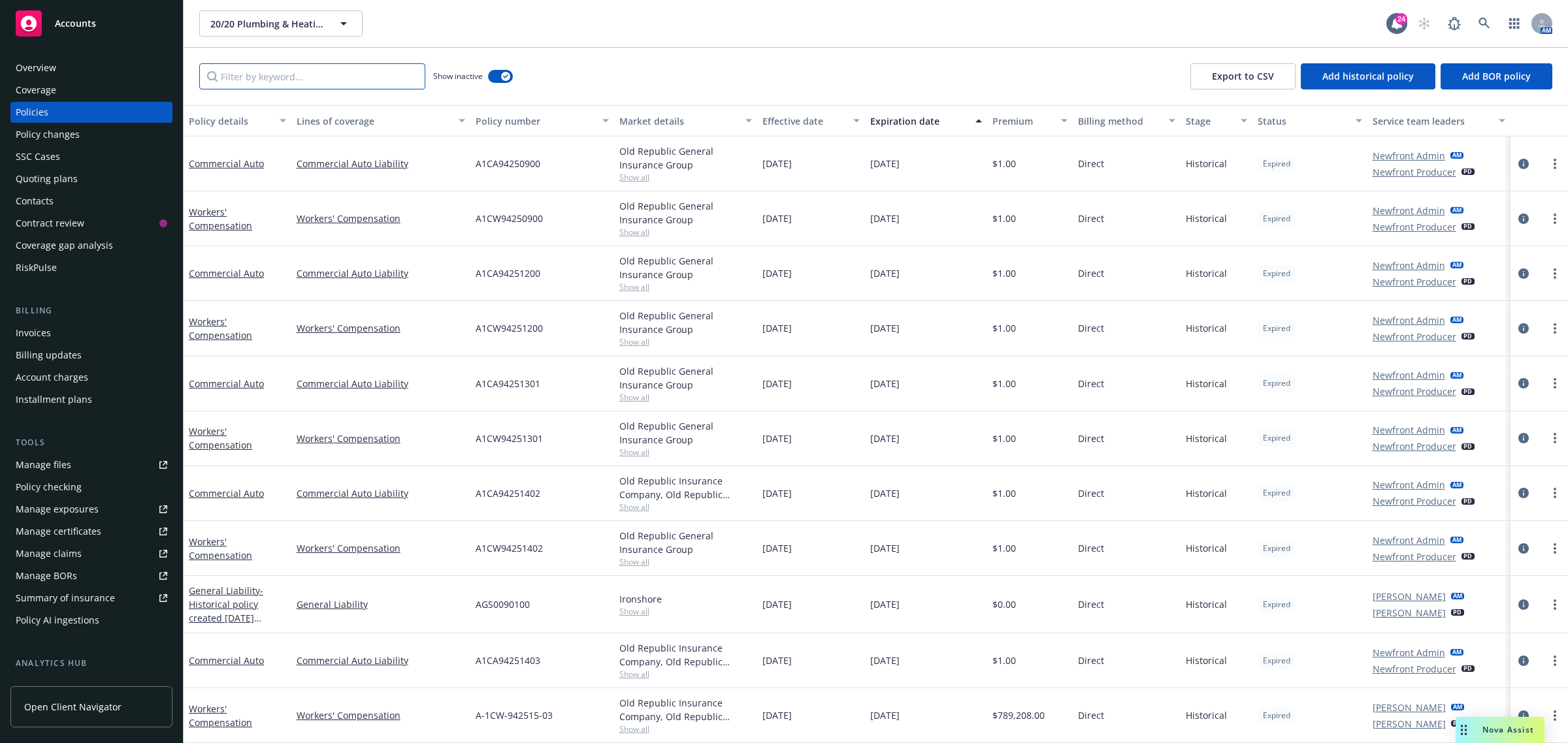
click at [330, 82] on input "Filter by keyword..." at bounding box center [312, 76] width 226 height 26
paste input "ATN2016067"
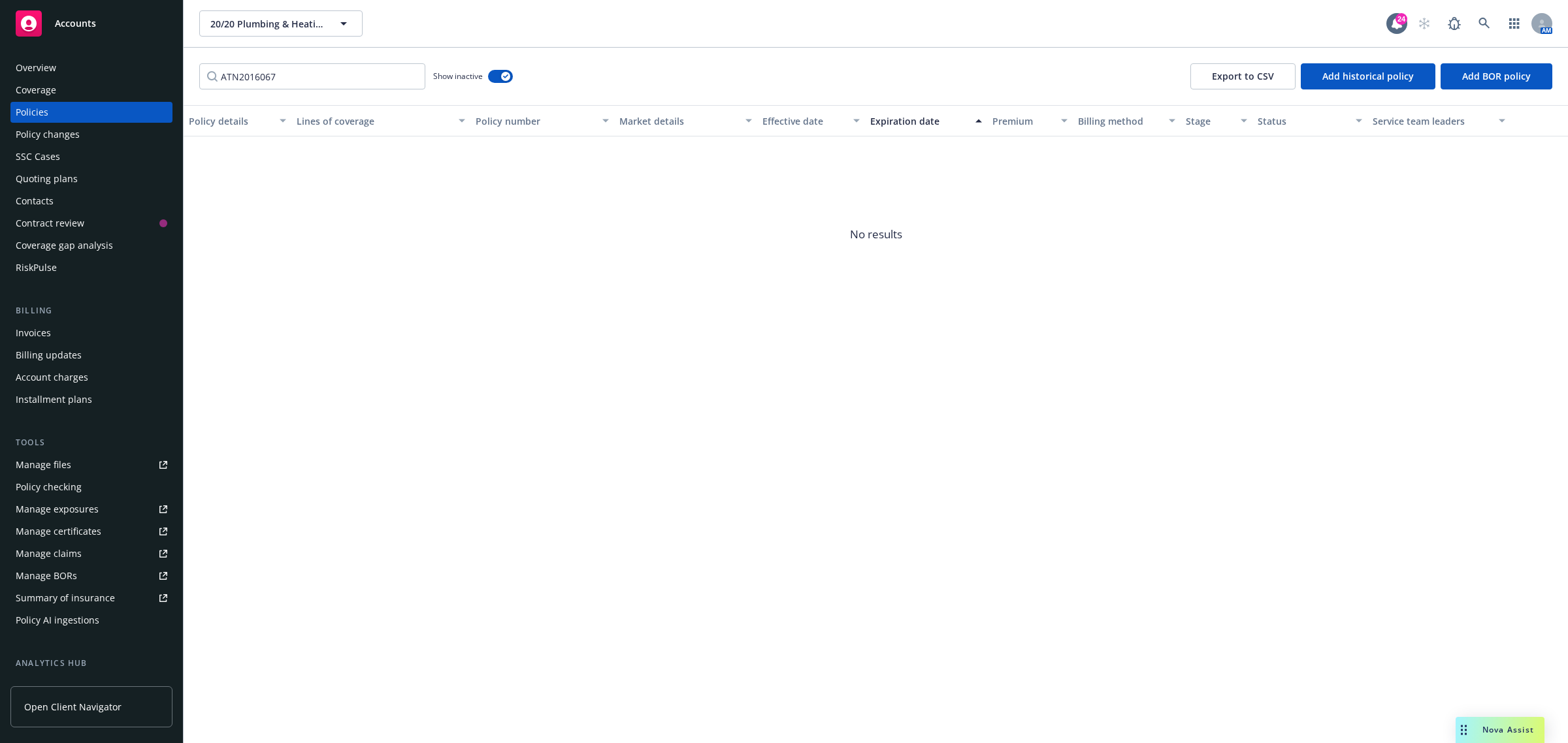
click at [603, 66] on div "ATN2016067 Show inactive Export to CSV Add historical policy Add BOR policy" at bounding box center [876, 76] width 1385 height 57
click at [389, 77] on input "ATN2016067" at bounding box center [312, 76] width 226 height 26
type input "ATN2016067"
click at [274, 75] on input "ATN2016067" at bounding box center [312, 76] width 226 height 26
click at [404, 75] on input "ATN2016067" at bounding box center [312, 76] width 226 height 26
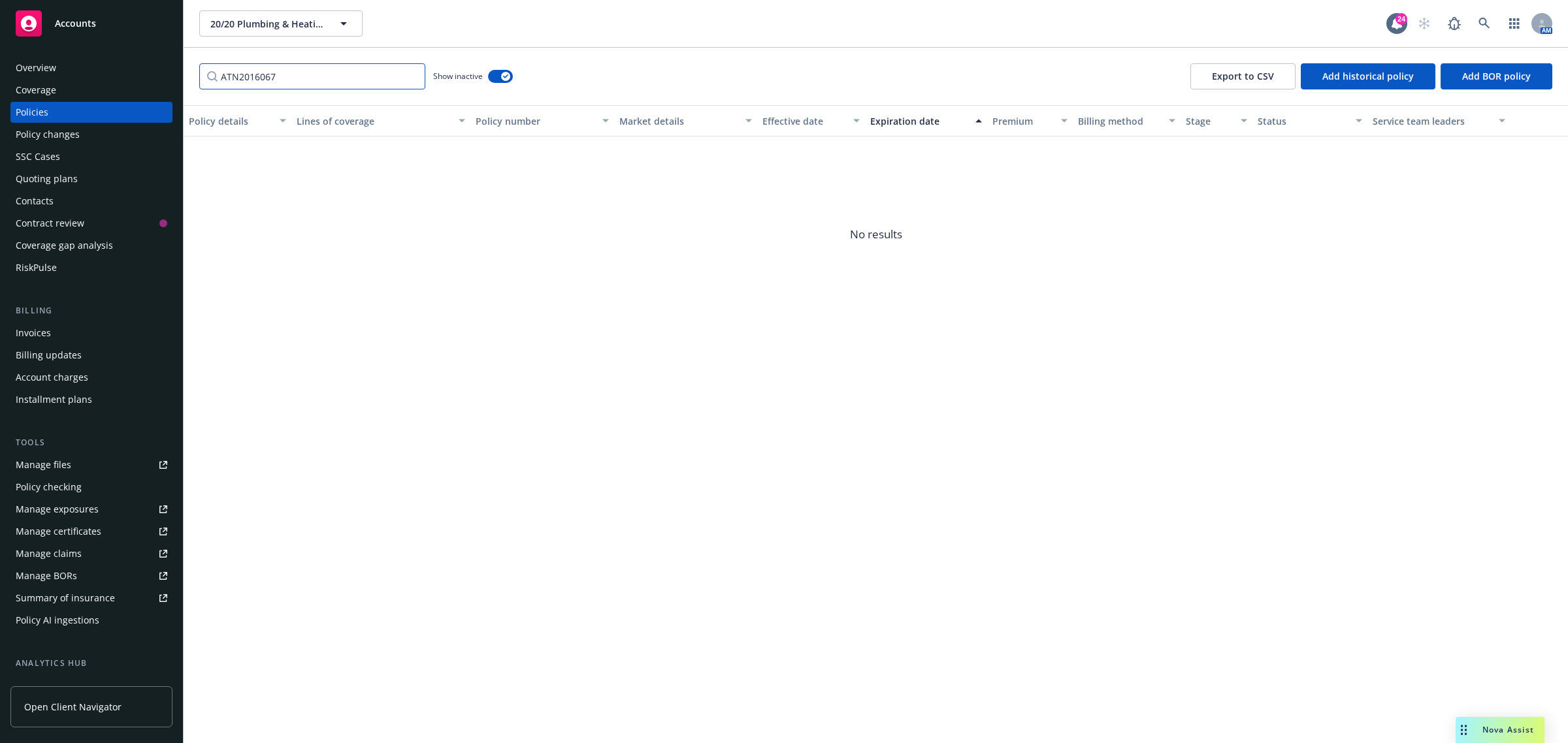
click at [409, 76] on input "ATN2016067" at bounding box center [312, 76] width 226 height 26
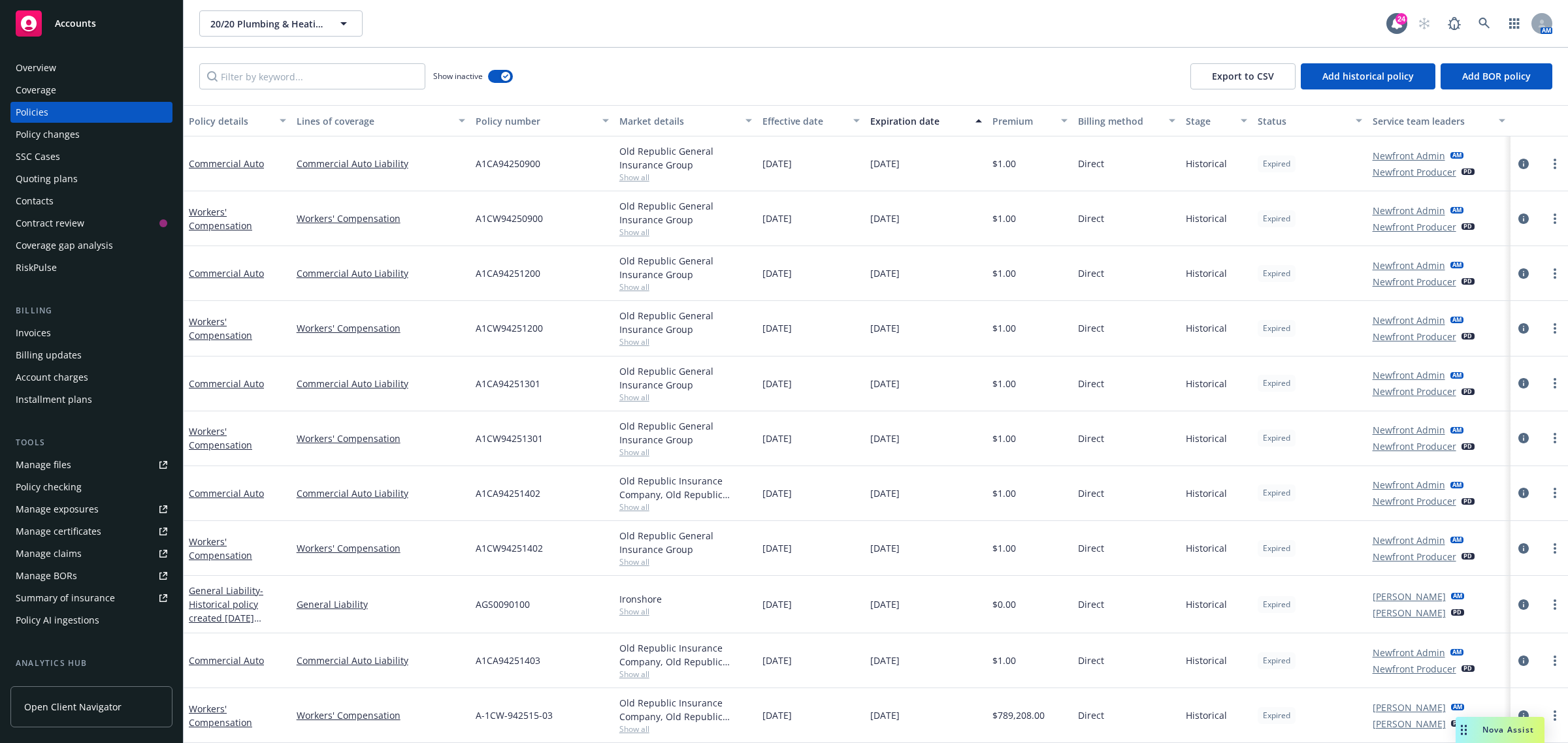
click at [57, 141] on div "Policy changes" at bounding box center [48, 135] width 64 height 21
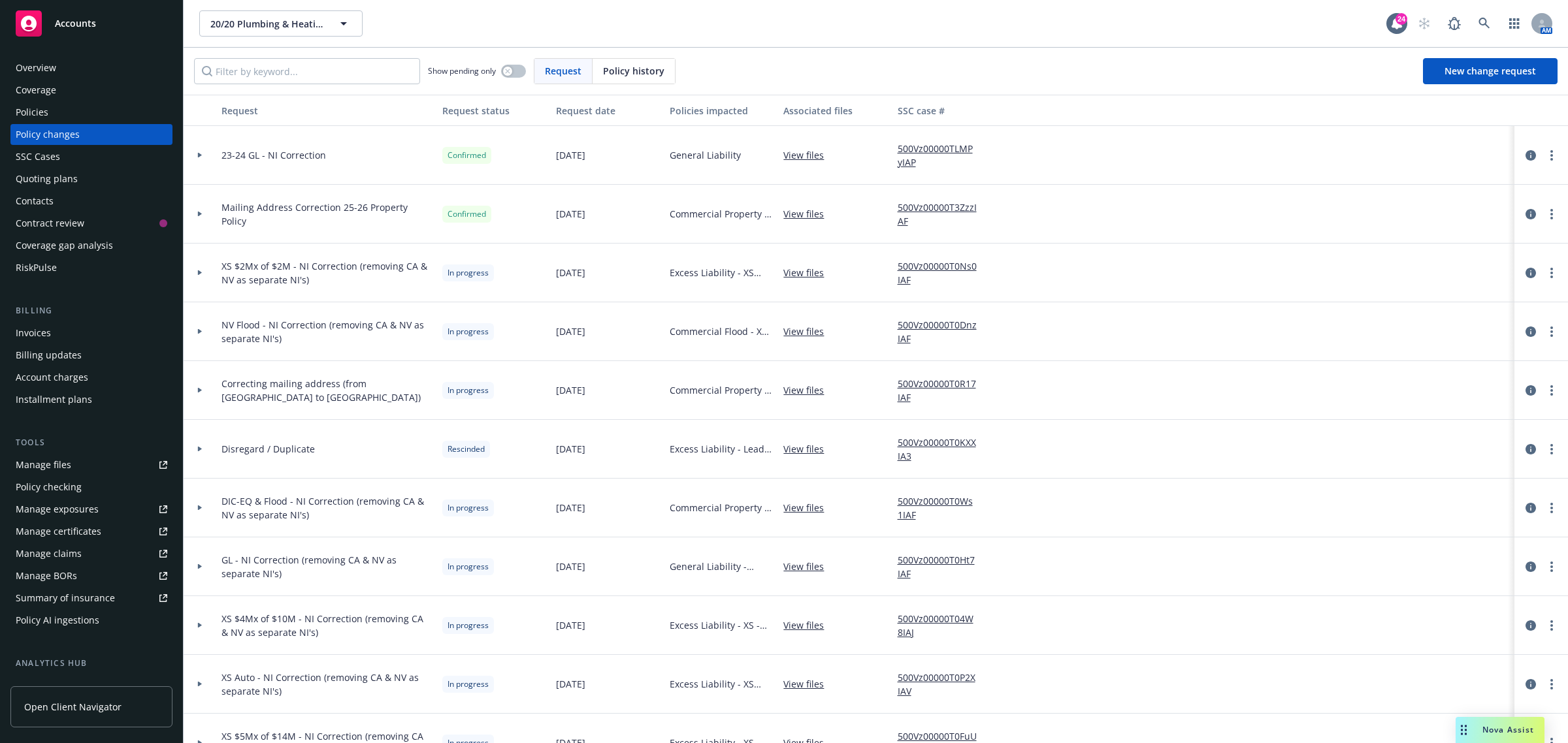
click at [190, 271] on div at bounding box center [200, 272] width 22 height 5
